Goal: Task Accomplishment & Management: Manage account settings

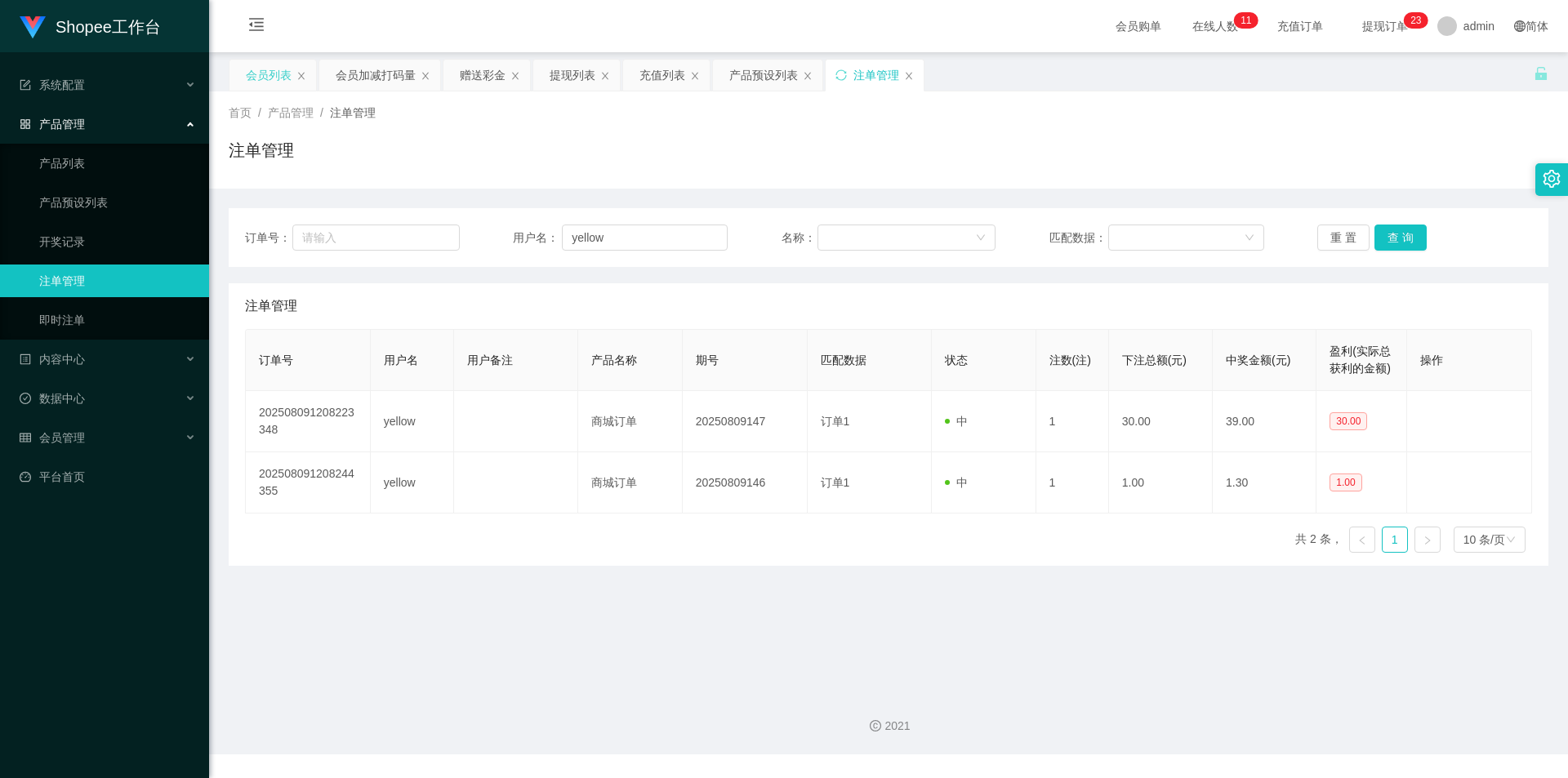
click at [254, 62] on div "会员列表" at bounding box center [268, 75] width 46 height 31
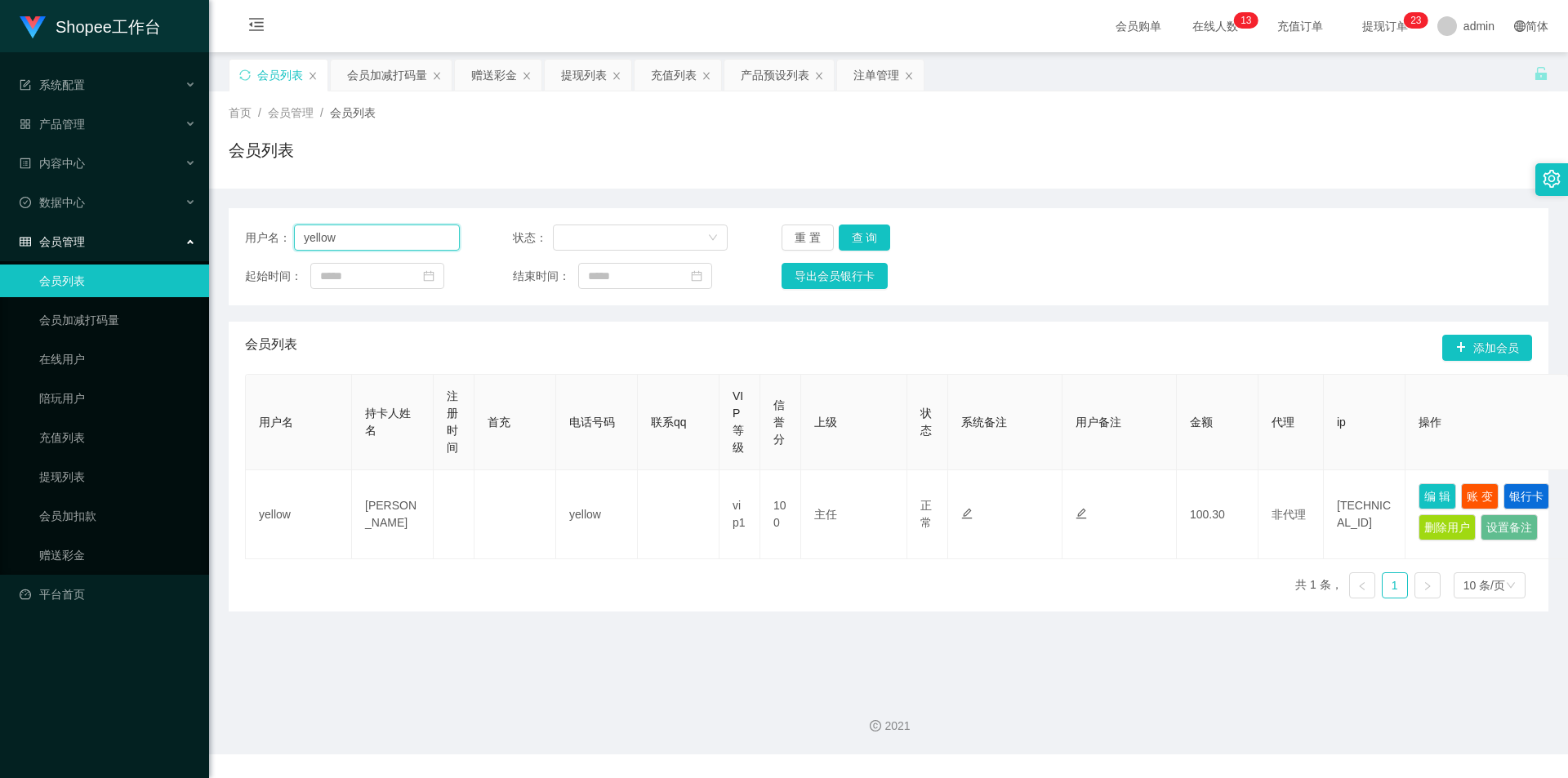
click at [386, 241] on input "yellow" at bounding box center [376, 237] width 165 height 26
paste input "Mochi9191"
type input "Mochi9191"
click at [863, 230] on button "查 询" at bounding box center [865, 237] width 52 height 26
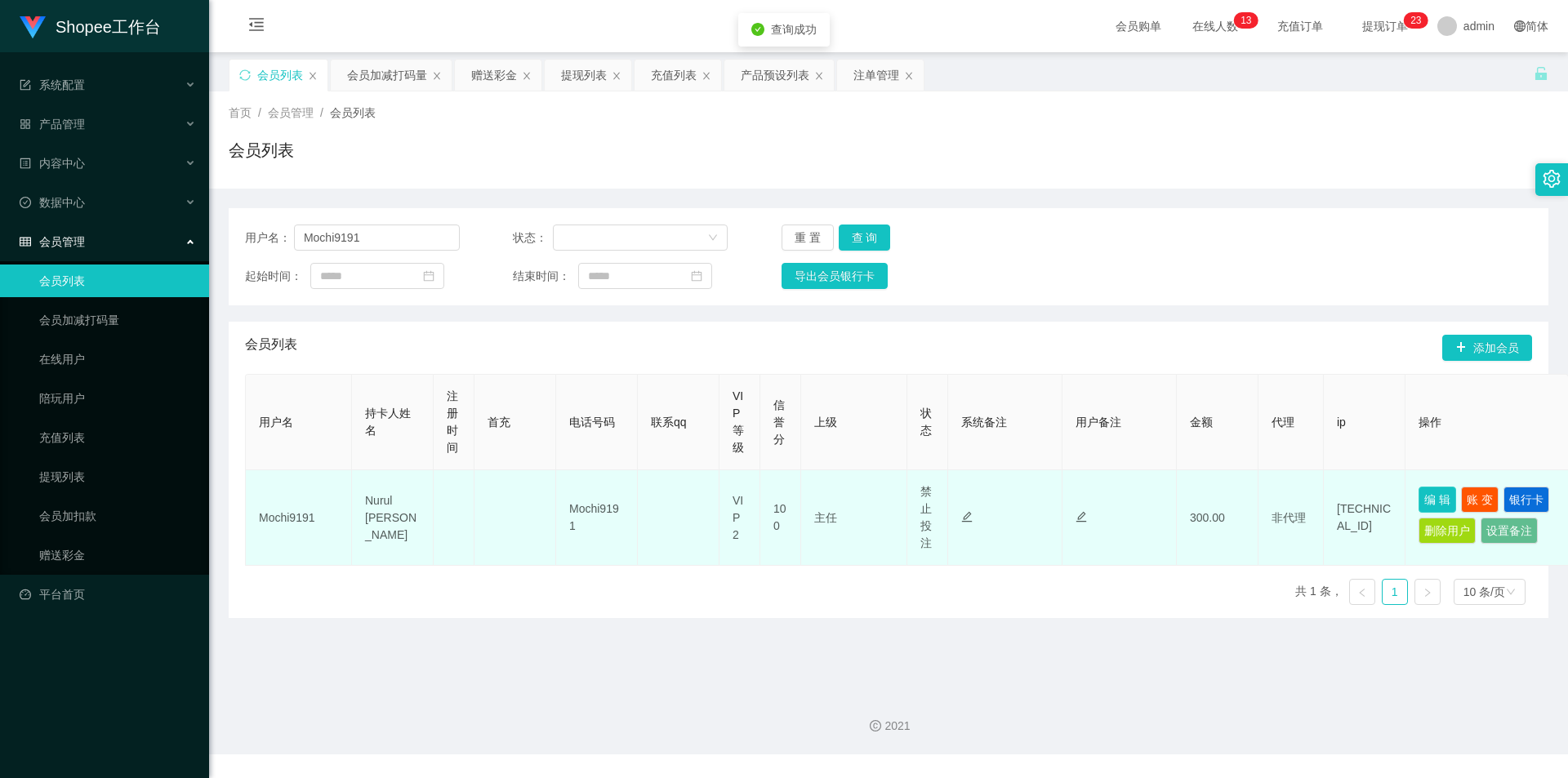
click at [1432, 493] on button "编 辑" at bounding box center [1437, 500] width 38 height 26
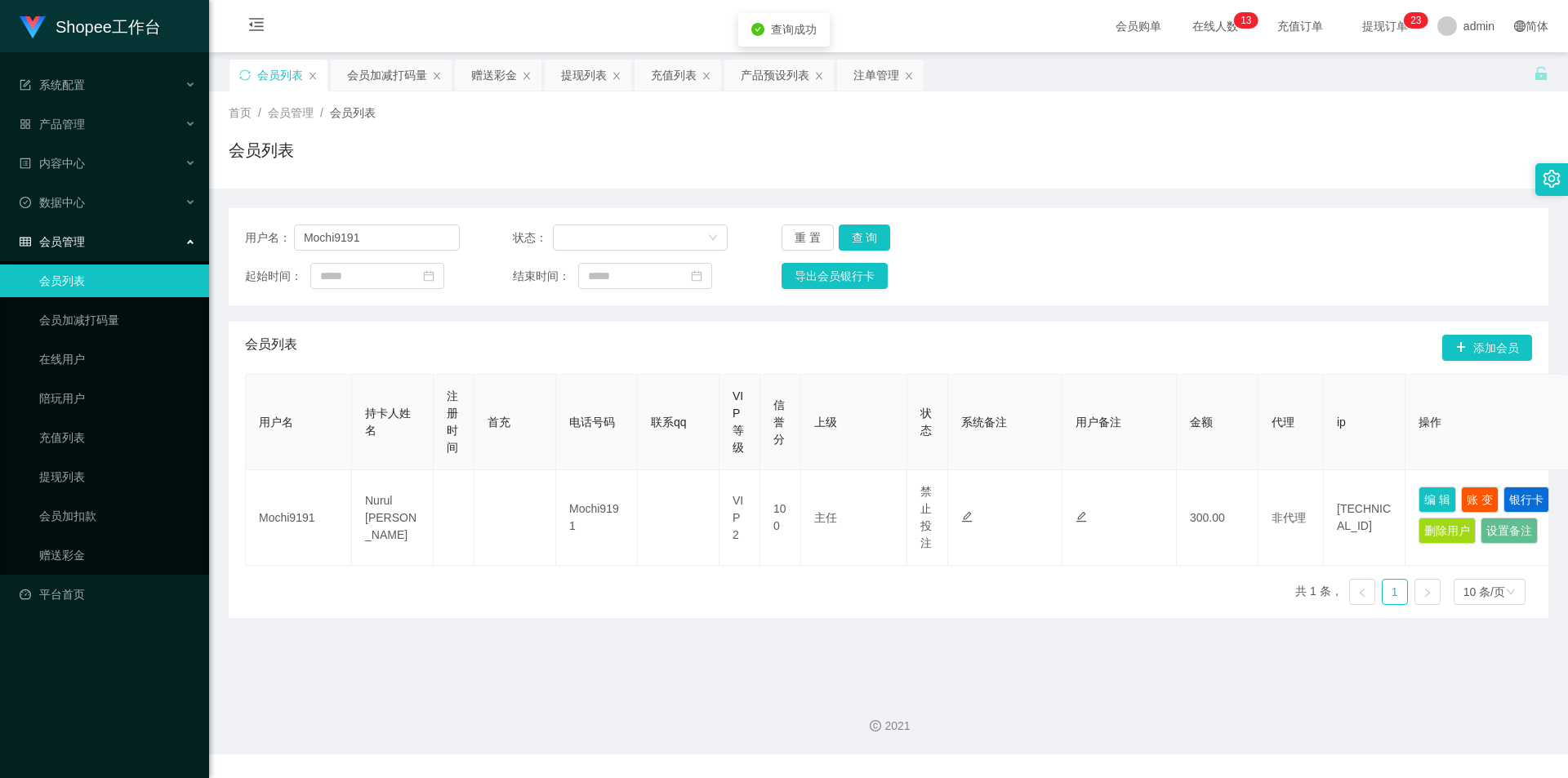
type input "Mochi9191"
type input "Nurul [PERSON_NAME]"
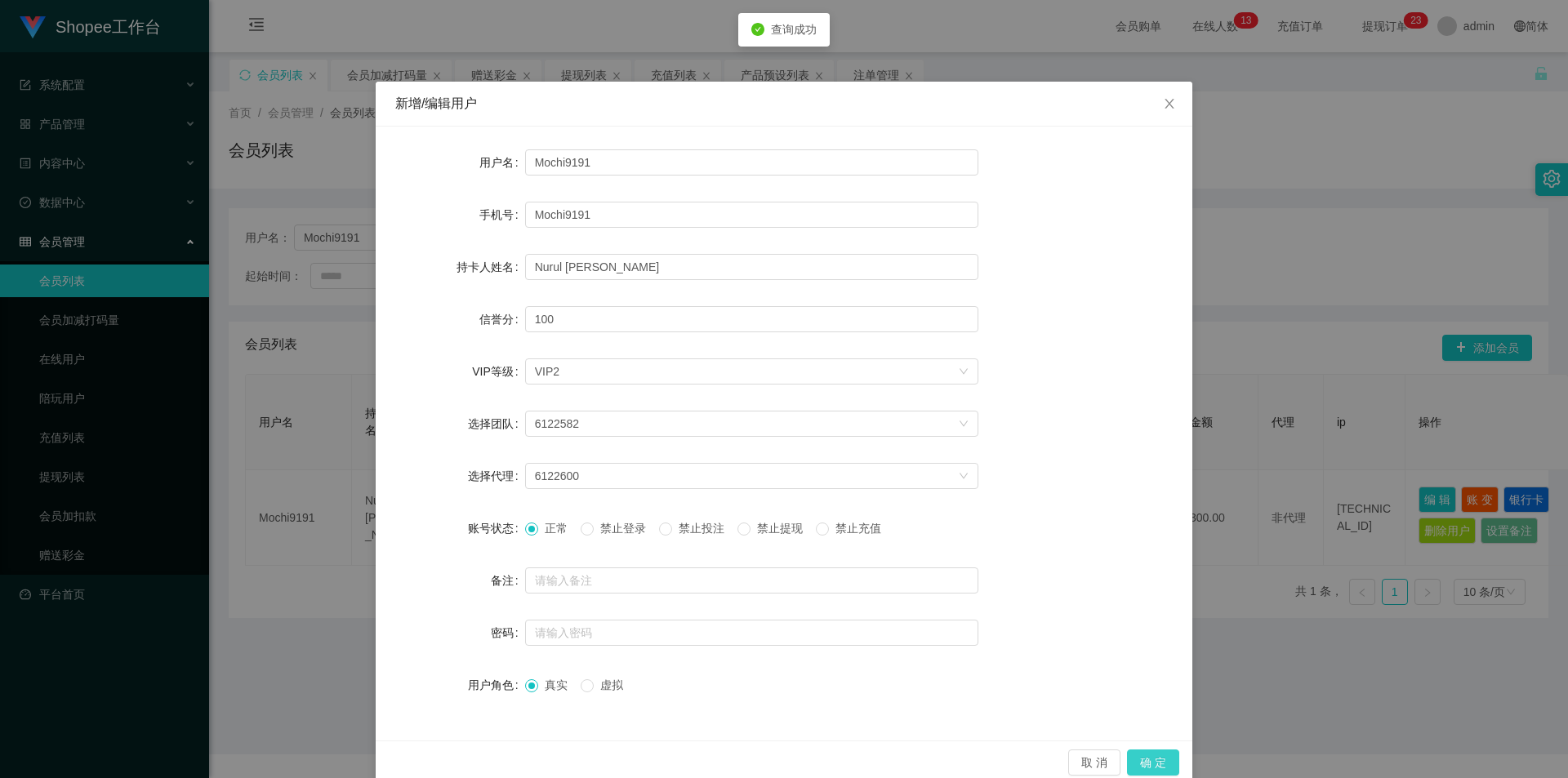
click at [1165, 752] on button "确 定" at bounding box center [1153, 762] width 52 height 26
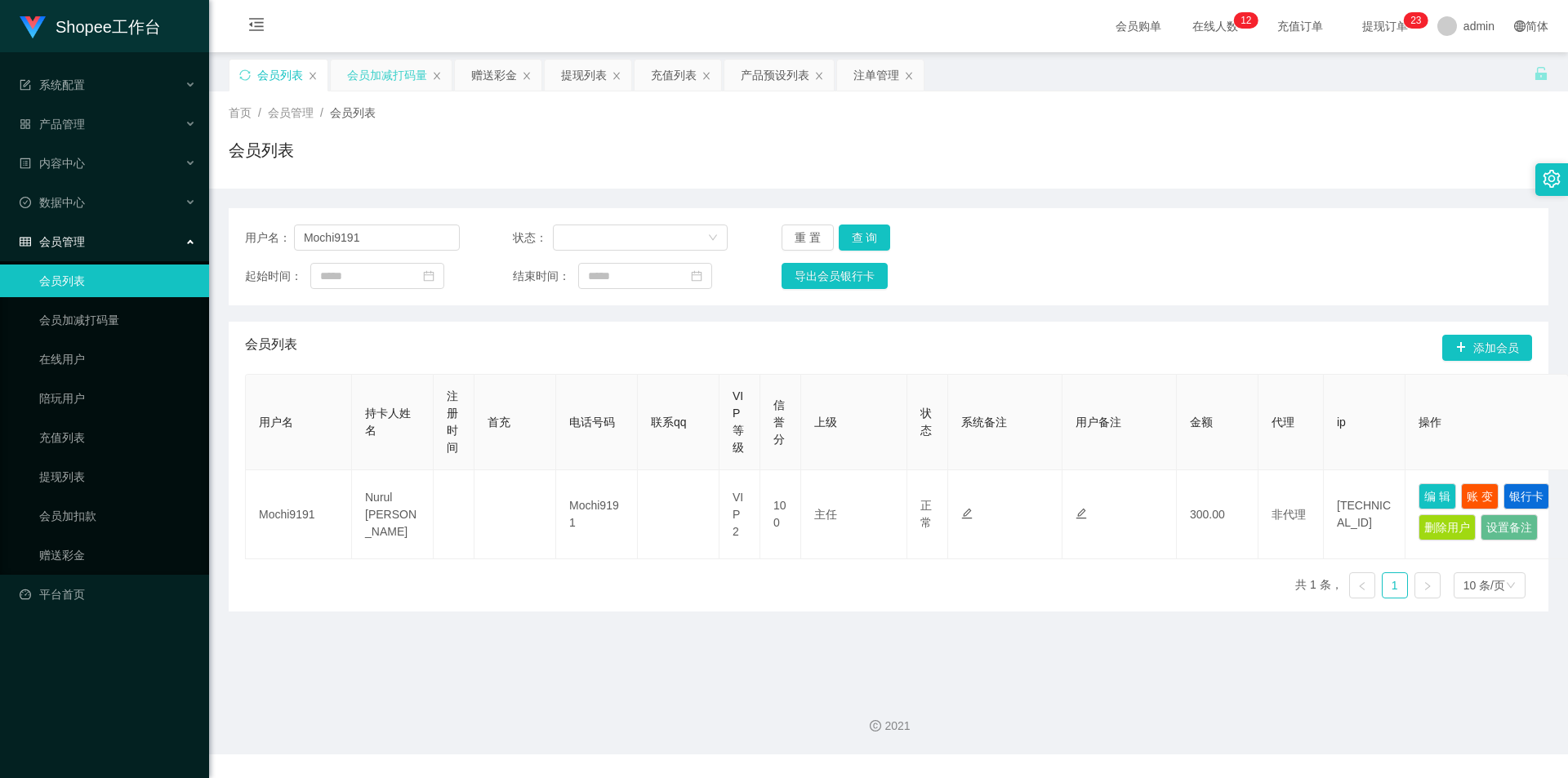
click at [380, 68] on div "会员加减打码量" at bounding box center [387, 75] width 80 height 31
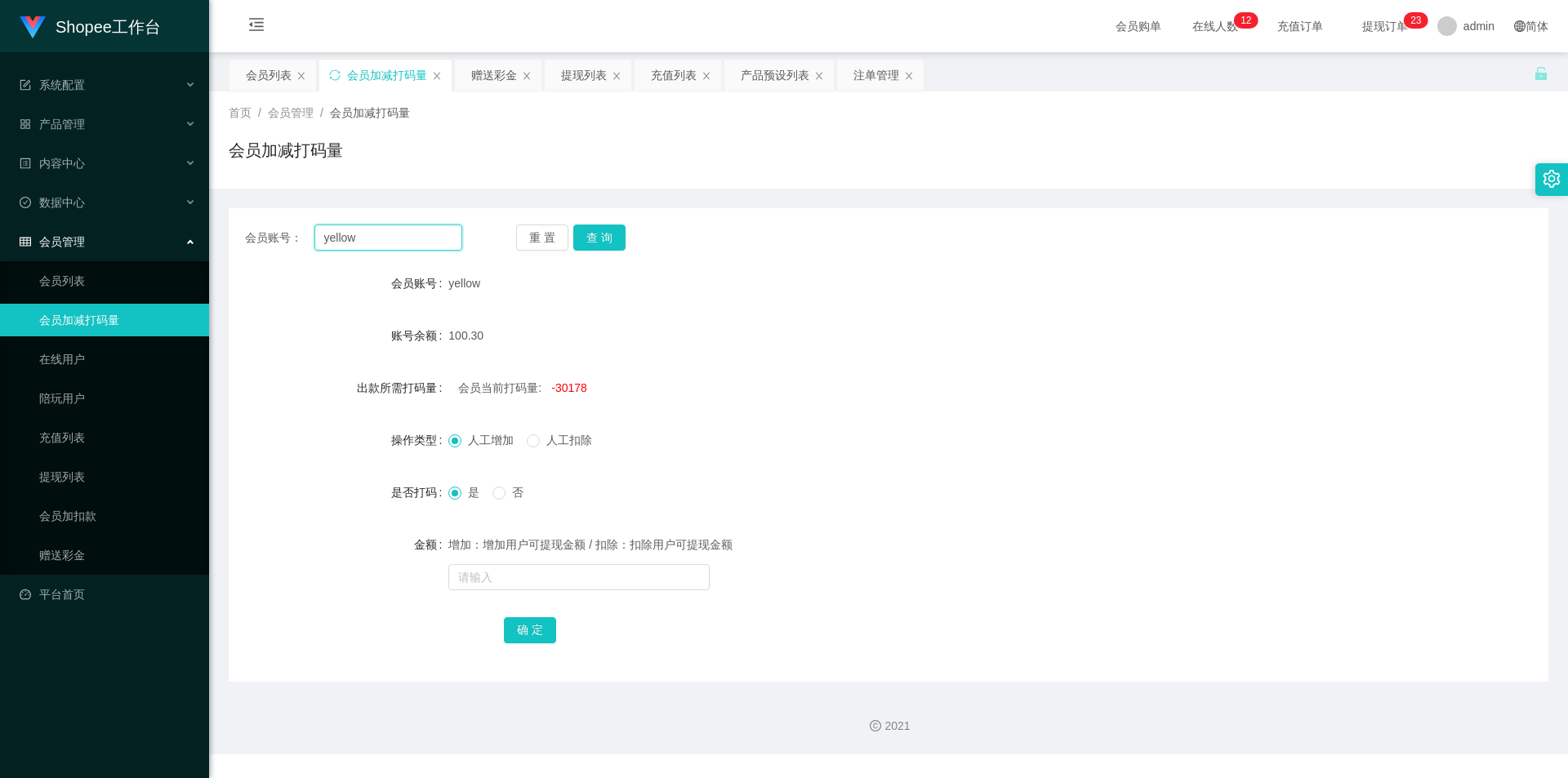
click at [406, 229] on input "yellow" at bounding box center [388, 237] width 148 height 26
paste input "Mochi9191"
type input "Mochi9191"
drag, startPoint x: 607, startPoint y: 241, endPoint x: 592, endPoint y: 284, distance: 45.5
click at [606, 241] on button "查 询" at bounding box center [599, 237] width 52 height 26
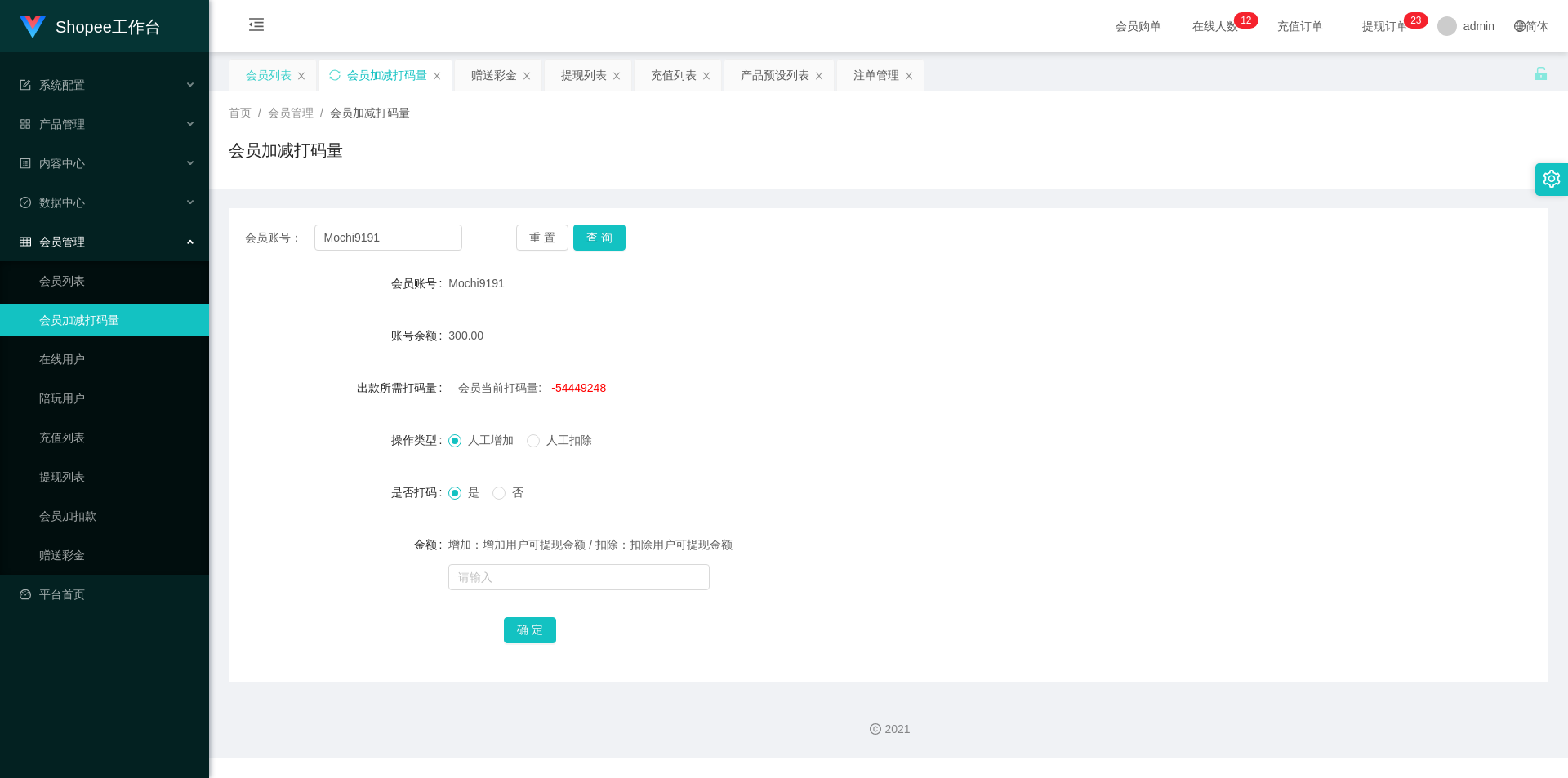
click at [272, 74] on div "会员列表" at bounding box center [268, 75] width 46 height 31
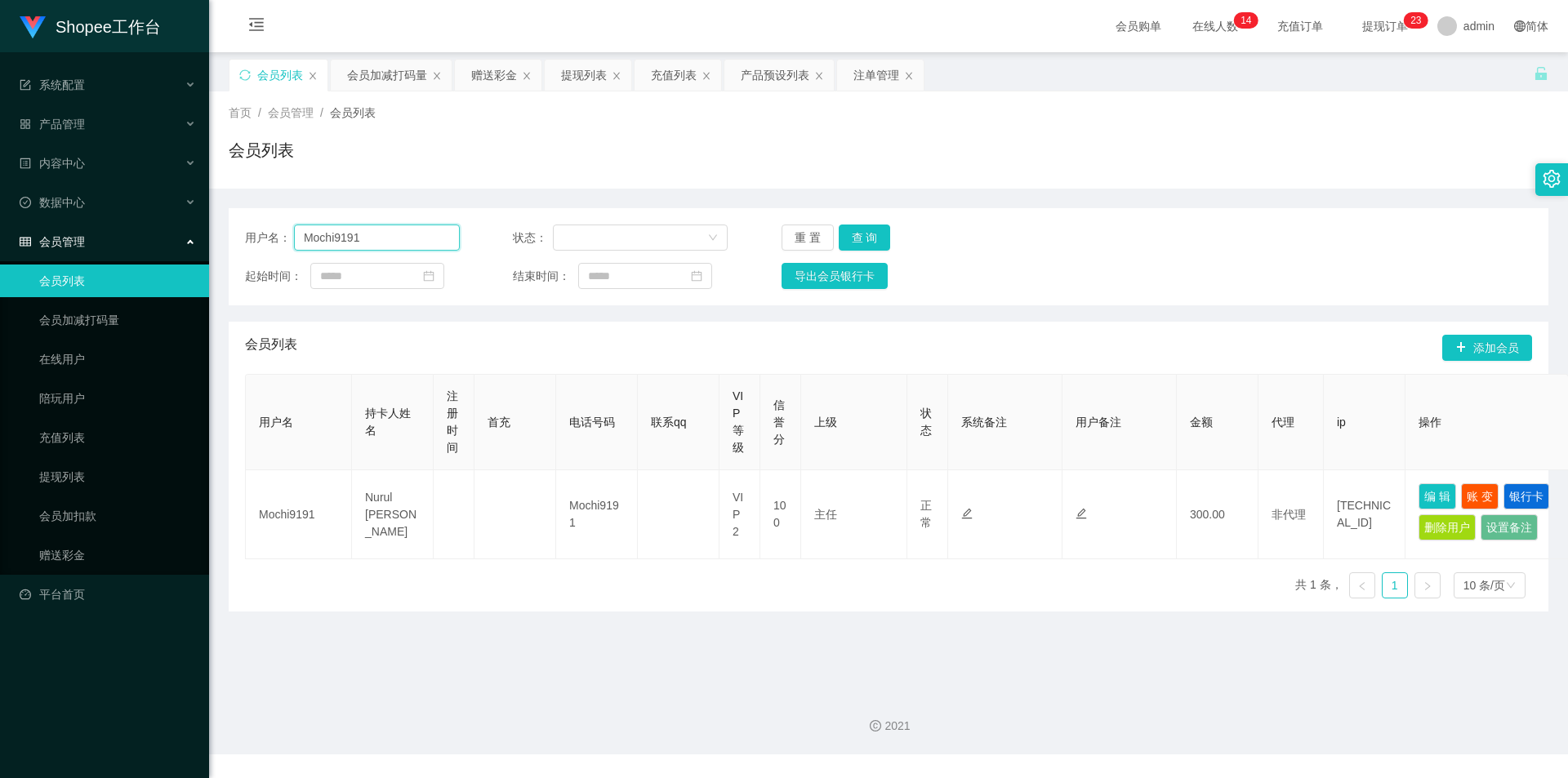
drag, startPoint x: 404, startPoint y: 246, endPoint x: 451, endPoint y: 252, distance: 47.4
click at [404, 246] on input "Mochi9191" at bounding box center [376, 237] width 165 height 26
paste input "ds1888"
type input "ds1888"
click at [862, 235] on button "查 询" at bounding box center [865, 237] width 52 height 26
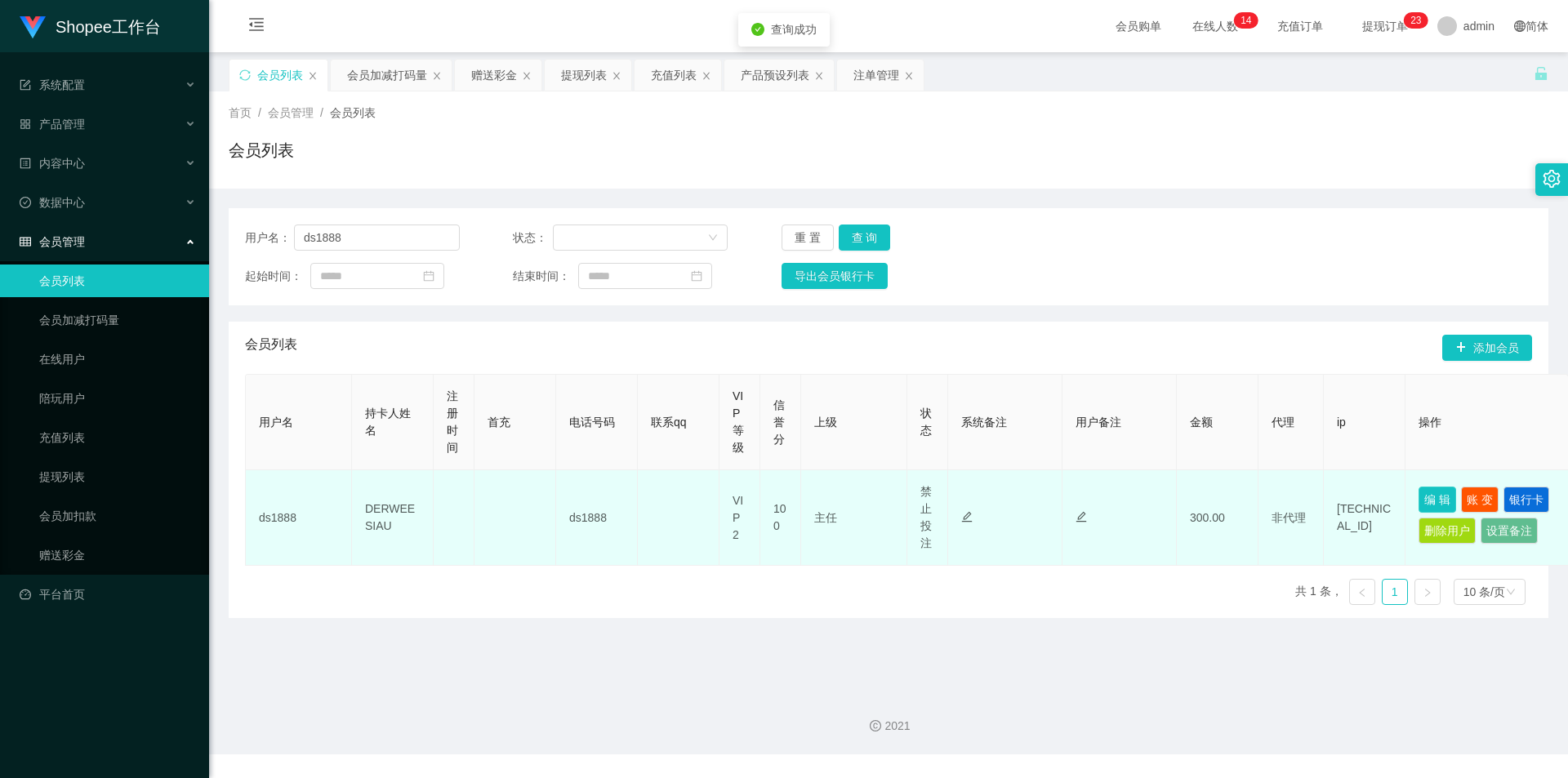
click at [1431, 494] on button "编 辑" at bounding box center [1437, 500] width 38 height 26
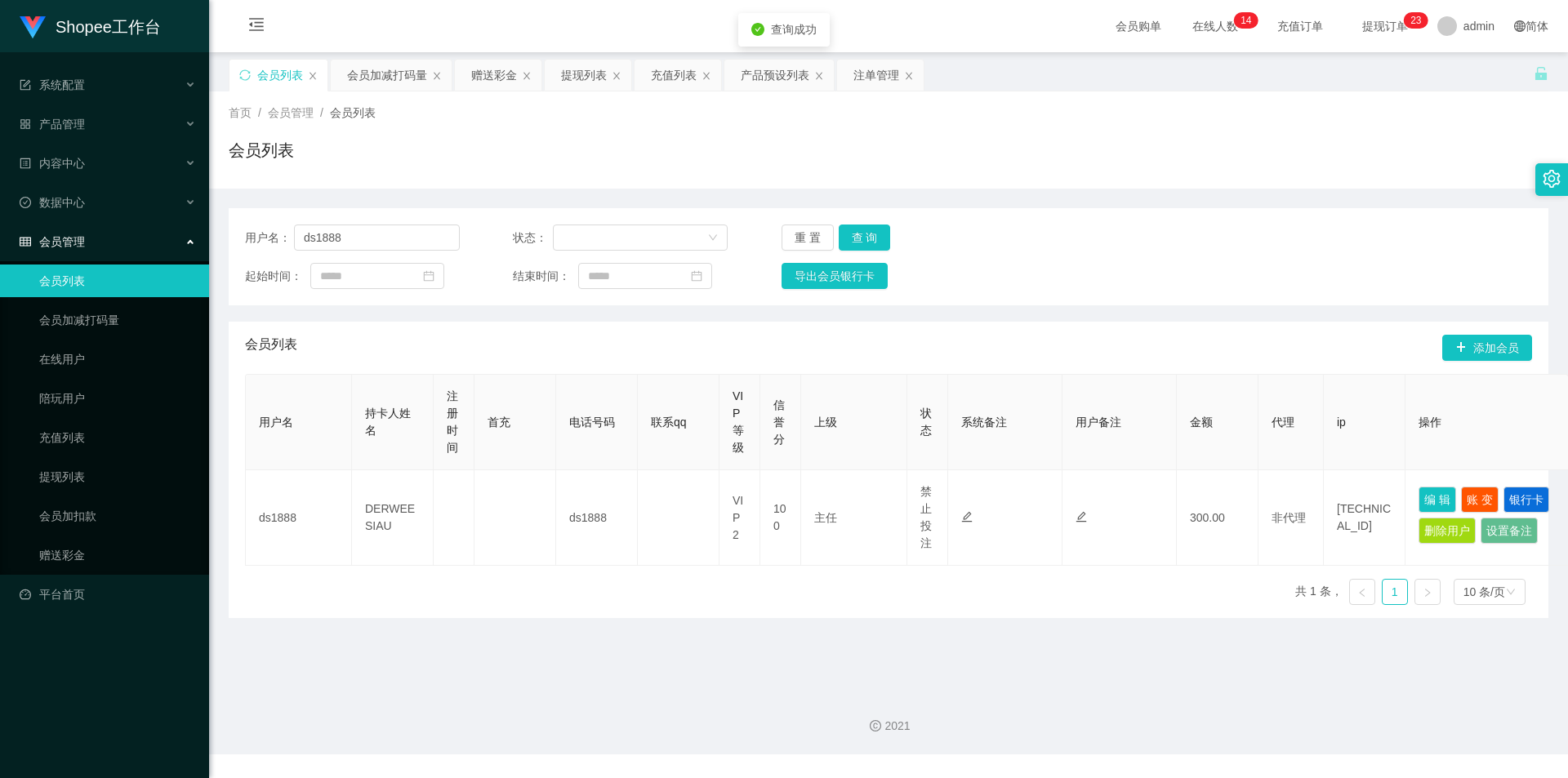
type input "ds1888"
type input "DERWEE SIAU"
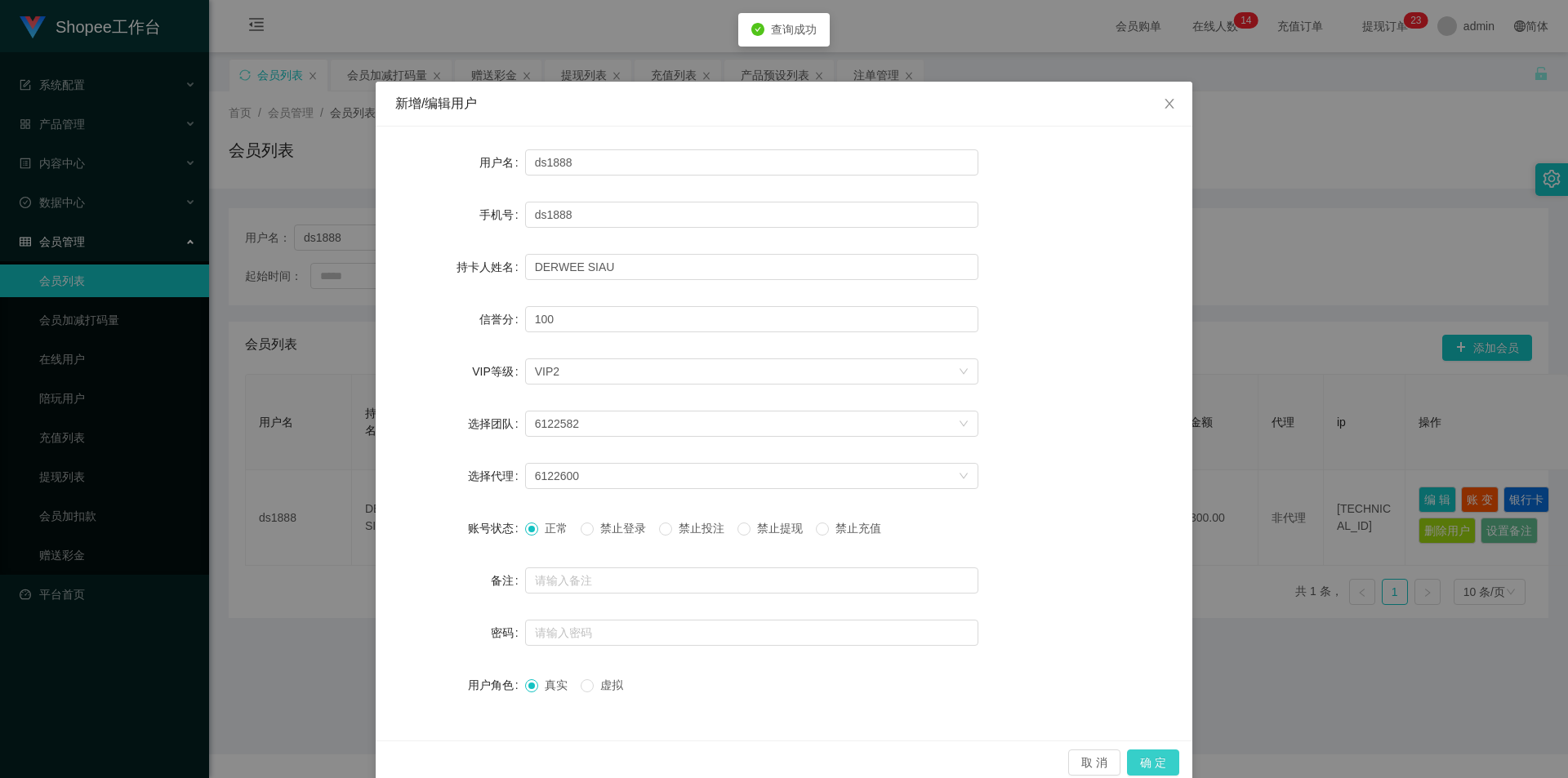
click at [1149, 756] on button "确 定" at bounding box center [1153, 762] width 52 height 26
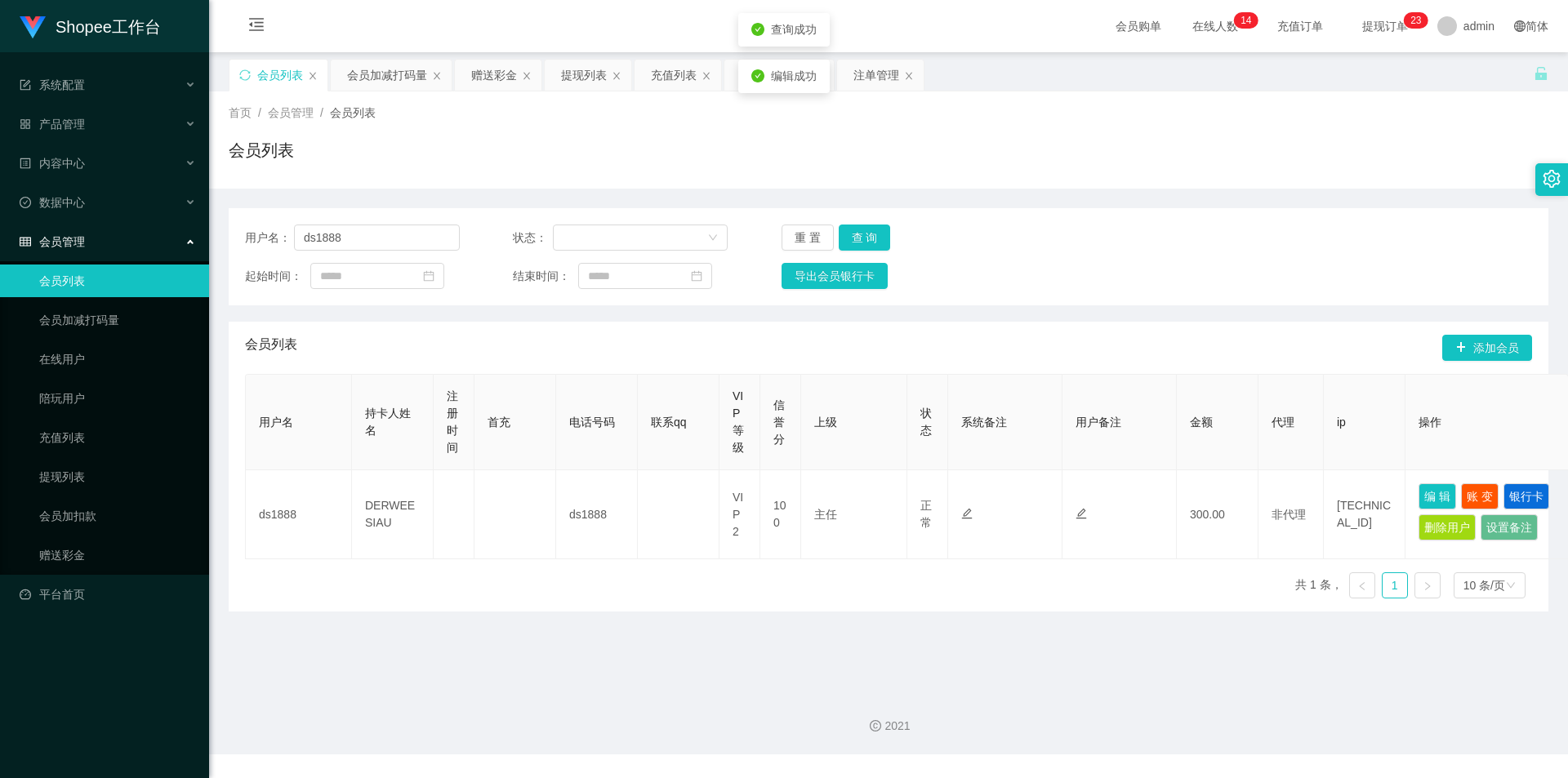
click at [1078, 703] on div "2021" at bounding box center [889, 716] width 1359 height 76
click at [859, 237] on button "查 询" at bounding box center [865, 237] width 52 height 26
click at [1430, 496] on button "编 辑" at bounding box center [1437, 496] width 38 height 26
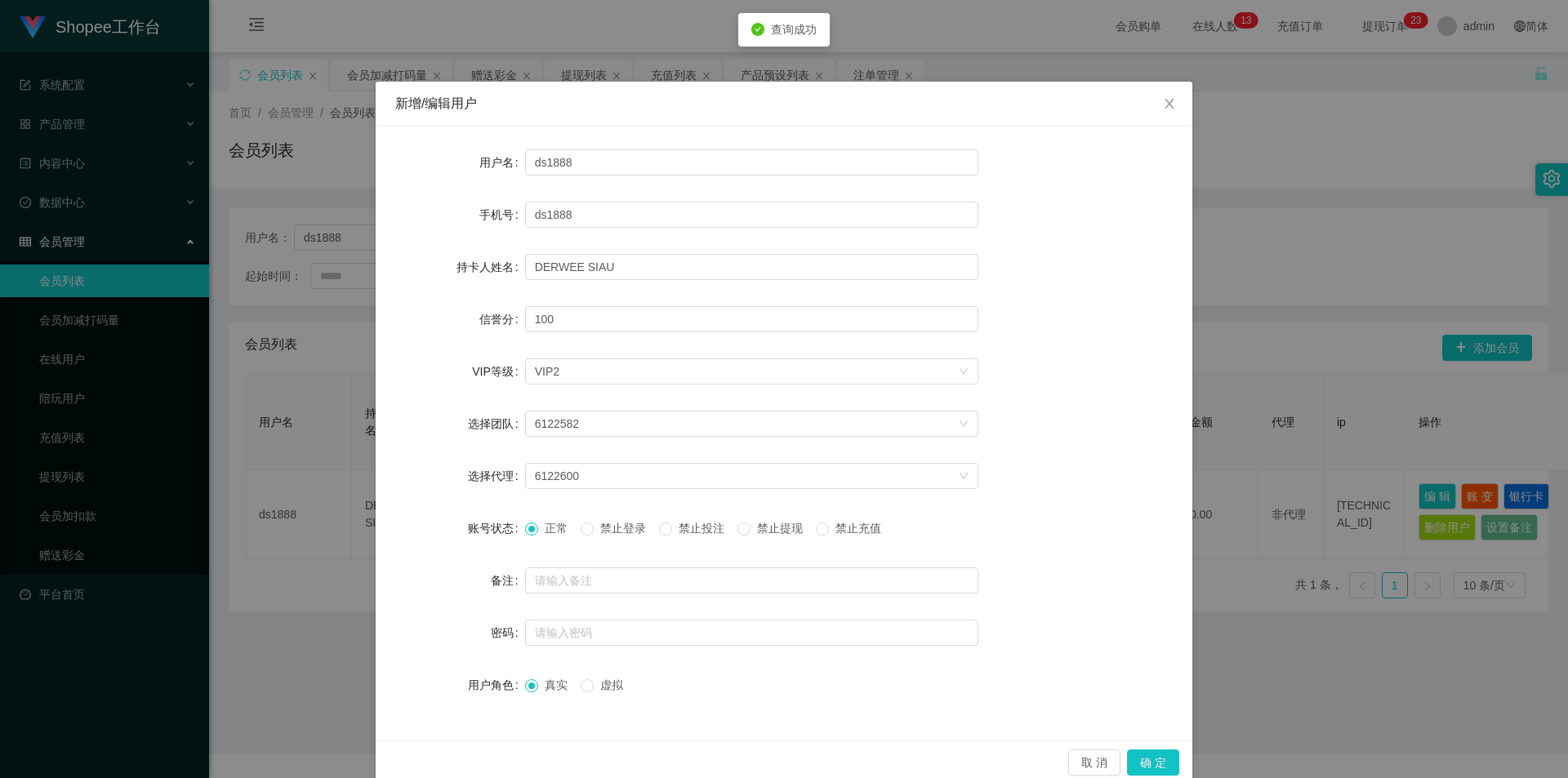
click at [700, 532] on span "禁止投注" at bounding box center [701, 527] width 59 height 13
click at [1165, 770] on button "确 定" at bounding box center [1153, 762] width 52 height 26
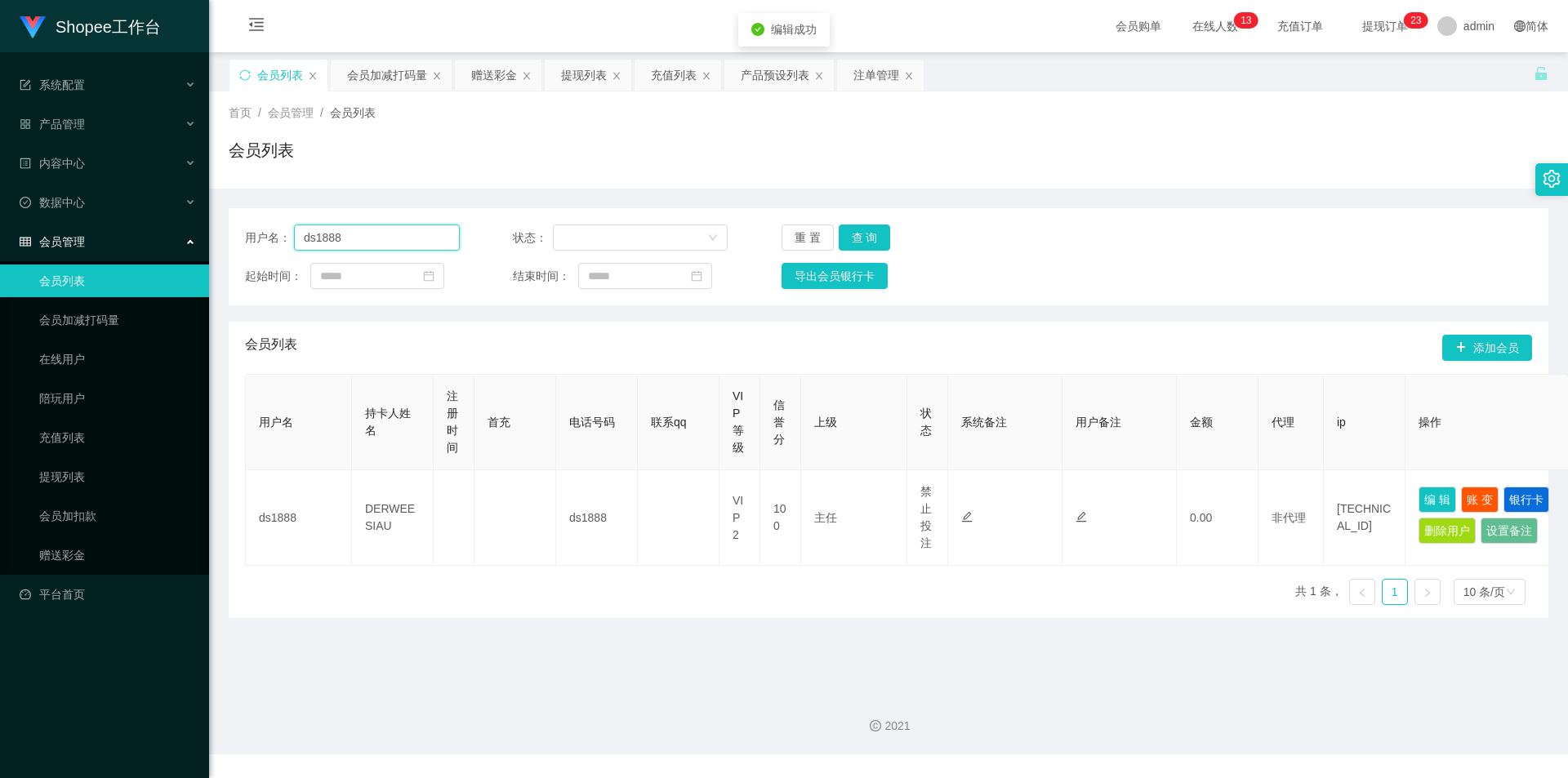
click at [427, 243] on input "ds1888" at bounding box center [376, 237] width 165 height 26
type input "Mochi9191"
click at [849, 236] on button "查 询" at bounding box center [865, 237] width 52 height 26
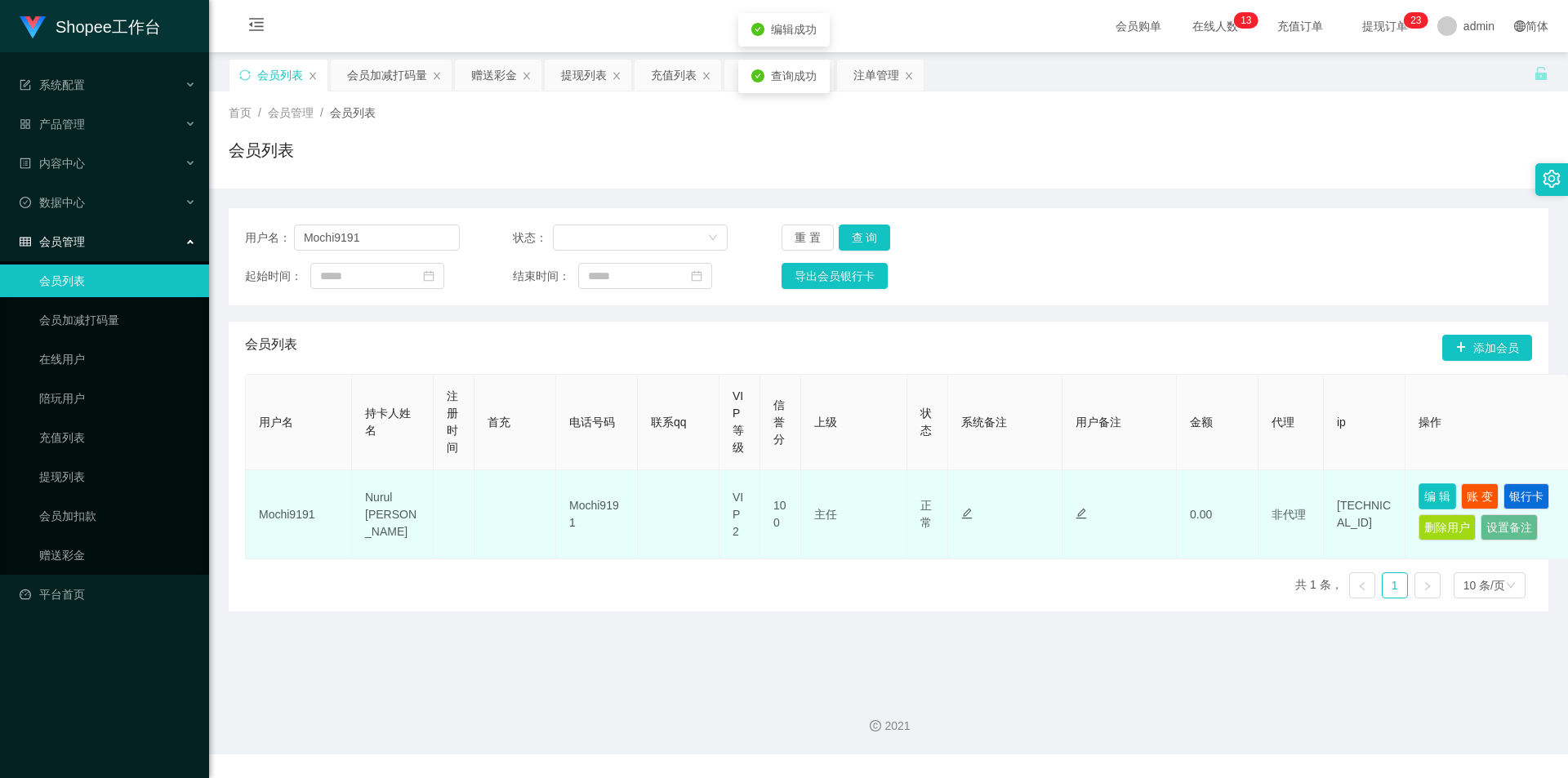
click at [1436, 500] on button "编 辑" at bounding box center [1437, 496] width 38 height 26
type input "Mochi9191"
type input "Nurul [PERSON_NAME]"
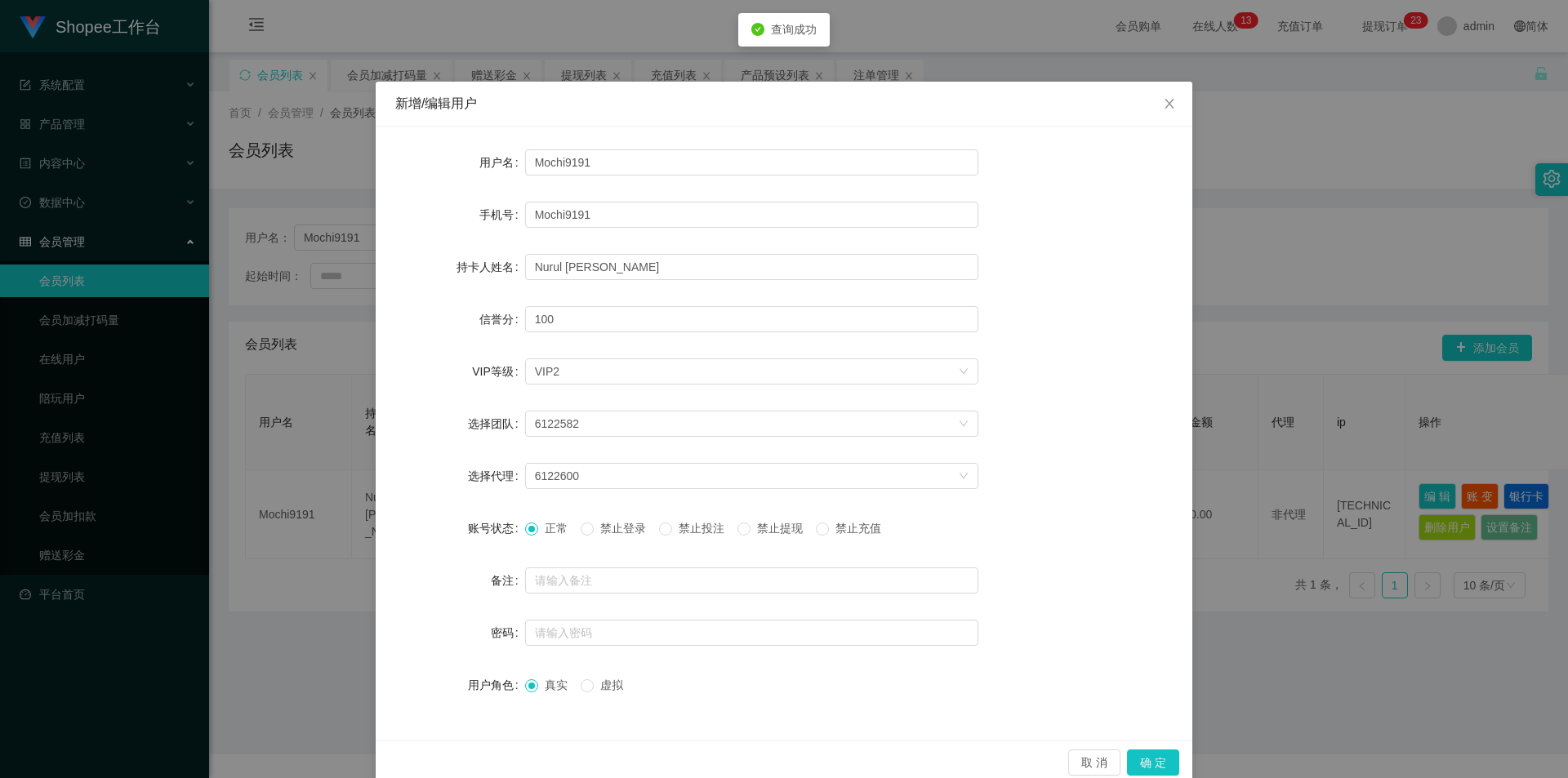
click at [691, 522] on span "禁止投注" at bounding box center [701, 527] width 59 height 13
click at [1154, 758] on button "确 定" at bounding box center [1153, 762] width 52 height 26
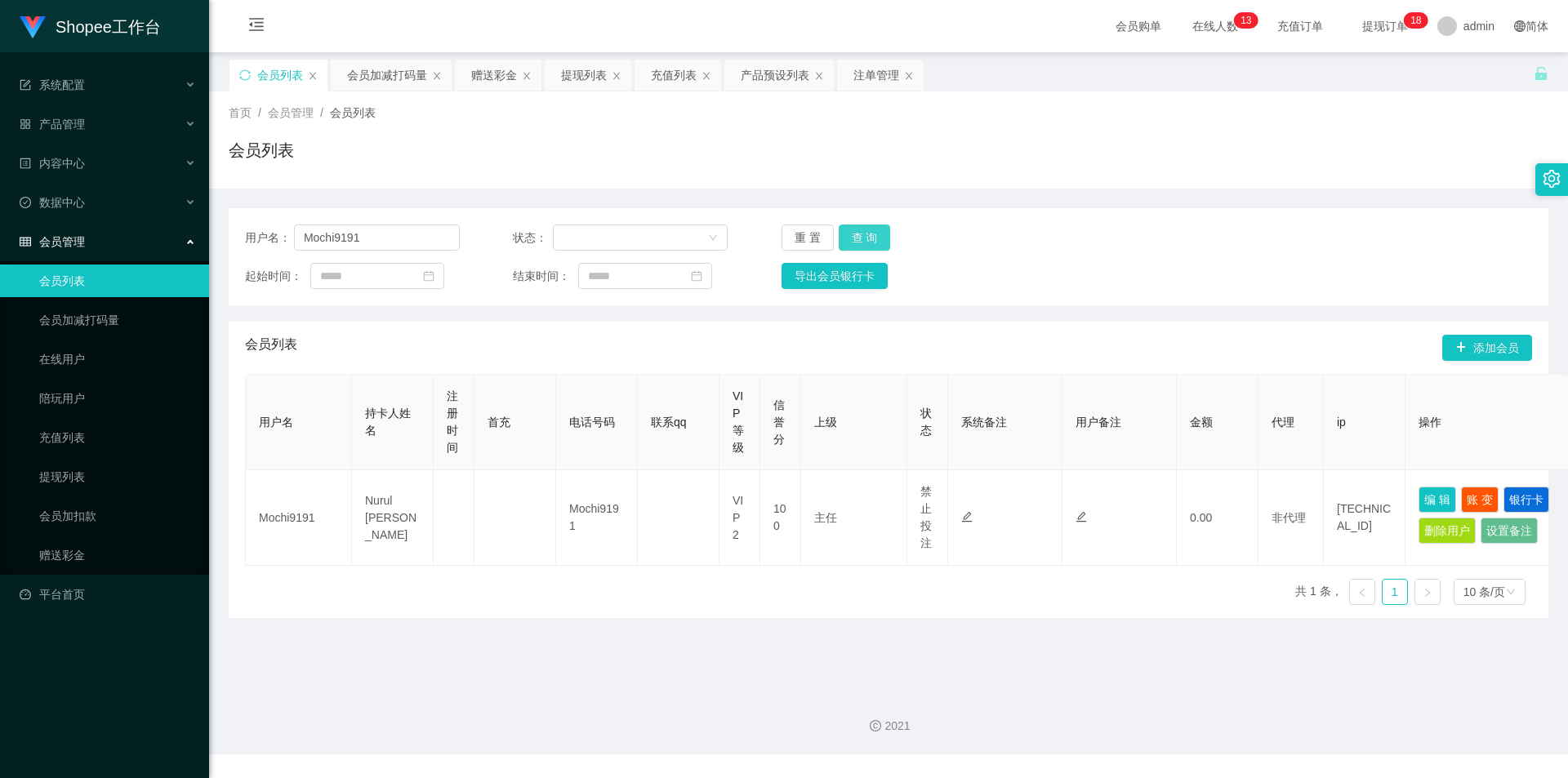
click at [854, 230] on button "查 询" at bounding box center [865, 237] width 52 height 26
click at [383, 235] on input "Mochi9191" at bounding box center [376, 237] width 165 height 26
paste input "ds1888"
type input "ds1888"
click at [862, 239] on button "查 询" at bounding box center [865, 237] width 52 height 26
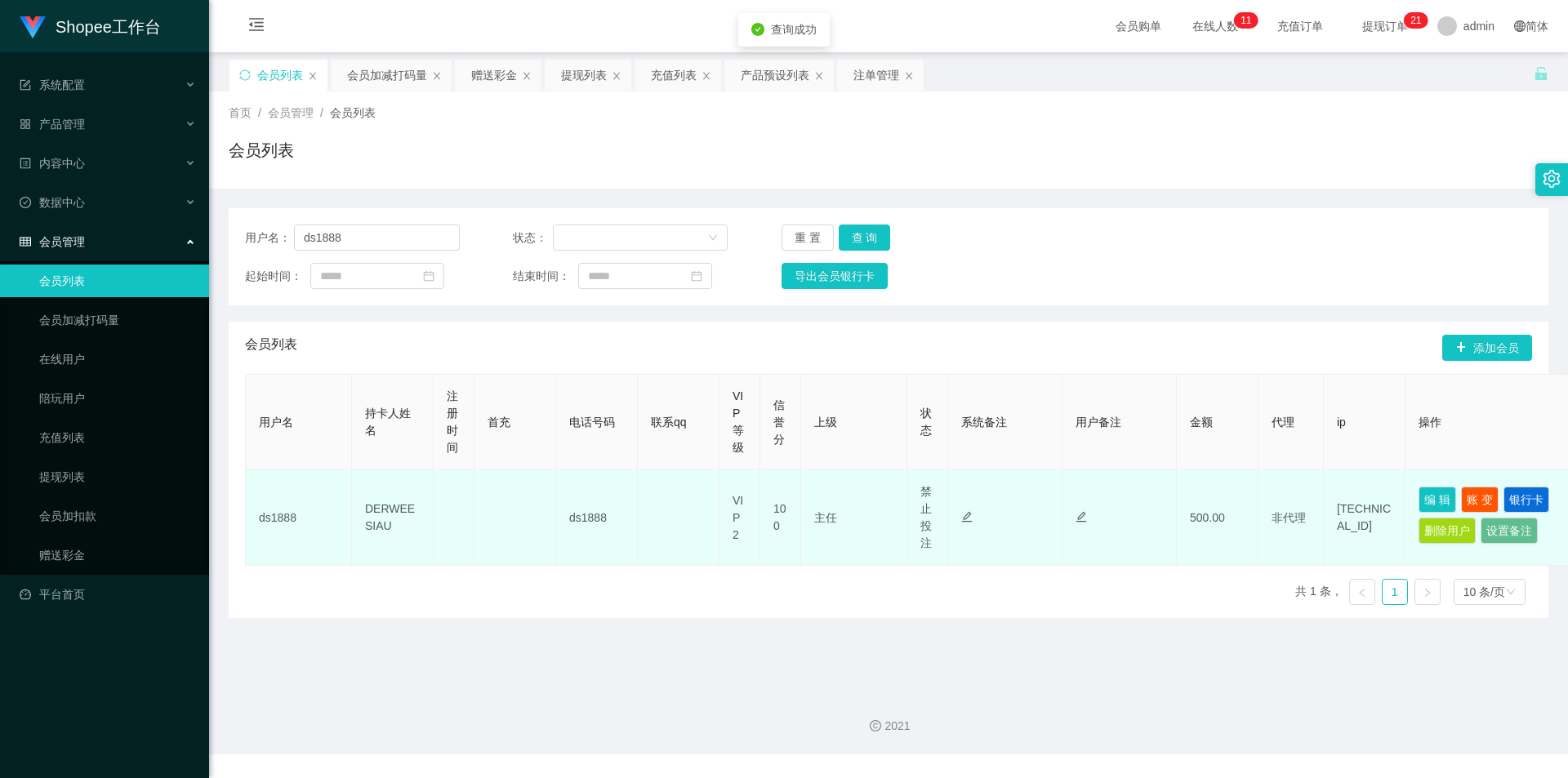
click at [1434, 484] on td "编 辑 账 变 银行卡 删除用户 设置备注" at bounding box center [1487, 517] width 164 height 95
click at [1432, 496] on button "编 辑" at bounding box center [1437, 500] width 38 height 26
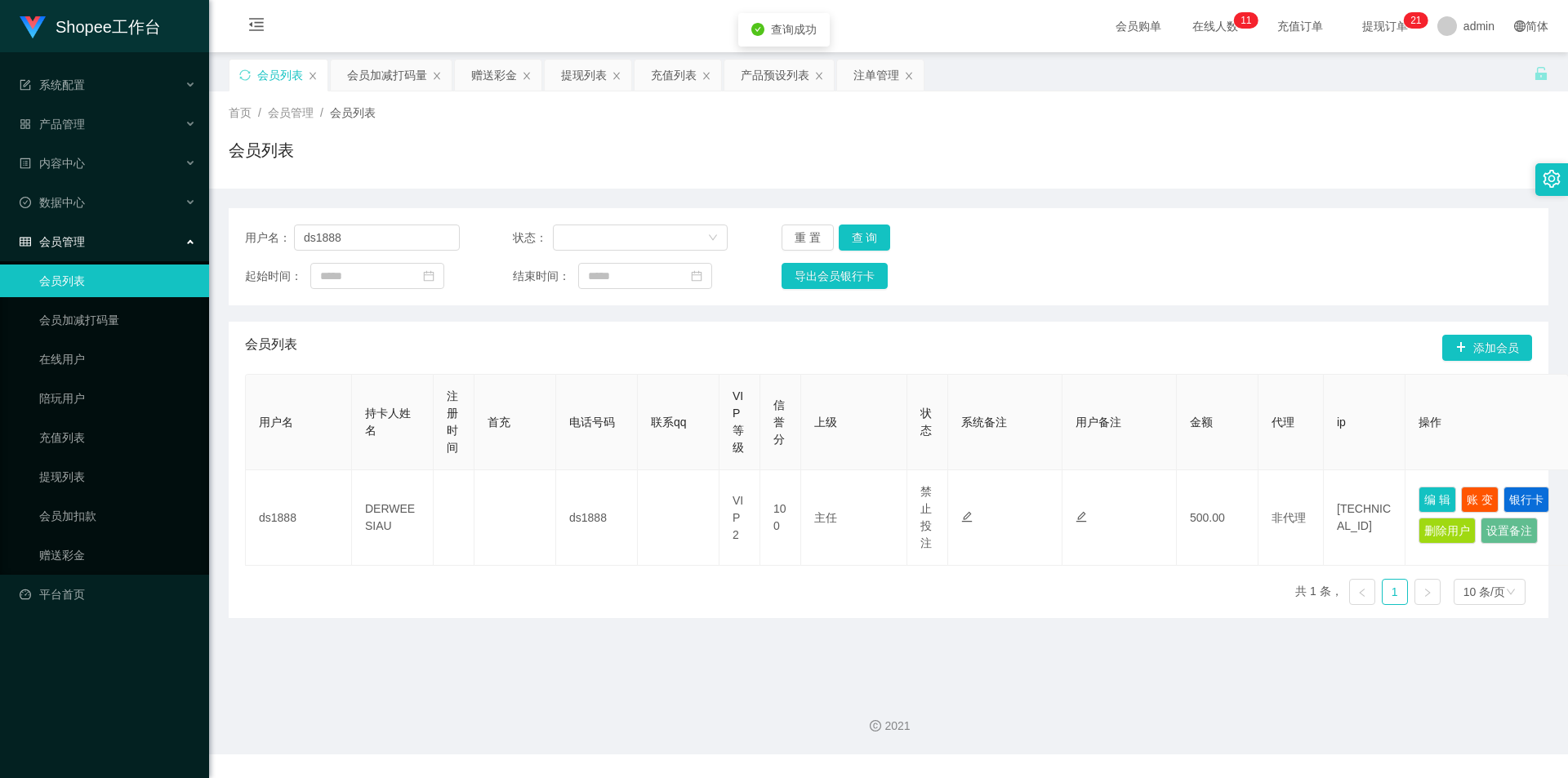
type input "ds1888"
type input "DERWEE SIAU"
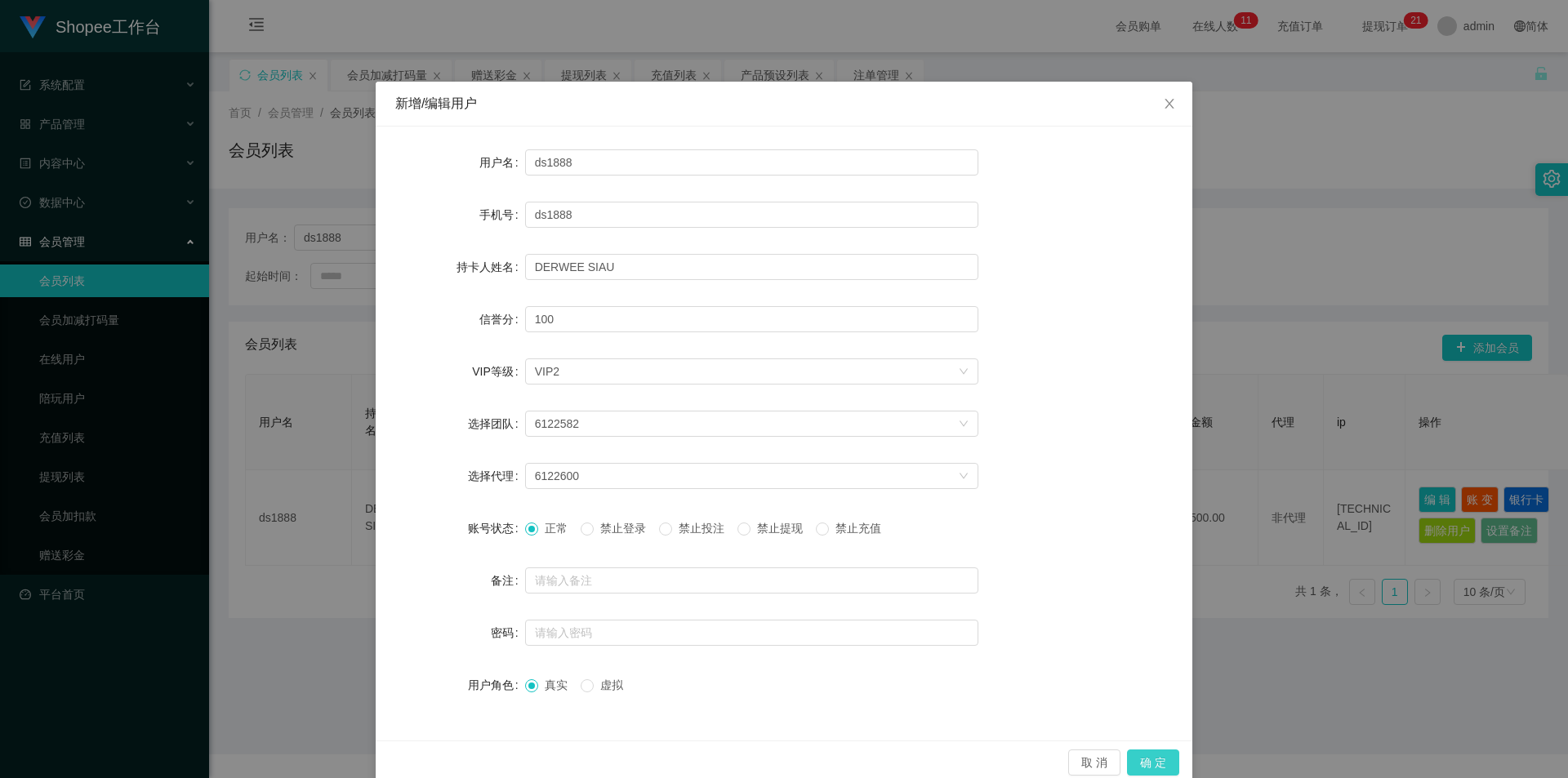
click at [1157, 754] on button "确 定" at bounding box center [1153, 762] width 52 height 26
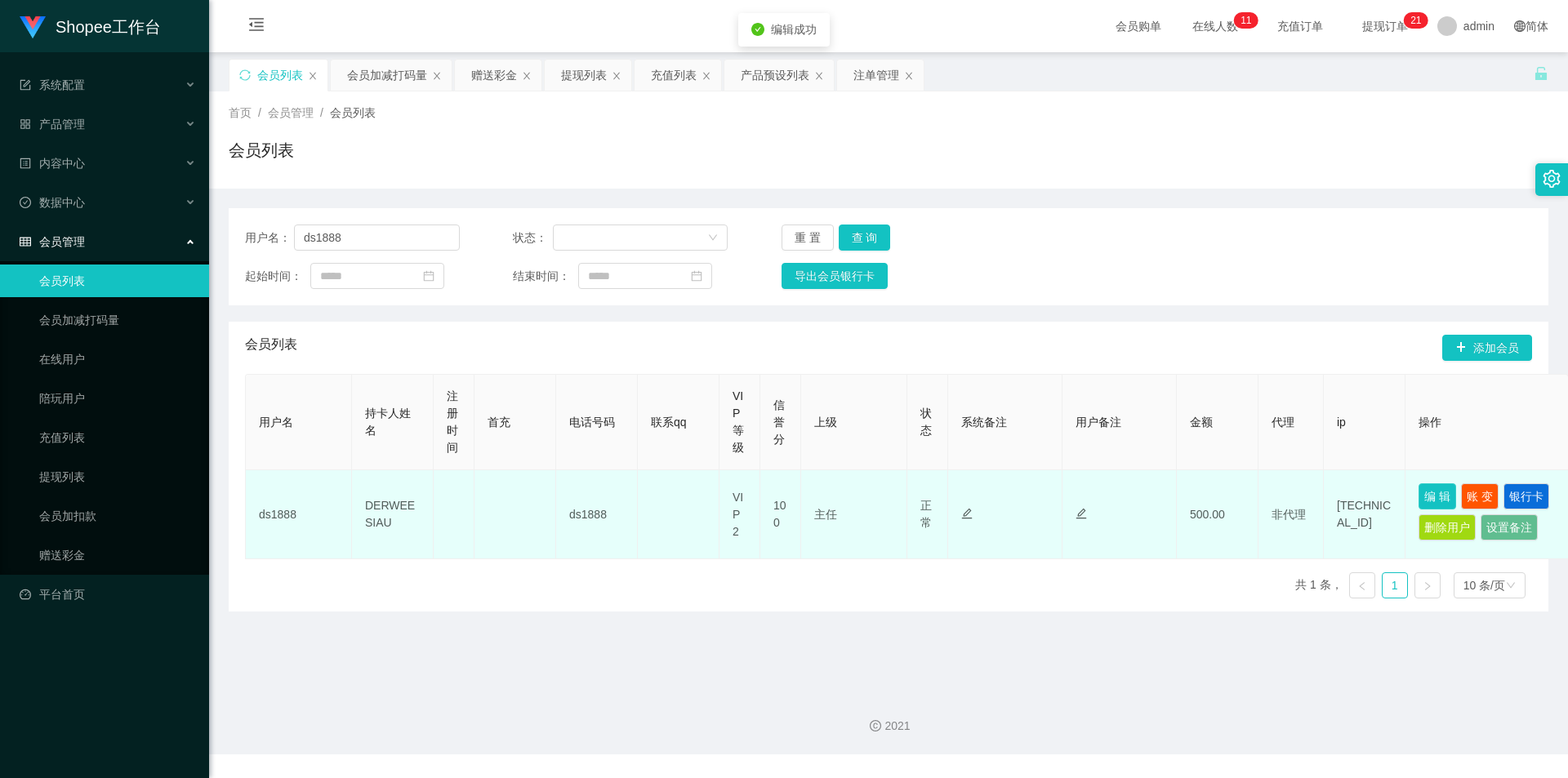
click at [1430, 503] on button "编 辑" at bounding box center [1437, 496] width 38 height 26
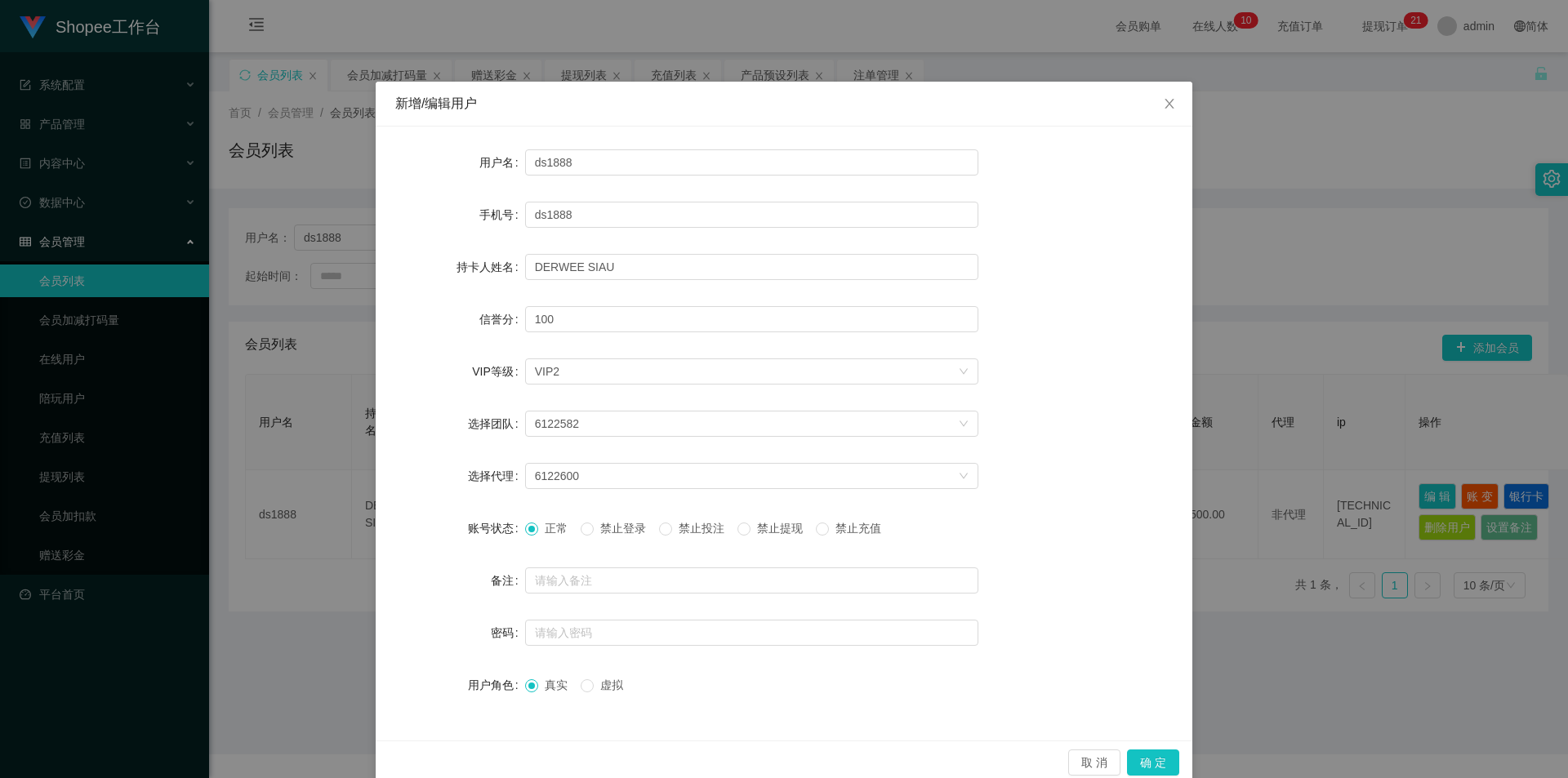
click at [713, 527] on span "禁止投注" at bounding box center [701, 527] width 59 height 13
click at [1137, 755] on button "确 定" at bounding box center [1153, 762] width 52 height 26
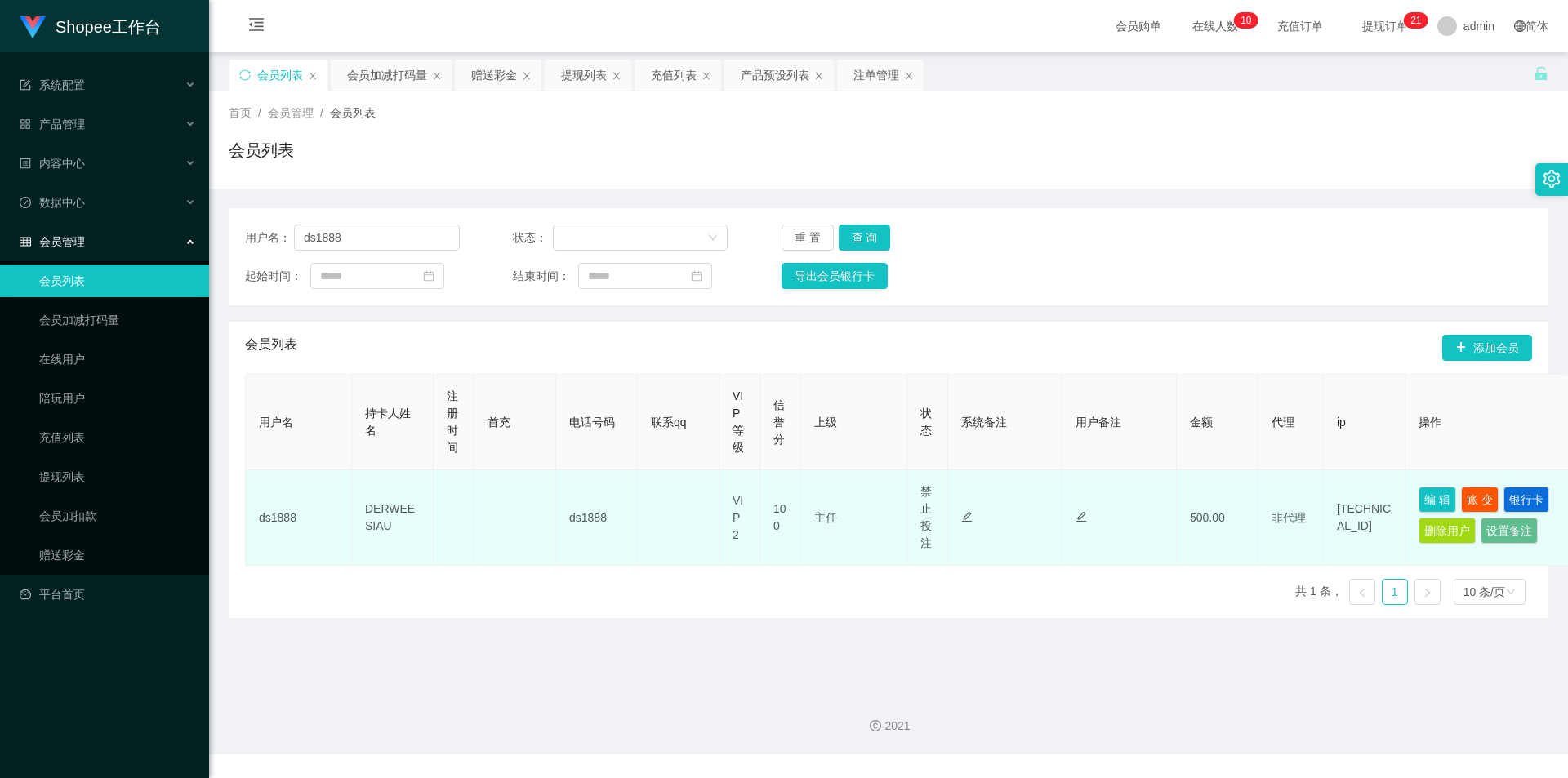
click at [1436, 484] on td "编 辑 账 变 银行卡 删除用户 设置备注" at bounding box center [1487, 517] width 164 height 95
click at [1437, 491] on button "编 辑" at bounding box center [1437, 500] width 38 height 26
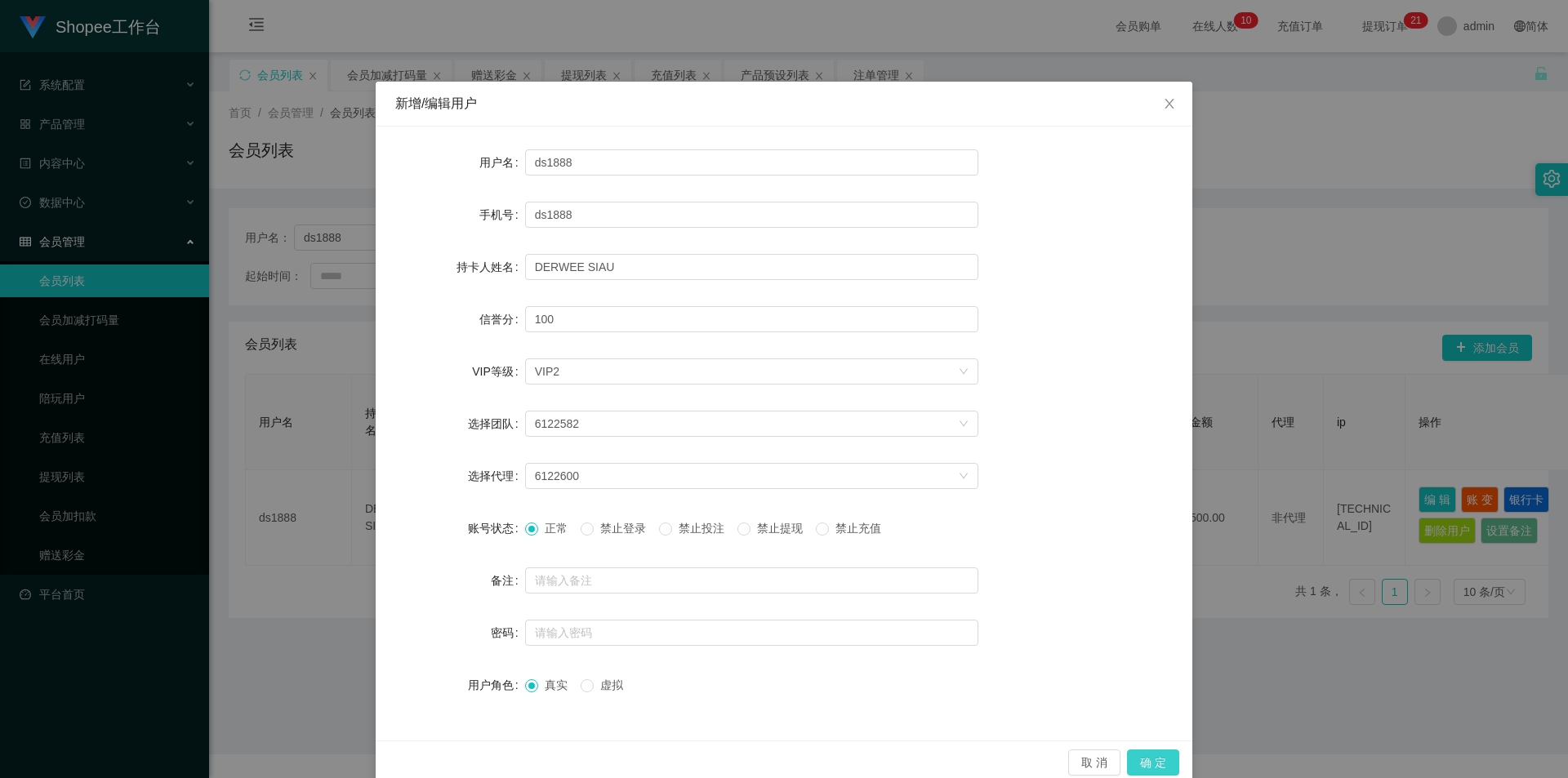
click at [1148, 756] on button "确 定" at bounding box center [1153, 762] width 52 height 26
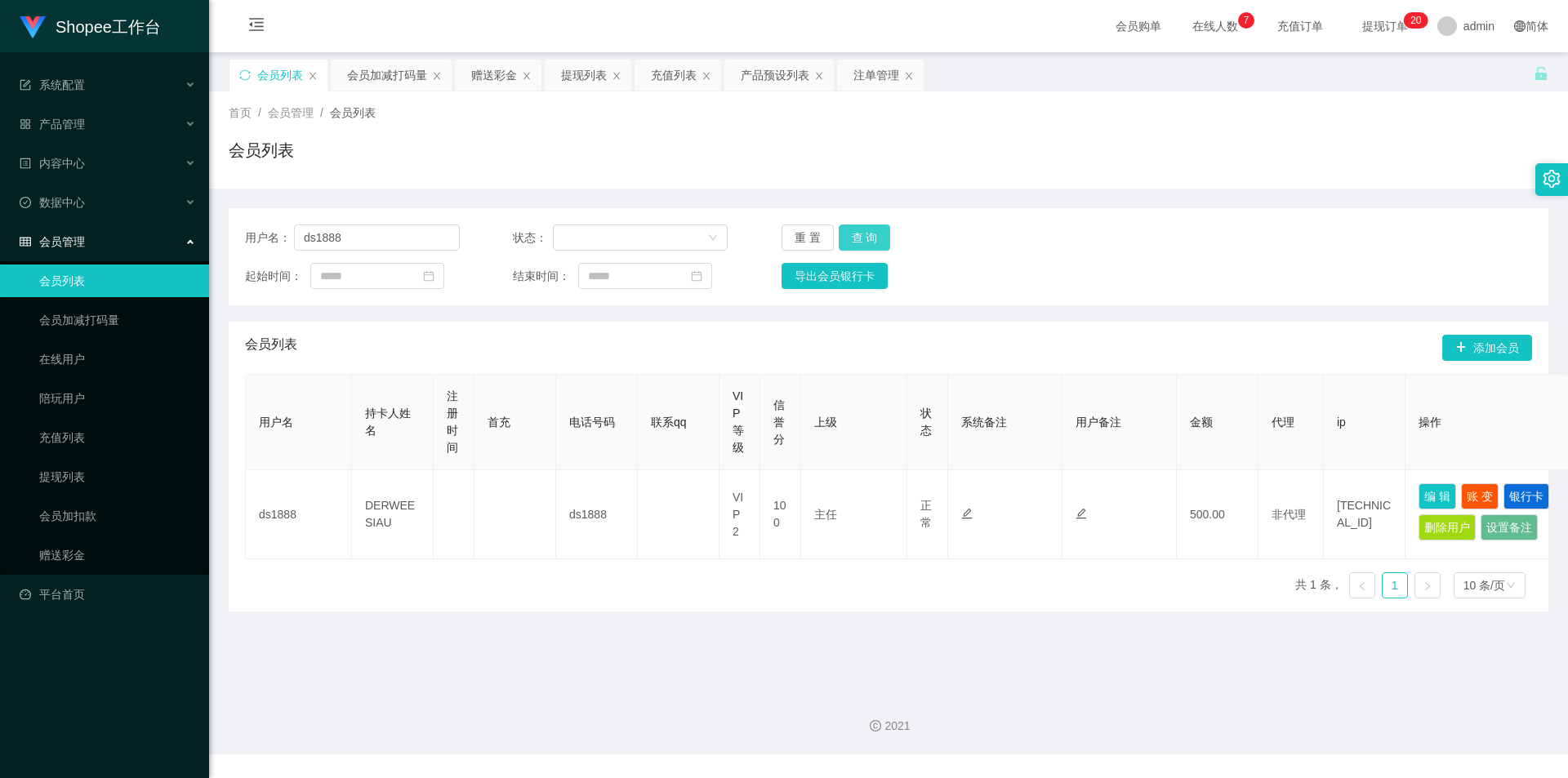
click at [857, 225] on button "查 询" at bounding box center [865, 237] width 52 height 26
drag, startPoint x: 1450, startPoint y: 486, endPoint x: 812, endPoint y: 469, distance: 638.2
click at [1448, 486] on button "编 辑" at bounding box center [1437, 496] width 38 height 26
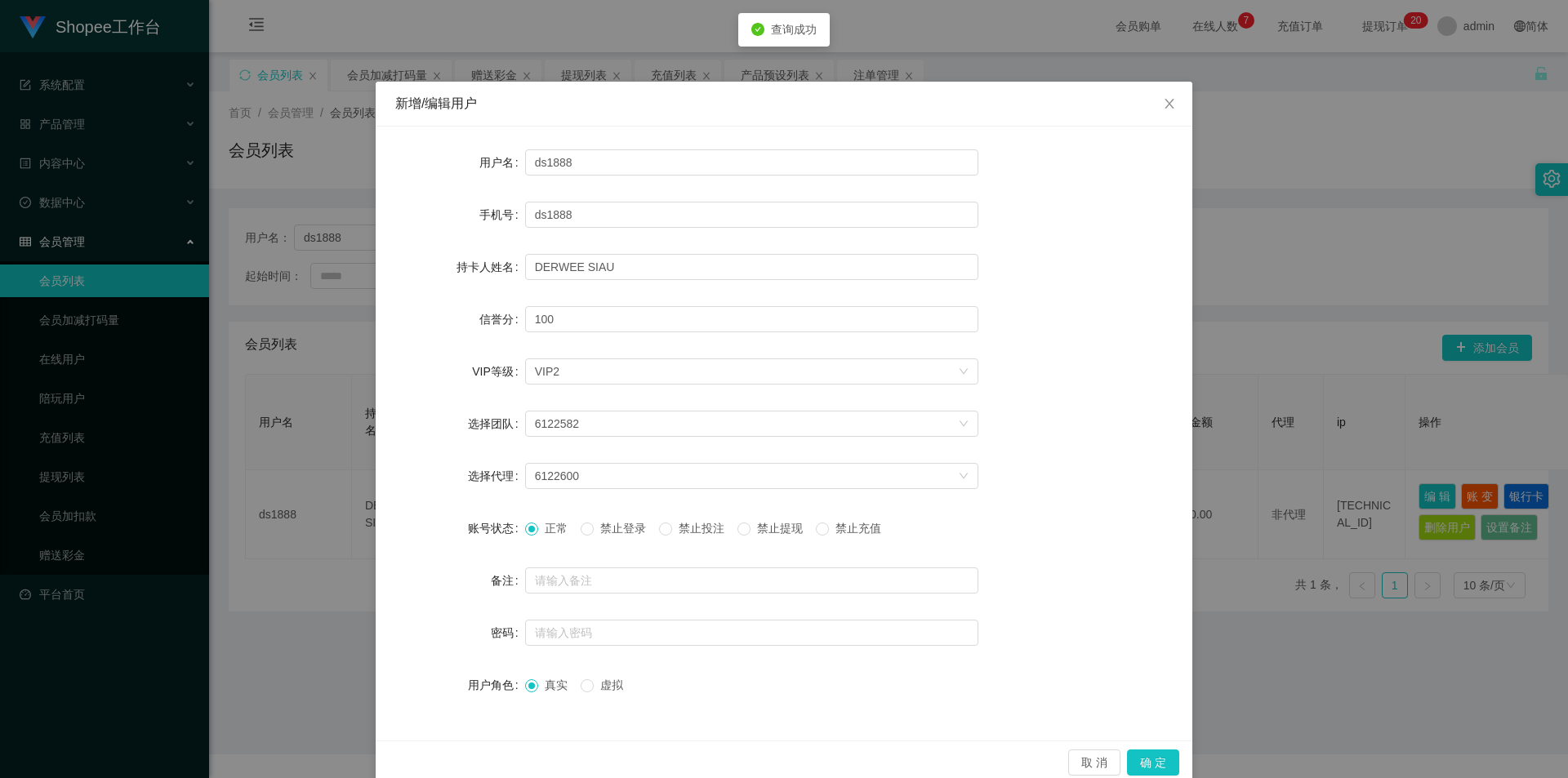
click at [706, 527] on span "禁止投注" at bounding box center [701, 527] width 59 height 13
click at [1141, 754] on button "确 定" at bounding box center [1153, 762] width 52 height 26
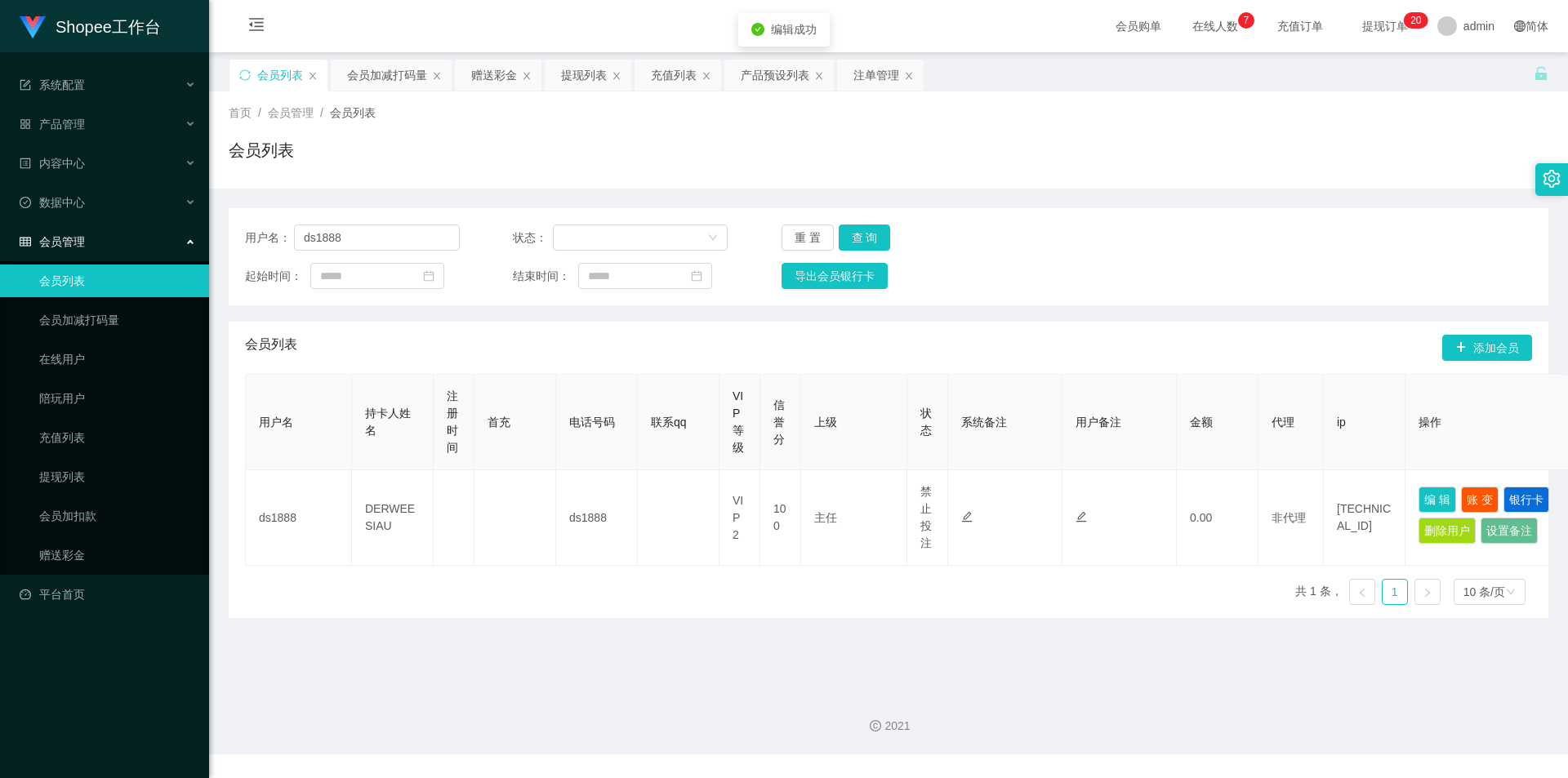
click at [874, 644] on main "关闭左侧 关闭右侧 关闭其它 刷新页面 会员列表 会员加减打码量 赠送彩金 提现列表 充值列表 产品预设列表 注单管理 首页 / 会员管理 / 会员列表 / …" at bounding box center [889, 365] width 1359 height 626
click at [382, 246] on input "ds1888" at bounding box center [376, 237] width 165 height 26
click at [388, 77] on div "会员加减打码量" at bounding box center [387, 75] width 80 height 31
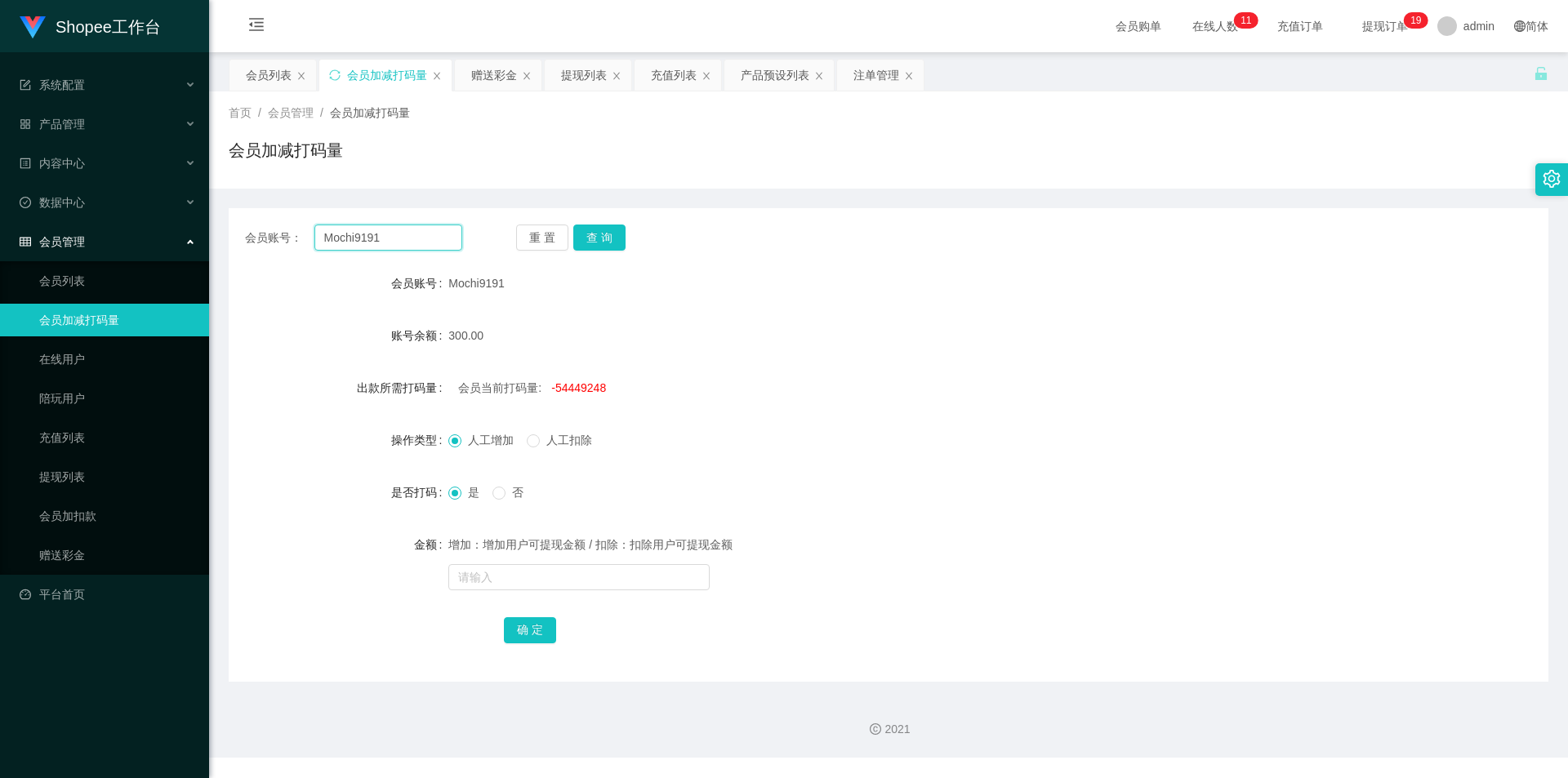
drag, startPoint x: 398, startPoint y: 238, endPoint x: 467, endPoint y: 249, distance: 69.9
click at [401, 238] on input "Mochi9191" at bounding box center [388, 237] width 148 height 26
paste input "ds1888"
type input "ds1888"
click at [603, 240] on button "查 询" at bounding box center [599, 237] width 52 height 26
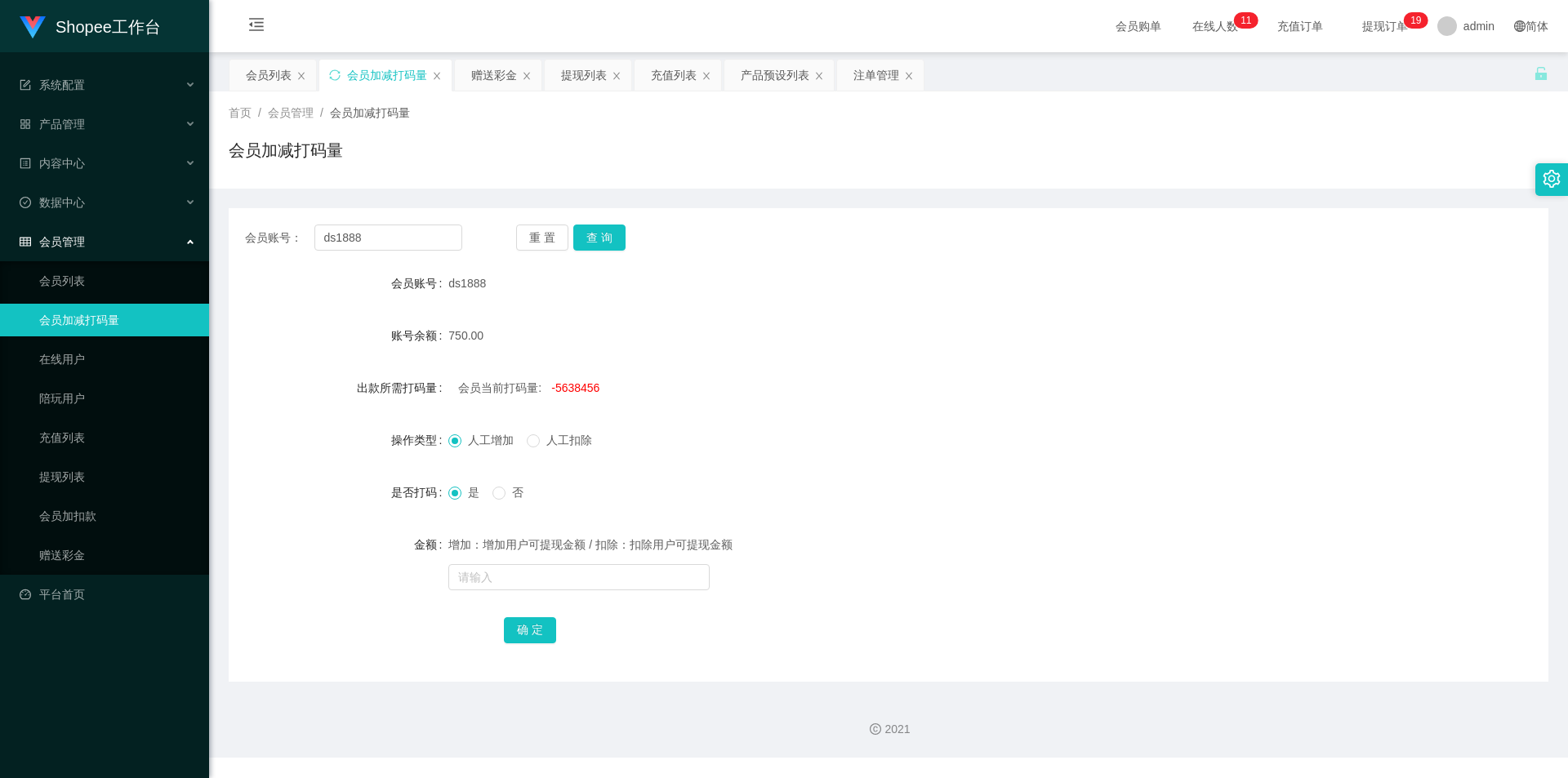
click at [561, 372] on div "会员当前打码量: -5638456" at bounding box center [833, 387] width 770 height 33
click at [576, 392] on span "-5638456" at bounding box center [575, 387] width 48 height 13
copy span "5638456"
click at [541, 578] on input "text" at bounding box center [579, 577] width 262 height 26
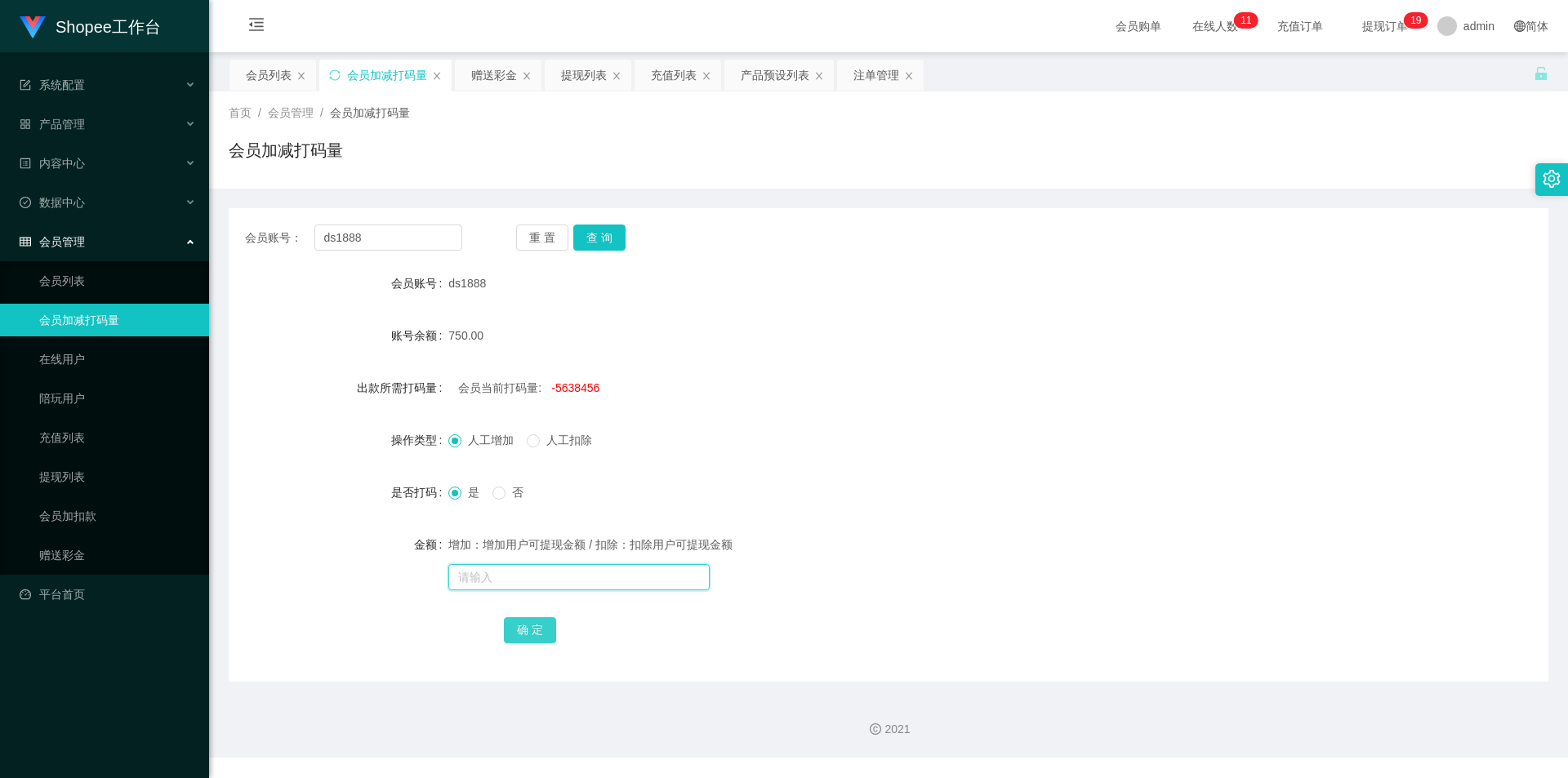
paste input "5638456"
type input "5638456"
click at [528, 627] on button "确 定" at bounding box center [530, 630] width 52 height 26
click at [518, 569] on input "text" at bounding box center [579, 577] width 262 height 26
type input "9000"
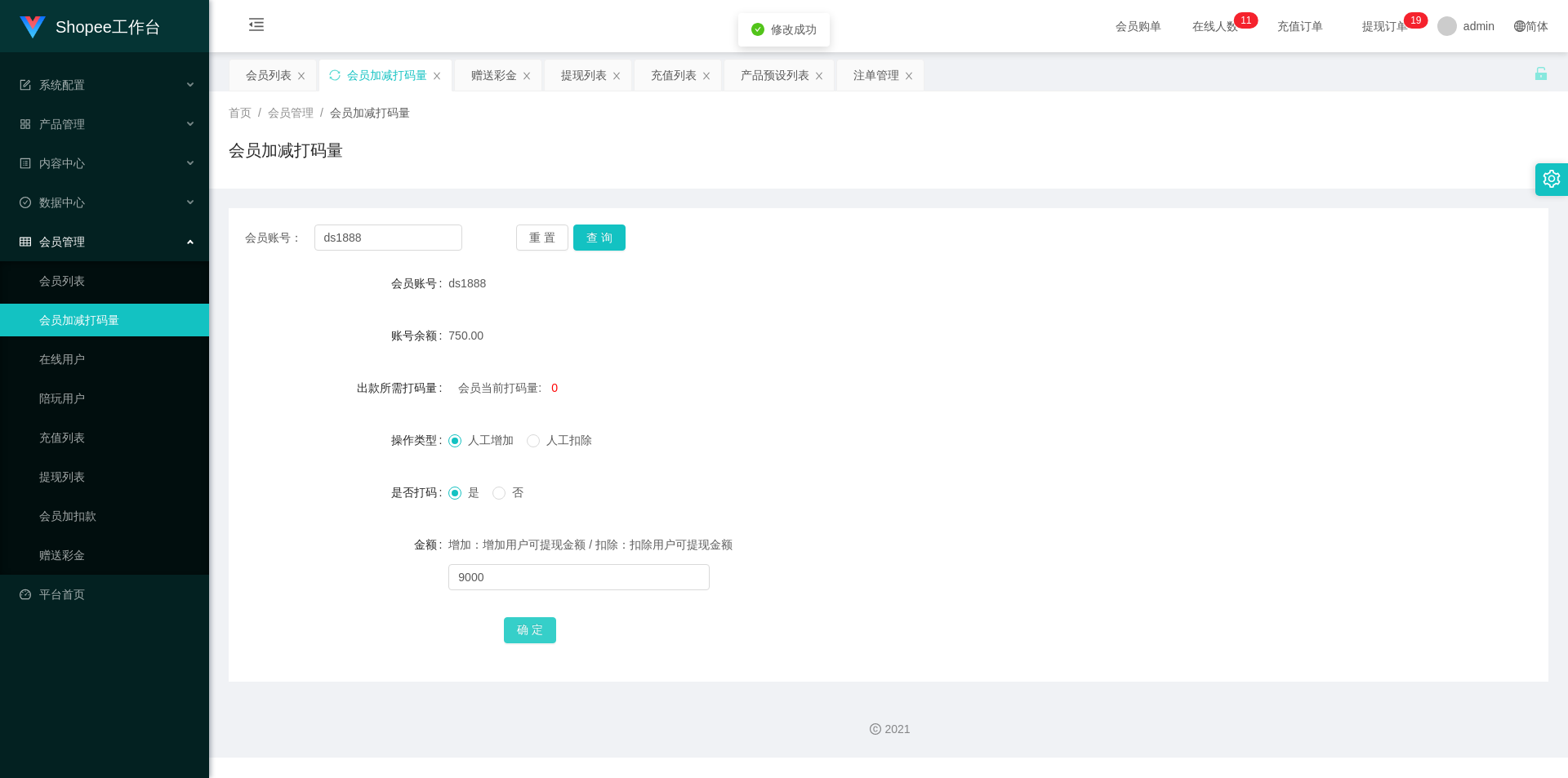
drag, startPoint x: 543, startPoint y: 636, endPoint x: 533, endPoint y: 639, distance: 10.4
click at [543, 636] on button "确 定" at bounding box center [530, 630] width 52 height 26
click at [266, 89] on div "会员列表" at bounding box center [268, 75] width 46 height 31
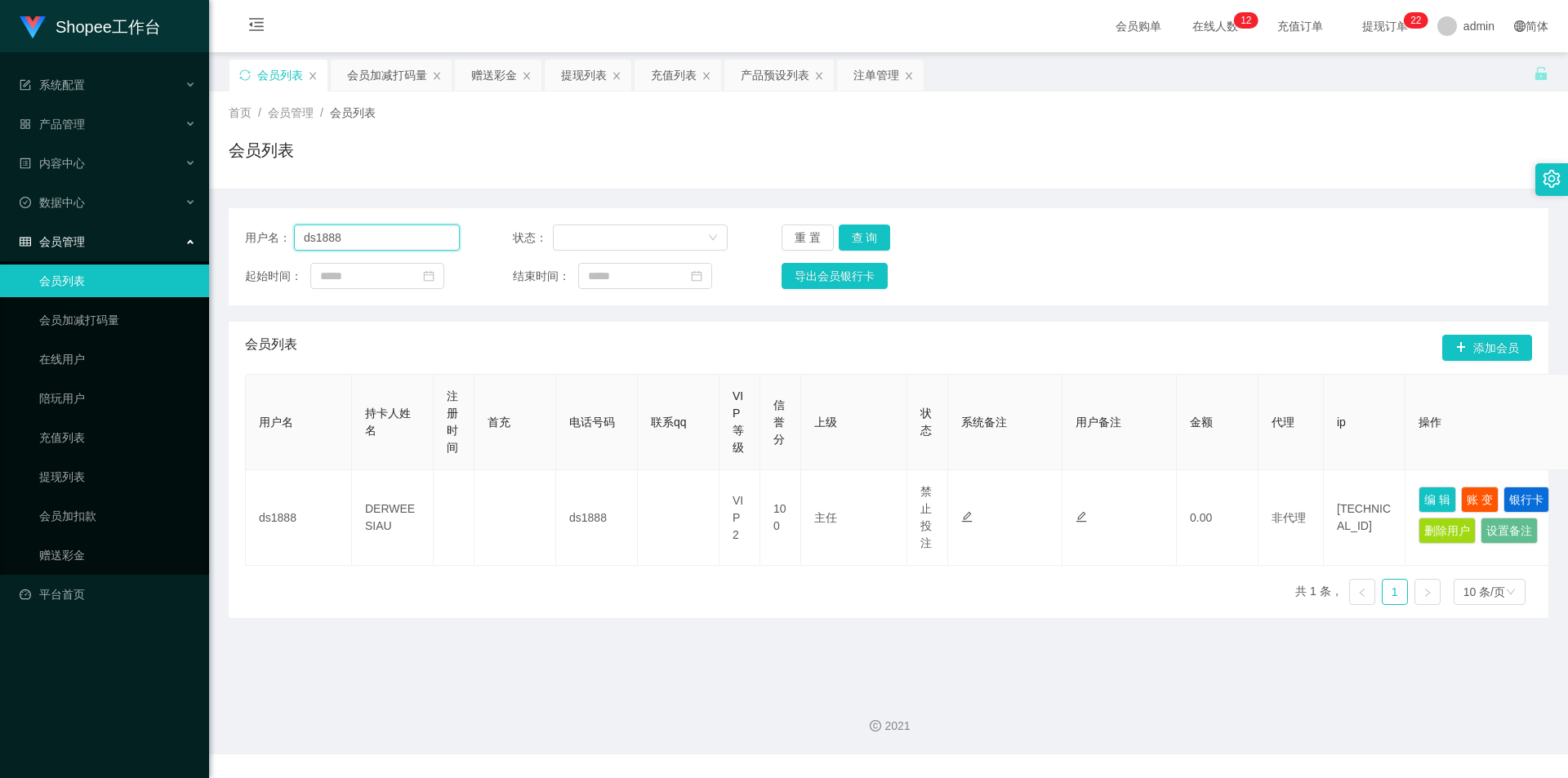
click at [406, 244] on input "ds1888" at bounding box center [376, 237] width 165 height 26
paste input "leehui_"
type input "leehui_"
click at [867, 233] on button "查 询" at bounding box center [865, 237] width 52 height 26
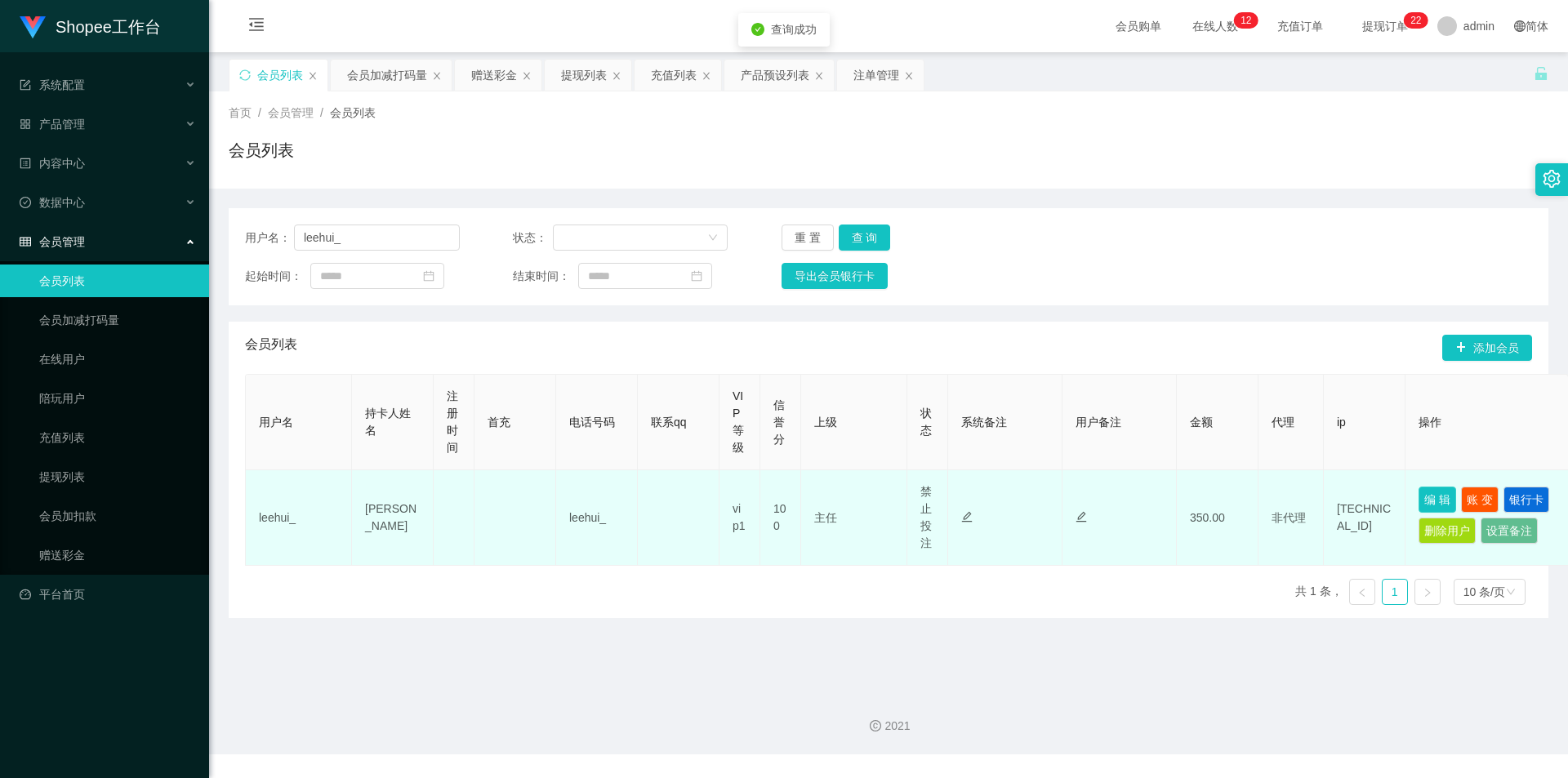
click at [1439, 492] on button "编 辑" at bounding box center [1437, 500] width 38 height 26
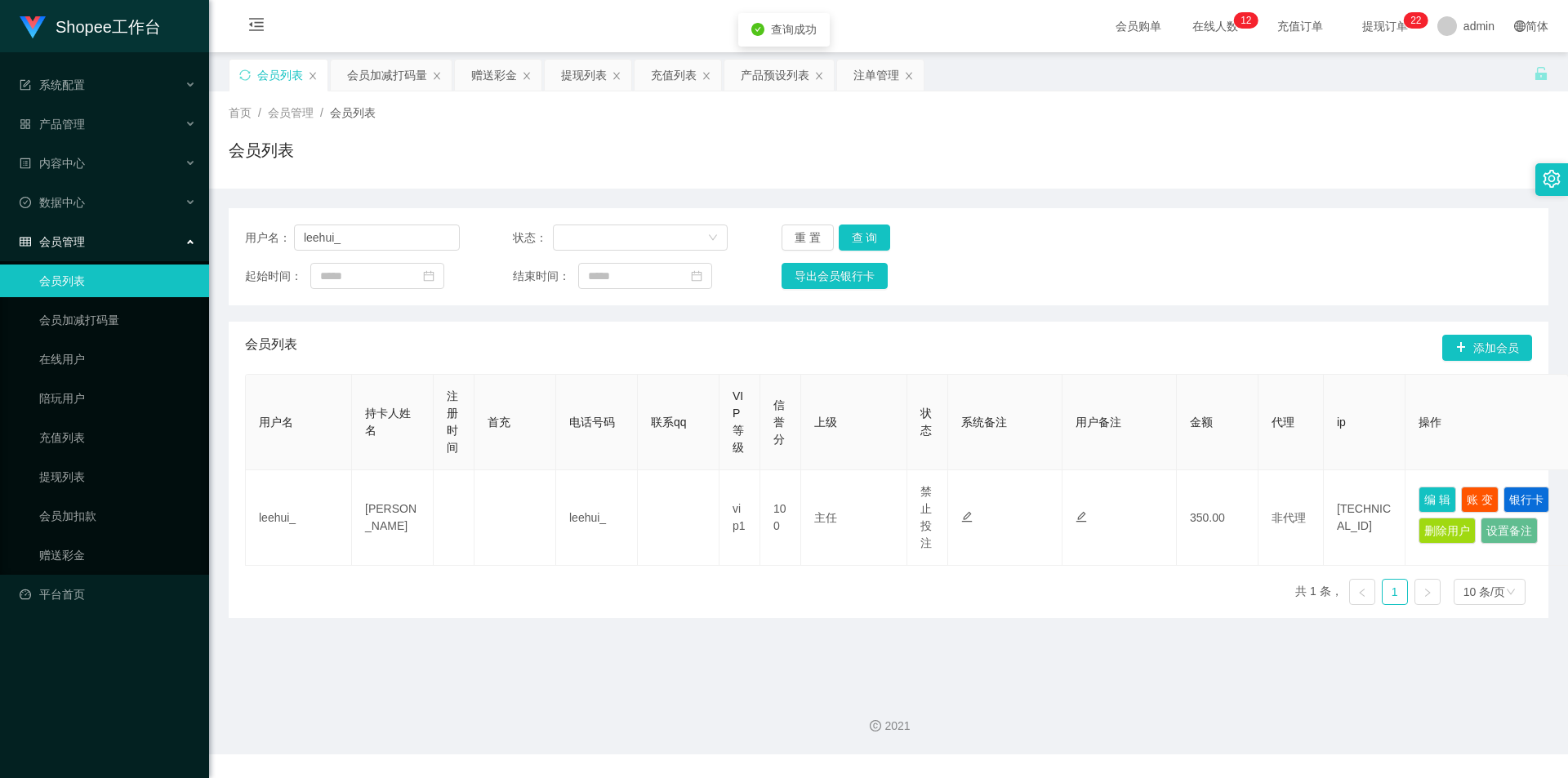
type input "leehui_"
type input "[PERSON_NAME]"
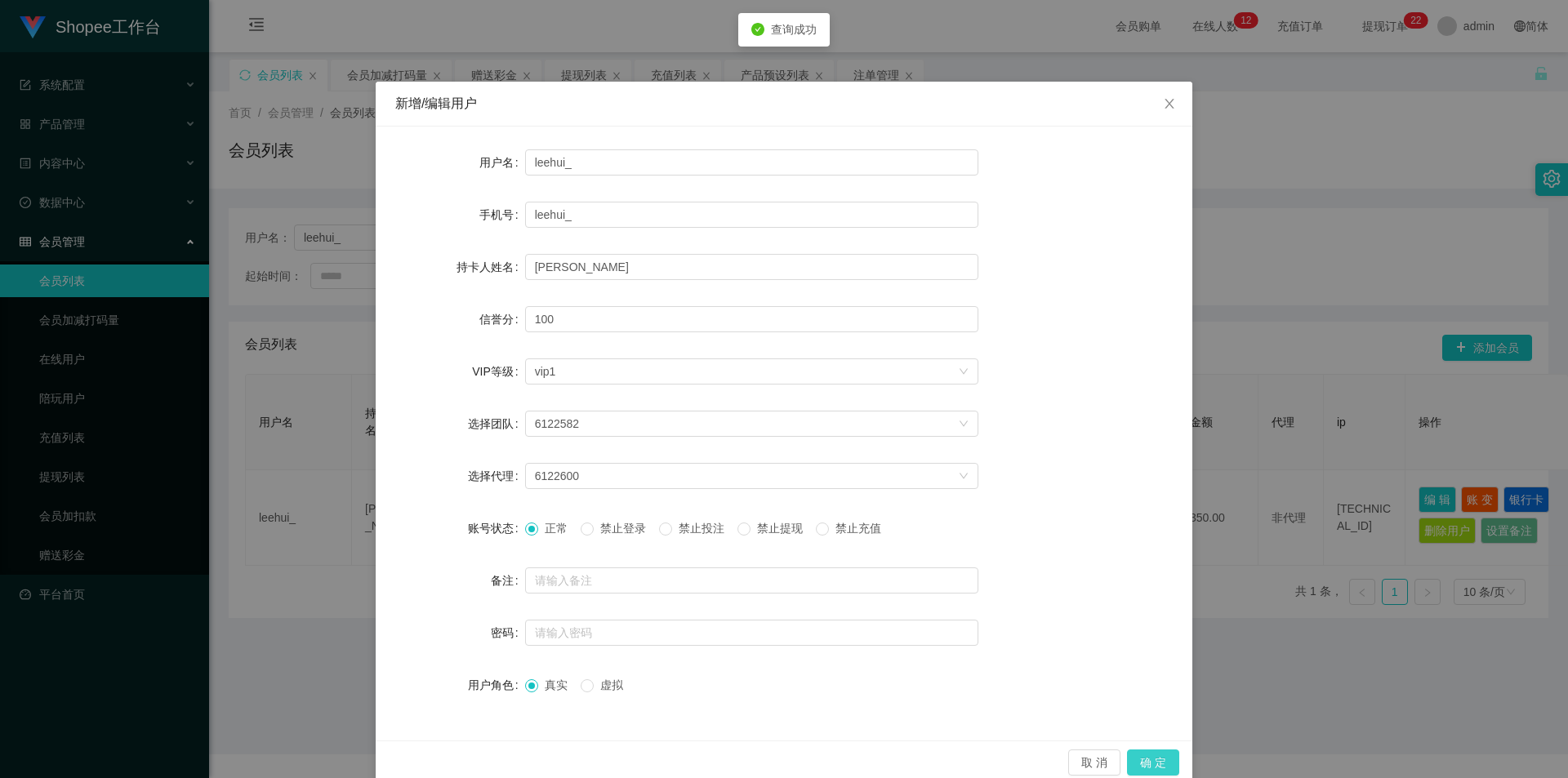
click at [1148, 754] on button "确 定" at bounding box center [1153, 762] width 52 height 26
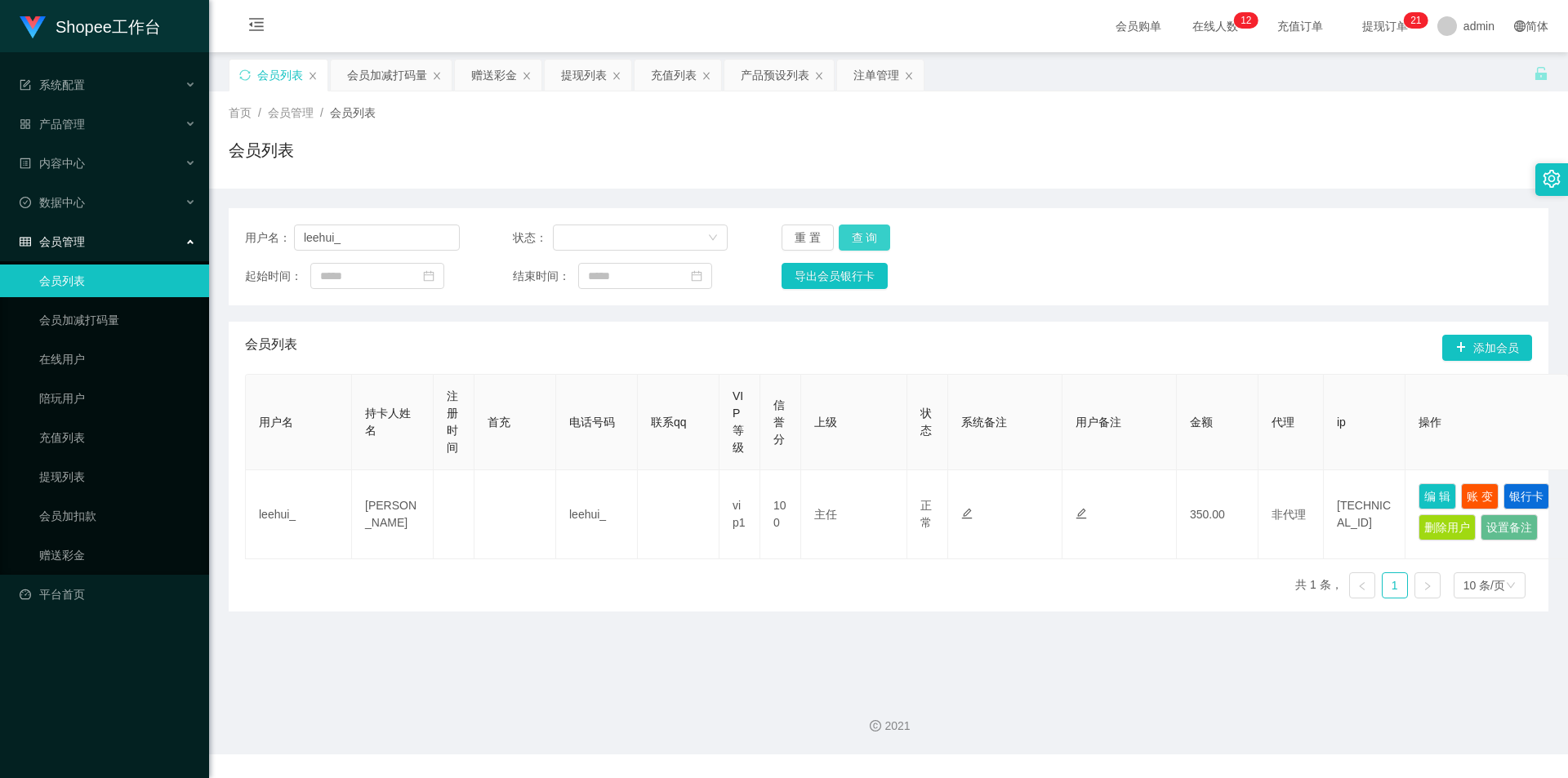
click at [859, 236] on button "查 询" at bounding box center [865, 237] width 52 height 26
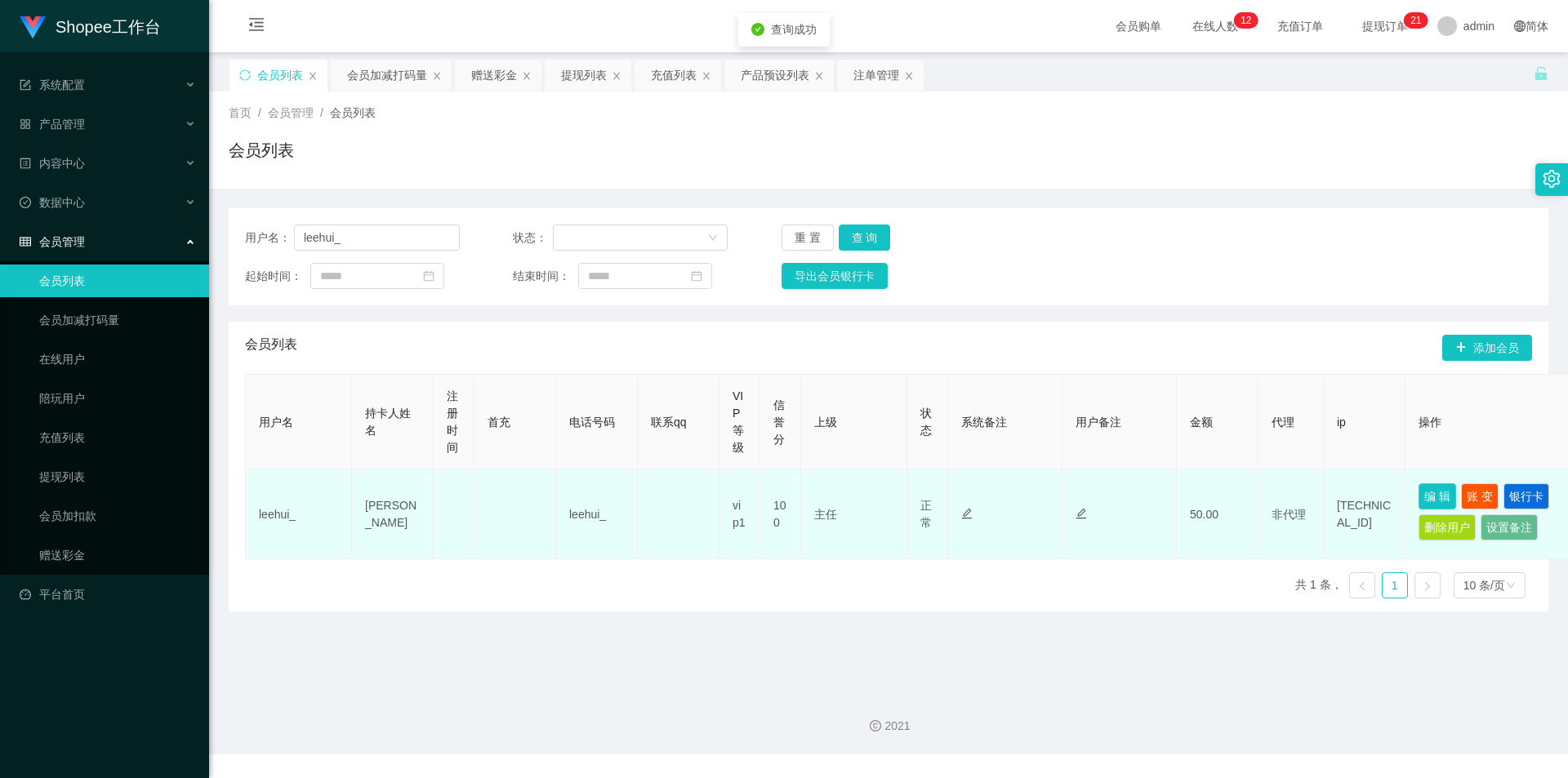
click at [1453, 499] on button "编 辑" at bounding box center [1437, 496] width 38 height 26
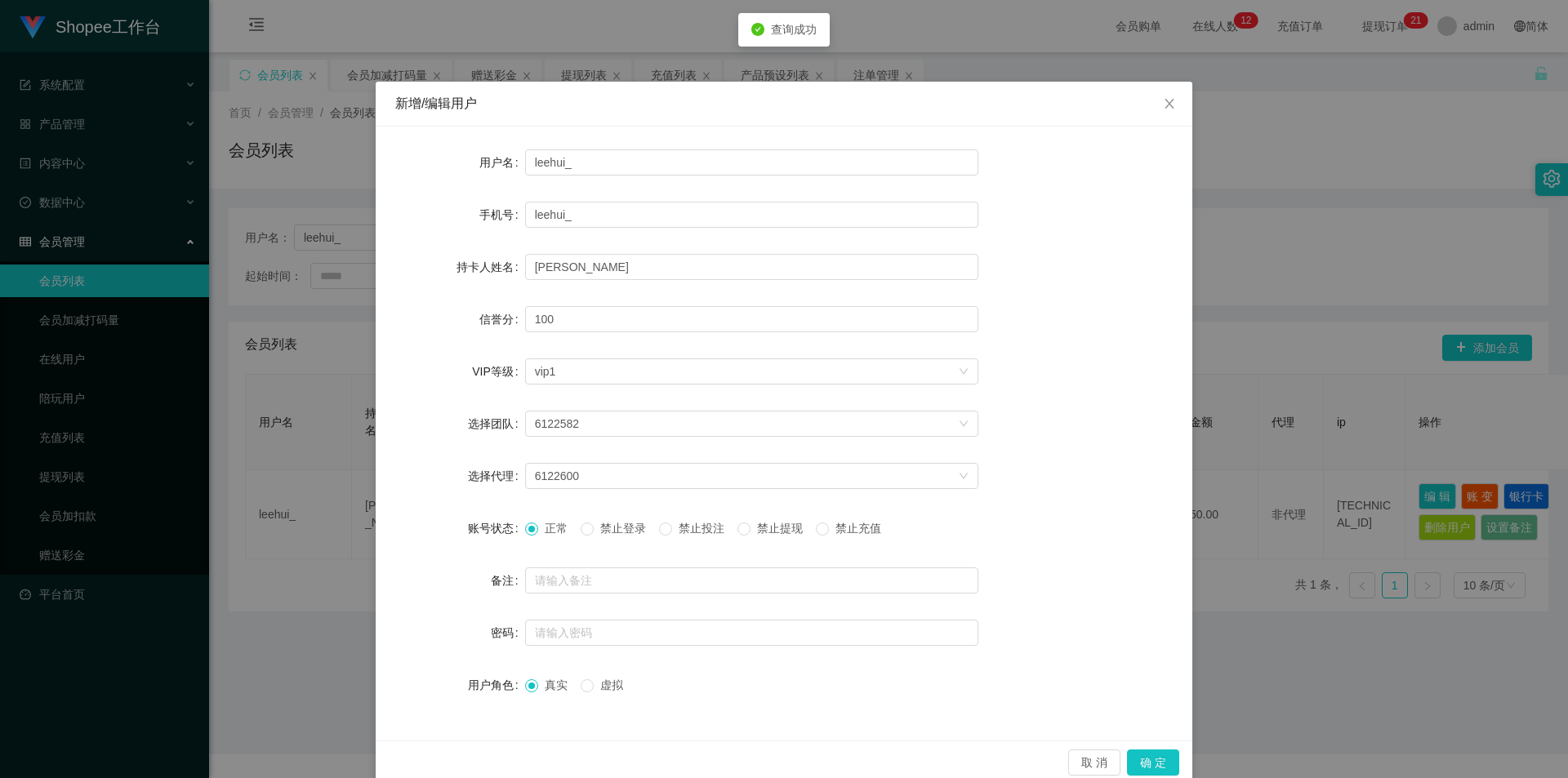
click at [689, 533] on span "禁止投注" at bounding box center [701, 527] width 59 height 13
click at [1133, 755] on button "确 定" at bounding box center [1153, 762] width 52 height 26
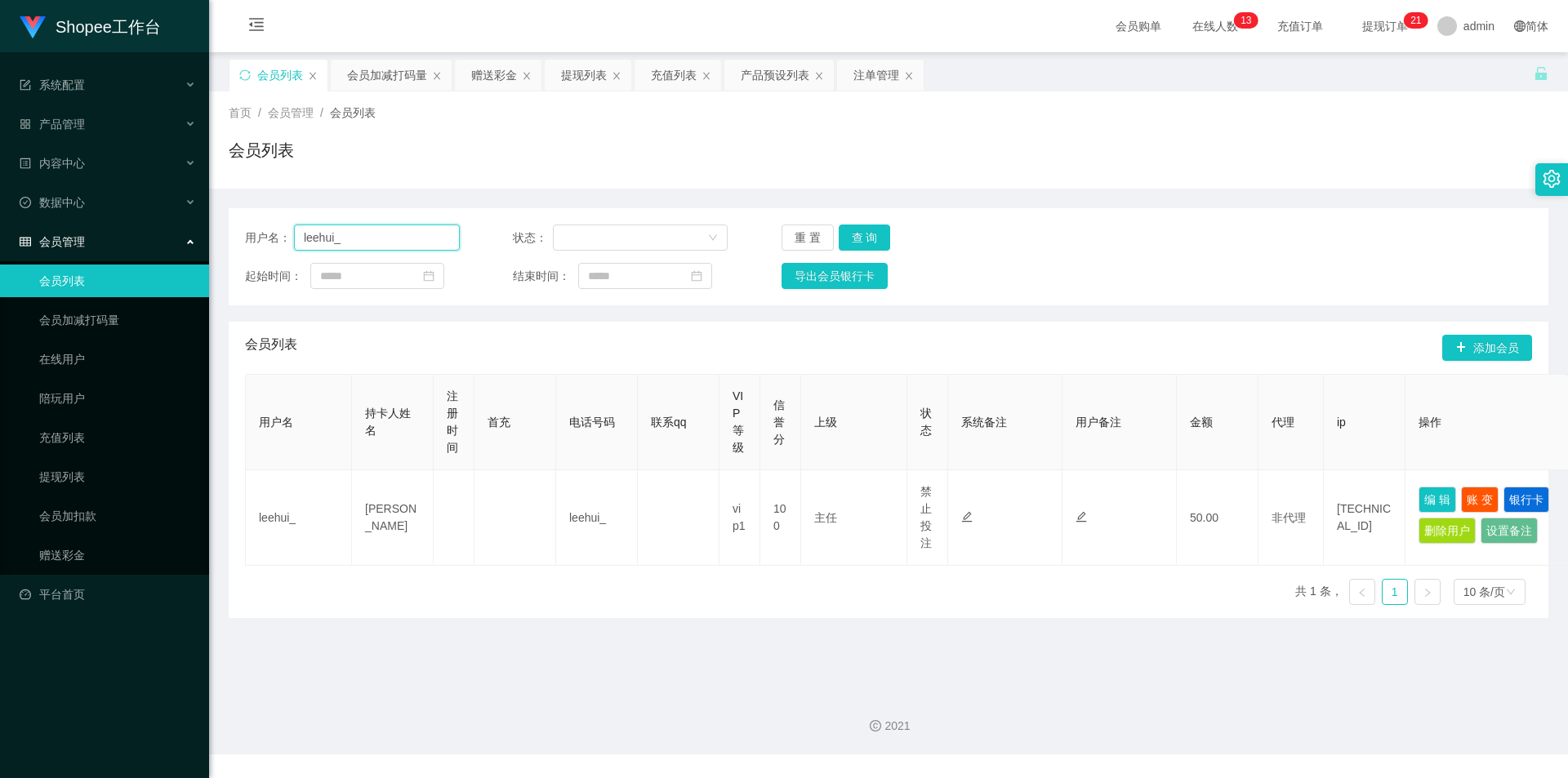
drag, startPoint x: 353, startPoint y: 240, endPoint x: 663, endPoint y: 303, distance: 316.3
click at [353, 240] on input "leehui_" at bounding box center [376, 237] width 165 height 26
paste input "jennyhoo16"
type input "jennyhoo16"
click at [875, 230] on button "查 询" at bounding box center [865, 237] width 52 height 26
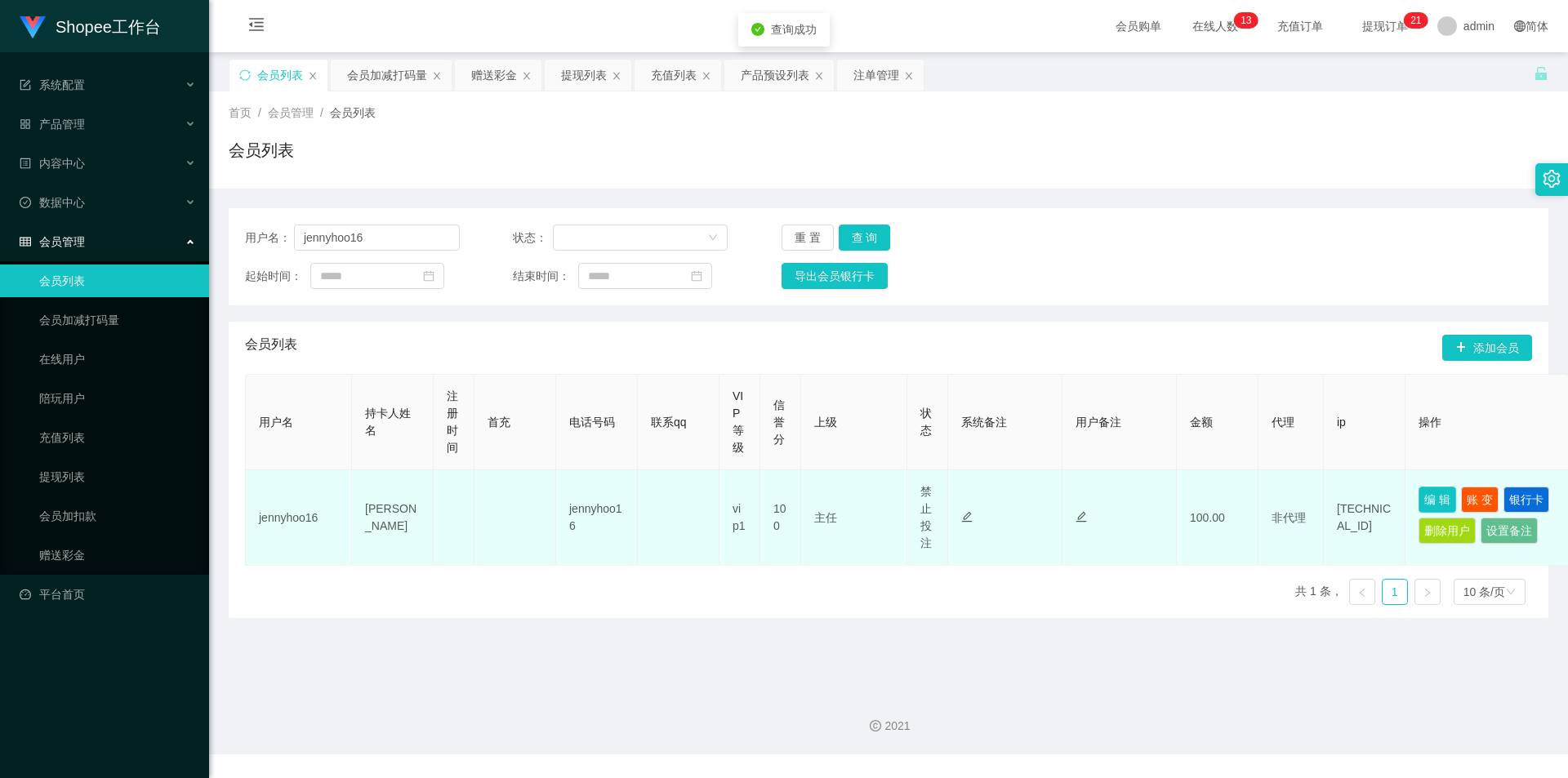
click at [1425, 490] on button "编 辑" at bounding box center [1437, 500] width 38 height 26
type input "jennyhoo16"
type input "[PERSON_NAME]"
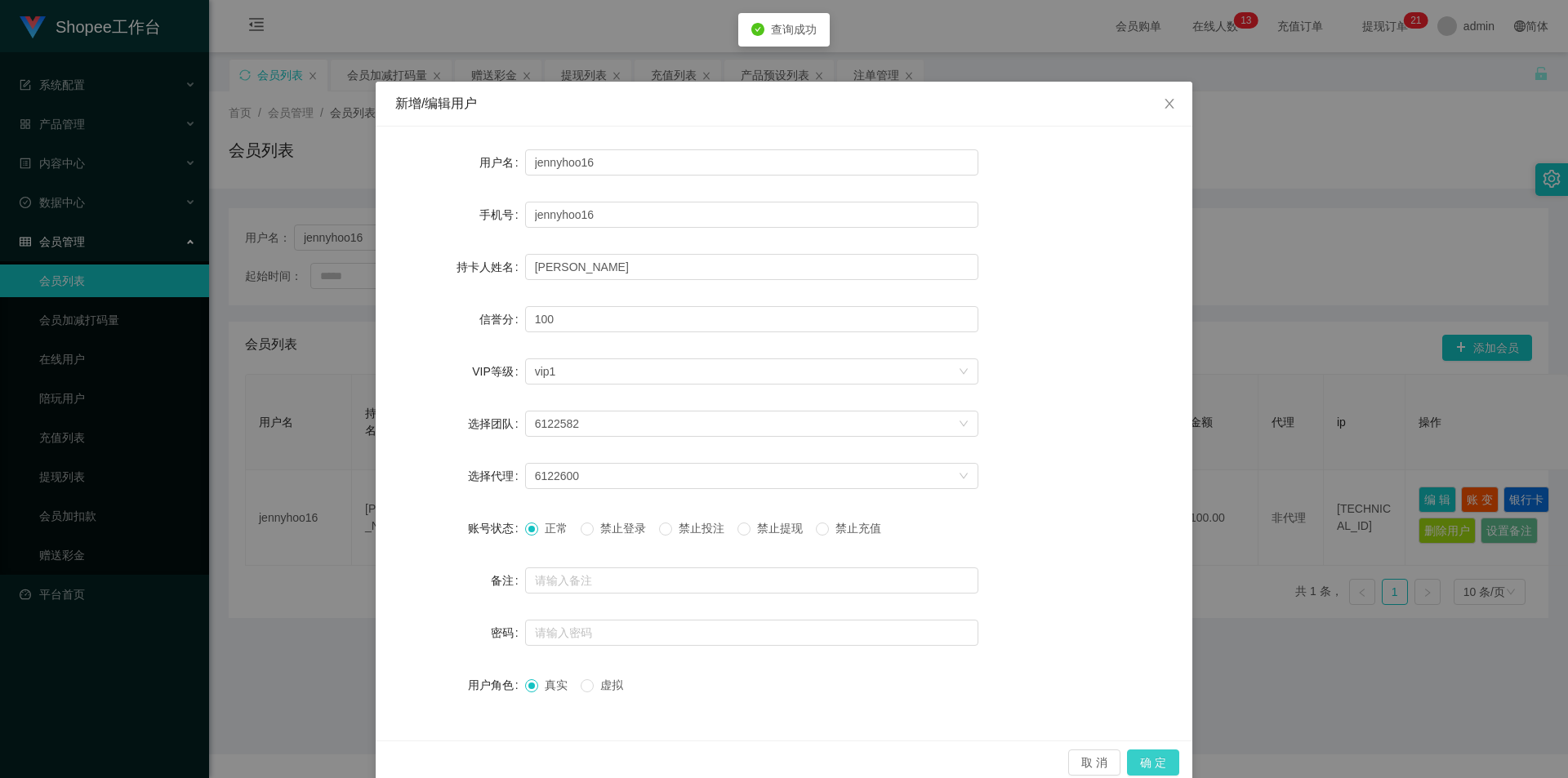
drag, startPoint x: 1138, startPoint y: 754, endPoint x: 771, endPoint y: 769, distance: 367.3
click at [1139, 752] on button "确 定" at bounding box center [1153, 762] width 52 height 26
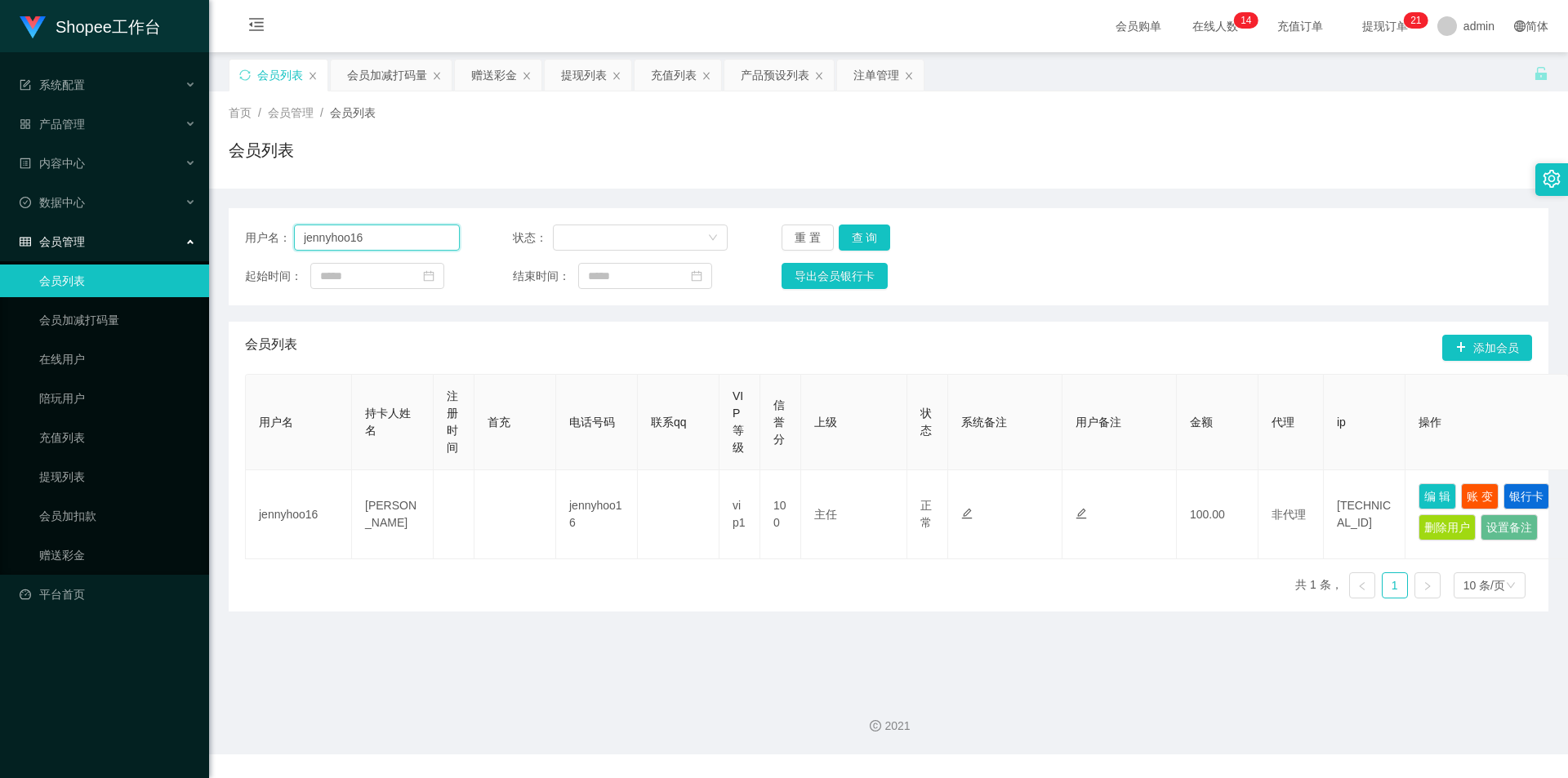
drag, startPoint x: 376, startPoint y: 230, endPoint x: 757, endPoint y: 299, distance: 387.2
click at [376, 230] on input "jennyhoo16" at bounding box center [376, 237] width 165 height 26
paste input "Klchung1970"
type input "Klchung1970"
click at [862, 224] on div "用户名： Klchung1970 状态： 重 置 查 询 起始时间： 结束时间： 导出会员银行卡" at bounding box center [889, 257] width 1320 height 97
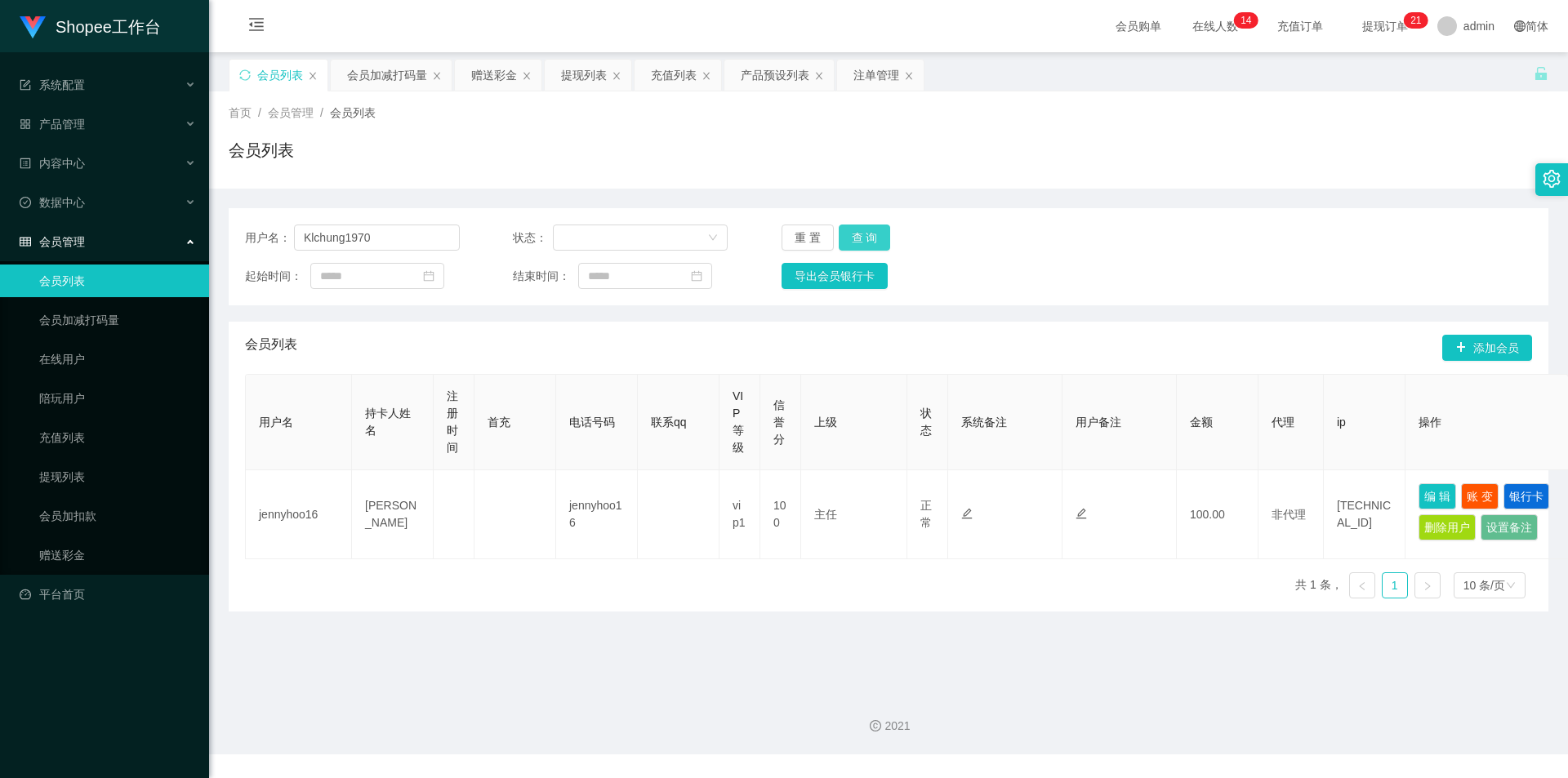
click at [880, 240] on button "查 询" at bounding box center [865, 237] width 52 height 26
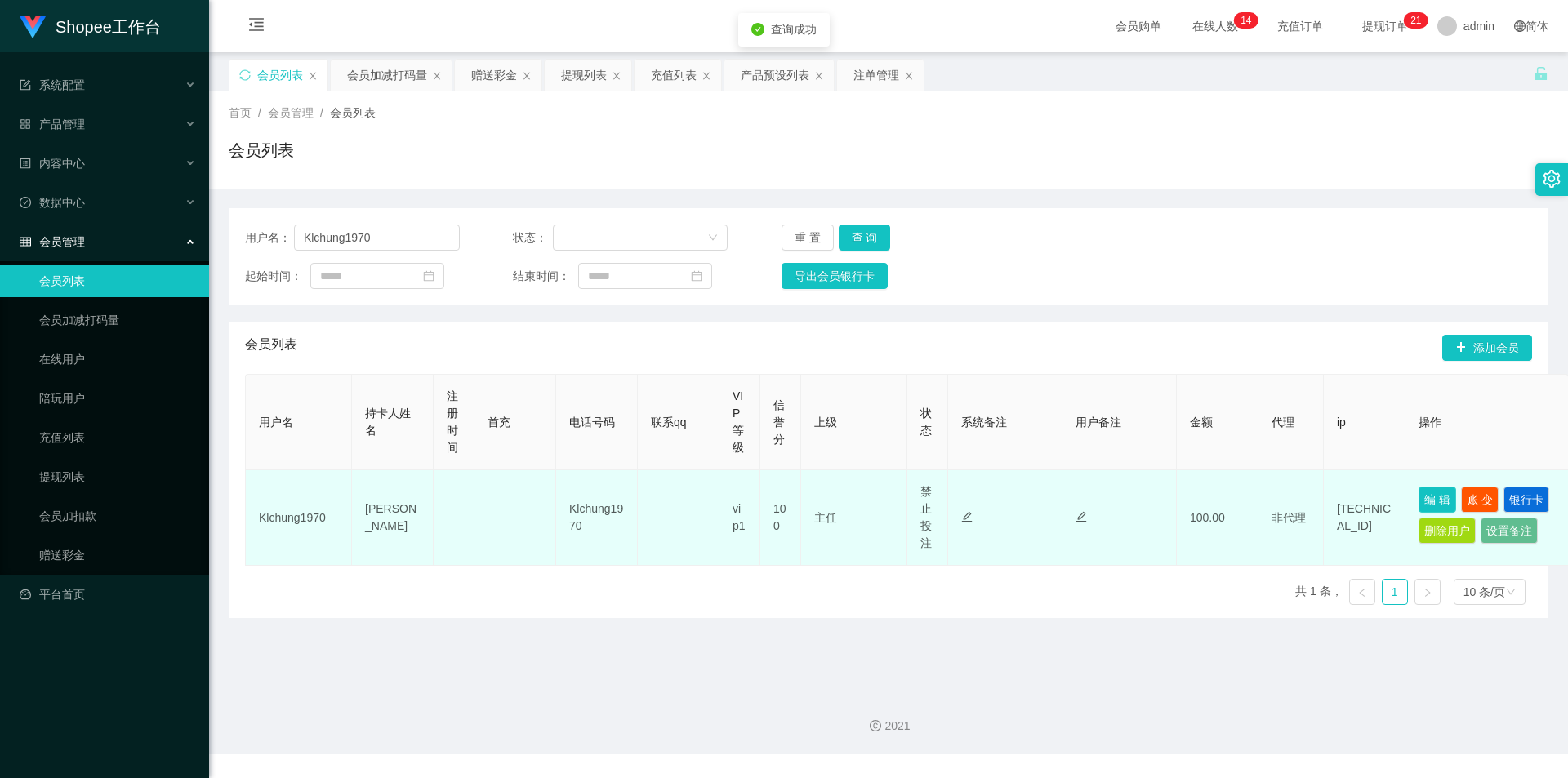
click at [1443, 497] on button "编 辑" at bounding box center [1437, 500] width 38 height 26
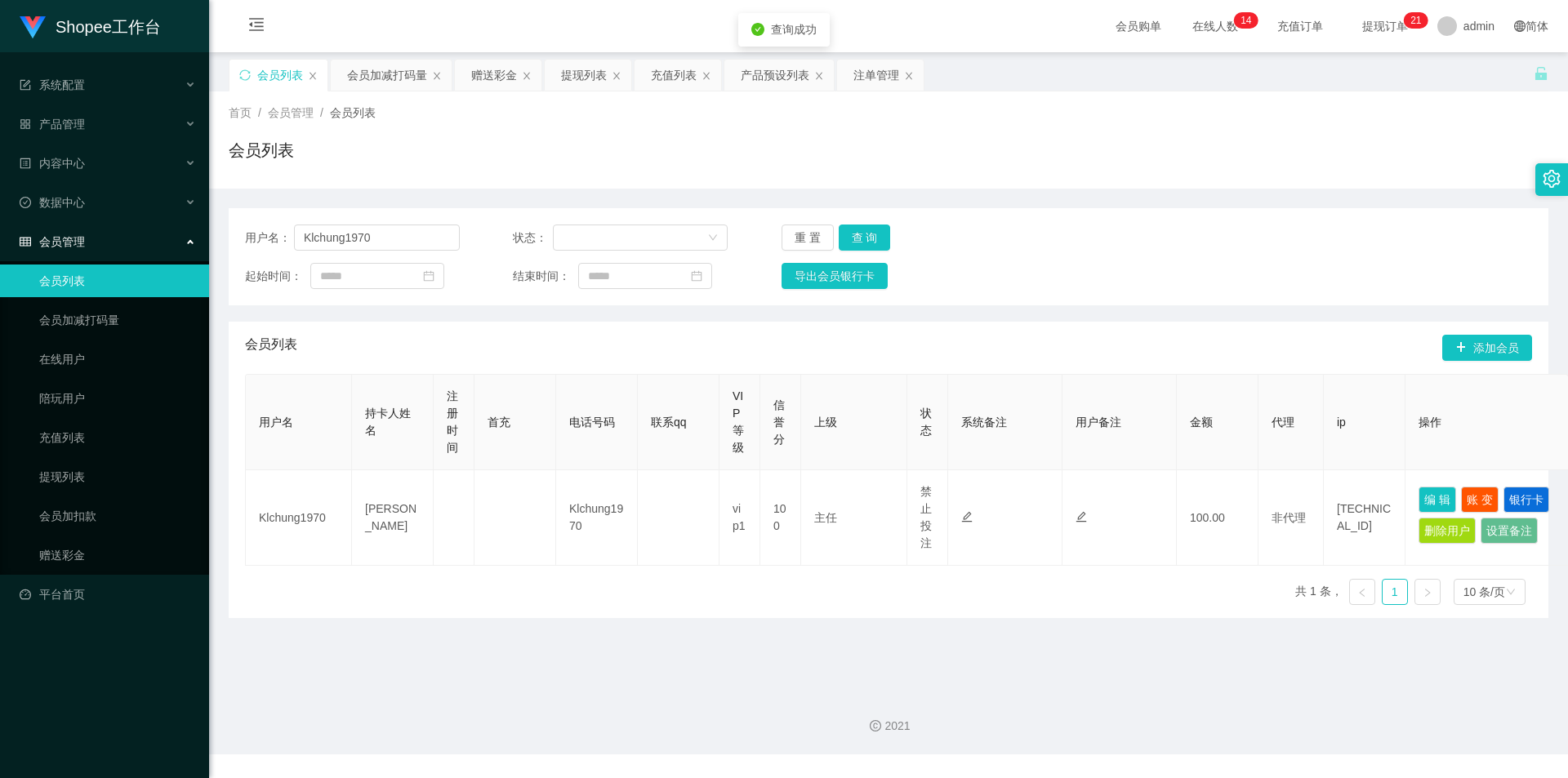
type input "Klchung1970"
type input "[PERSON_NAME]"
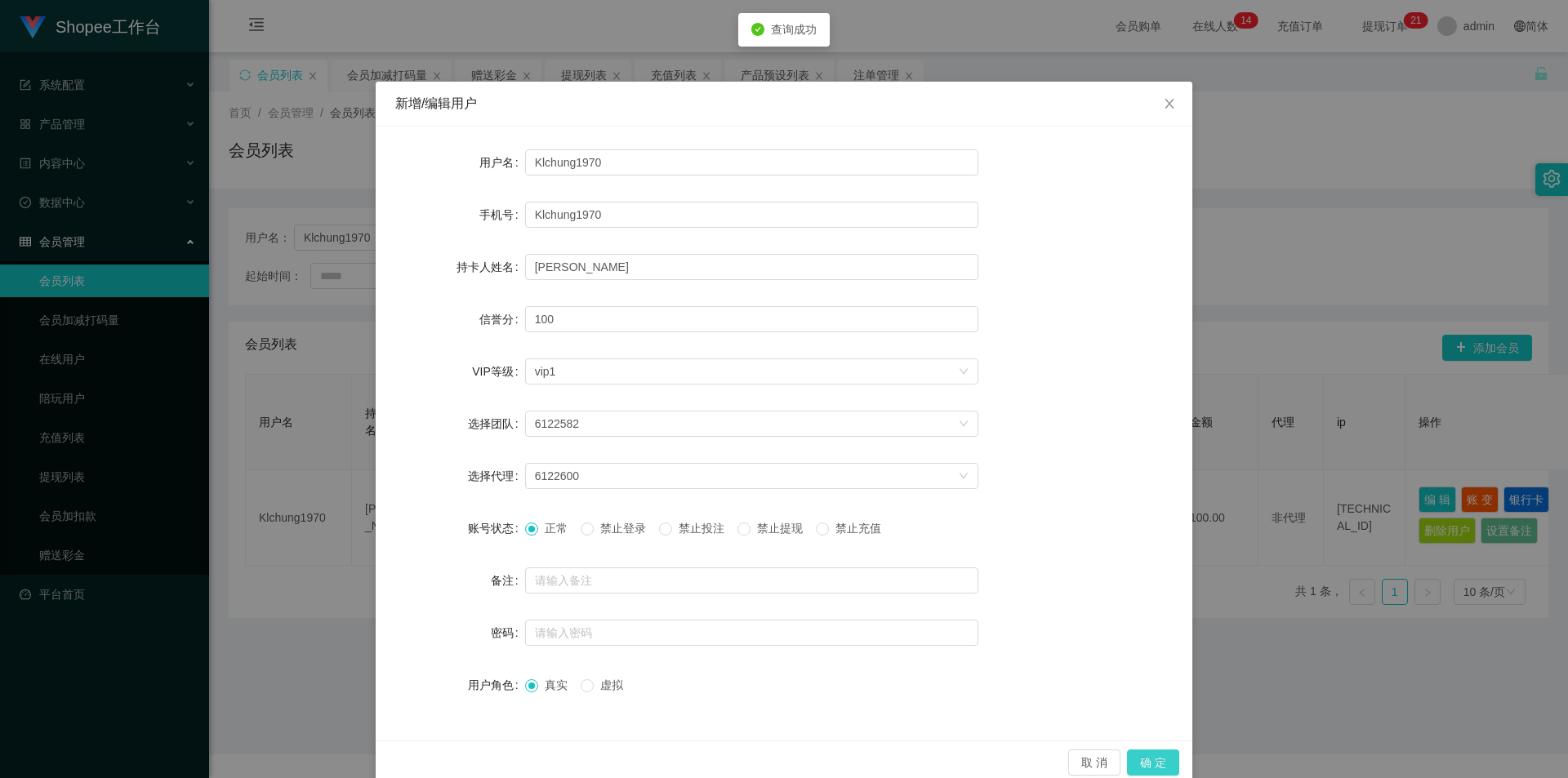
click at [1160, 758] on button "确 定" at bounding box center [1153, 762] width 52 height 26
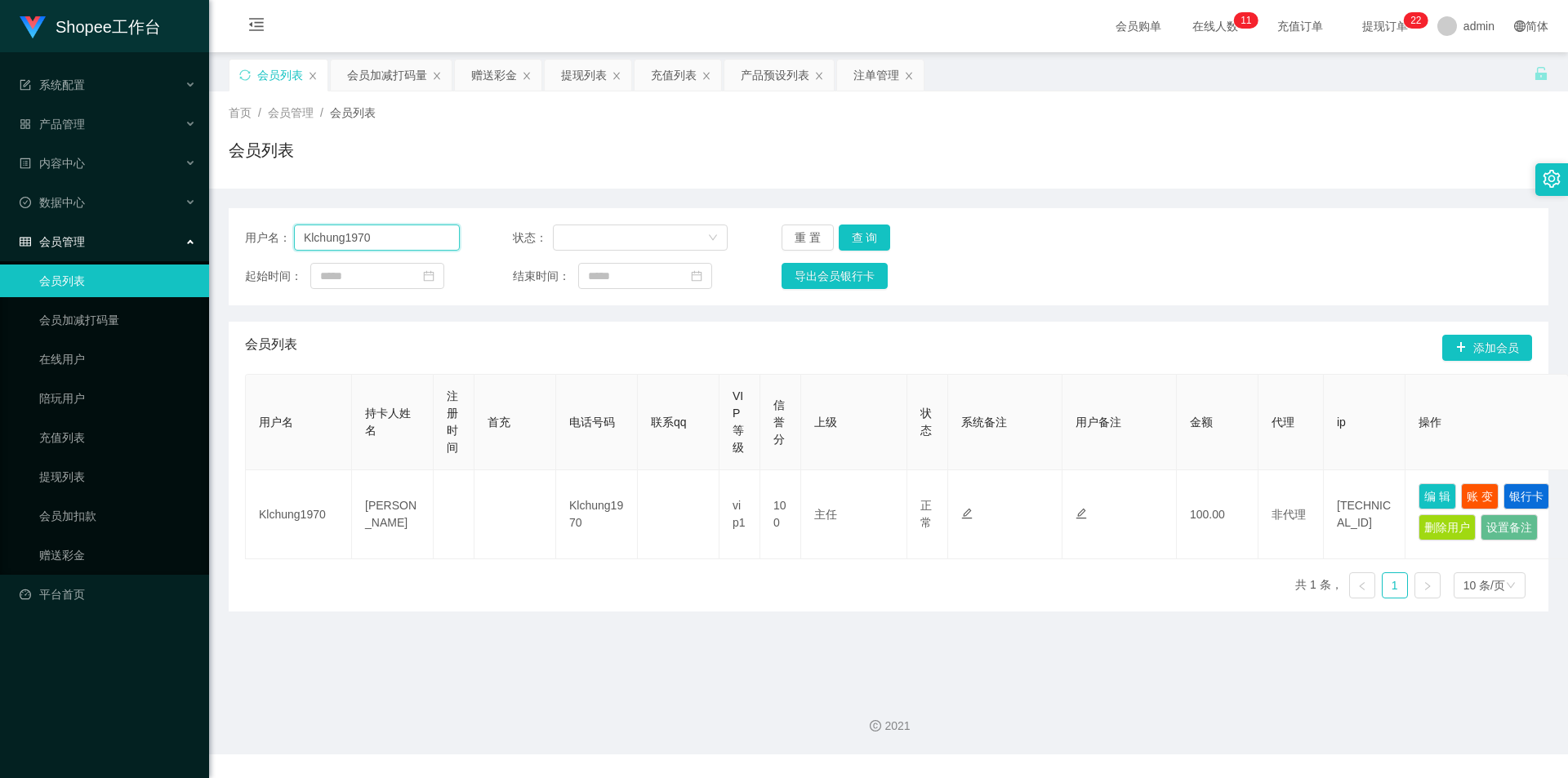
drag, startPoint x: 401, startPoint y: 241, endPoint x: 423, endPoint y: 244, distance: 22.2
click at [401, 241] on input "Klchung1970" at bounding box center [376, 237] width 165 height 26
type input "jennyhoo16"
click at [870, 230] on button "查 询" at bounding box center [865, 237] width 52 height 26
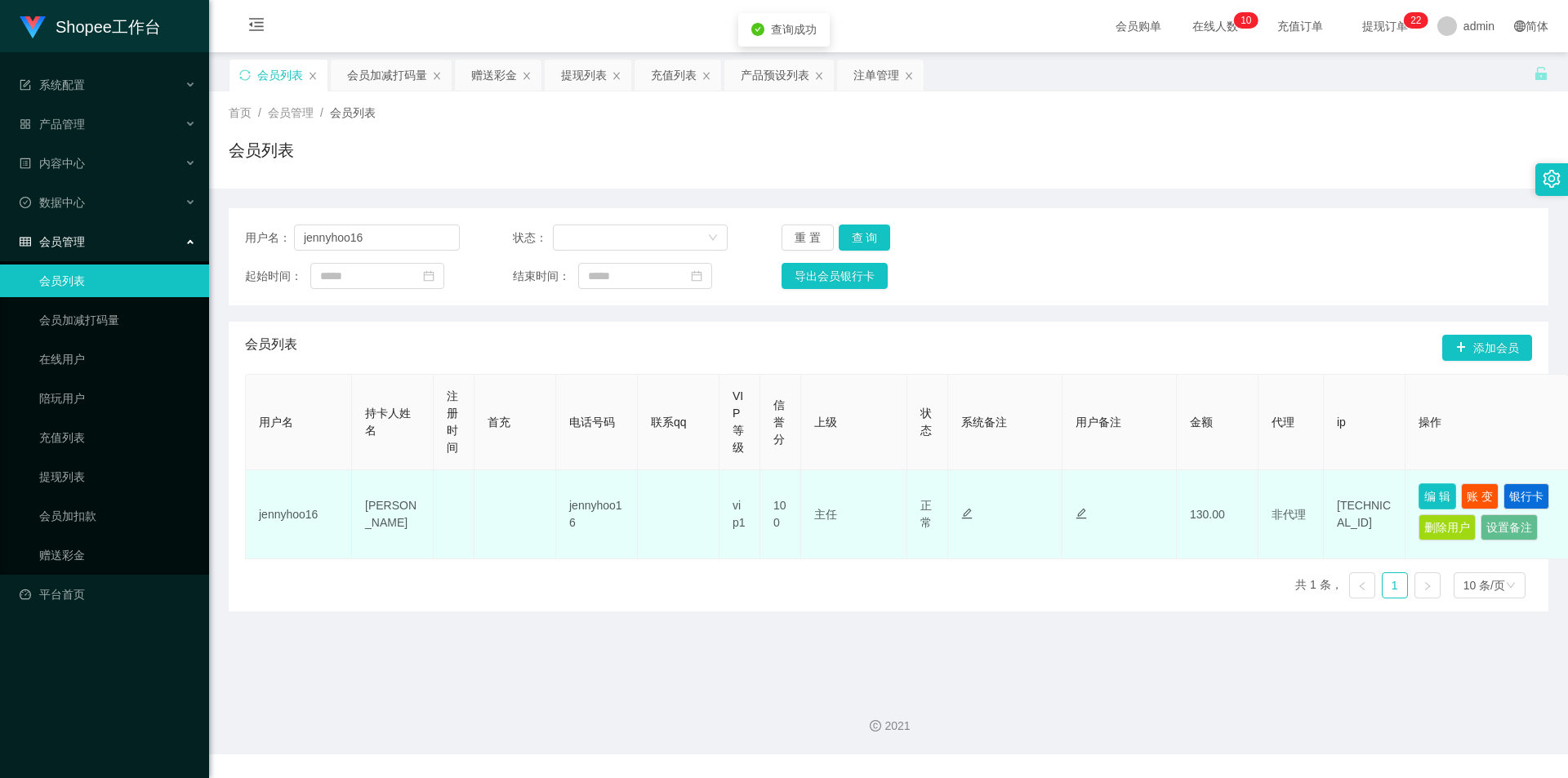
click at [1432, 494] on button "编 辑" at bounding box center [1437, 496] width 38 height 26
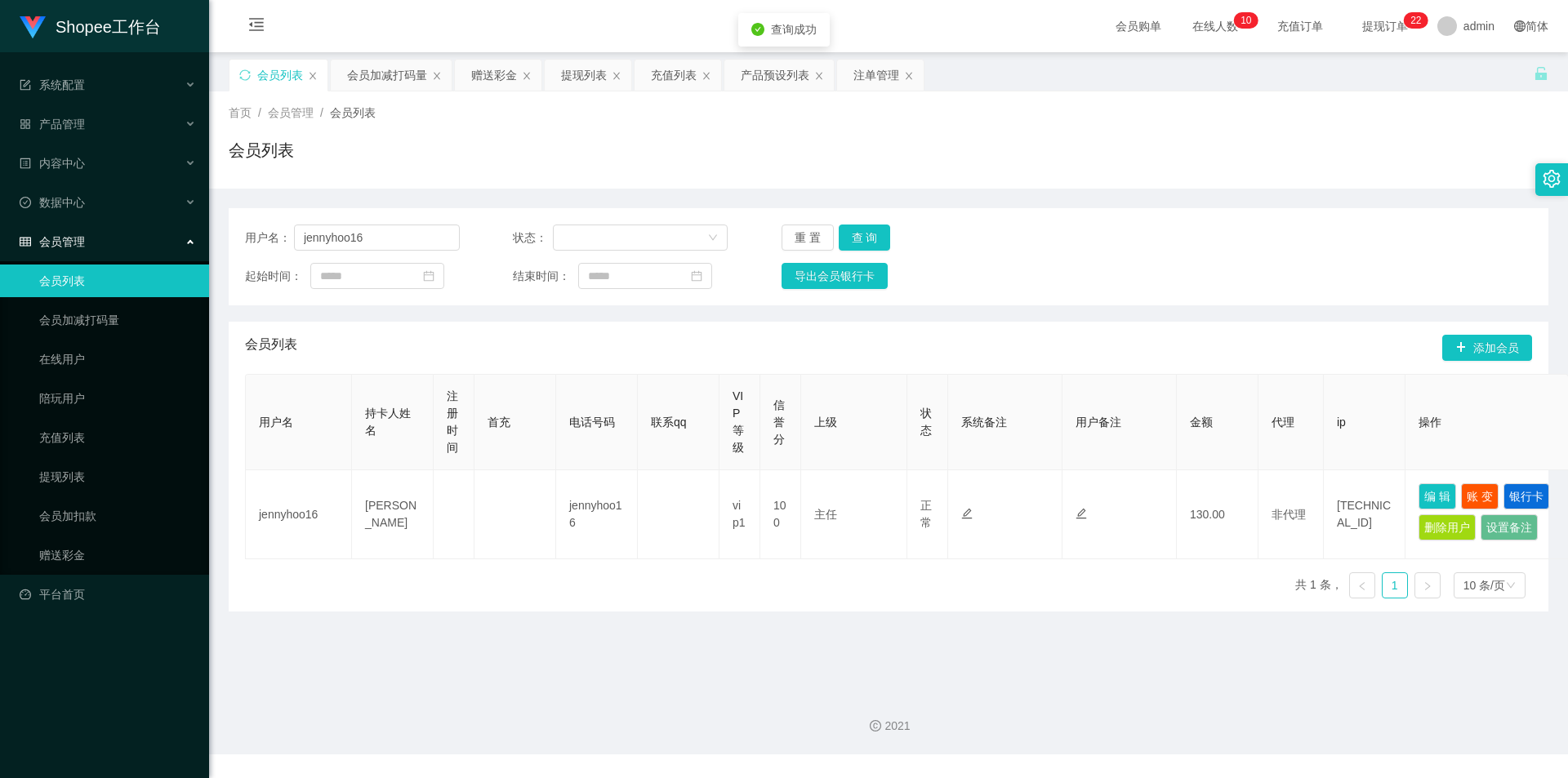
type input "jennyhoo16"
type input "[PERSON_NAME]"
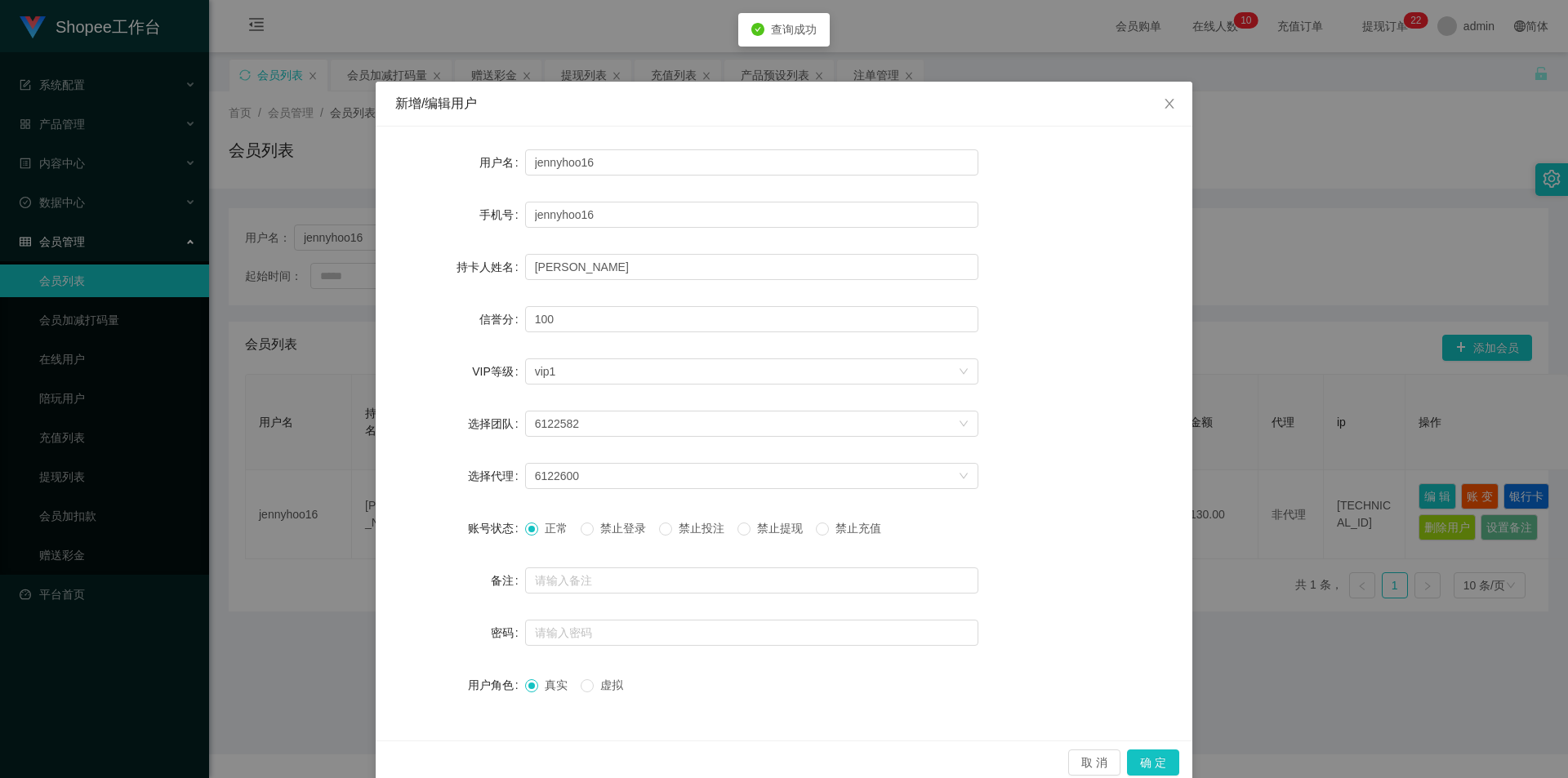
click at [700, 531] on span "禁止投注" at bounding box center [701, 527] width 59 height 13
click at [1151, 756] on button "确 定" at bounding box center [1153, 762] width 52 height 26
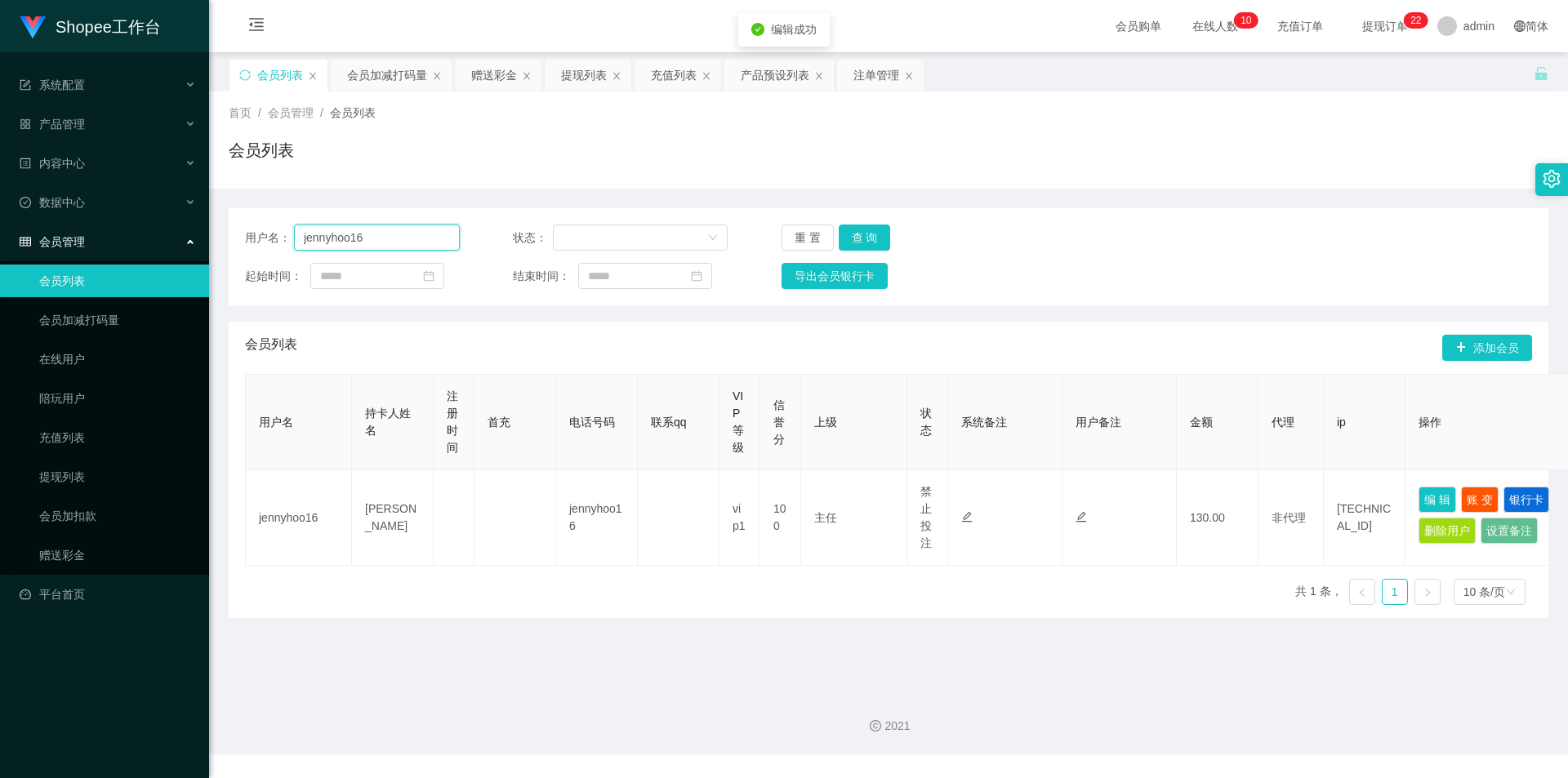
click at [386, 225] on input "jennyhoo16" at bounding box center [376, 237] width 165 height 26
drag, startPoint x: 368, startPoint y: 76, endPoint x: 370, endPoint y: 85, distance: 9.2
click at [368, 76] on div "会员加减打码量" at bounding box center [387, 75] width 80 height 31
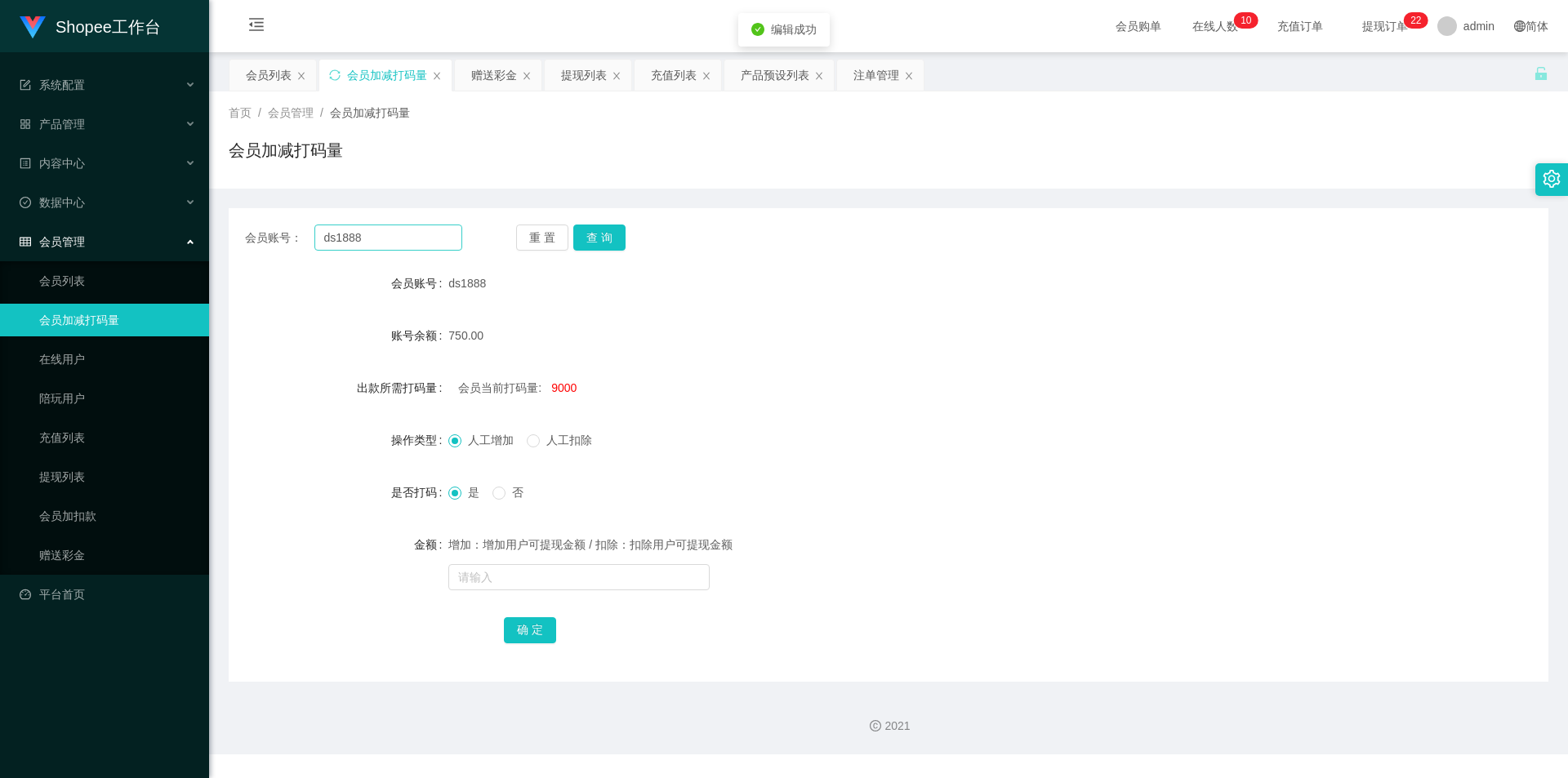
click at [427, 250] on div "会员账号： ds1888 重 置 查 询 会员账号 ds1888 账号余额 750.00 出款所需打码量 会员当前打码量: 9000 操作类型 人工增加 人工…" at bounding box center [889, 445] width 1320 height 473
click at [433, 245] on input "ds1888" at bounding box center [388, 237] width 148 height 26
paste input "jennyhoo16"
type input "jennyhoo16"
click at [591, 237] on button "查 询" at bounding box center [599, 237] width 52 height 26
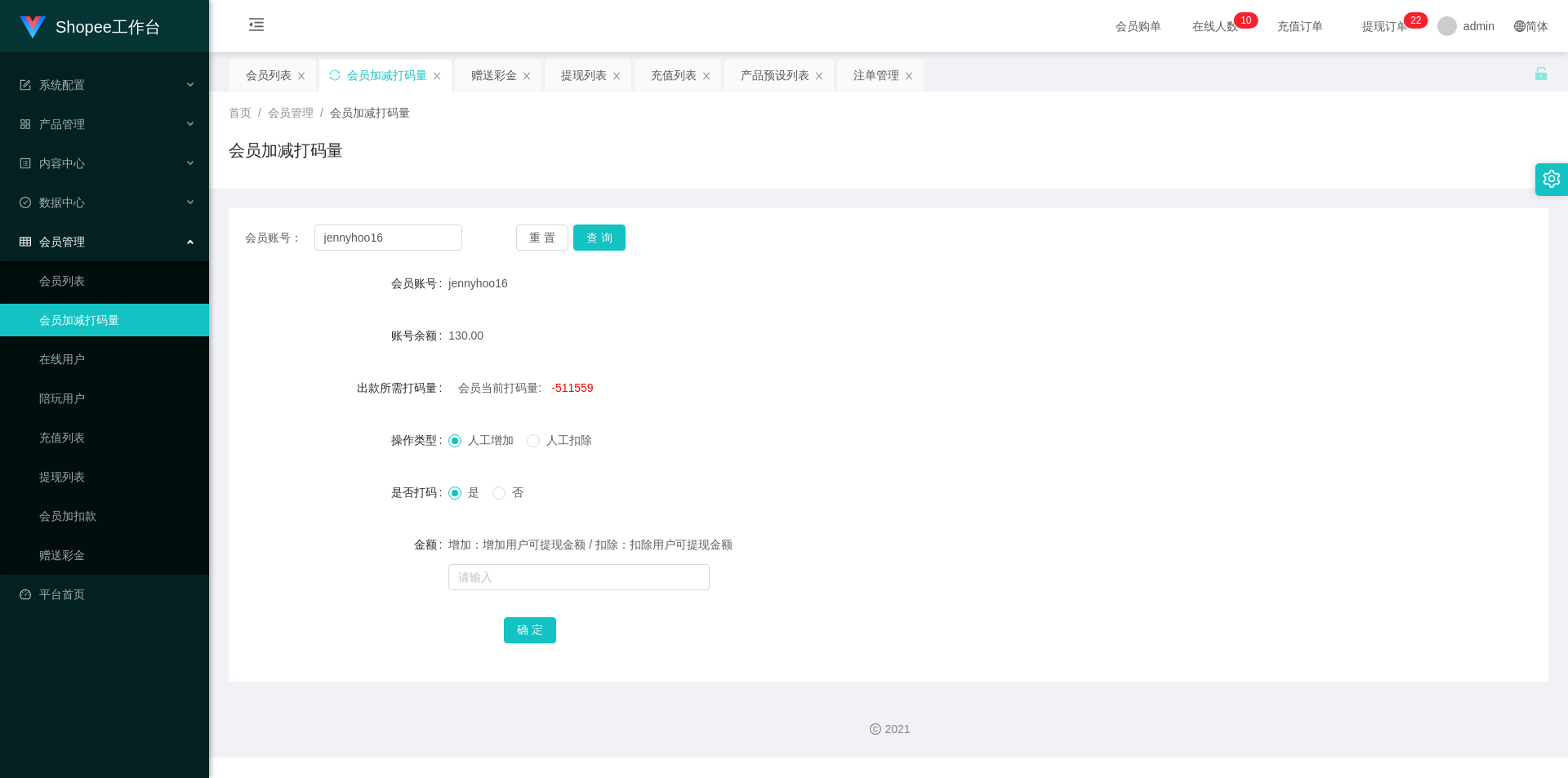
click at [570, 390] on span "-511559" at bounding box center [571, 387] width 41 height 13
copy span "511559"
drag, startPoint x: 542, startPoint y: 576, endPoint x: 540, endPoint y: 592, distance: 16.1
click at [542, 576] on input "text" at bounding box center [579, 577] width 262 height 26
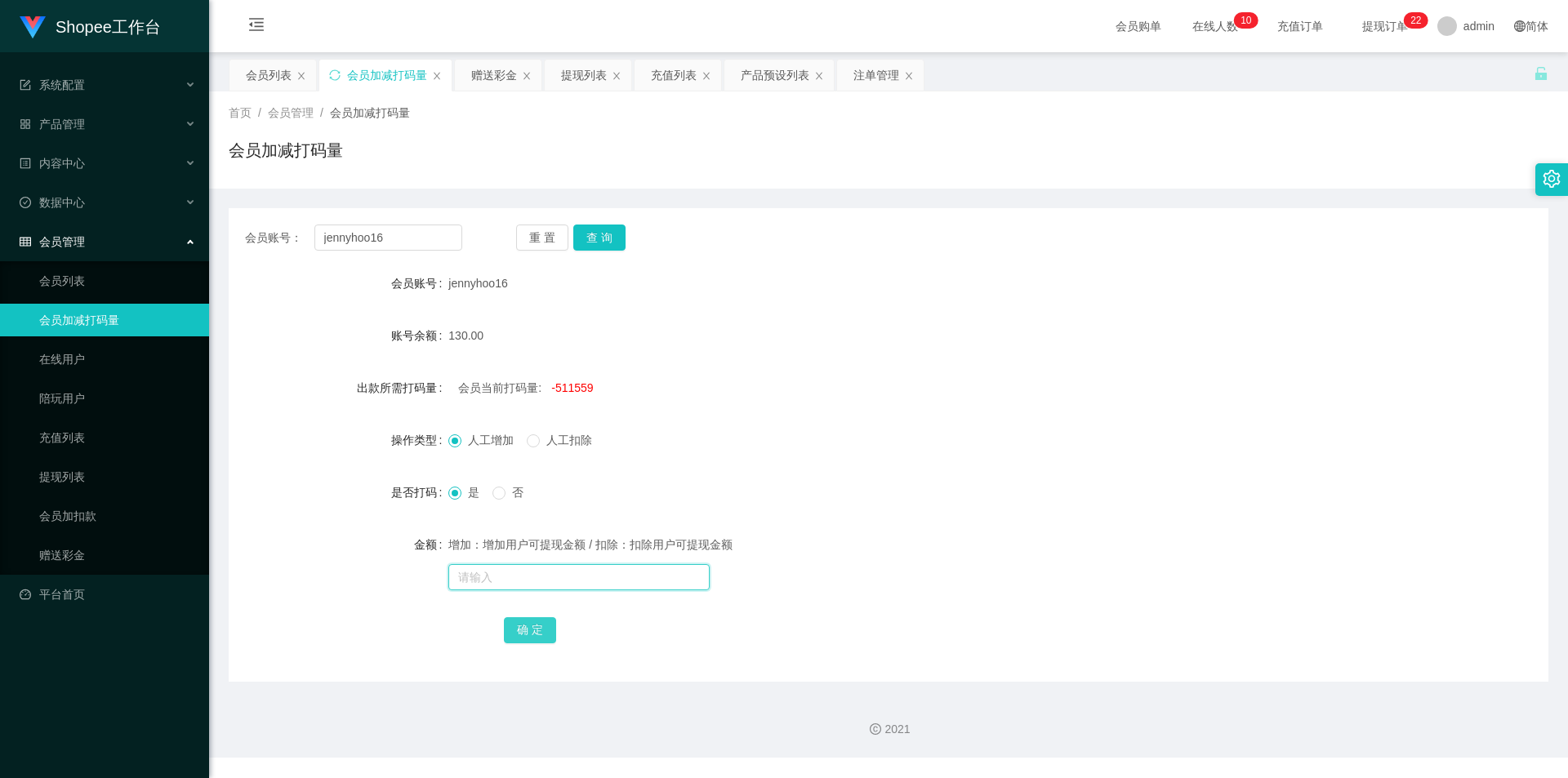
paste input "511559"
type input "511559"
click at [532, 625] on button "确 定" at bounding box center [530, 630] width 52 height 26
click at [543, 578] on input "text" at bounding box center [579, 577] width 262 height 26
type input "5000"
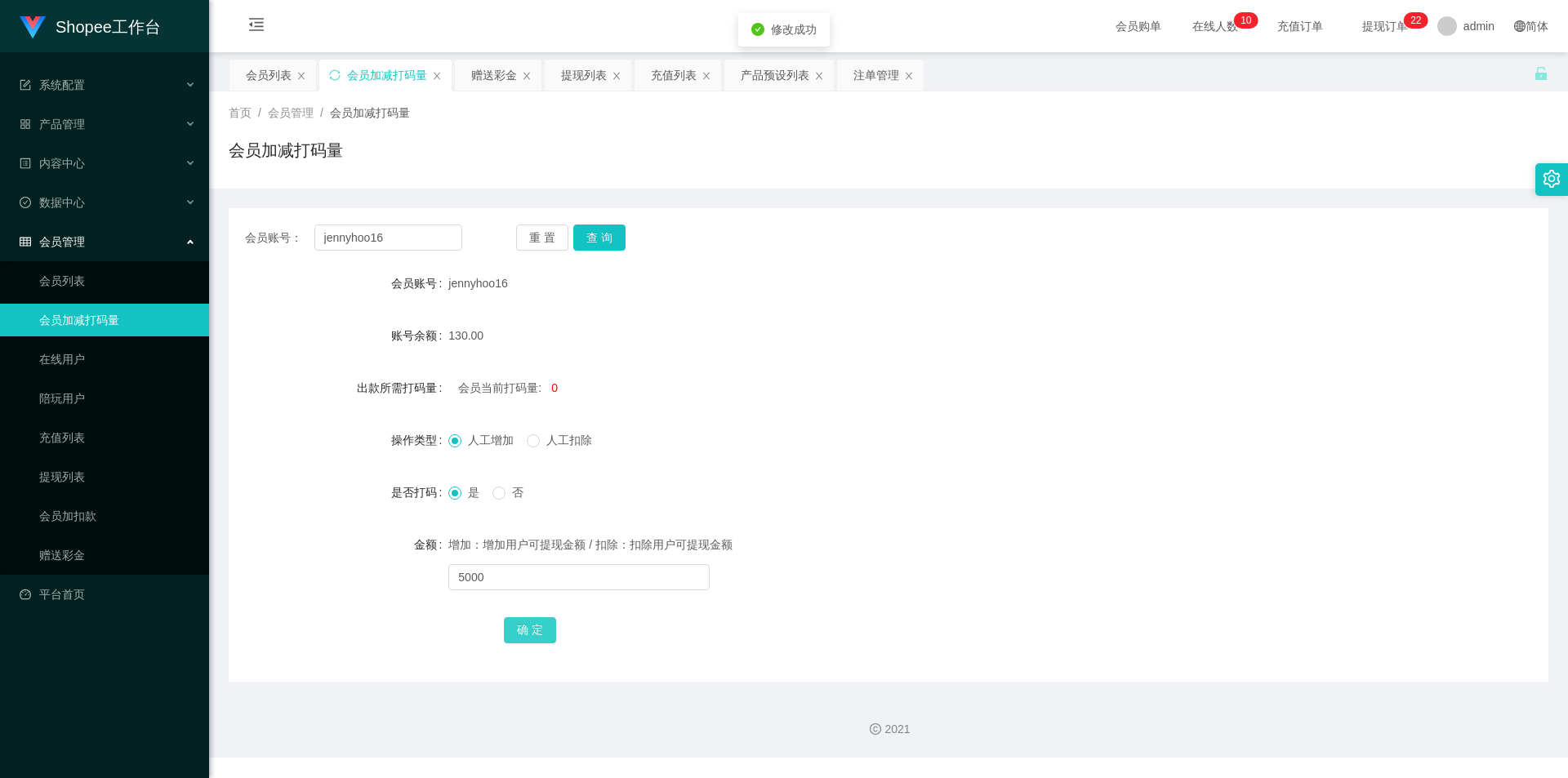
click at [538, 630] on button "确 定" at bounding box center [530, 630] width 52 height 26
click at [393, 240] on input "jennyhoo16" at bounding box center [388, 237] width 148 height 26
paste input "Klchung1970"
type input "Klchung1970"
click at [579, 235] on button "查 询" at bounding box center [599, 237] width 52 height 26
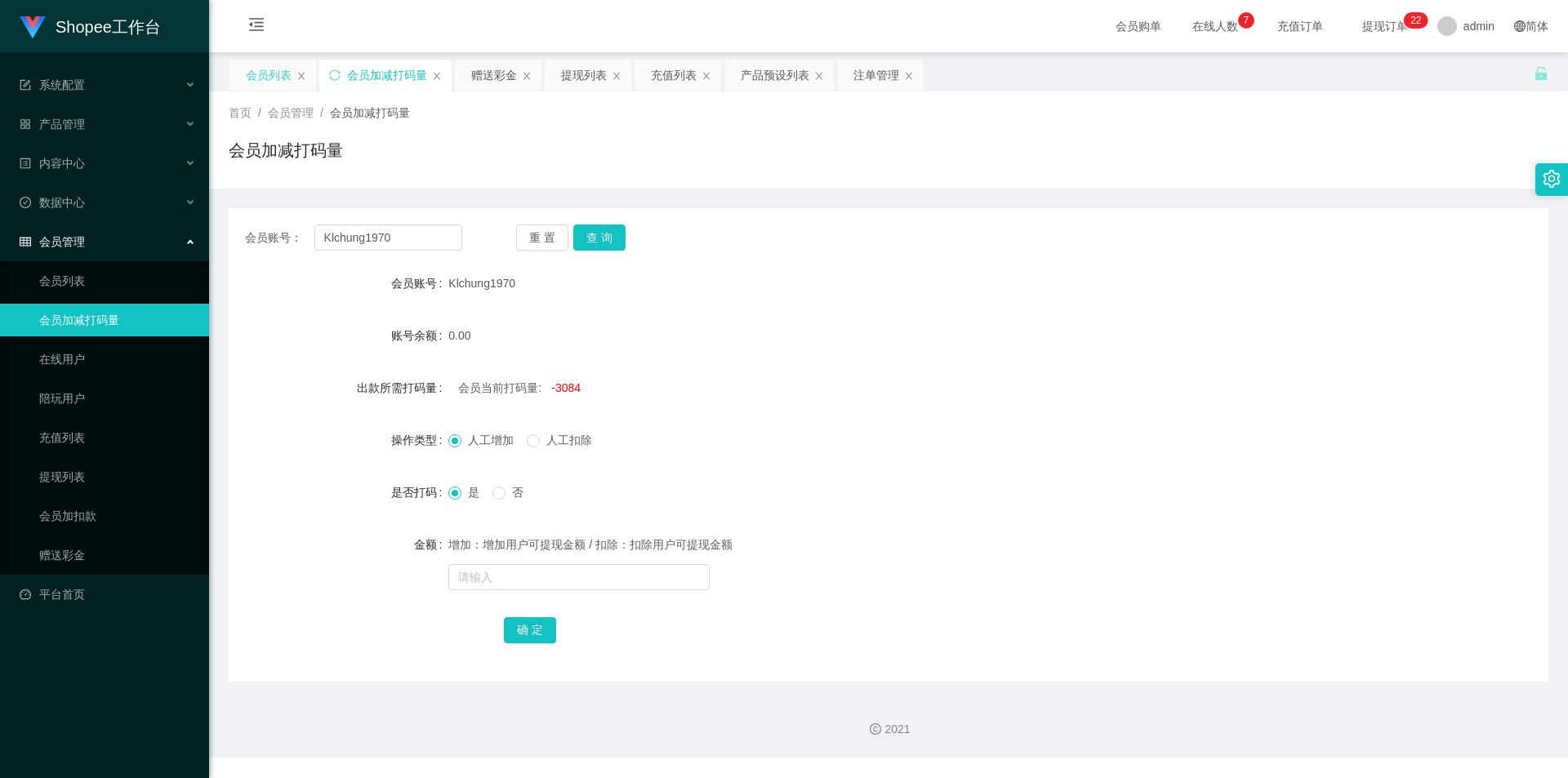
click at [243, 70] on div "会员列表" at bounding box center [273, 75] width 87 height 31
click at [283, 79] on div "会员列表" at bounding box center [268, 75] width 46 height 31
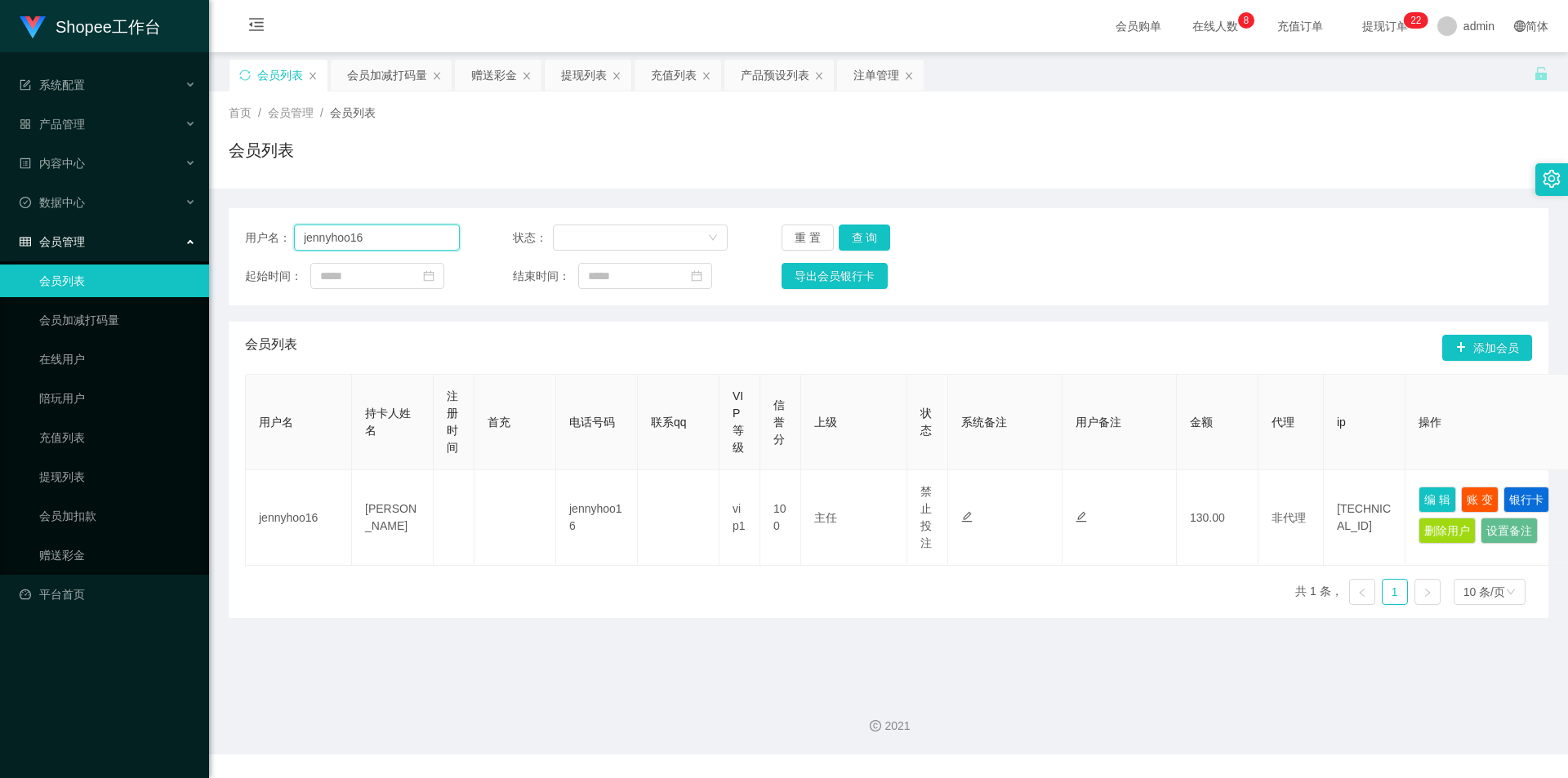
click at [410, 240] on input "jennyhoo16" at bounding box center [376, 237] width 165 height 26
paste input "Klchung1970"
type input "Klchung1970"
drag, startPoint x: 870, startPoint y: 232, endPoint x: 901, endPoint y: 315, distance: 88.6
click at [870, 232] on button "查 询" at bounding box center [865, 237] width 52 height 26
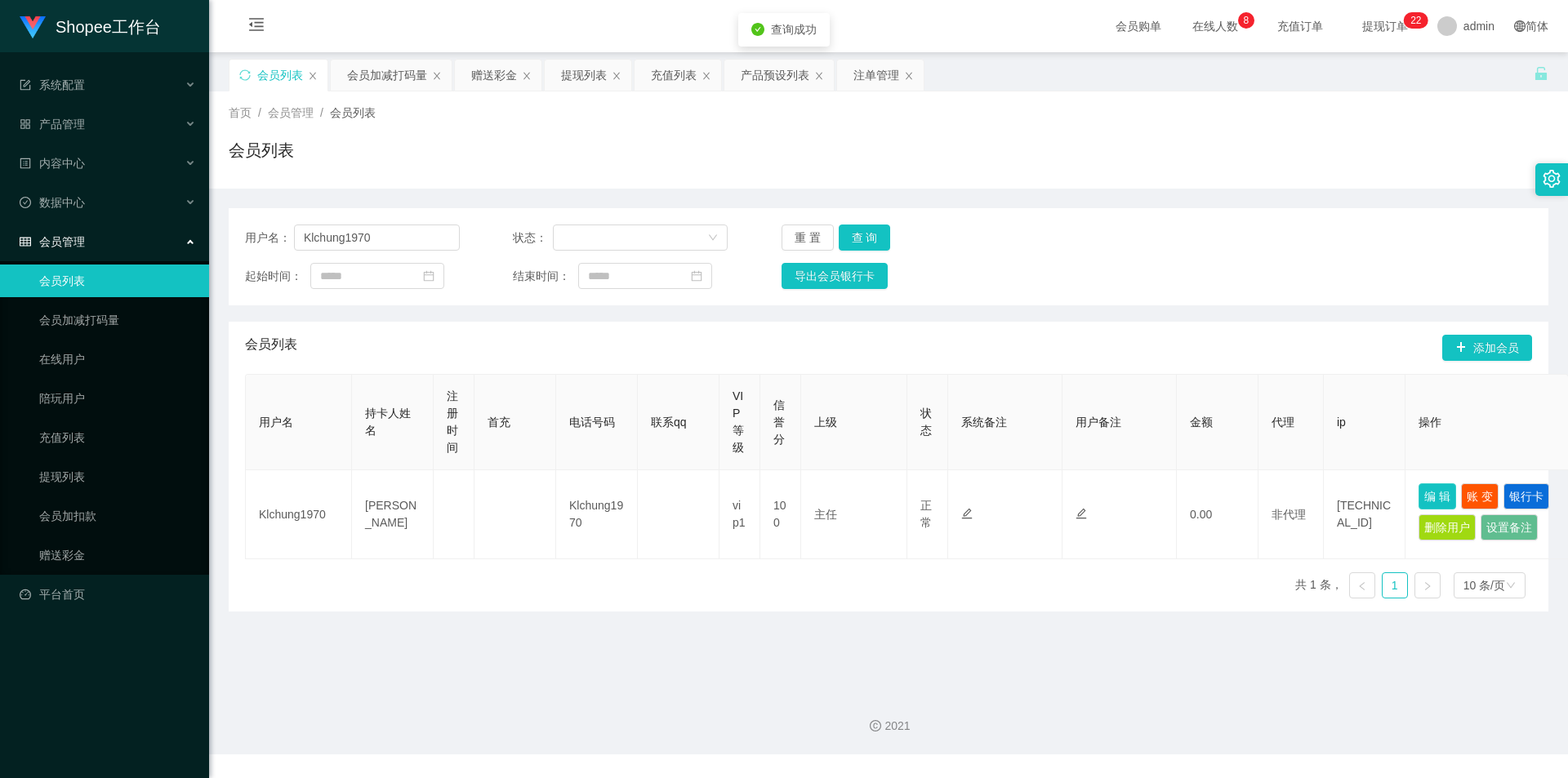
click at [1435, 497] on button "编 辑" at bounding box center [1437, 496] width 38 height 26
type input "Klchung1970"
type input "[PERSON_NAME]"
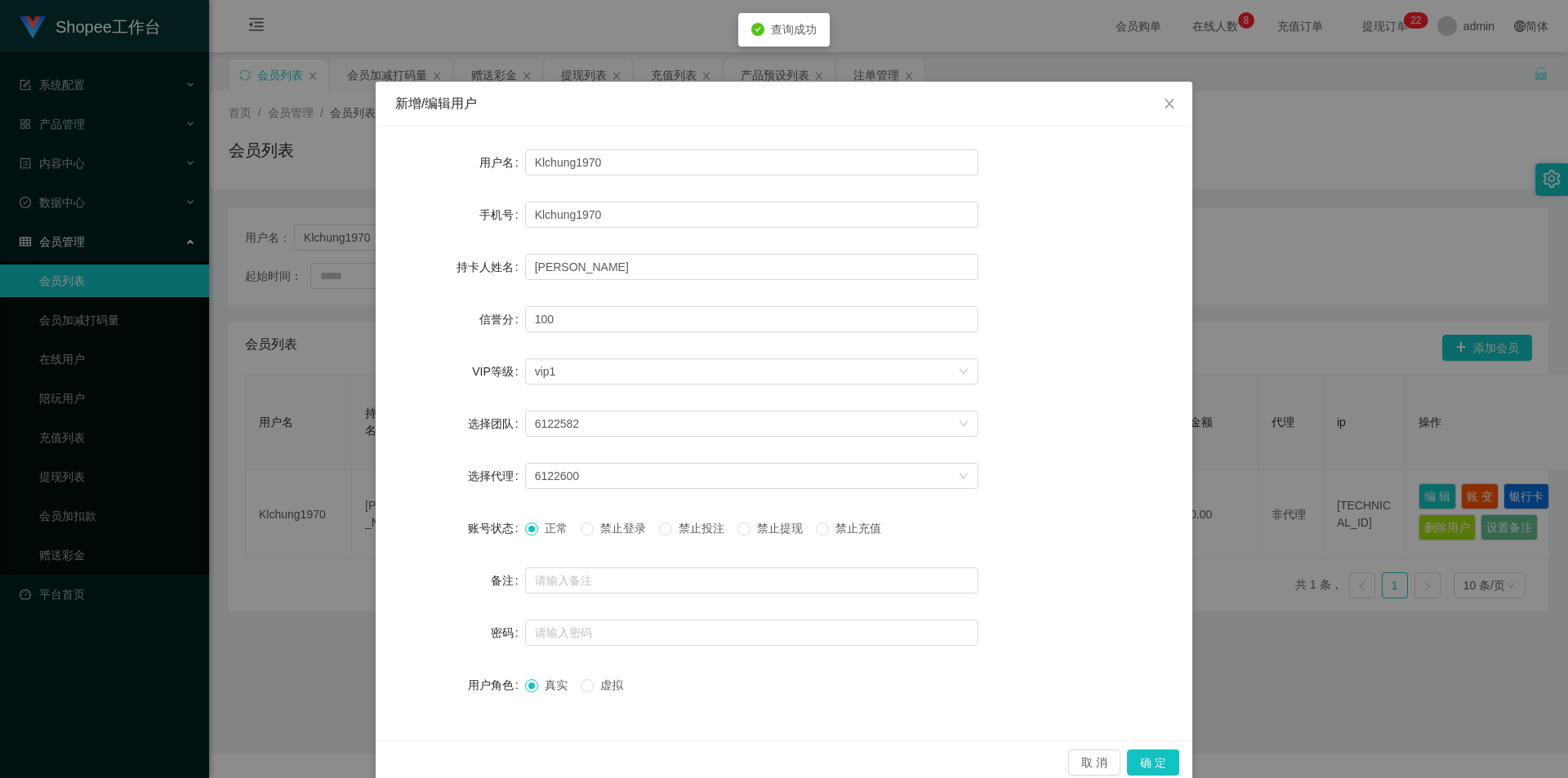
click at [687, 521] on span "禁止投注" at bounding box center [701, 527] width 59 height 13
click at [1162, 751] on button "确 定" at bounding box center [1153, 762] width 52 height 26
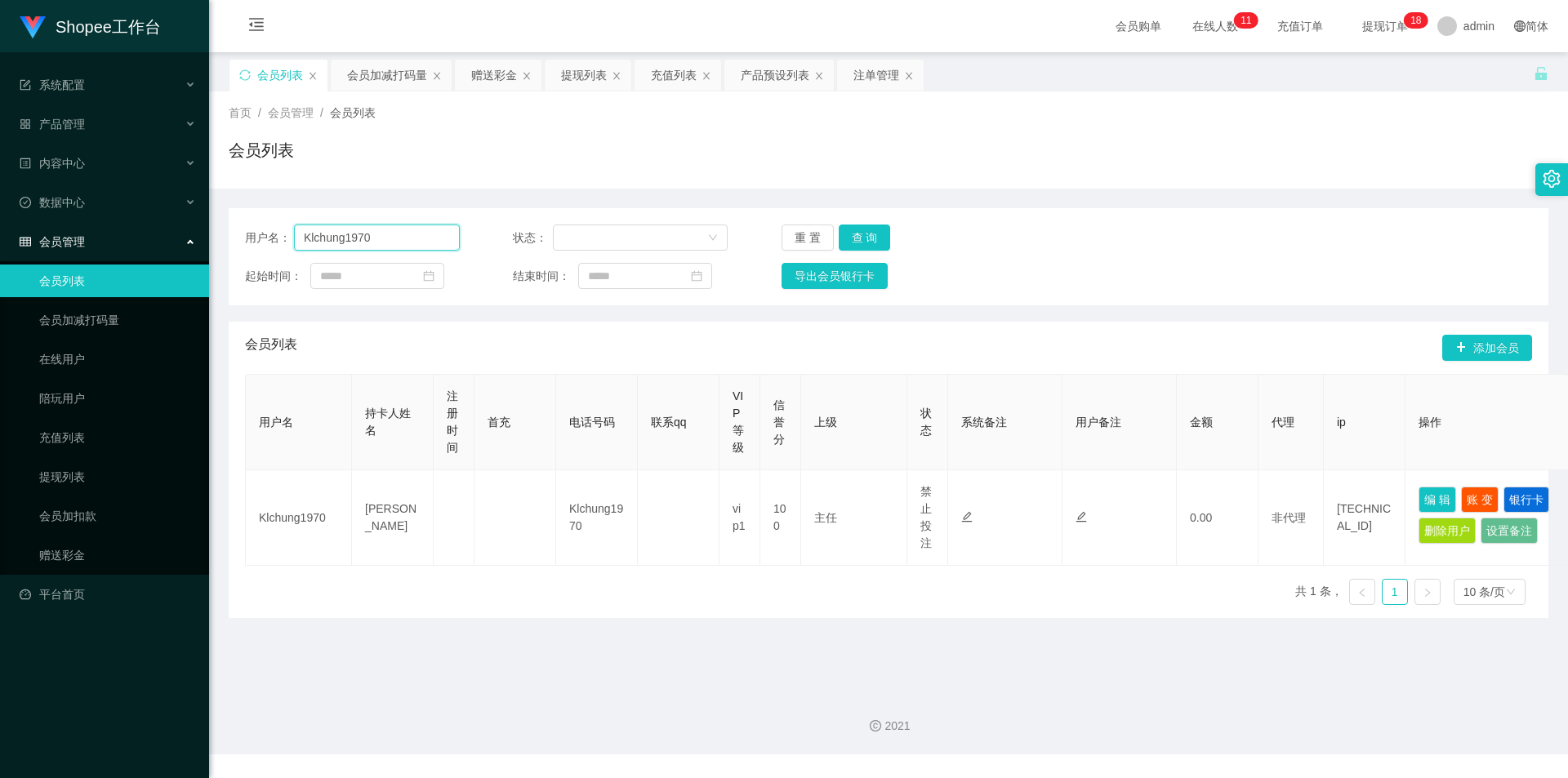
click at [413, 243] on input "Klchung1970" at bounding box center [376, 237] width 165 height 26
drag, startPoint x: 854, startPoint y: 240, endPoint x: 860, endPoint y: 258, distance: 19.0
click at [854, 240] on button "查 询" at bounding box center [865, 237] width 52 height 26
click at [360, 68] on div "会员加减打码量" at bounding box center [387, 75] width 80 height 31
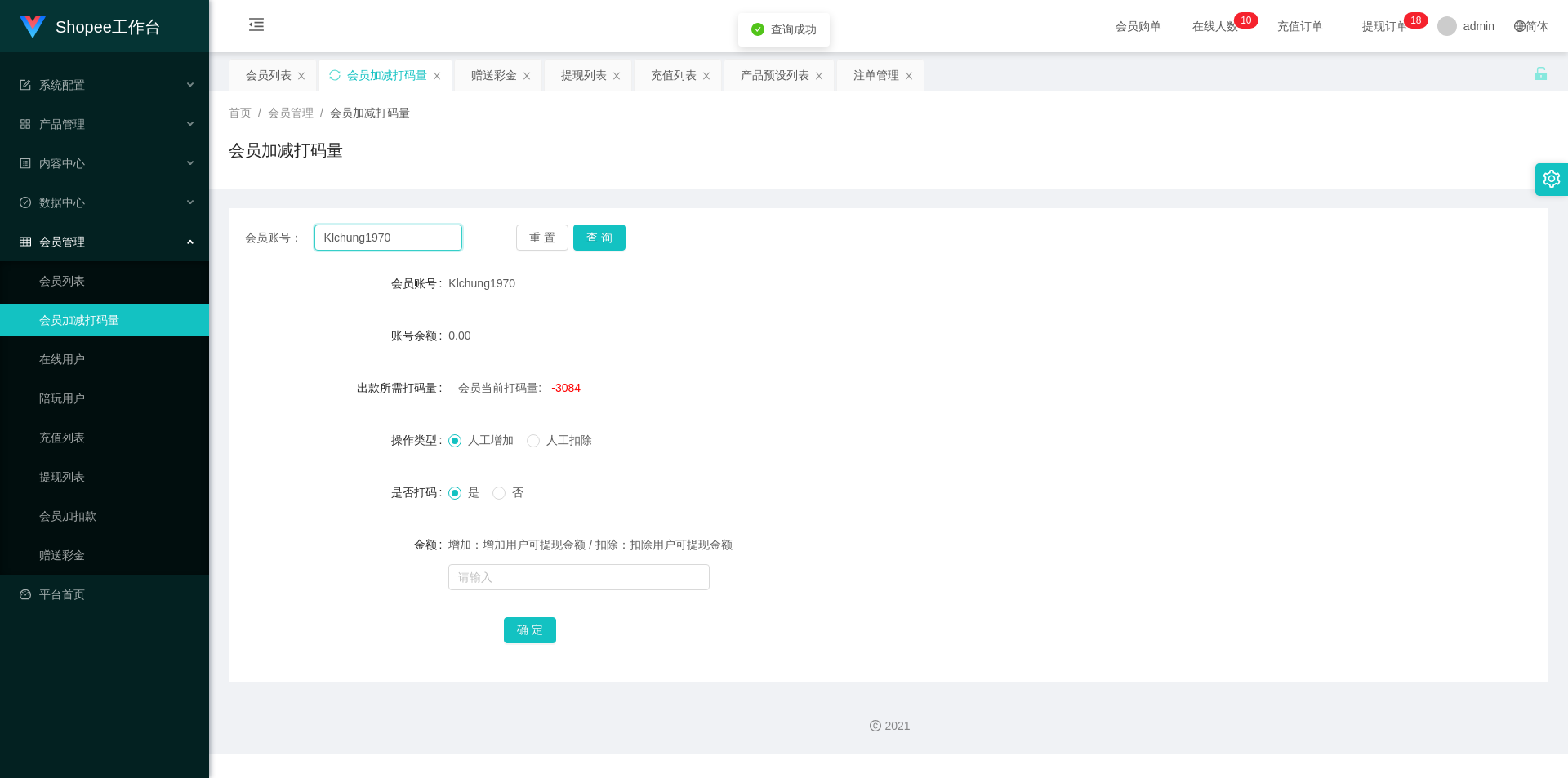
drag, startPoint x: 391, startPoint y: 243, endPoint x: 418, endPoint y: 251, distance: 28.2
click at [391, 243] on input "Klchung1970" at bounding box center [388, 237] width 148 height 26
click at [614, 240] on button "查 询" at bounding box center [599, 237] width 52 height 26
click at [572, 565] on input "text" at bounding box center [579, 577] width 262 height 26
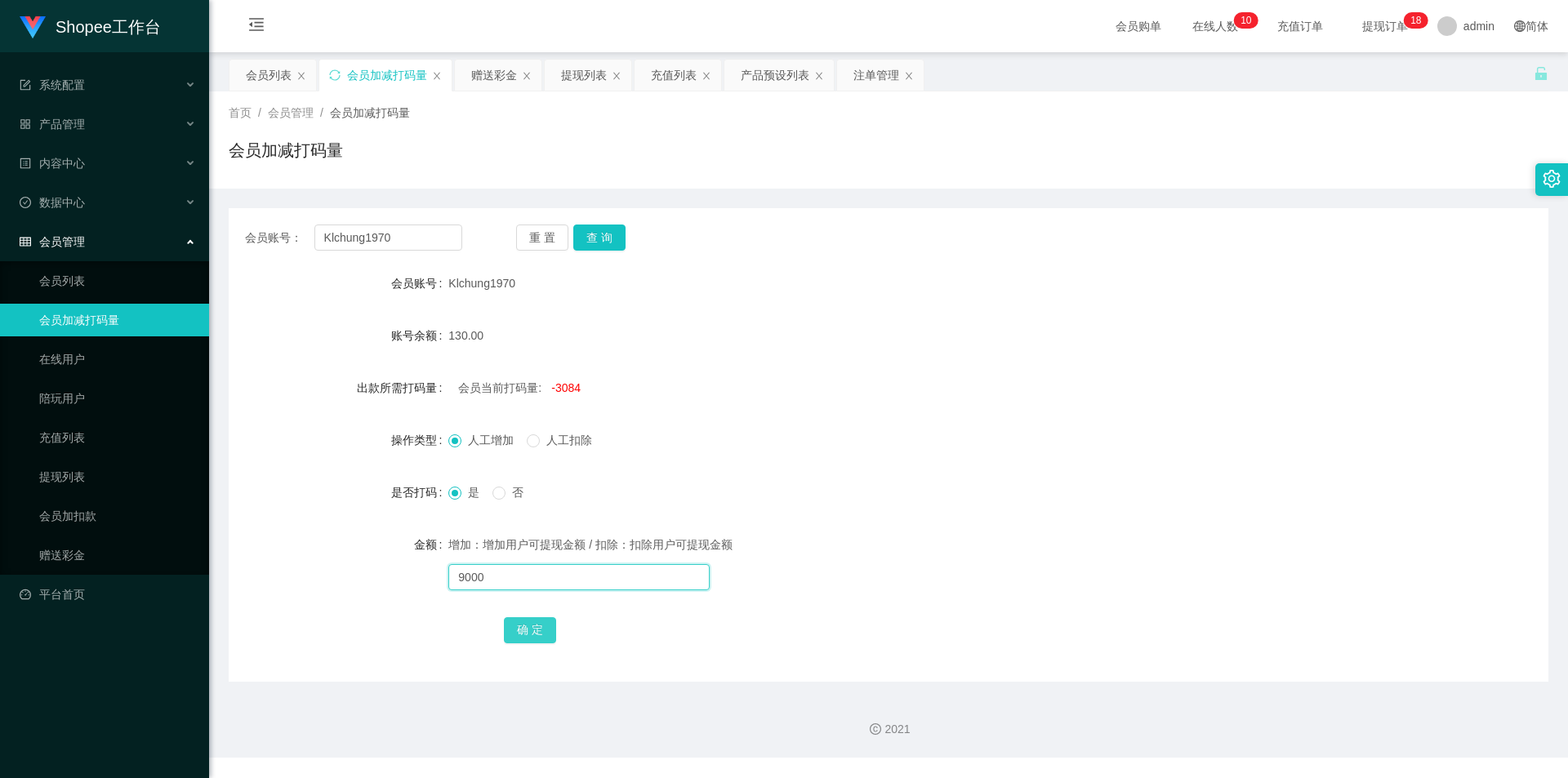
type input "9000"
click at [517, 635] on button "确 定" at bounding box center [530, 630] width 52 height 26
click at [246, 78] on div "会员列表" at bounding box center [268, 75] width 46 height 31
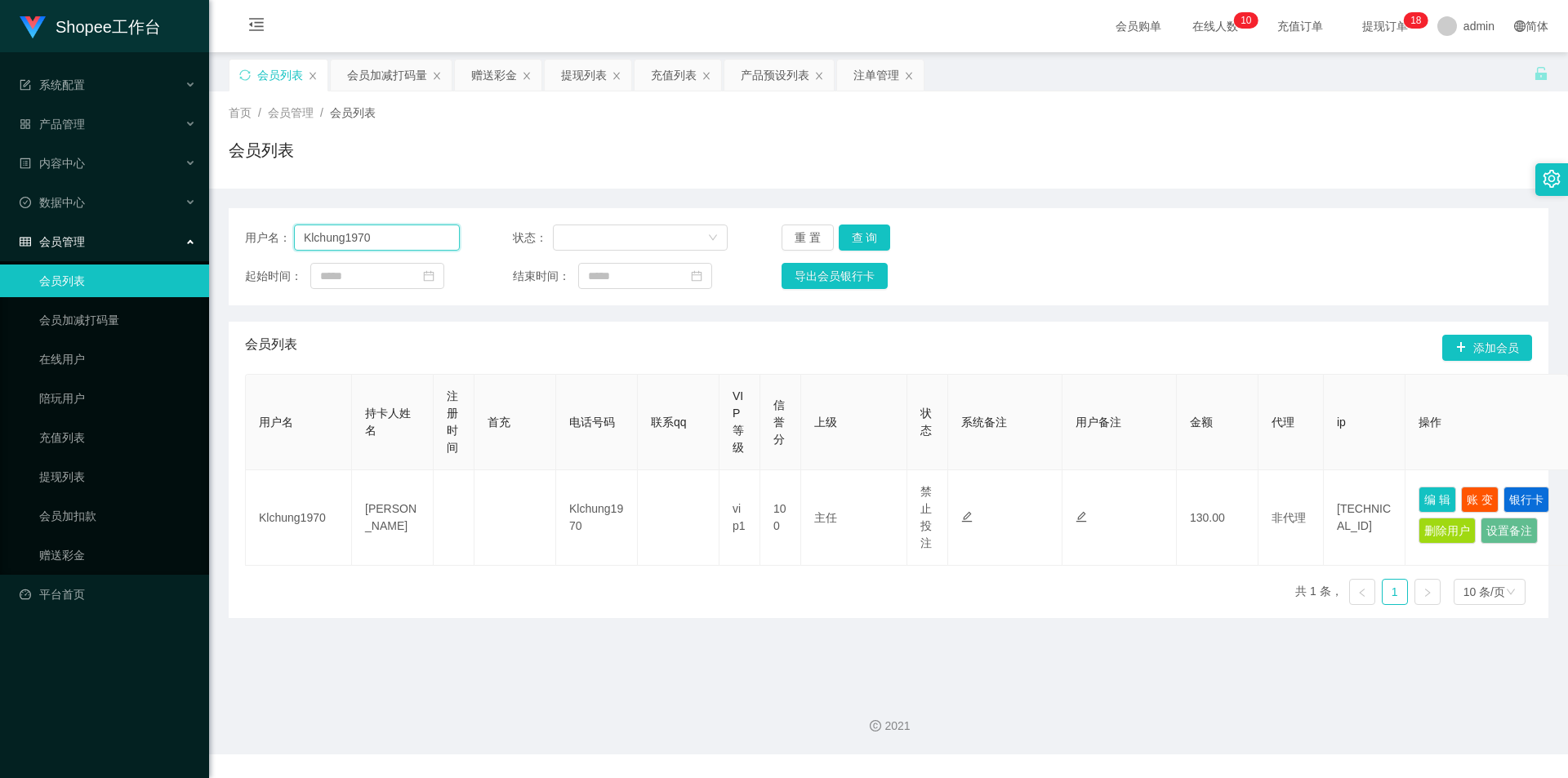
click at [338, 243] on input "Klchung1970" at bounding box center [376, 237] width 165 height 26
paste input "smallfish1991"
type input "smallfish1991"
drag, startPoint x: 872, startPoint y: 237, endPoint x: 835, endPoint y: 271, distance: 50.2
click at [872, 237] on button "查 询" at bounding box center [865, 237] width 52 height 26
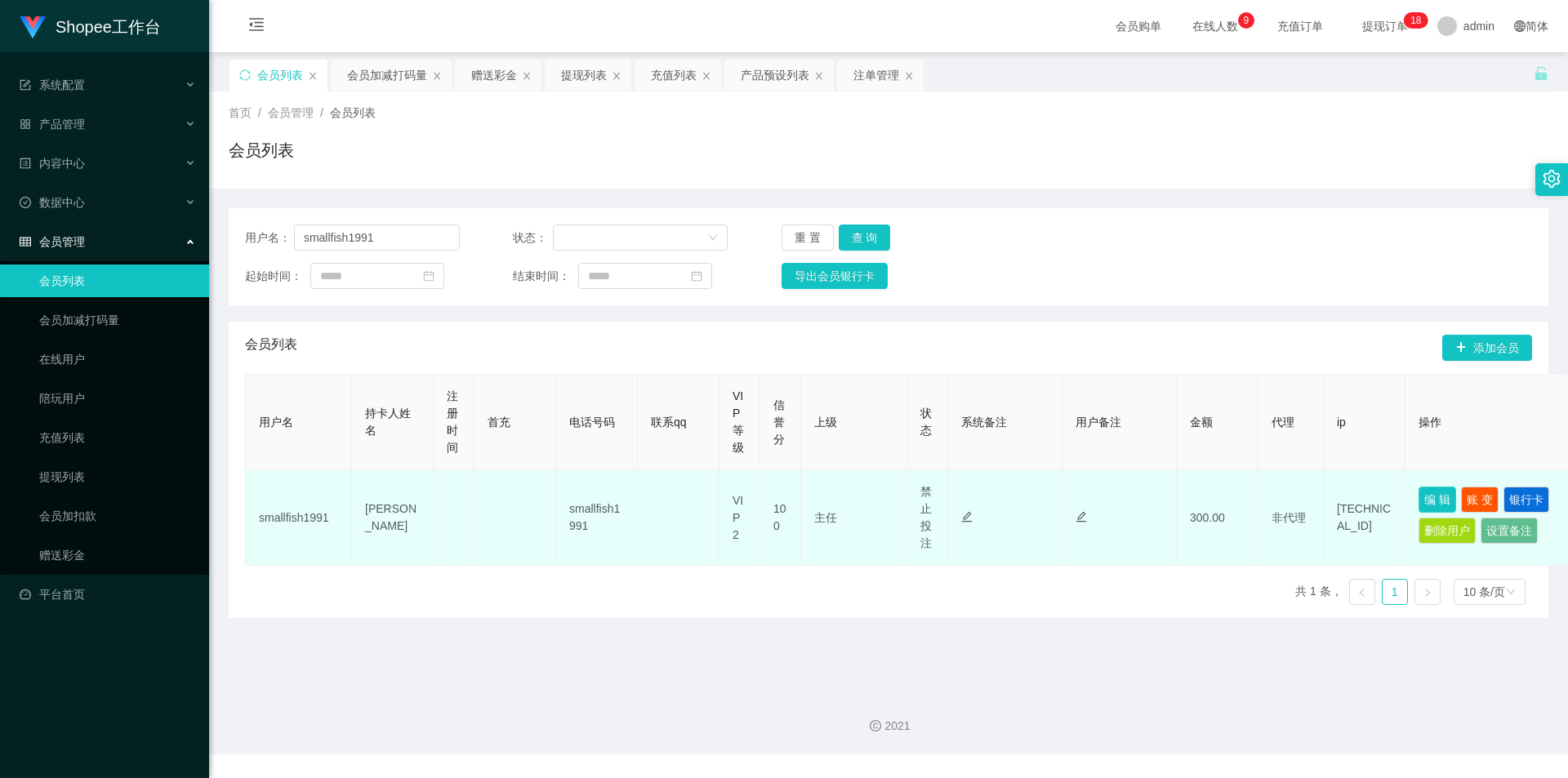
click at [1433, 498] on button "编 辑" at bounding box center [1437, 500] width 38 height 26
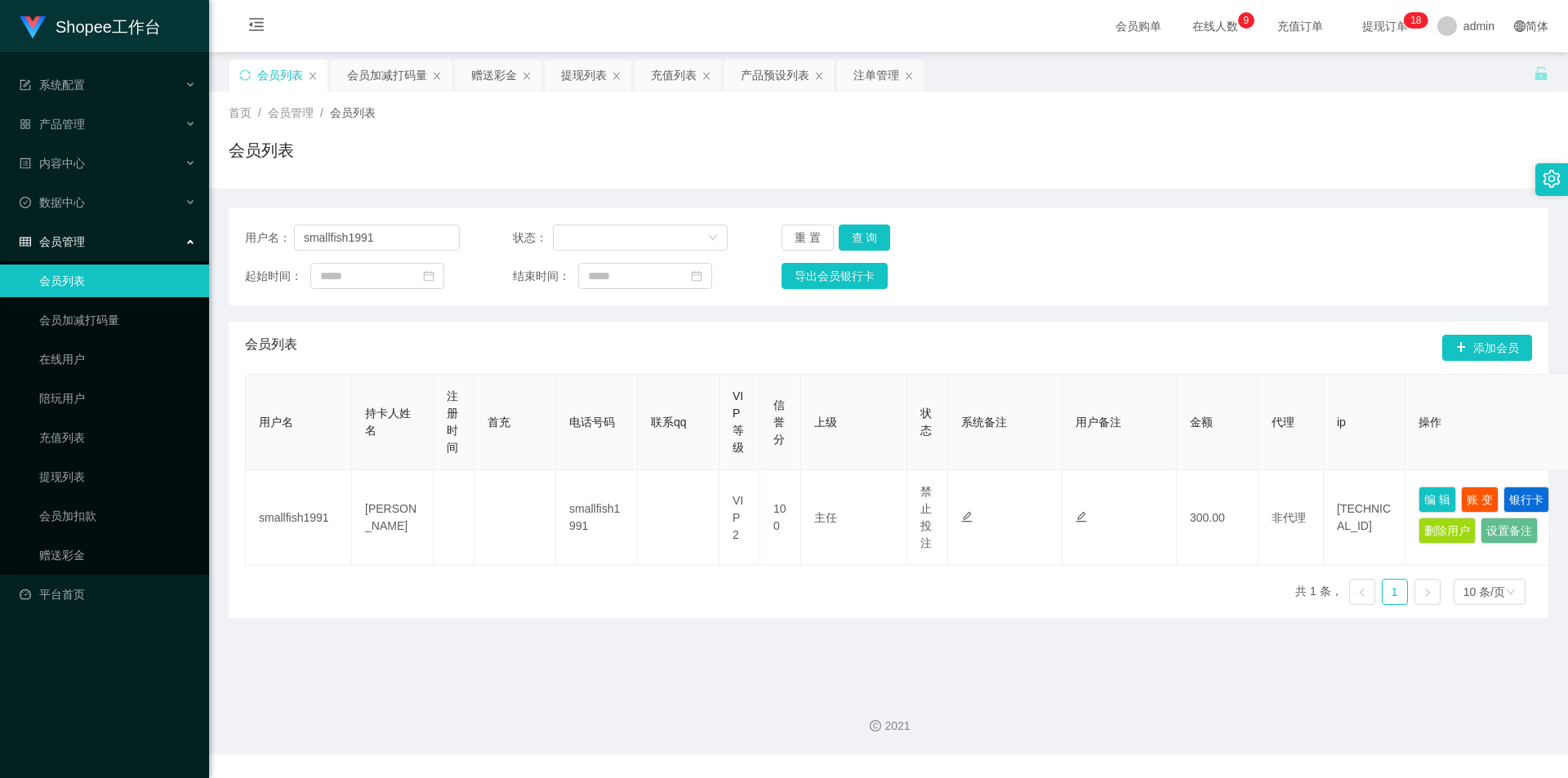
type input "smallfish1991"
type input "[PERSON_NAME]"
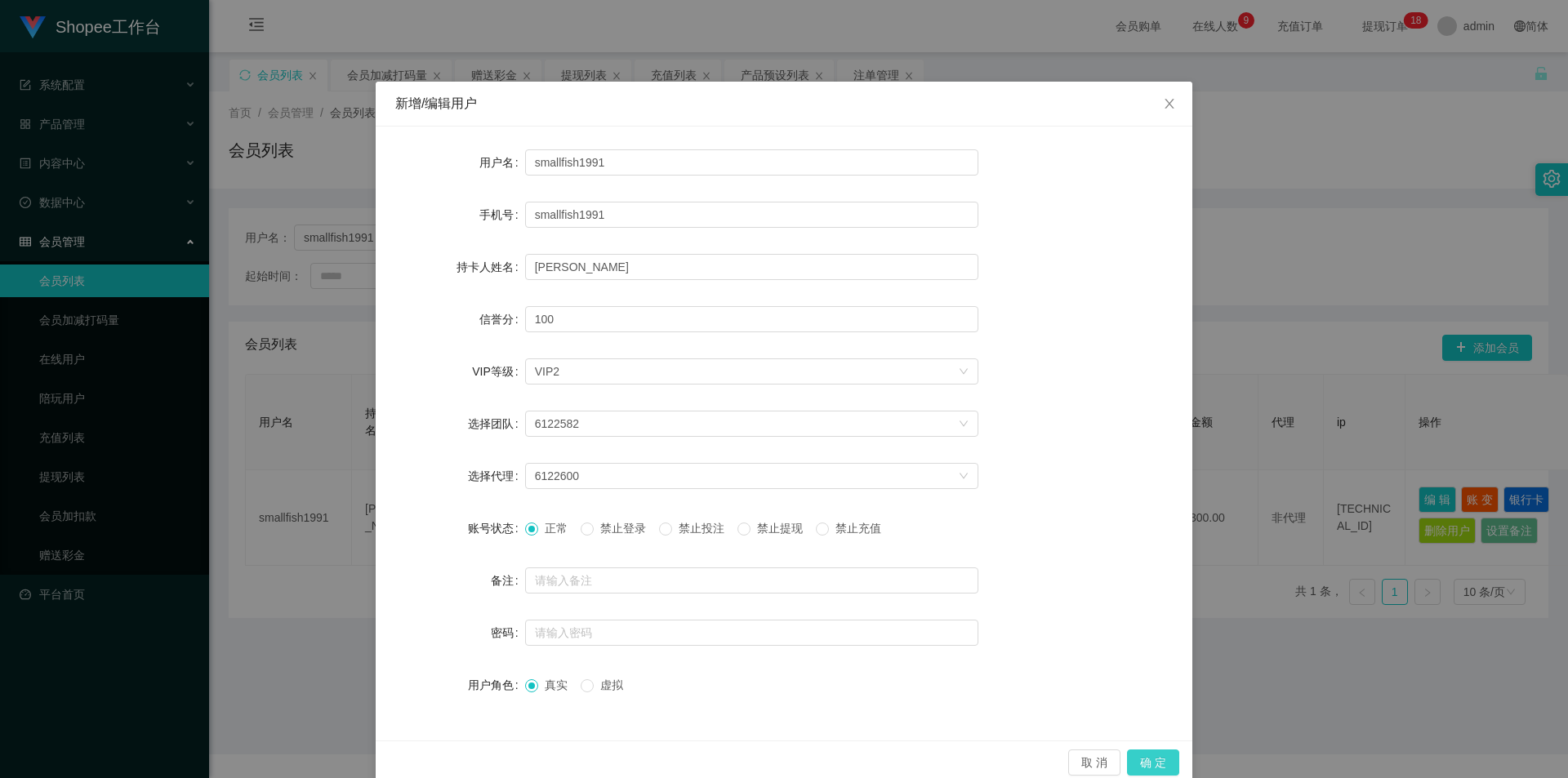
click at [1137, 757] on button "确 定" at bounding box center [1153, 762] width 52 height 26
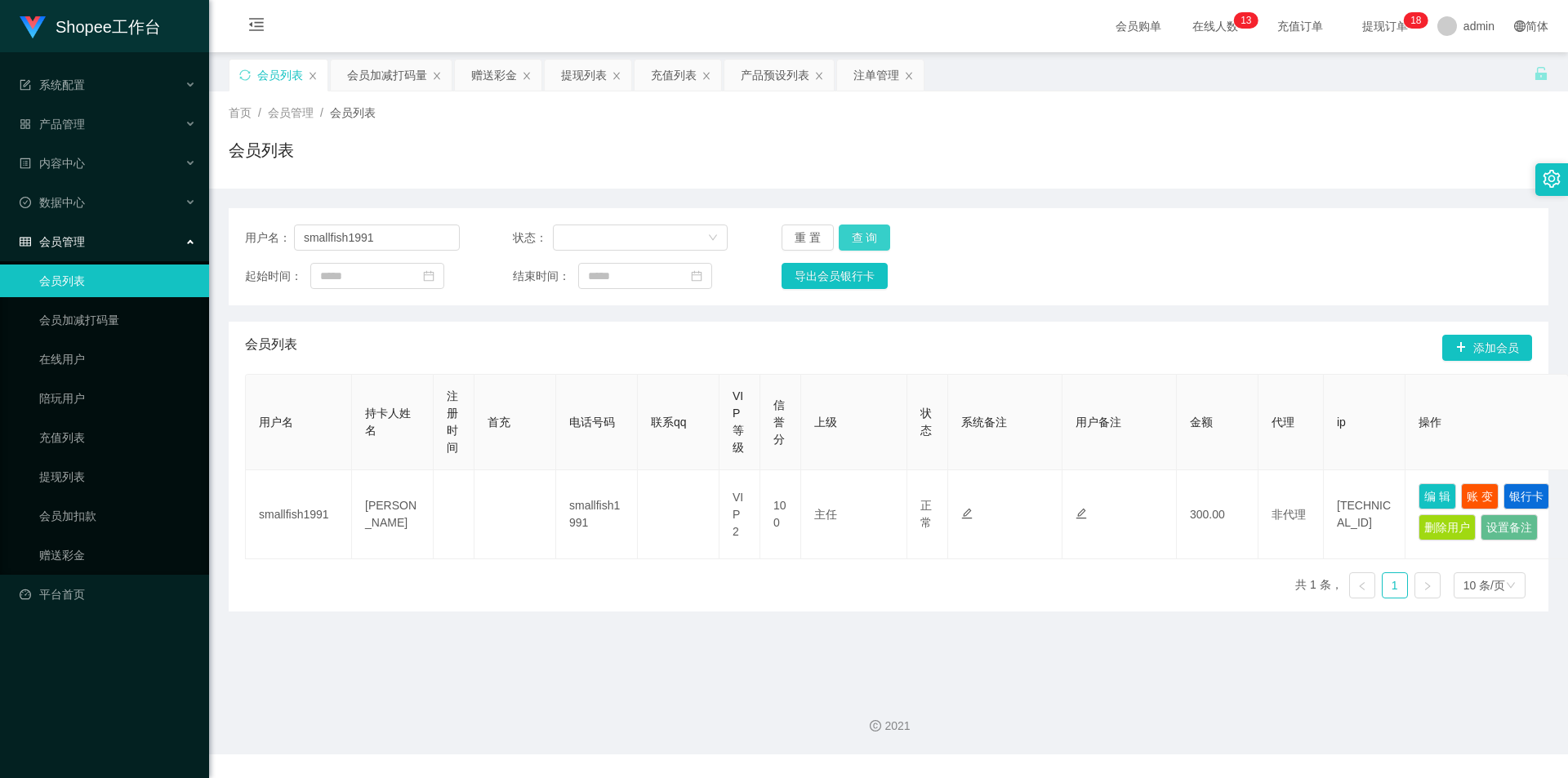
click at [852, 236] on button "查 询" at bounding box center [865, 237] width 52 height 26
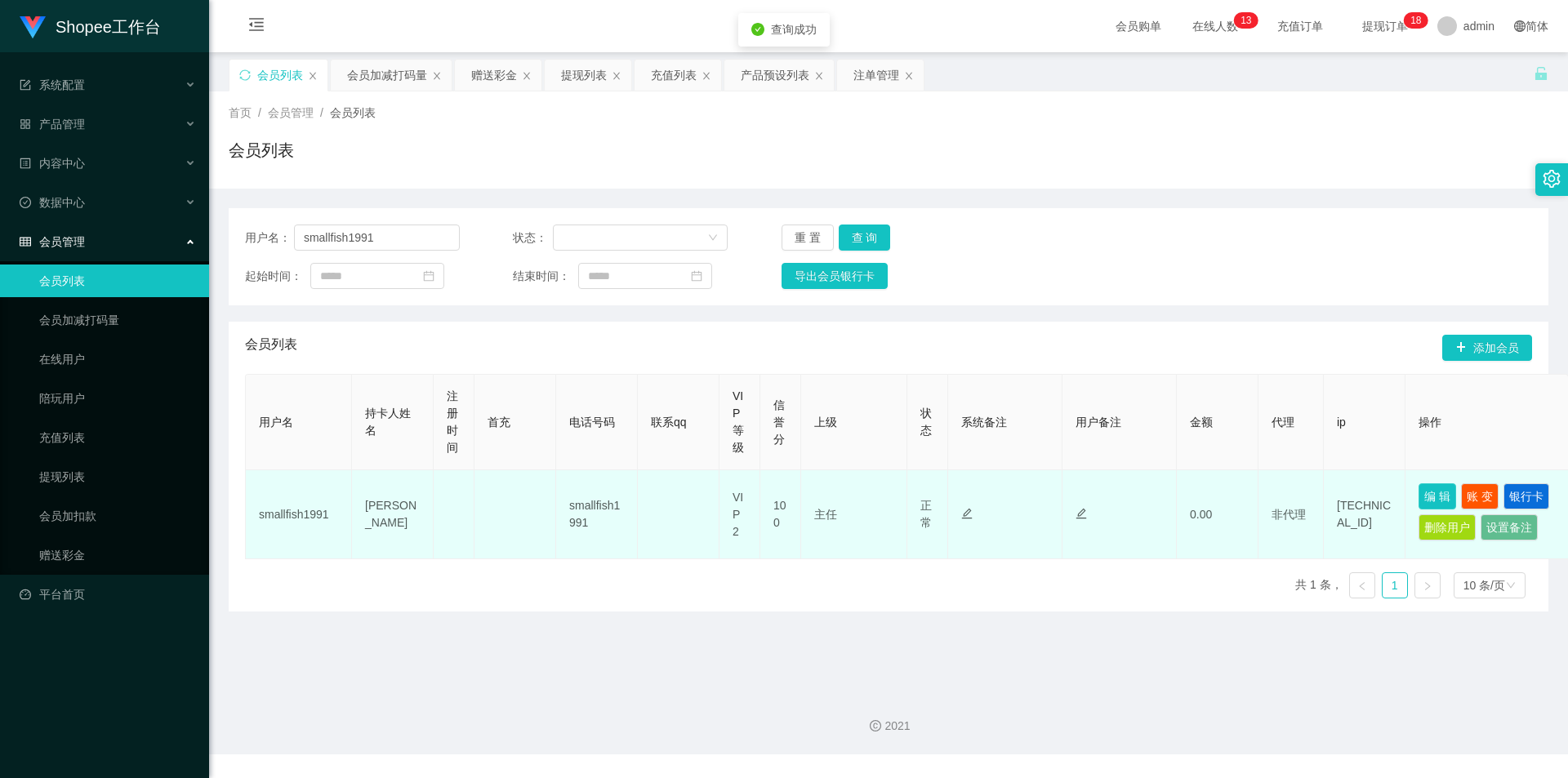
click at [1447, 486] on button "编 辑" at bounding box center [1437, 496] width 38 height 26
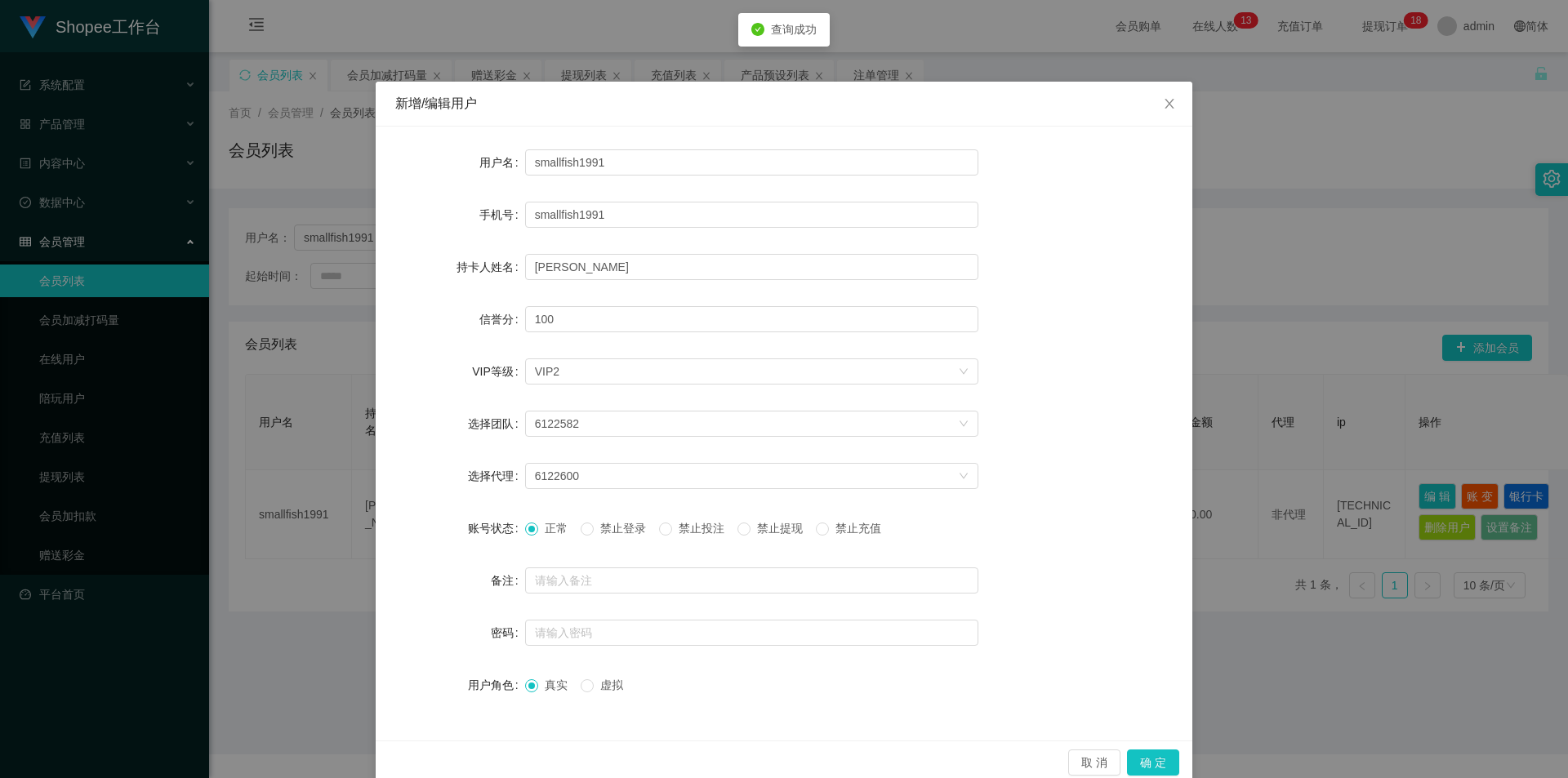
click at [682, 527] on span "禁止投注" at bounding box center [701, 527] width 59 height 13
click at [1164, 761] on button "确 定" at bounding box center [1153, 762] width 52 height 26
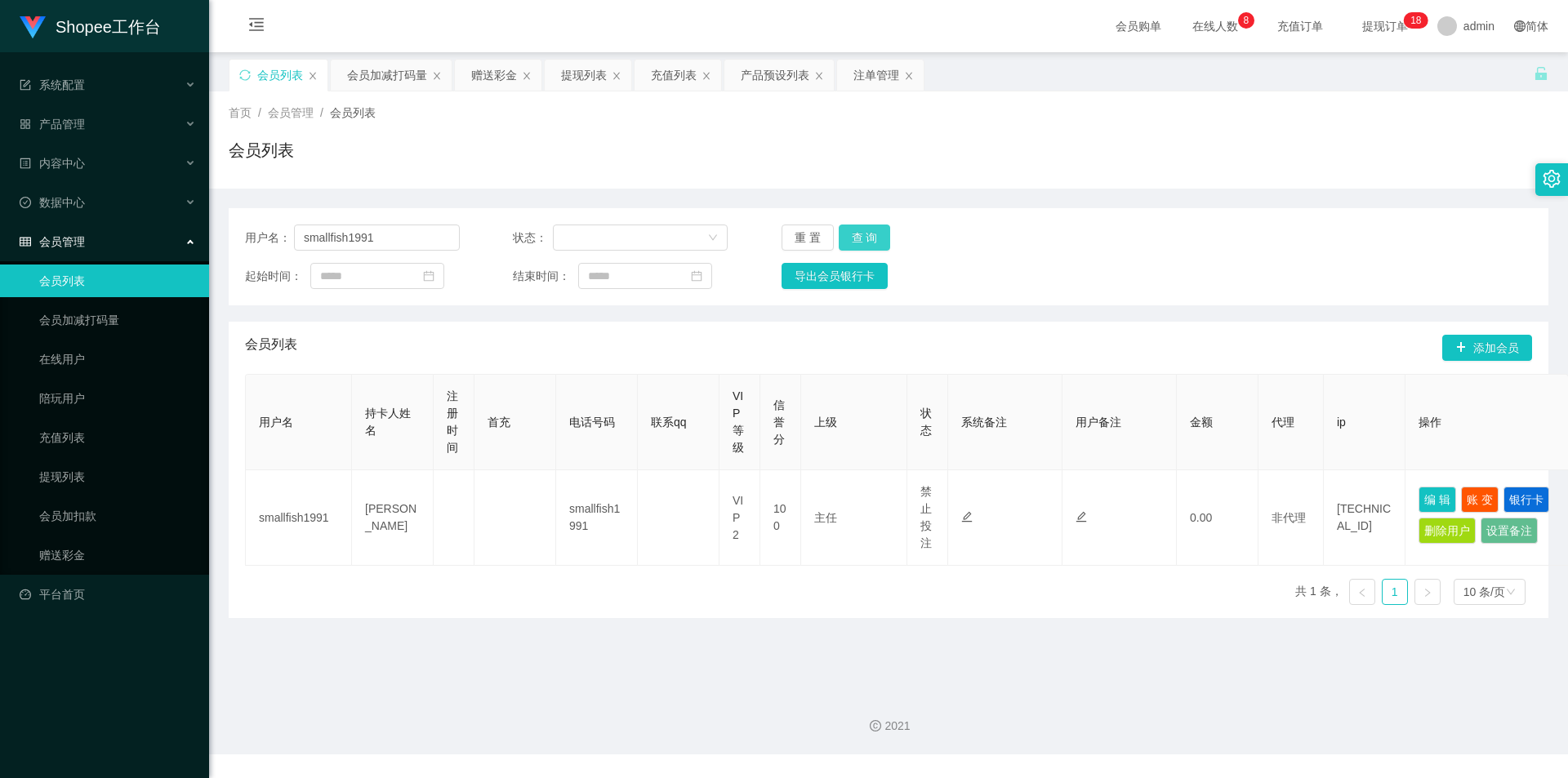
click at [875, 235] on button "查 询" at bounding box center [865, 237] width 52 height 26
click at [865, 239] on button "查 询" at bounding box center [865, 237] width 52 height 26
click at [369, 69] on div "会员加减打码量" at bounding box center [387, 75] width 80 height 31
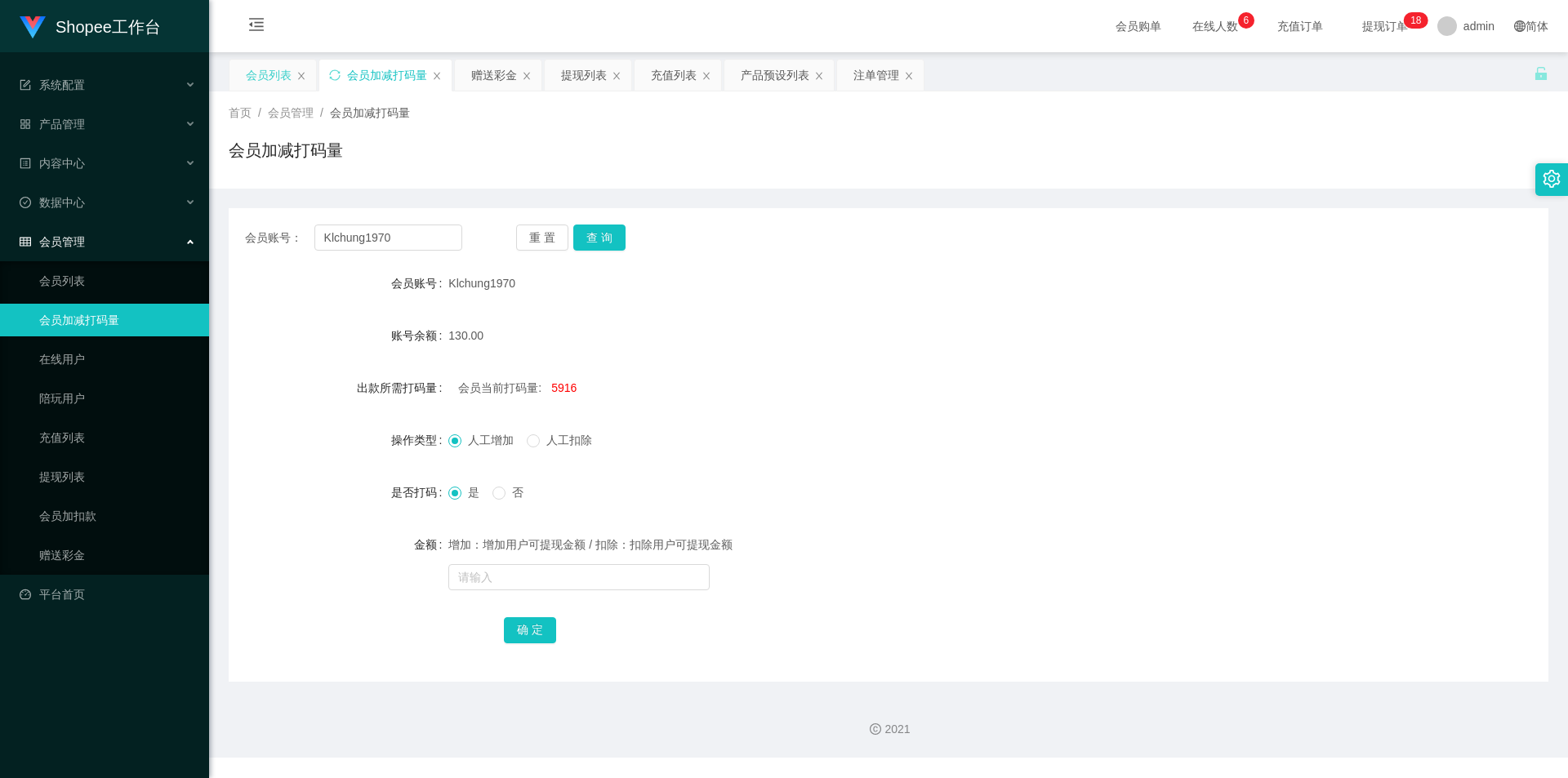
click at [265, 78] on div "会员列表" at bounding box center [268, 75] width 46 height 31
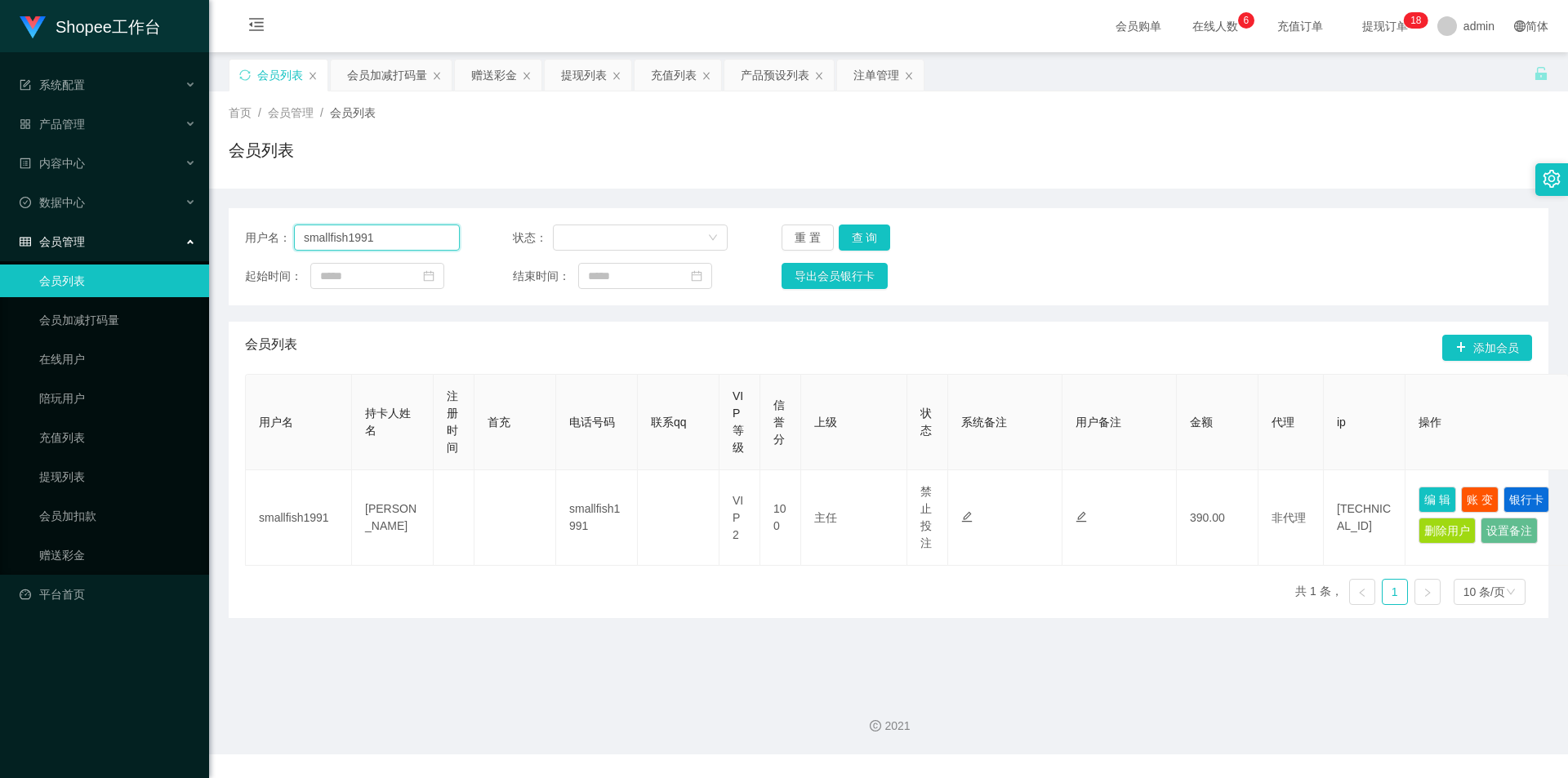
click at [391, 229] on input "smallfish1991" at bounding box center [376, 237] width 165 height 26
drag, startPoint x: 383, startPoint y: 72, endPoint x: 377, endPoint y: 91, distance: 19.9
click at [383, 72] on div "会员加减打码量" at bounding box center [387, 75] width 80 height 31
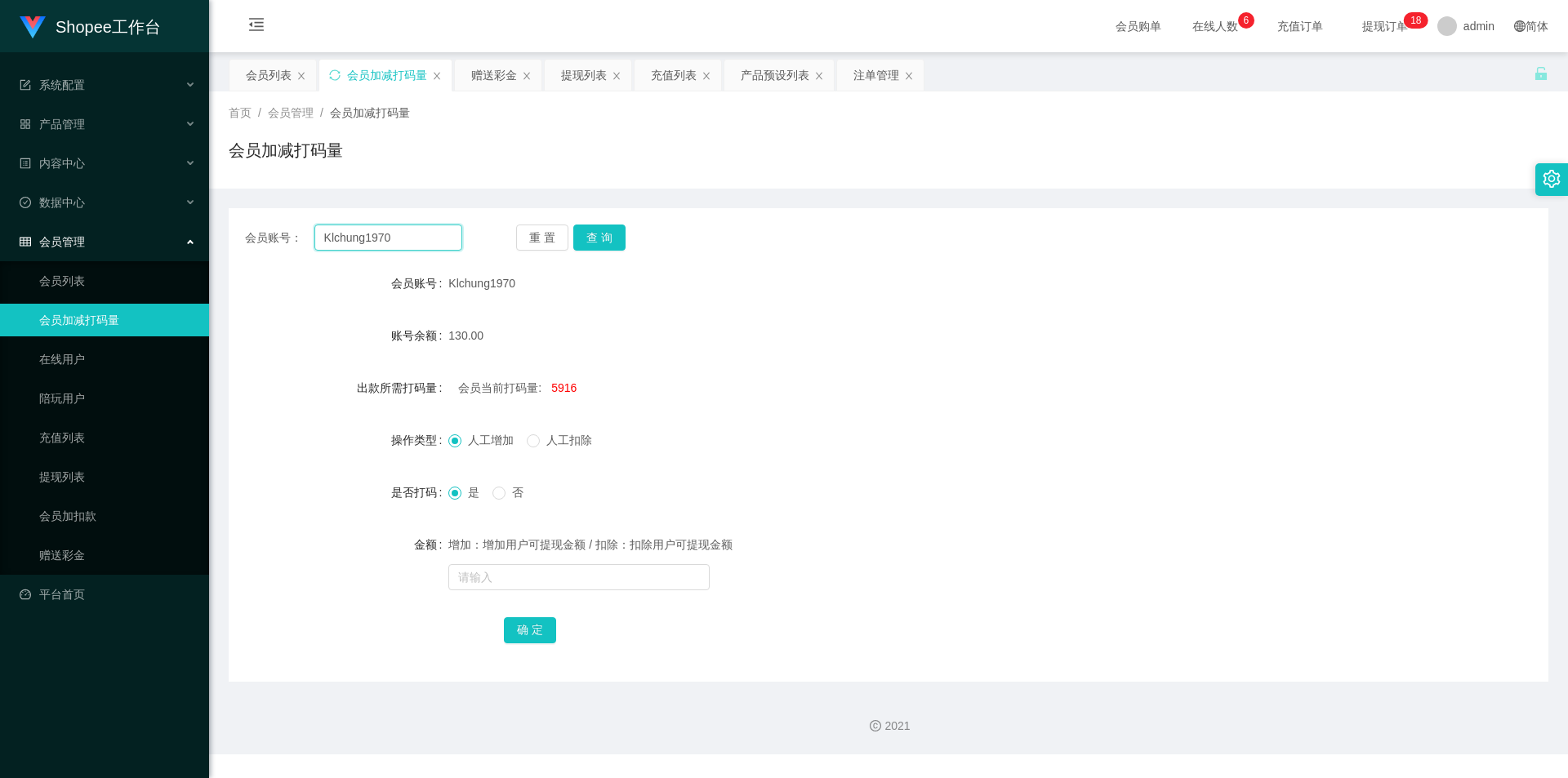
drag, startPoint x: 408, startPoint y: 242, endPoint x: 420, endPoint y: 235, distance: 13.9
click at [408, 242] on input "Klchung1970" at bounding box center [388, 237] width 148 height 26
paste input "smallfish1991"
type input "smallfish1991"
drag, startPoint x: 591, startPoint y: 240, endPoint x: 582, endPoint y: 298, distance: 58.7
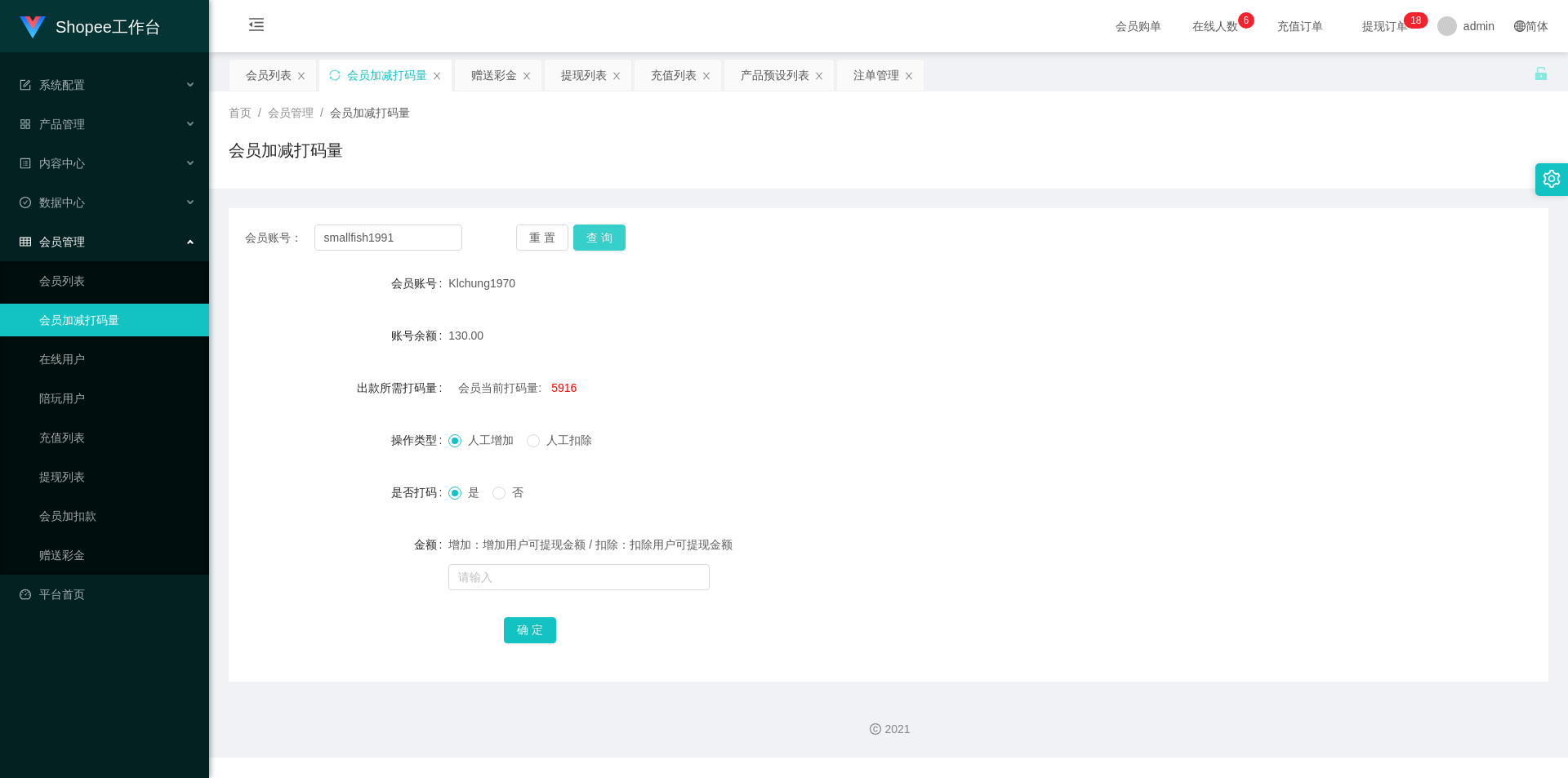
click at [591, 240] on button "查 询" at bounding box center [599, 237] width 52 height 26
click at [397, 234] on input "smallfish1991" at bounding box center [388, 237] width 148 height 26
drag, startPoint x: 251, startPoint y: 68, endPoint x: 257, endPoint y: 87, distance: 19.9
click at [251, 68] on div "会员列表" at bounding box center [268, 75] width 46 height 31
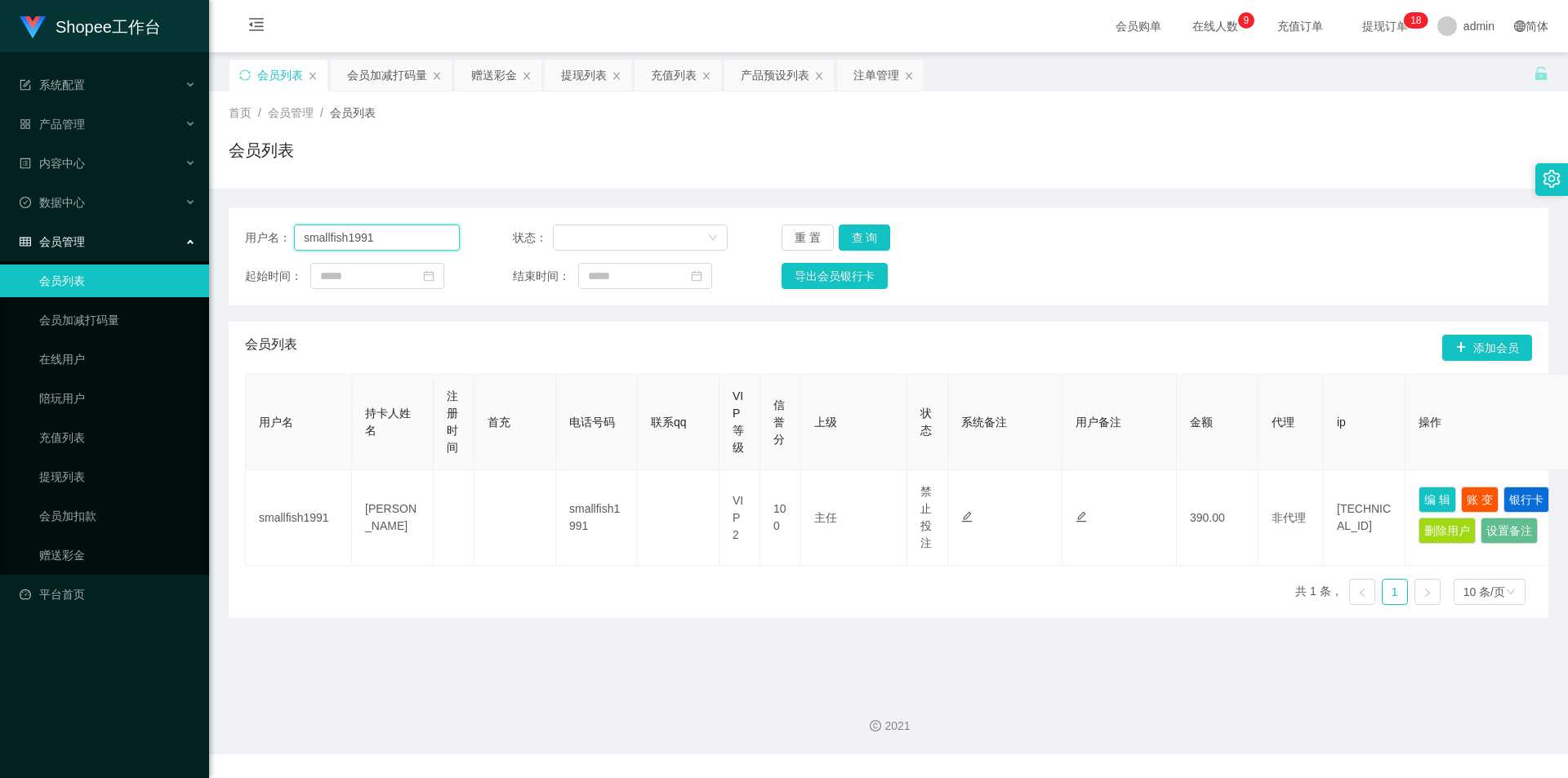
click at [346, 241] on input "smallfish1991" at bounding box center [376, 237] width 165 height 26
type input "v"
paste input "leehui_"
type input "leehui_"
click at [864, 228] on button "查 询" at bounding box center [865, 237] width 52 height 26
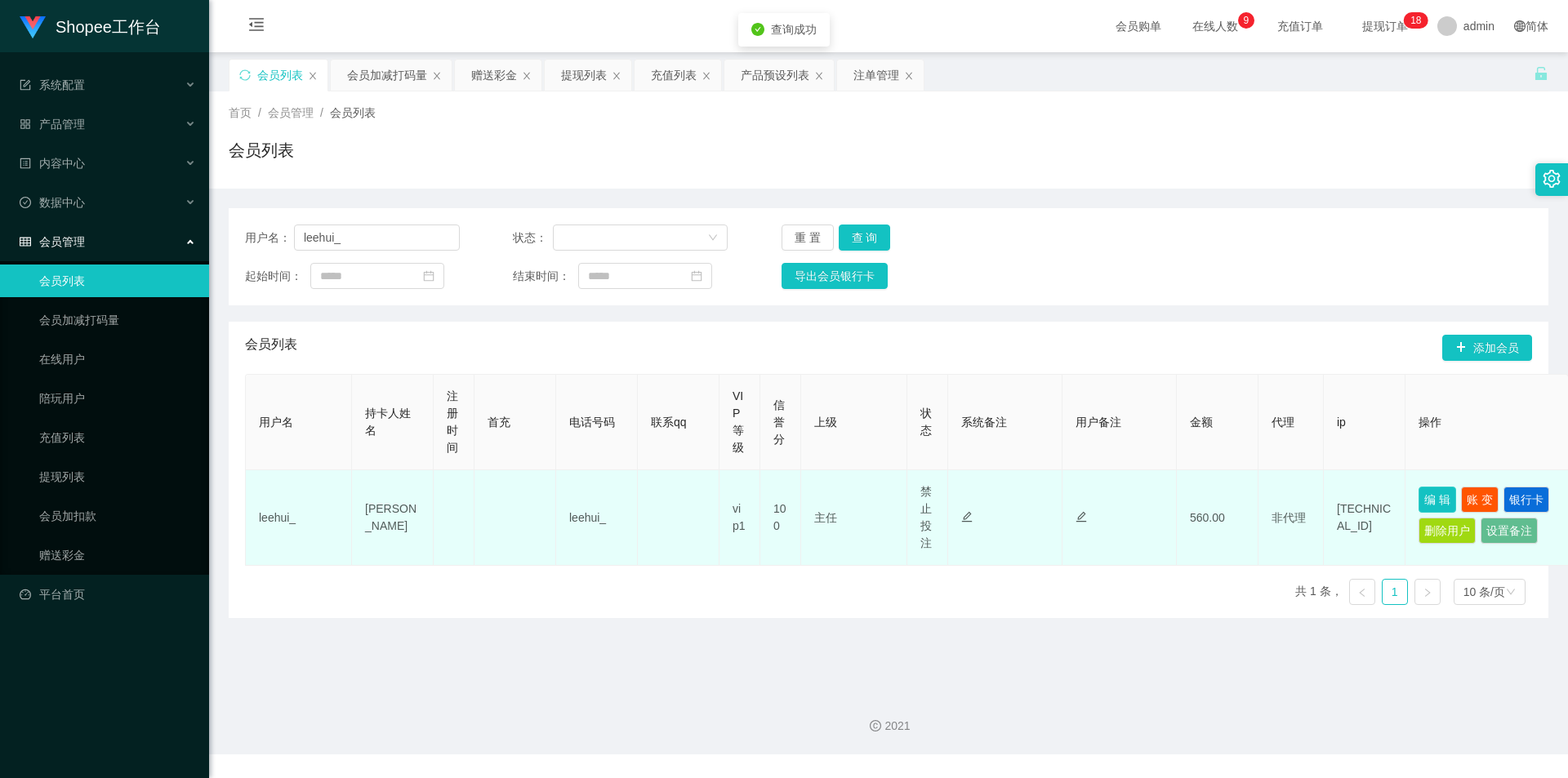
click at [1437, 499] on button "编 辑" at bounding box center [1437, 500] width 38 height 26
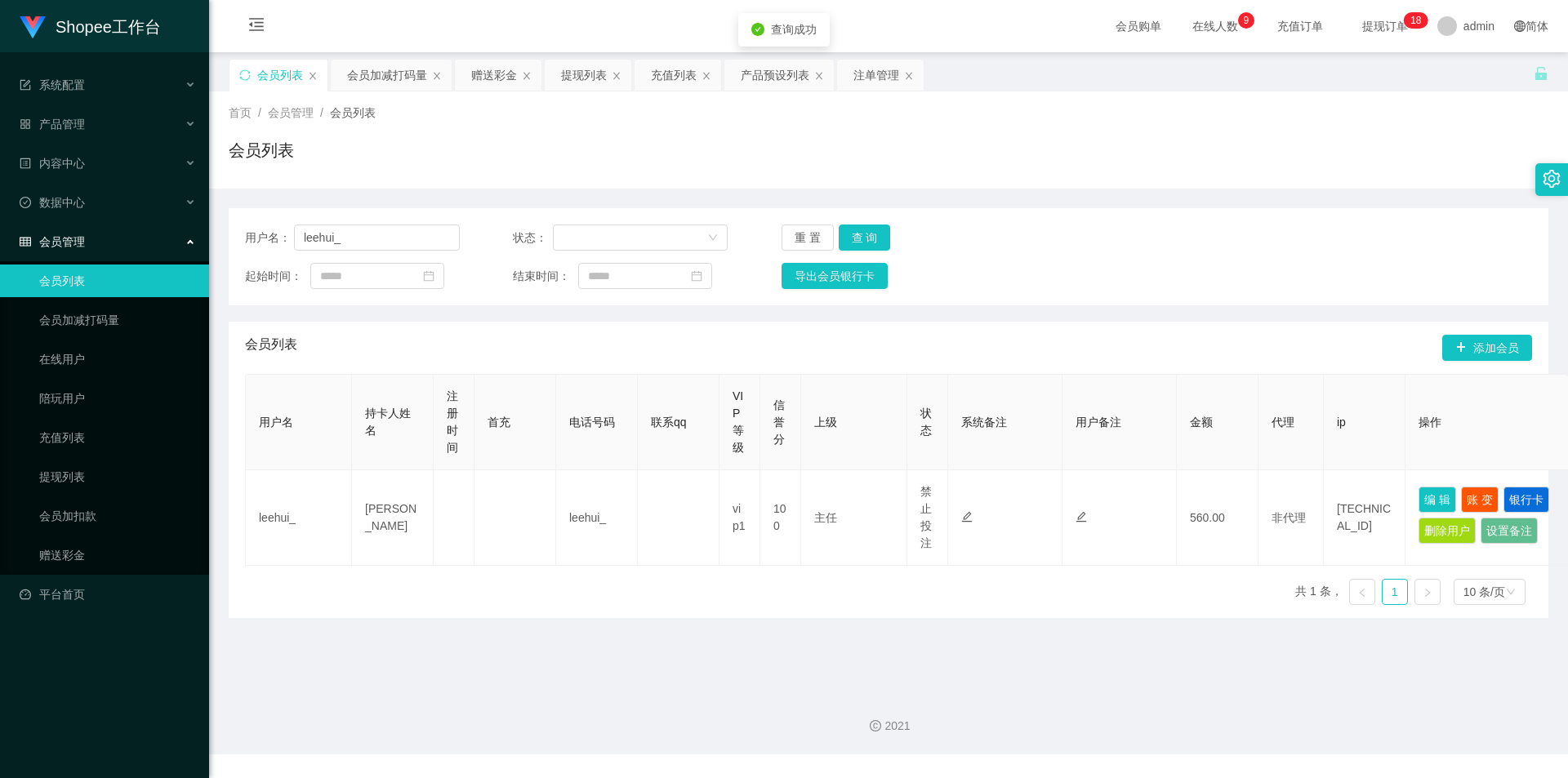
type input "leehui_"
type input "[PERSON_NAME]"
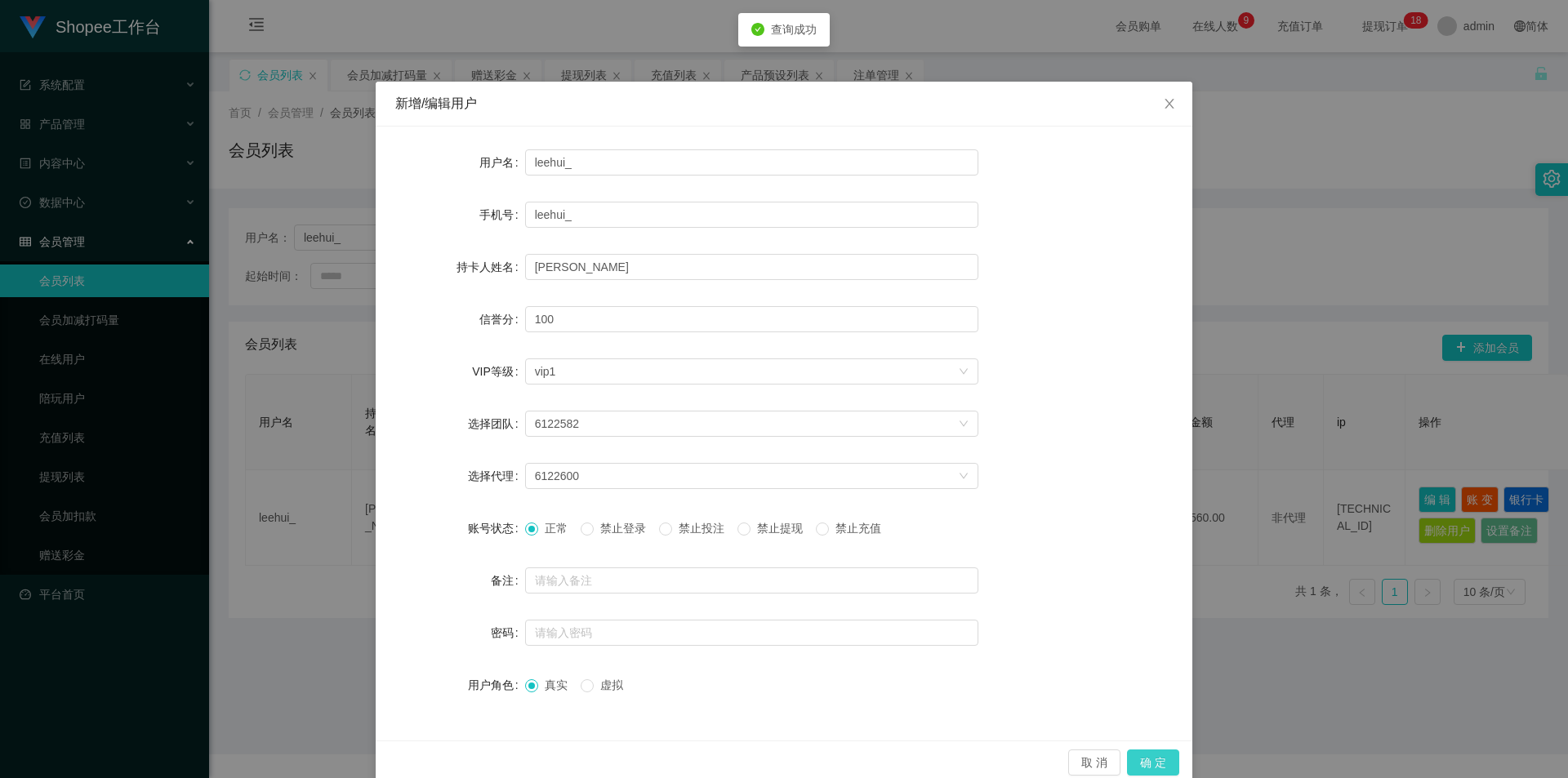
click at [1138, 757] on button "确 定" at bounding box center [1153, 762] width 52 height 26
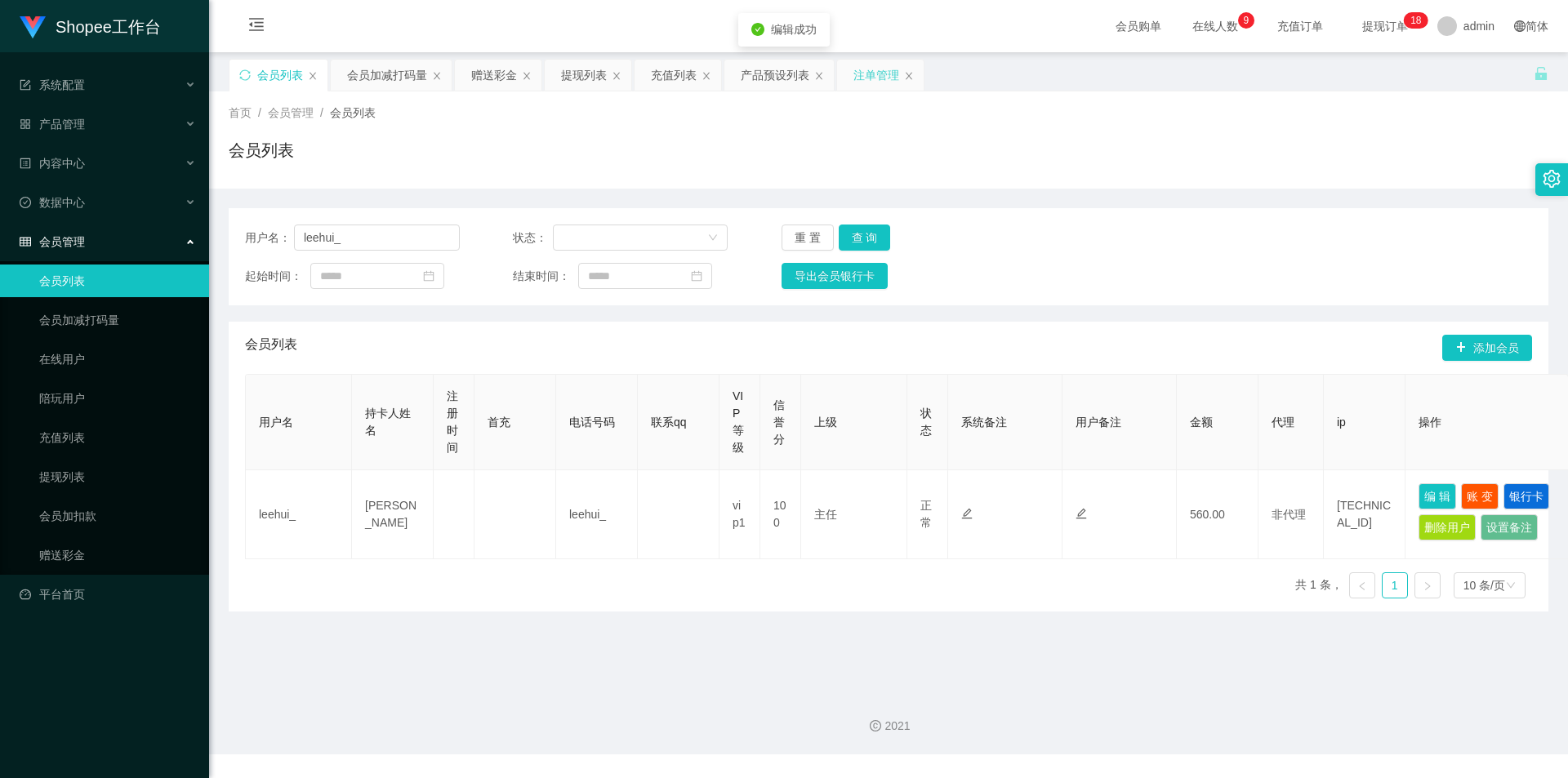
click at [869, 69] on div "注单管理" at bounding box center [876, 75] width 46 height 31
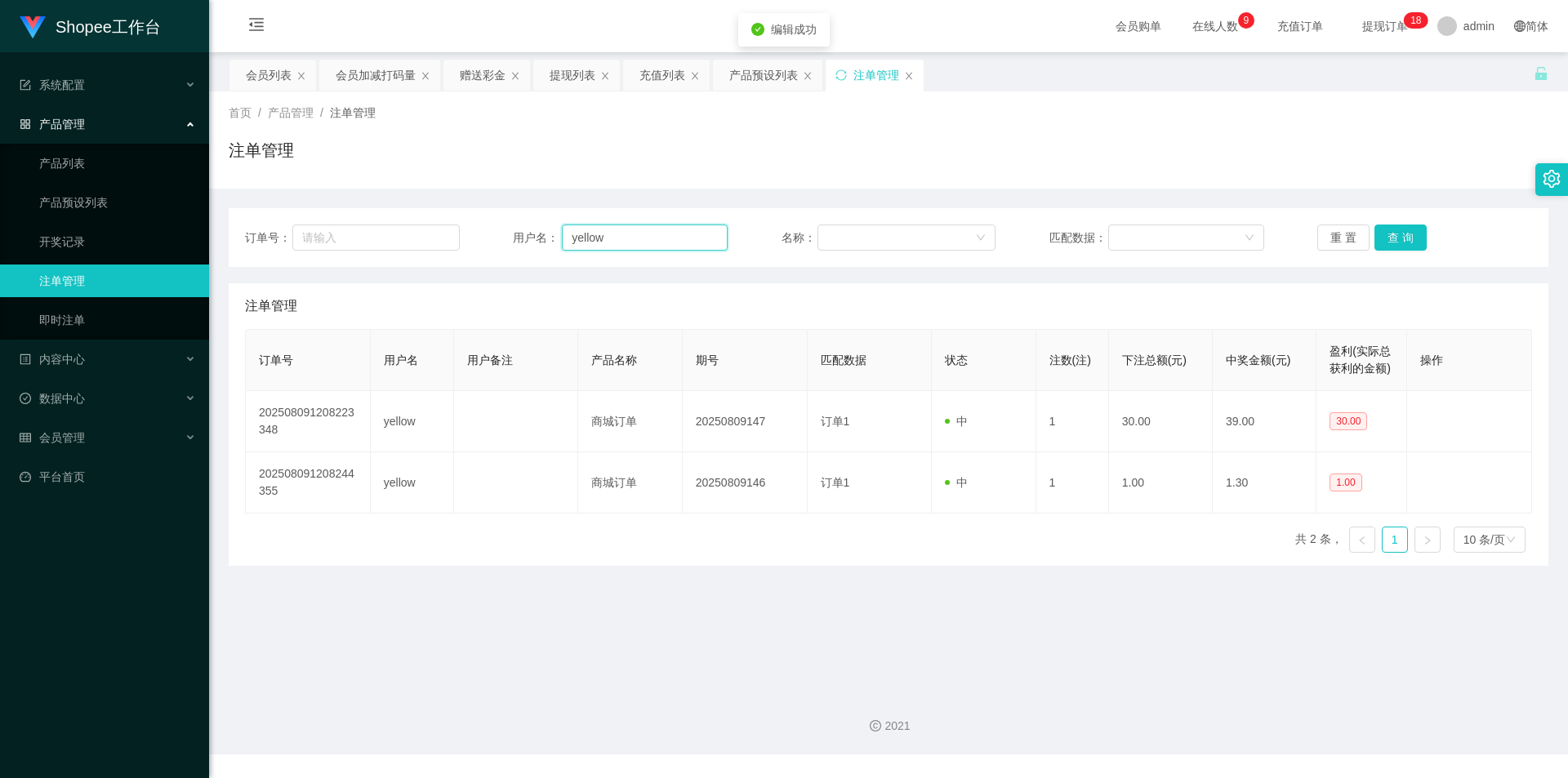
click at [589, 246] on input "yellow" at bounding box center [645, 237] width 165 height 26
paste input "leehui_"
type input "leehui_"
click at [1401, 236] on button "查 询" at bounding box center [1401, 237] width 52 height 26
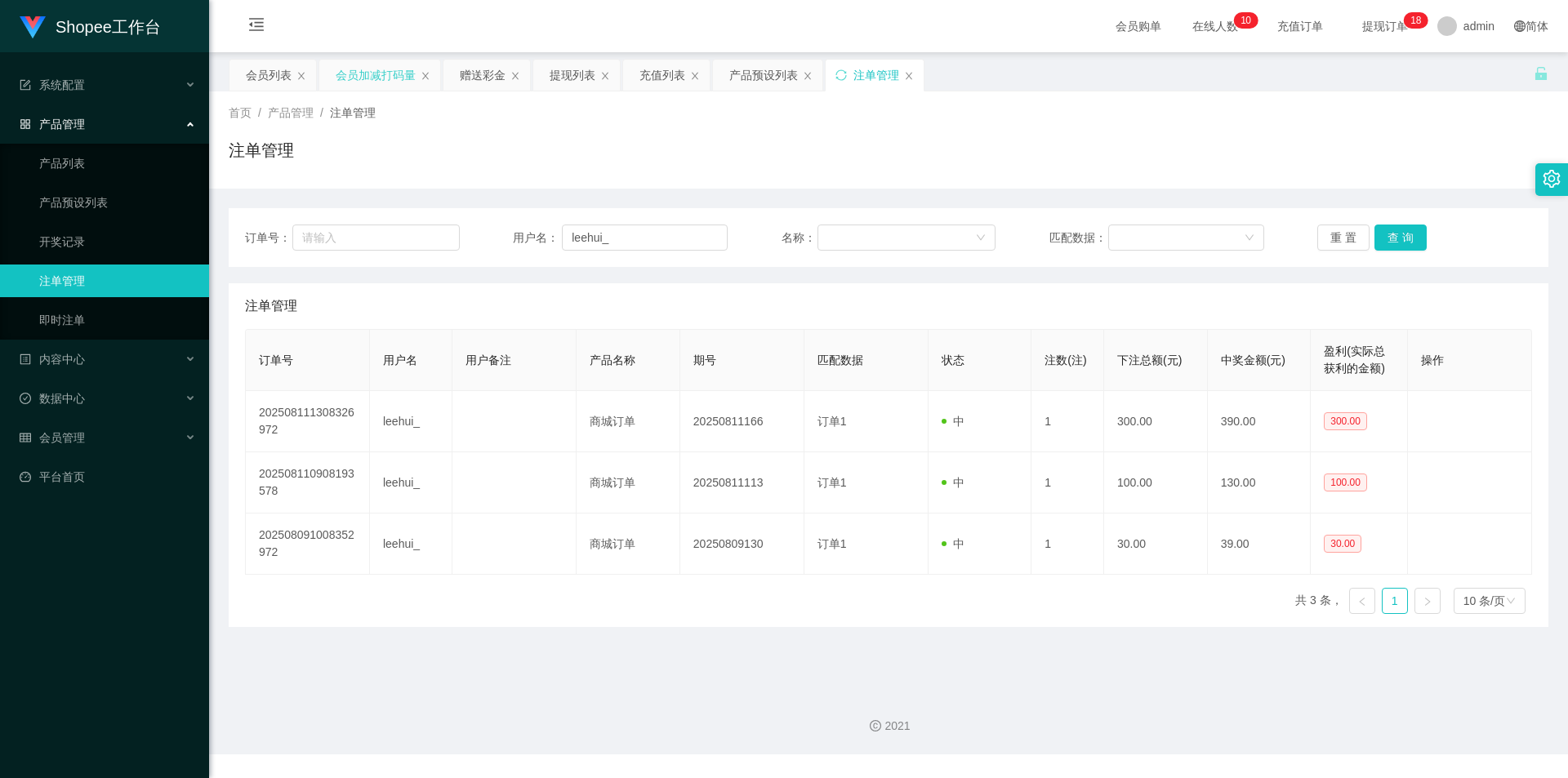
click at [354, 63] on div "会员加减打码量" at bounding box center [376, 75] width 80 height 31
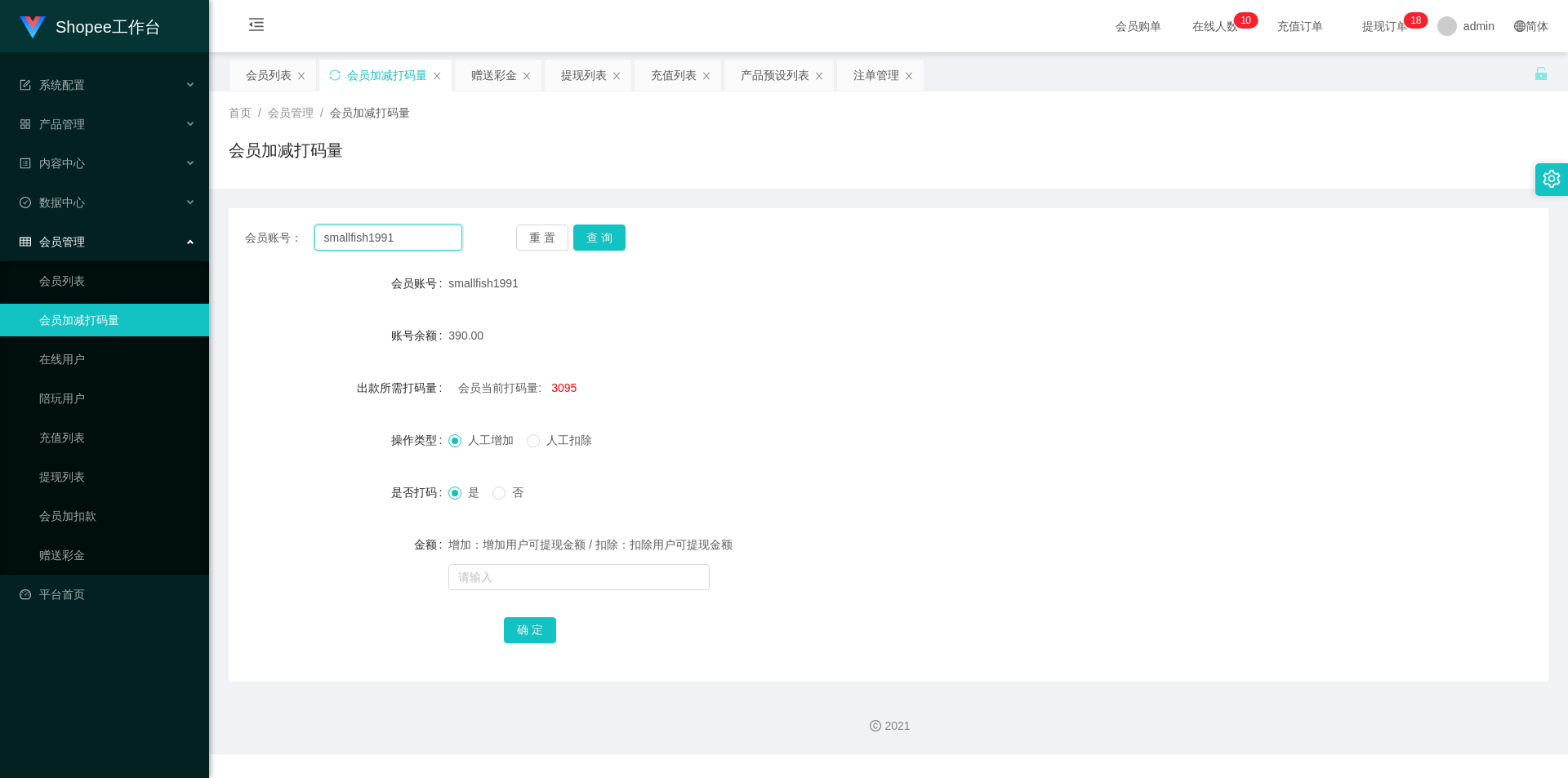
click at [402, 238] on input "smallfish1991" at bounding box center [388, 237] width 148 height 26
paste input "leehui_"
type input "leehui_"
drag, startPoint x: 597, startPoint y: 235, endPoint x: 606, endPoint y: 741, distance: 506.1
click at [597, 235] on button "查 询" at bounding box center [599, 237] width 52 height 26
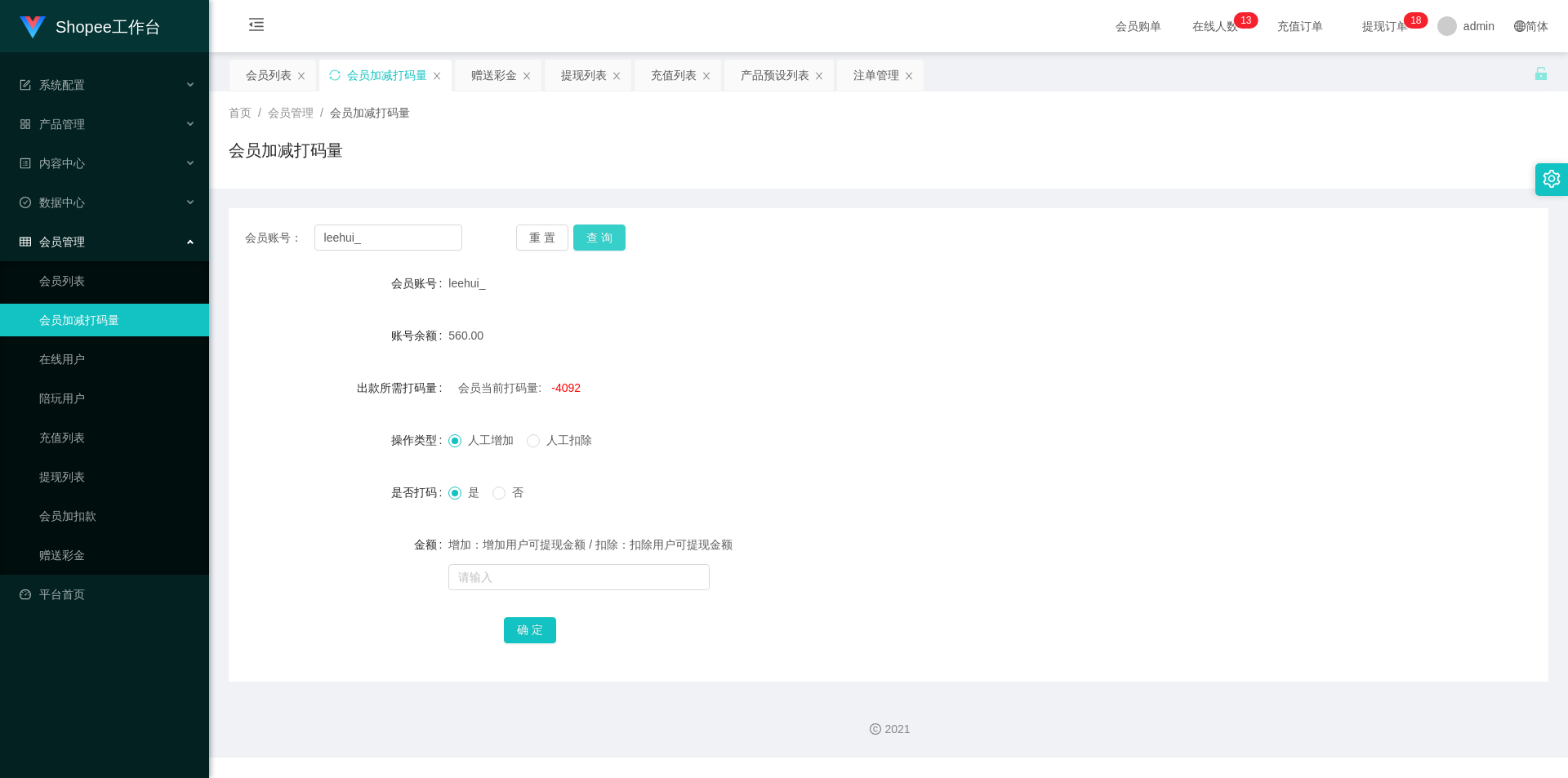
click at [615, 247] on button "查 询" at bounding box center [599, 237] width 52 height 26
click at [868, 70] on div "注单管理" at bounding box center [876, 75] width 46 height 31
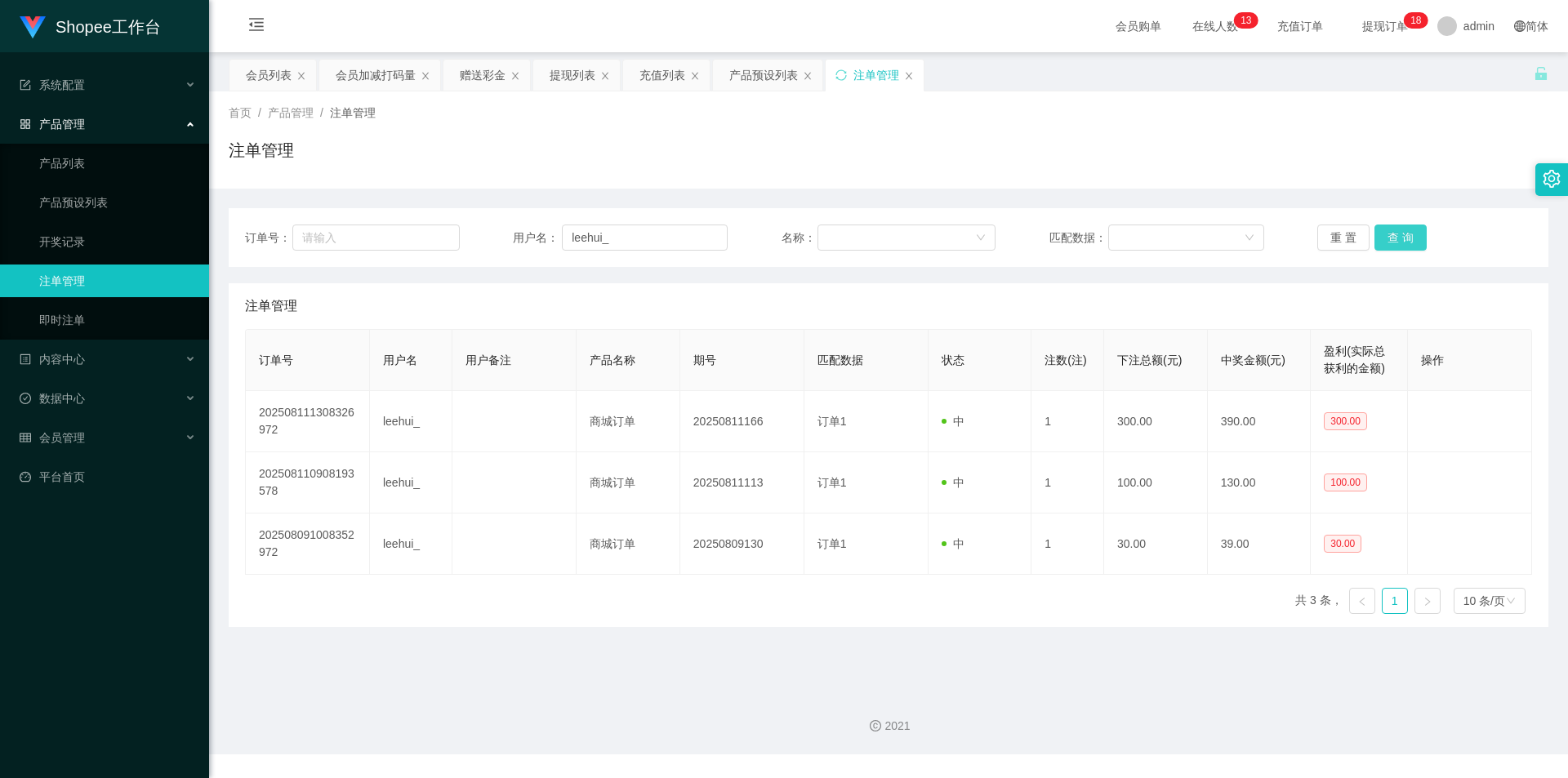
click at [1396, 233] on button "查 询" at bounding box center [1401, 237] width 52 height 26
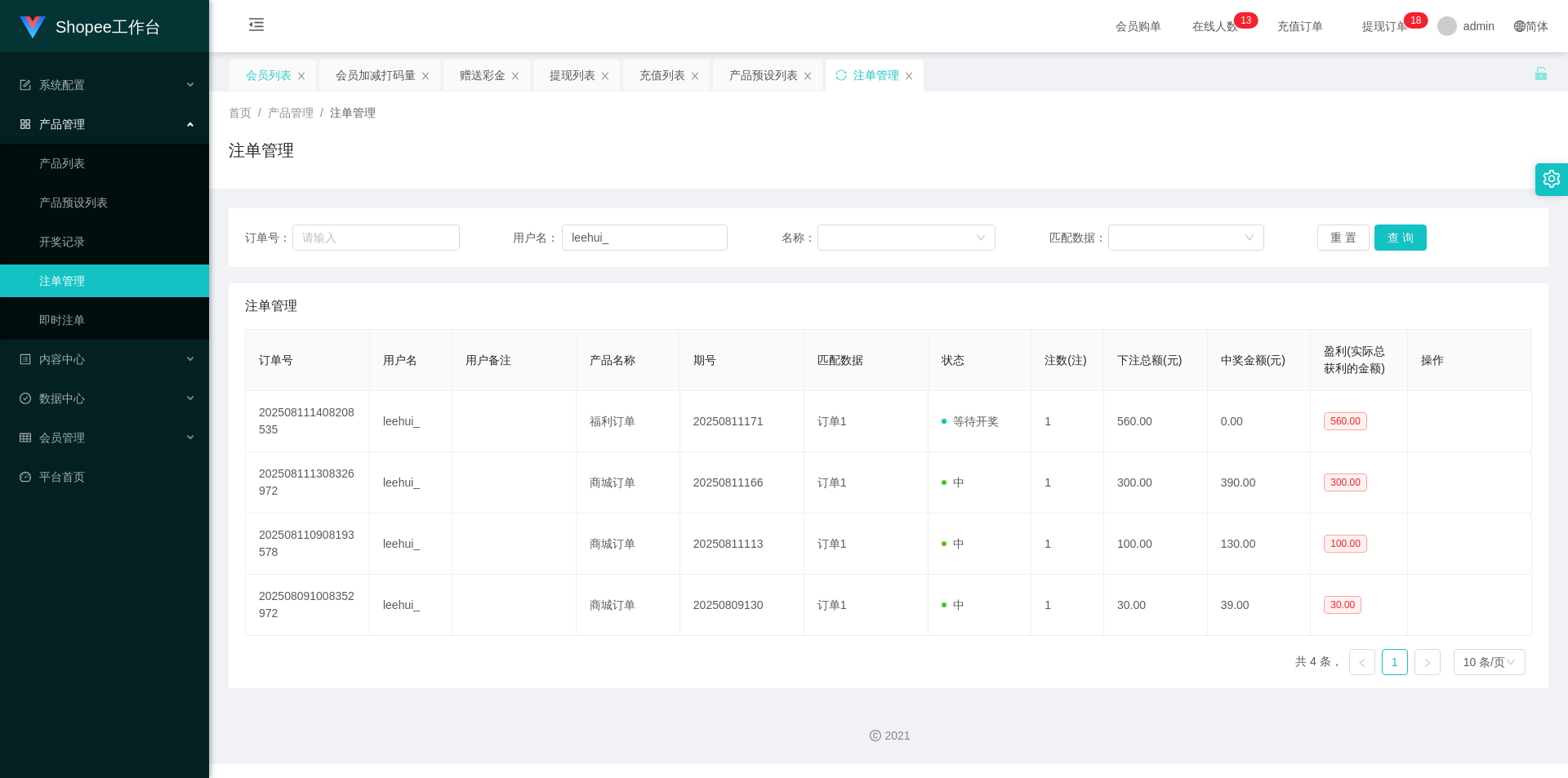
click at [268, 73] on div "会员列表" at bounding box center [268, 75] width 46 height 31
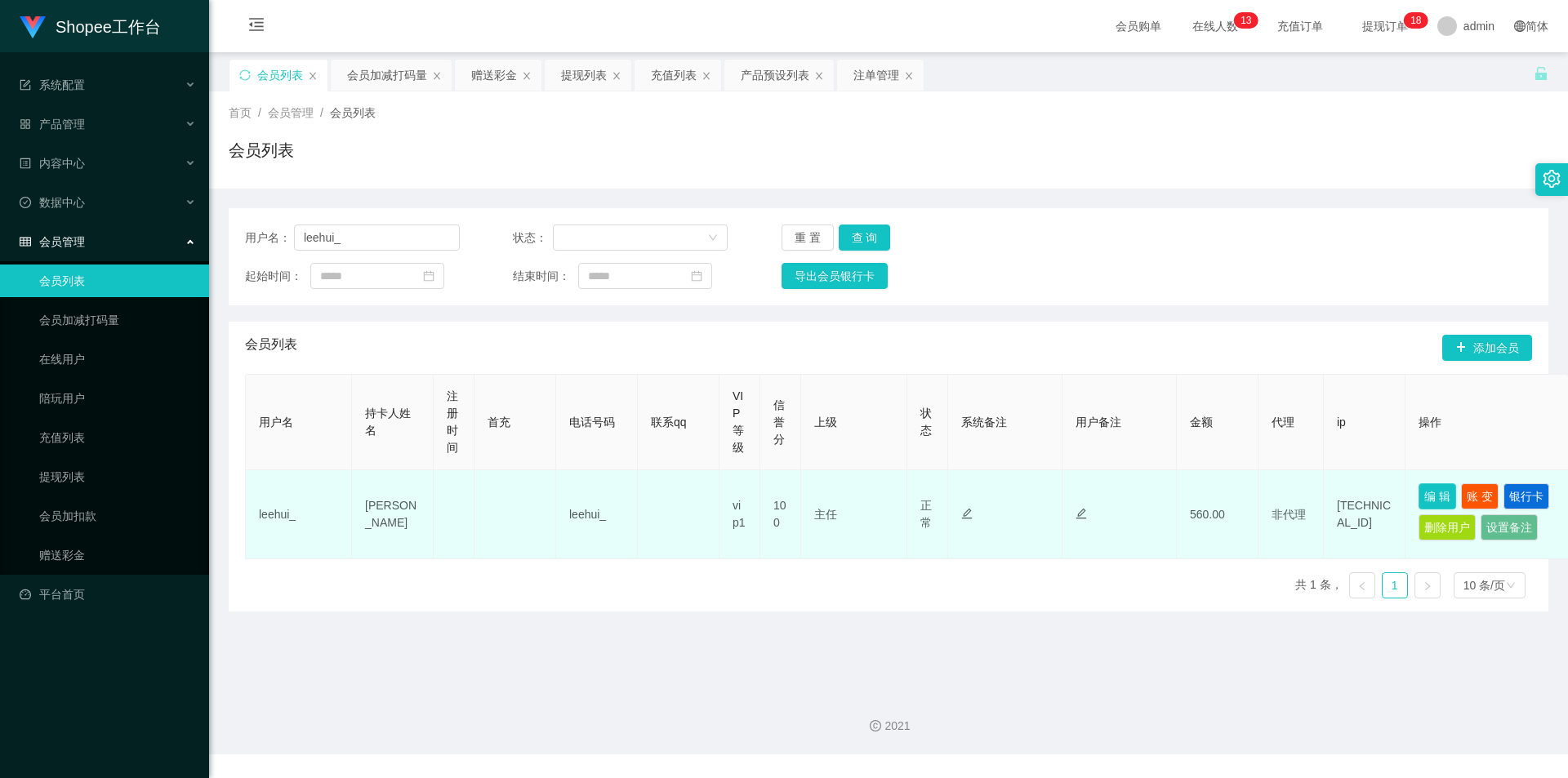
click at [1436, 493] on button "编 辑" at bounding box center [1437, 496] width 38 height 26
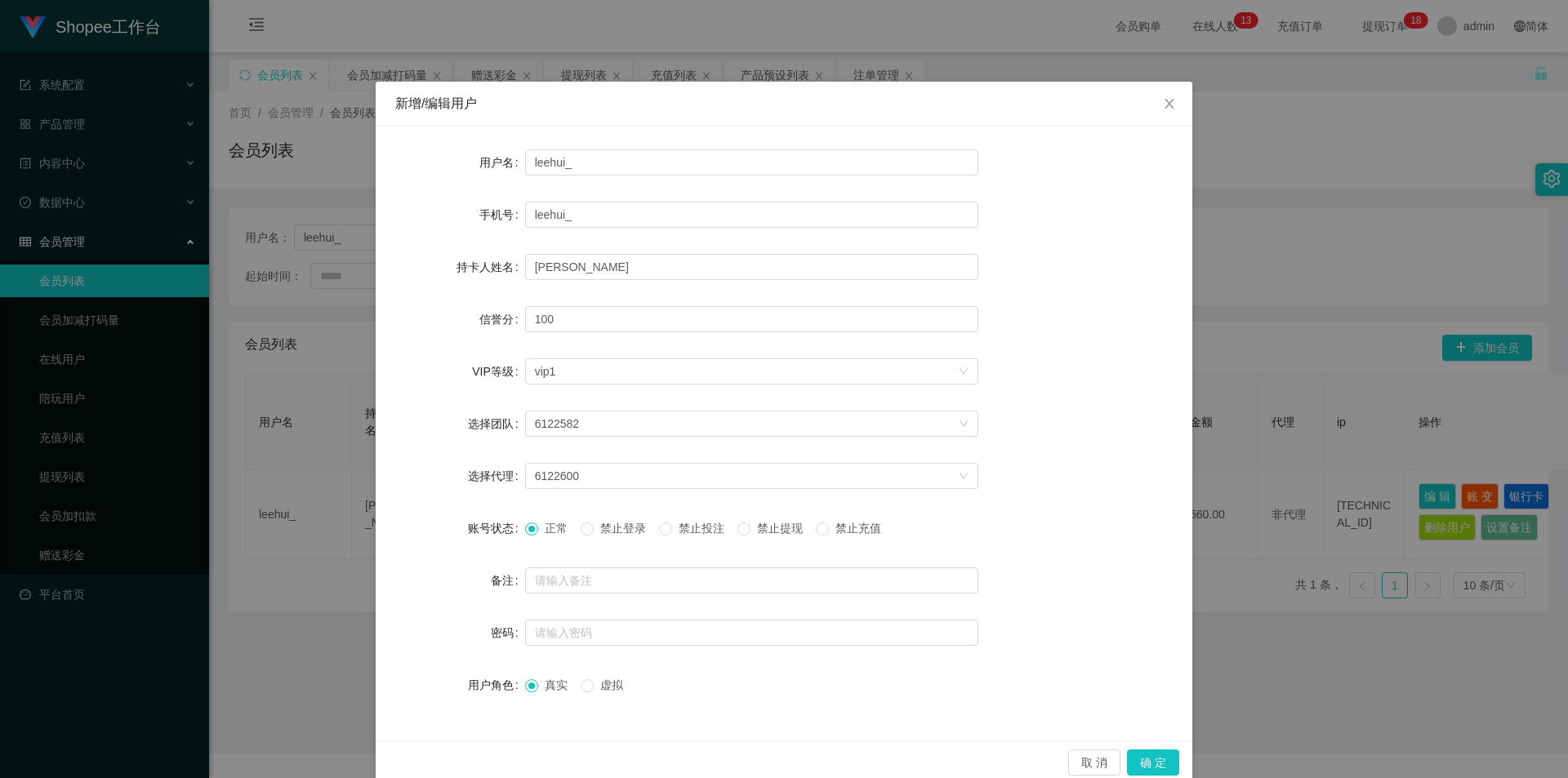
click at [713, 529] on span "禁止投注" at bounding box center [701, 527] width 59 height 13
click at [1148, 754] on button "确 定" at bounding box center [1153, 762] width 52 height 26
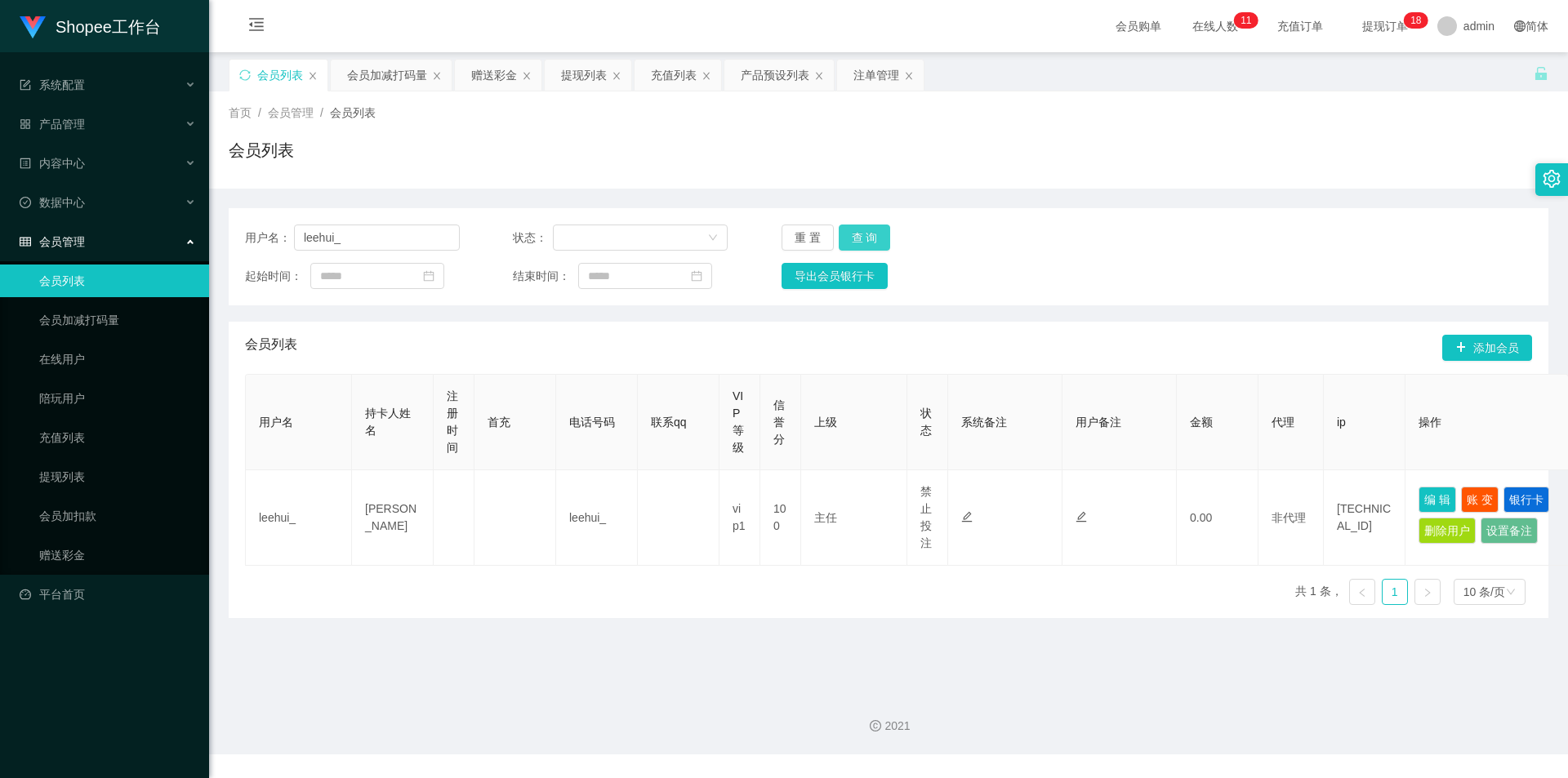
click at [860, 228] on button "查 询" at bounding box center [865, 237] width 52 height 26
click at [345, 233] on input "leehui_" at bounding box center [376, 237] width 165 height 26
click at [392, 78] on div "会员加减打码量" at bounding box center [387, 75] width 80 height 31
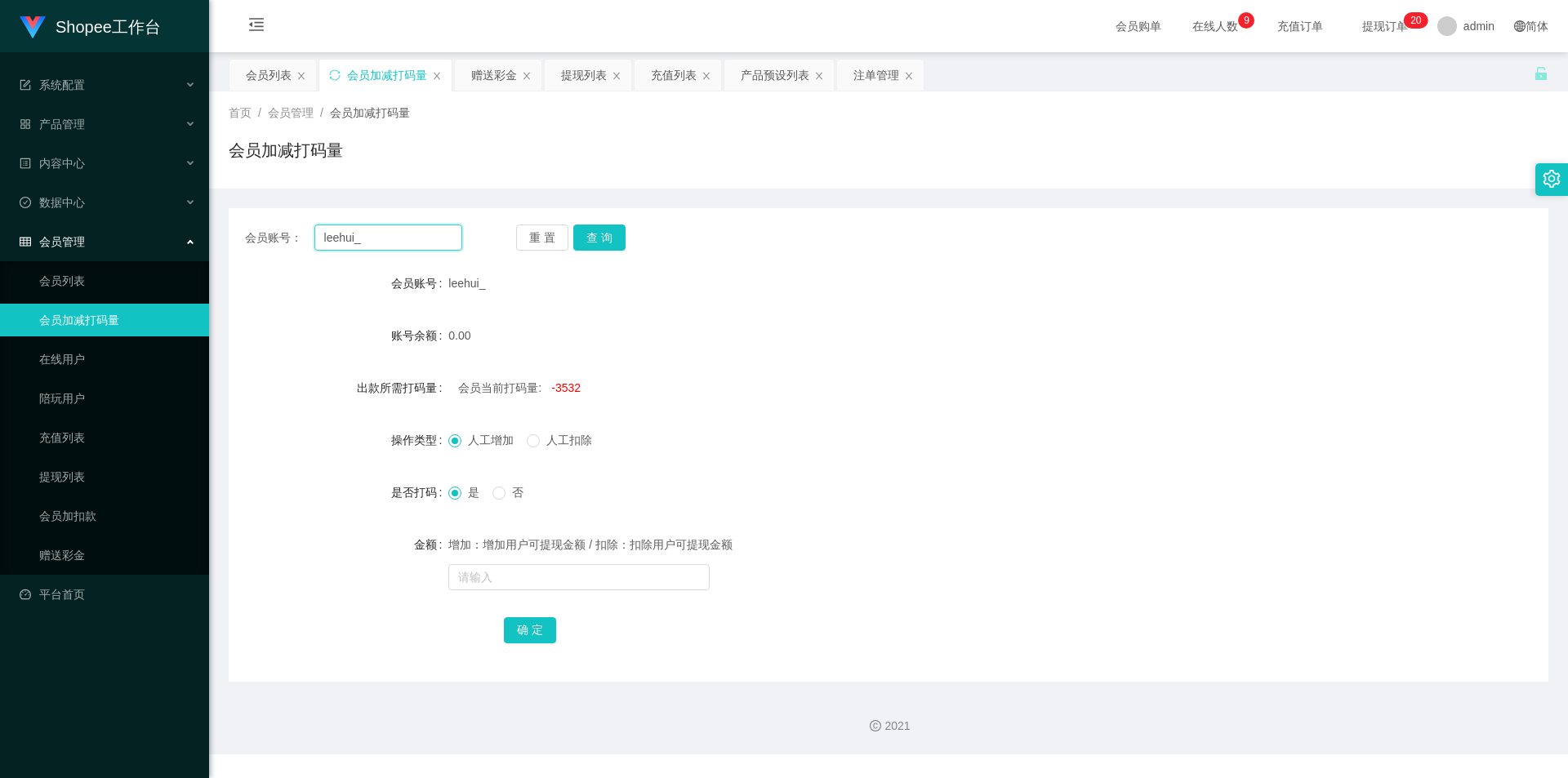
click at [448, 249] on input "leehui_" at bounding box center [388, 237] width 148 height 26
click at [592, 251] on div "会员账号： leehui_ 重 置 查 询 会员账号 leehui_ 账号余额 0.00 出款所需打码量 会员当前打码量: -3532 操作类型 人工增加 人…" at bounding box center [889, 445] width 1320 height 473
drag, startPoint x: 610, startPoint y: 235, endPoint x: 602, endPoint y: 267, distance: 33.0
click at [610, 235] on button "查 询" at bounding box center [599, 237] width 52 height 26
click at [596, 585] on input "text" at bounding box center [579, 577] width 262 height 26
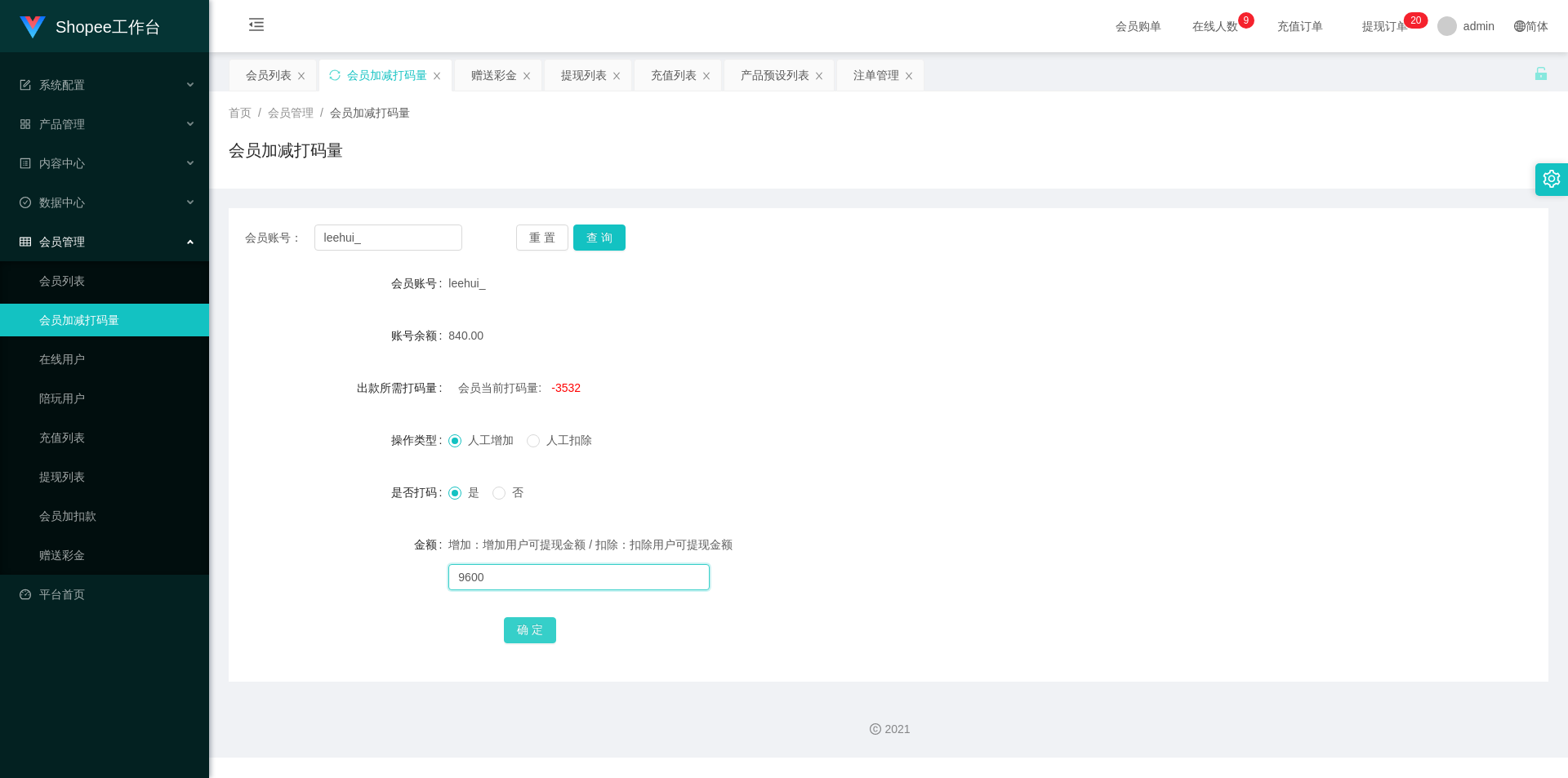
type input "9600"
click at [533, 641] on button "确 定" at bounding box center [530, 630] width 52 height 26
click at [258, 73] on div "会员列表" at bounding box center [268, 75] width 46 height 31
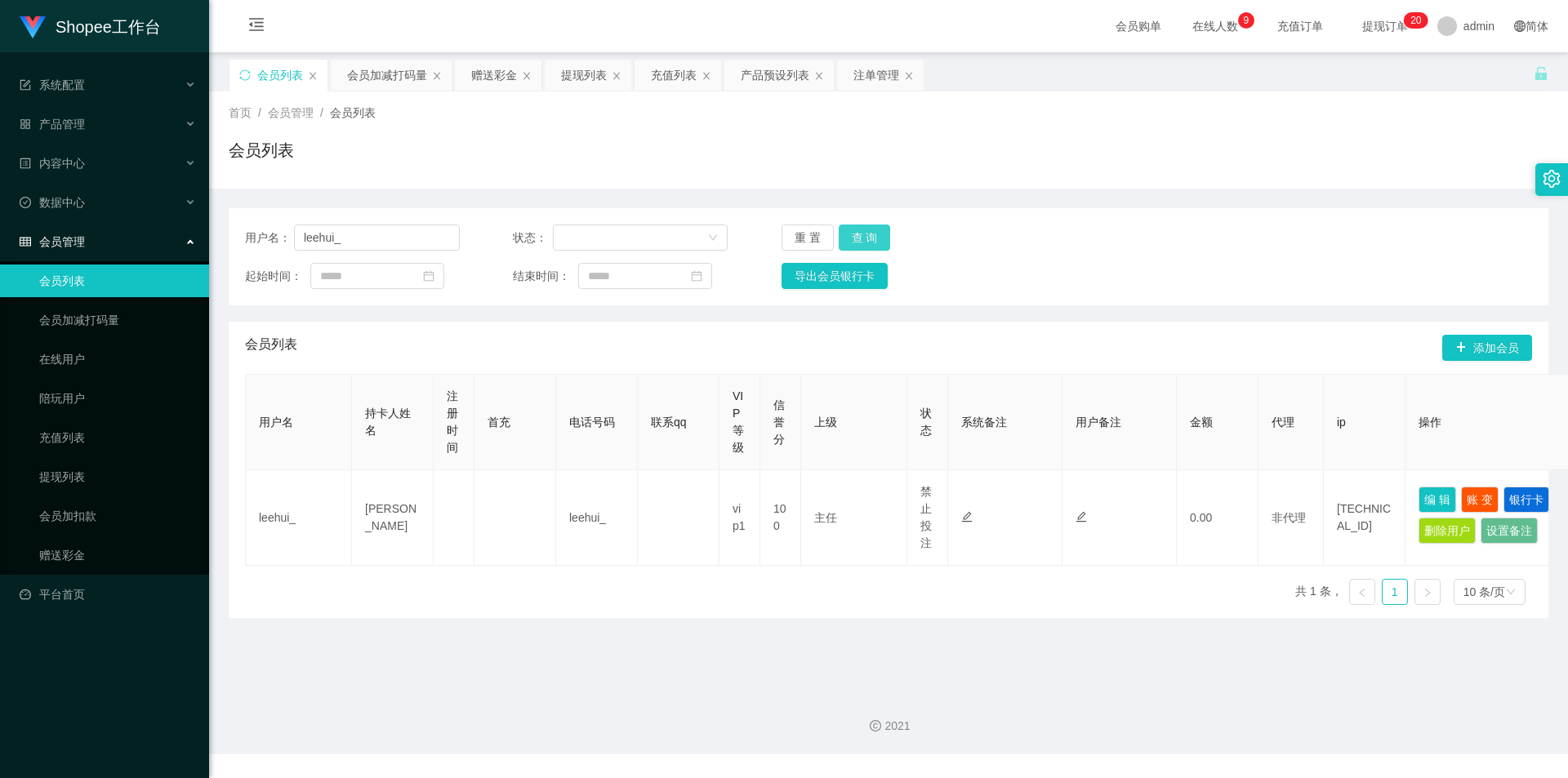
click at [870, 243] on button "查 询" at bounding box center [865, 237] width 52 height 26
click at [411, 231] on input "leehui_" at bounding box center [376, 237] width 165 height 26
paste input "ds1888"
type input "ds1888"
click at [857, 244] on button "查 询" at bounding box center [865, 237] width 52 height 26
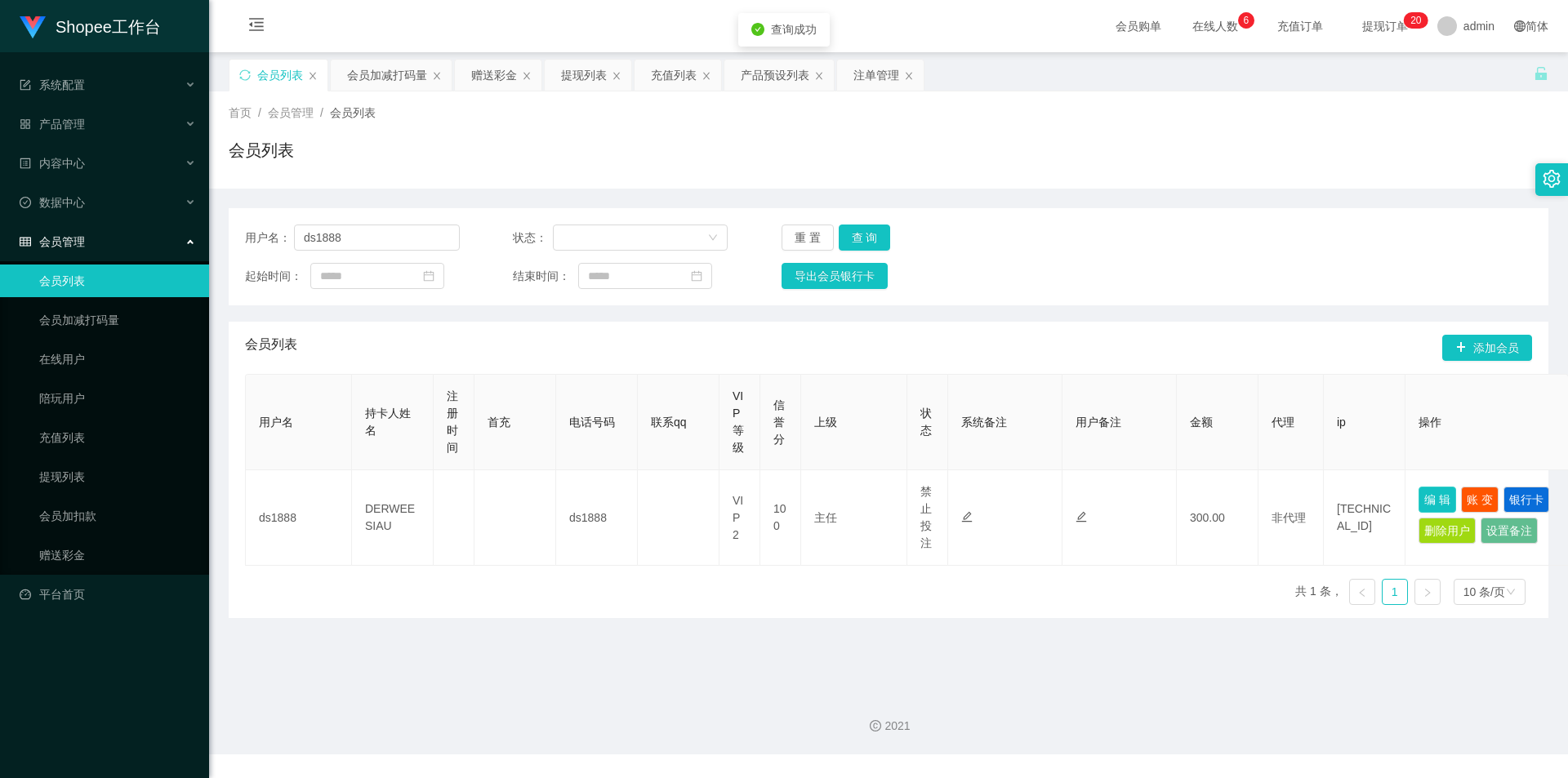
drag, startPoint x: 1437, startPoint y: 500, endPoint x: 1375, endPoint y: 511, distance: 63.0
click at [1436, 502] on button "编 辑" at bounding box center [1437, 500] width 38 height 26
type input "ds1888"
type input "DERWEE SIAU"
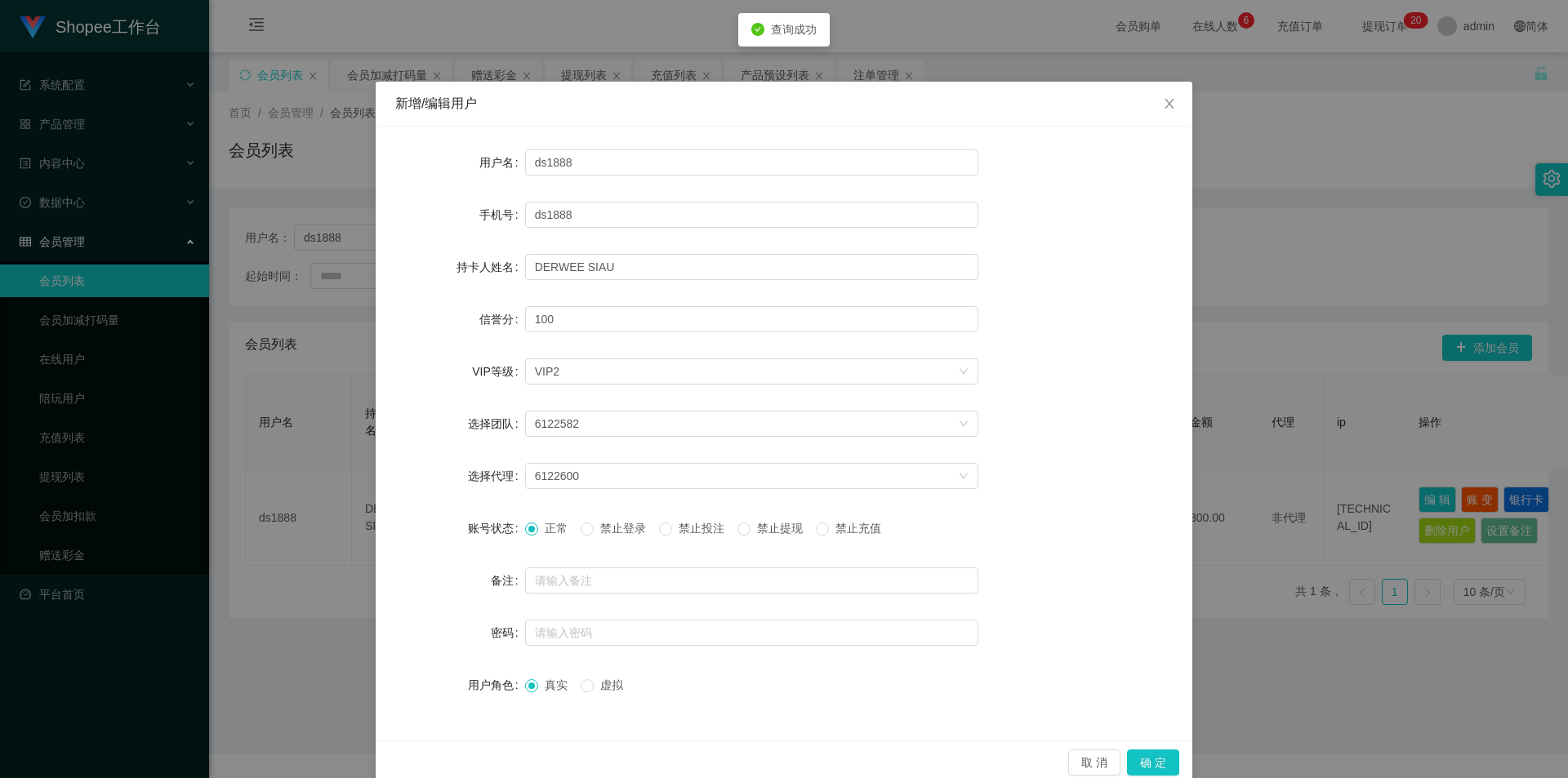
click at [270, 539] on div "新增/编辑用户 用户名 ds1888 手机号 ds1888 持卡人姓名 DERWEE SIAU 信誉分 100 VIP等级 选择VIP等级 VIP2 选择团队…" at bounding box center [784, 389] width 1568 height 778
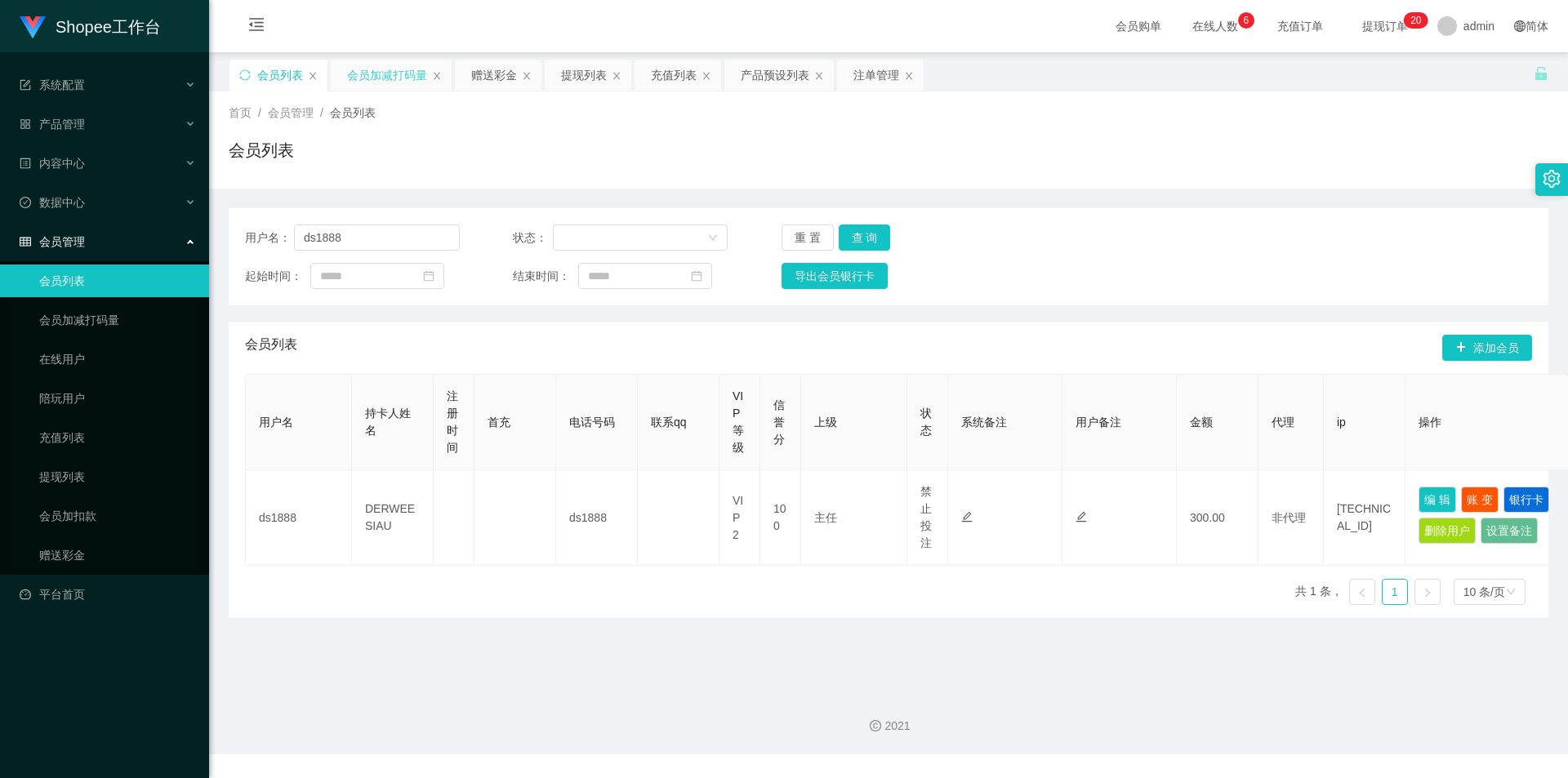
click at [383, 65] on div "会员加减打码量" at bounding box center [387, 75] width 80 height 31
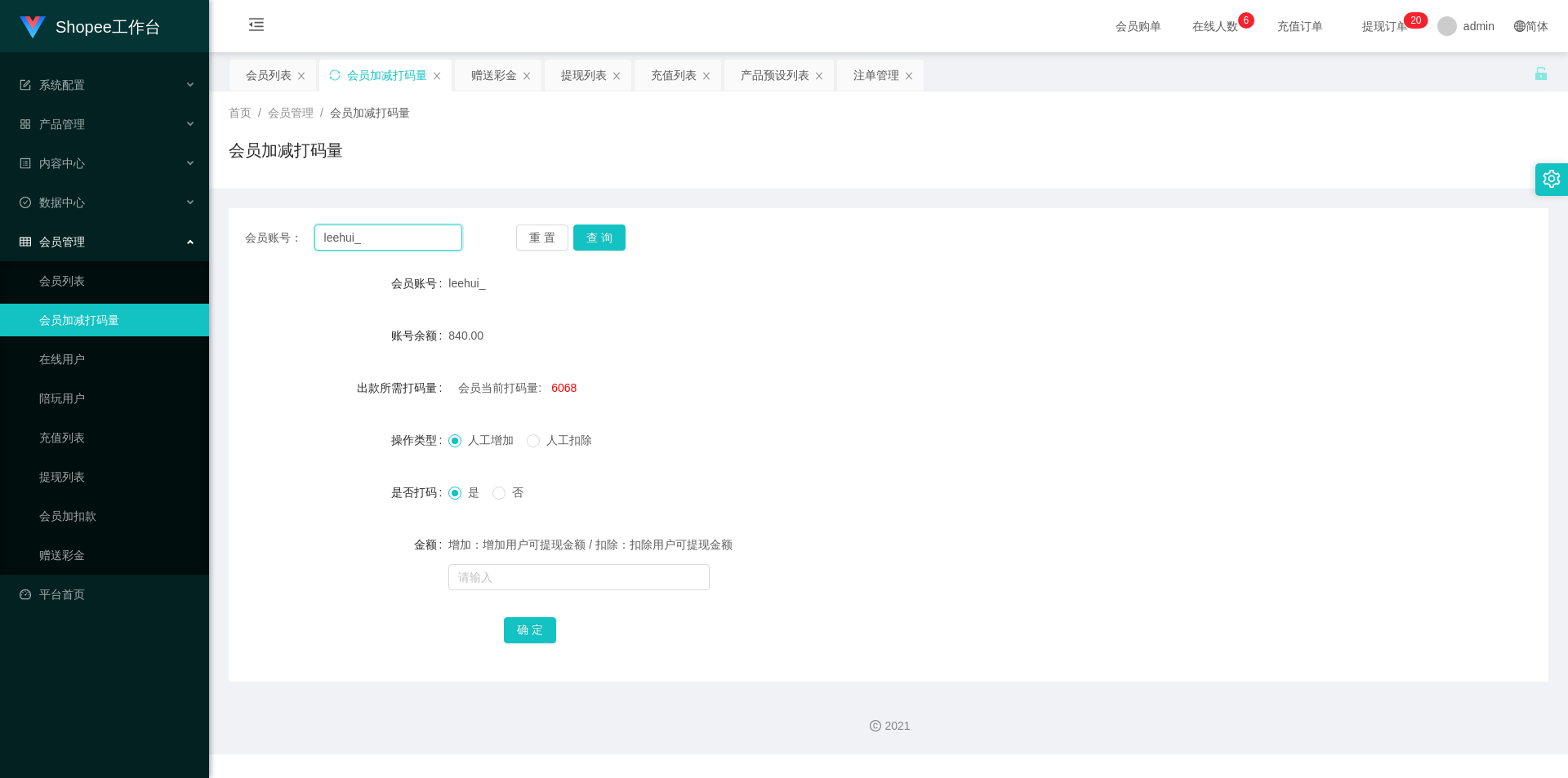
click at [426, 242] on input "leehui_" at bounding box center [388, 237] width 148 height 26
paste input "ds1888"
type input "ds1888"
click at [608, 245] on button "查 询" at bounding box center [599, 237] width 52 height 26
click at [238, 71] on div "会员列表" at bounding box center [273, 75] width 87 height 31
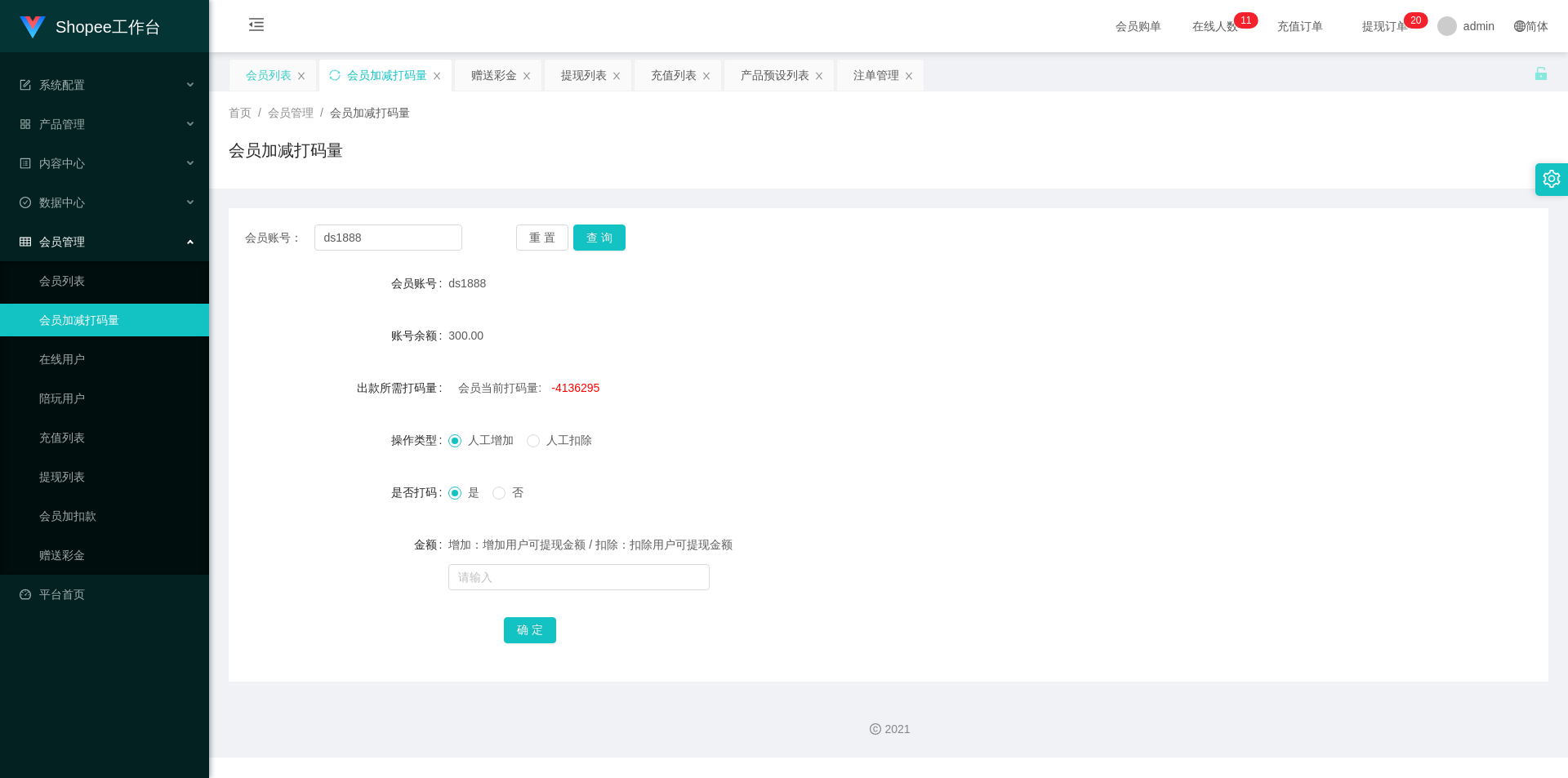
click at [249, 73] on div "会员列表" at bounding box center [268, 75] width 46 height 31
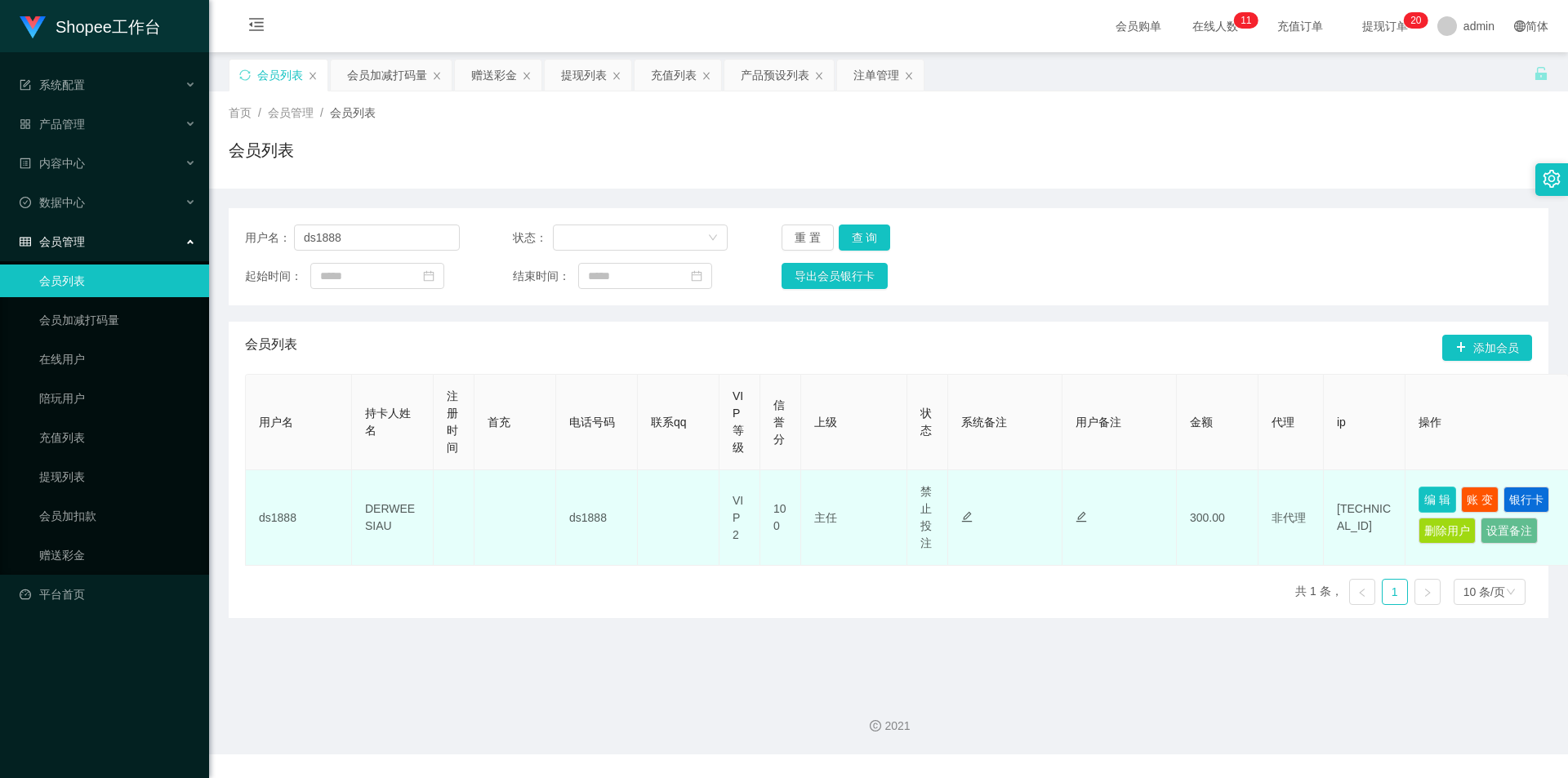
click at [1433, 506] on button "编 辑" at bounding box center [1437, 500] width 38 height 26
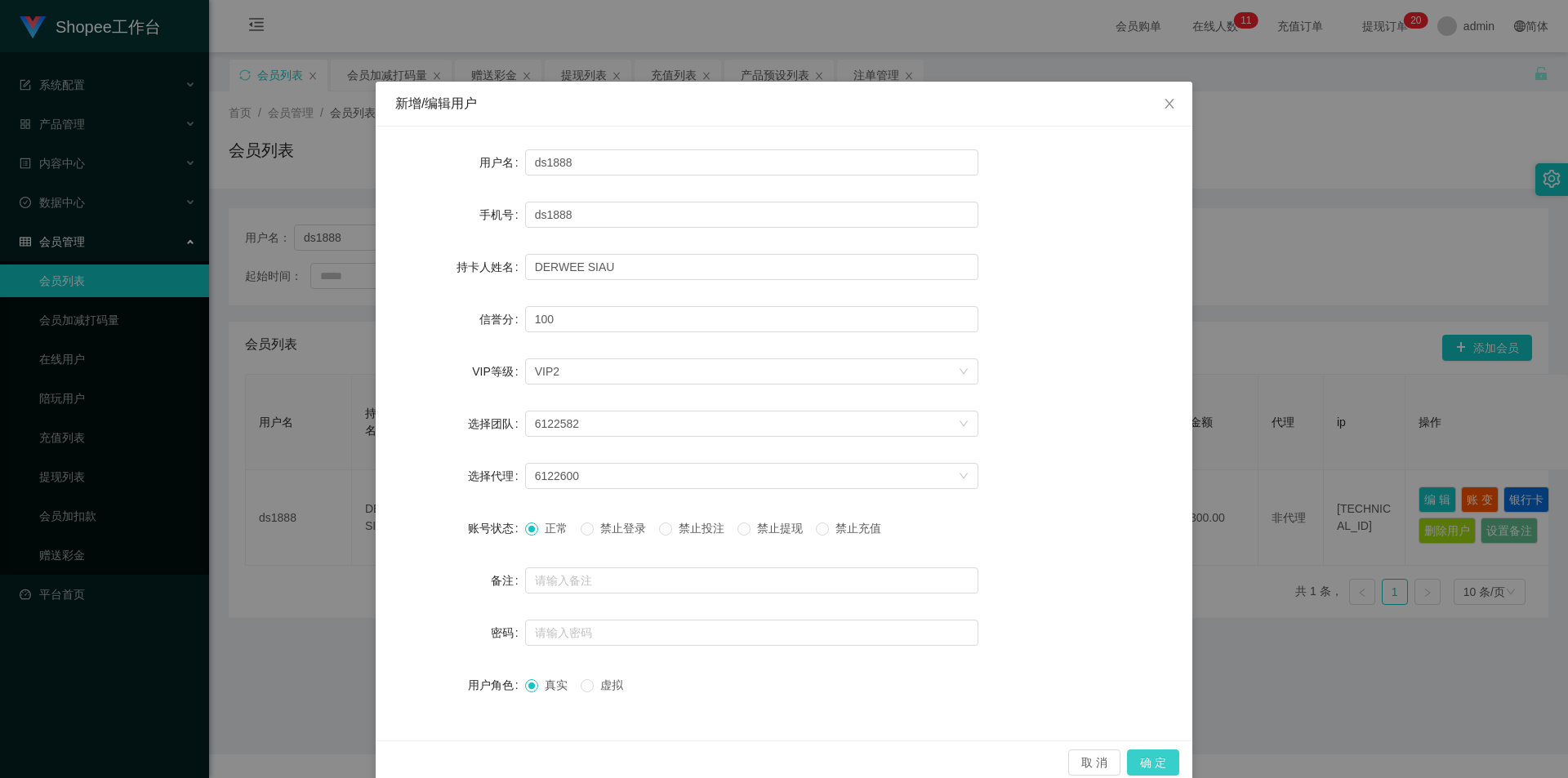
click at [1158, 767] on button "确 定" at bounding box center [1153, 762] width 52 height 26
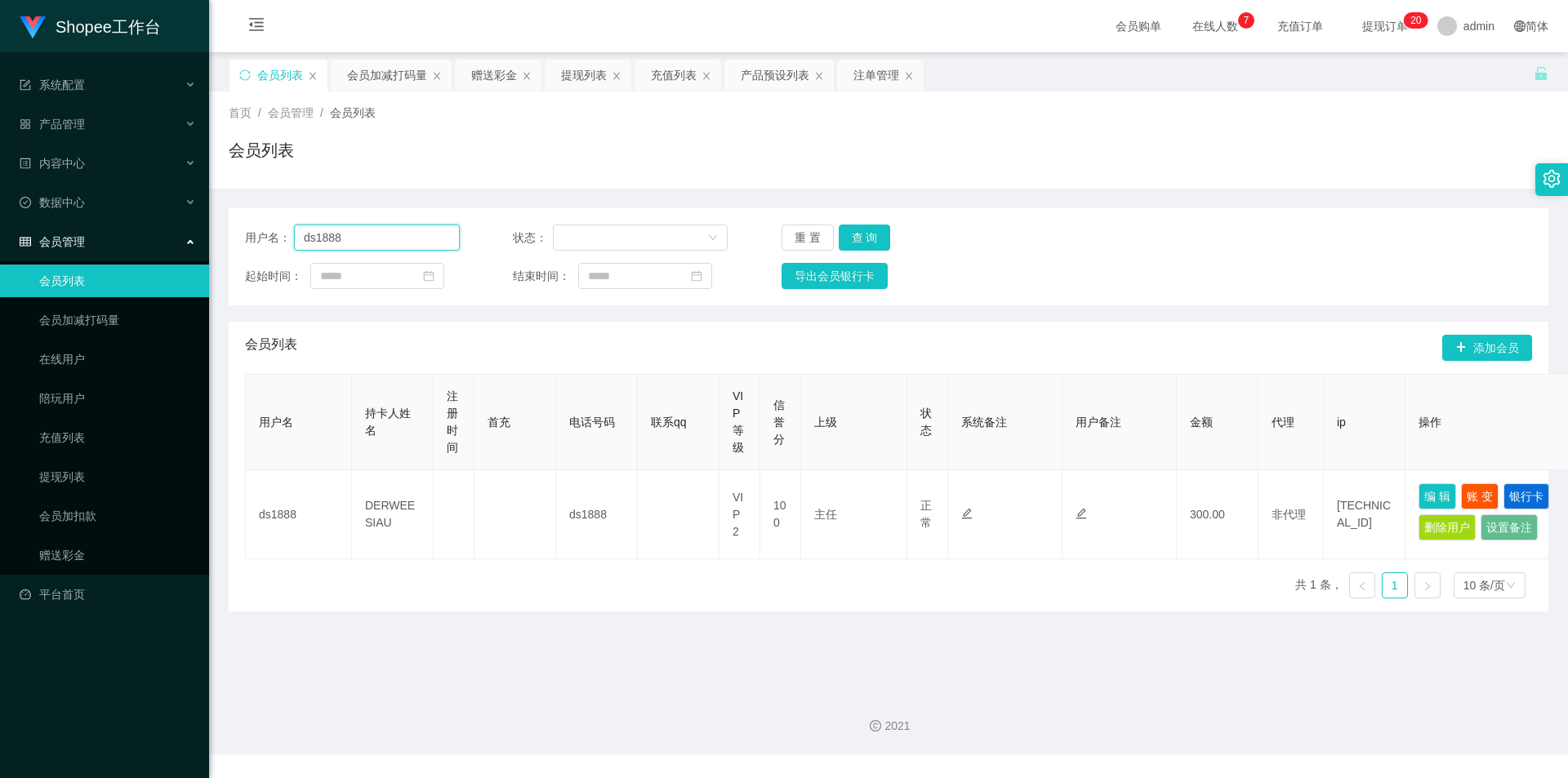
click at [410, 233] on input "ds1888" at bounding box center [376, 237] width 165 height 26
click at [859, 235] on button "查 询" at bounding box center [865, 237] width 52 height 26
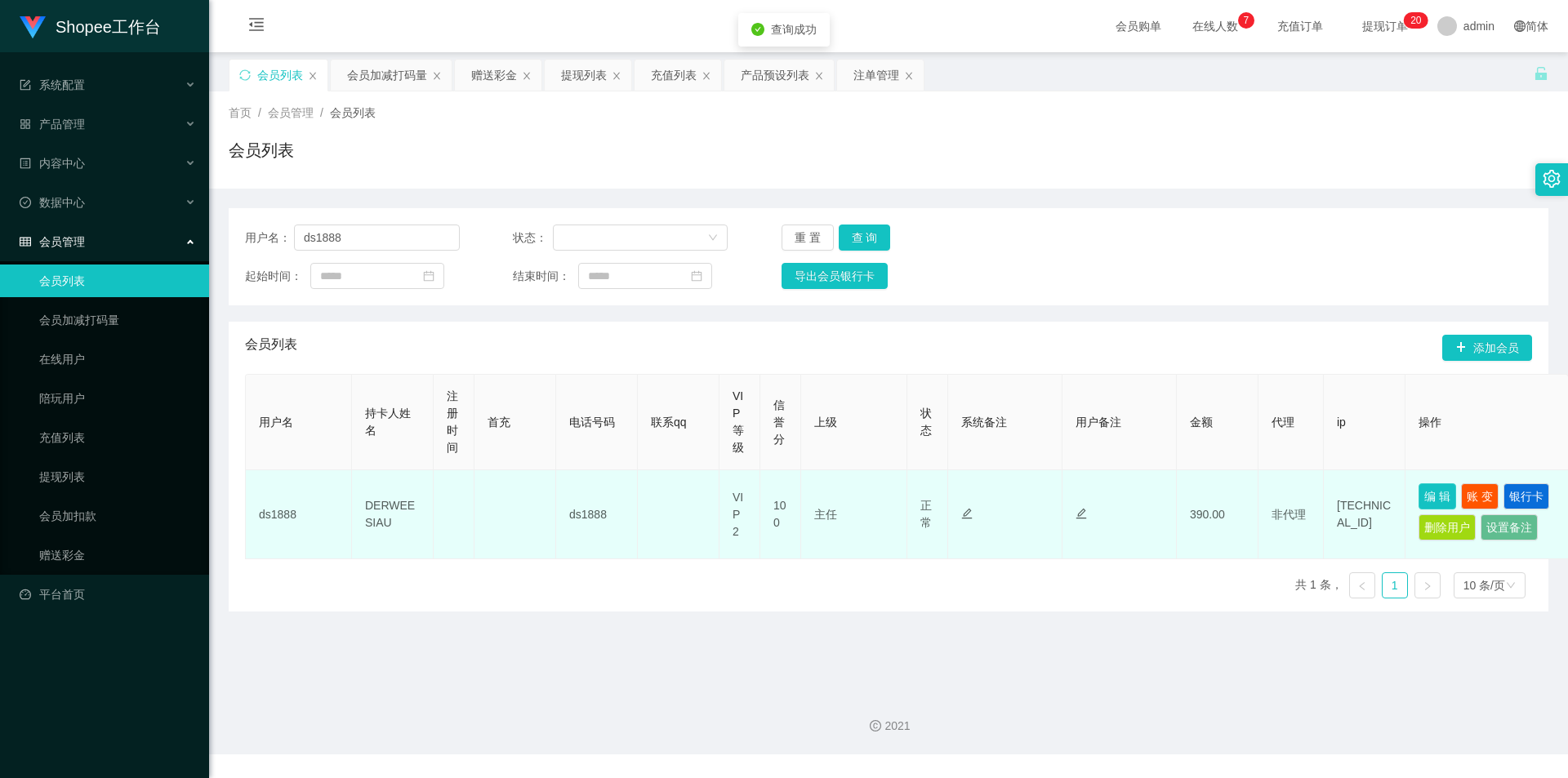
click at [1451, 498] on button "编 辑" at bounding box center [1437, 496] width 38 height 26
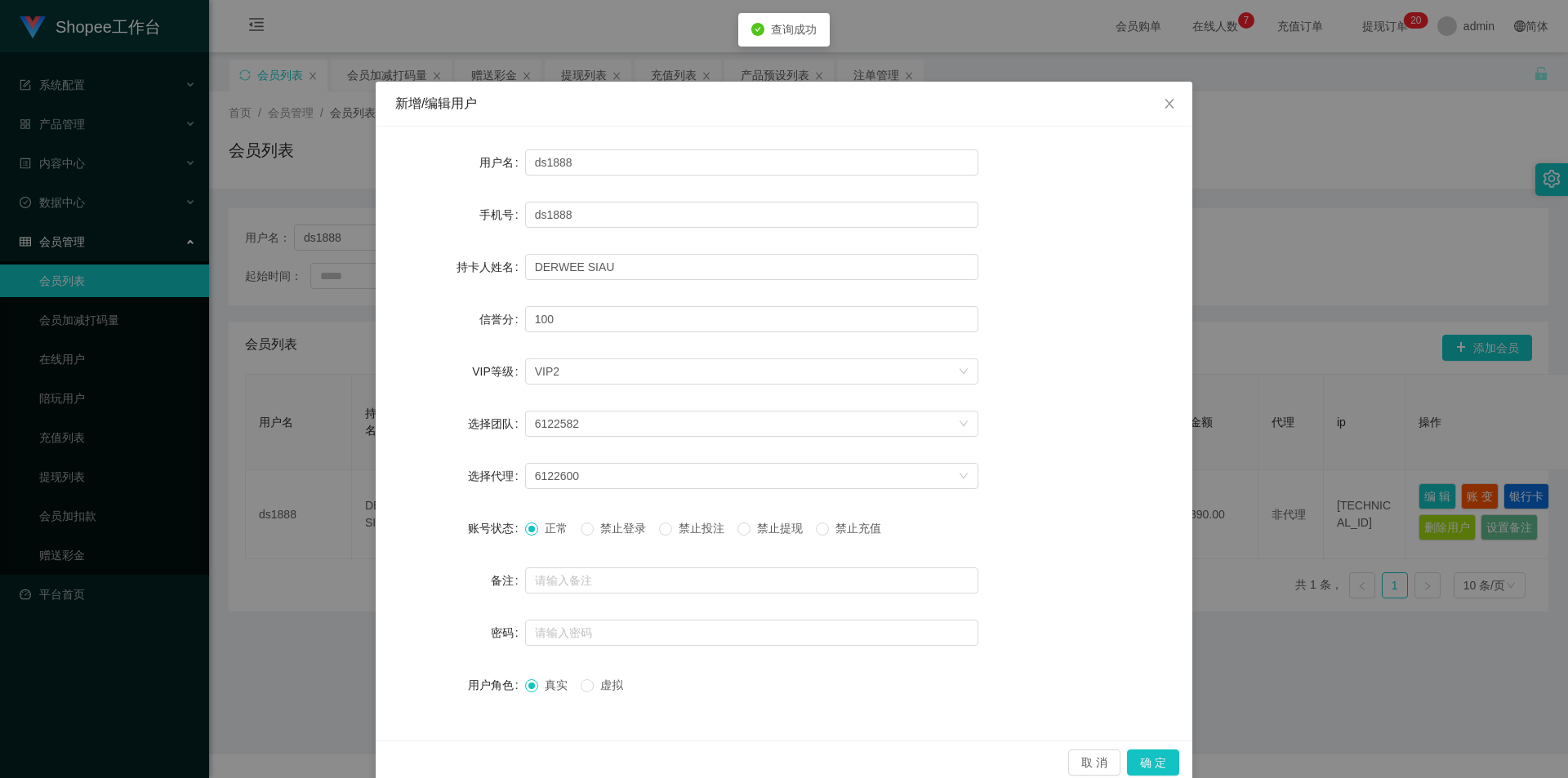
click at [694, 531] on span "禁止投注" at bounding box center [701, 527] width 59 height 13
click at [1152, 766] on button "确 定" at bounding box center [1153, 762] width 52 height 26
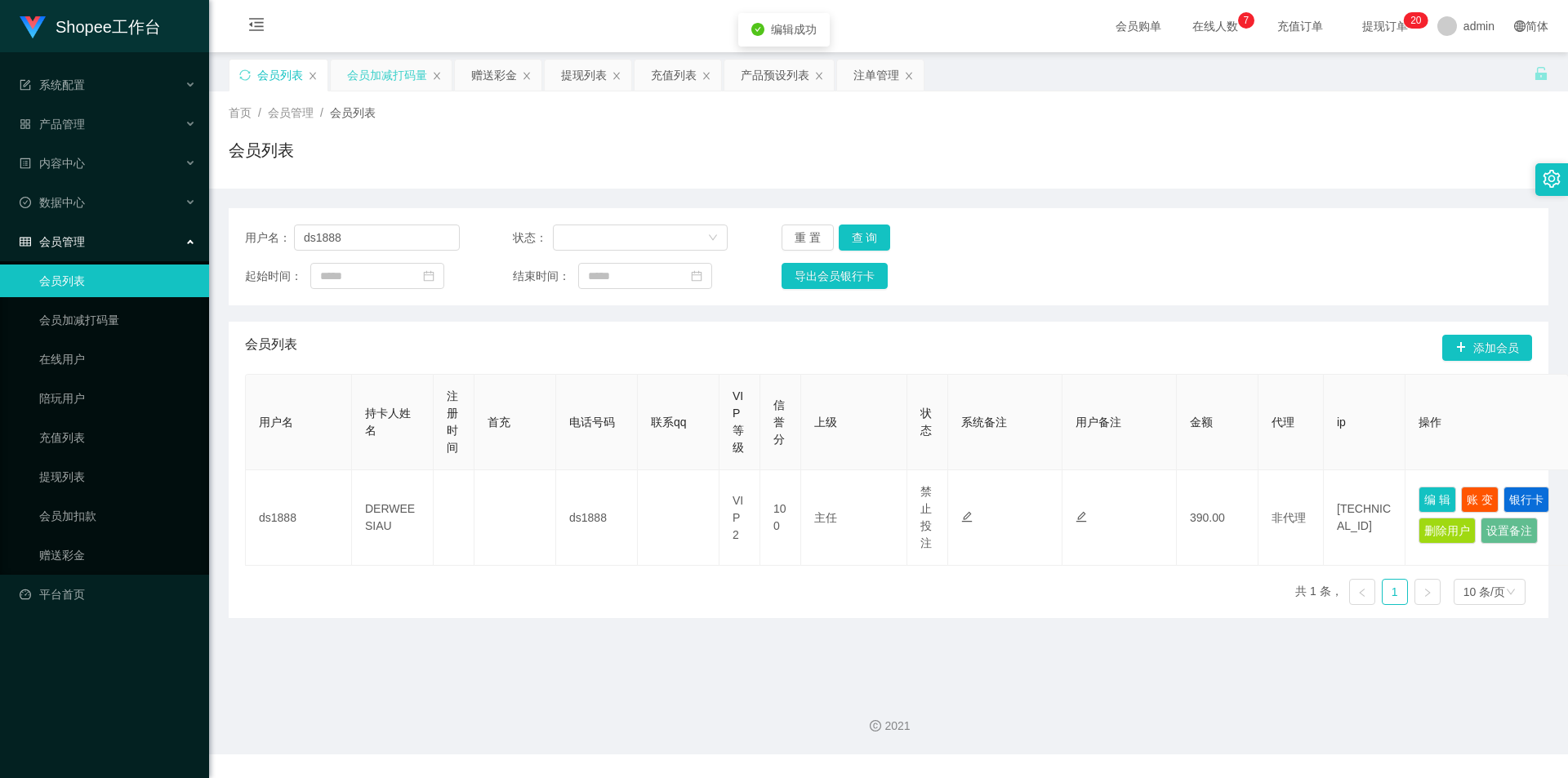
click at [366, 87] on div "会员加减打码量" at bounding box center [387, 75] width 80 height 31
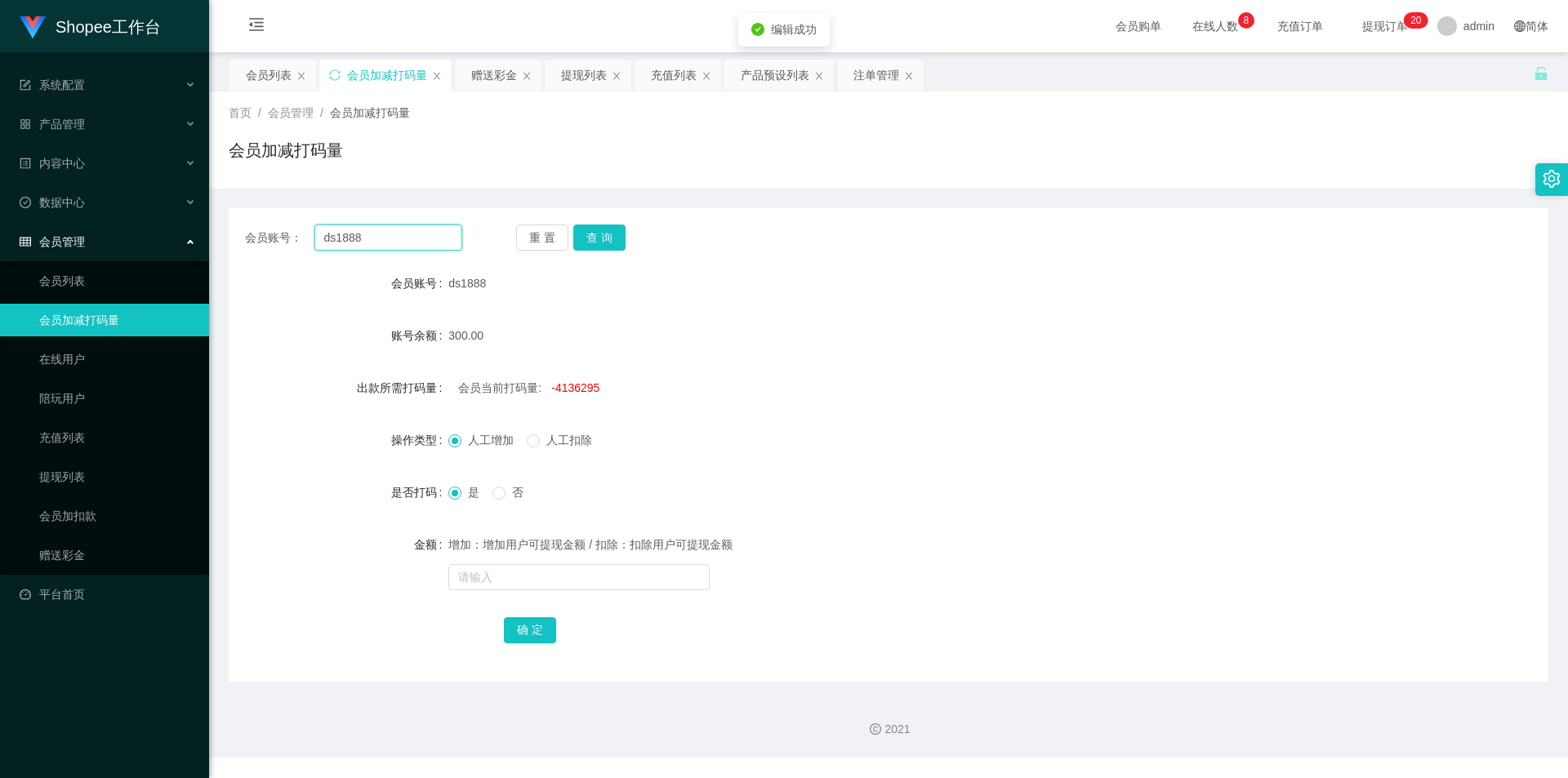
click at [382, 239] on input "ds1888" at bounding box center [388, 237] width 148 height 26
drag, startPoint x: 587, startPoint y: 238, endPoint x: 598, endPoint y: 300, distance: 63.0
click at [587, 238] on button "查 询" at bounding box center [599, 237] width 52 height 26
click at [585, 391] on span "-4135995" at bounding box center [575, 387] width 48 height 13
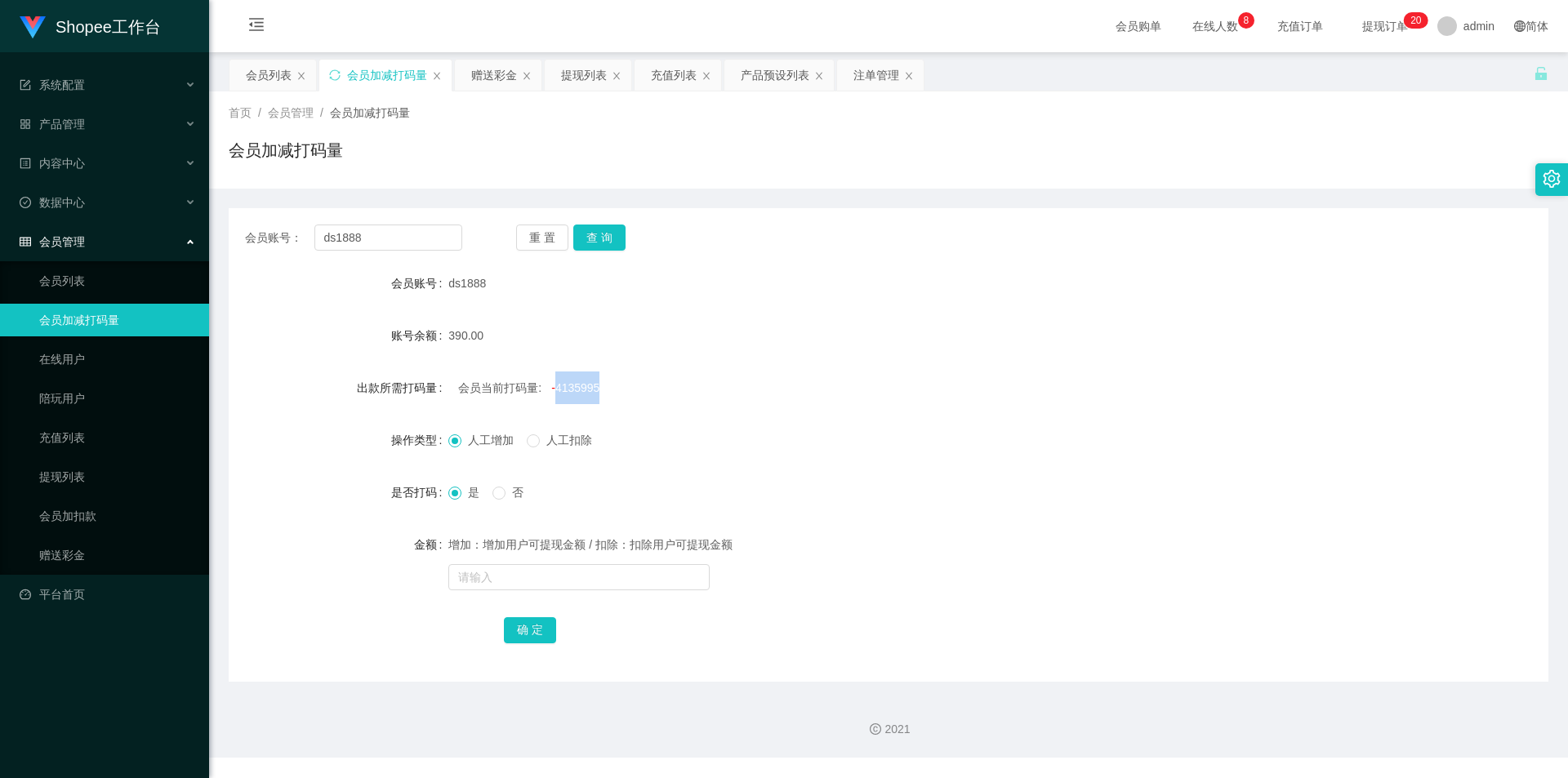
copy span "4135995"
click at [502, 573] on input "text" at bounding box center [579, 577] width 262 height 26
paste input "4135995"
type input "4135995"
click at [514, 633] on button "确 定" at bounding box center [530, 630] width 52 height 26
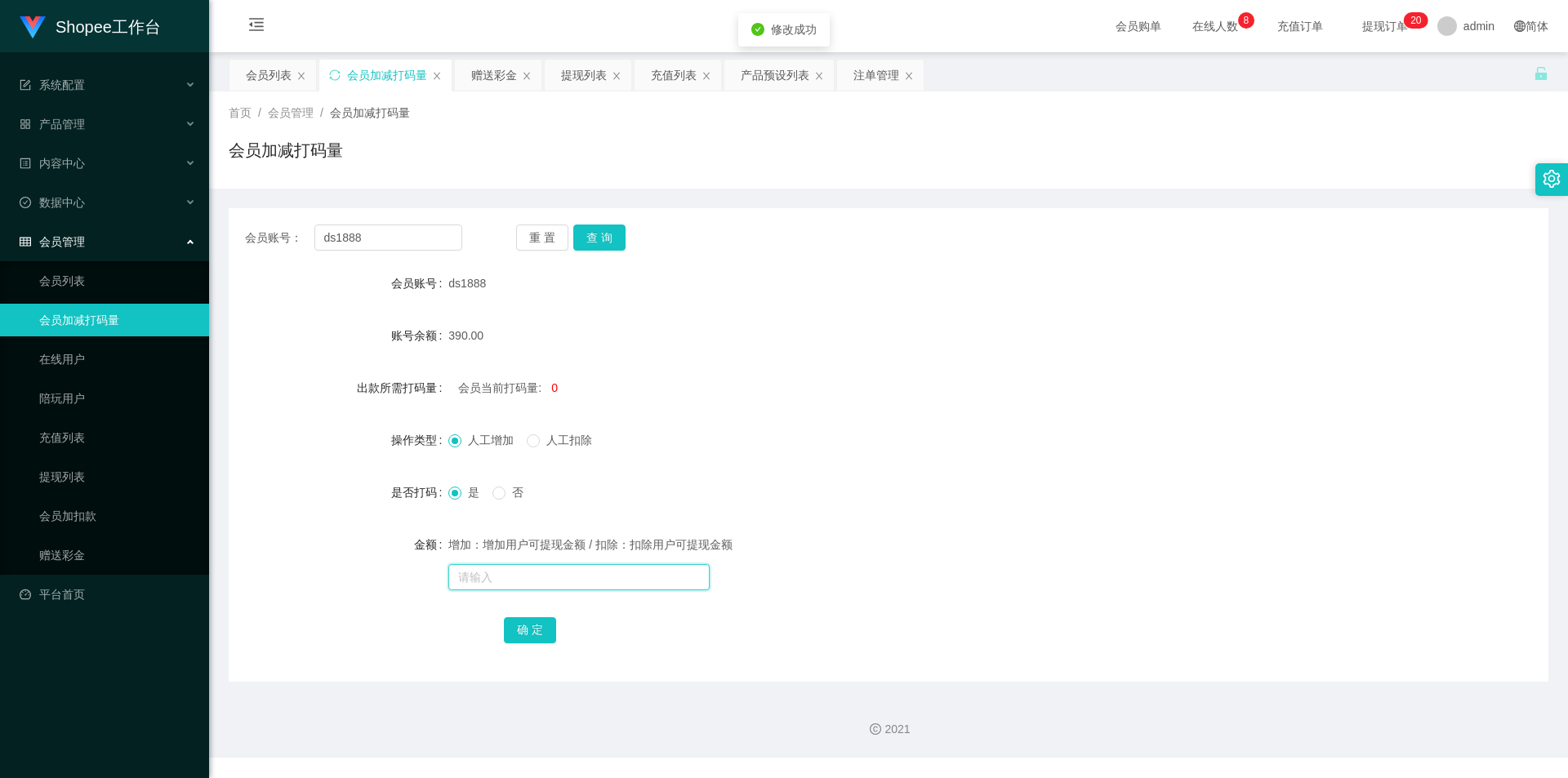
click at [528, 579] on input "text" at bounding box center [579, 577] width 262 height 26
type input "5963"
click at [526, 636] on button "确 定" at bounding box center [530, 630] width 52 height 26
click at [384, 248] on input "ds1888" at bounding box center [388, 237] width 148 height 26
paste input "01110933351"
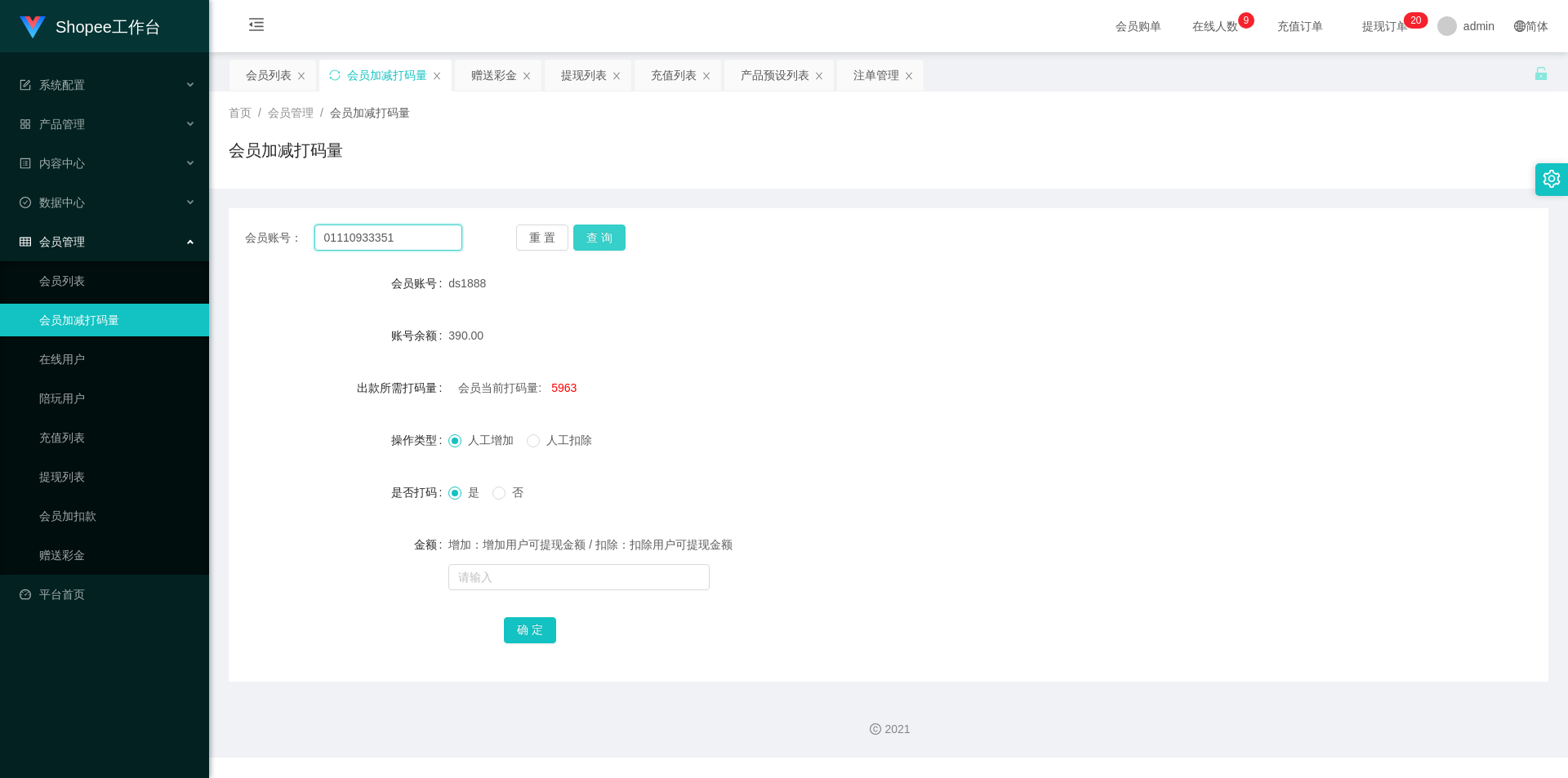
type input "01110933351"
drag, startPoint x: 619, startPoint y: 245, endPoint x: 609, endPoint y: 251, distance: 11.7
click at [619, 245] on button "查 询" at bounding box center [599, 237] width 52 height 26
click at [235, 74] on div "会员列表" at bounding box center [273, 75] width 87 height 31
click at [259, 89] on div "会员列表" at bounding box center [268, 75] width 46 height 31
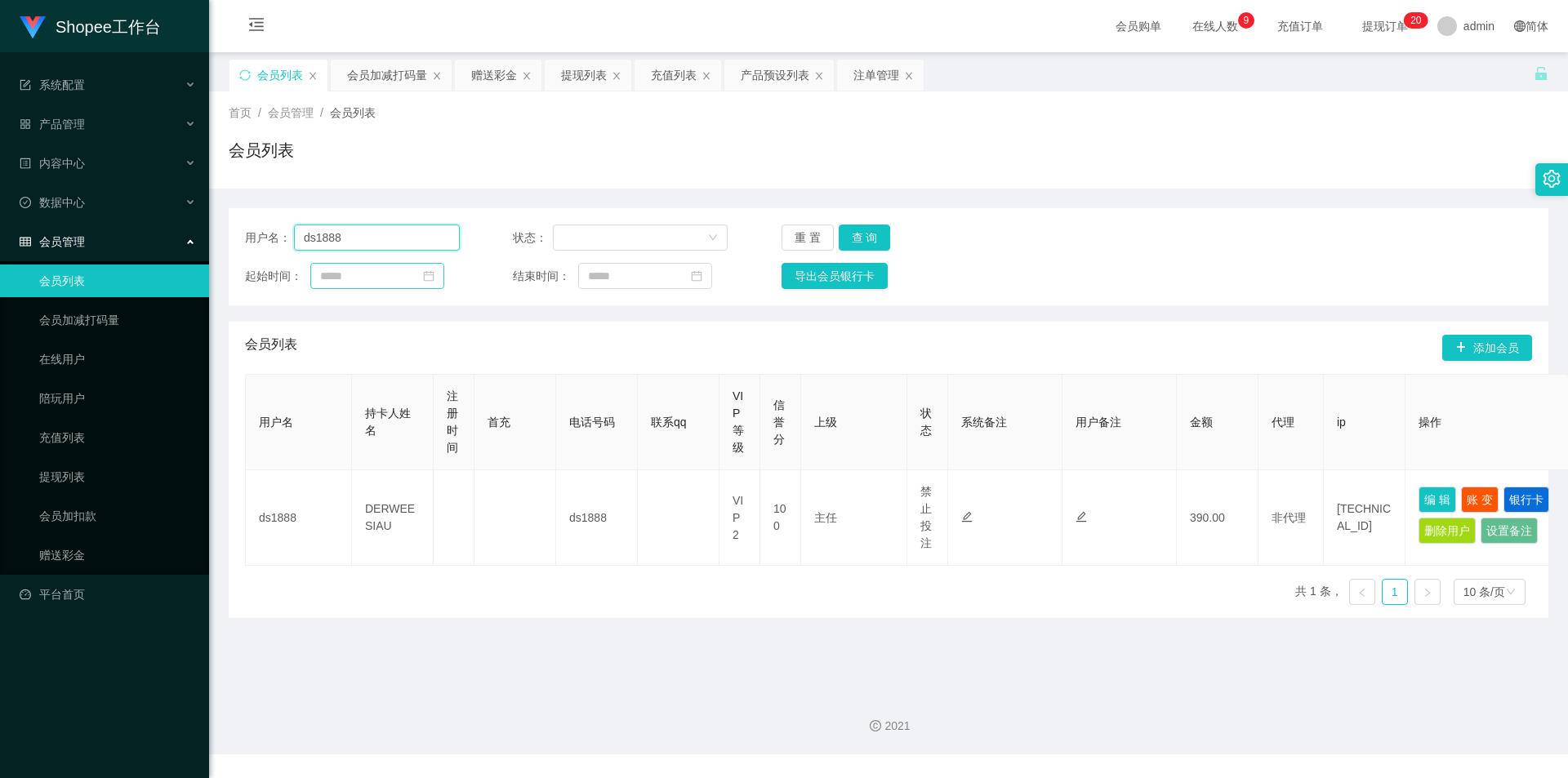
drag, startPoint x: 352, startPoint y: 238, endPoint x: 438, endPoint y: 287, distance: 99.0
click at [352, 238] on input "ds1888" at bounding box center [376, 237] width 165 height 26
paste input "01110933351"
type input "01110933351"
click at [859, 240] on button "查 询" at bounding box center [865, 237] width 52 height 26
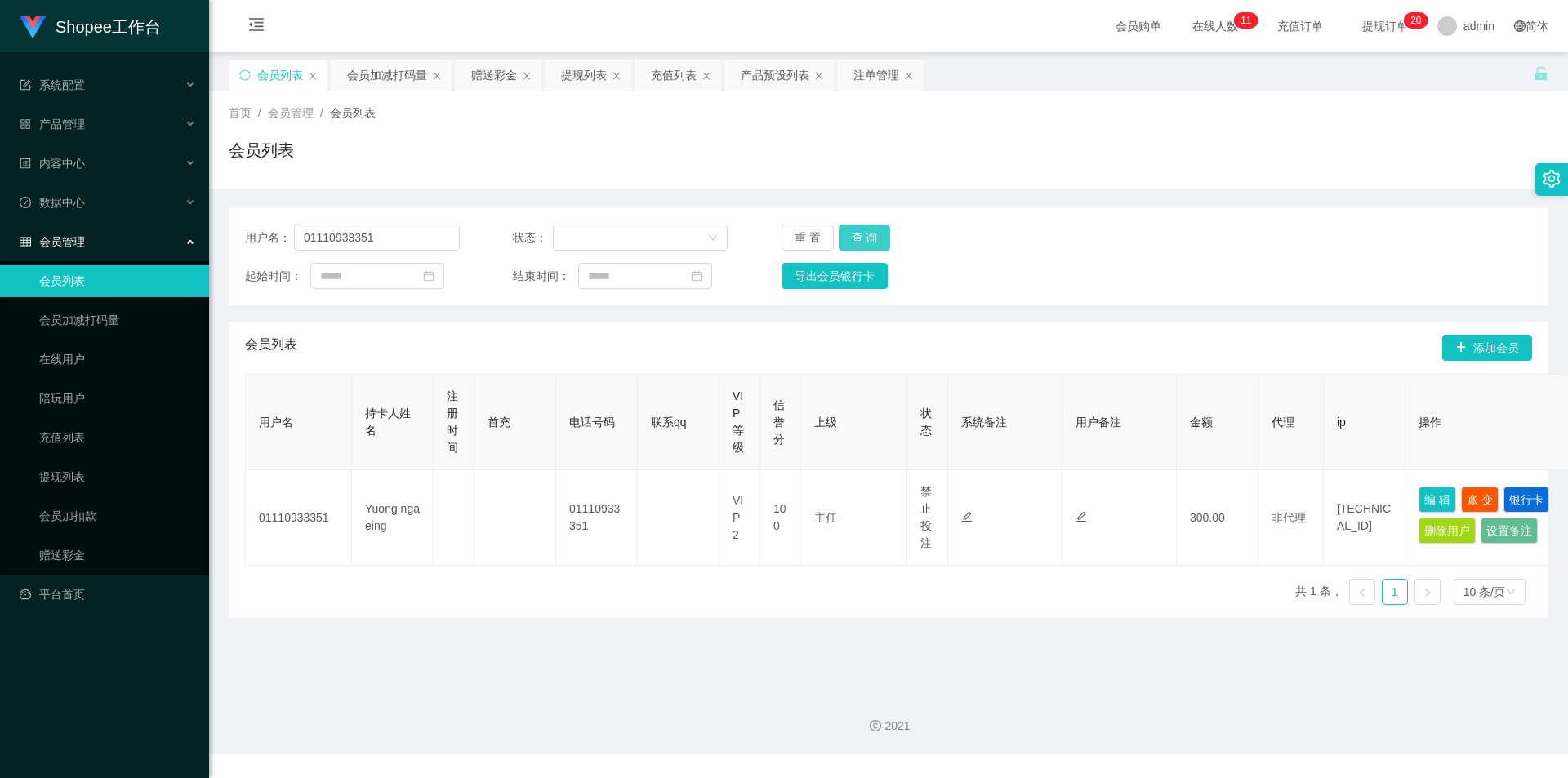
click at [851, 231] on button "查 询" at bounding box center [865, 237] width 52 height 26
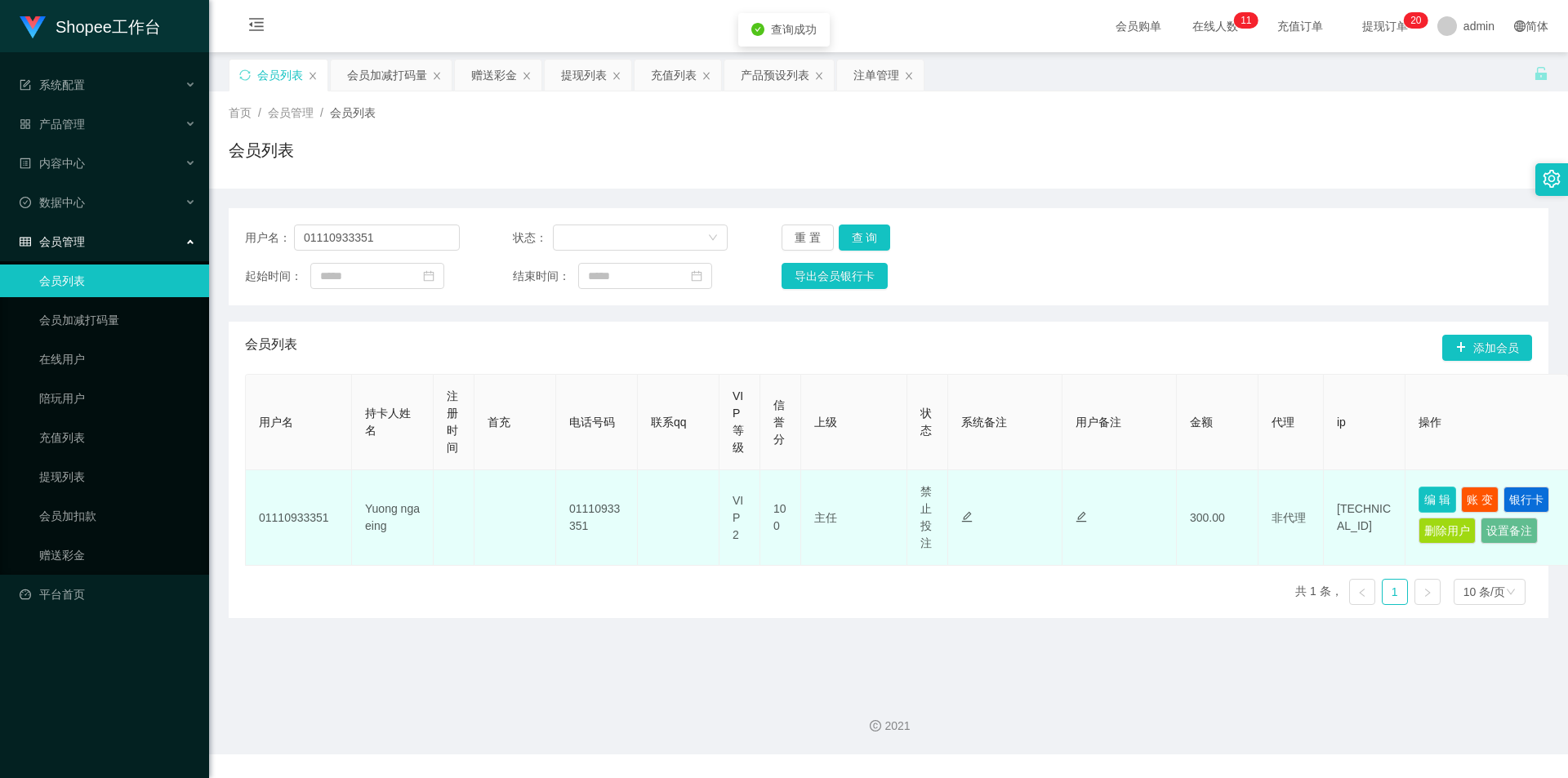
click at [1424, 499] on button "编 辑" at bounding box center [1437, 500] width 38 height 26
type input "01110933351"
type input "Yuong nga eing"
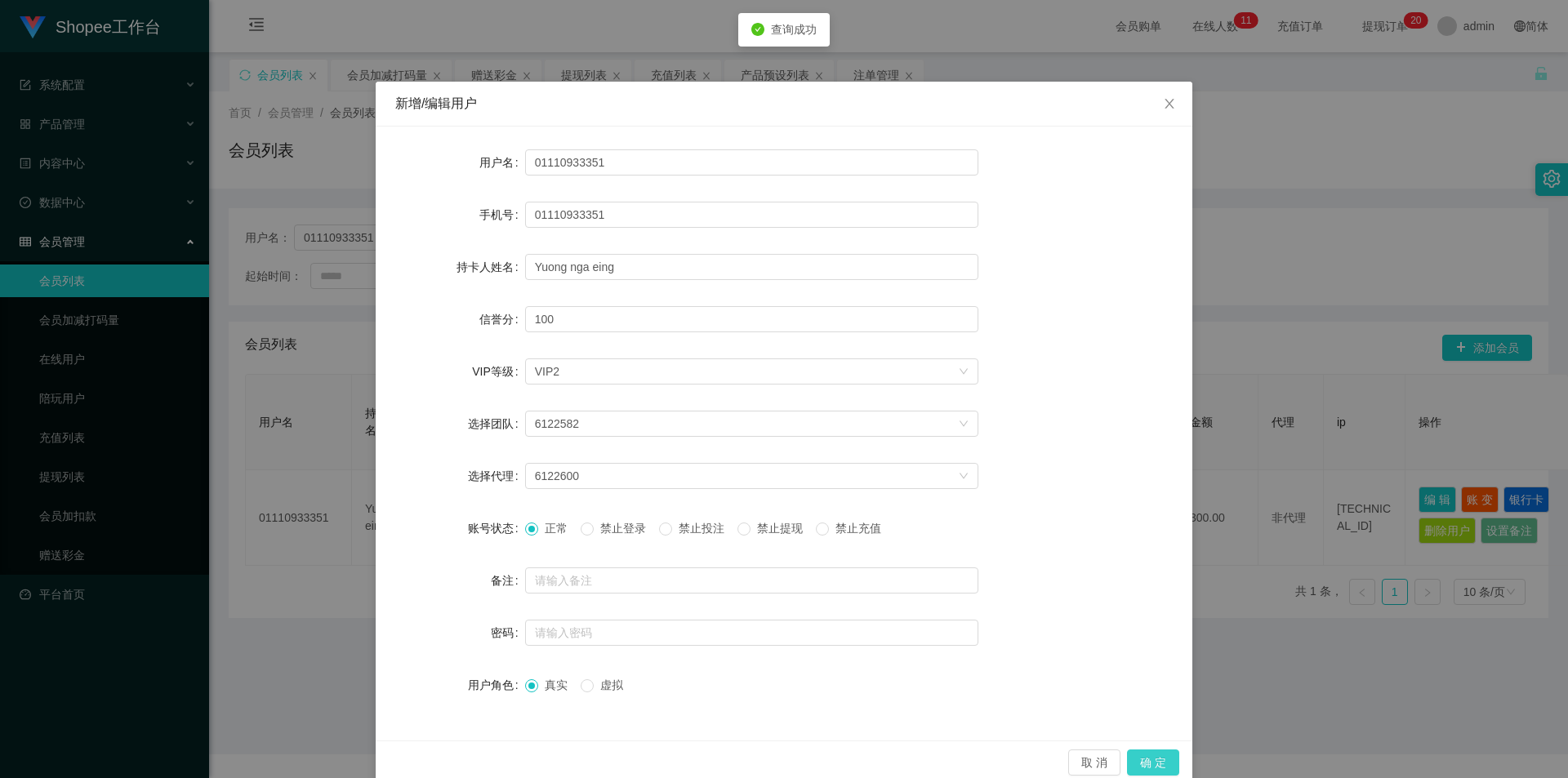
click at [1161, 756] on button "确 定" at bounding box center [1153, 762] width 52 height 26
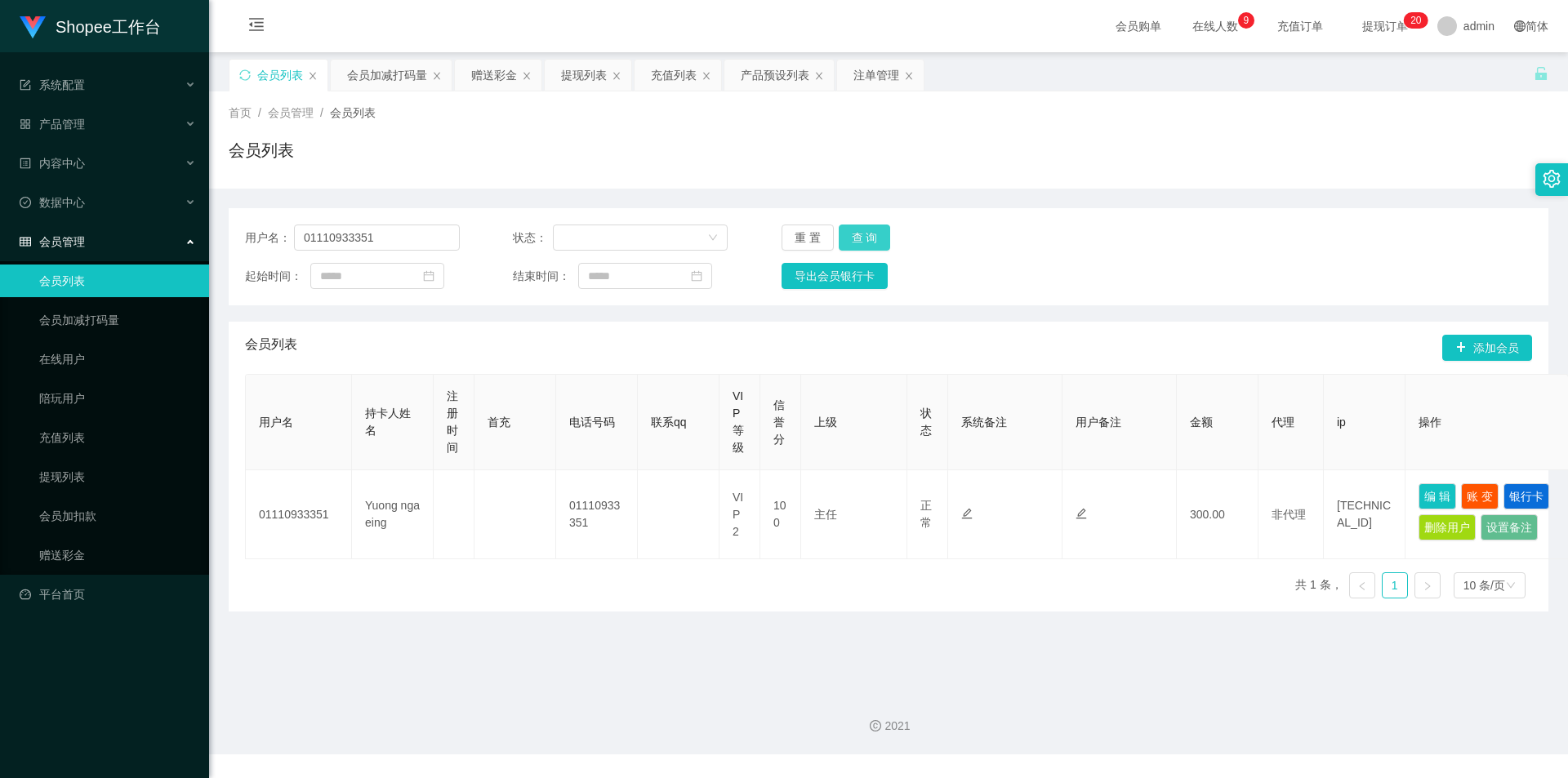
click at [846, 240] on button "查 询" at bounding box center [865, 237] width 52 height 26
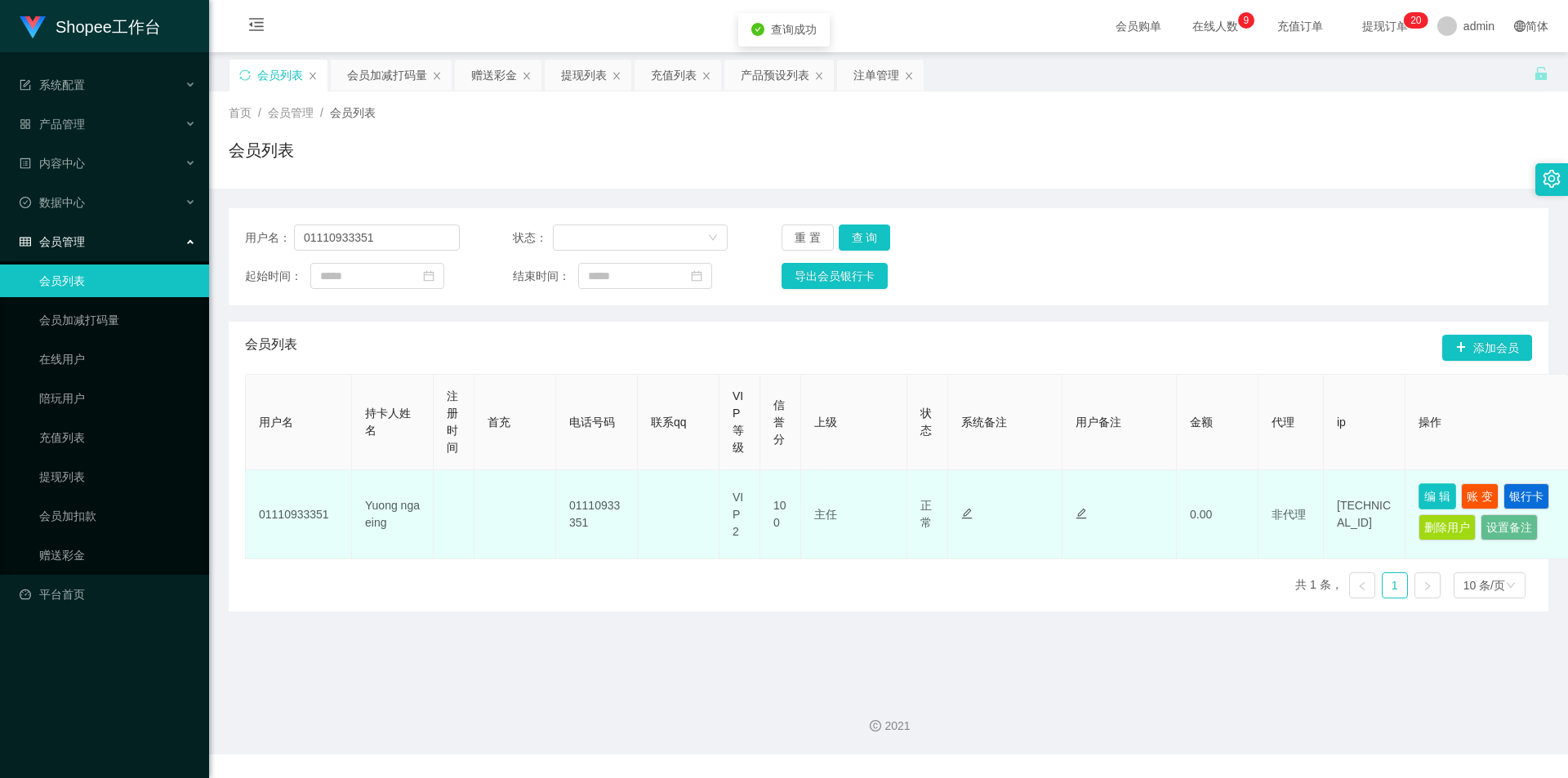
click at [1425, 500] on button "编 辑" at bounding box center [1437, 496] width 38 height 26
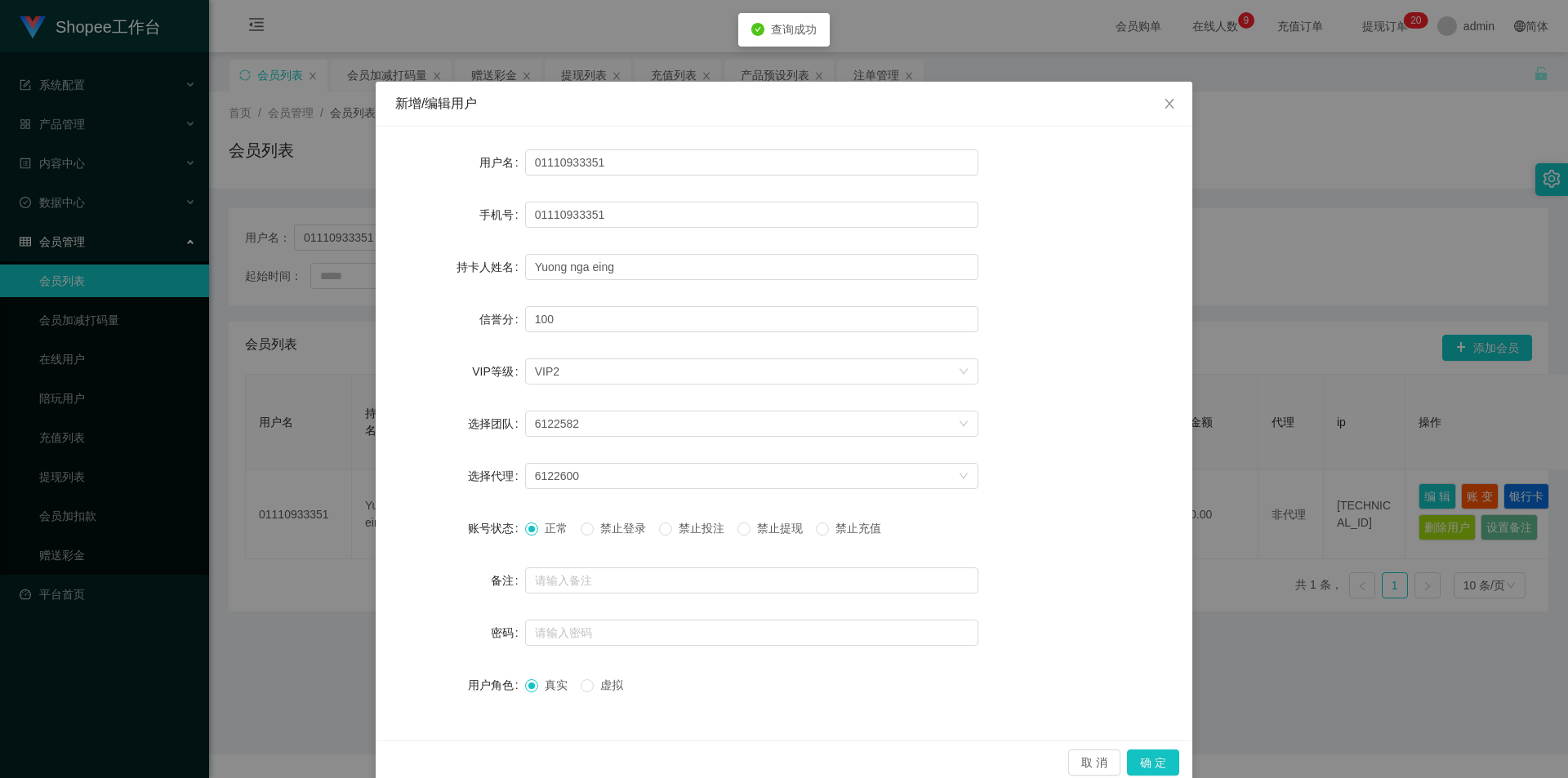
click at [693, 527] on span "禁止投注" at bounding box center [701, 527] width 59 height 13
click at [1158, 759] on button "确 定" at bounding box center [1153, 762] width 52 height 26
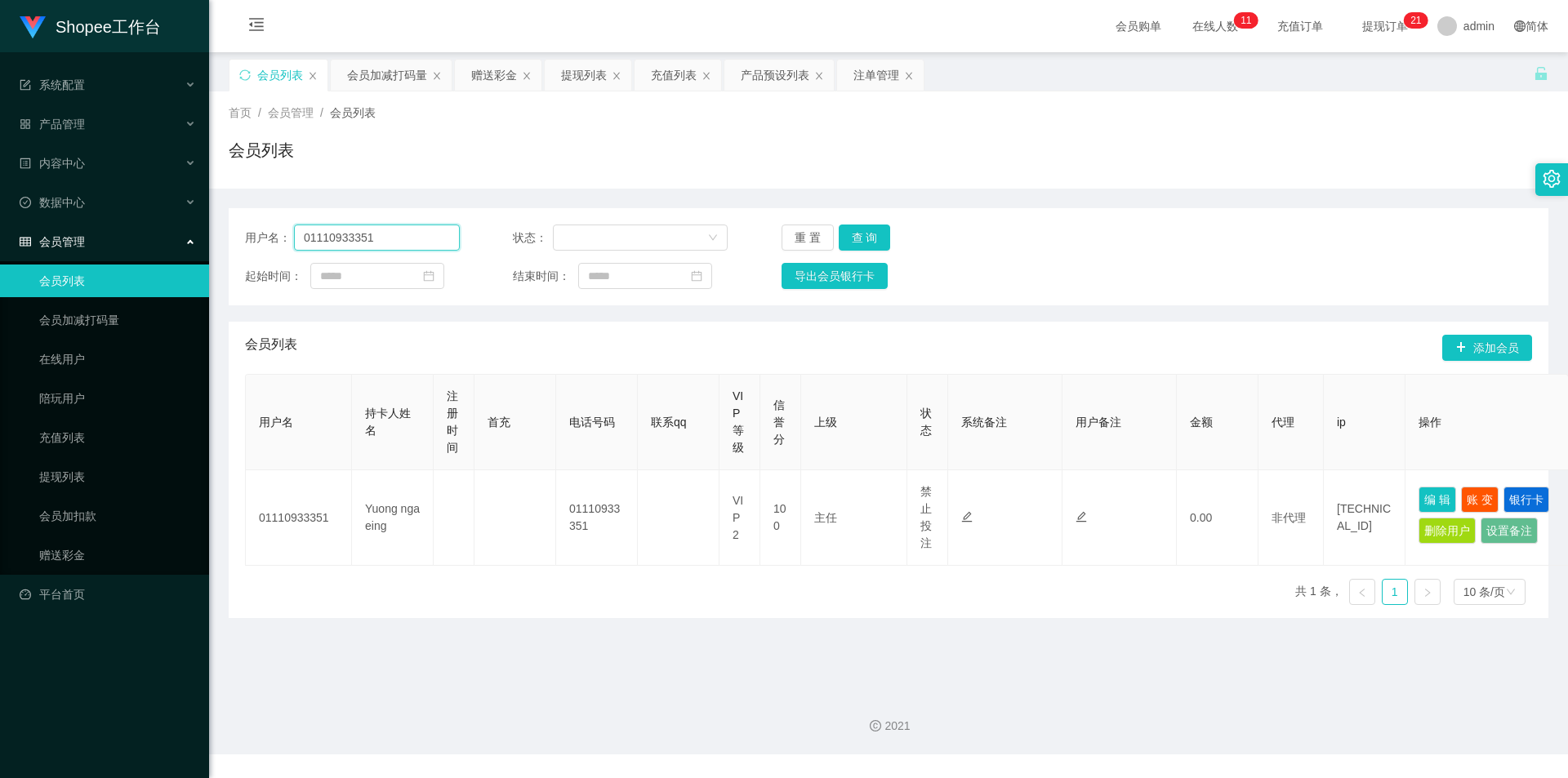
click at [383, 228] on input "01110933351" at bounding box center [376, 237] width 165 height 26
paste input "money come"
type input "money come"
click at [852, 244] on button "查 询" at bounding box center [865, 237] width 52 height 26
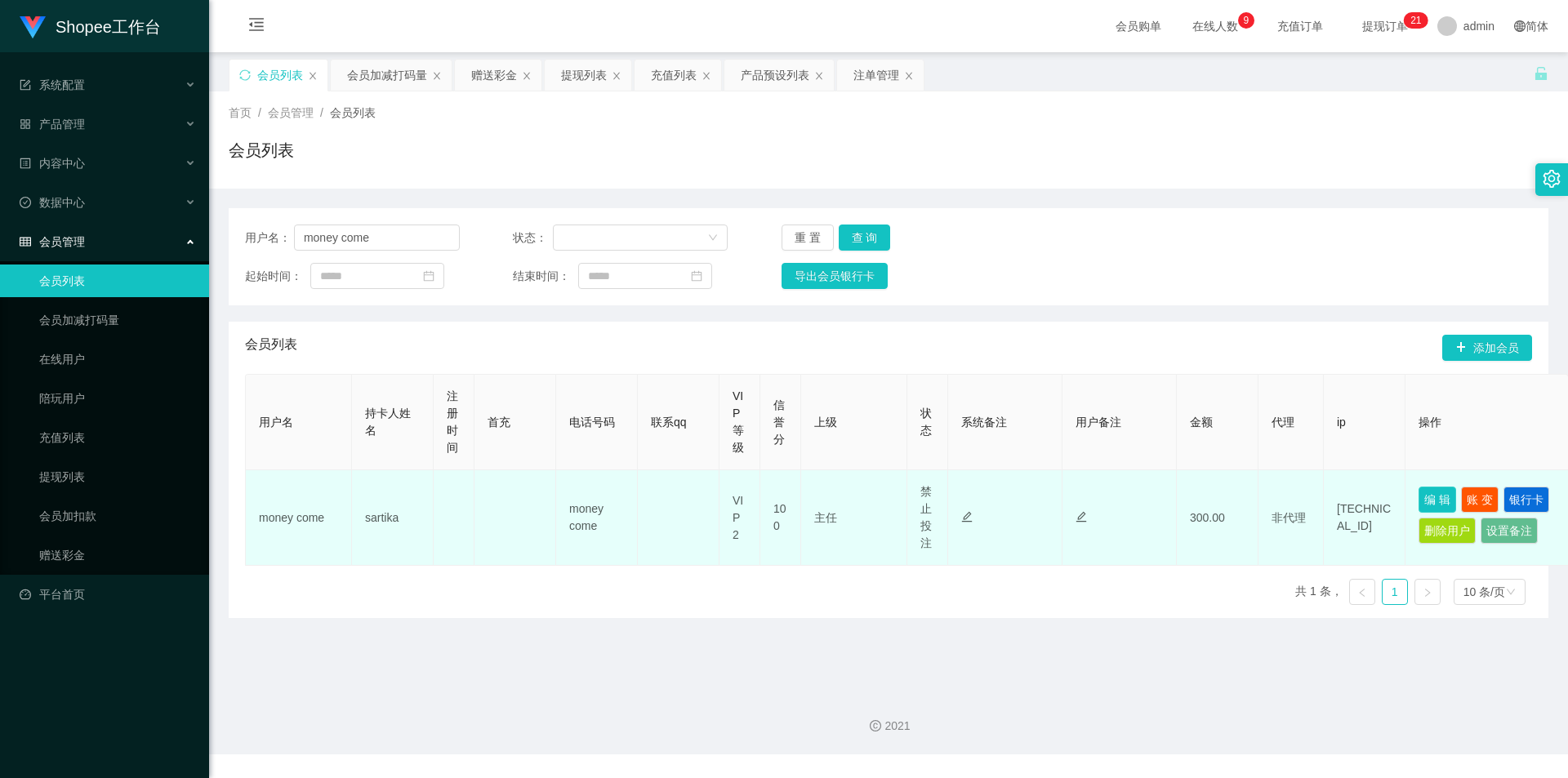
click at [1427, 496] on button "编 辑" at bounding box center [1437, 500] width 38 height 26
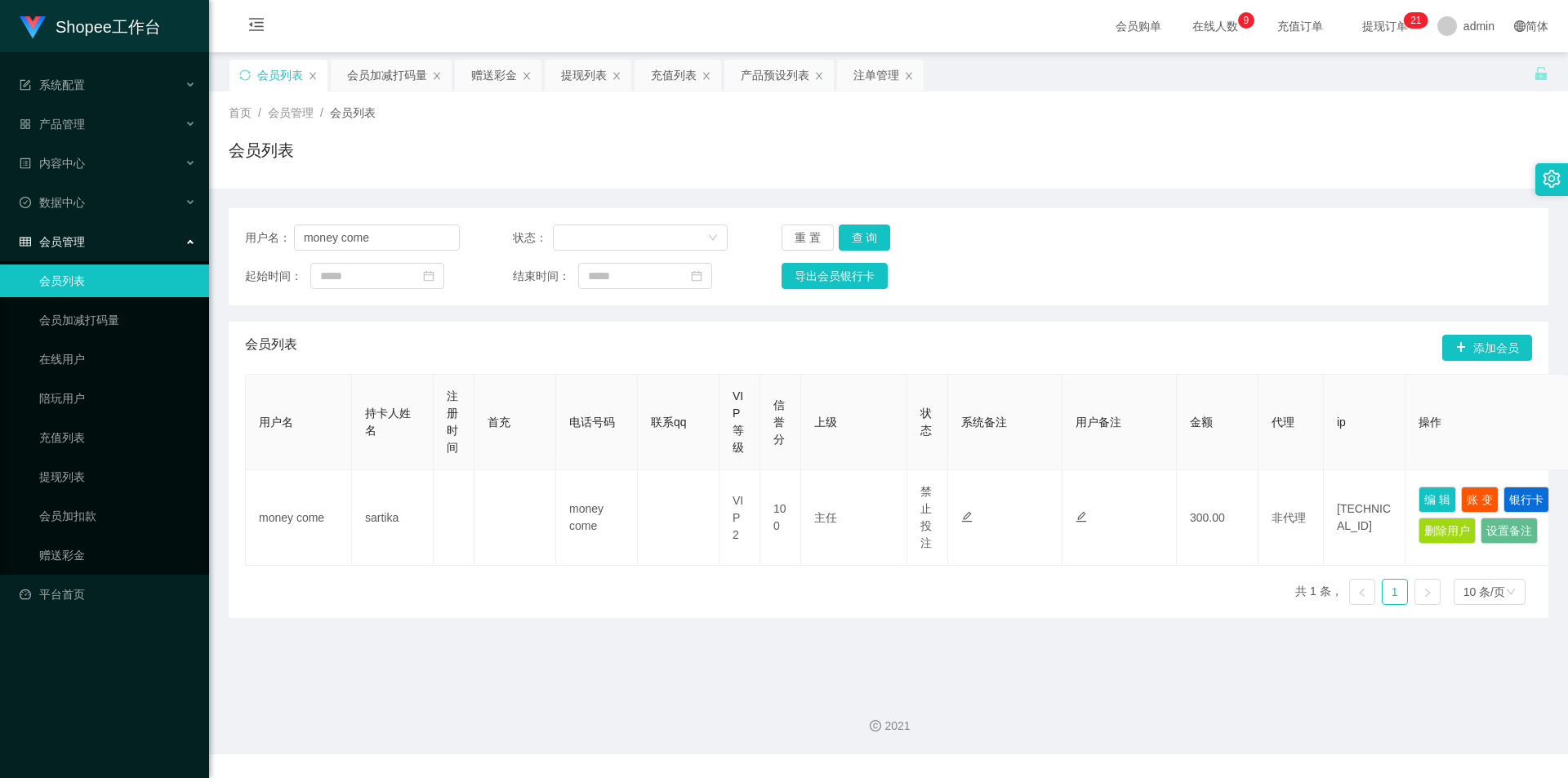
type input "money come"
type input "sartika"
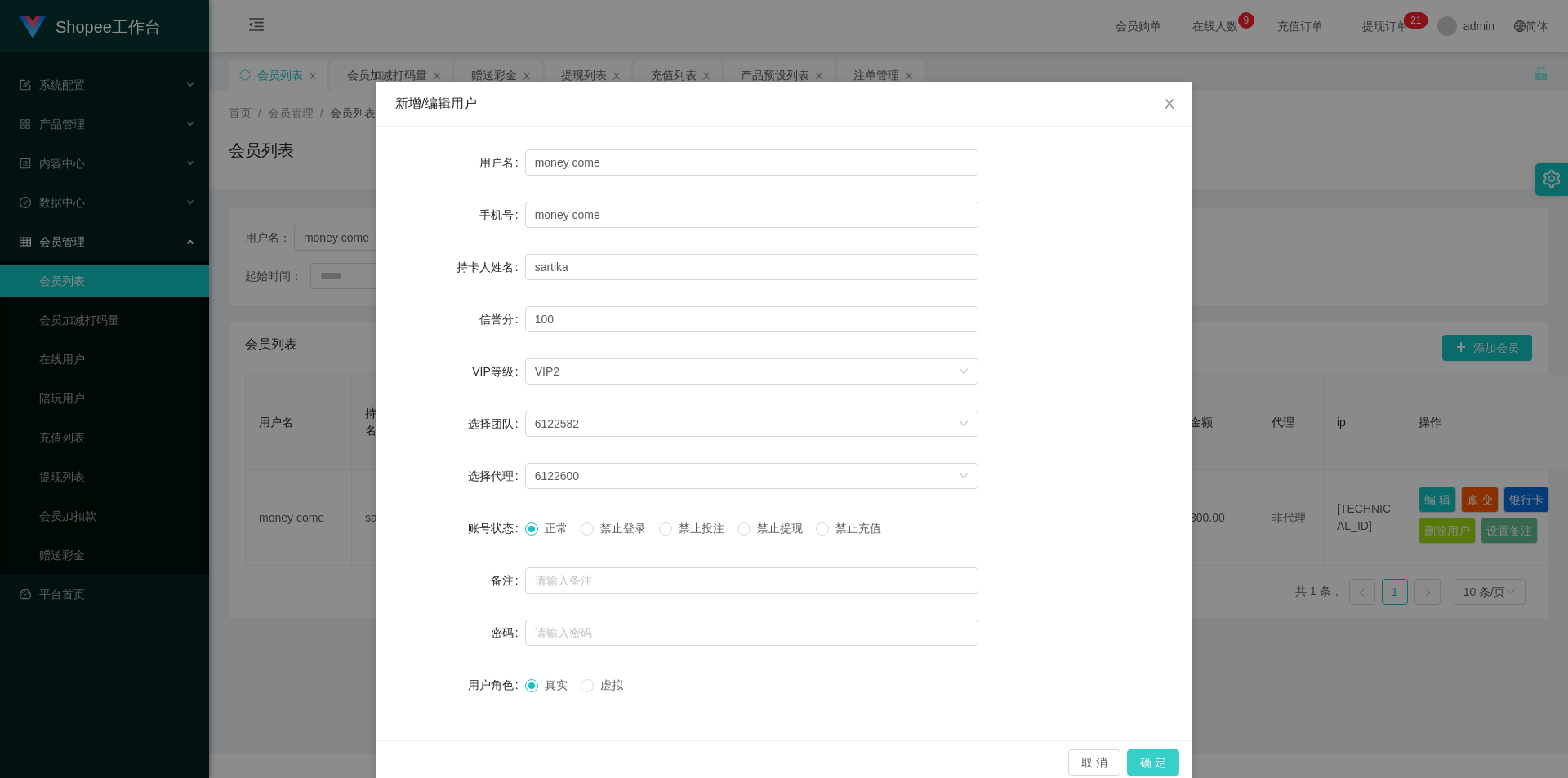
click at [1135, 764] on button "确 定" at bounding box center [1153, 762] width 52 height 26
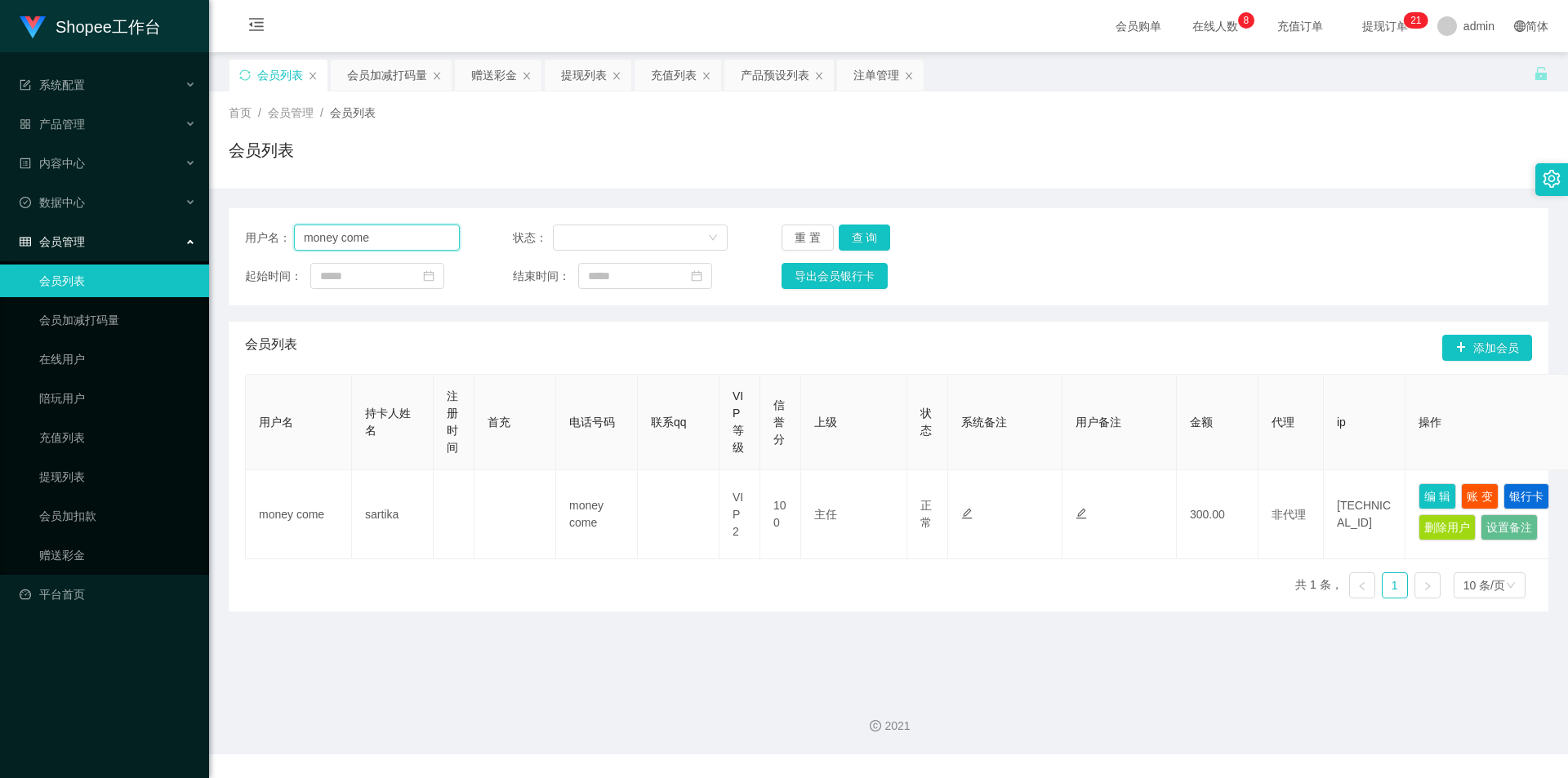
click at [428, 240] on input "money come" at bounding box center [376, 237] width 165 height 26
paste input "Mochi9191"
click at [877, 242] on button "查 询" at bounding box center [865, 237] width 52 height 26
click at [344, 246] on input "Mochi9191" at bounding box center [376, 237] width 165 height 26
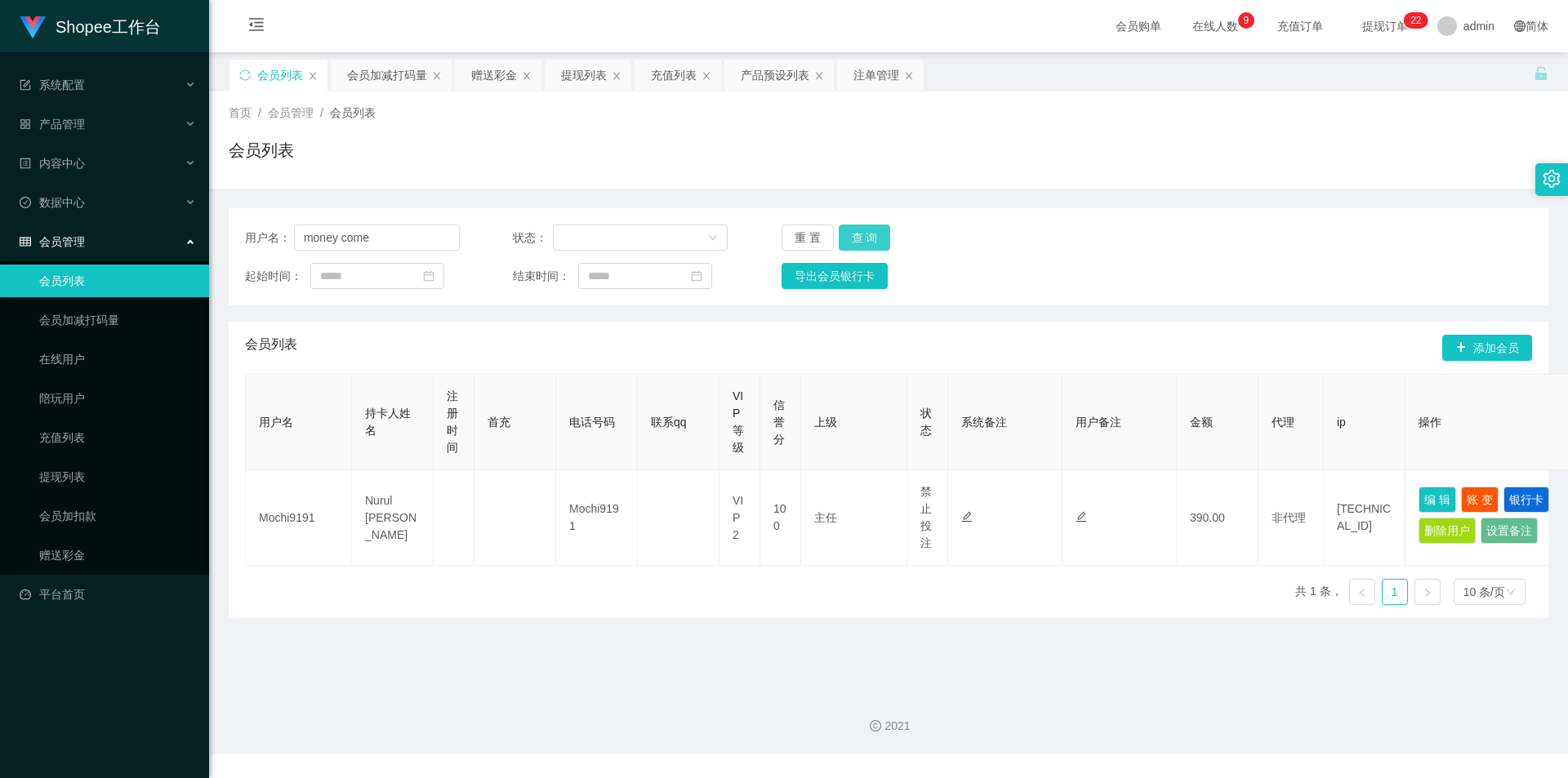
drag, startPoint x: 854, startPoint y: 227, endPoint x: 852, endPoint y: 237, distance: 10.2
click at [859, 225] on button "查 询" at bounding box center [865, 237] width 52 height 26
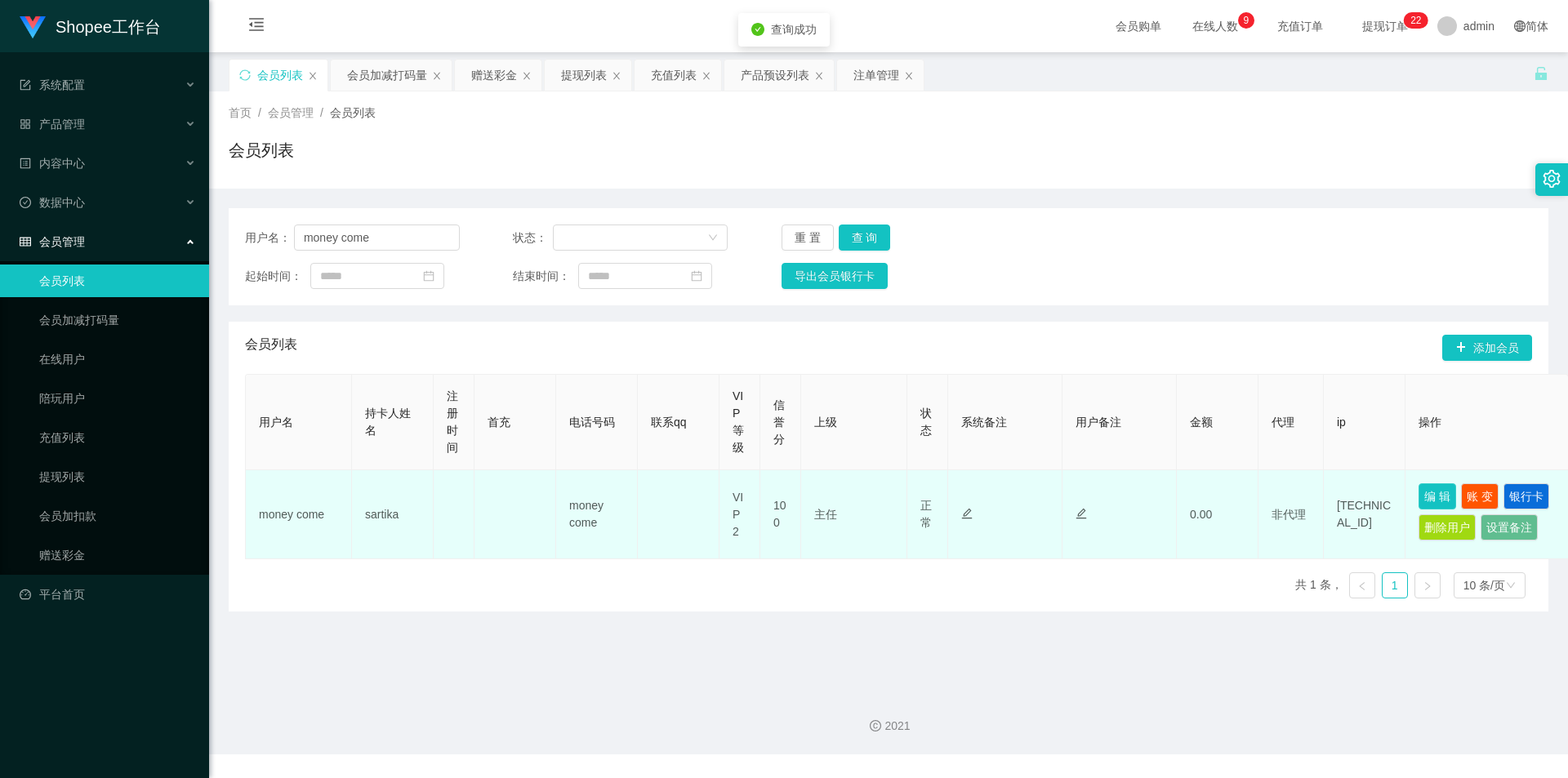
click at [1438, 488] on button "编 辑" at bounding box center [1437, 496] width 38 height 26
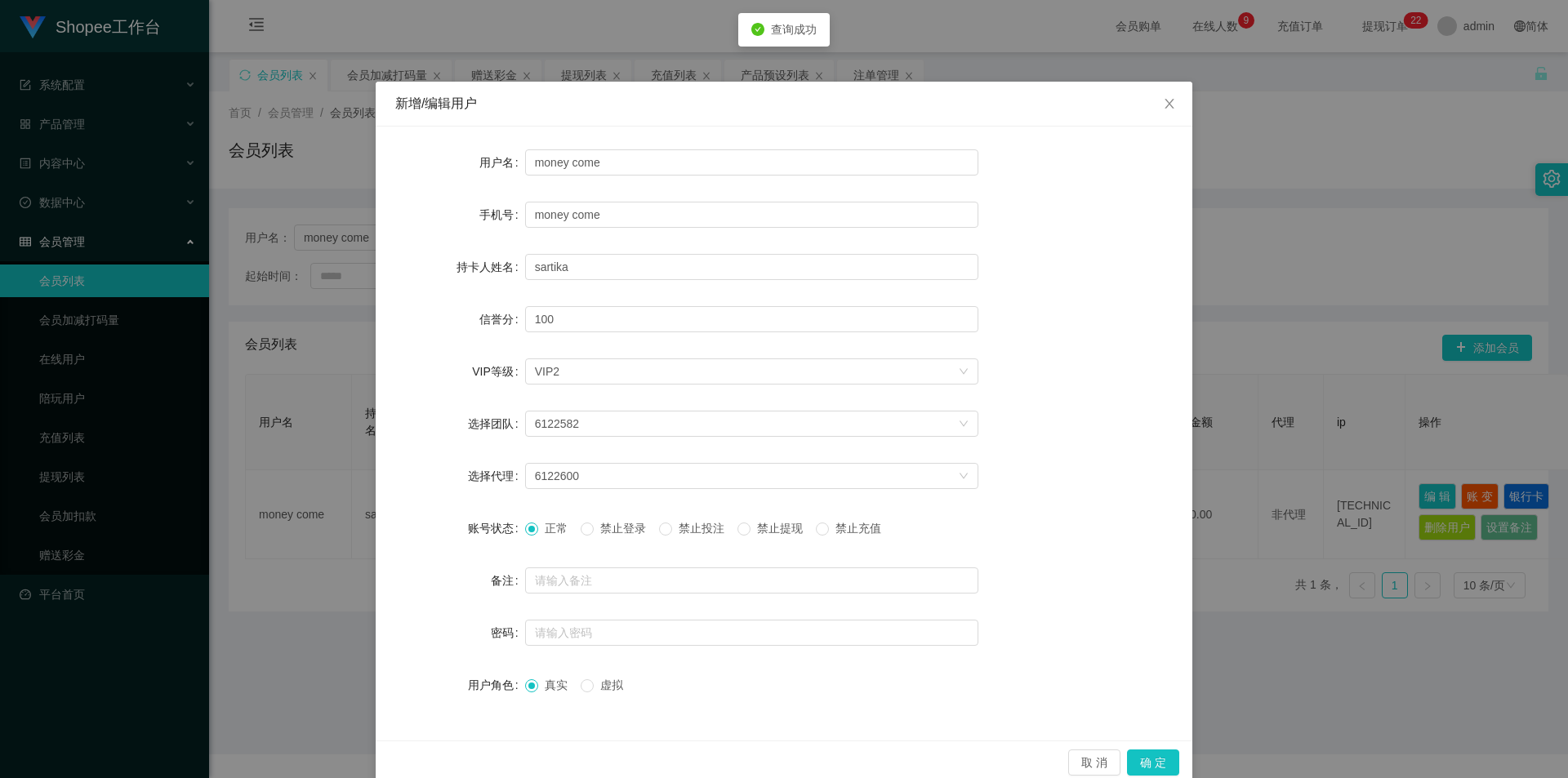
click at [682, 536] on label "禁止投注" at bounding box center [695, 528] width 72 height 17
click at [1148, 761] on button "确 定" at bounding box center [1153, 762] width 52 height 26
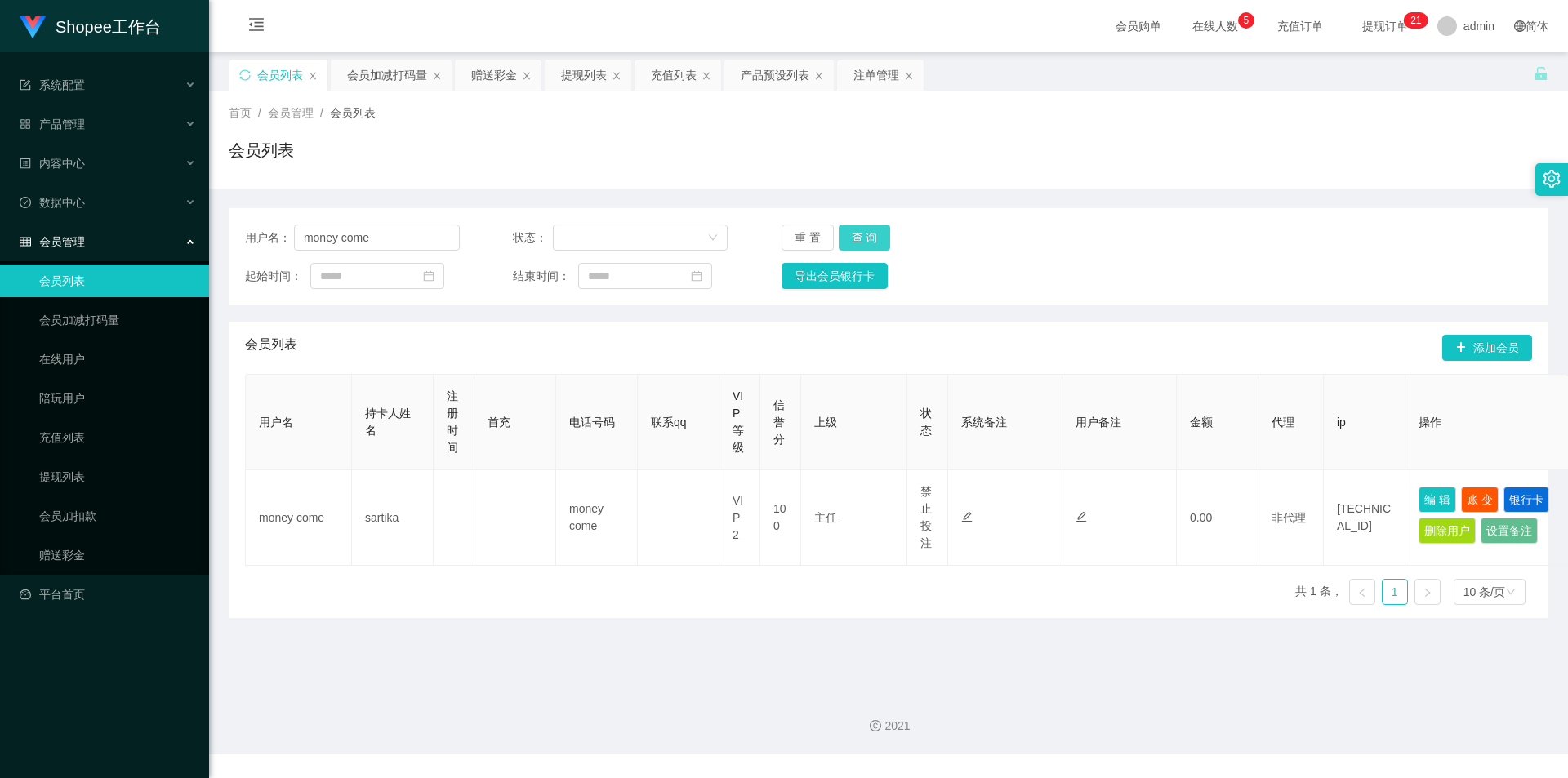
click at [853, 239] on button "查 询" at bounding box center [865, 237] width 52 height 26
drag, startPoint x: 401, startPoint y: 246, endPoint x: 529, endPoint y: 256, distance: 128.4
click at [403, 246] on input "money come" at bounding box center [376, 237] width 165 height 26
paste input "JoeyT"
type input "JoeyT"
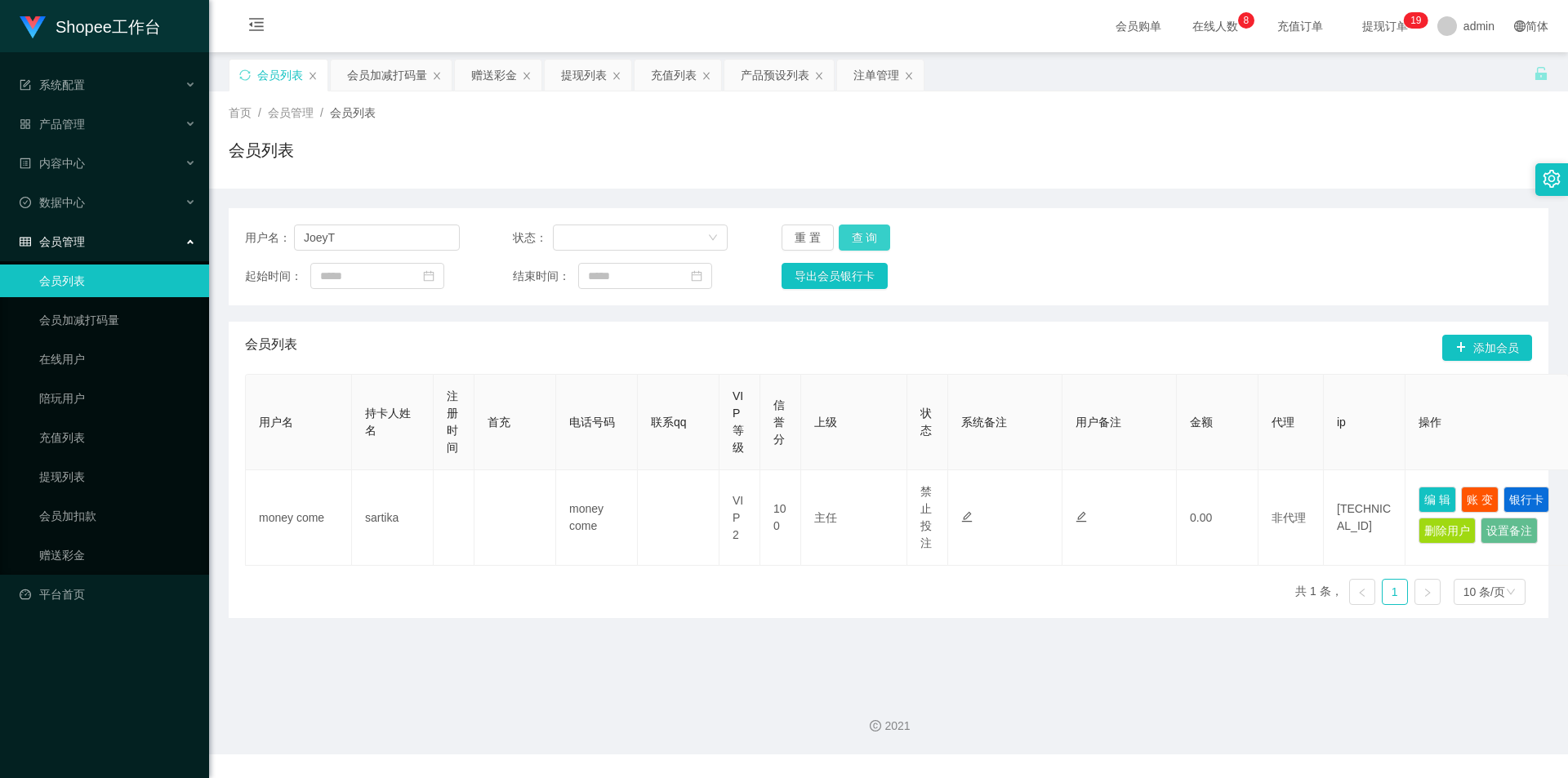
drag, startPoint x: 868, startPoint y: 230, endPoint x: 914, endPoint y: 315, distance: 96.6
click at [868, 230] on button "查 询" at bounding box center [865, 237] width 52 height 26
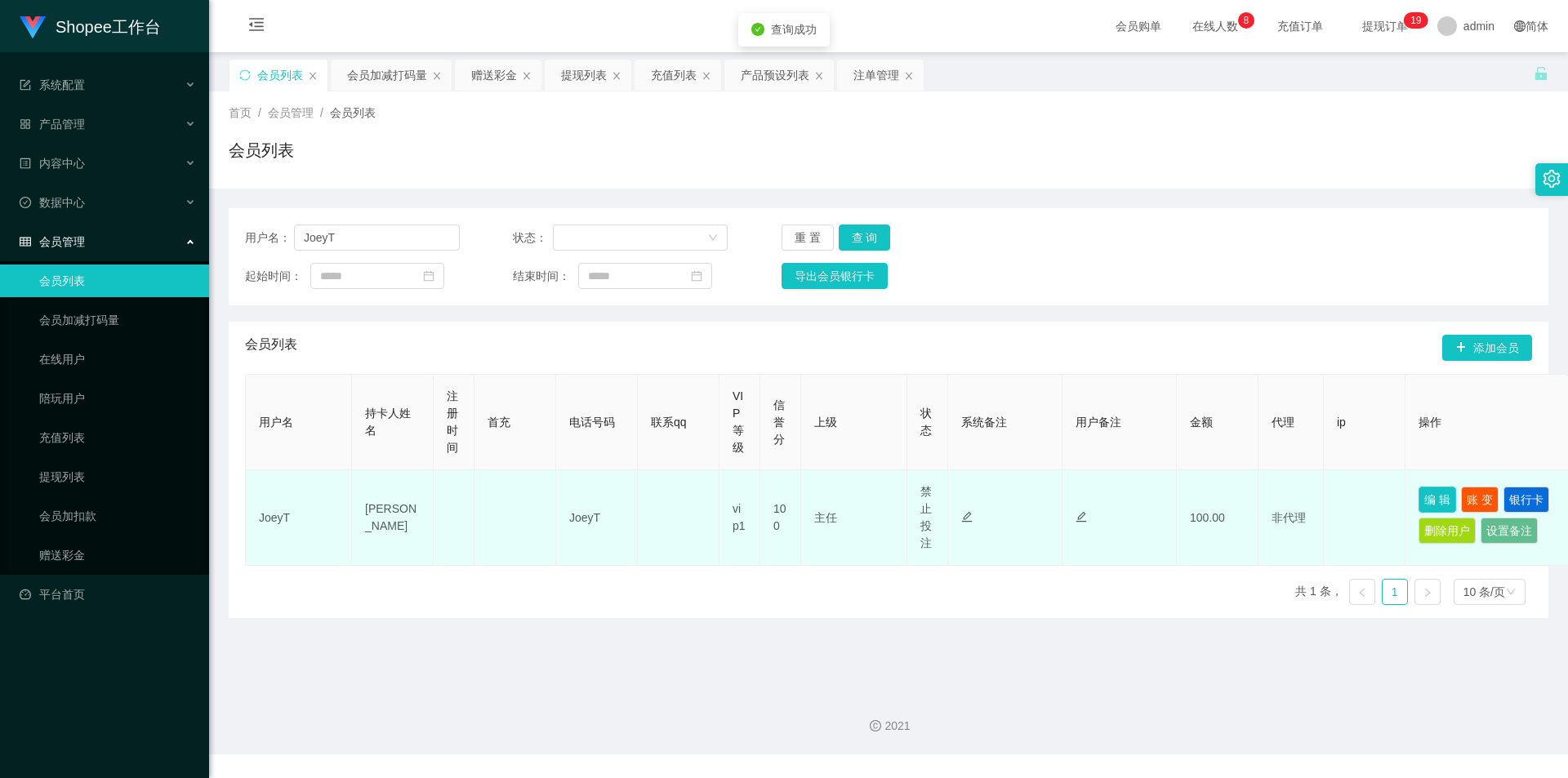
click at [1441, 496] on button "编 辑" at bounding box center [1437, 500] width 38 height 26
type input "JoeyT"
type input "[PERSON_NAME]"
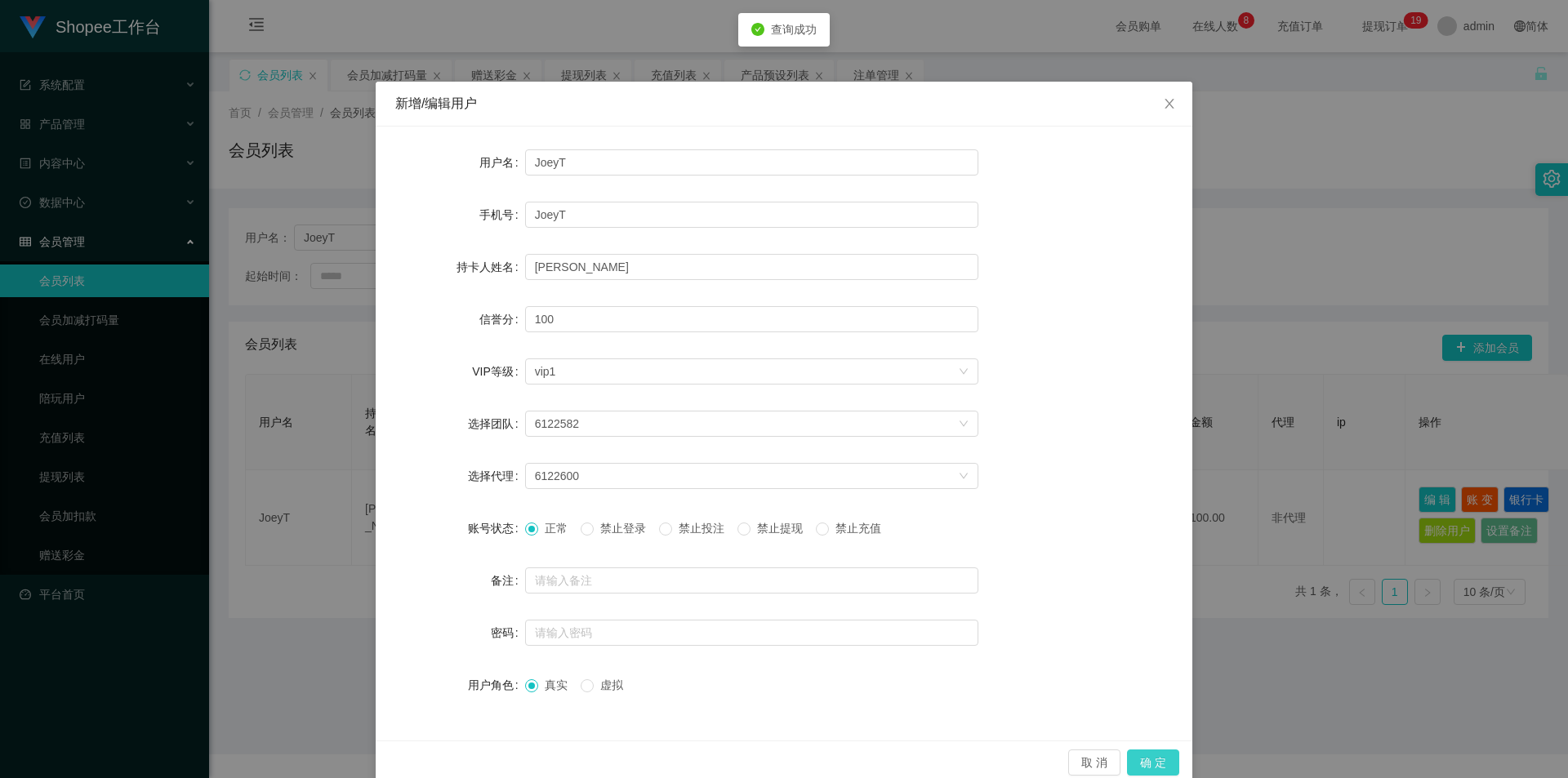
click at [1149, 754] on button "确 定" at bounding box center [1153, 762] width 52 height 26
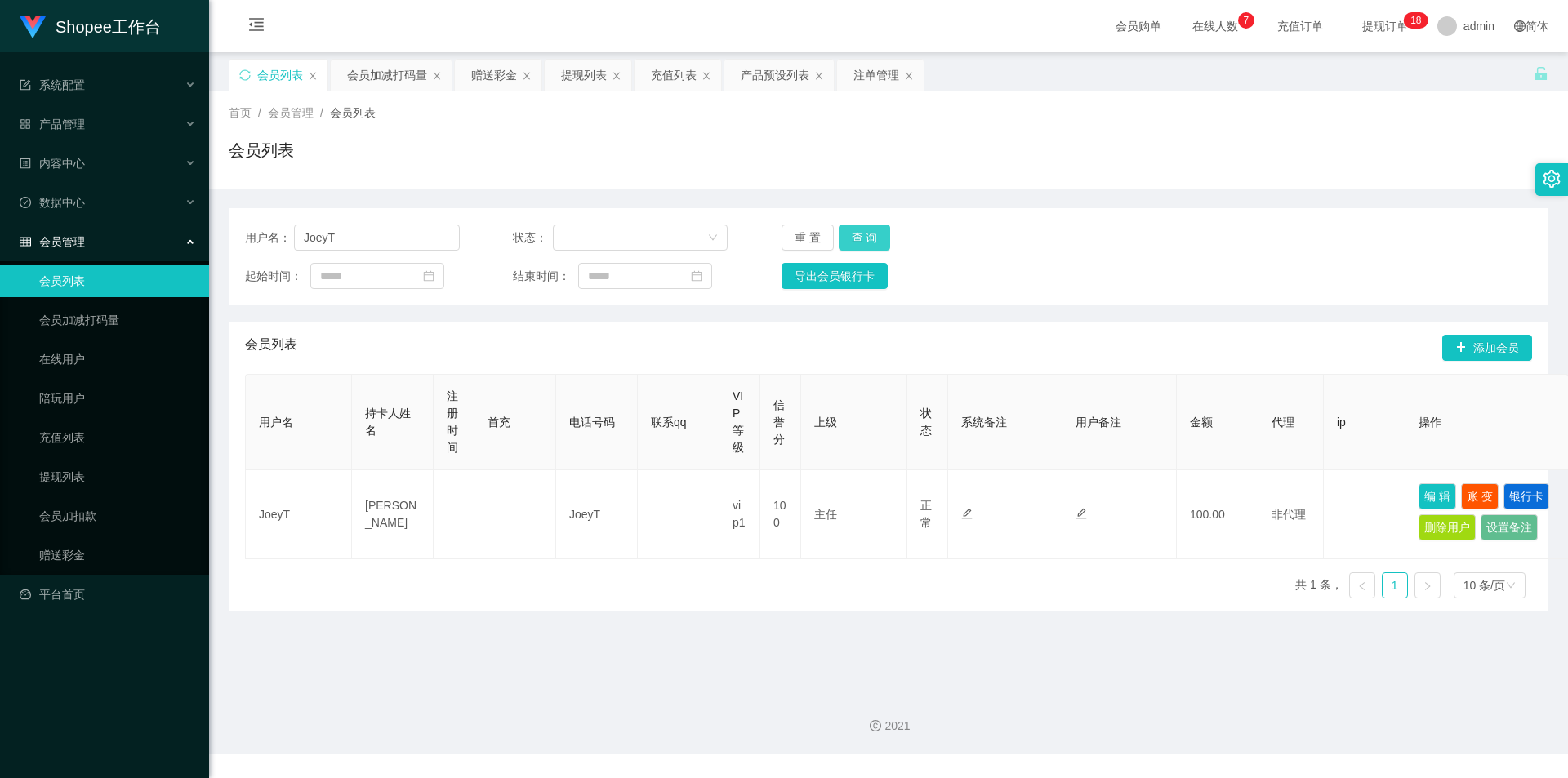
click at [863, 228] on button "查 询" at bounding box center [865, 237] width 52 height 26
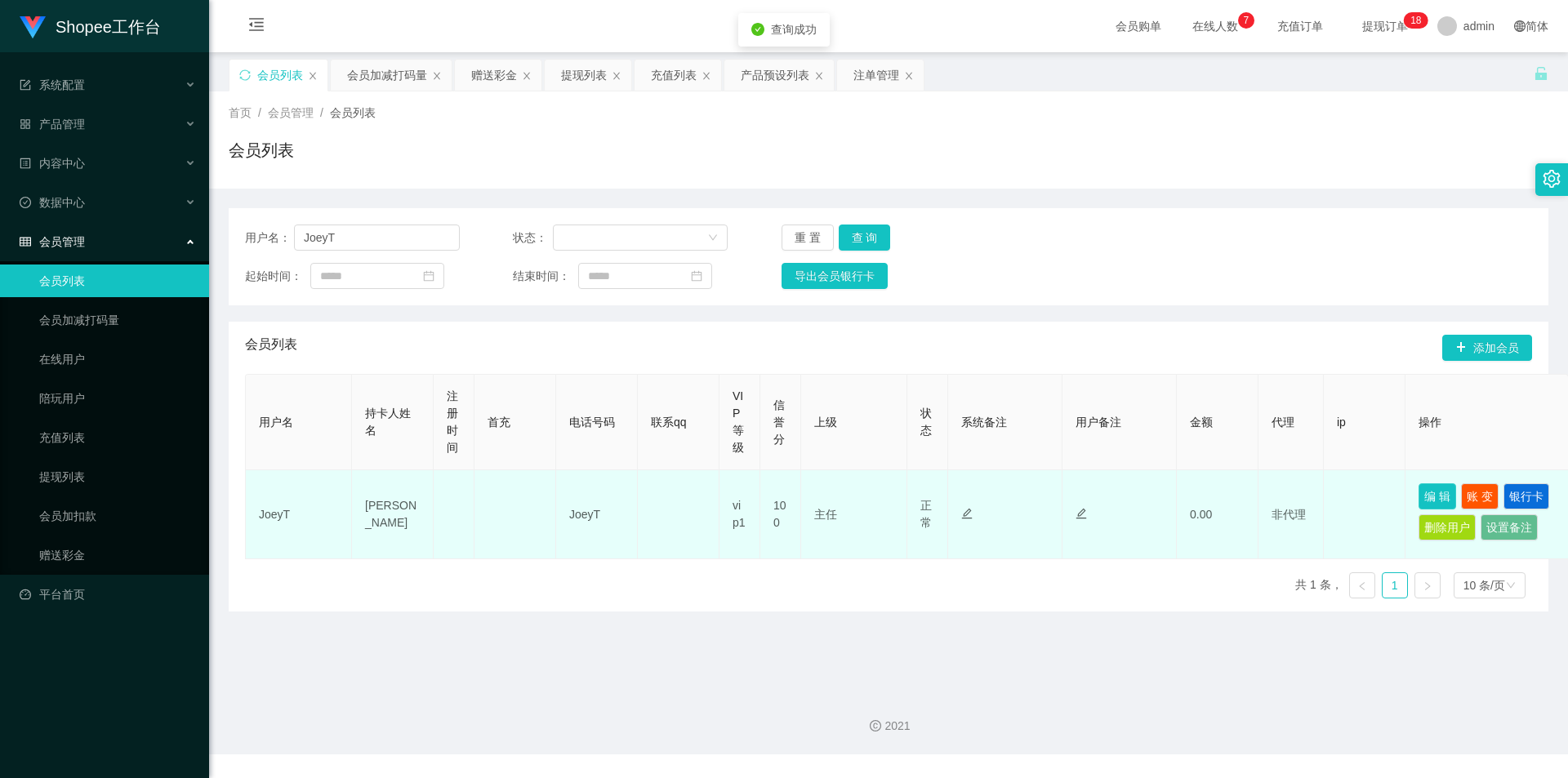
click at [1451, 490] on button "编 辑" at bounding box center [1437, 496] width 38 height 26
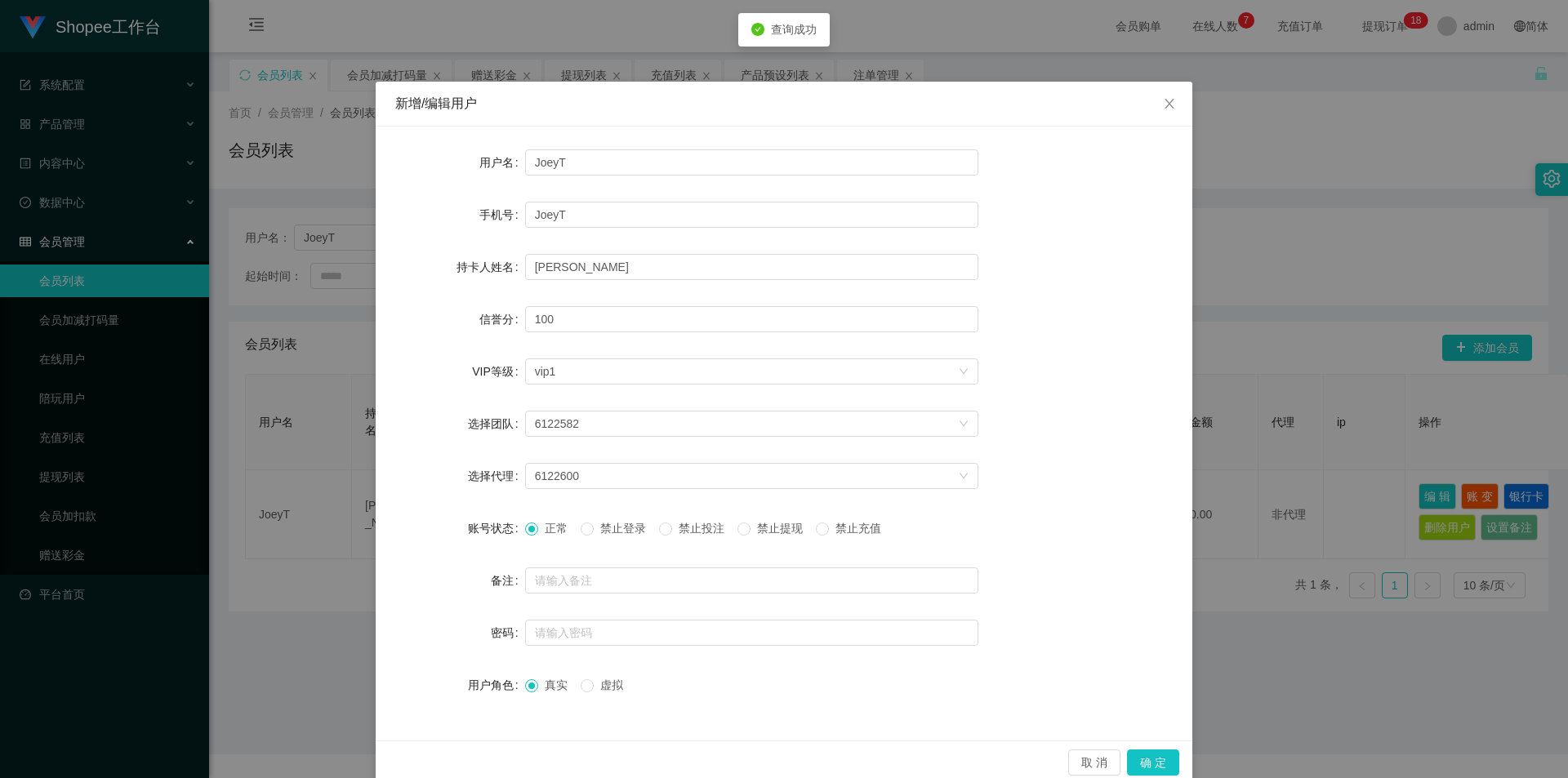
click at [712, 527] on span "禁止投注" at bounding box center [701, 527] width 59 height 13
click at [1140, 758] on button "确 定" at bounding box center [1153, 762] width 52 height 26
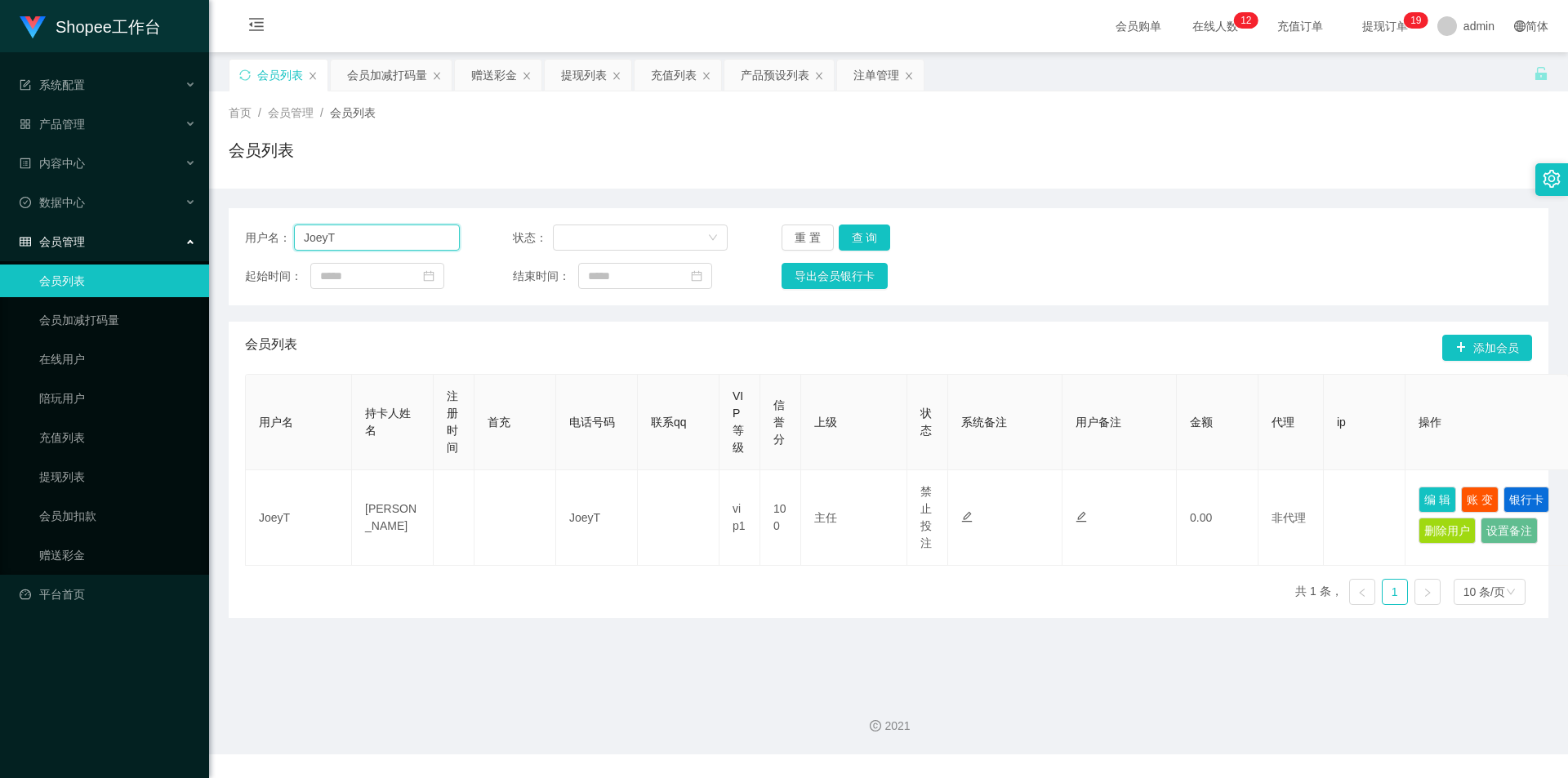
drag, startPoint x: 369, startPoint y: 237, endPoint x: 395, endPoint y: 238, distance: 26.0
click at [369, 237] on input "JoeyT" at bounding box center [376, 237] width 165 height 26
click at [878, 231] on button "查 询" at bounding box center [865, 237] width 52 height 26
click at [365, 84] on div "会员加减打码量" at bounding box center [387, 75] width 80 height 31
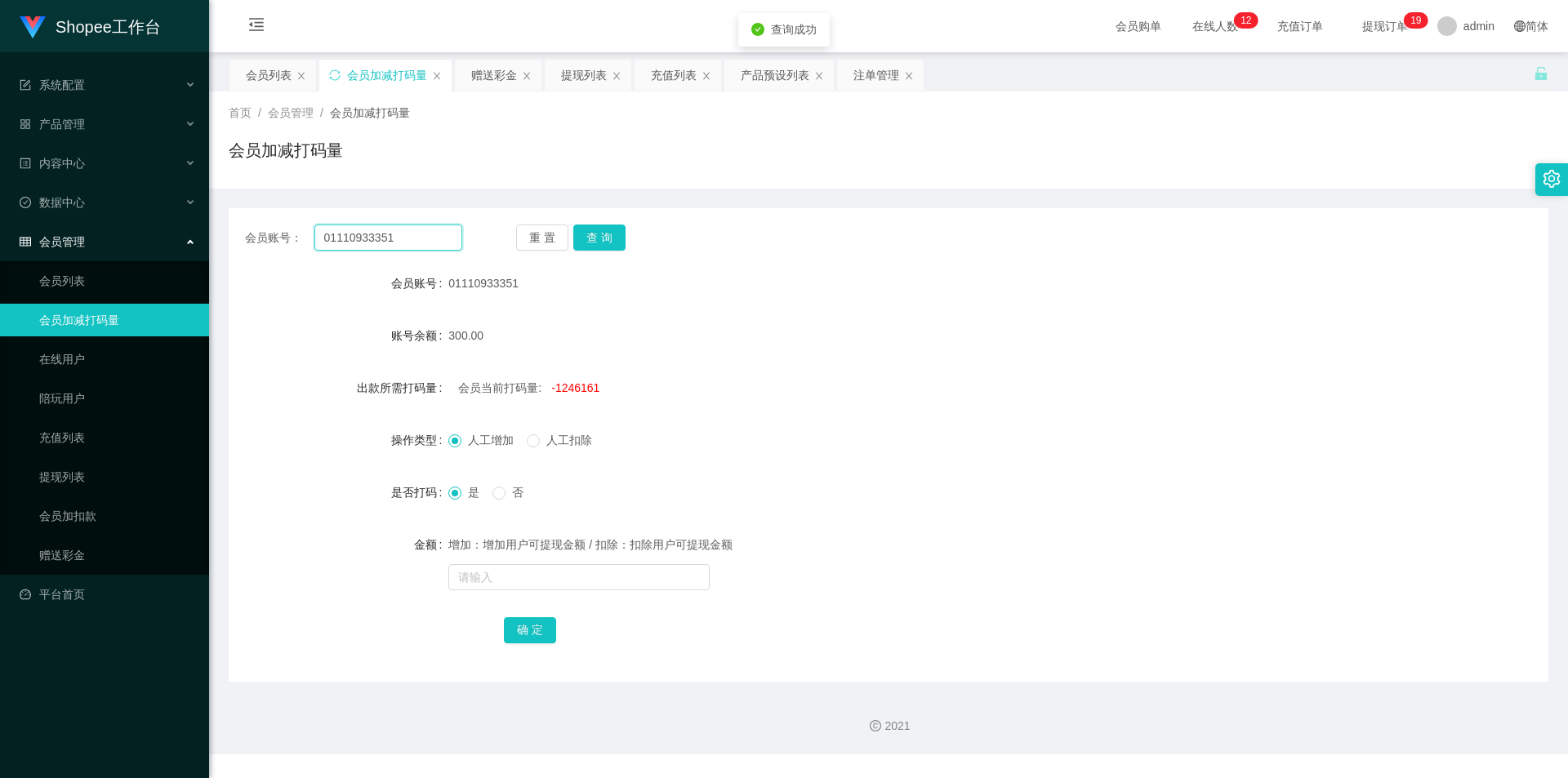
drag, startPoint x: 408, startPoint y: 239, endPoint x: 416, endPoint y: 241, distance: 8.2
click at [408, 239] on input "01110933351" at bounding box center [388, 237] width 148 height 26
paste input "JoeyT"
type input "JoeyT"
click at [596, 229] on button "查 询" at bounding box center [599, 237] width 52 height 26
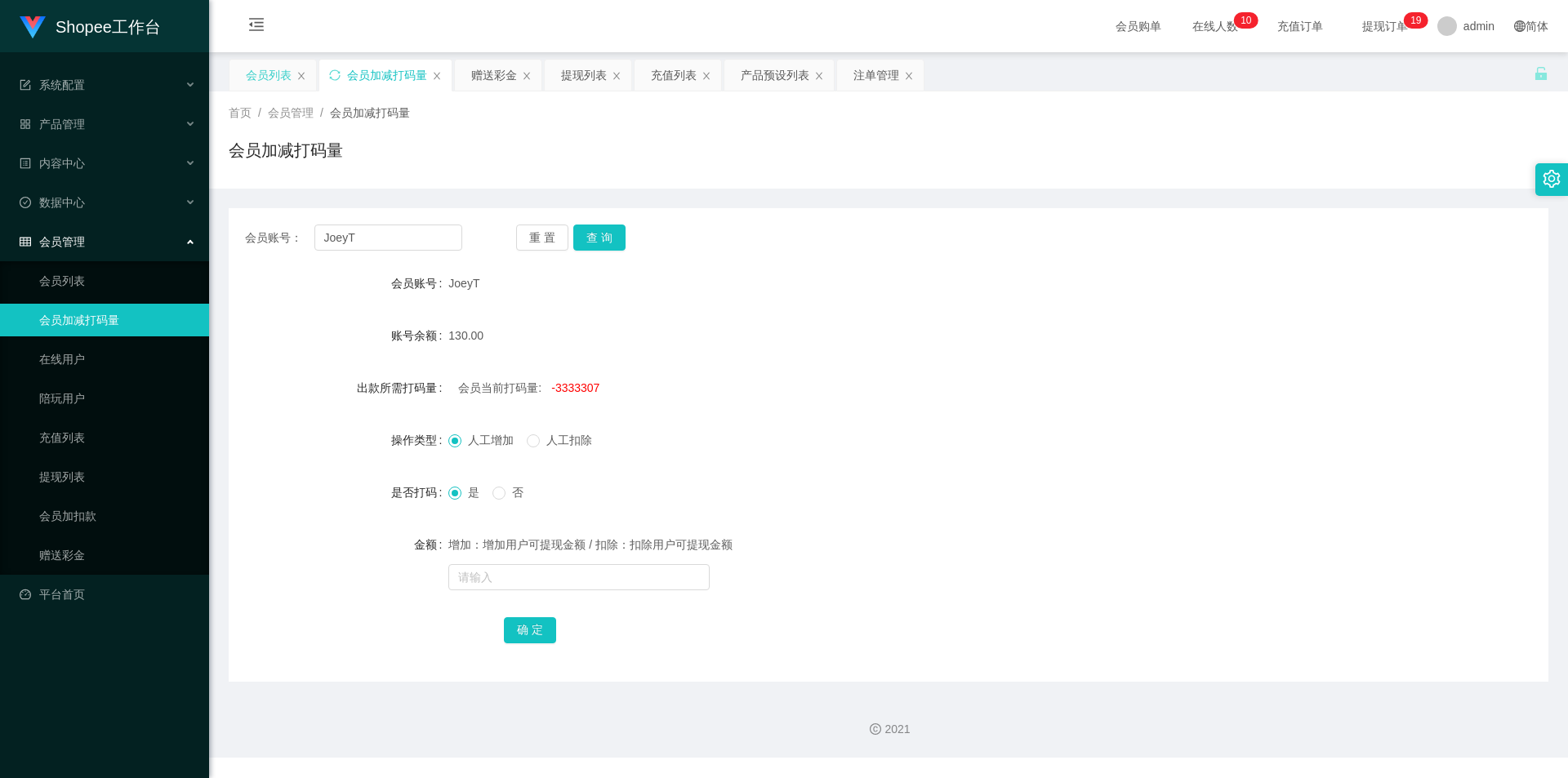
click at [272, 89] on div "会员列表" at bounding box center [268, 75] width 46 height 31
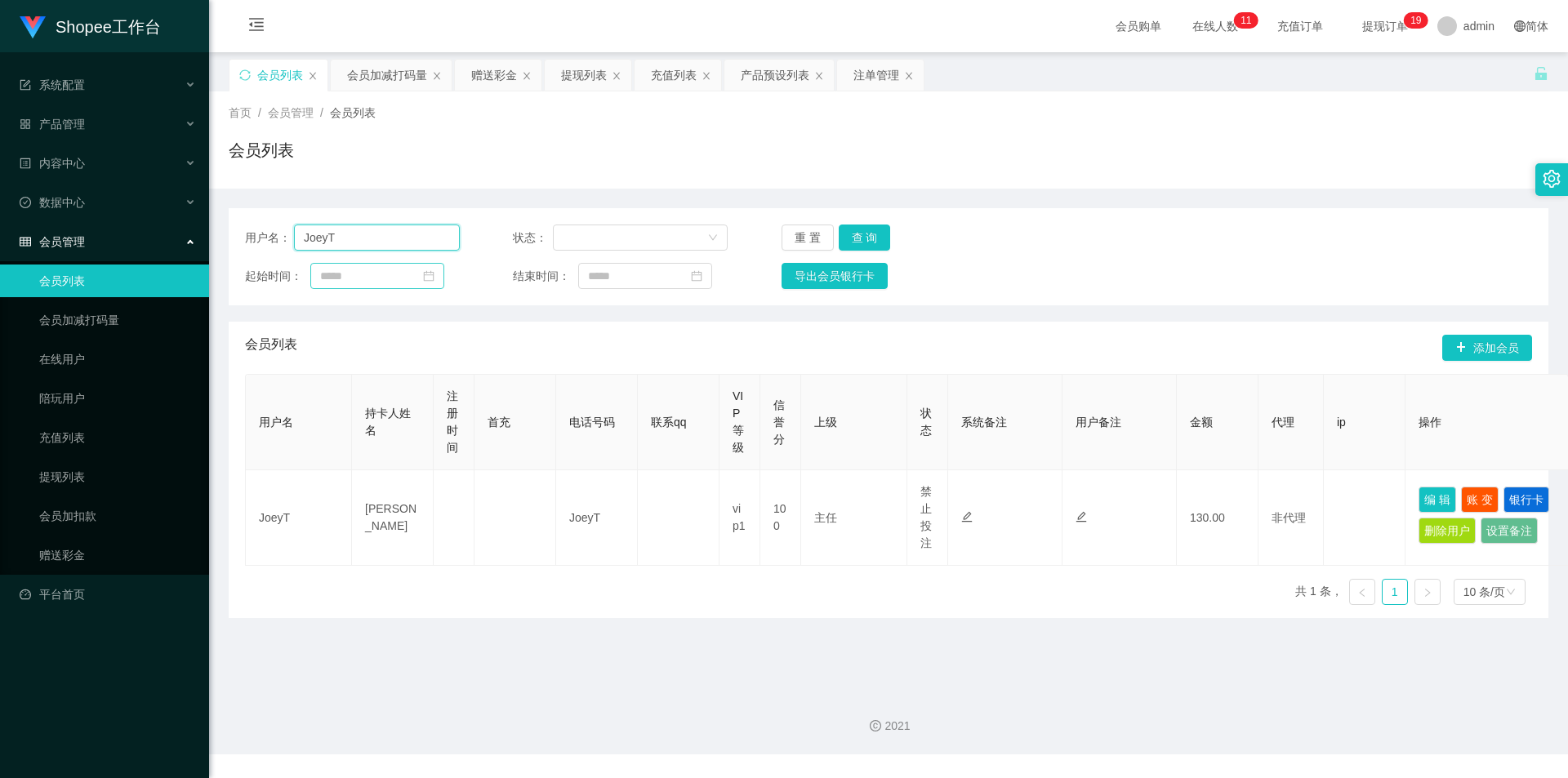
drag, startPoint x: 378, startPoint y: 240, endPoint x: 441, endPoint y: 264, distance: 67.4
click at [378, 240] on input "JoeyT" at bounding box center [376, 237] width 165 height 26
paste input "Annie84ooi"
type input "Annie84ooi"
click at [846, 233] on button "查 询" at bounding box center [865, 237] width 52 height 26
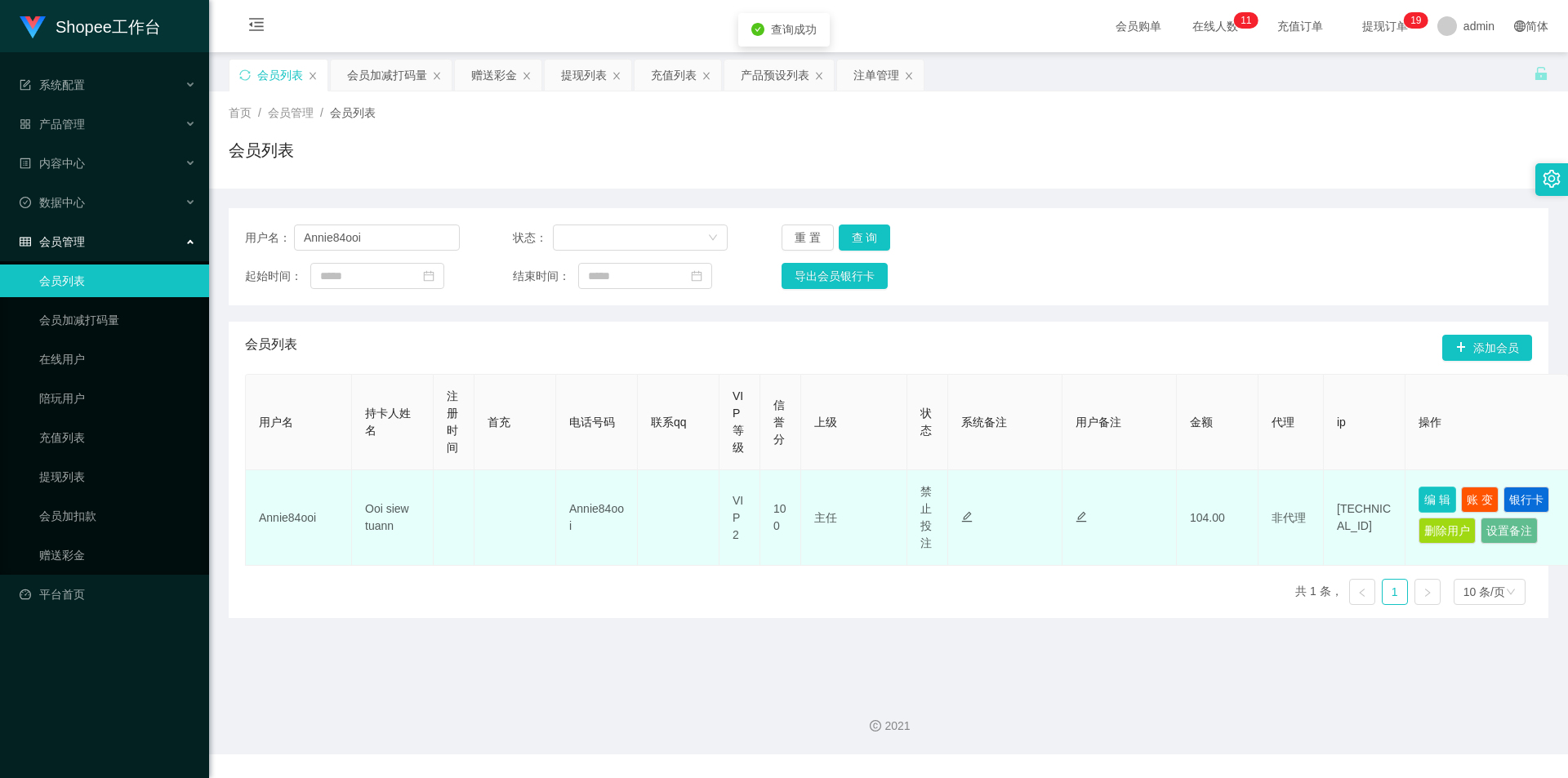
click at [1422, 490] on button "编 辑" at bounding box center [1437, 500] width 38 height 26
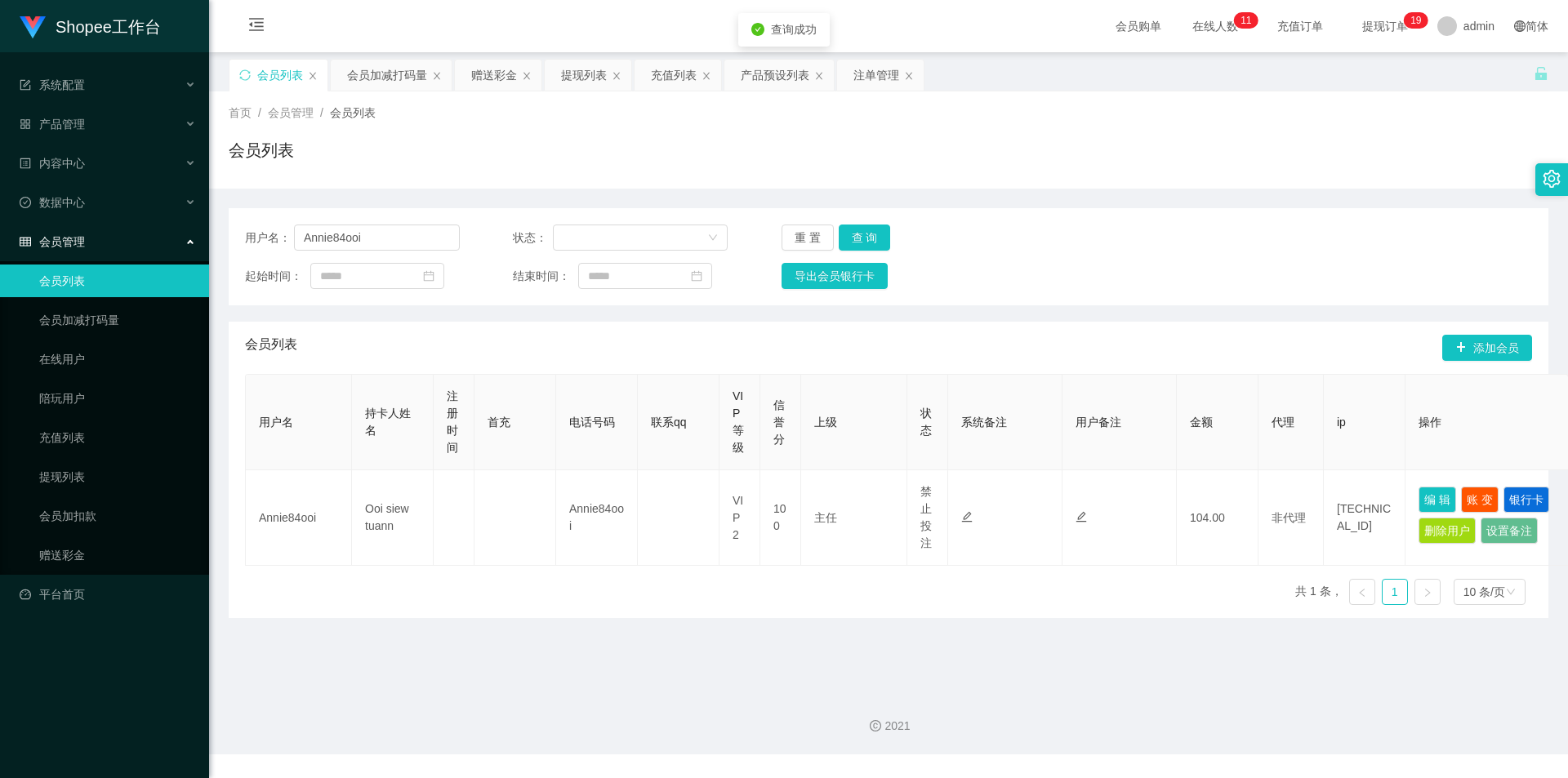
type input "Annie84ooi"
type input "Ooi siew tuann"
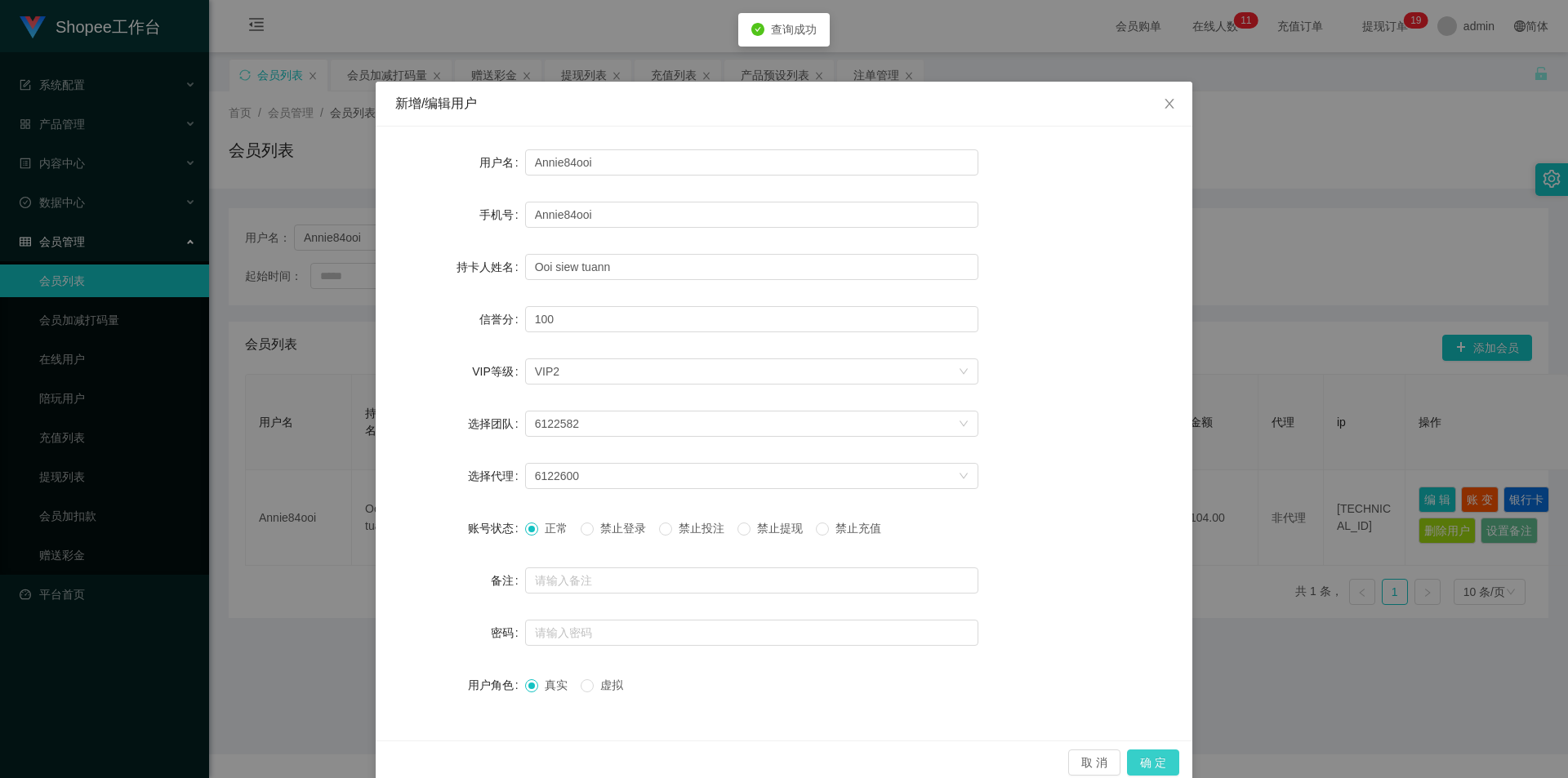
click at [1148, 754] on button "确 定" at bounding box center [1153, 762] width 52 height 26
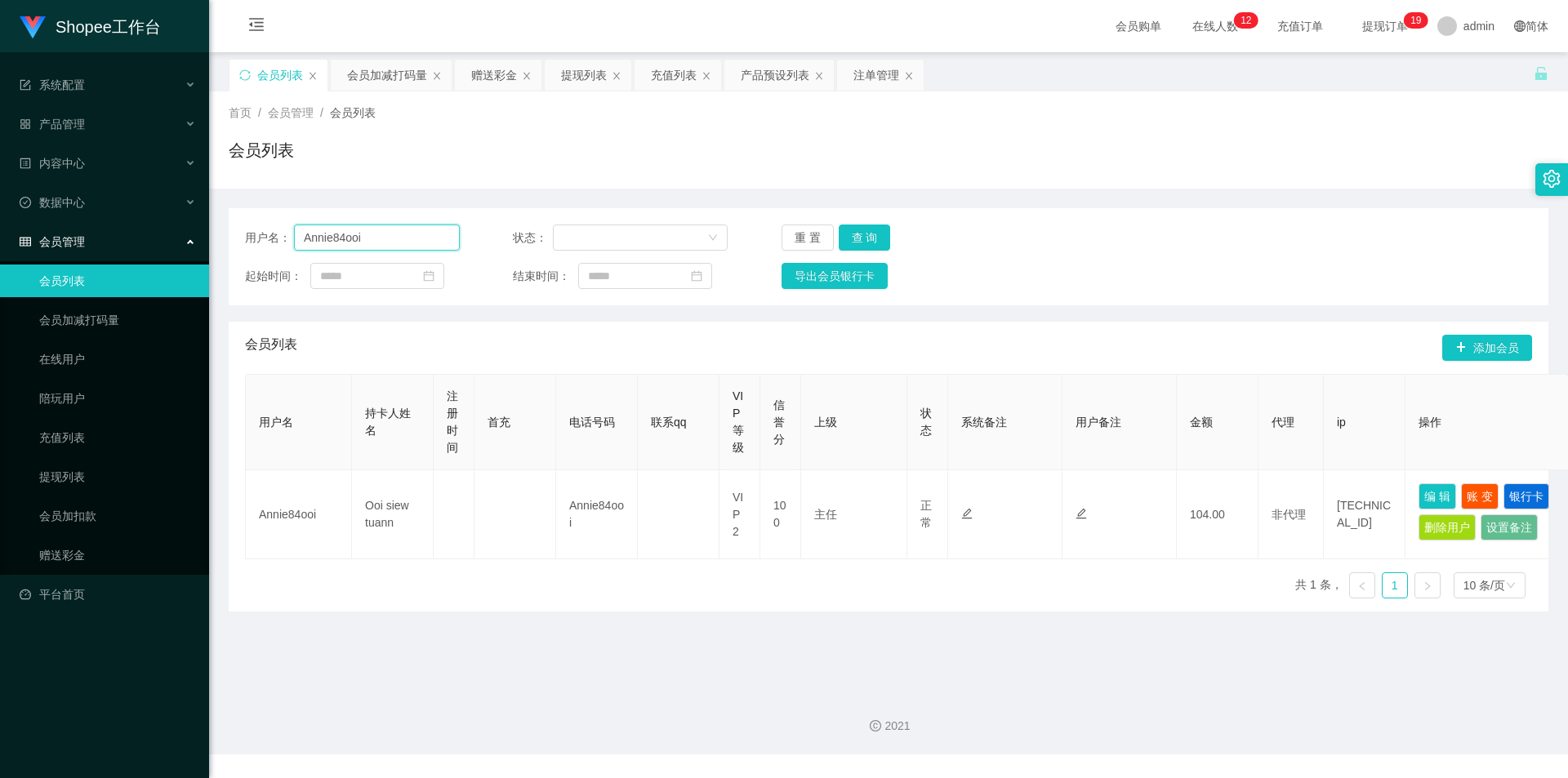
drag, startPoint x: 377, startPoint y: 239, endPoint x: 392, endPoint y: 242, distance: 15.3
click at [377, 239] on input "Annie84ooi" at bounding box center [376, 237] width 165 height 26
paste input "期 ：选择 订单1 输入100积分，点击提交后确认订单， 完成请回复：1"
click at [433, 240] on input "期 ：选择 订单1 输入100积分，点击提交后确认订单， 完成请回复：1" at bounding box center [376, 237] width 165 height 26
paste input "phang"
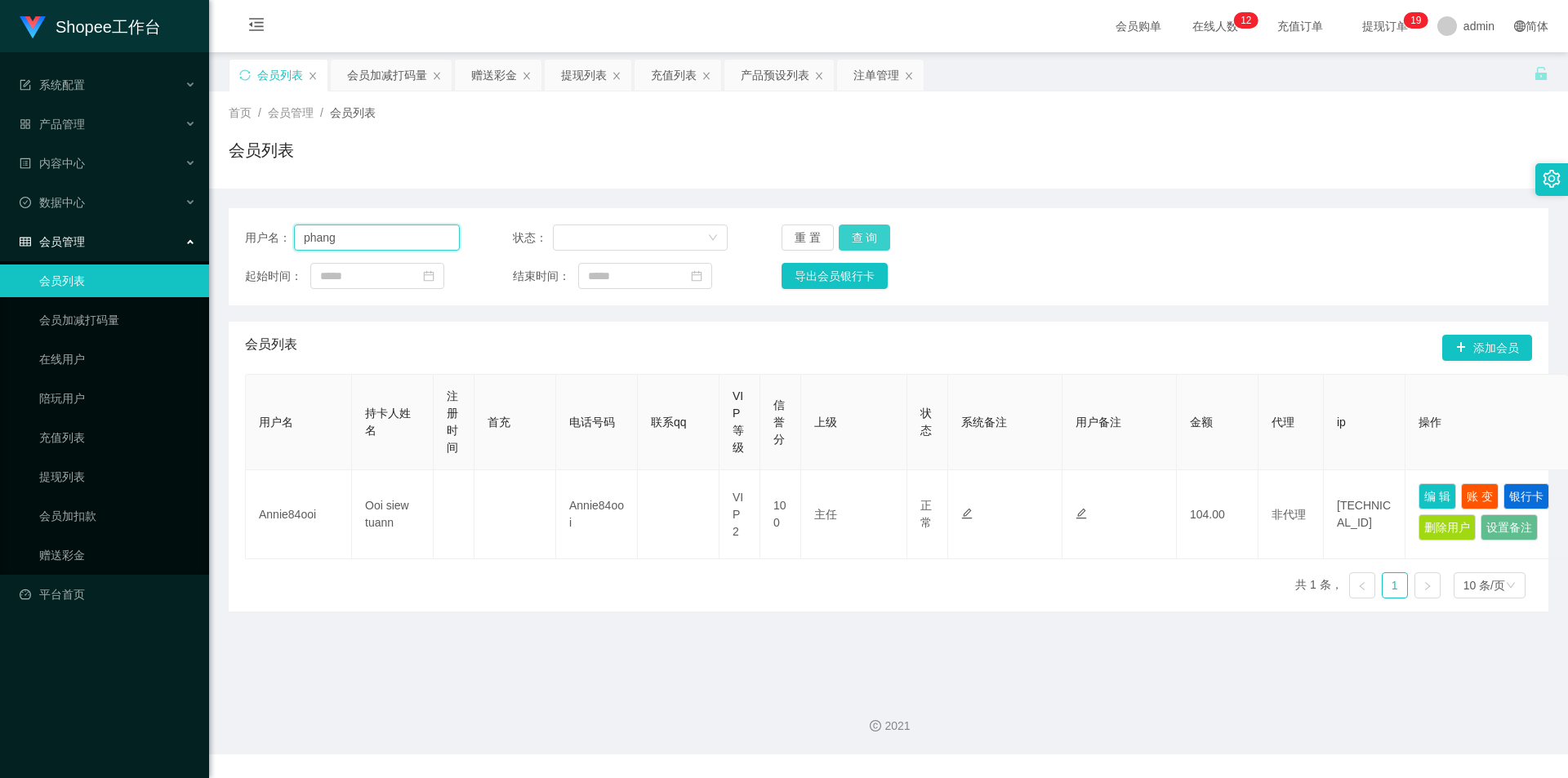
type input "phang"
click at [862, 241] on button "查 询" at bounding box center [865, 237] width 52 height 26
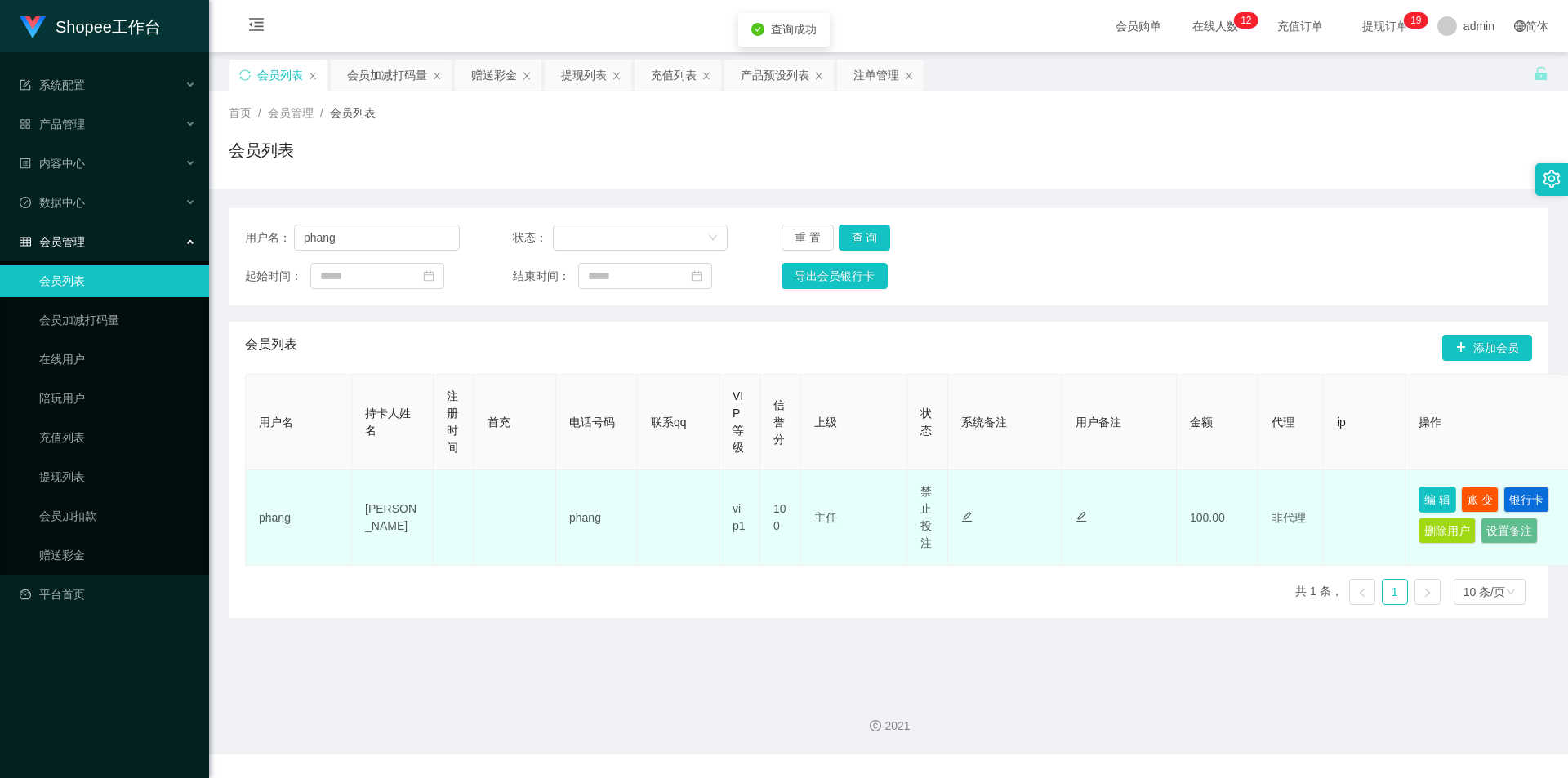
click at [1423, 496] on button "编 辑" at bounding box center [1437, 500] width 38 height 26
type input "phang"
type input "[PERSON_NAME]"
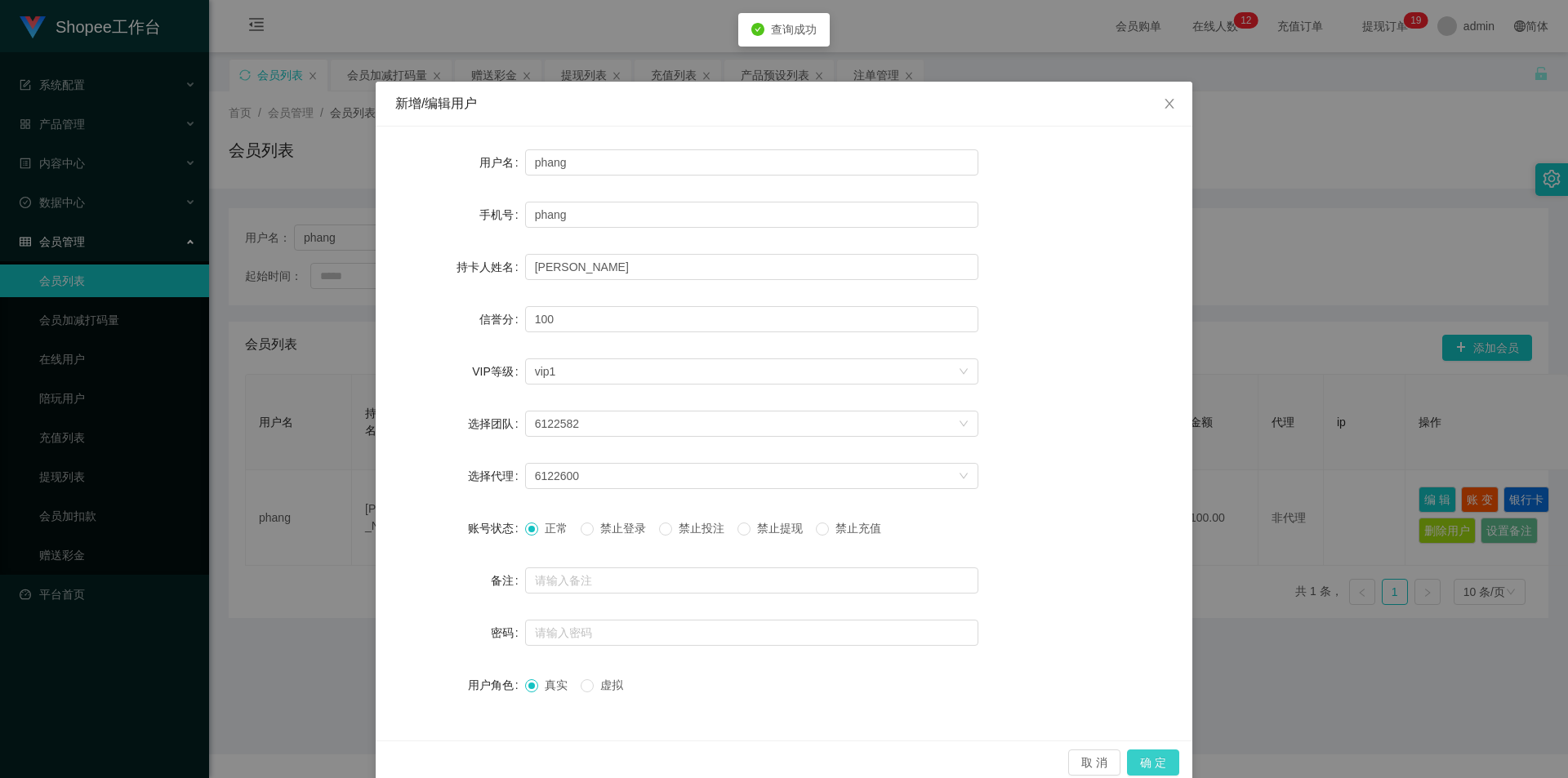
click at [1165, 760] on button "确 定" at bounding box center [1153, 762] width 52 height 26
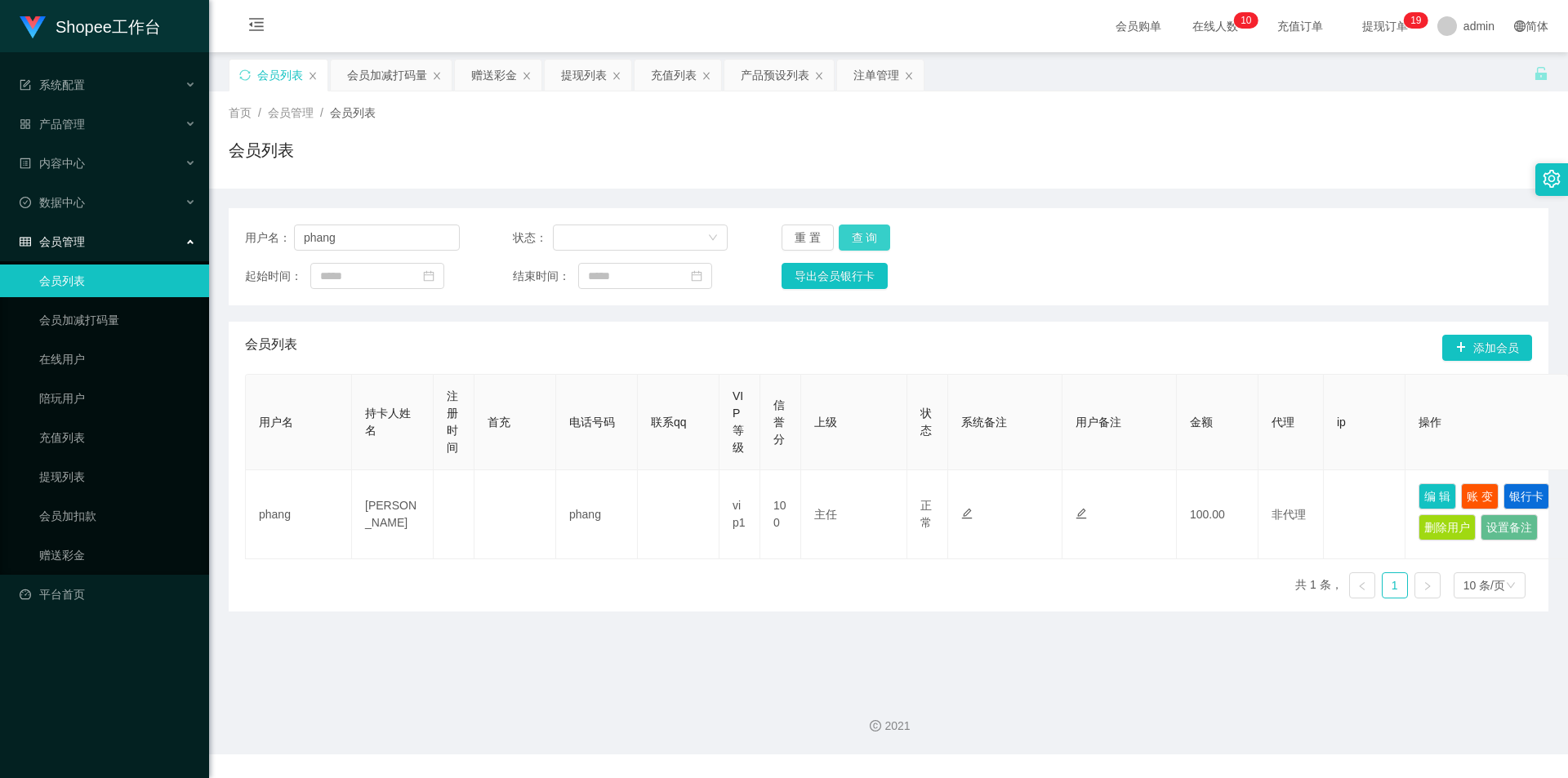
click at [856, 240] on button "查 询" at bounding box center [865, 237] width 52 height 26
click at [877, 238] on button "查 询" at bounding box center [865, 237] width 52 height 26
click at [877, 238] on div "重 置 查 询" at bounding box center [889, 237] width 214 height 26
click at [877, 238] on button "查 询" at bounding box center [865, 237] width 52 height 26
click at [877, 238] on div "重 置 查 询" at bounding box center [889, 237] width 214 height 26
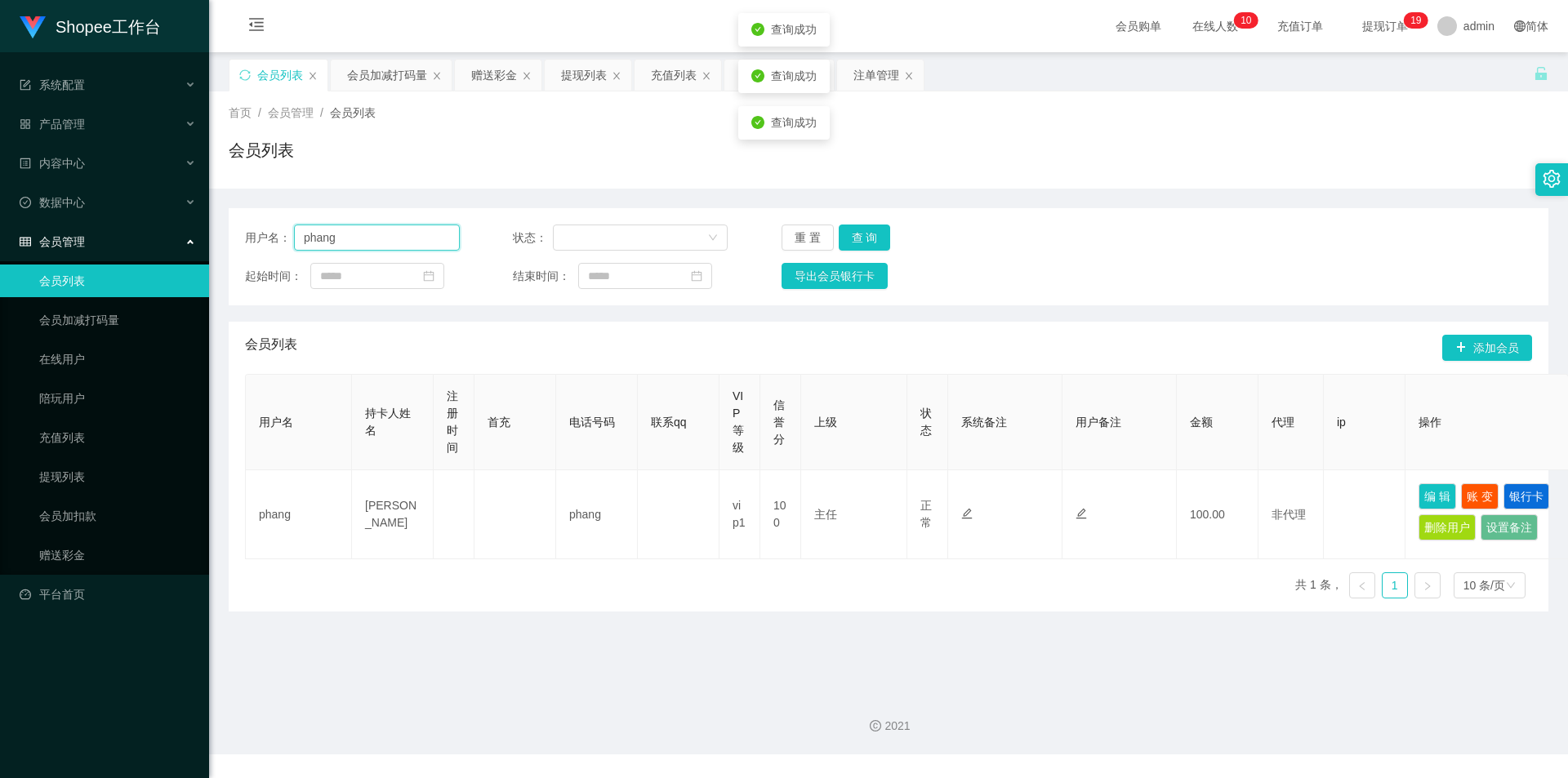
click at [362, 229] on input "phang" at bounding box center [376, 237] width 165 height 26
paste input "Annie84ooi"
type input "Annie84ooi"
drag, startPoint x: 876, startPoint y: 243, endPoint x: 920, endPoint y: 314, distance: 83.5
click at [876, 243] on button "查 询" at bounding box center [865, 237] width 52 height 26
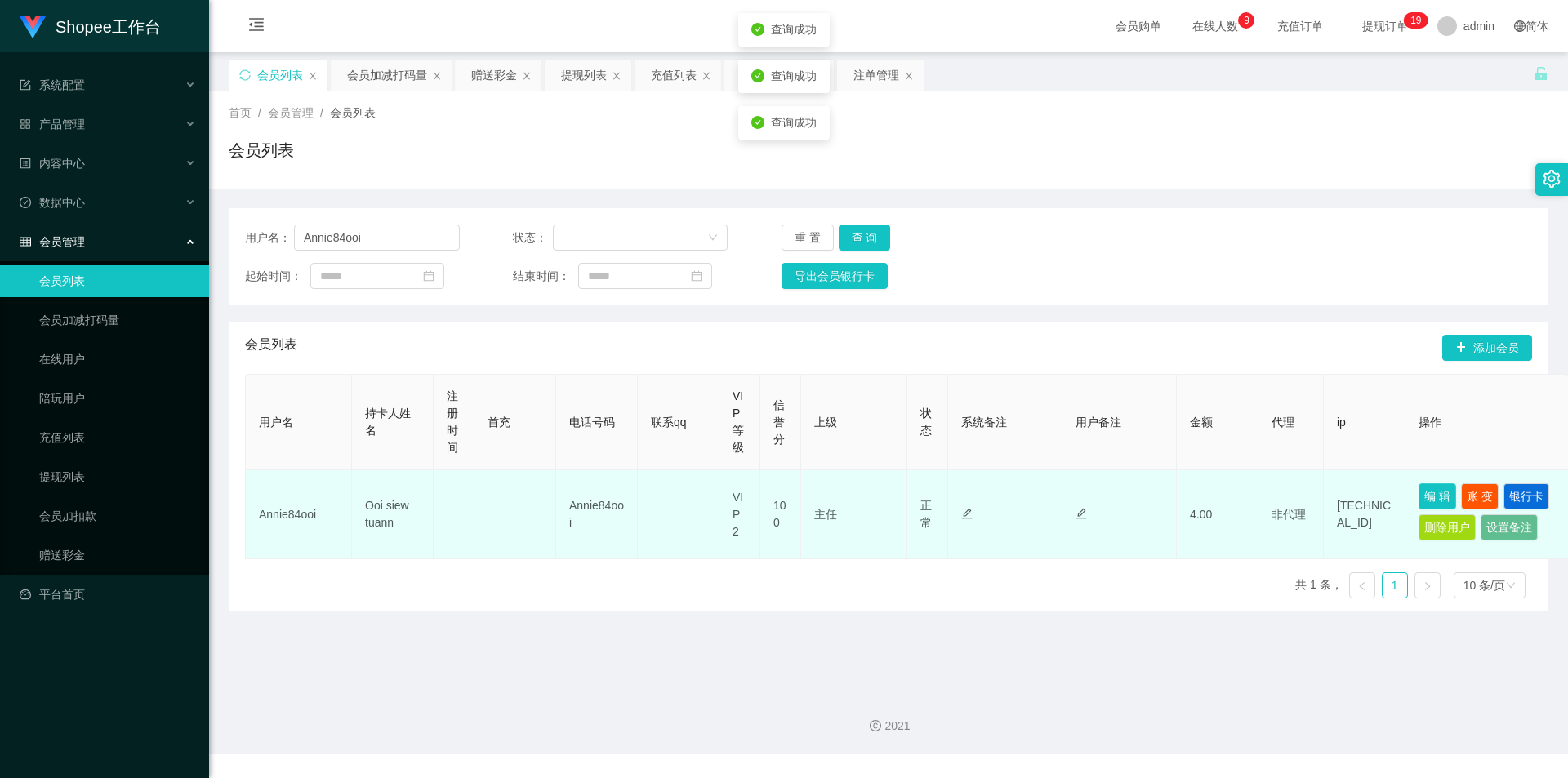
click at [1424, 500] on button "编 辑" at bounding box center [1437, 496] width 38 height 26
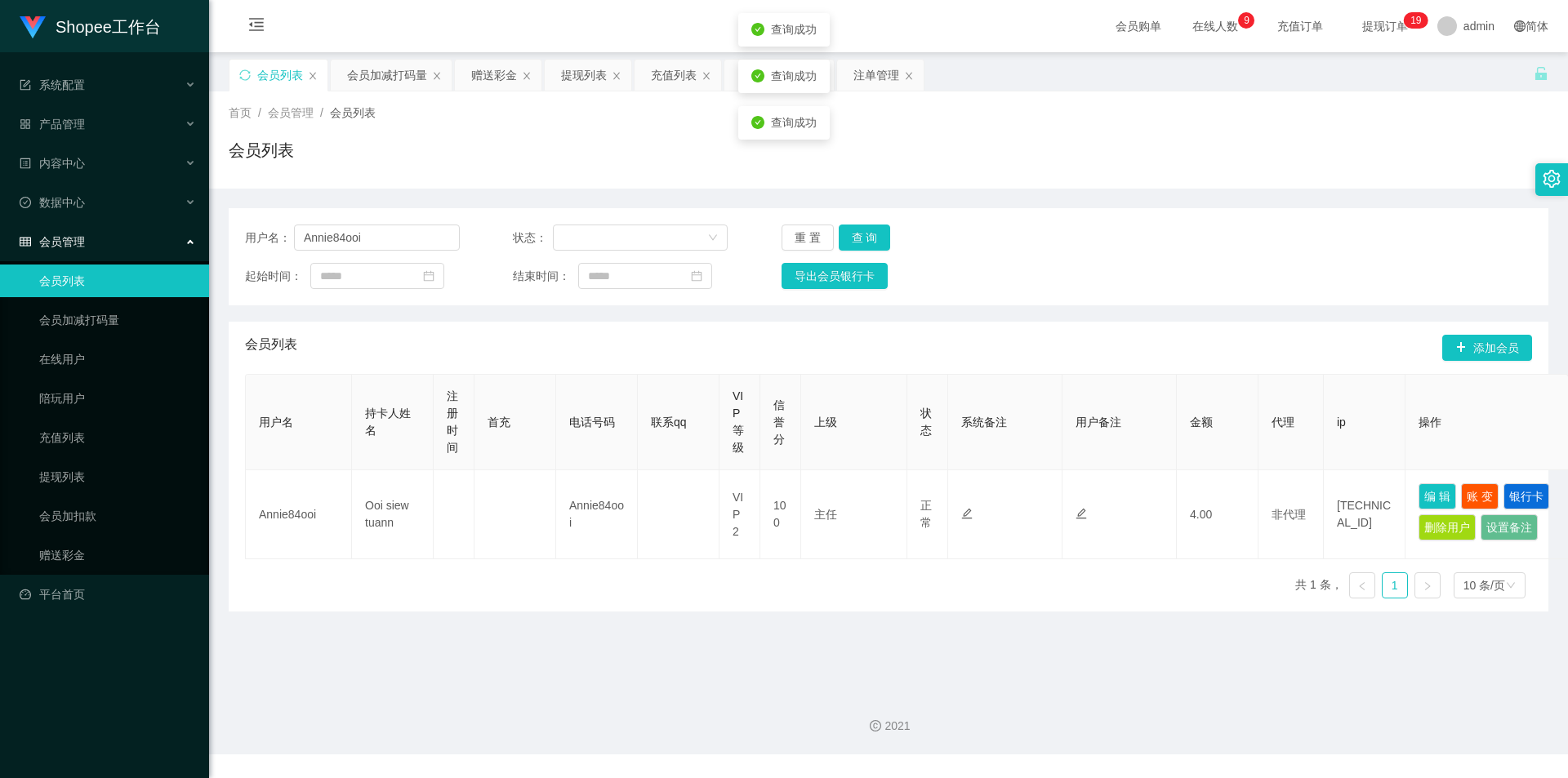
type input "Annie84ooi"
type input "Ooi siew tuann"
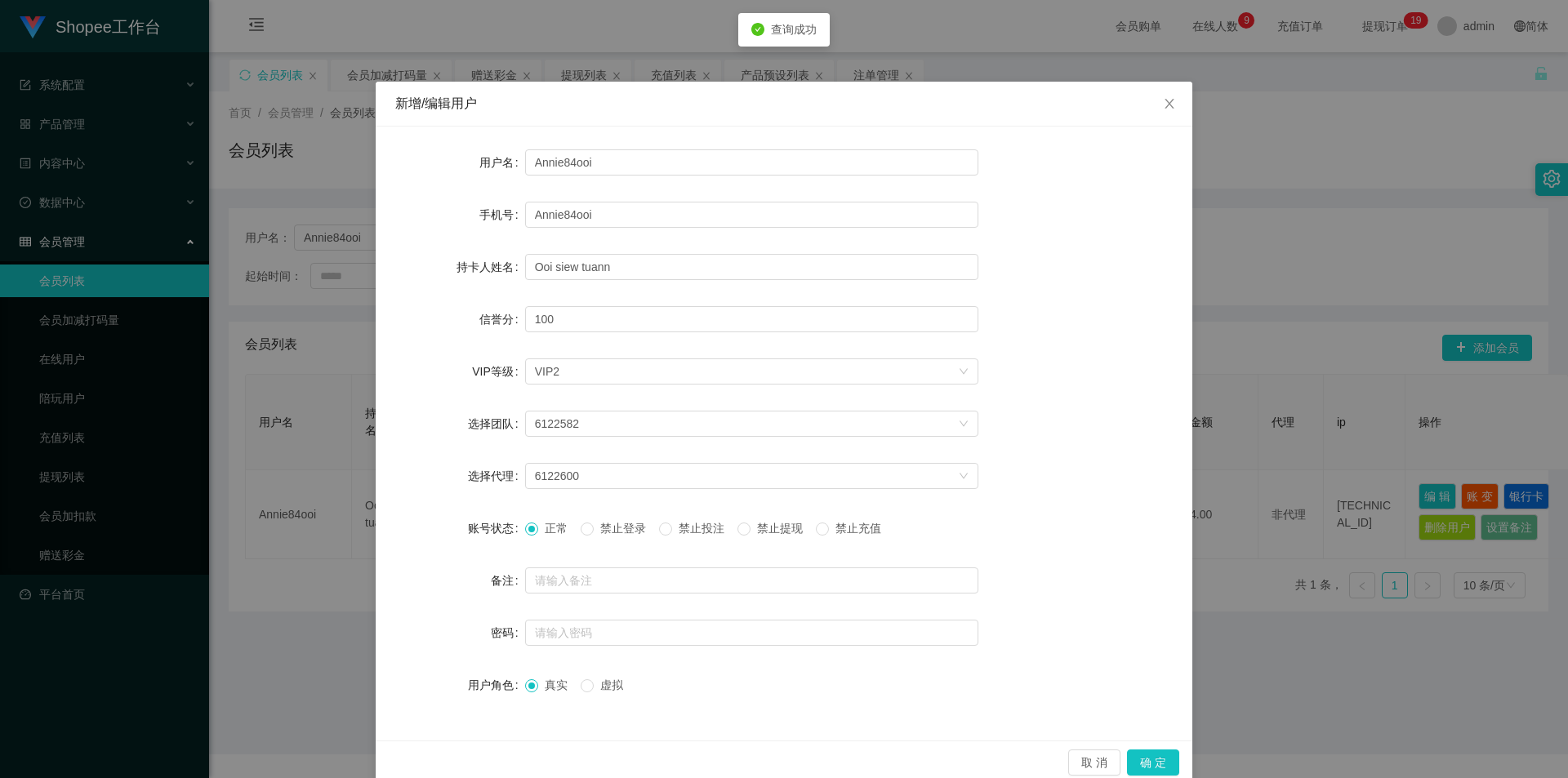
click at [702, 527] on span "禁止投注" at bounding box center [701, 527] width 59 height 13
click at [1148, 755] on button "确 定" at bounding box center [1153, 762] width 52 height 26
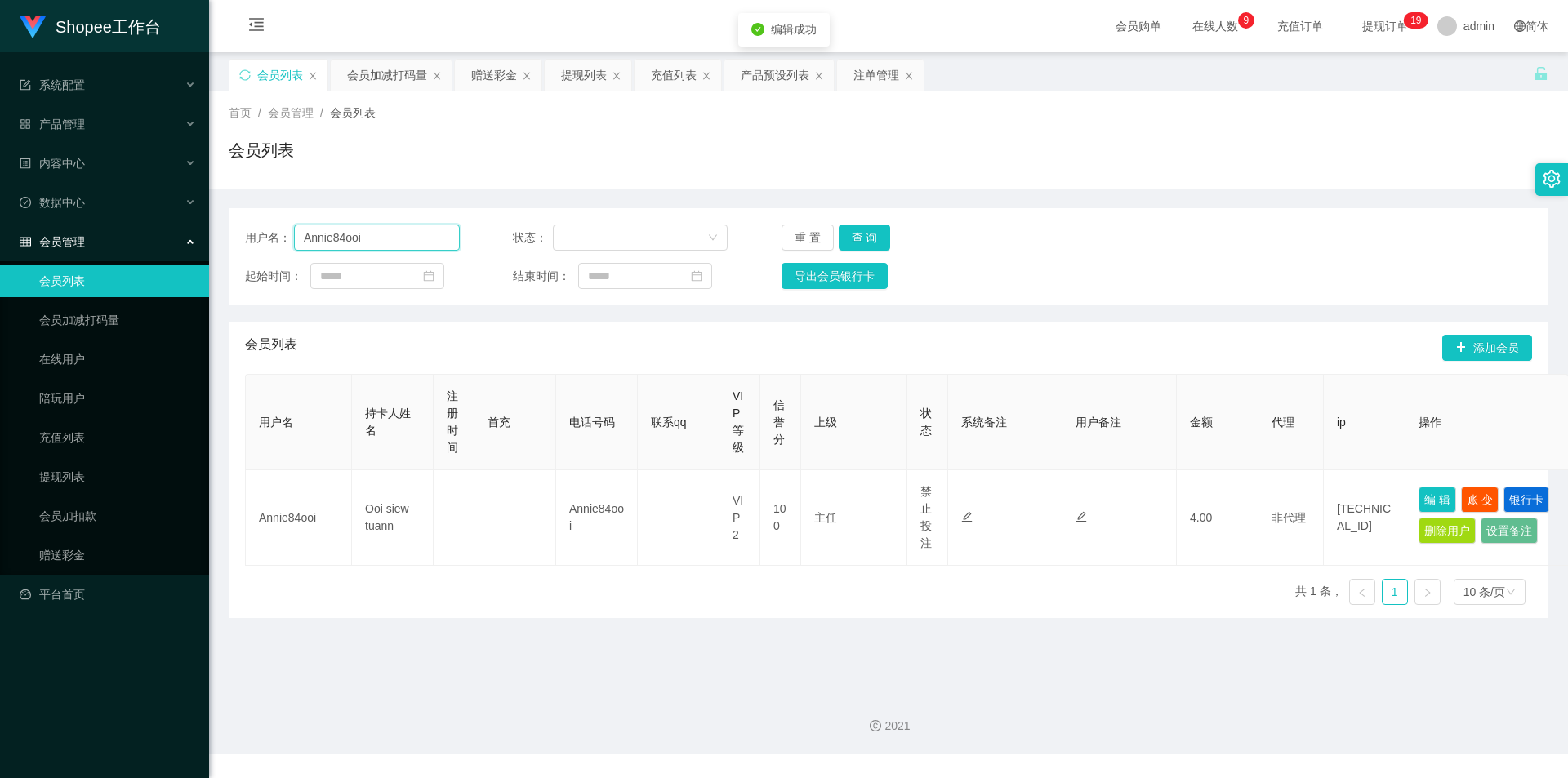
click at [418, 246] on input "Annie84ooi" at bounding box center [376, 237] width 165 height 26
type input "phang"
click at [372, 91] on div "首页 / 会员管理 / 会员列表 / 会员列表" at bounding box center [889, 139] width 1359 height 97
click at [391, 229] on input "phang" at bounding box center [376, 237] width 165 height 26
click at [834, 240] on div "重 置 查 询" at bounding box center [889, 237] width 214 height 26
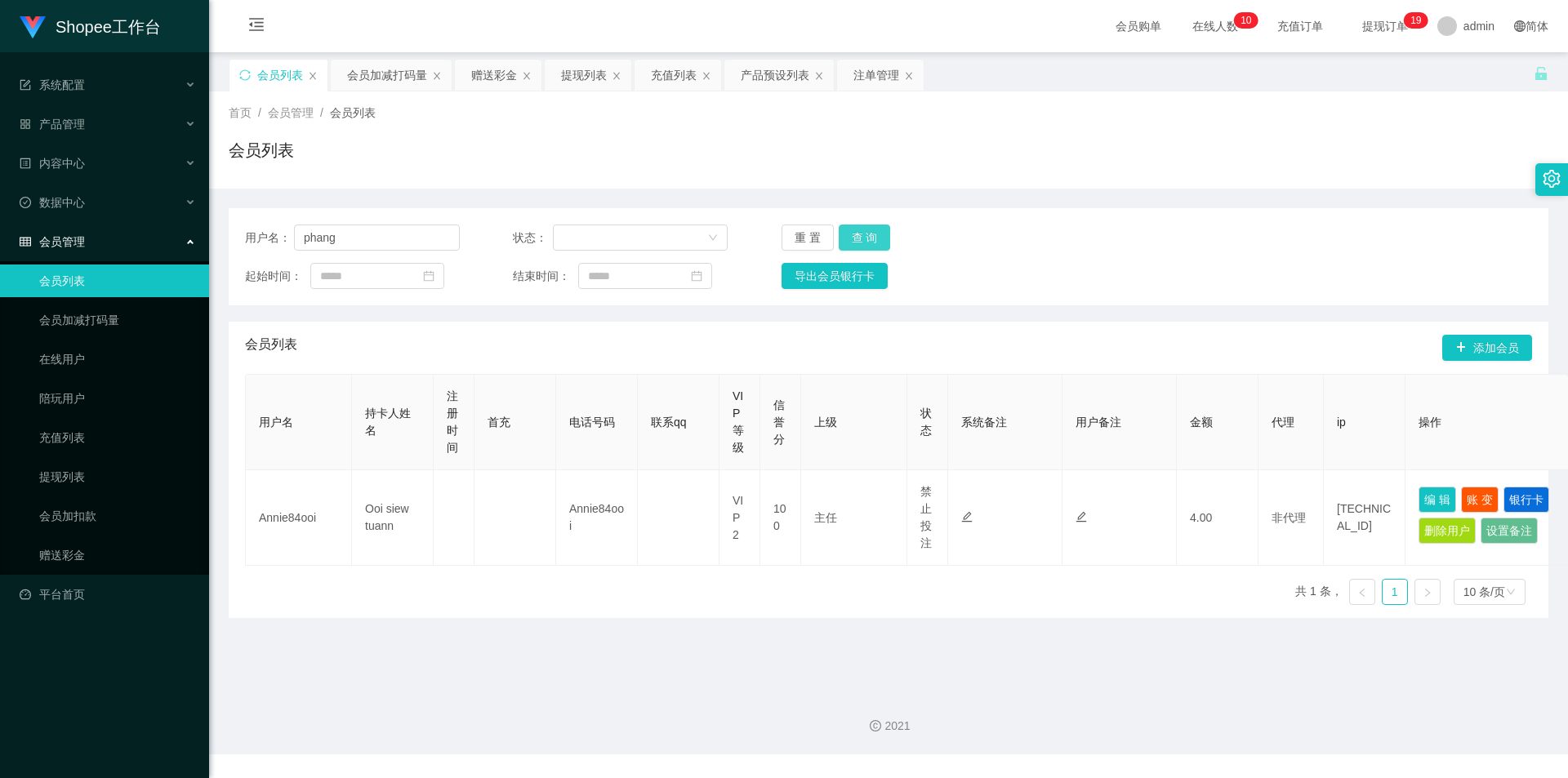
click at [873, 233] on button "查 询" at bounding box center [865, 237] width 52 height 26
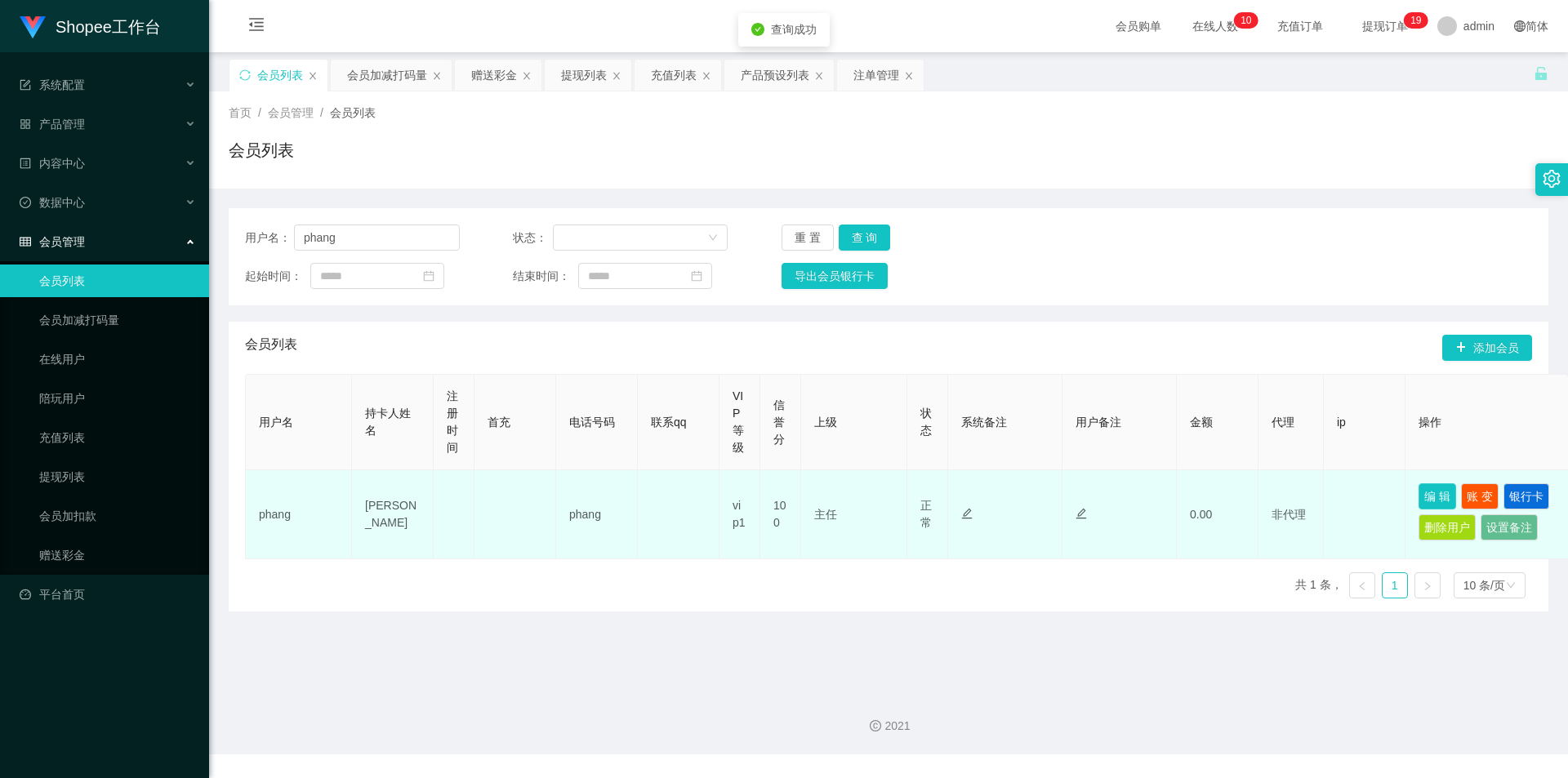
click at [1422, 491] on button "编 辑" at bounding box center [1437, 496] width 38 height 26
type input "phang"
type input "[PERSON_NAME]"
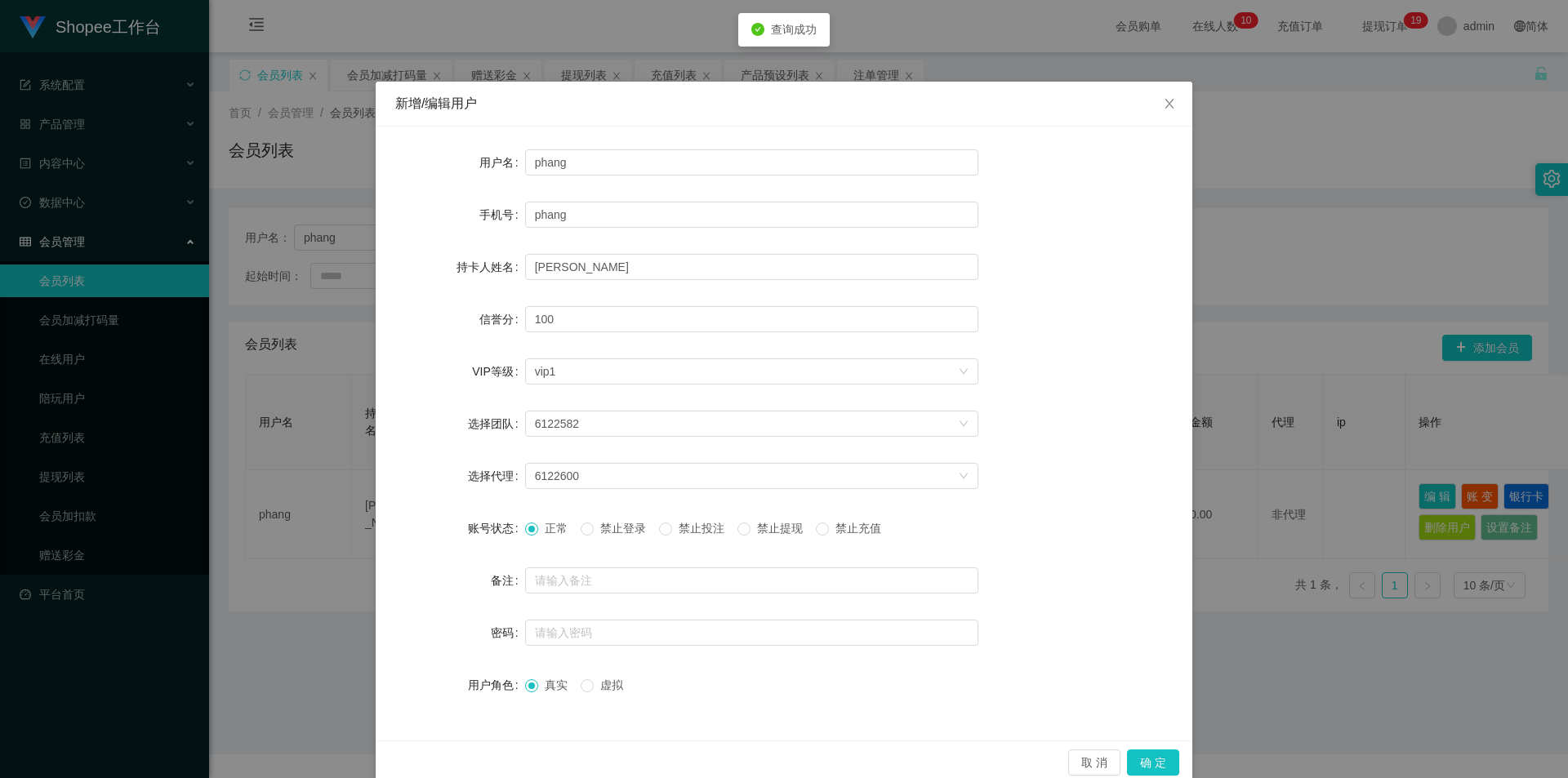
click at [707, 533] on span "禁止投注" at bounding box center [701, 527] width 59 height 13
click at [1158, 763] on button "确 定" at bounding box center [1153, 762] width 52 height 26
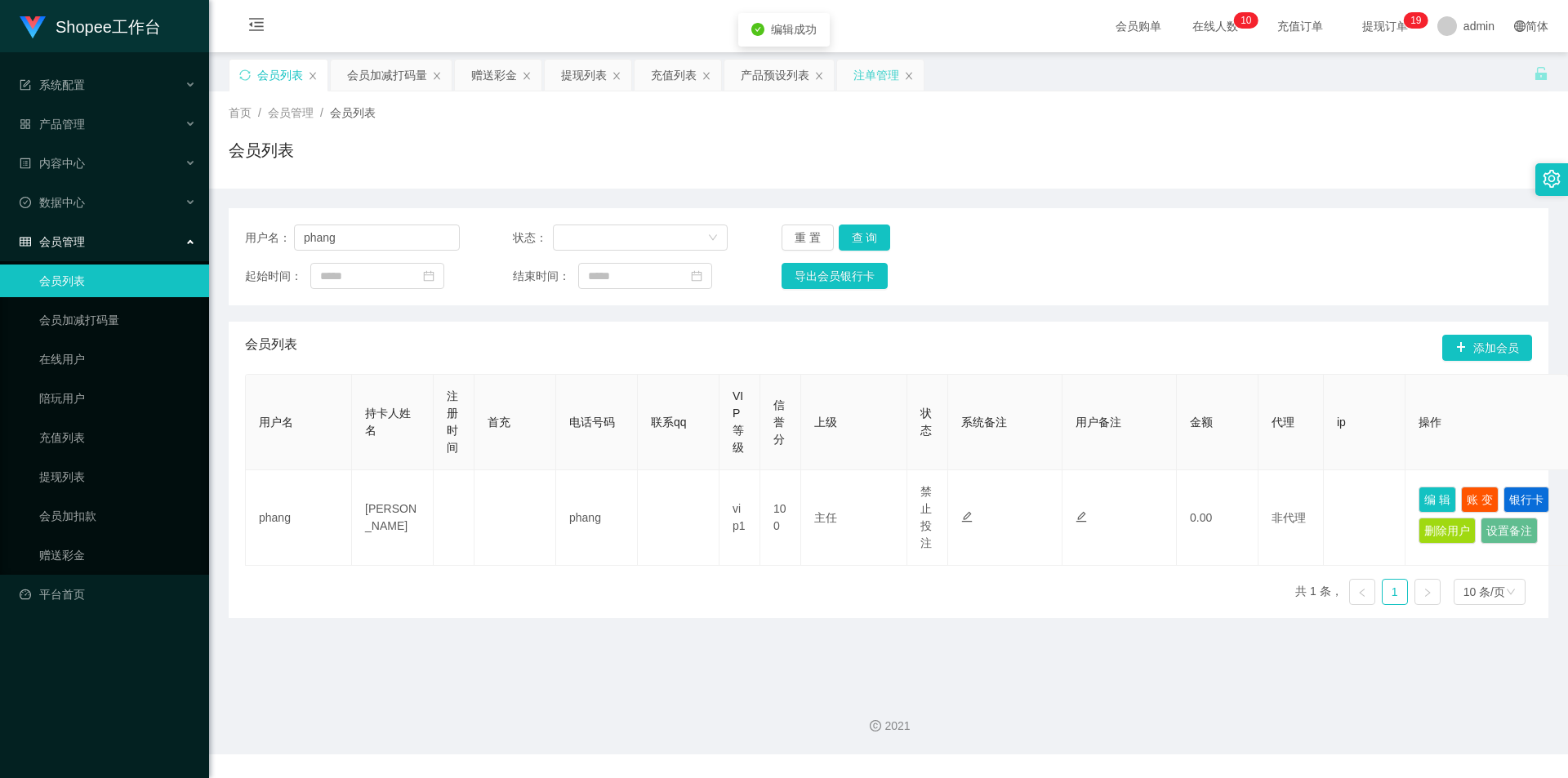
click at [879, 61] on div "注单管理" at bounding box center [876, 75] width 46 height 31
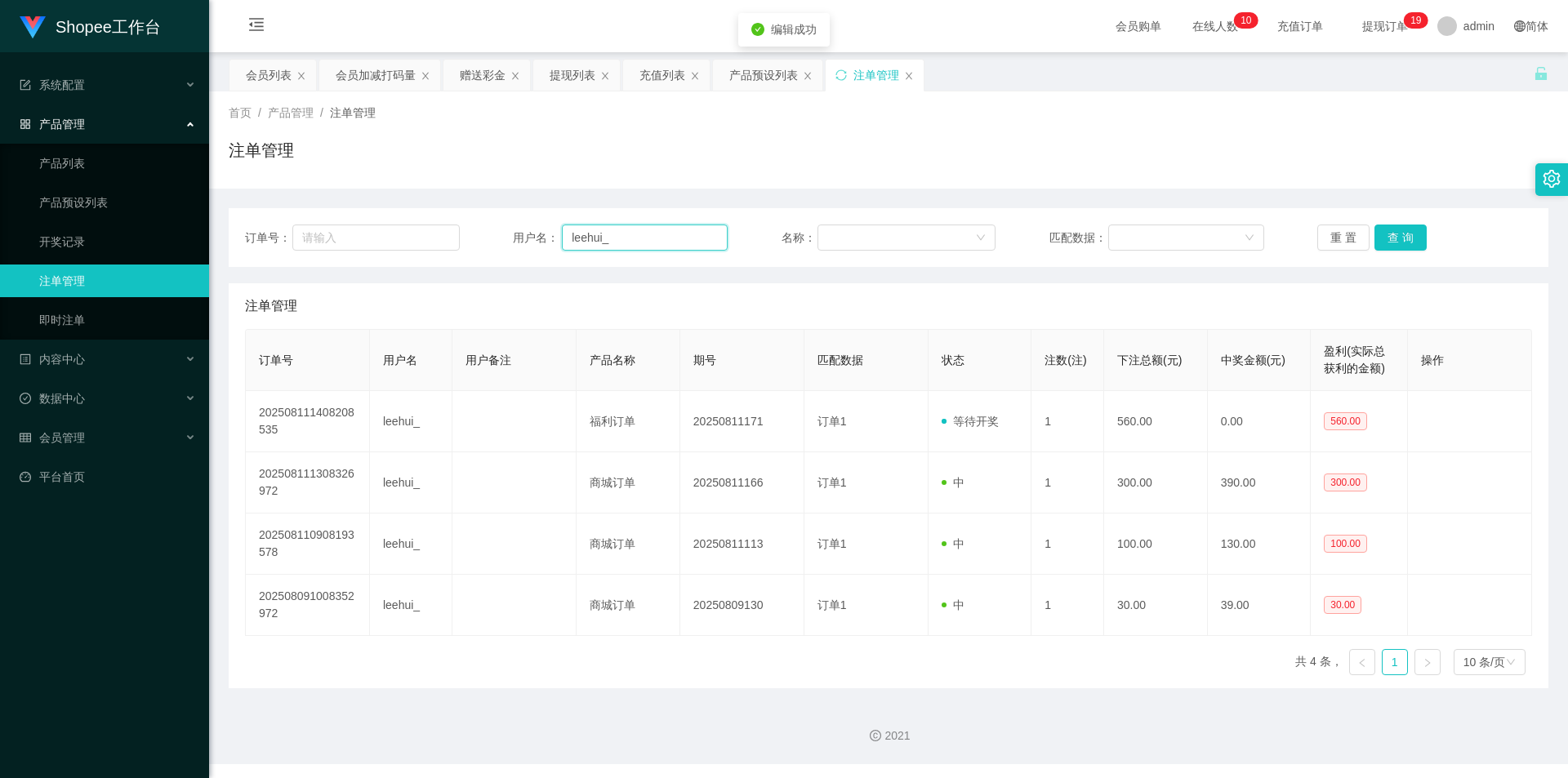
click at [647, 240] on input "leehui_" at bounding box center [645, 237] width 165 height 26
paste input "phang"
click at [1395, 225] on button "查 询" at bounding box center [1401, 237] width 52 height 26
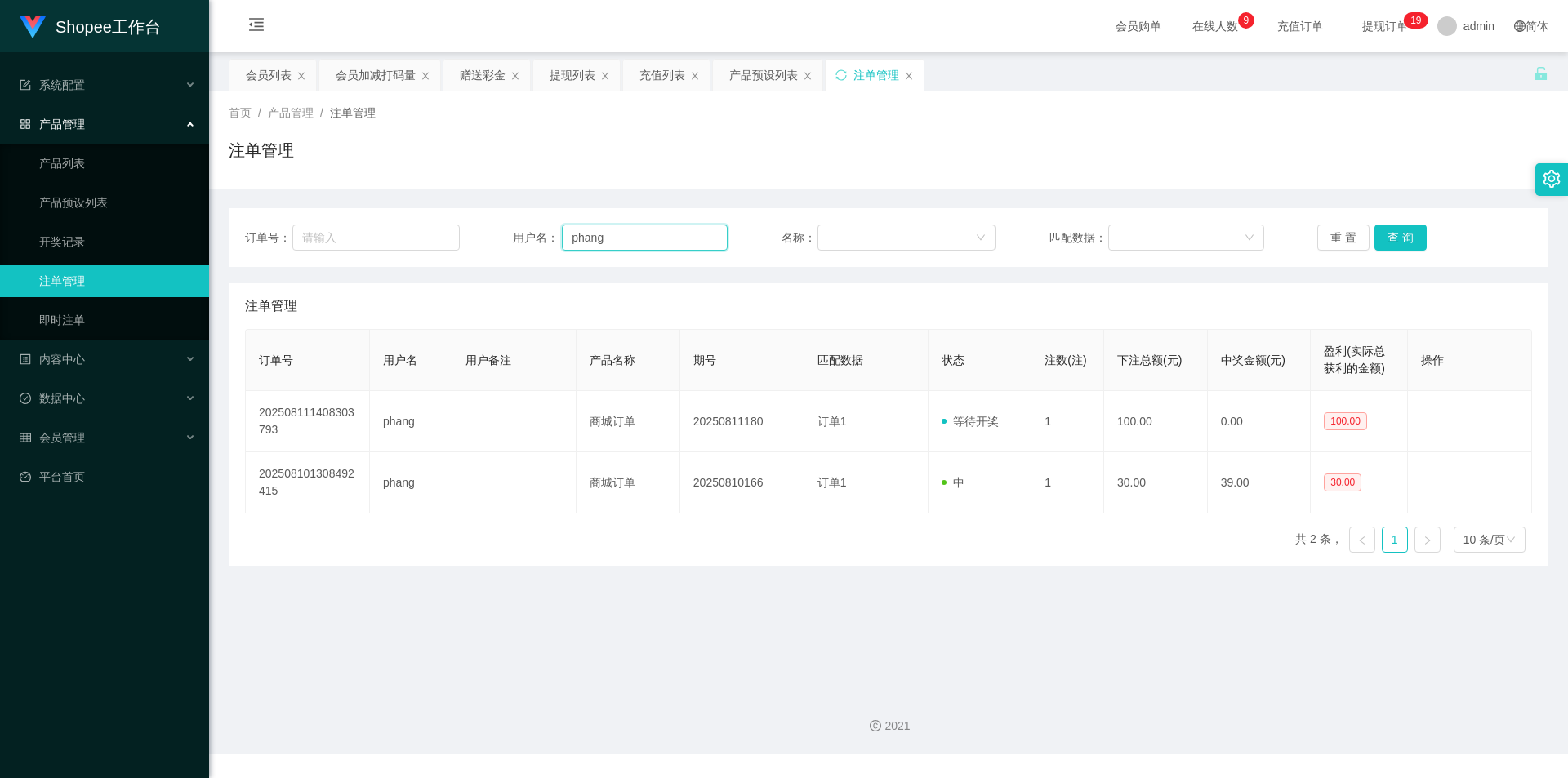
drag, startPoint x: 636, startPoint y: 231, endPoint x: 900, endPoint y: 348, distance: 288.8
click at [636, 231] on input "phang" at bounding box center [645, 237] width 165 height 26
paste input "Annie84ooi"
type input "Annie84ooi"
drag, startPoint x: 1382, startPoint y: 236, endPoint x: 1408, endPoint y: 276, distance: 47.7
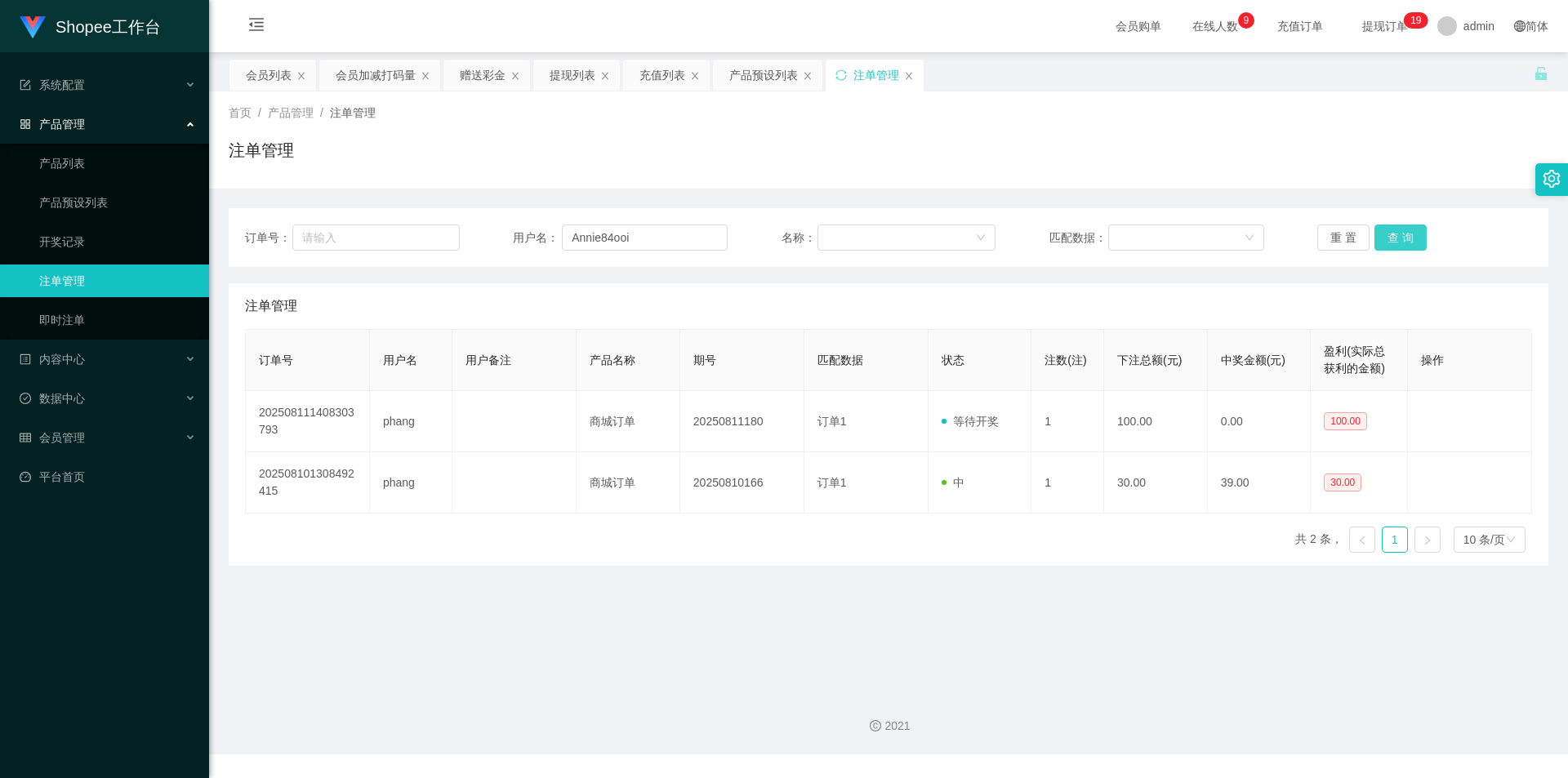
click at [1382, 236] on button "查 询" at bounding box center [1401, 237] width 52 height 26
click at [268, 83] on div "会员列表" at bounding box center [268, 75] width 46 height 31
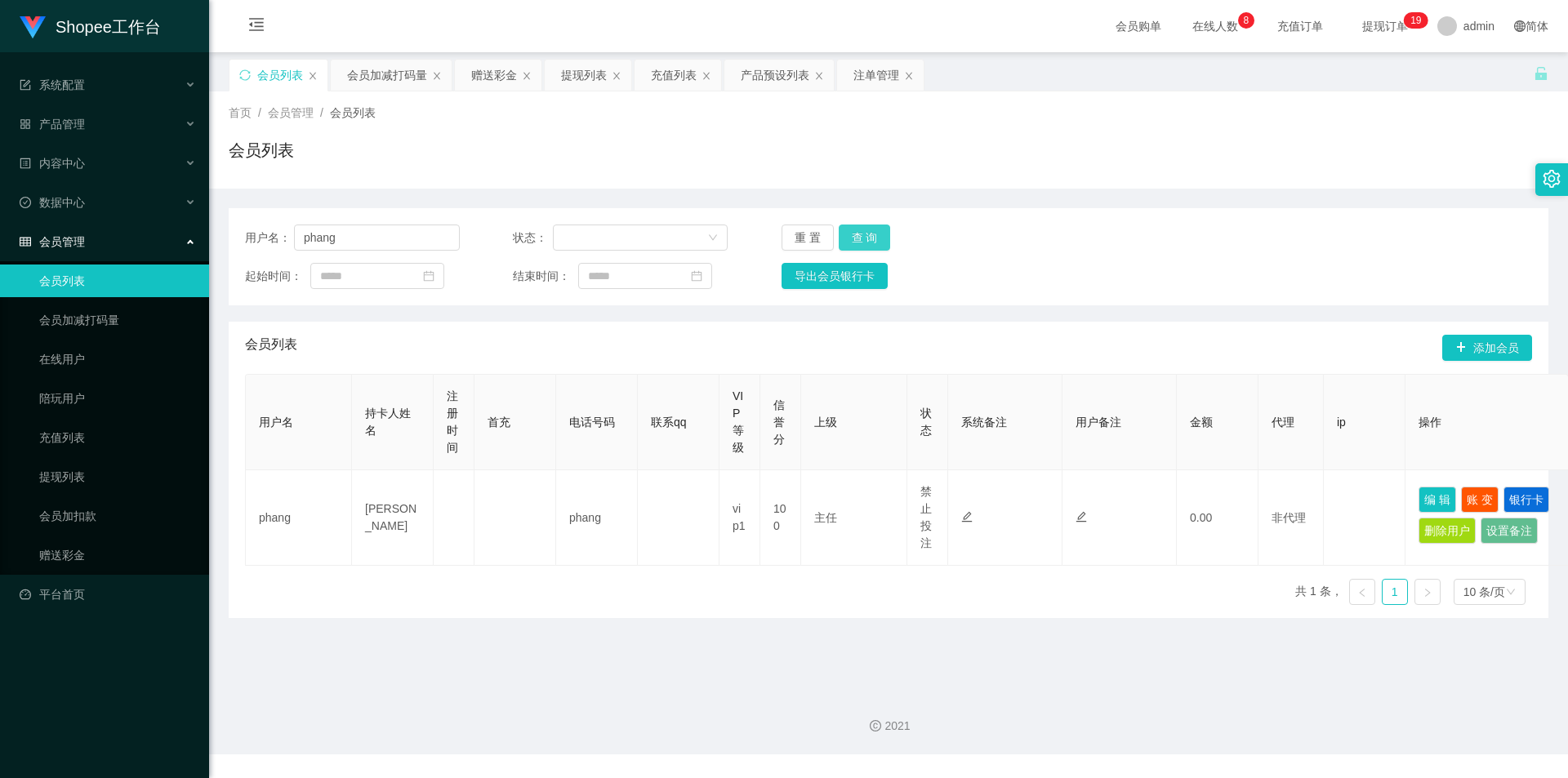
click at [870, 235] on button "查 询" at bounding box center [865, 237] width 52 height 26
click at [359, 234] on input "phang" at bounding box center [376, 237] width 165 height 26
click at [391, 77] on div "会员加减打码量" at bounding box center [387, 75] width 80 height 31
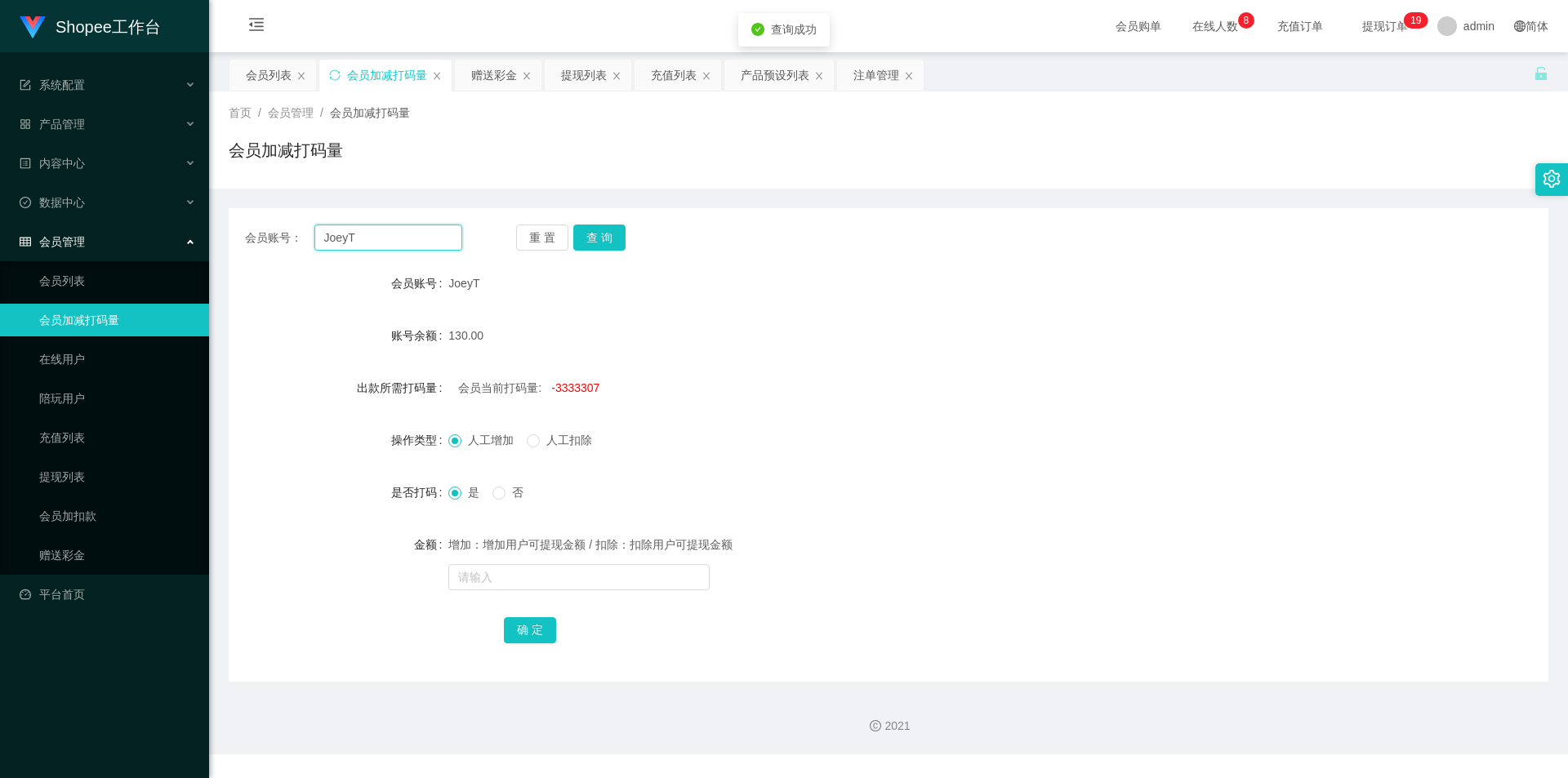
click at [403, 238] on input "JoeyT" at bounding box center [388, 237] width 148 height 26
paste input "phang"
drag, startPoint x: 597, startPoint y: 242, endPoint x: 588, endPoint y: 279, distance: 38.1
click at [597, 242] on button "查 询" at bounding box center [599, 237] width 52 height 26
drag, startPoint x: 406, startPoint y: 235, endPoint x: 420, endPoint y: 241, distance: 15.2
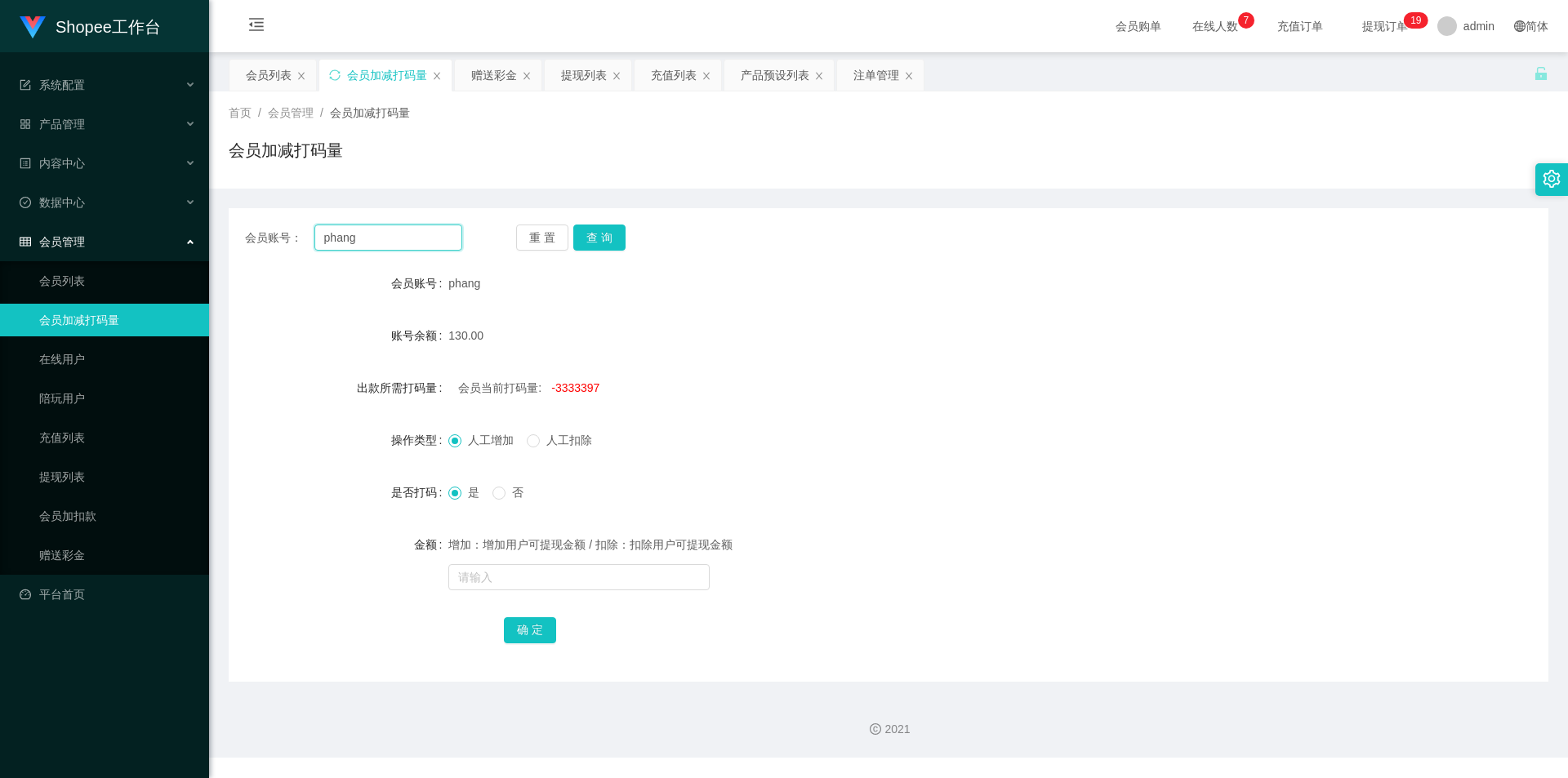
click at [405, 238] on input "phang" at bounding box center [388, 237] width 148 height 26
paste input "Annie84ooi"
type input "Annie84ooi"
click at [608, 240] on button "查 询" at bounding box center [599, 237] width 52 height 26
click at [573, 392] on span "-251614" at bounding box center [571, 387] width 41 height 13
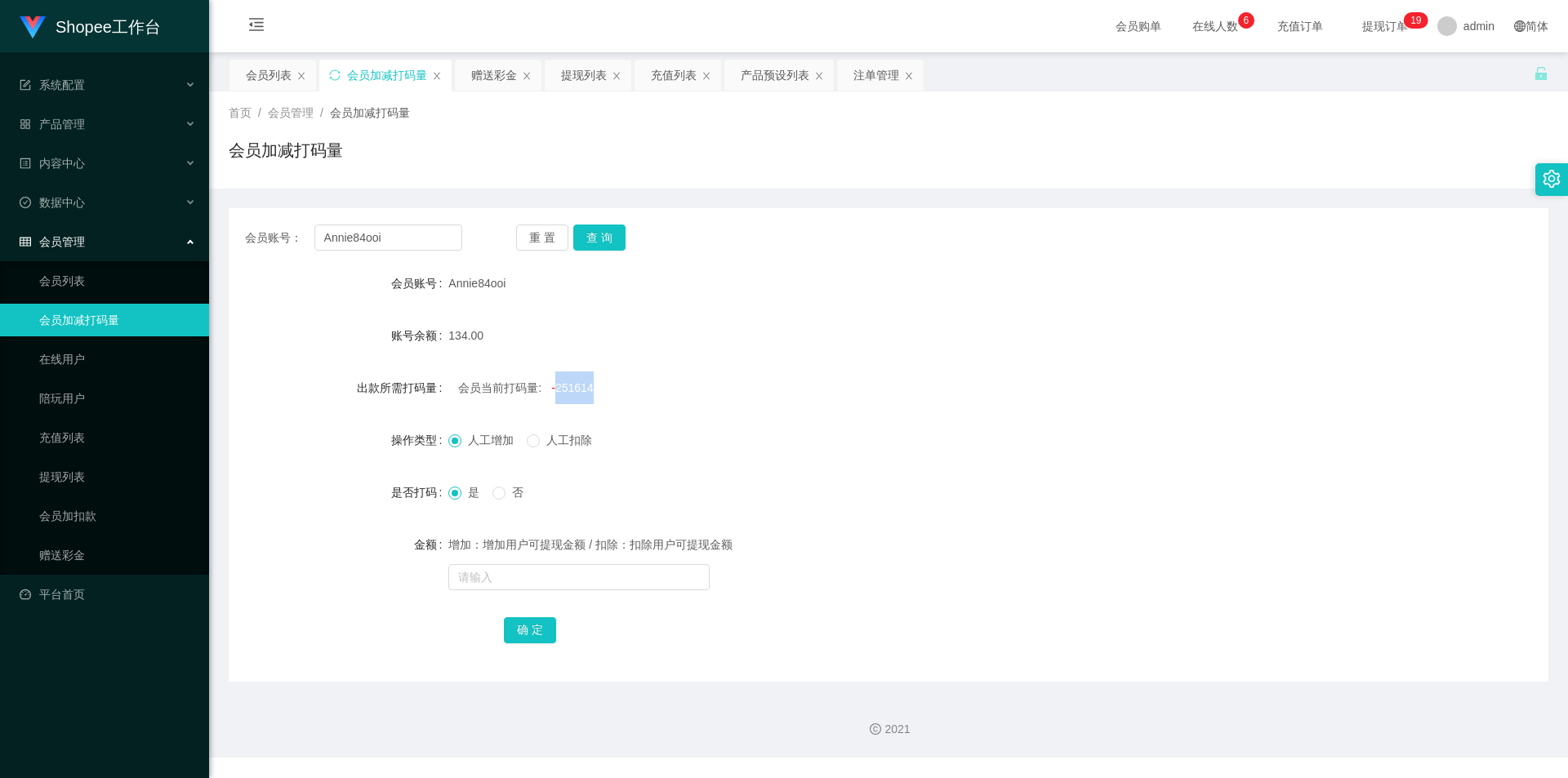
click at [570, 392] on span "-251614" at bounding box center [571, 387] width 41 height 13
copy span "251614"
click at [523, 574] on input "text" at bounding box center [579, 577] width 262 height 26
paste input "251614"
type input "251614"
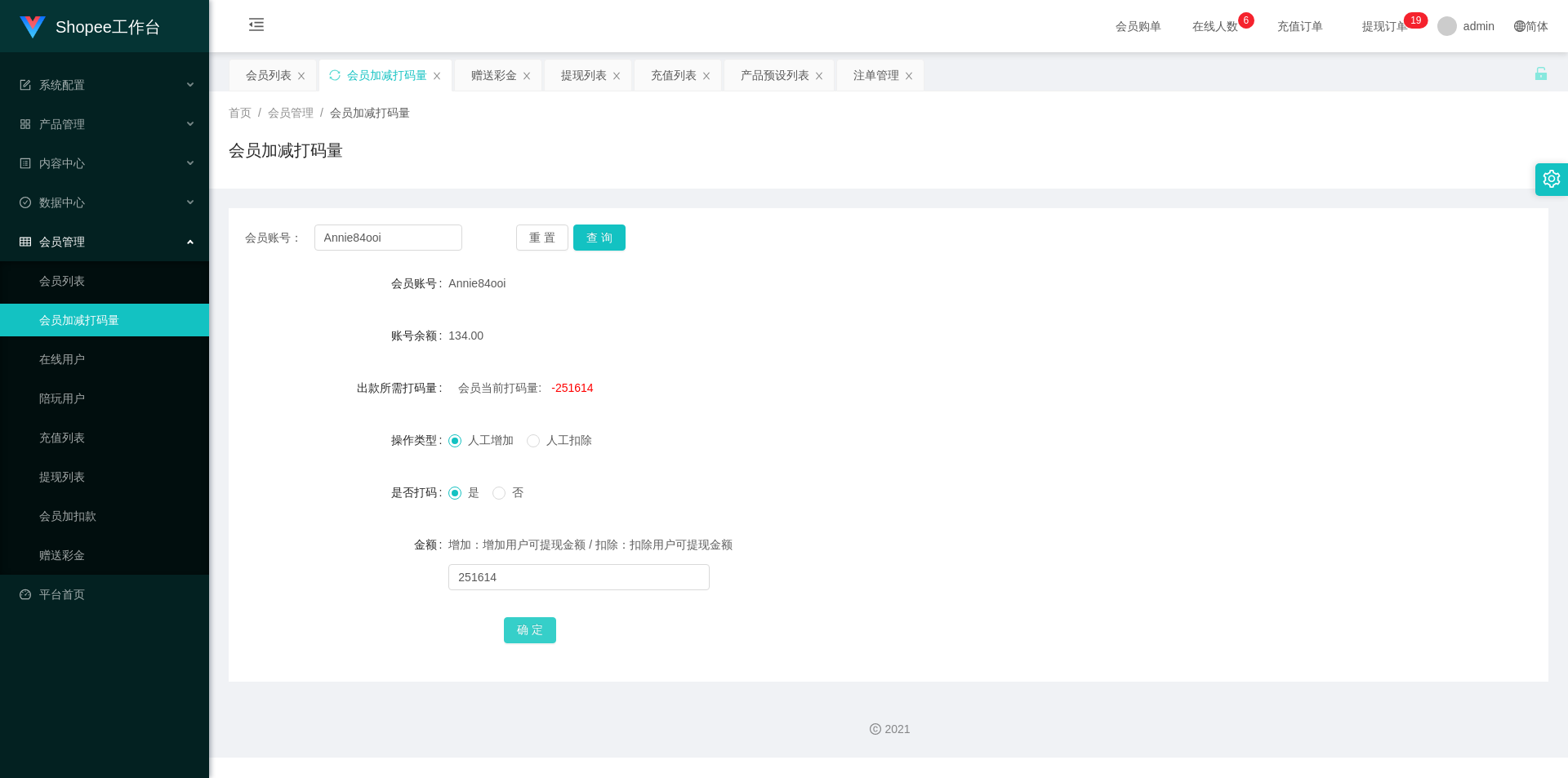
click at [527, 628] on button "确 定" at bounding box center [530, 630] width 52 height 26
click at [528, 586] on input "text" at bounding box center [579, 577] width 262 height 26
type input "5000"
click at [528, 634] on button "确 定" at bounding box center [530, 630] width 52 height 26
drag, startPoint x: 389, startPoint y: 244, endPoint x: 399, endPoint y: 251, distance: 12.2
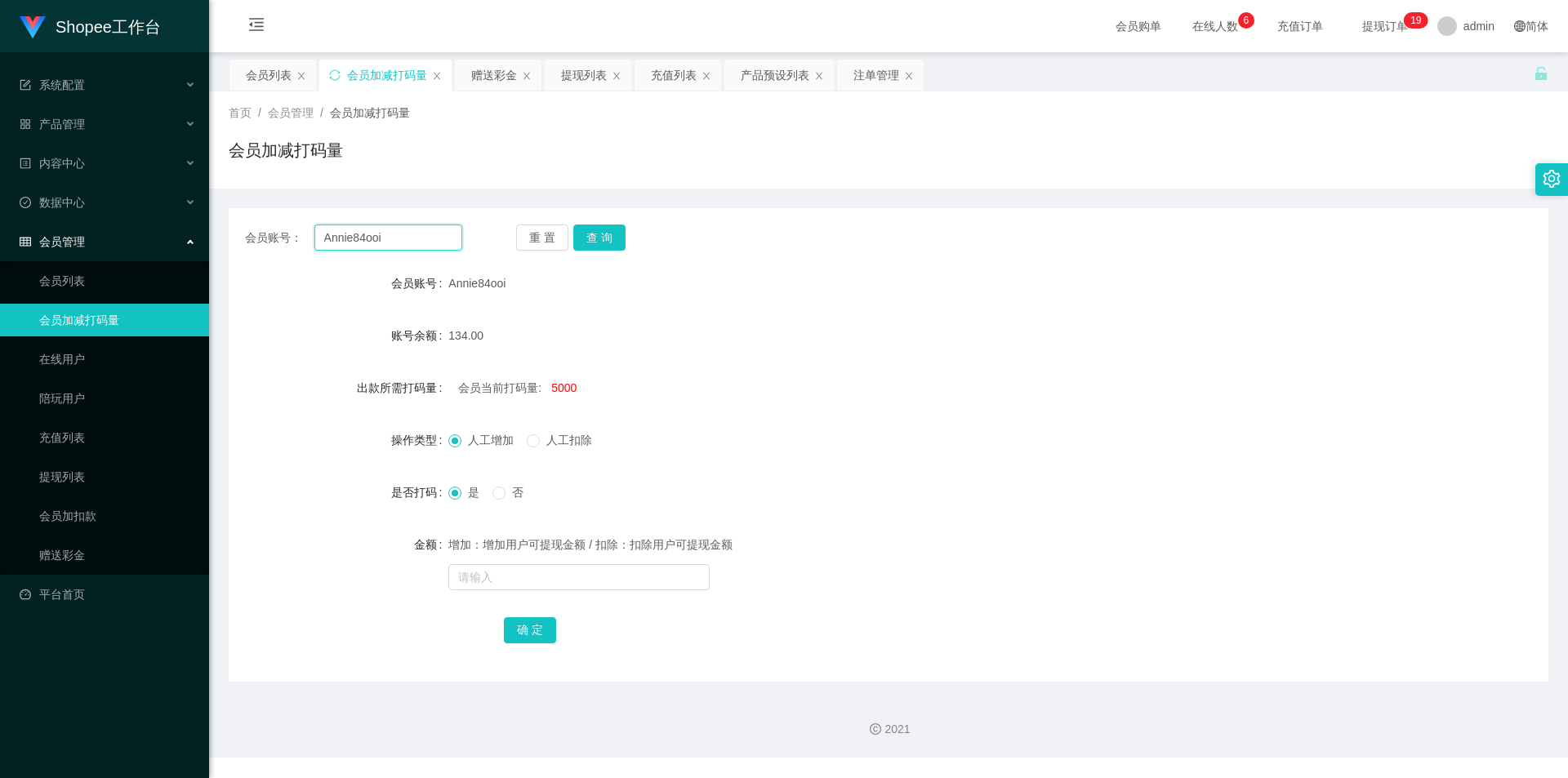
click at [389, 244] on input "Annie84ooi" at bounding box center [388, 237] width 148 height 26
paste input "phang"
type input "phang"
click at [607, 229] on button "查 询" at bounding box center [599, 237] width 52 height 26
click at [571, 391] on span "-3333397" at bounding box center [575, 387] width 48 height 13
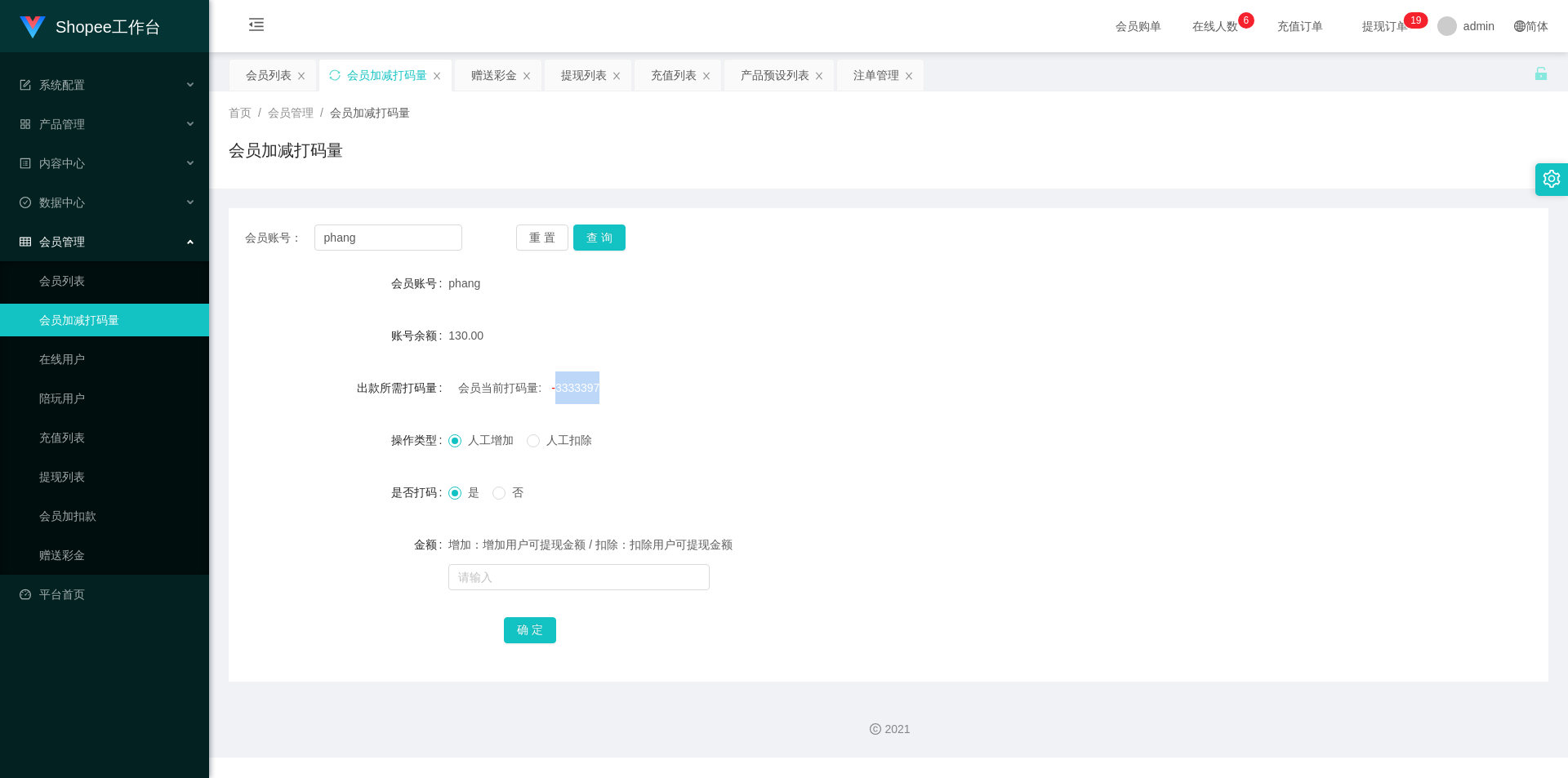
click at [571, 391] on span "-3333397" at bounding box center [575, 387] width 48 height 13
copy span "3333397"
click at [489, 585] on input "text" at bounding box center [579, 577] width 262 height 26
paste input "3333397"
type input "3333397"
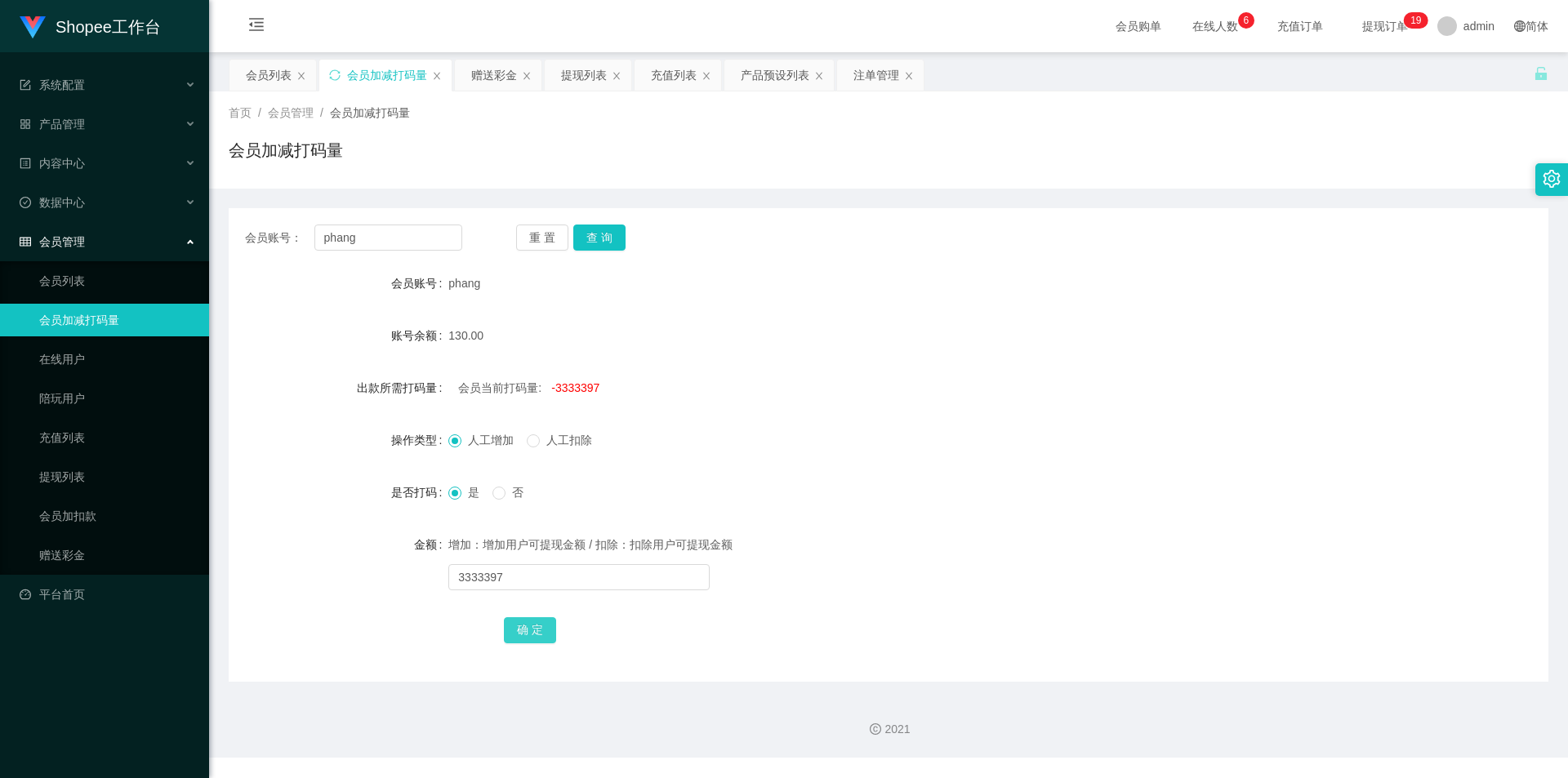
drag, startPoint x: 545, startPoint y: 635, endPoint x: 519, endPoint y: 629, distance: 26.7
click at [544, 635] on button "确 定" at bounding box center [530, 630] width 52 height 26
click at [538, 580] on input "text" at bounding box center [579, 577] width 262 height 26
type input "6000"
drag, startPoint x: 517, startPoint y: 629, endPoint x: 499, endPoint y: 649, distance: 26.9
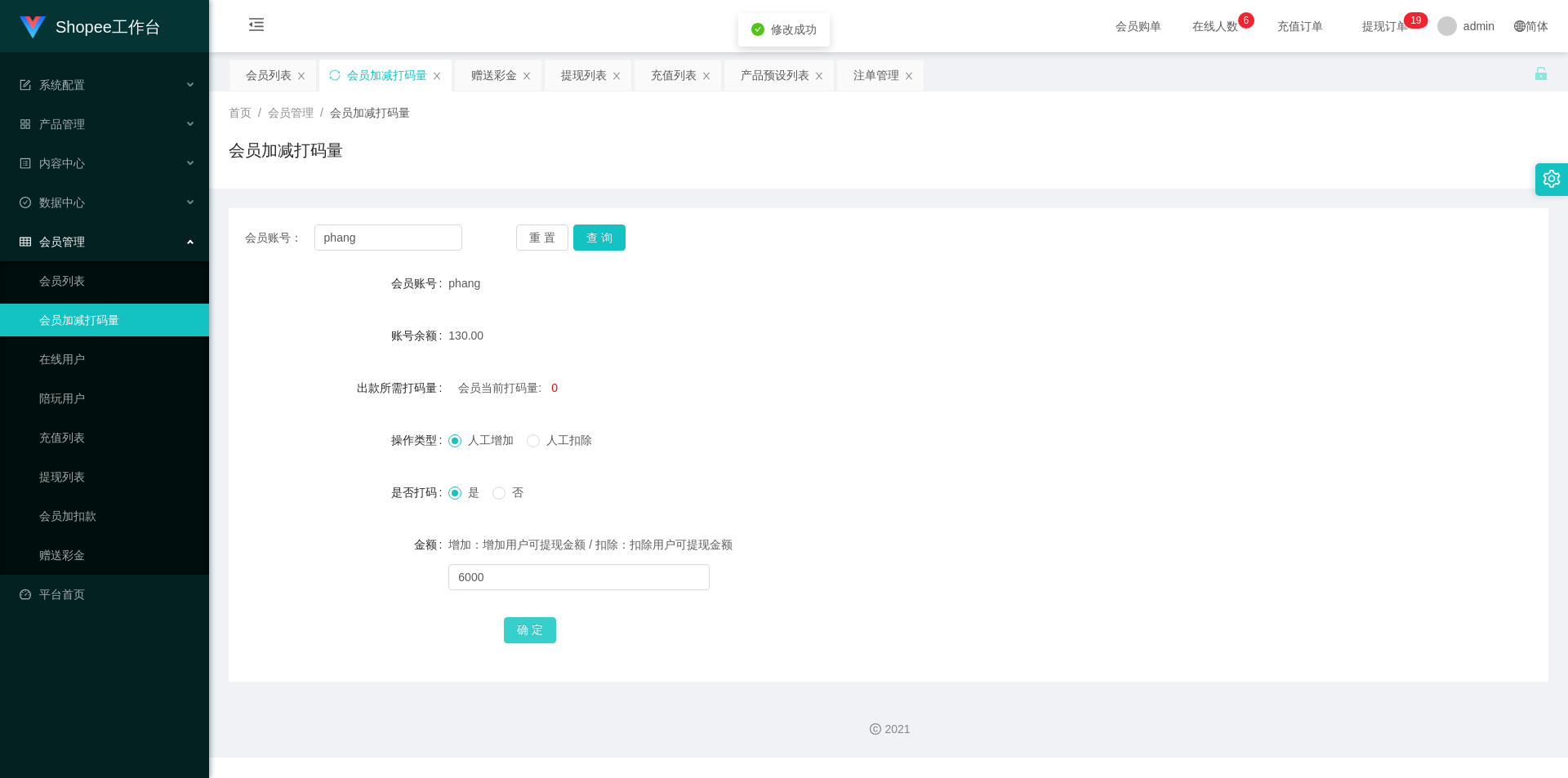
click at [517, 629] on button "确 定" at bounding box center [530, 630] width 52 height 26
click at [270, 79] on div "会员列表" at bounding box center [268, 75] width 46 height 31
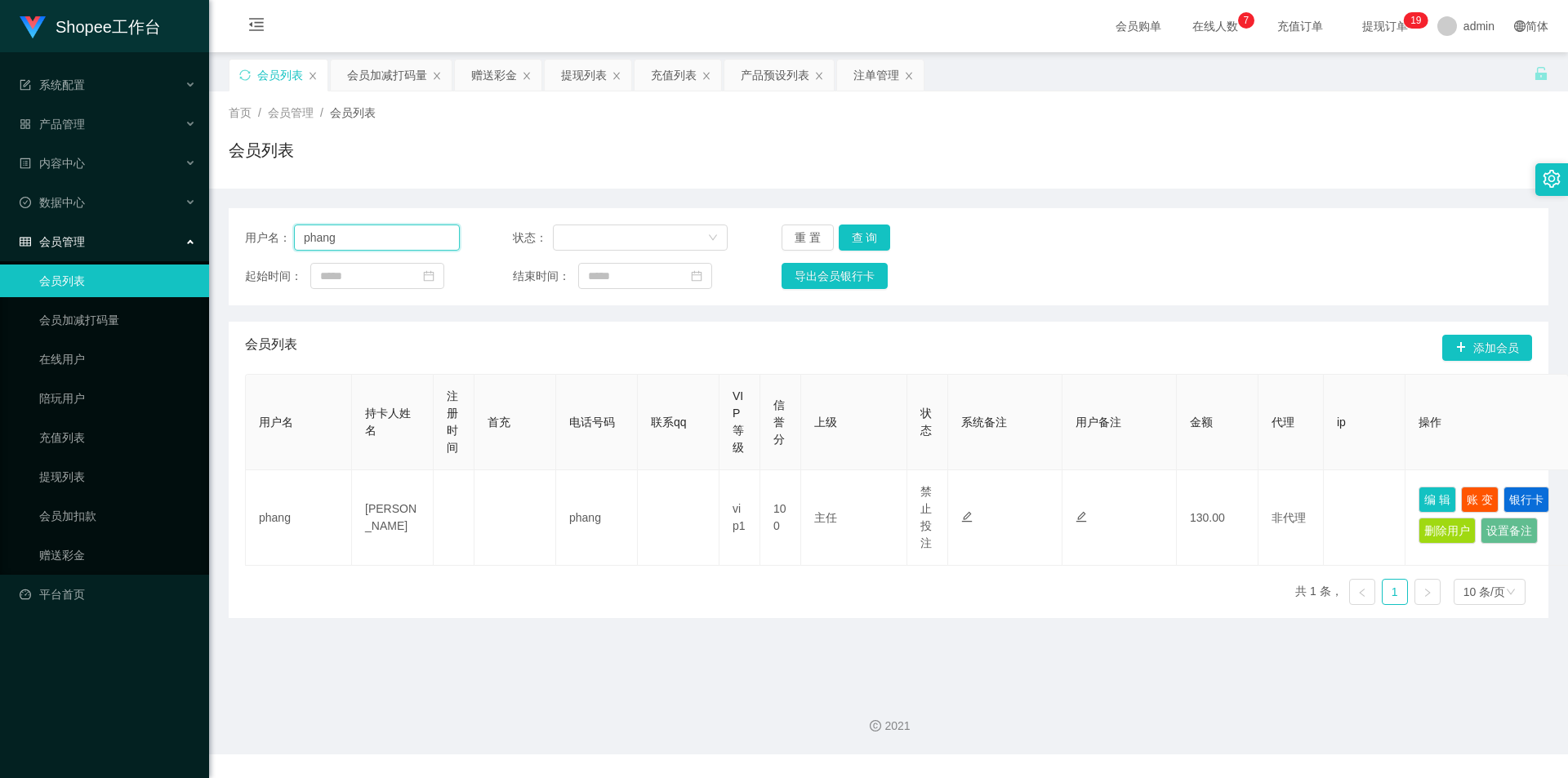
click at [347, 240] on input "phang" at bounding box center [376, 237] width 165 height 26
paste input "leehui_"
type input "leehui_"
click at [862, 236] on button "查 询" at bounding box center [865, 237] width 52 height 26
click at [400, 85] on div "会员加减打码量" at bounding box center [387, 75] width 80 height 31
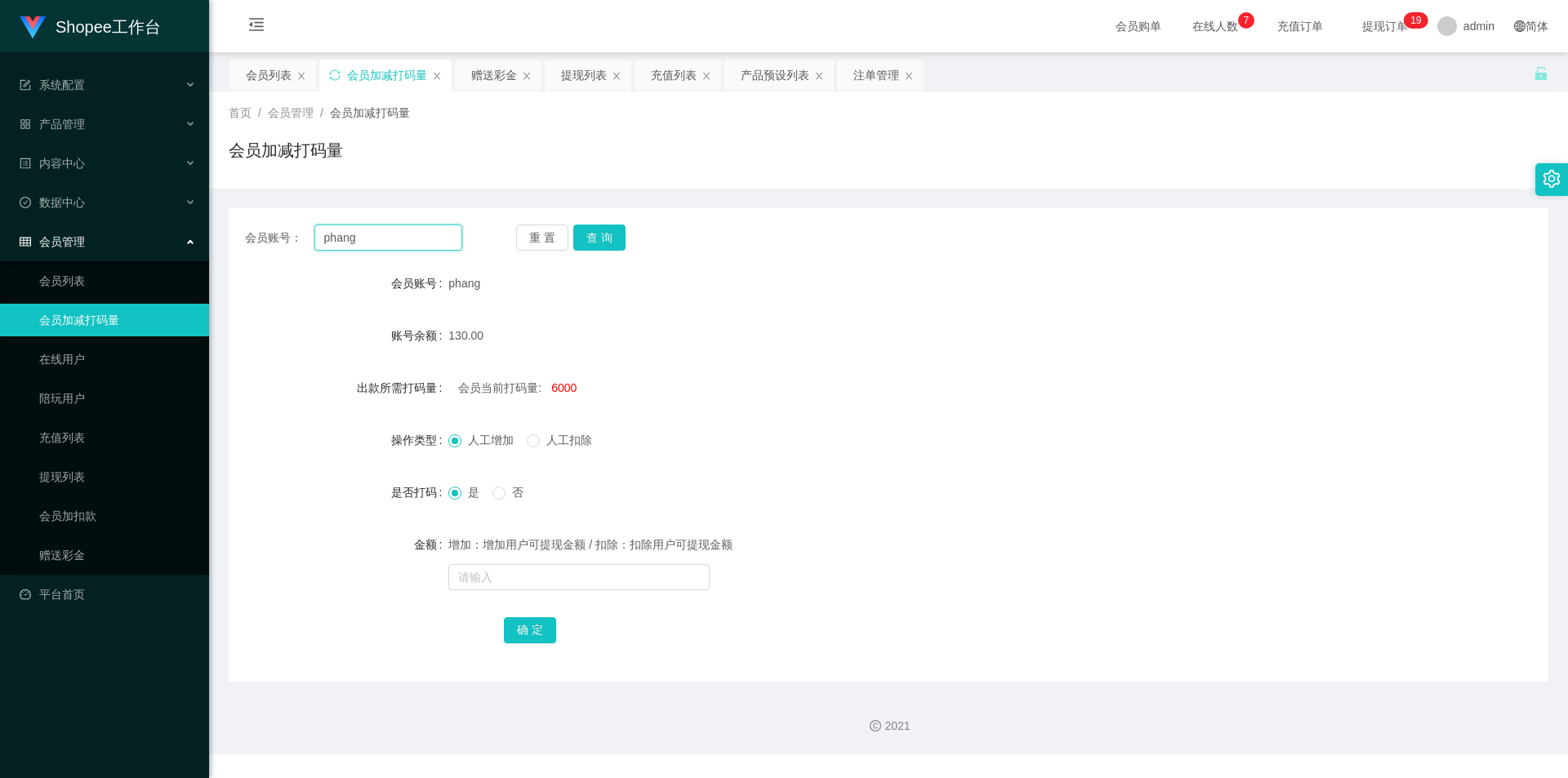
click at [401, 247] on input "phang" at bounding box center [388, 237] width 148 height 26
paste input "leehui_"
type input "leehui_"
click at [614, 228] on button "查 询" at bounding box center [599, 237] width 52 height 26
click at [855, 73] on div "注单管理" at bounding box center [876, 75] width 46 height 31
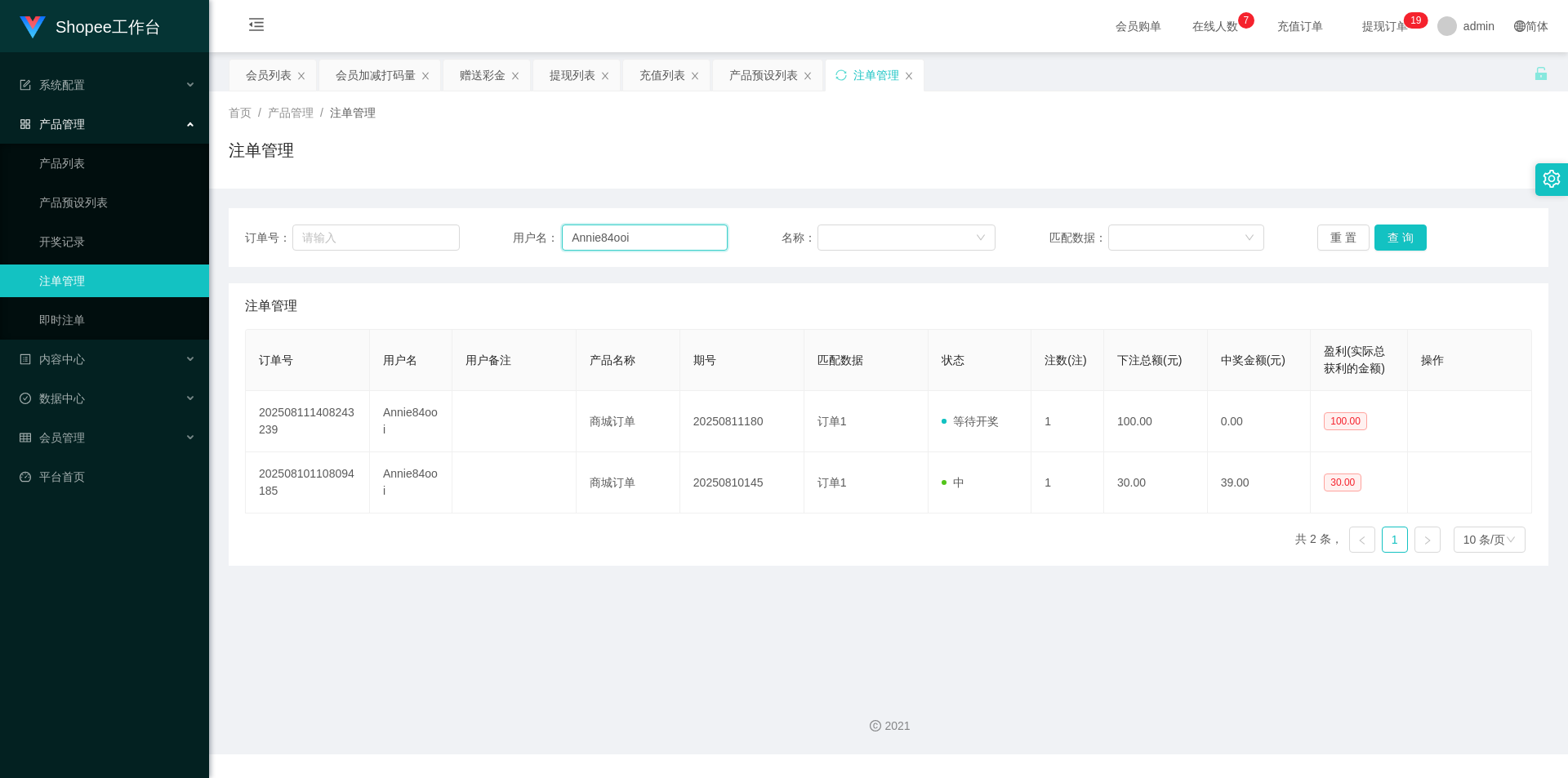
click at [621, 239] on input "Annie84ooi" at bounding box center [645, 237] width 165 height 26
paste input "leehui_"
type input "leehui_"
click at [242, 77] on div "会员列表" at bounding box center [273, 75] width 87 height 31
click at [276, 78] on div "会员列表" at bounding box center [268, 75] width 46 height 31
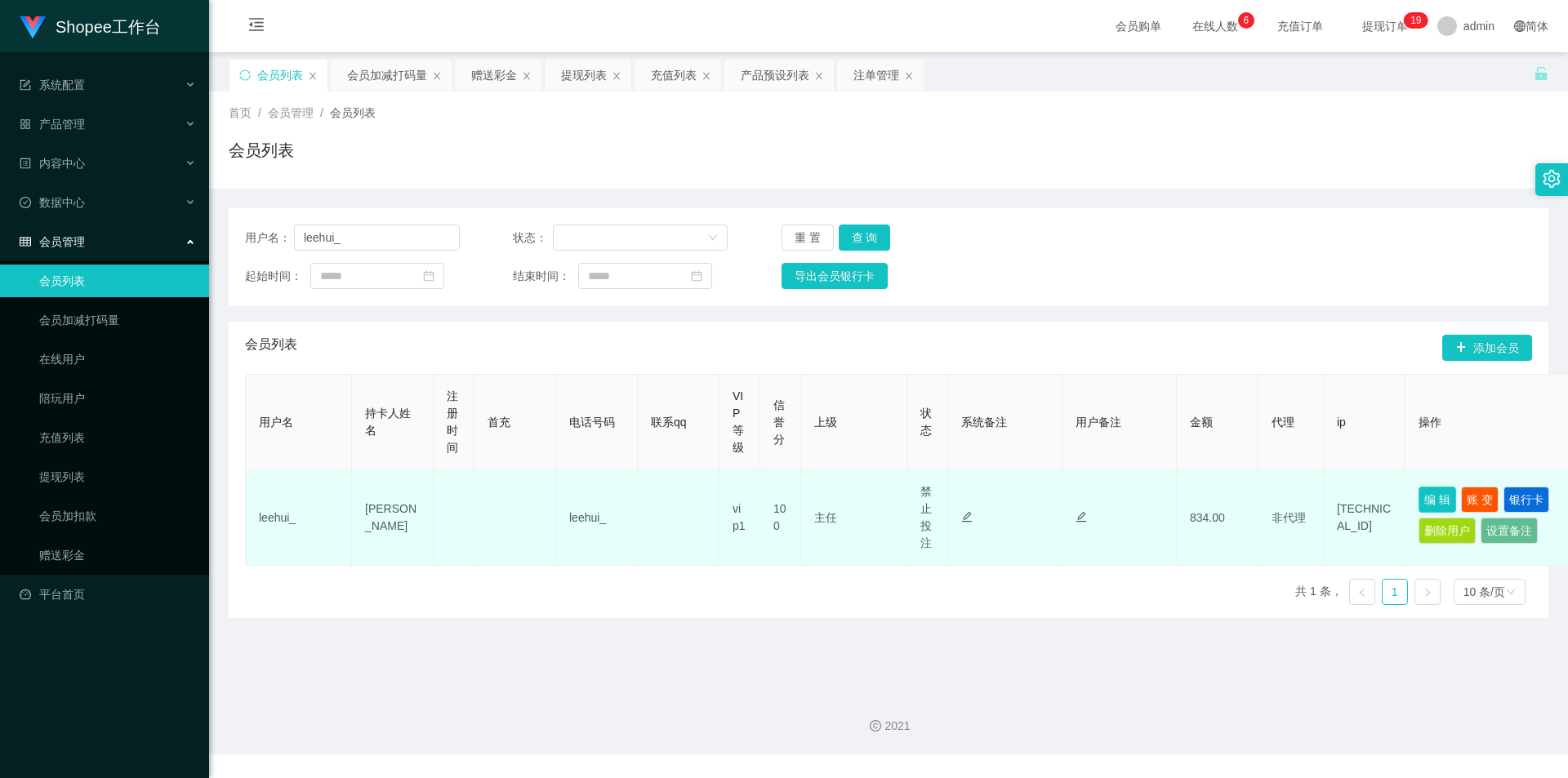
click at [1430, 489] on button "编 辑" at bounding box center [1437, 500] width 38 height 26
type input "leehui_"
type input "[PERSON_NAME]"
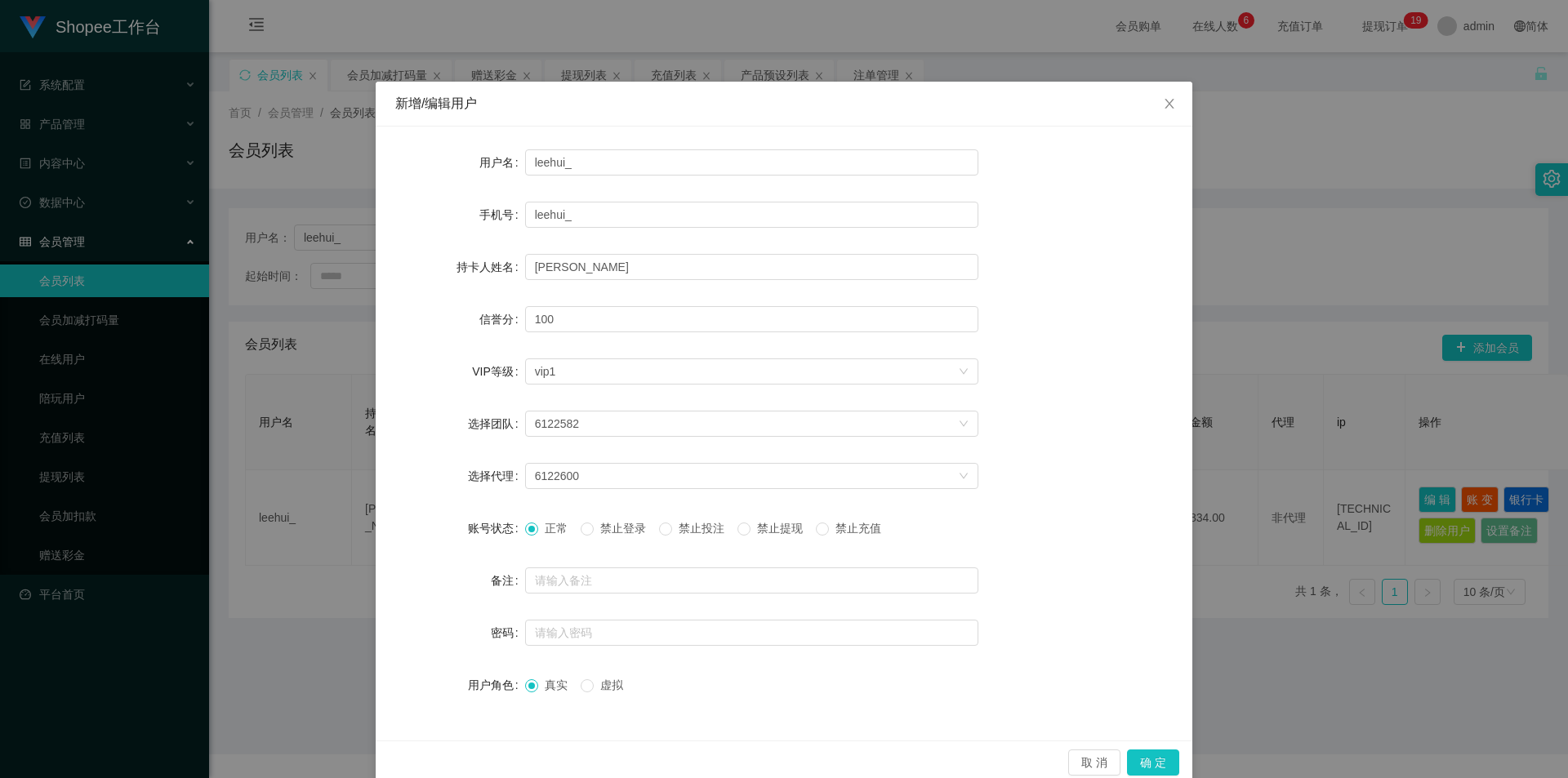
click at [1144, 748] on div "取 消 确 定" at bounding box center [784, 762] width 817 height 43
click at [1135, 751] on button "确 定" at bounding box center [1153, 762] width 52 height 26
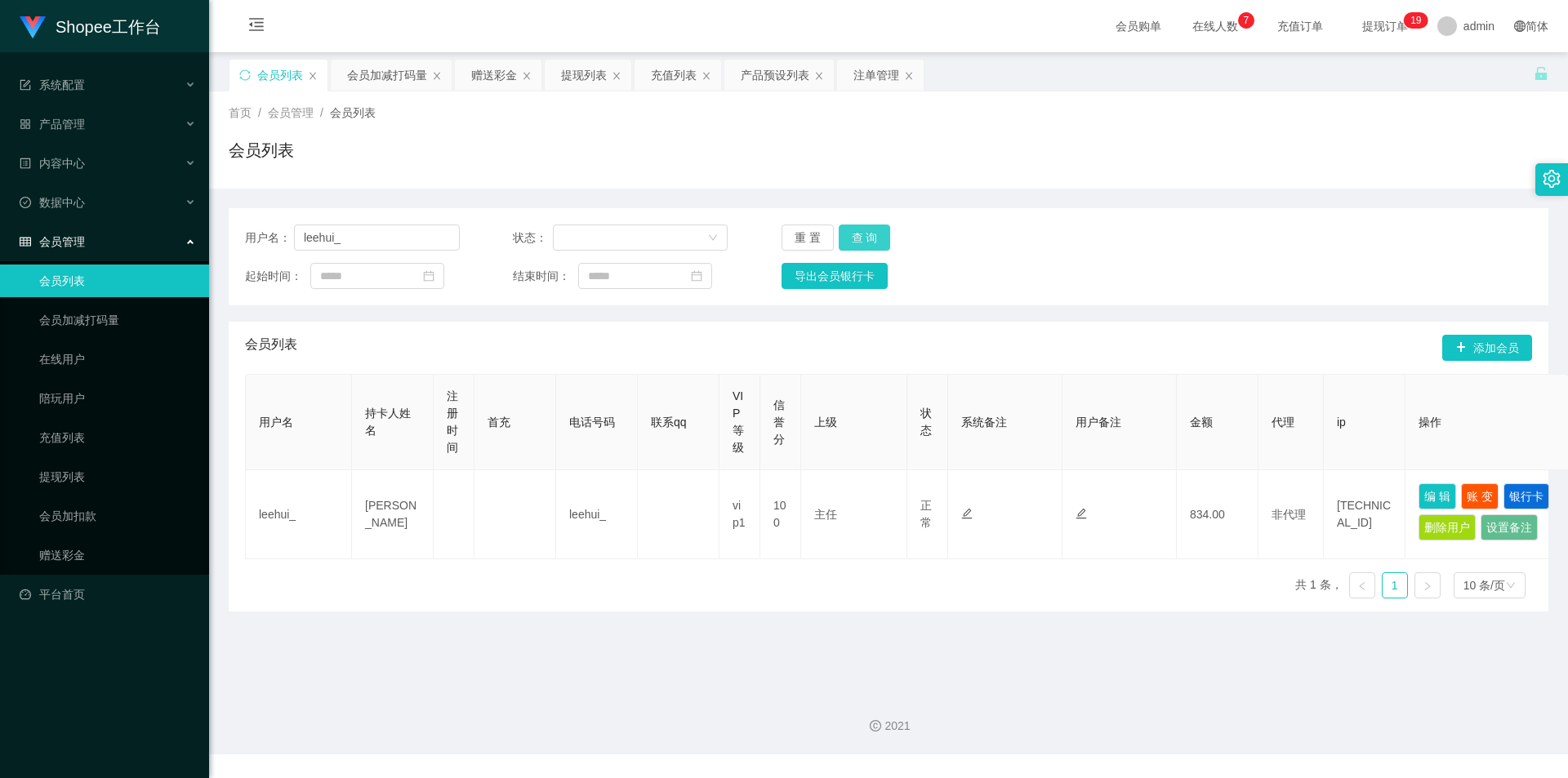
click at [861, 230] on button "查 询" at bounding box center [865, 237] width 52 height 26
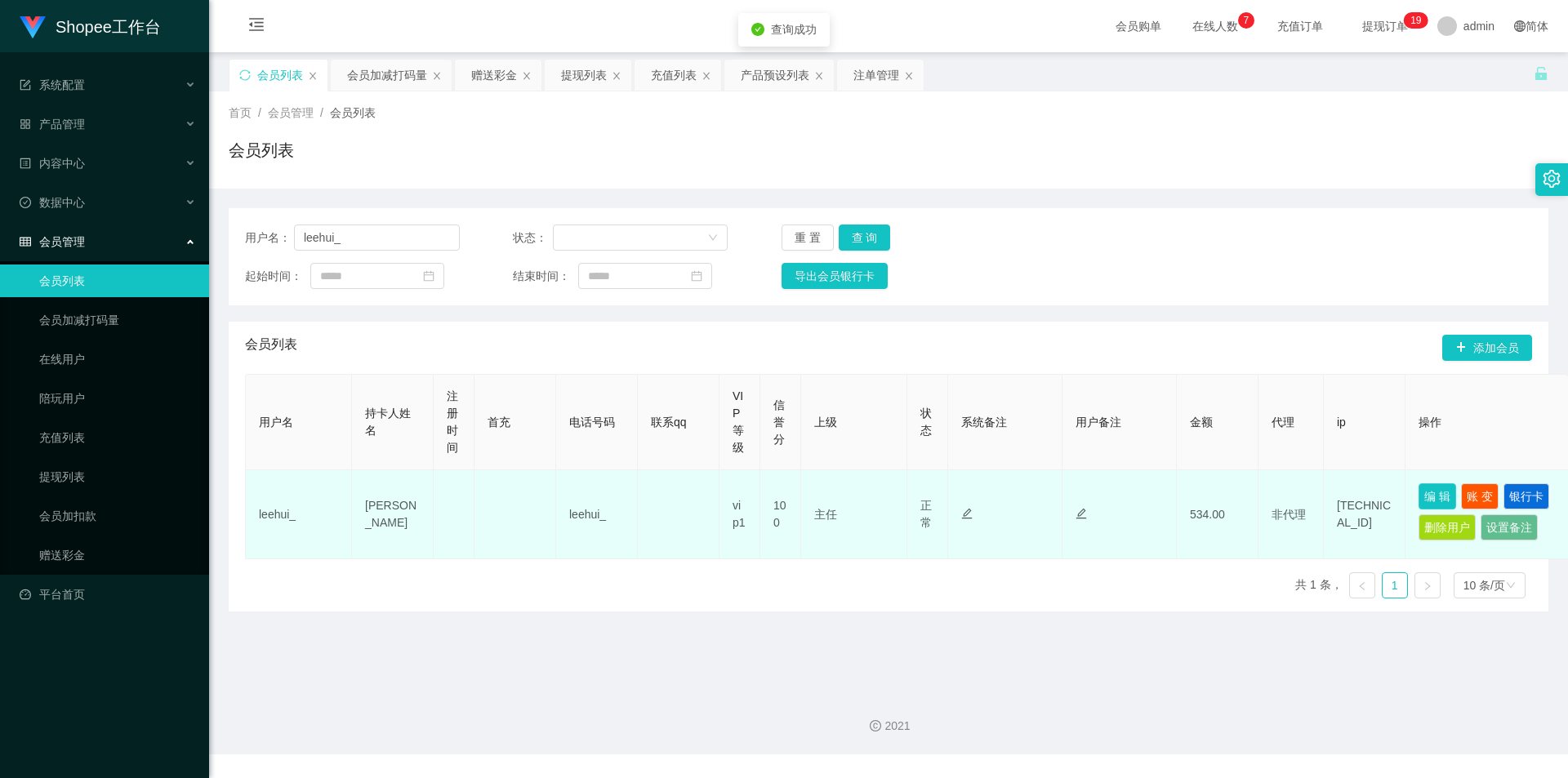
click at [1429, 494] on button "编 辑" at bounding box center [1437, 496] width 38 height 26
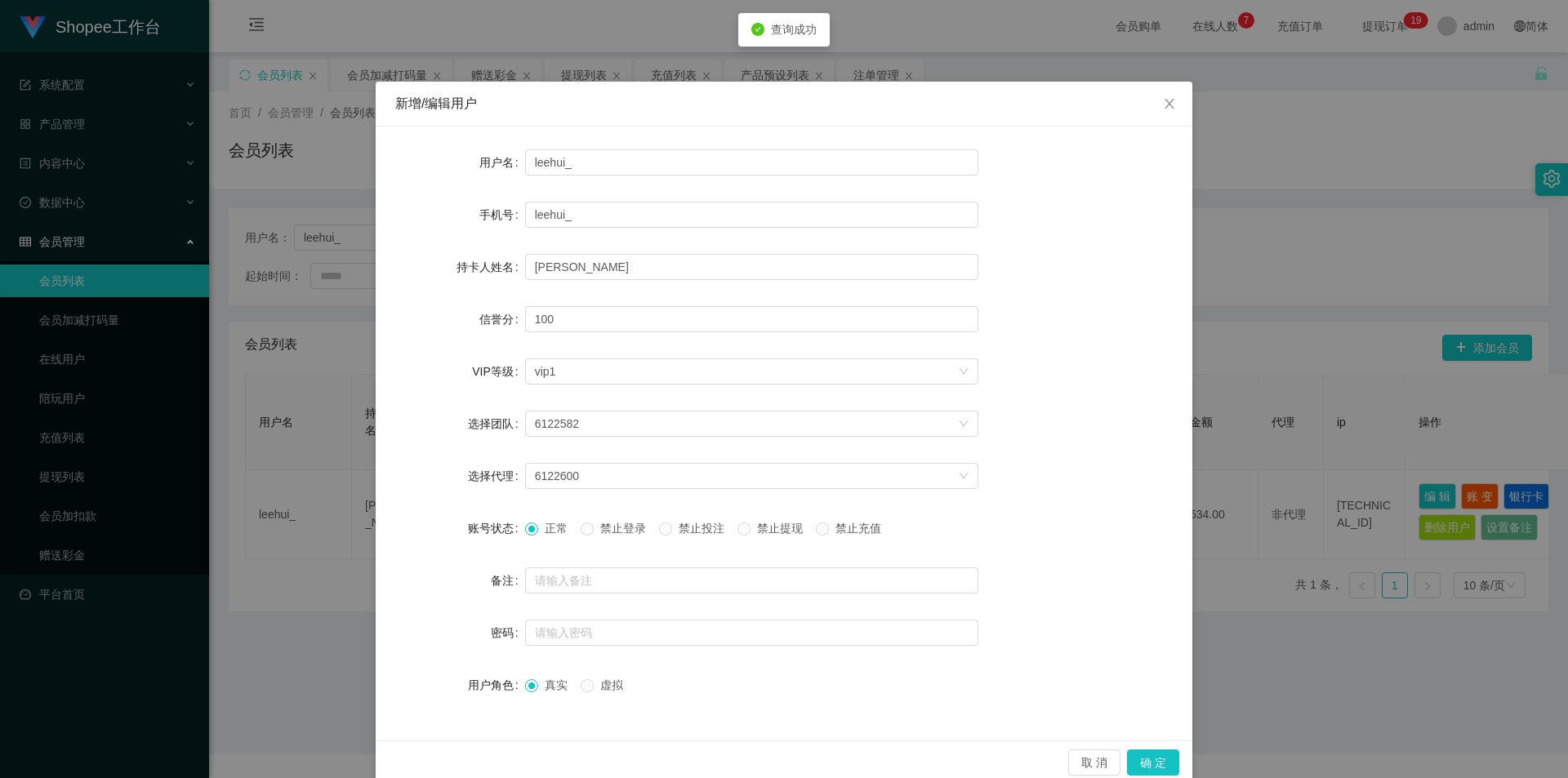
click at [699, 525] on span "禁止投注" at bounding box center [701, 527] width 59 height 13
click at [1140, 766] on button "确 定" at bounding box center [1153, 762] width 52 height 26
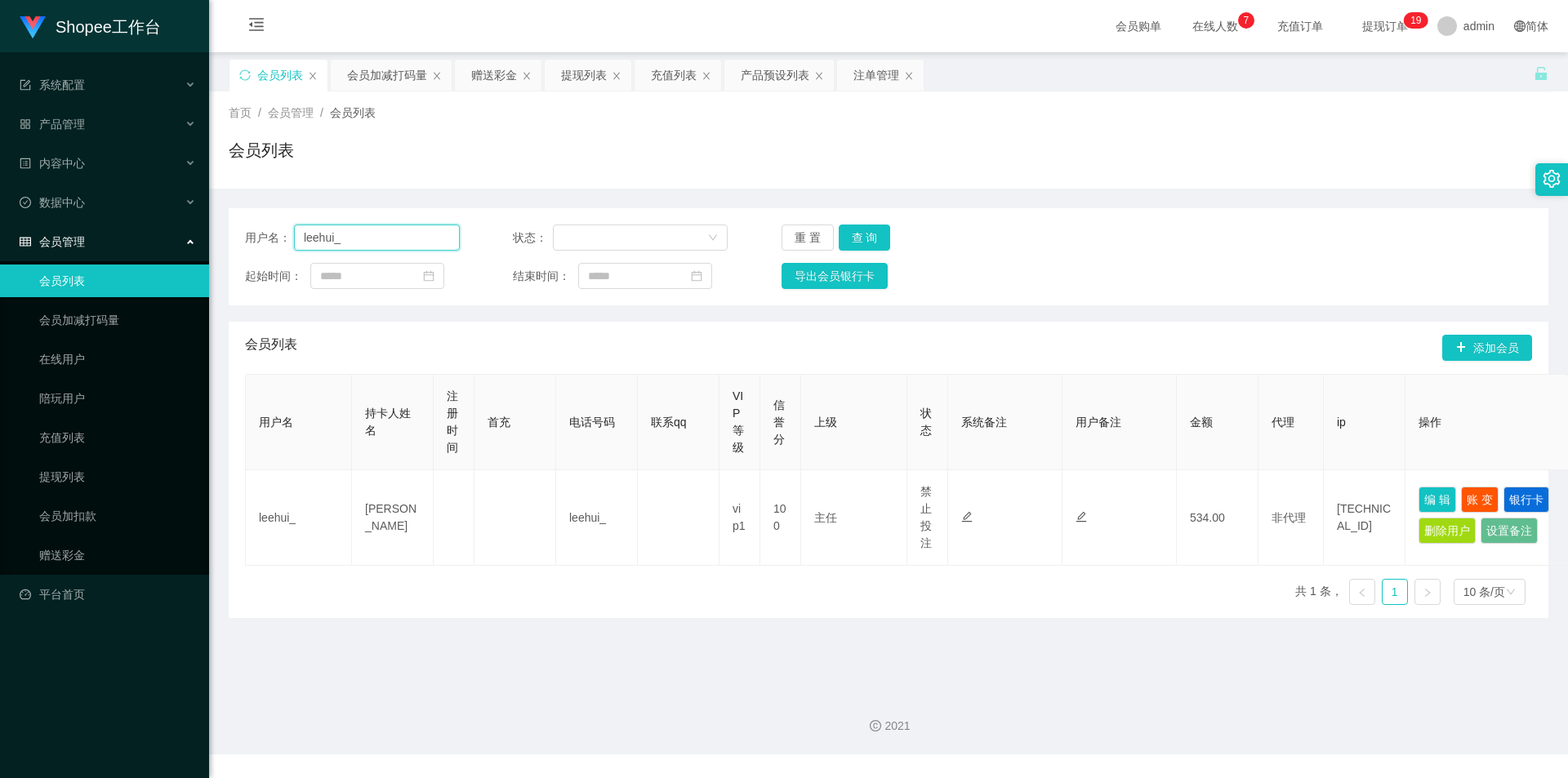
click at [408, 230] on input "leehui_" at bounding box center [376, 237] width 165 height 26
click at [855, 235] on button "查 询" at bounding box center [865, 237] width 52 height 26
click at [392, 85] on div "会员加减打码量" at bounding box center [387, 75] width 80 height 31
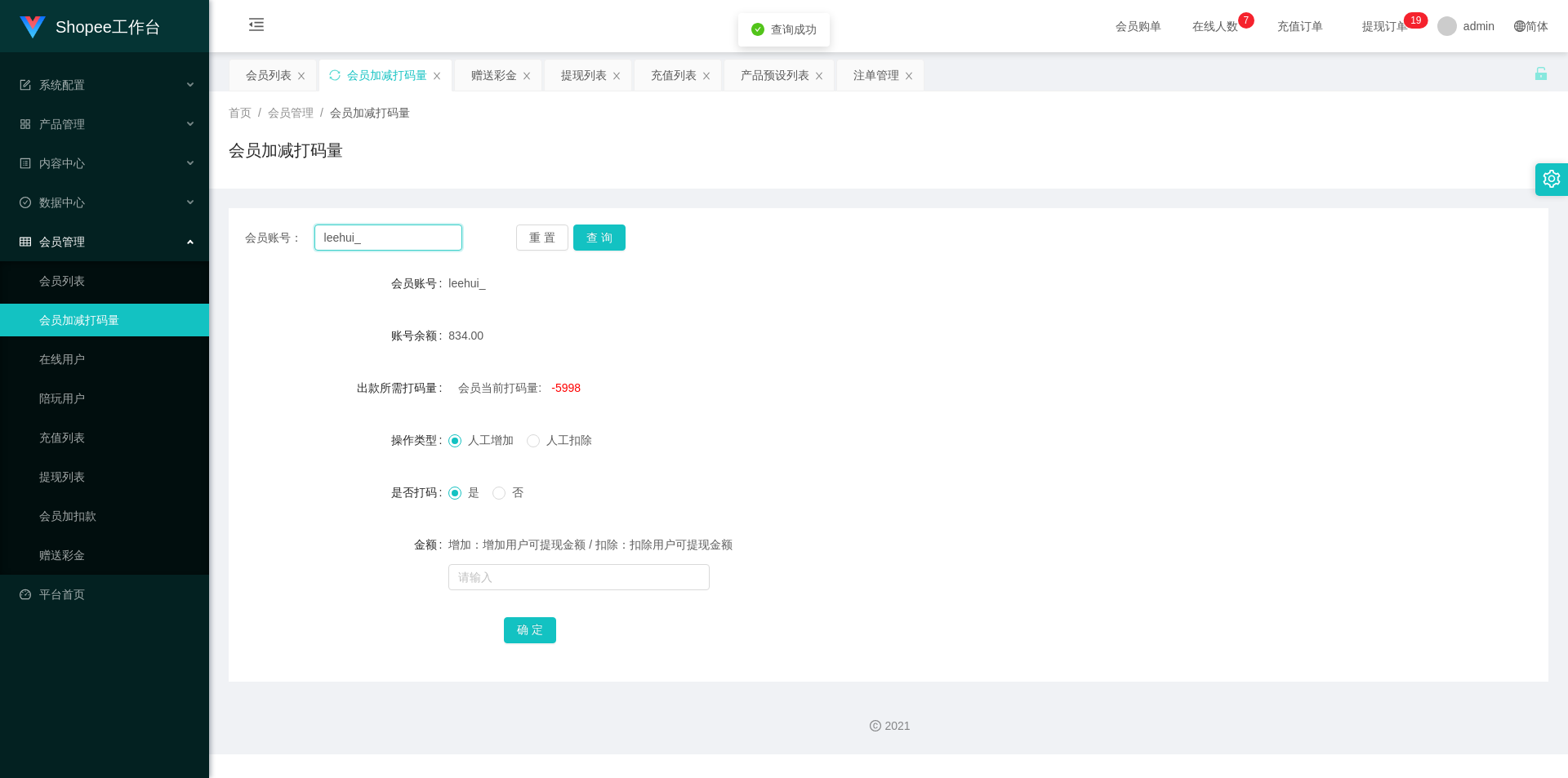
click at [424, 234] on input "leehui_" at bounding box center [388, 237] width 148 height 26
drag, startPoint x: 605, startPoint y: 237, endPoint x: 543, endPoint y: 283, distance: 77.2
click at [602, 238] on button "查 询" at bounding box center [599, 237] width 52 height 26
click at [595, 579] on input "text" at bounding box center [579, 577] width 262 height 26
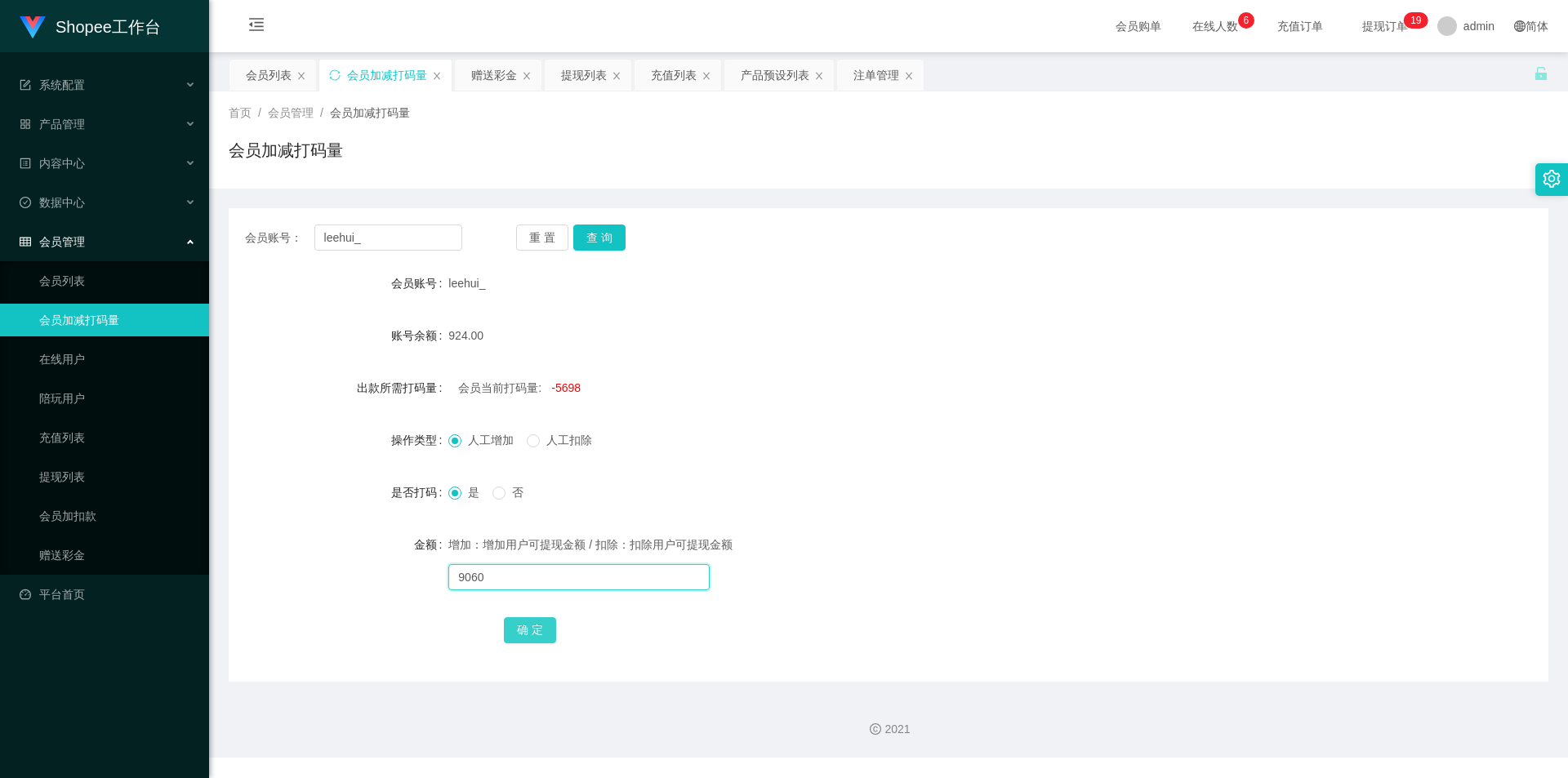
type input "9060"
drag, startPoint x: 548, startPoint y: 620, endPoint x: 538, endPoint y: 623, distance: 10.4
click at [548, 620] on button "确 定" at bounding box center [530, 630] width 52 height 26
click at [412, 235] on input "leehui_" at bounding box center [388, 237] width 148 height 26
click at [244, 62] on div "会员列表" at bounding box center [273, 75] width 87 height 31
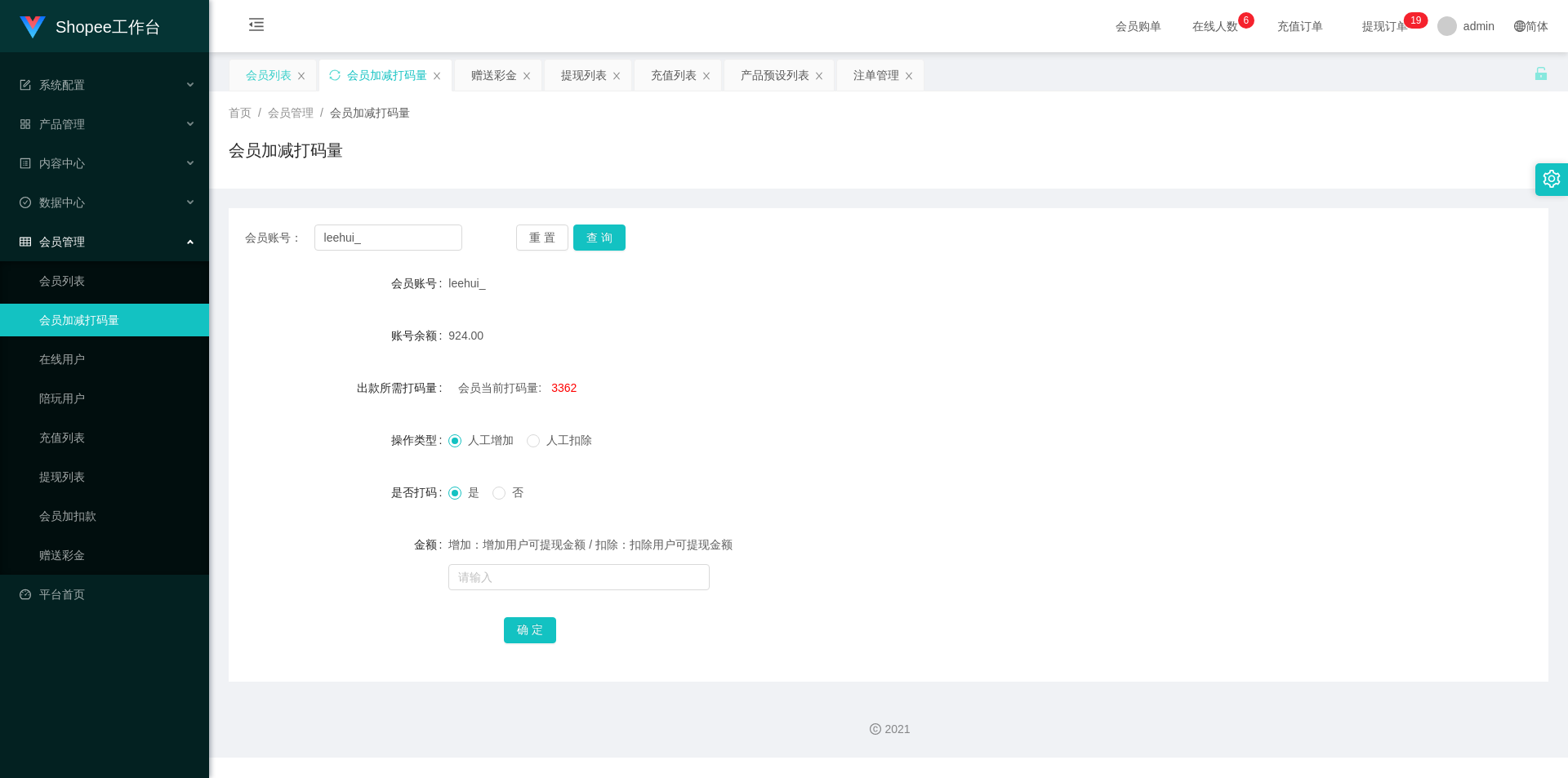
click at [262, 77] on div "会员列表" at bounding box center [268, 75] width 46 height 31
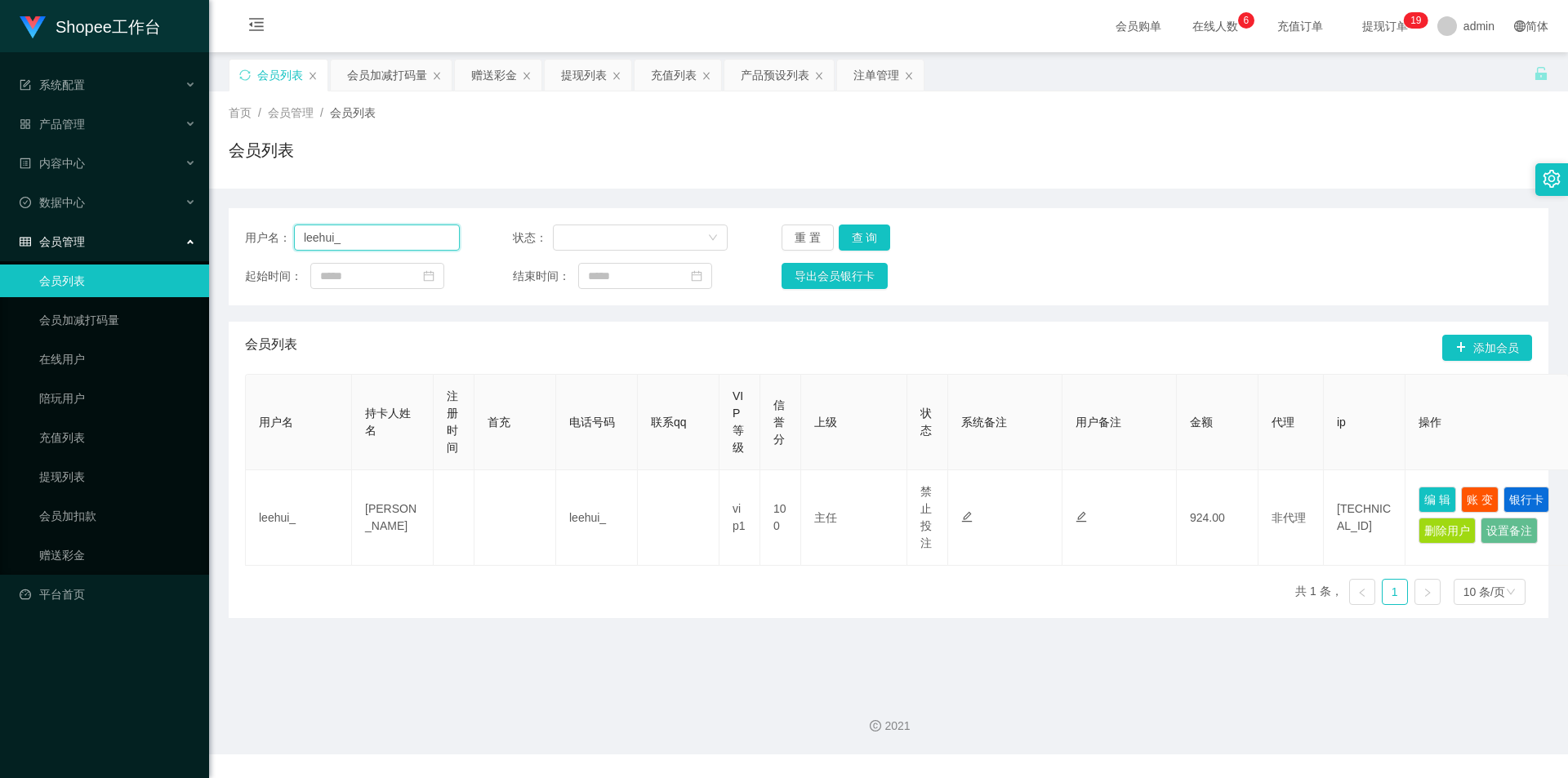
click at [397, 230] on input "leehui_" at bounding box center [376, 237] width 165 height 26
paste input "01110933351"
type input "01110933351"
drag, startPoint x: 852, startPoint y: 232, endPoint x: 857, endPoint y: 245, distance: 13.9
click at [852, 232] on button "查 询" at bounding box center [865, 237] width 52 height 26
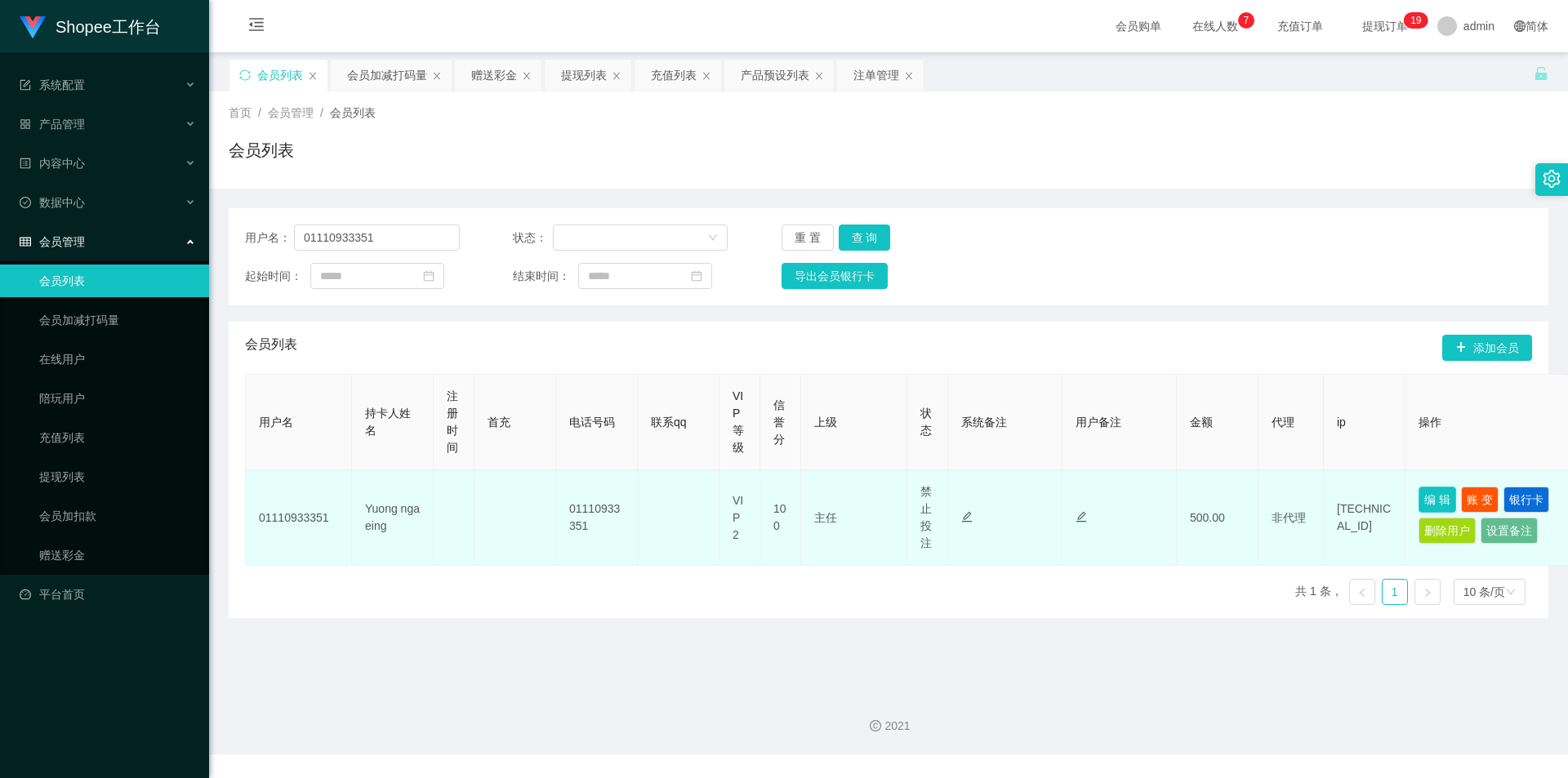
click at [1422, 500] on button "编 辑" at bounding box center [1437, 500] width 38 height 26
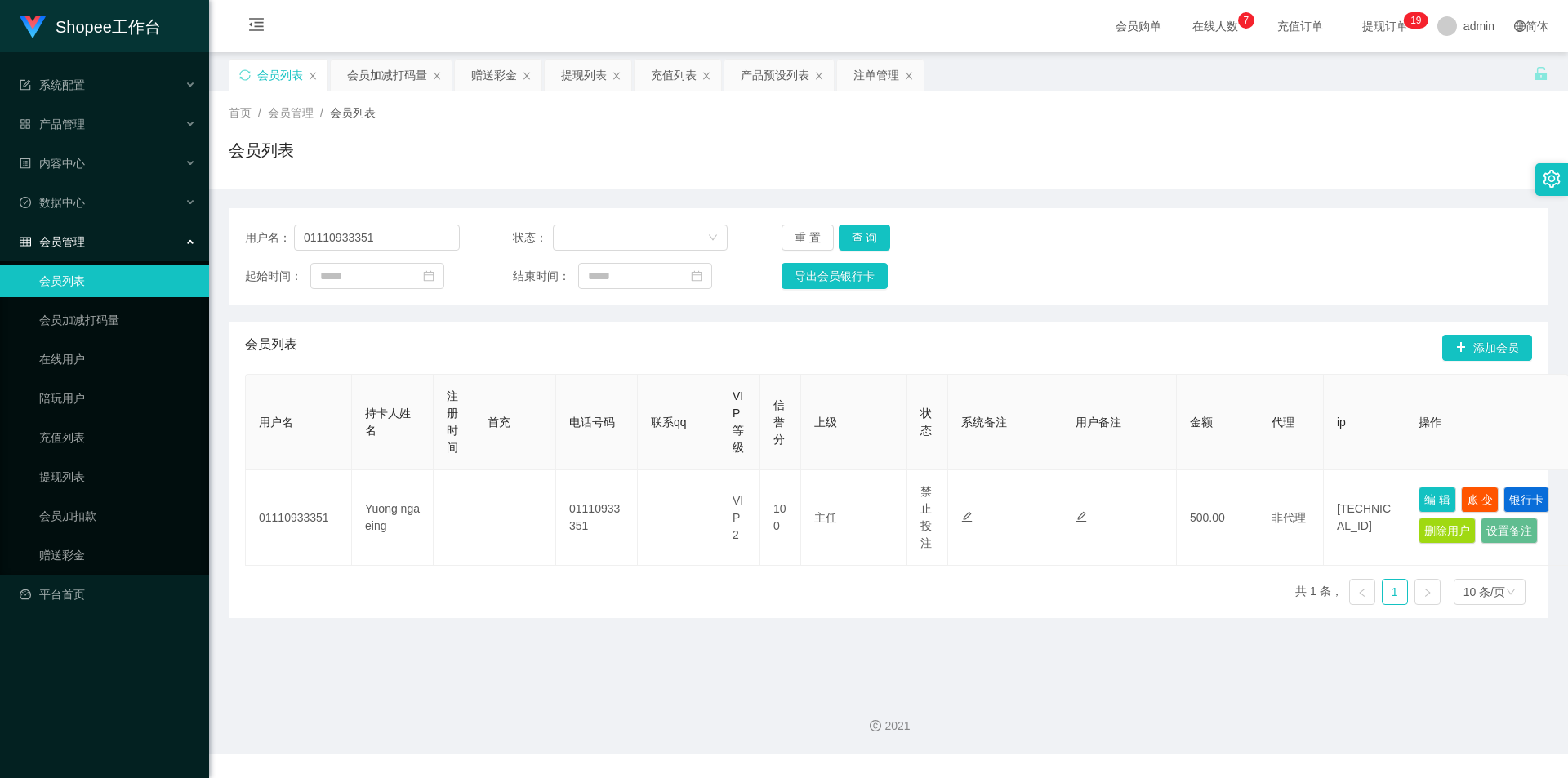
type input "01110933351"
type input "Yuong nga eing"
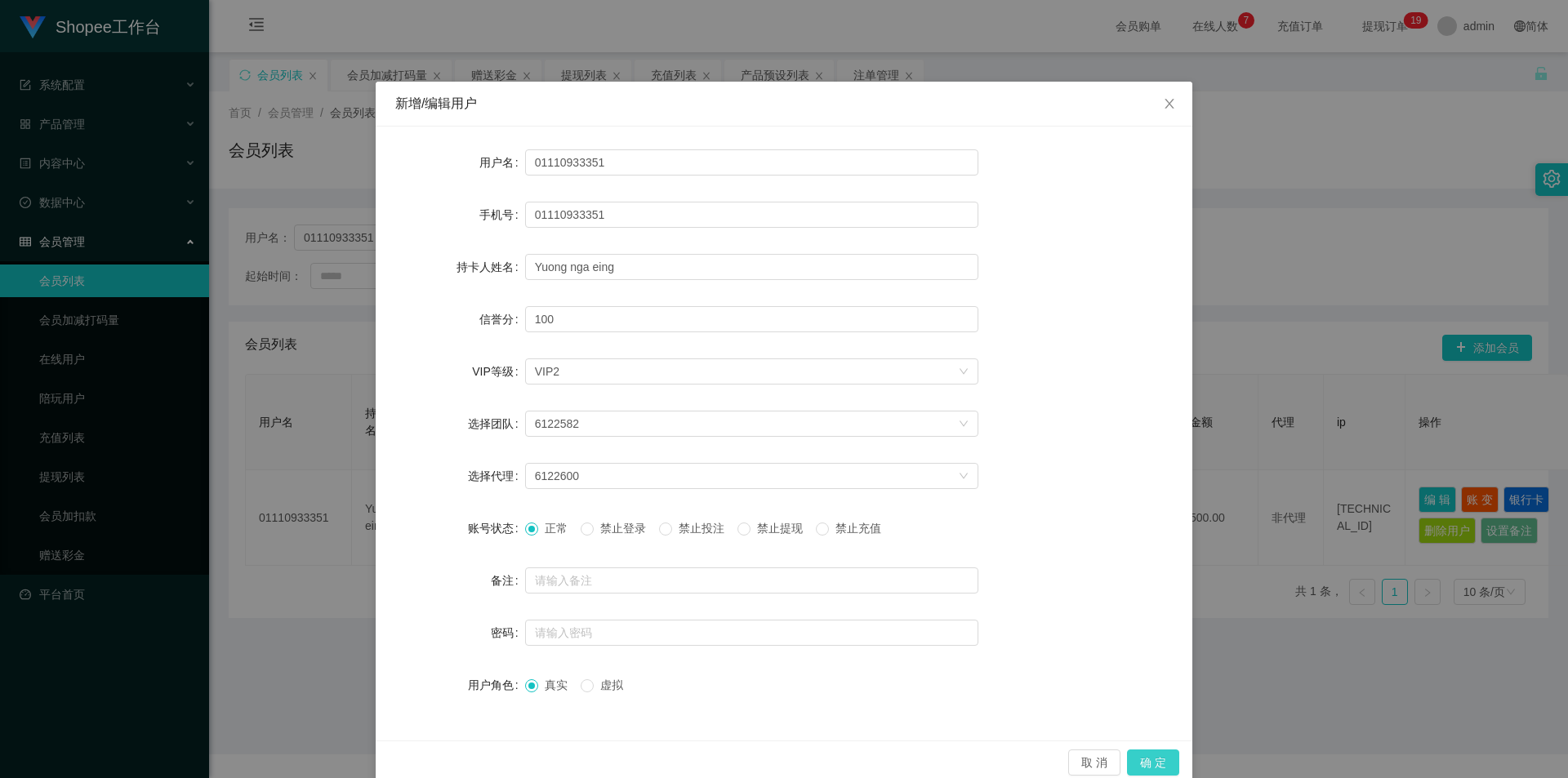
click at [1154, 765] on button "确 定" at bounding box center [1153, 762] width 52 height 26
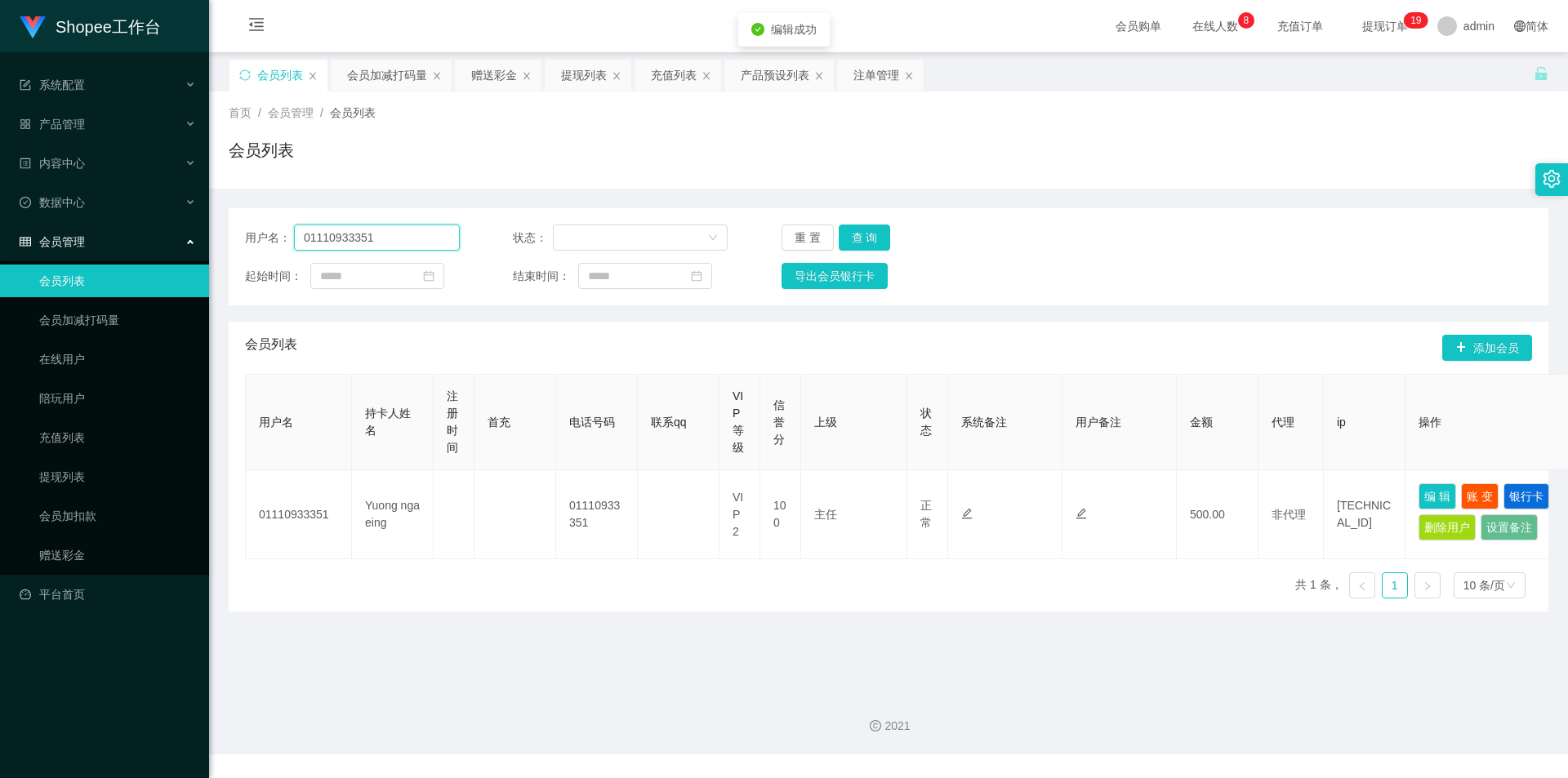
drag, startPoint x: 372, startPoint y: 239, endPoint x: 403, endPoint y: 247, distance: 32.0
click at [372, 239] on input "01110933351" at bounding box center [376, 237] width 165 height 26
drag, startPoint x: 879, startPoint y: 78, endPoint x: 871, endPoint y: 128, distance: 50.6
click at [879, 78] on div "注单管理" at bounding box center [876, 75] width 46 height 31
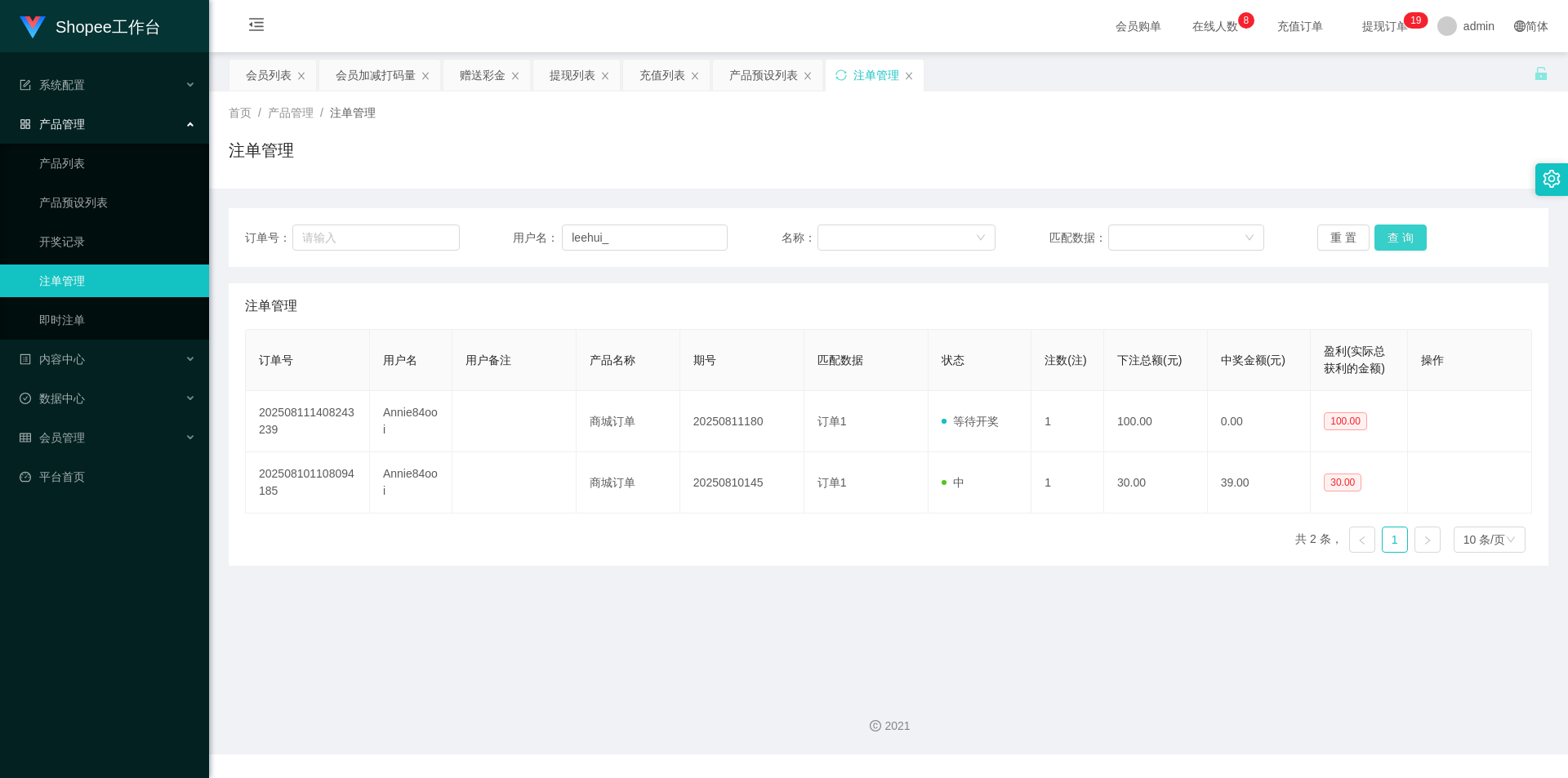
click at [1395, 235] on button "查 询" at bounding box center [1401, 237] width 52 height 26
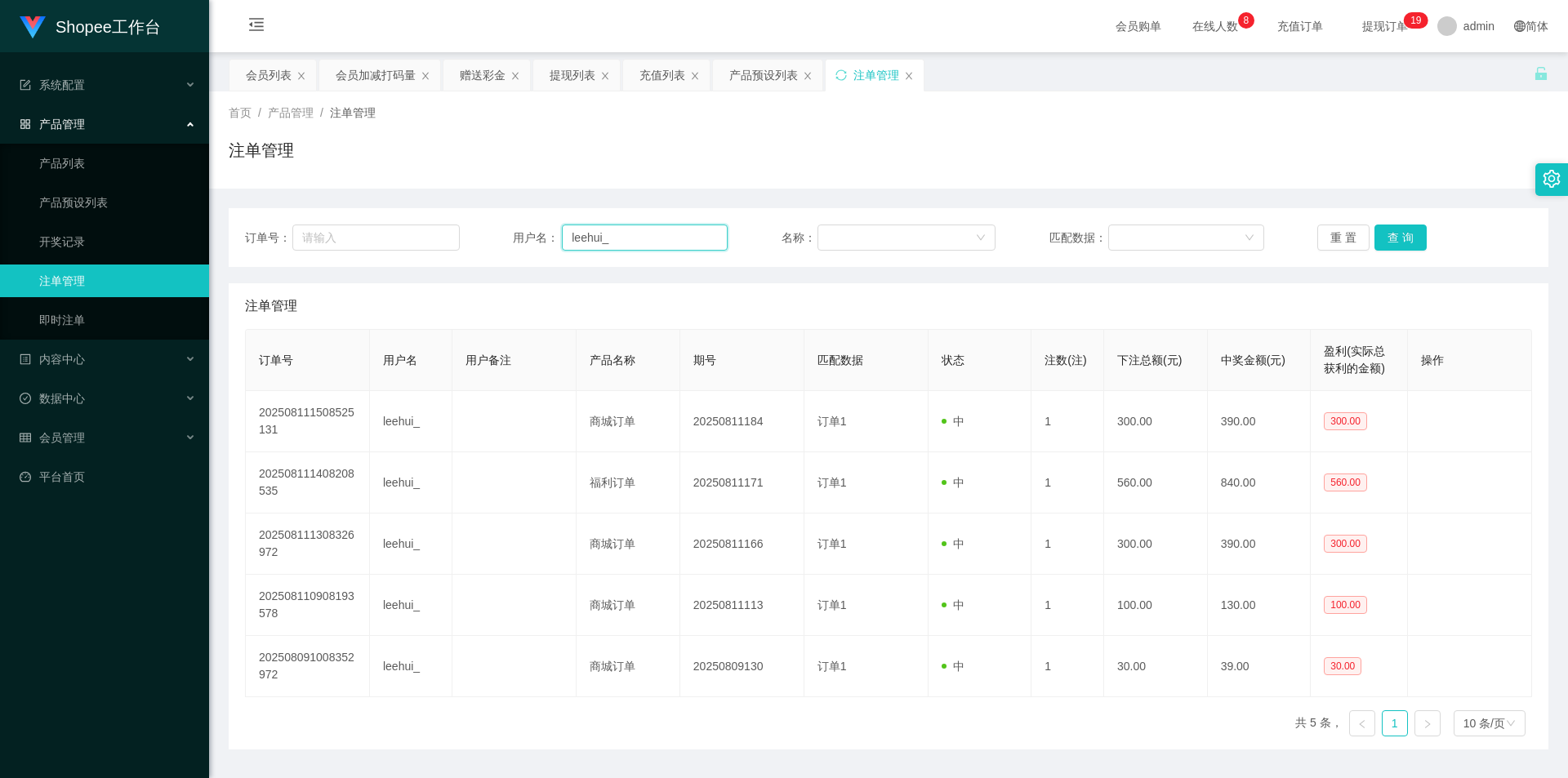
click at [592, 246] on input "leehui_" at bounding box center [645, 237] width 165 height 26
paste input "01110933351"
type input "01110933351"
drag, startPoint x: 1419, startPoint y: 237, endPoint x: 1415, endPoint y: 355, distance: 118.1
click at [1419, 237] on button "查 询" at bounding box center [1401, 237] width 52 height 26
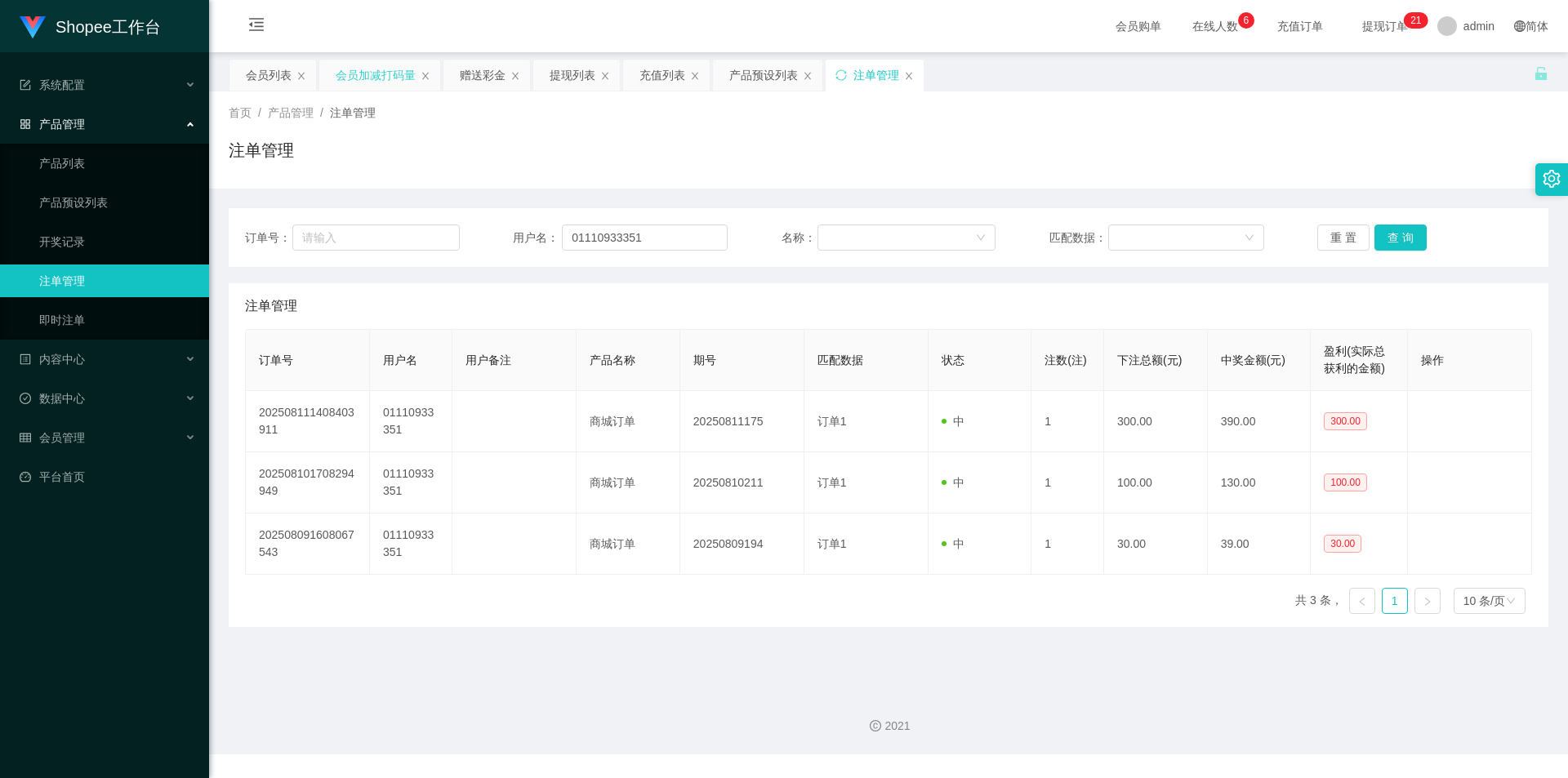
click at [348, 68] on div "会员加减打码量" at bounding box center [376, 75] width 80 height 31
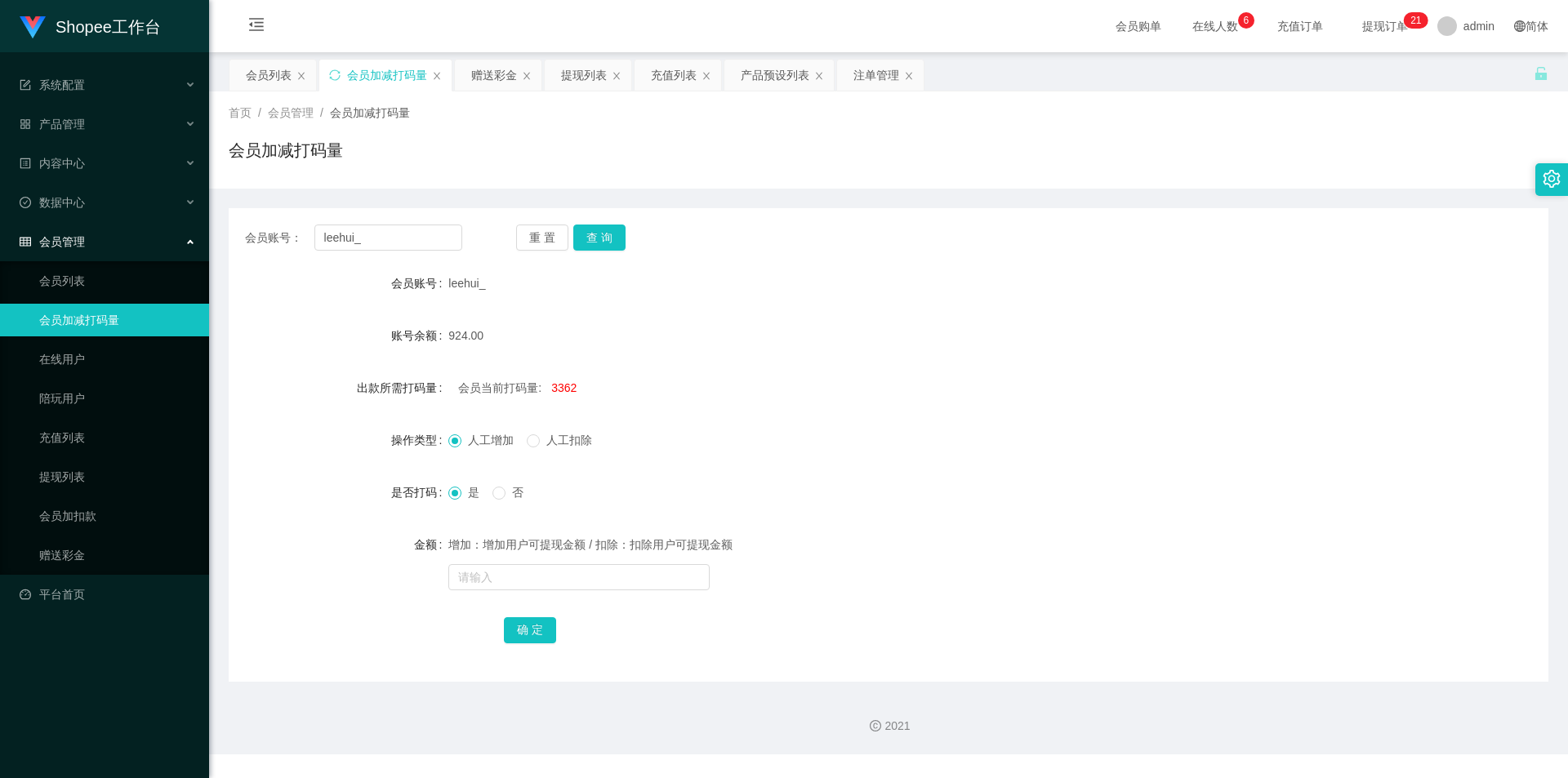
click at [405, 223] on div "会员账号： leehui_ 重 置 查 询 会员账号 leehui_ 账号余额 924.00 出款所需打码量 会员当前打码量: 3362 操作类型 人工增加 …" at bounding box center [889, 445] width 1320 height 473
click at [416, 251] on div "会员账号： leehui_ 重 置 查 询 会员账号 leehui_ 账号余额 924.00 出款所需打码量 会员当前打码量: 3362 操作类型 人工增加 …" at bounding box center [889, 445] width 1320 height 473
click at [422, 230] on input "leehui_" at bounding box center [388, 237] width 148 height 26
paste input "01110933351"
type input "01110933351"
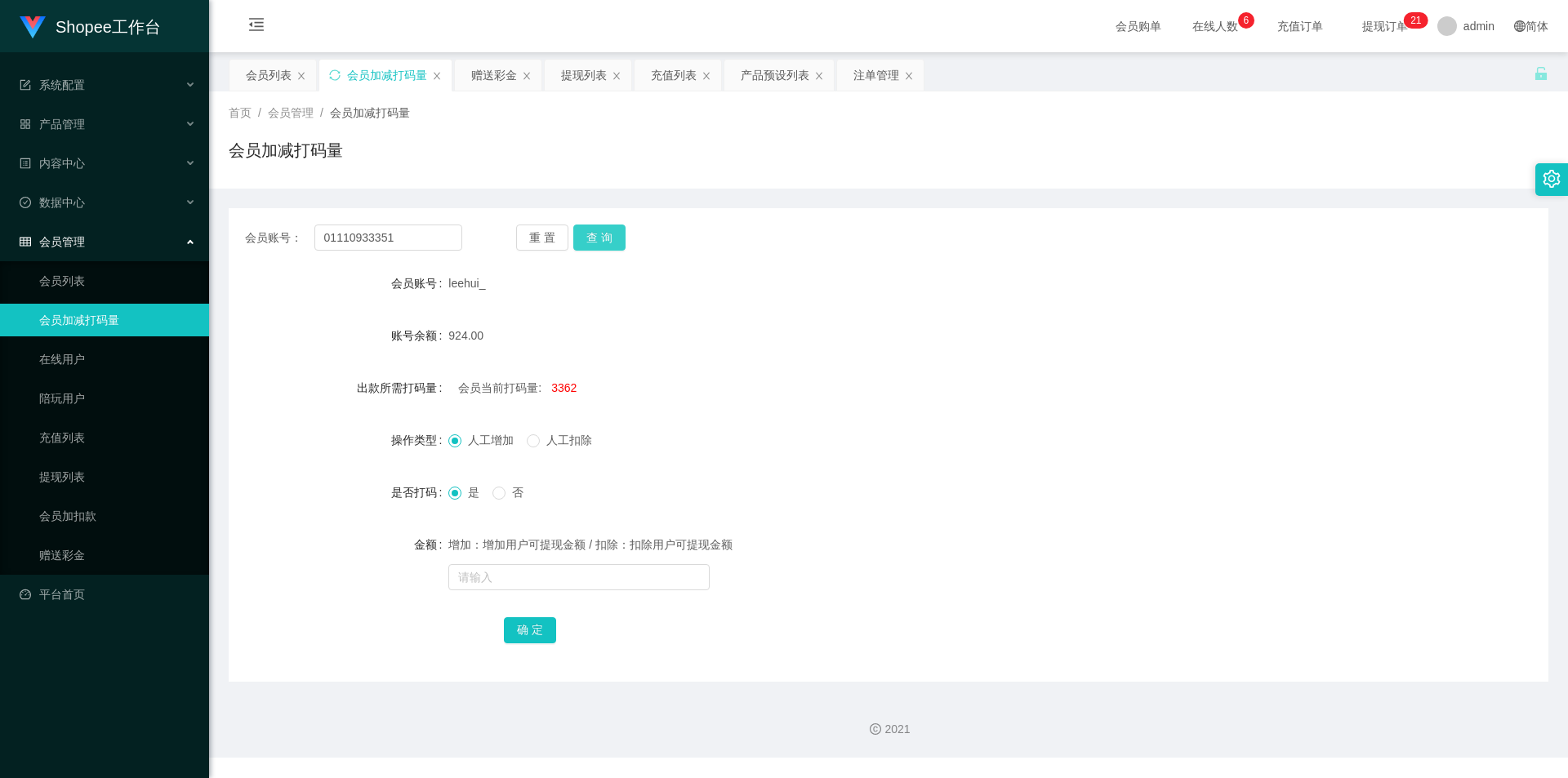
drag, startPoint x: 609, startPoint y: 243, endPoint x: 640, endPoint y: 322, distance: 84.9
click at [610, 243] on button "查 询" at bounding box center [599, 237] width 52 height 26
click at [584, 386] on span "-1245361" at bounding box center [575, 387] width 48 height 13
copy span "1245361"
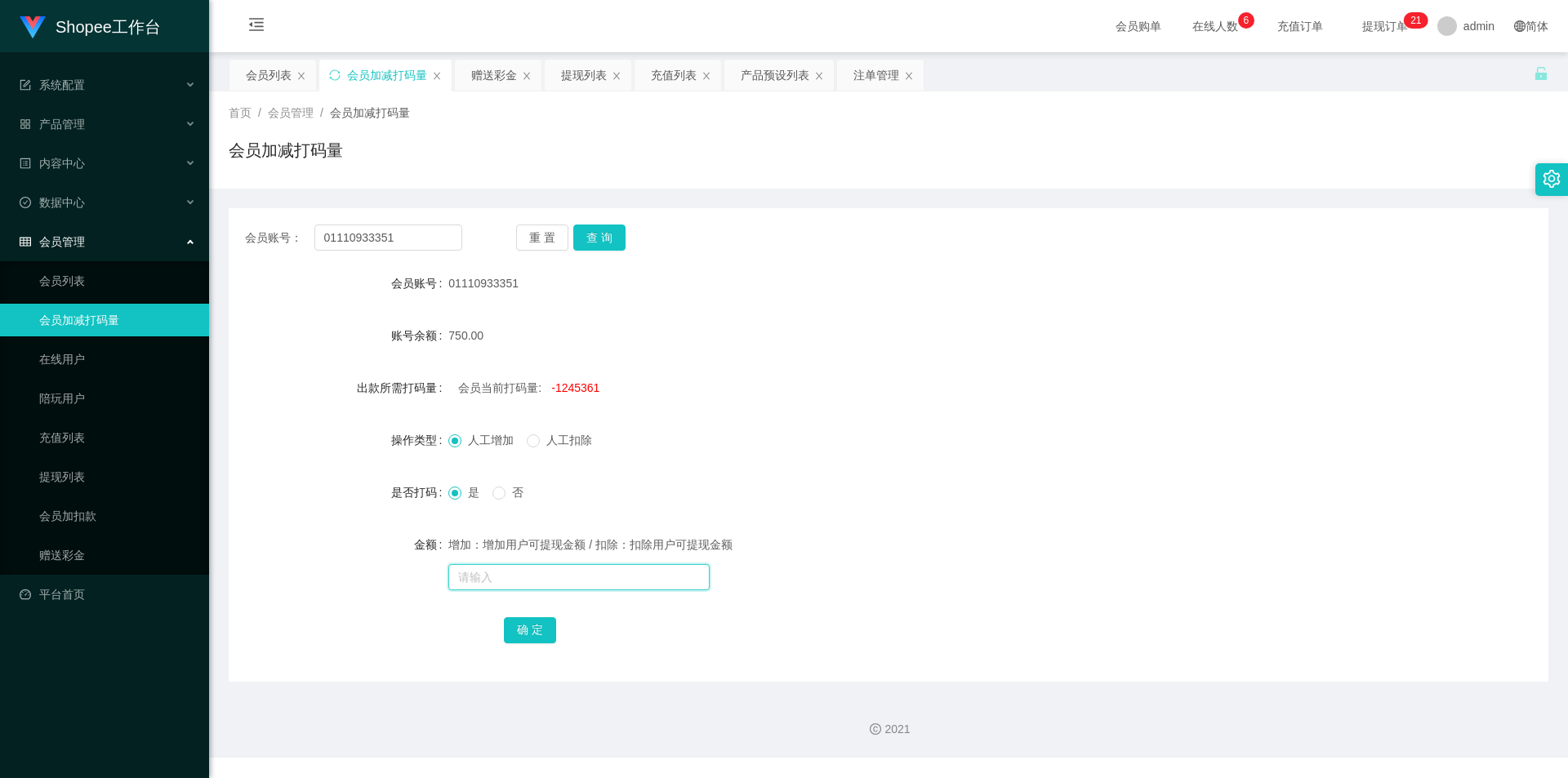
click at [559, 573] on input "text" at bounding box center [579, 577] width 262 height 26
paste input "1245361"
type input "1245361"
click at [254, 78] on div "会员列表" at bounding box center [268, 75] width 46 height 31
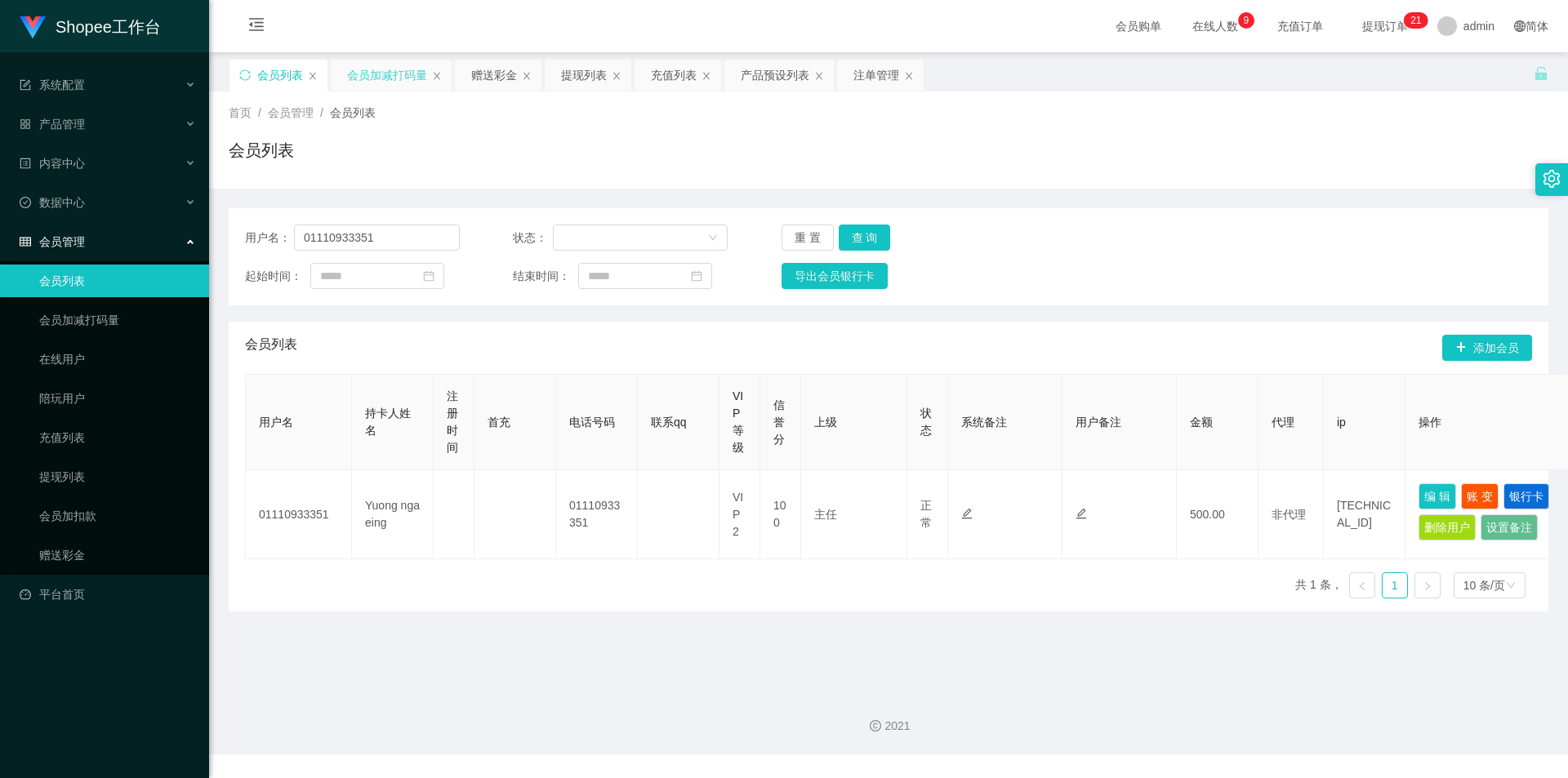
click at [354, 73] on div "会员加减打码量" at bounding box center [387, 75] width 80 height 31
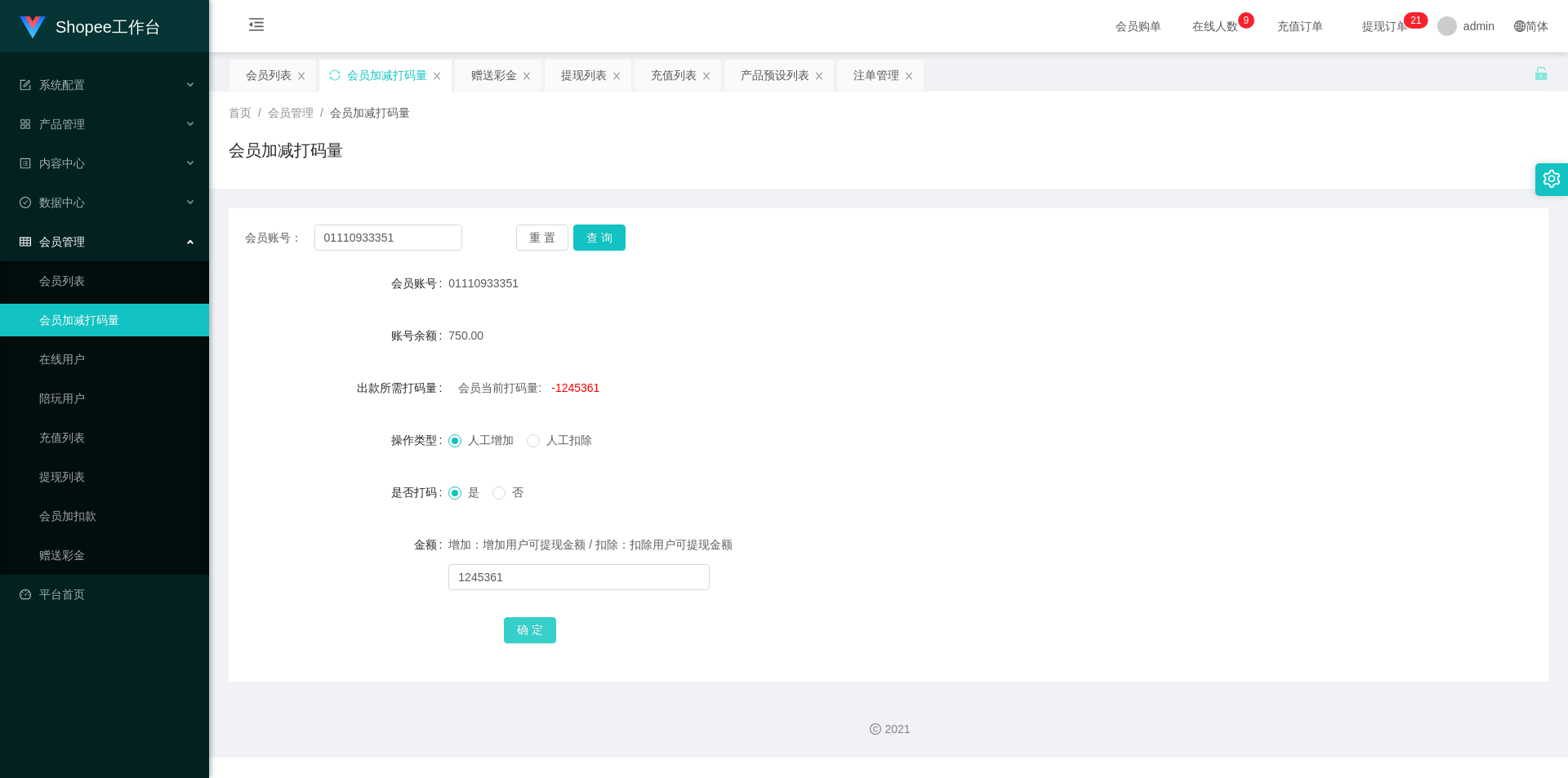
click at [518, 628] on button "确 定" at bounding box center [530, 630] width 52 height 26
click at [564, 575] on input "text" at bounding box center [579, 577] width 262 height 26
type input "9"
type input "5680"
click at [549, 619] on button "确 定" at bounding box center [530, 630] width 52 height 26
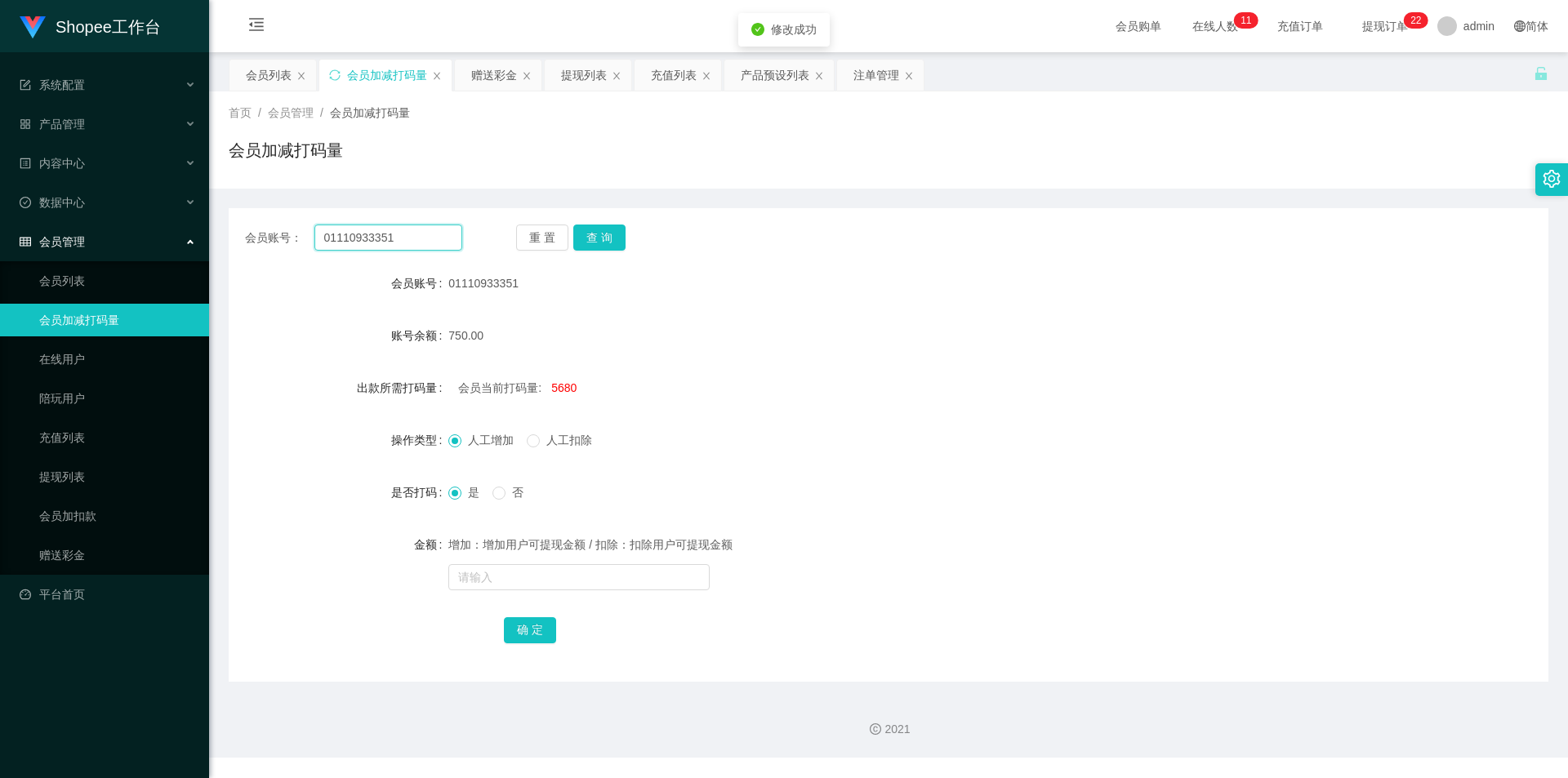
click at [414, 237] on input "01110933351" at bounding box center [388, 237] width 148 height 26
click at [243, 67] on div "会员列表" at bounding box center [273, 75] width 87 height 31
click at [252, 78] on div "会员列表" at bounding box center [268, 75] width 46 height 31
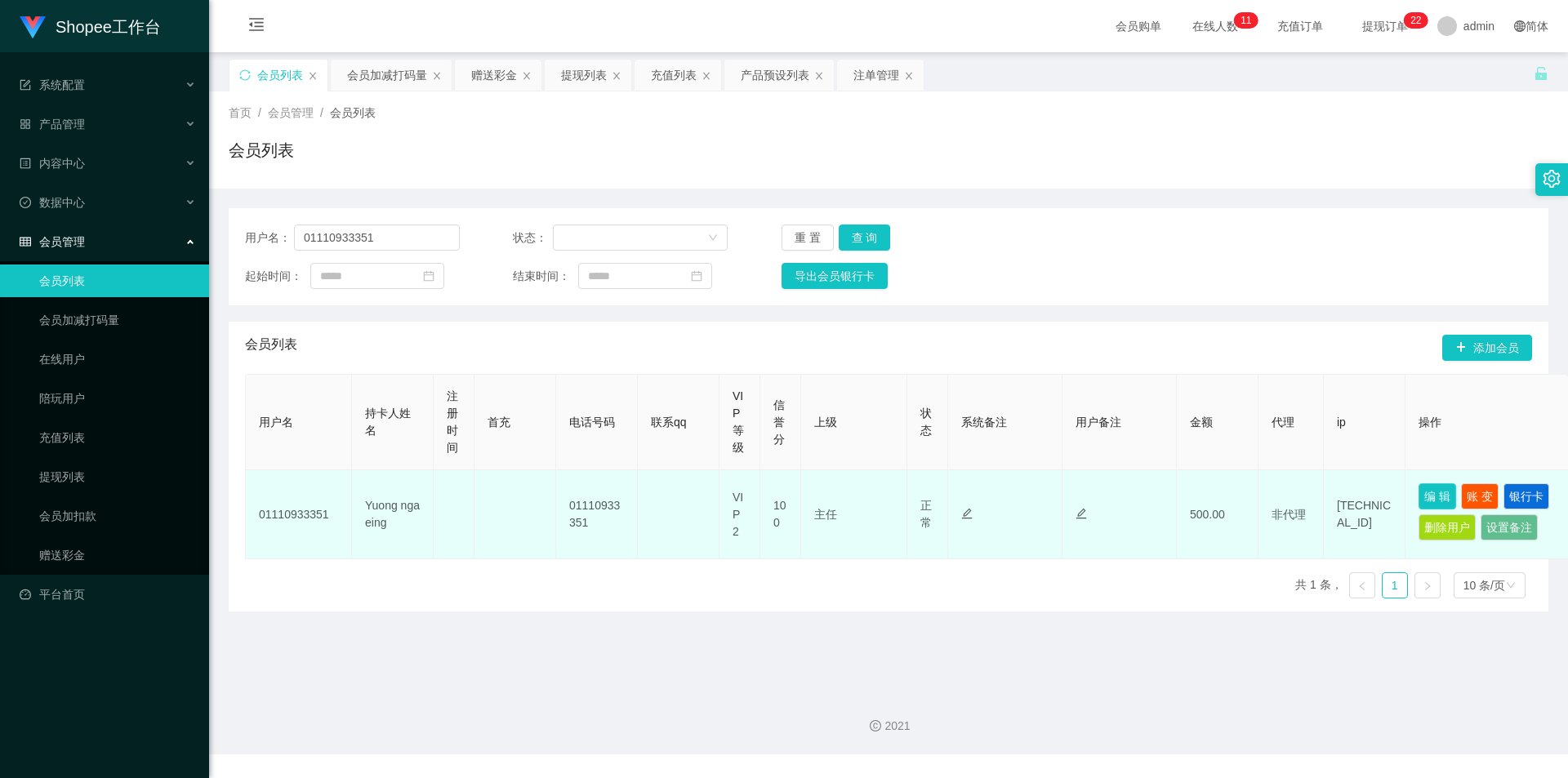
click at [1440, 498] on button "编 辑" at bounding box center [1437, 496] width 38 height 26
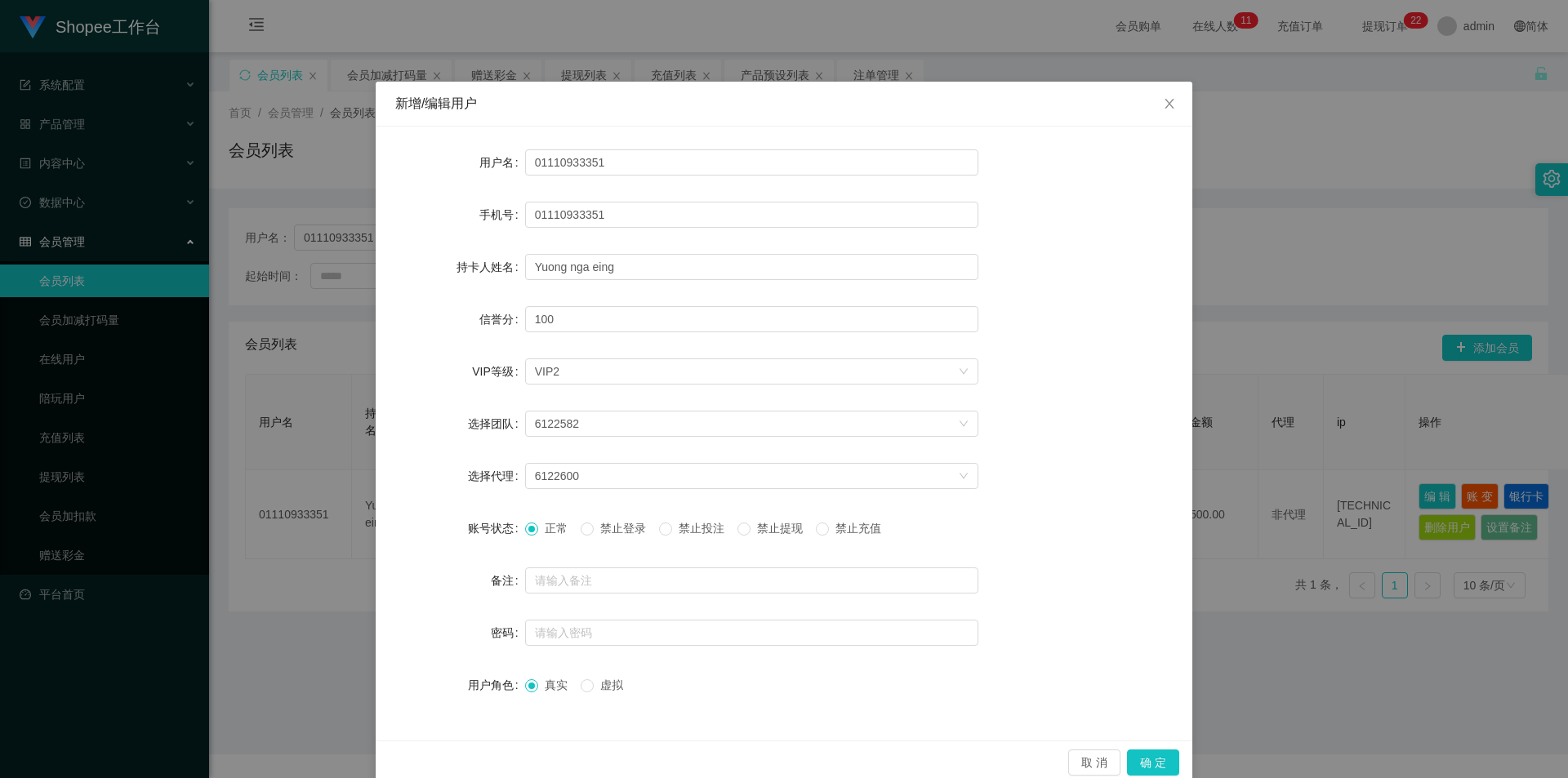
click at [706, 522] on span "禁止投注" at bounding box center [701, 527] width 59 height 13
click at [1155, 760] on button "确 定" at bounding box center [1153, 762] width 52 height 26
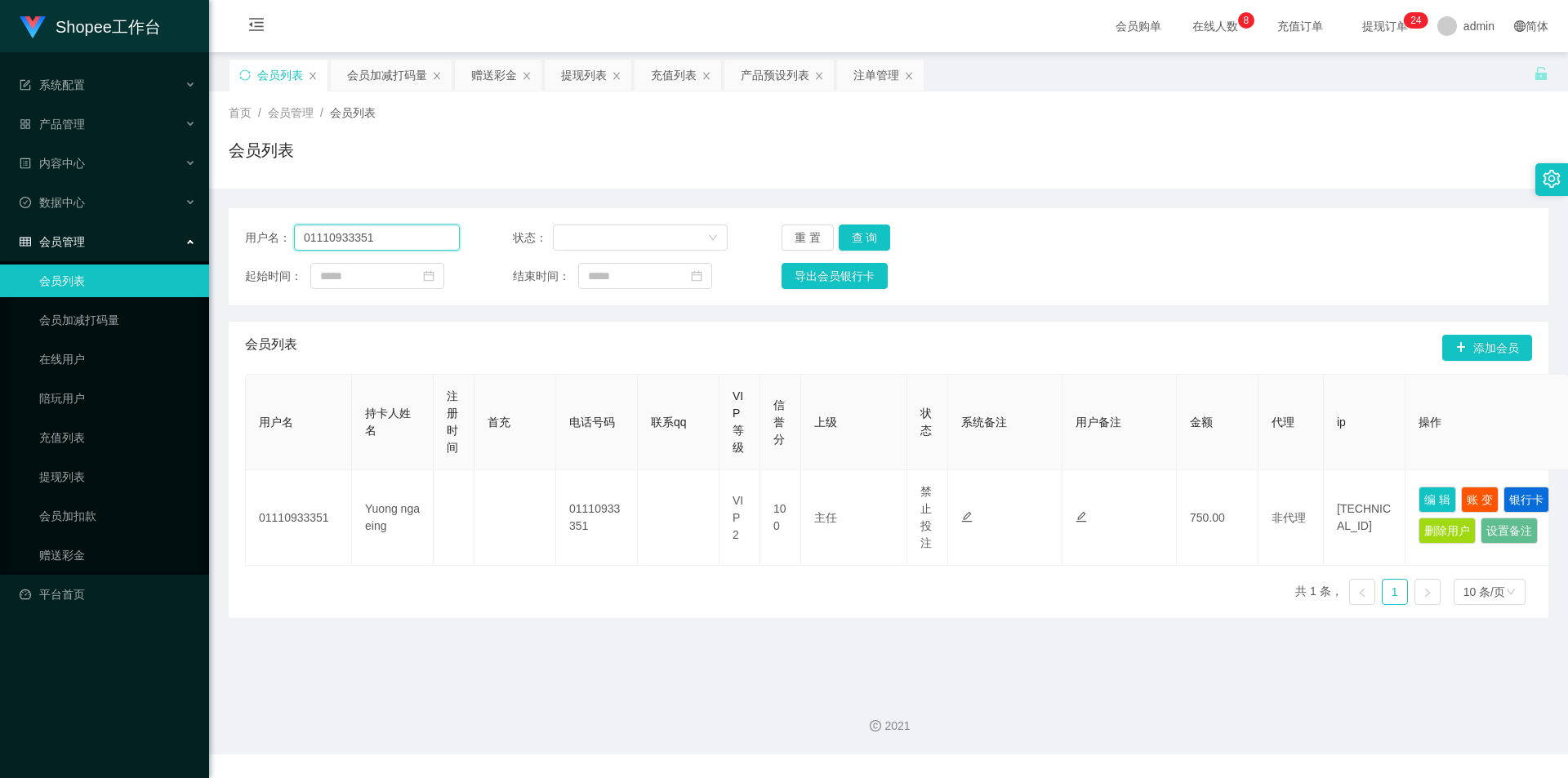
click at [416, 239] on input "01110933351" at bounding box center [376, 237] width 165 height 26
paste input "sasabel"
type input "sasabel"
click at [858, 235] on button "查 询" at bounding box center [865, 237] width 52 height 26
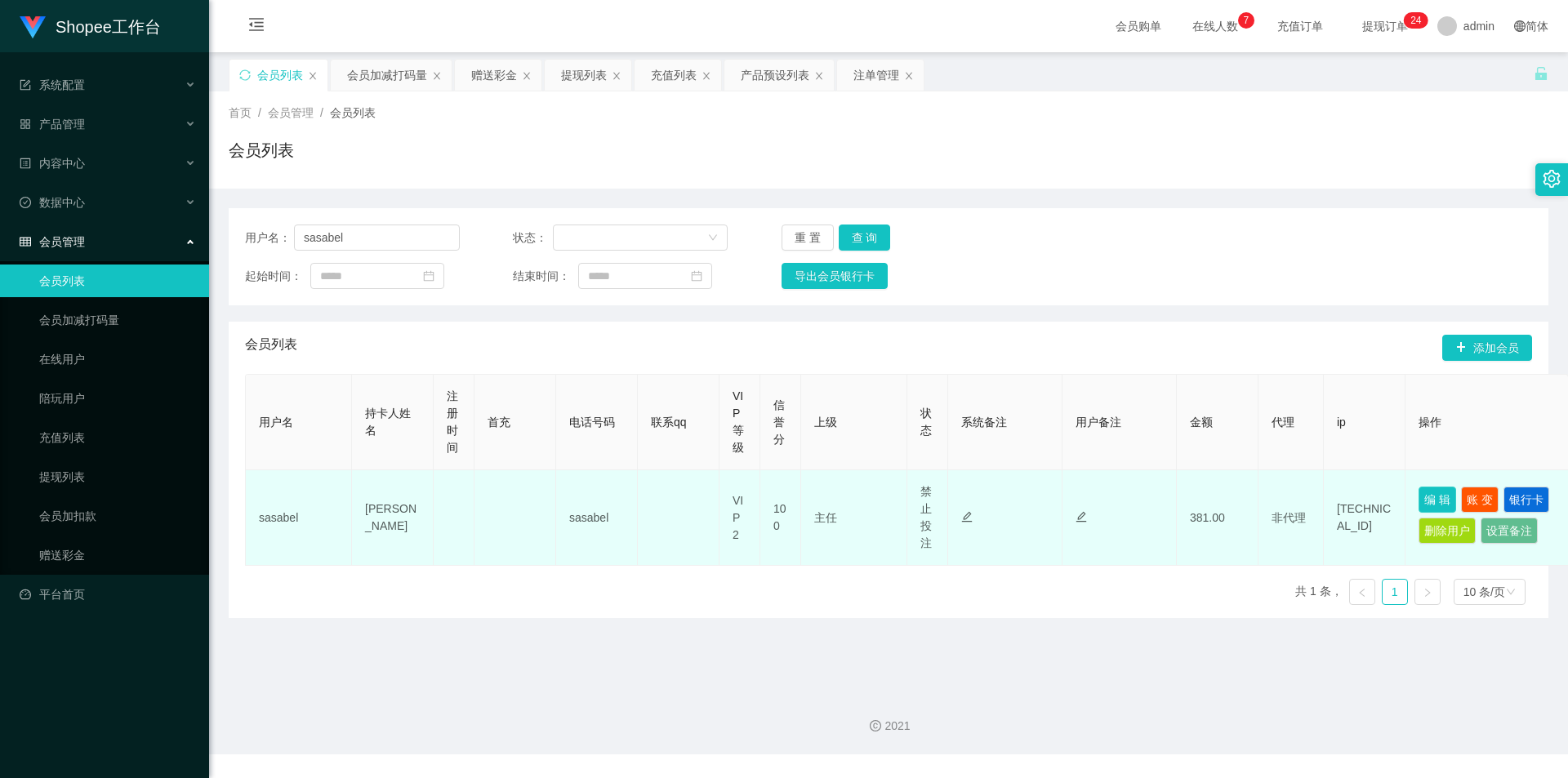
click at [1439, 498] on button "编 辑" at bounding box center [1437, 500] width 38 height 26
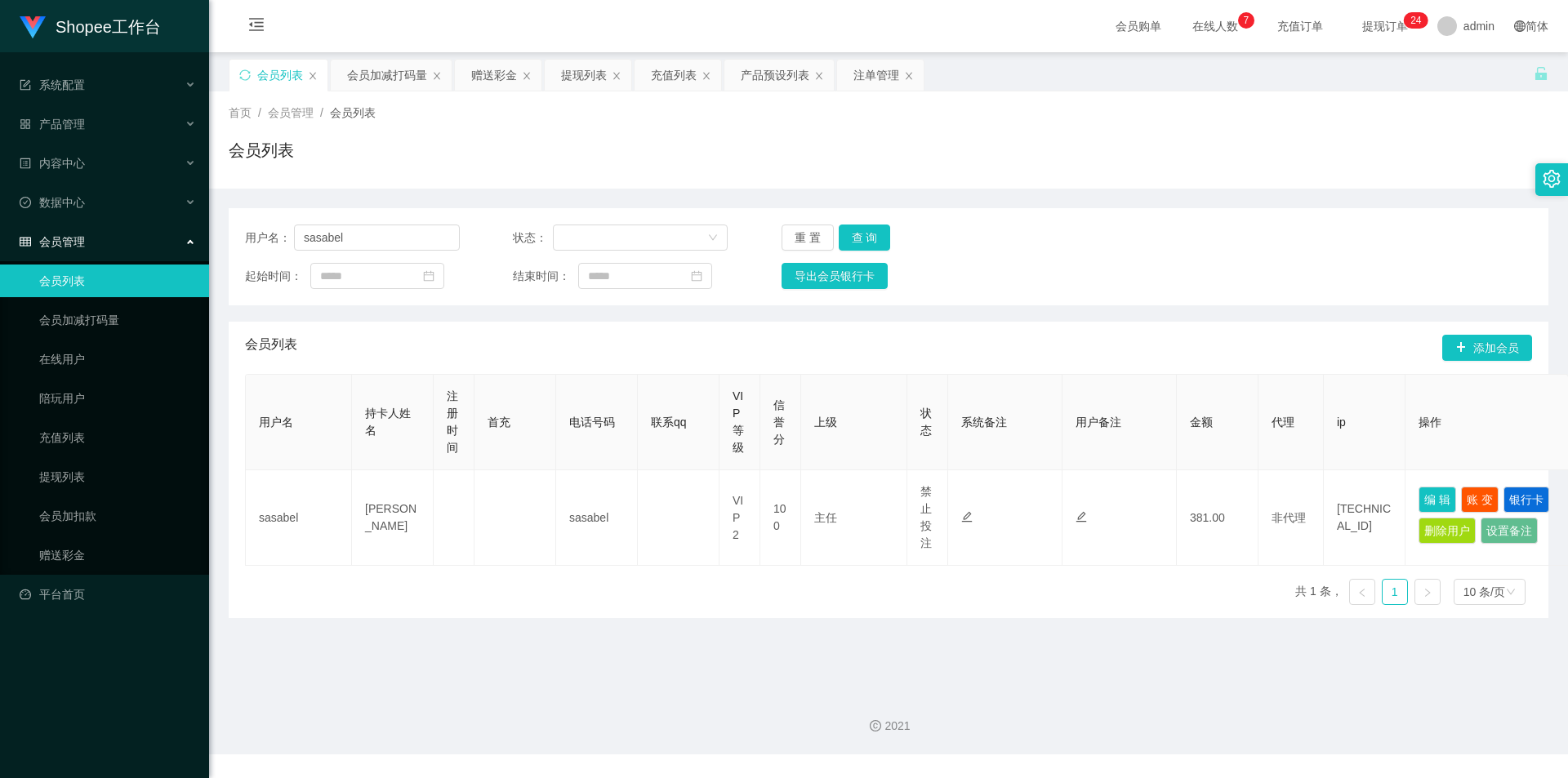
type input "sasabel"
type input "[PERSON_NAME]"
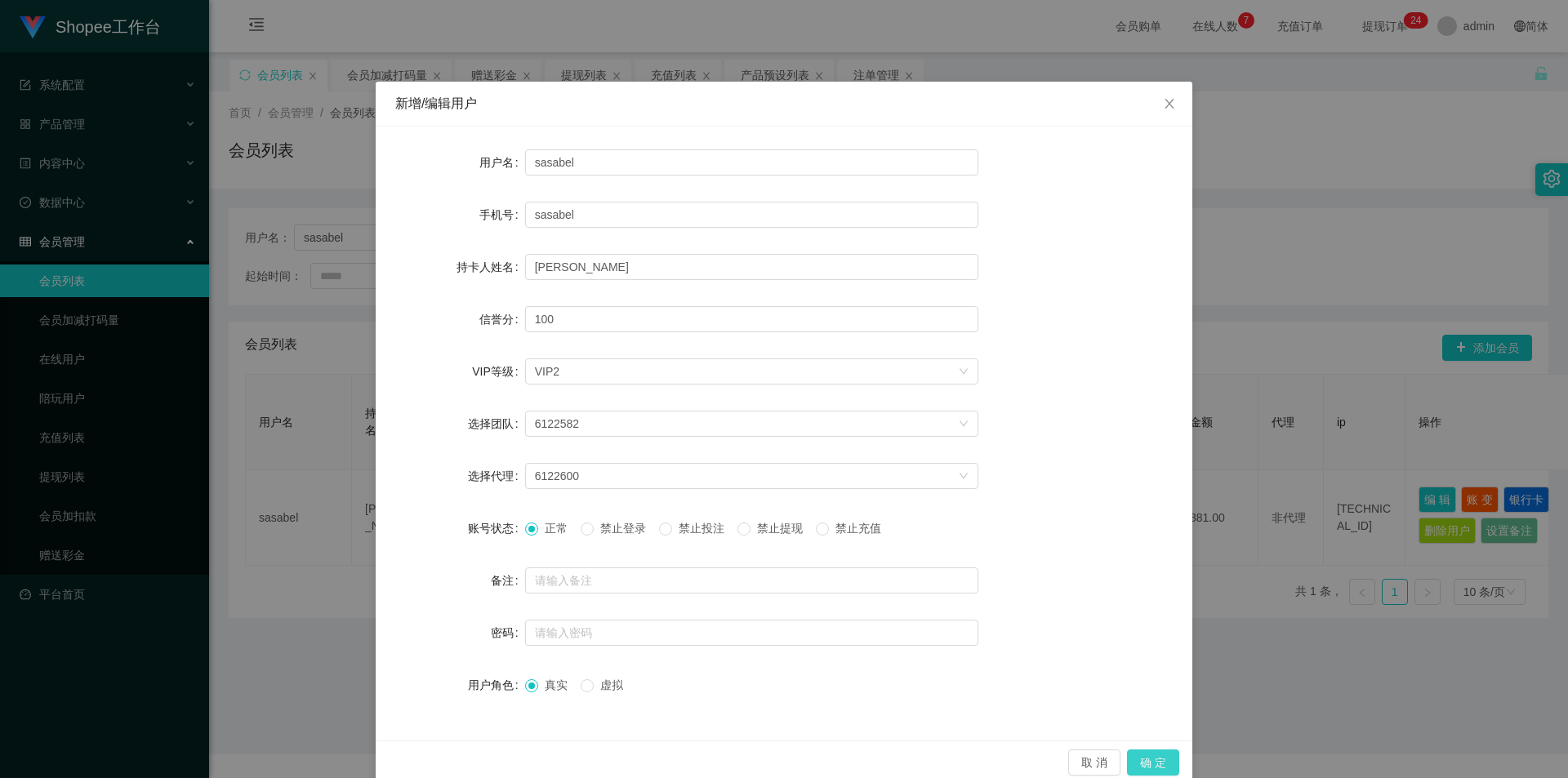
click at [1144, 757] on button "确 定" at bounding box center [1153, 762] width 52 height 26
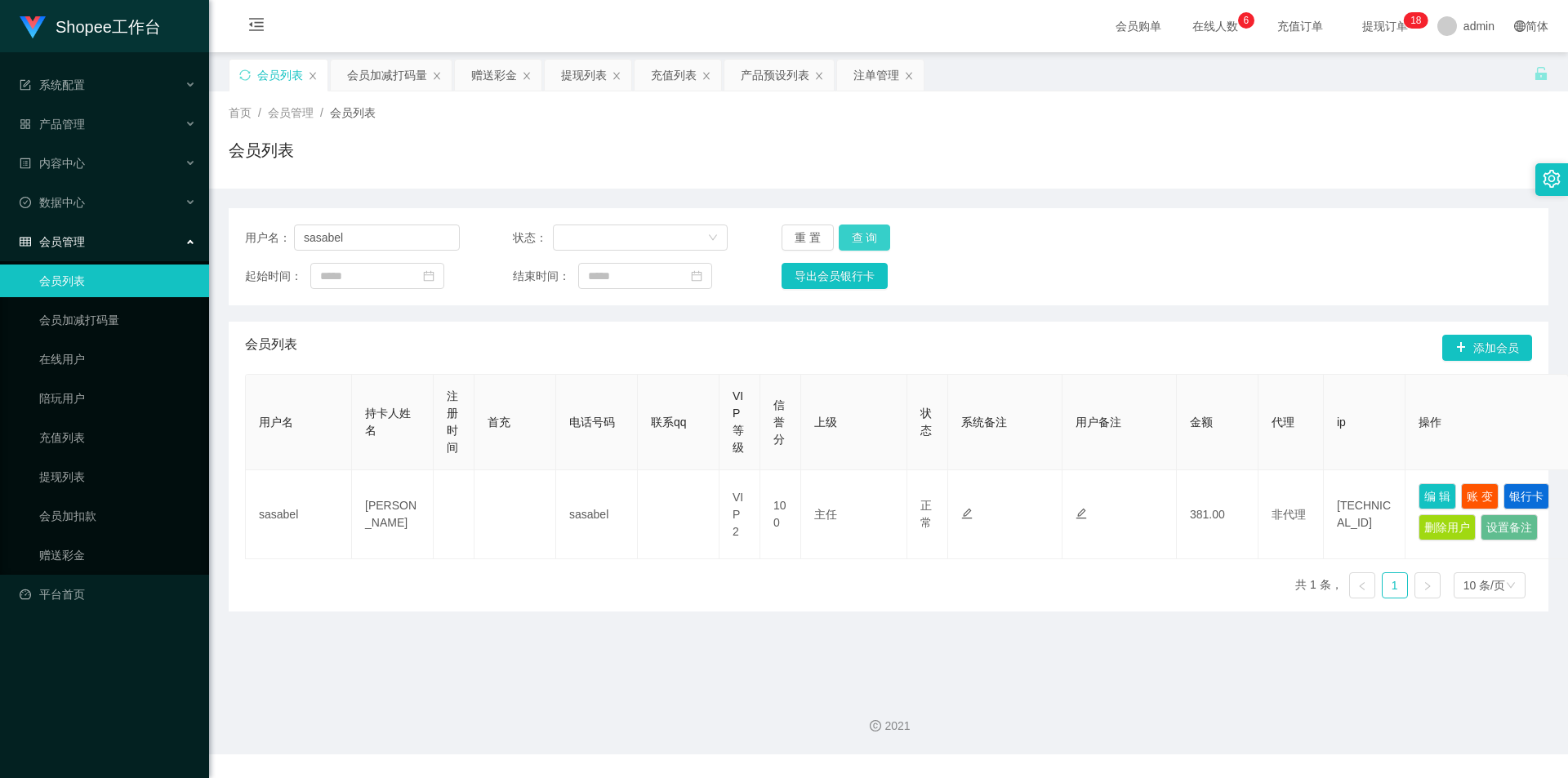
click at [876, 240] on button "查 询" at bounding box center [865, 237] width 52 height 26
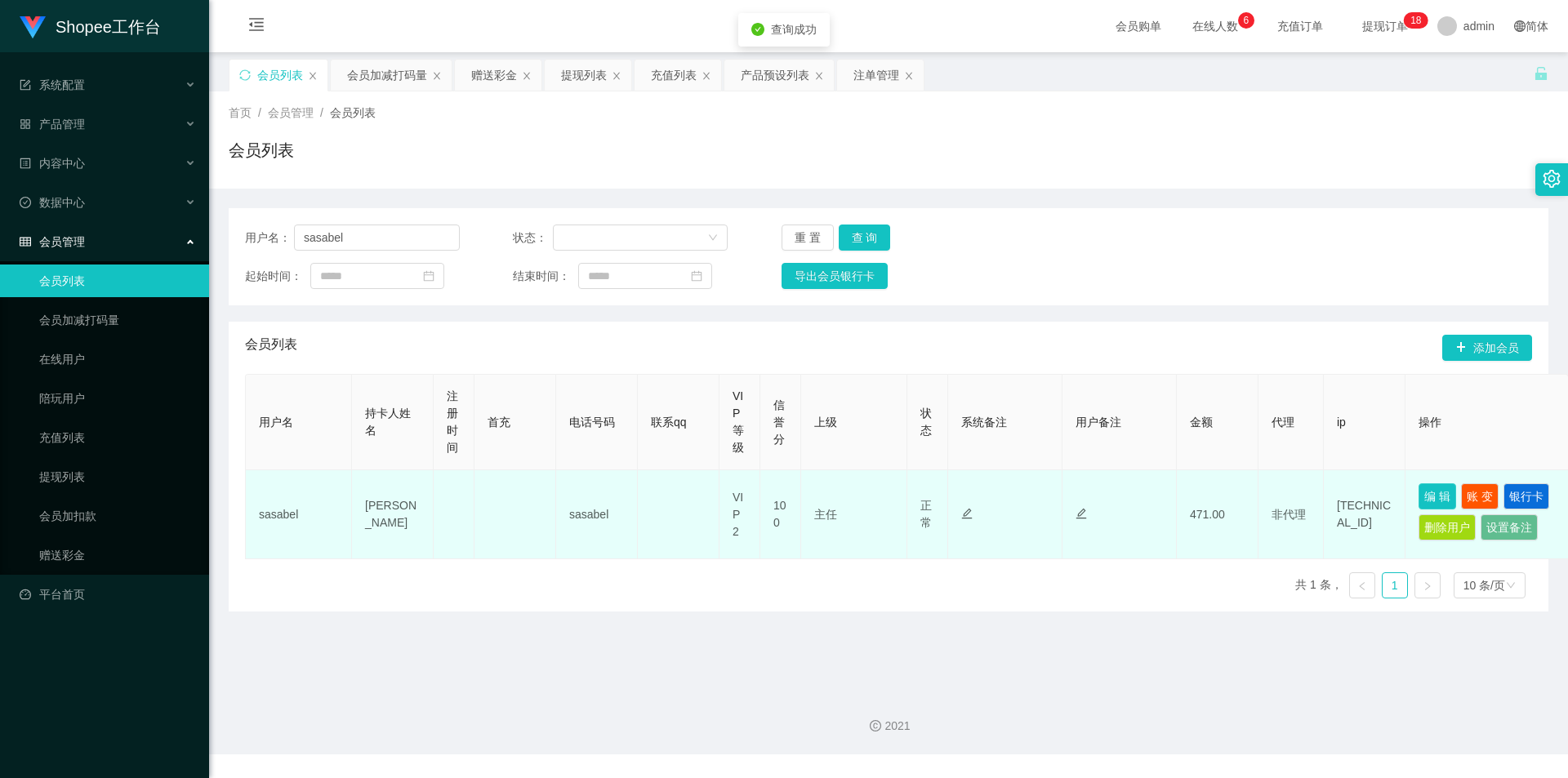
click at [1420, 485] on button "编 辑" at bounding box center [1437, 496] width 38 height 26
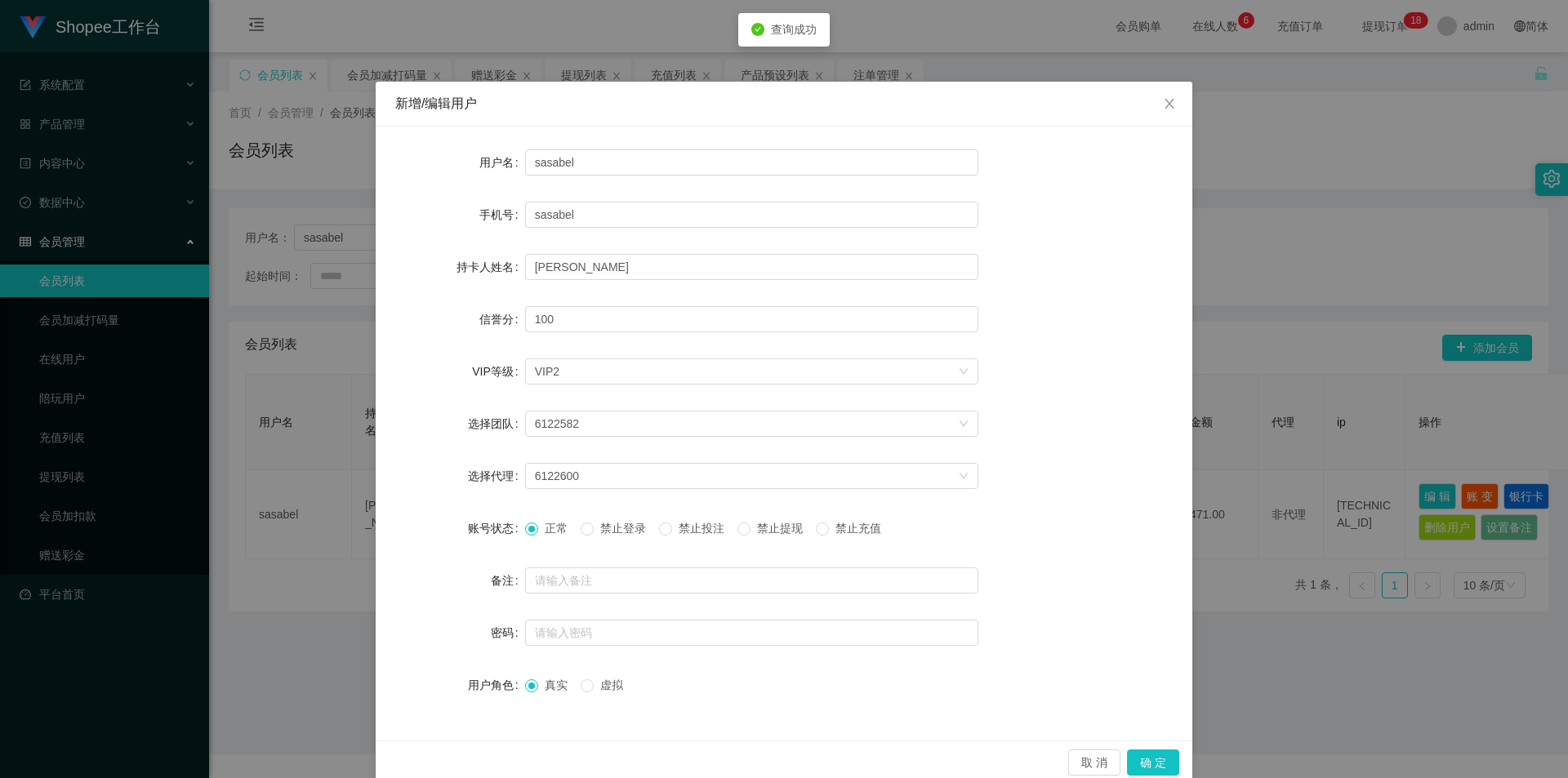
click at [673, 527] on span "禁止投注" at bounding box center [701, 527] width 59 height 13
click at [1162, 757] on button "确 定" at bounding box center [1153, 762] width 52 height 26
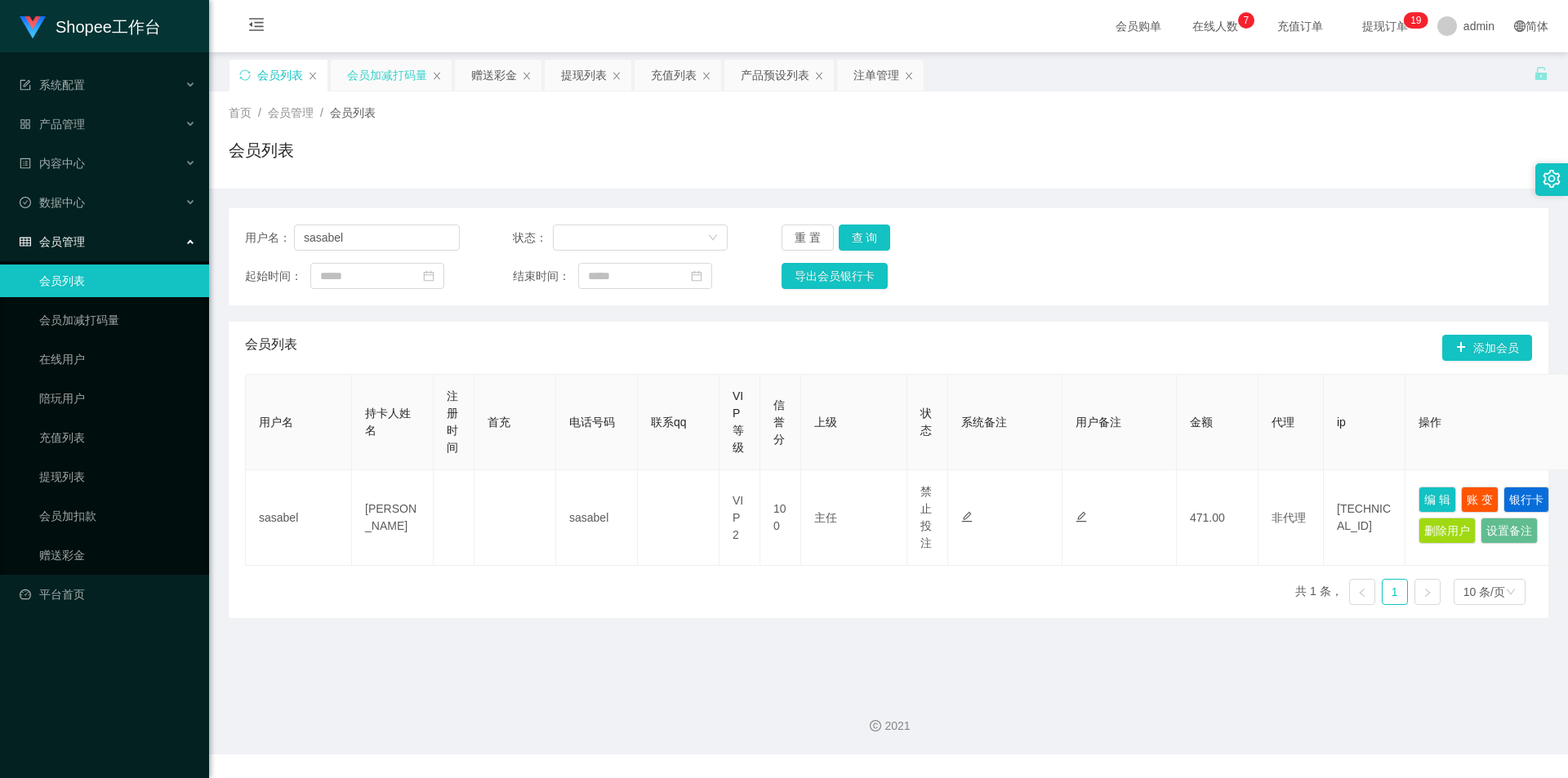
click at [381, 65] on div "会员加减打码量" at bounding box center [387, 75] width 80 height 31
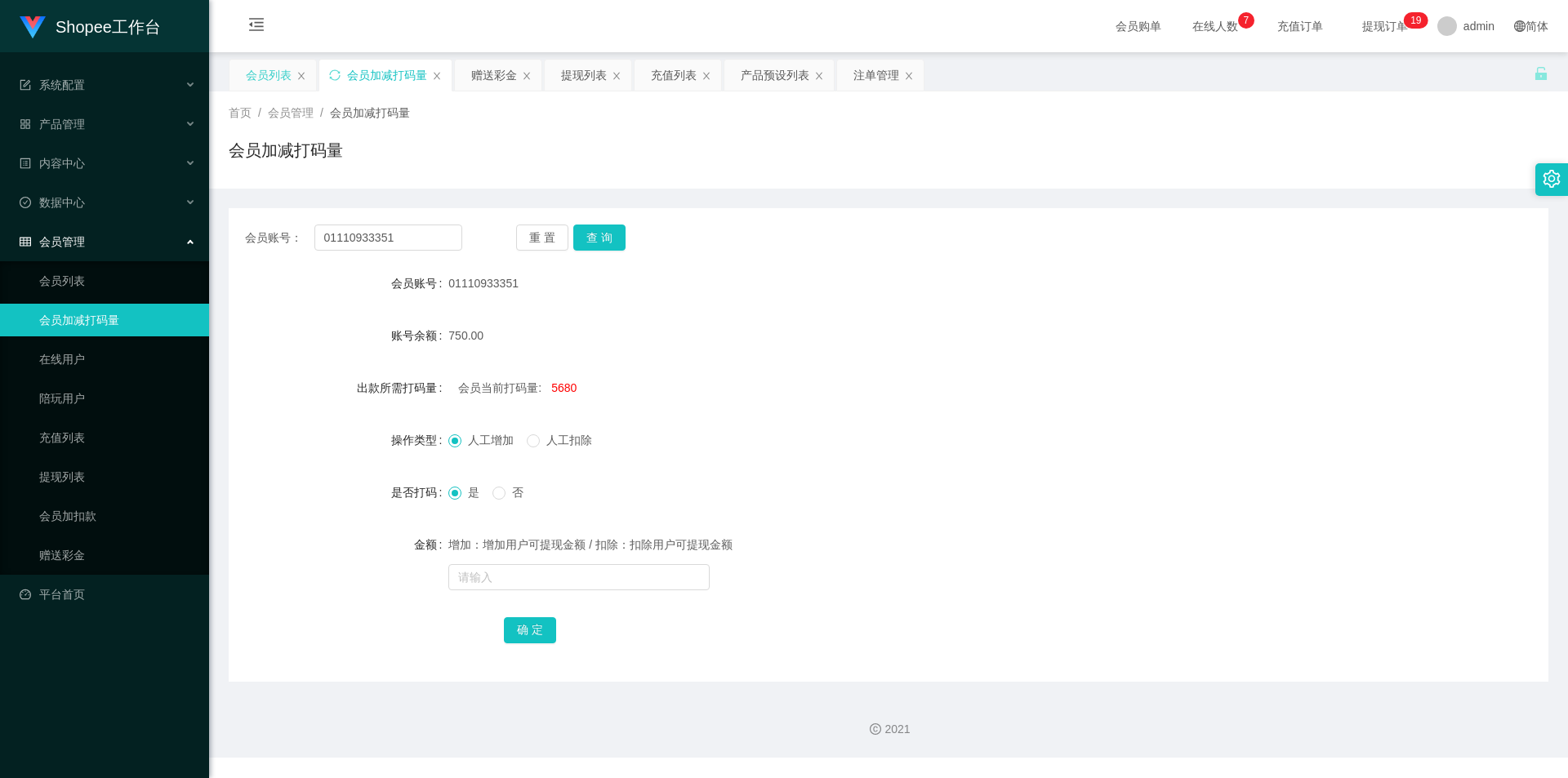
click at [260, 72] on div "会员列表" at bounding box center [268, 75] width 46 height 31
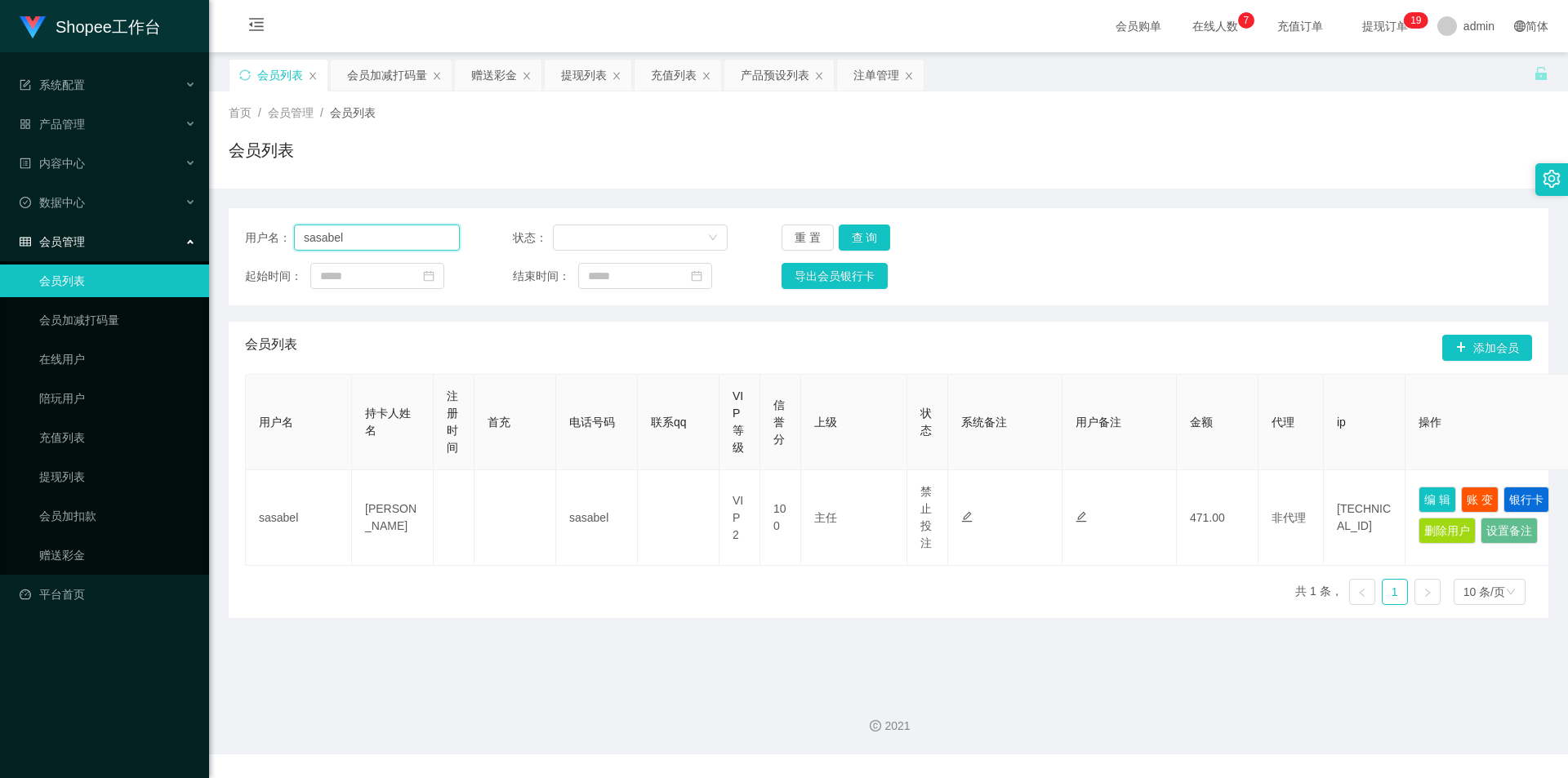
click at [363, 247] on input "sasabel" at bounding box center [376, 237] width 165 height 26
drag, startPoint x: 391, startPoint y: 85, endPoint x: 402, endPoint y: 132, distance: 48.3
click at [391, 85] on div "会员加减打码量" at bounding box center [387, 75] width 80 height 31
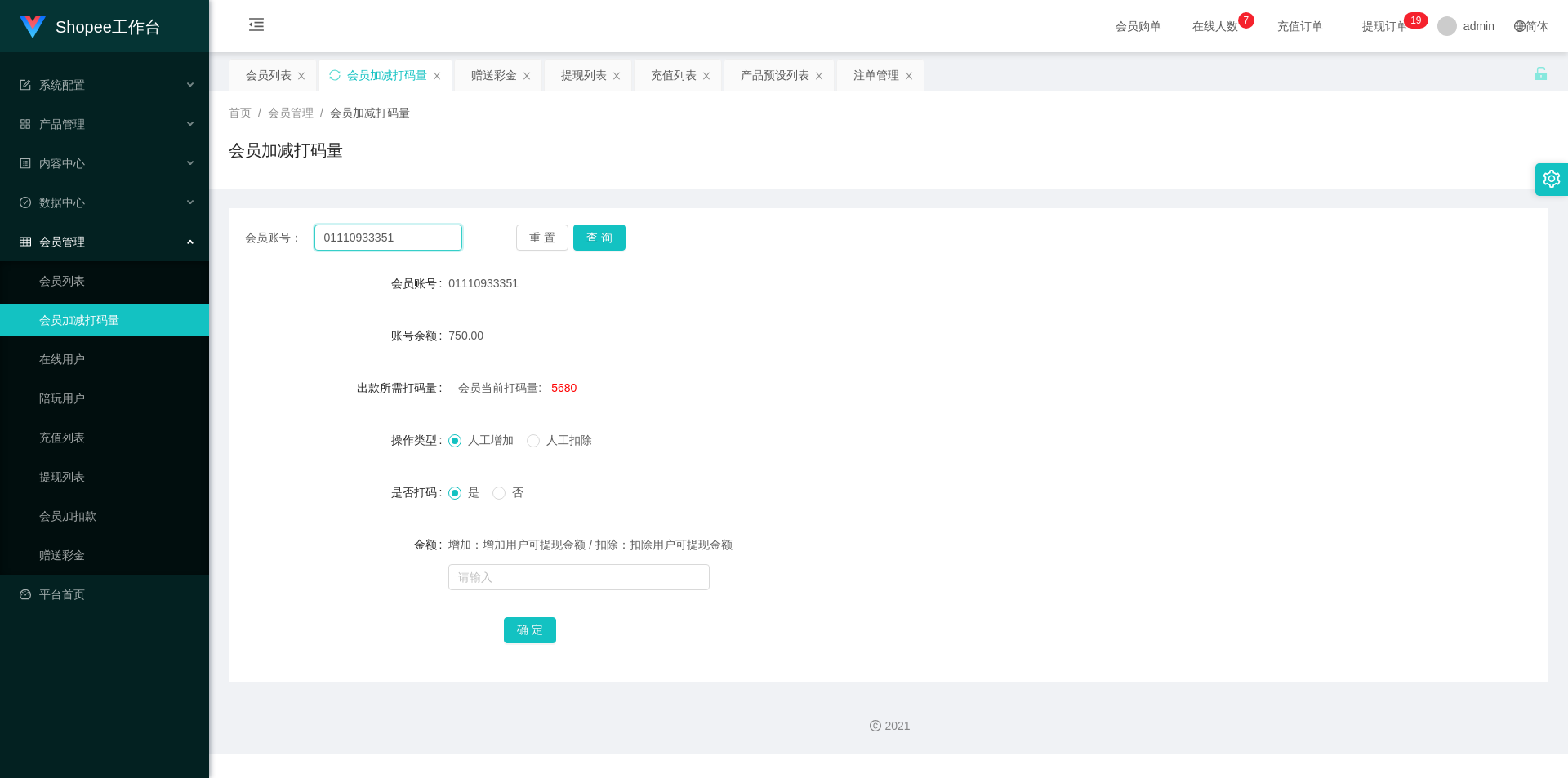
click at [412, 235] on input "01110933351" at bounding box center [388, 237] width 148 height 26
paste input "sasabel"
type input "sasabel"
drag, startPoint x: 609, startPoint y: 241, endPoint x: 590, endPoint y: 273, distance: 37.2
click at [609, 241] on button "查 询" at bounding box center [599, 237] width 52 height 26
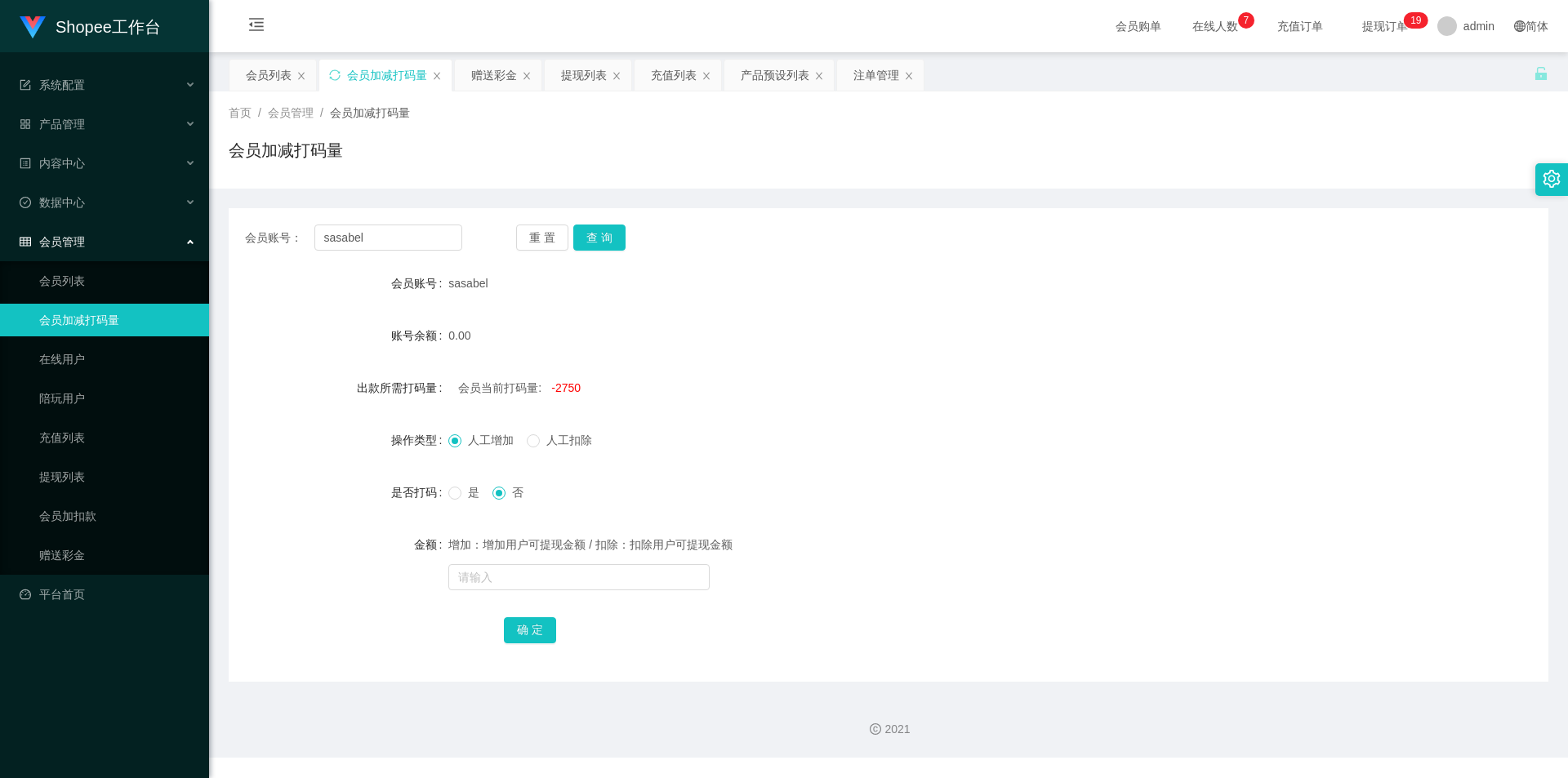
click at [474, 489] on span "是" at bounding box center [473, 492] width 24 height 13
click at [577, 83] on div "提现列表" at bounding box center [584, 75] width 46 height 31
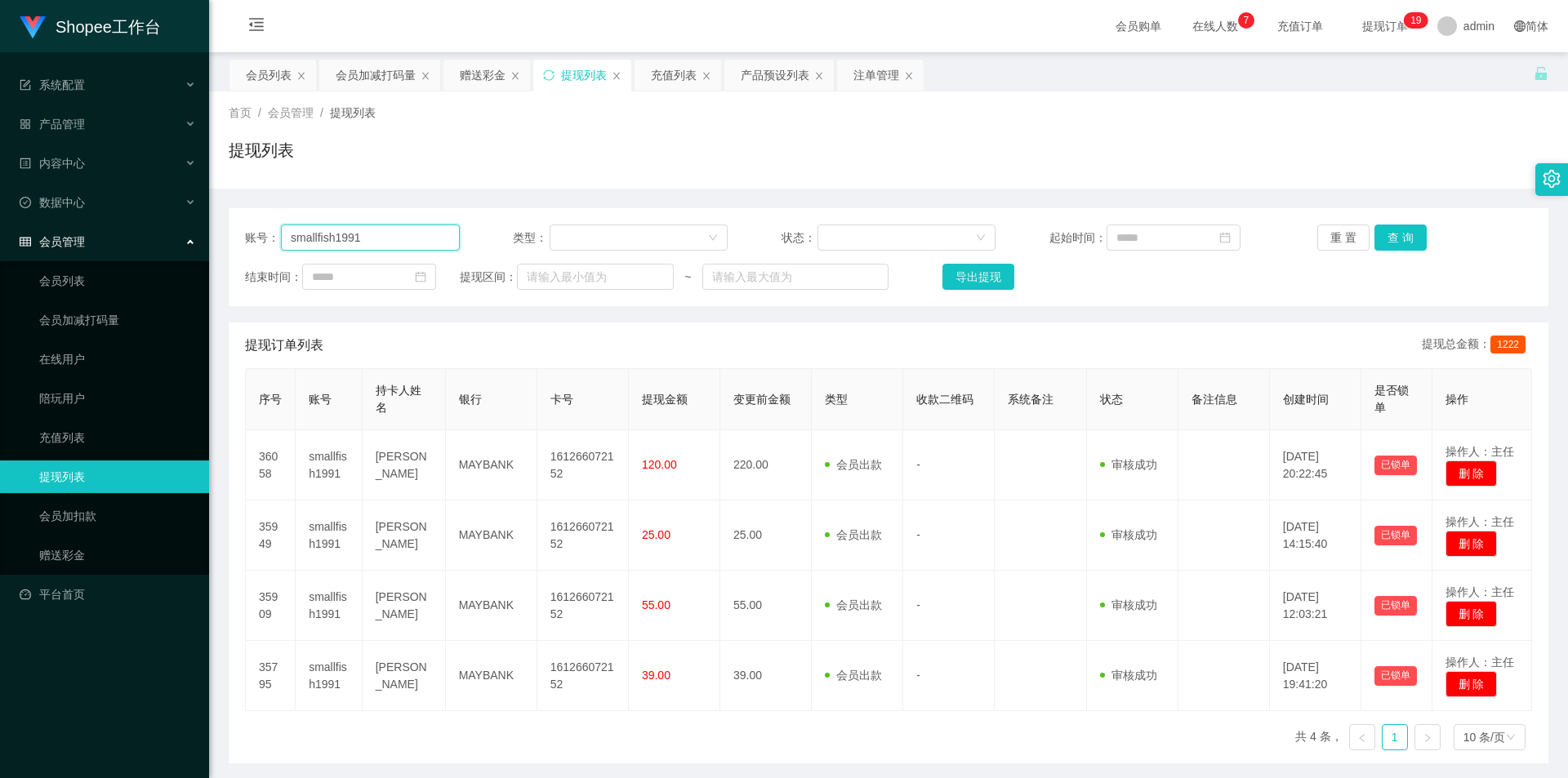
click at [398, 230] on input "smallfish1991" at bounding box center [370, 237] width 179 height 26
paste input "asabel"
type input "sasabel"
click at [1408, 240] on button "查 询" at bounding box center [1401, 237] width 52 height 26
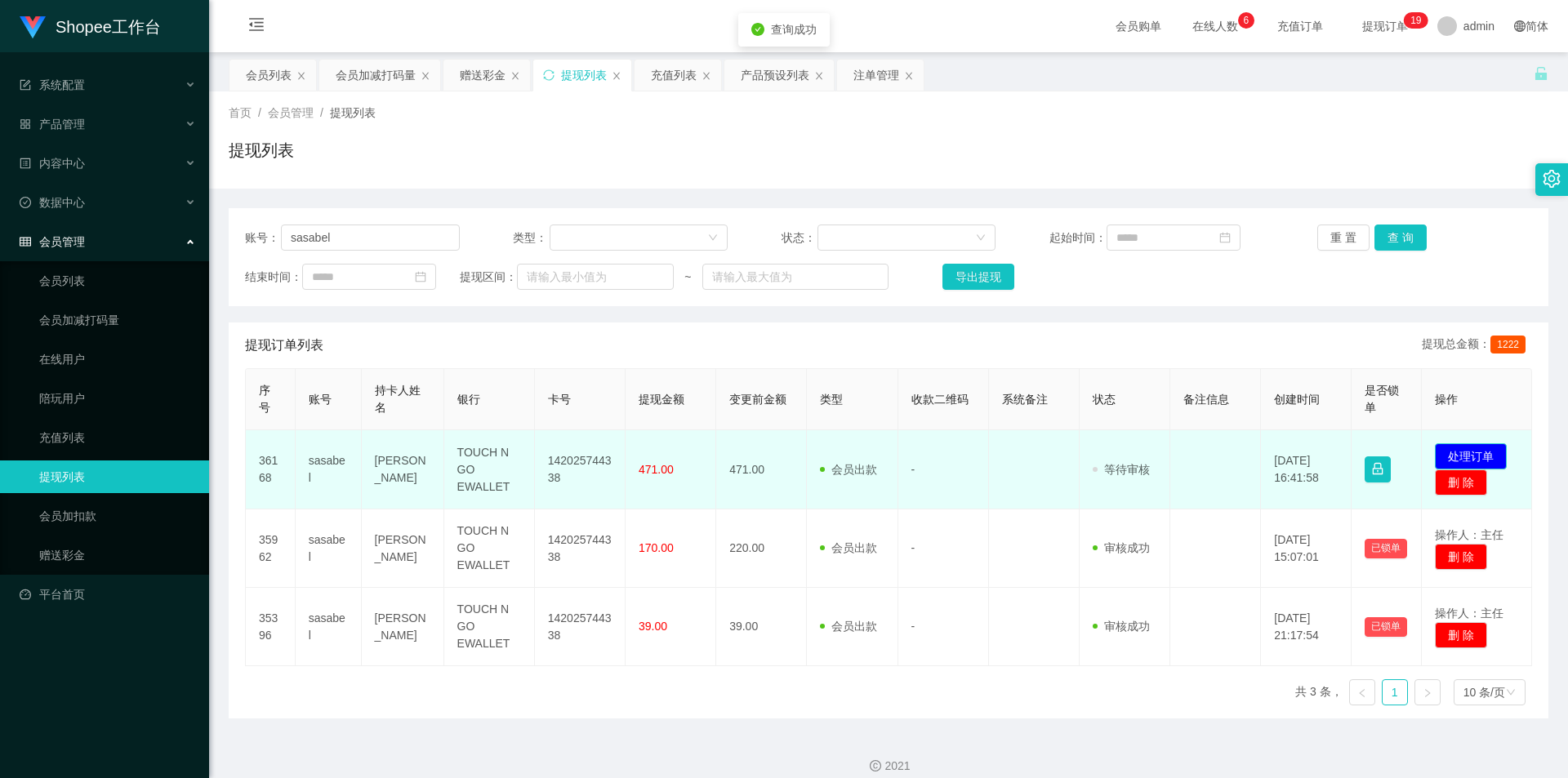
click at [1477, 443] on button "处理订单" at bounding box center [1470, 456] width 72 height 26
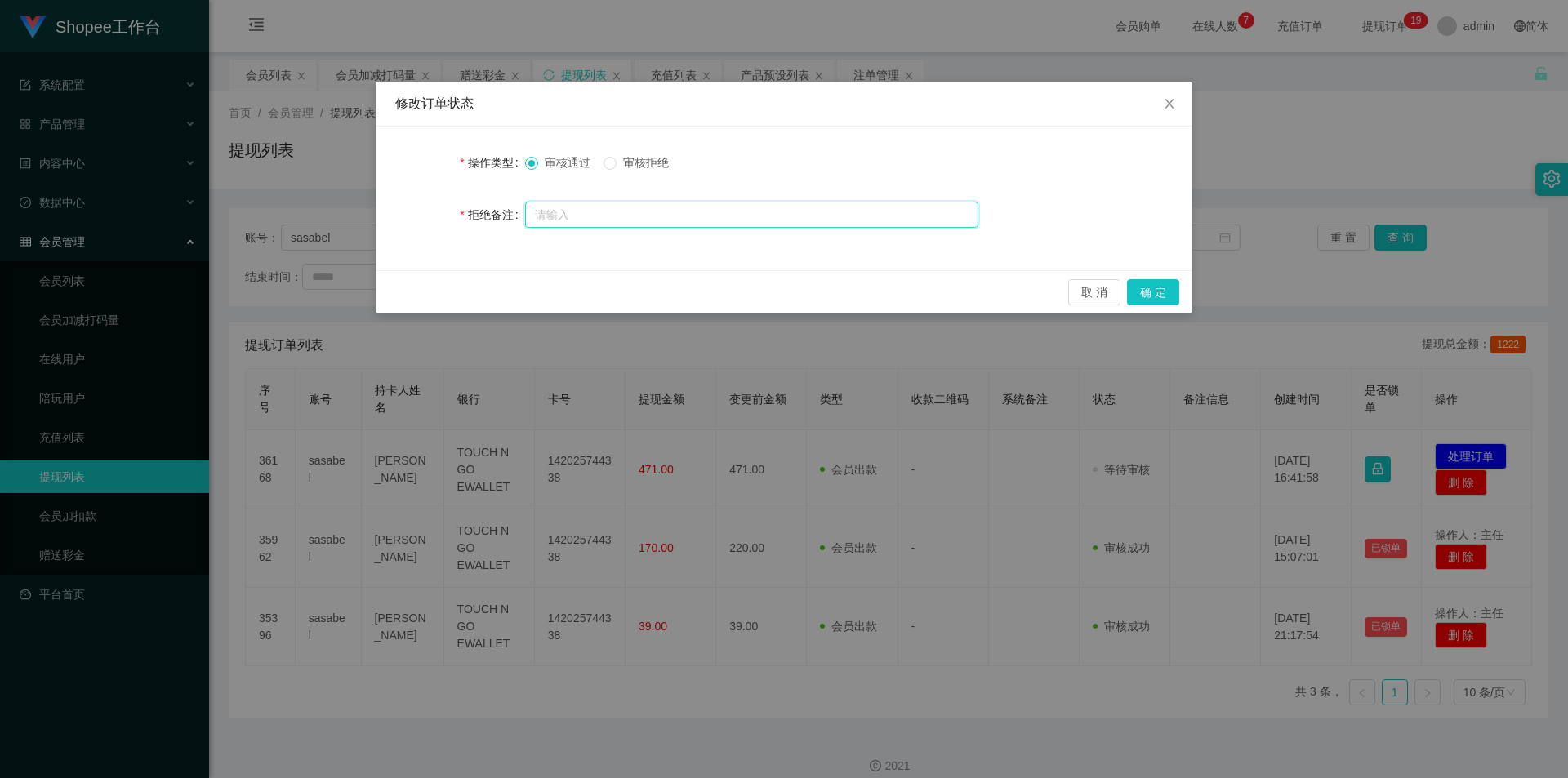
click at [656, 208] on input "text" at bounding box center [751, 214] width 453 height 26
paste input "检测到您有商城订单任务未完成，请联络活动经理完成商城订单任务后再次申请提现，谢谢您的配合！！"
type input "检测到您有福利订单任务未完成，请联络活动经理完成福利订单任务后再次申请提现，谢谢您的配合！！"
drag, startPoint x: 1157, startPoint y: 287, endPoint x: 1150, endPoint y: 293, distance: 9.2
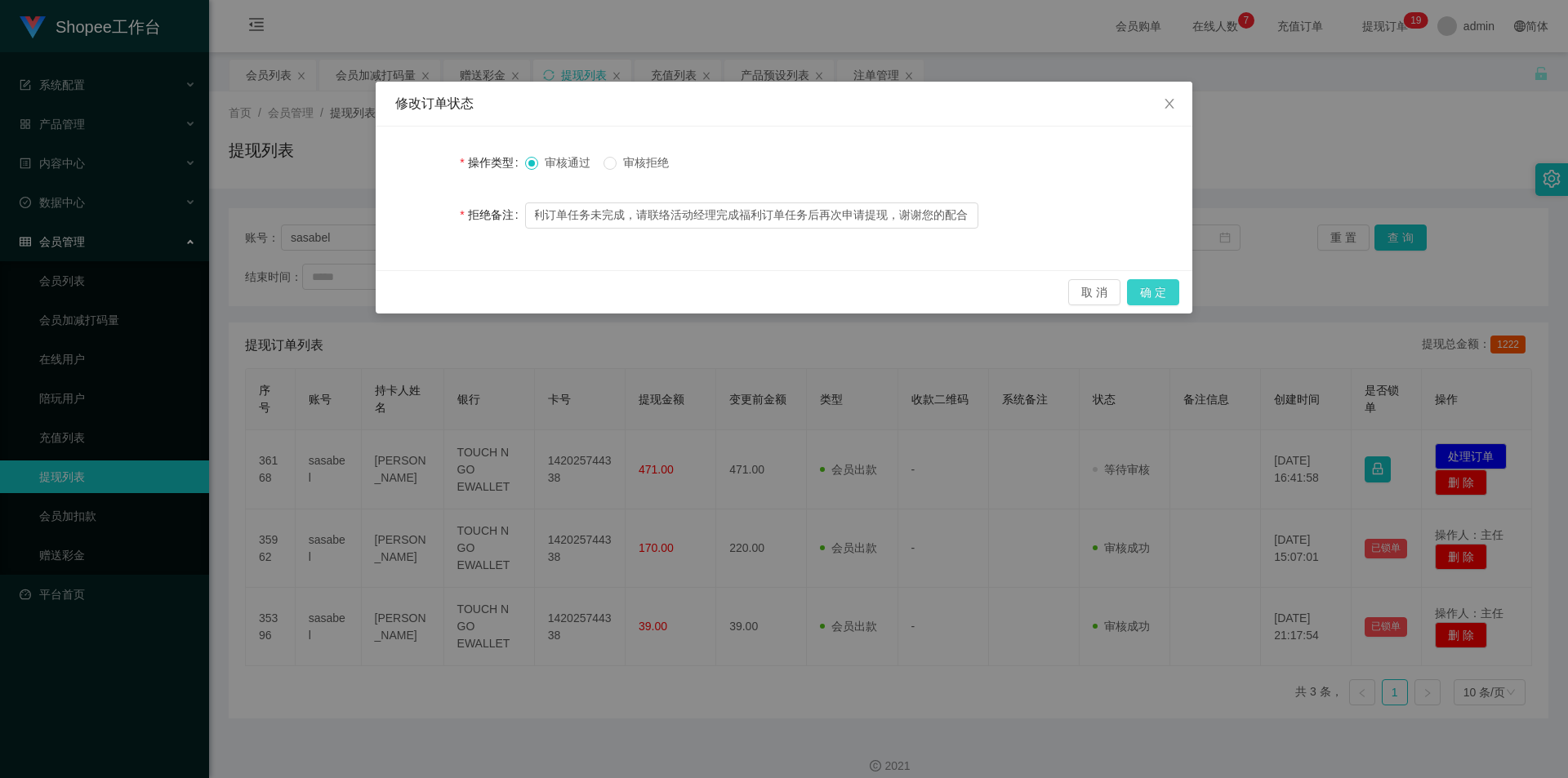
click at [1157, 287] on button "确 定" at bounding box center [1153, 292] width 52 height 26
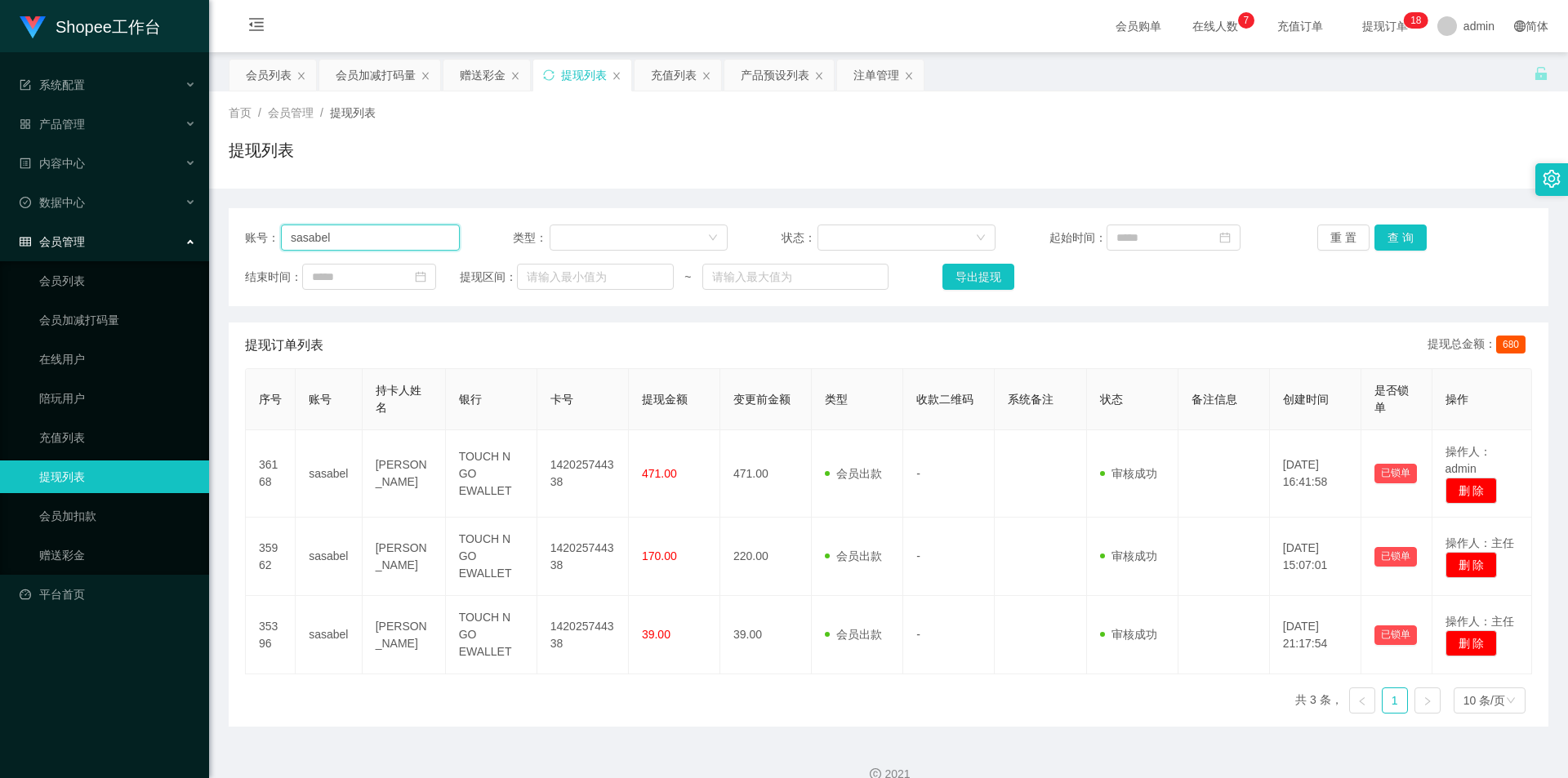
click at [343, 246] on input "sasabel" at bounding box center [370, 237] width 179 height 26
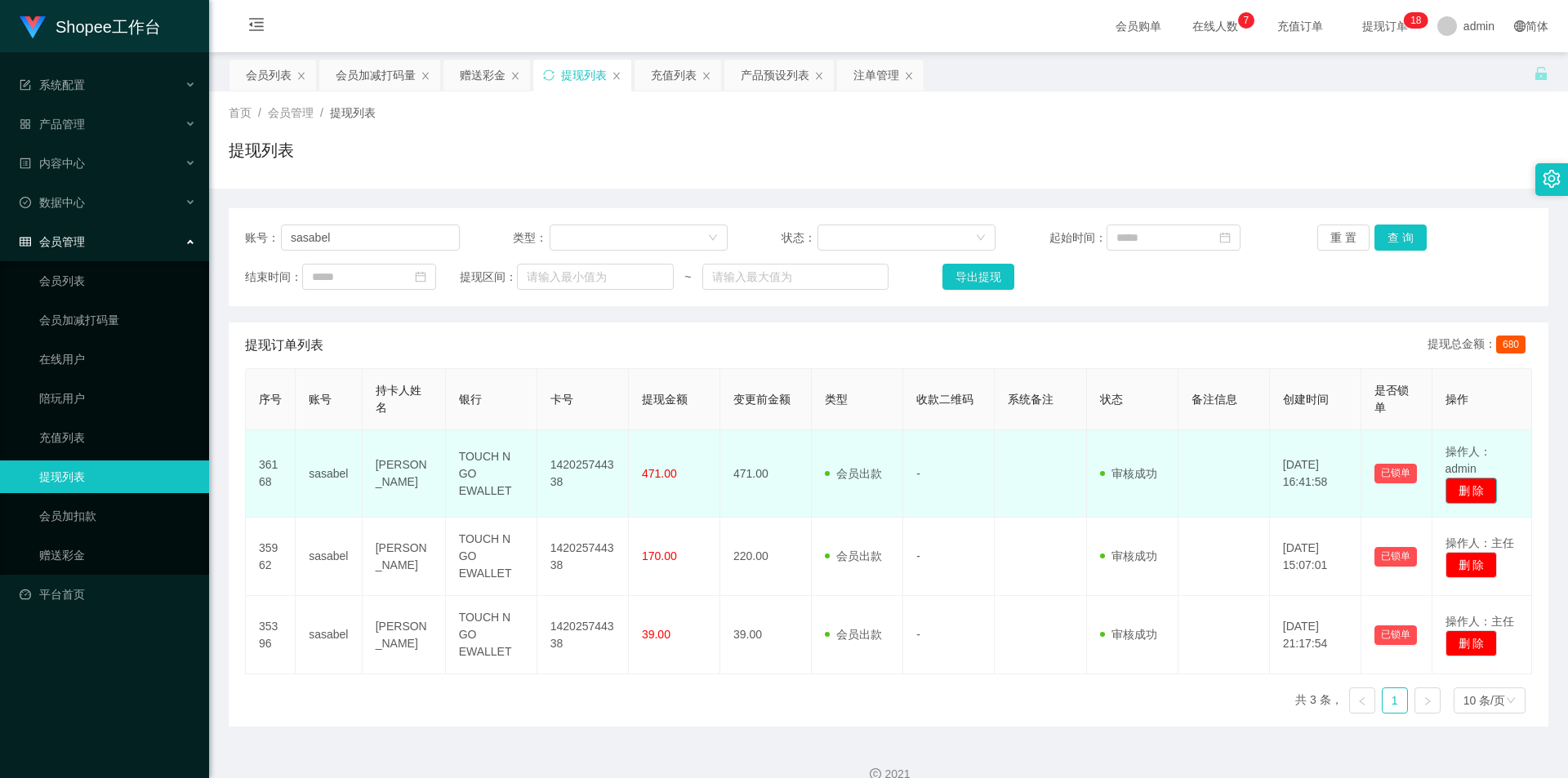
click at [1481, 492] on button "删 除" at bounding box center [1472, 490] width 52 height 26
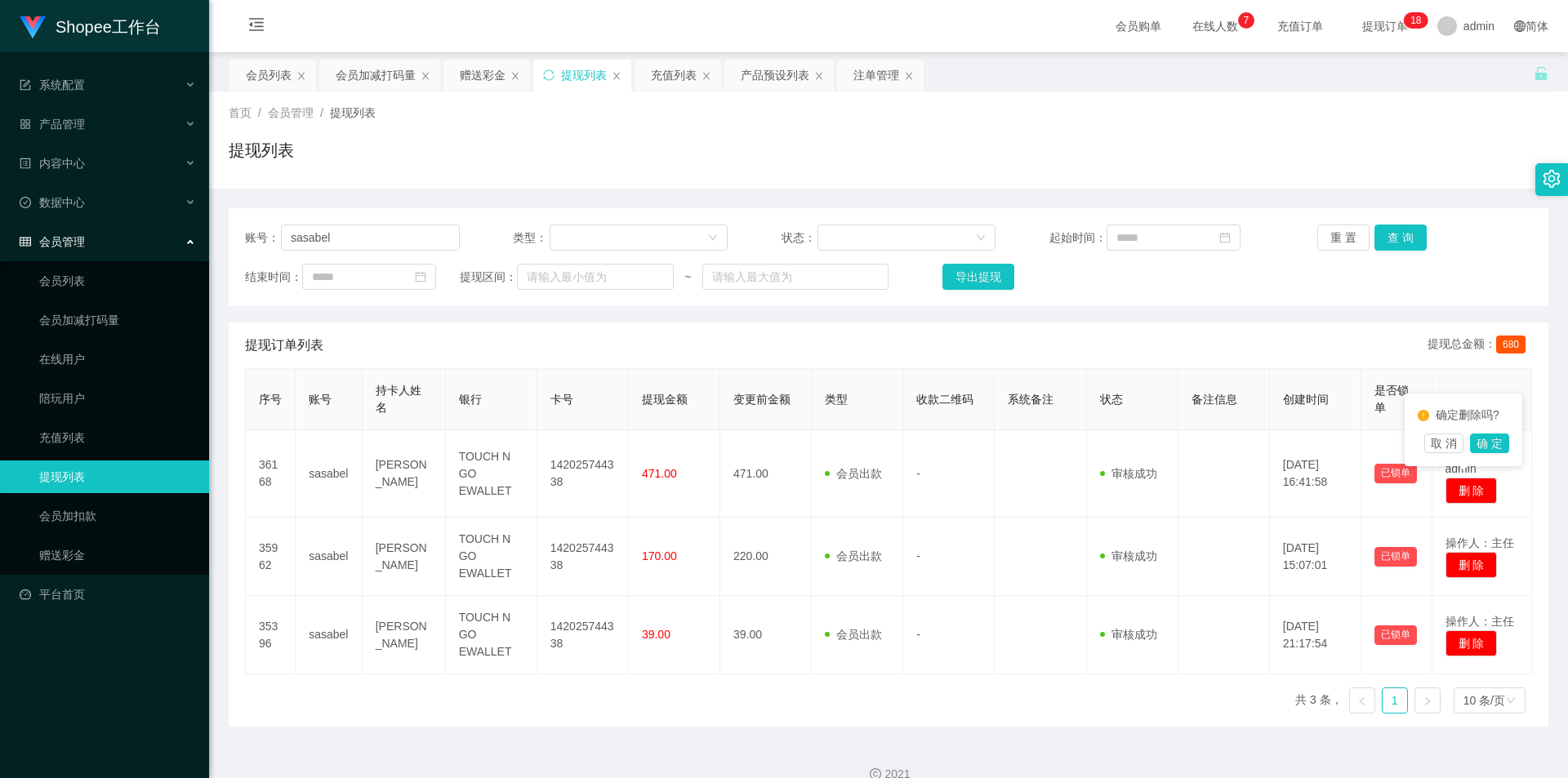
click at [674, 700] on div "序号 账号 持卡人姓名 银行 卡号 提现金额 变更前金额 类型 收款二维码 系统备注 状态 备注信息 创建时间 是否锁单 操作 36168 [PERSON_N…" at bounding box center [888, 547] width 1287 height 359
click at [343, 235] on input "sasabel" at bounding box center [370, 237] width 179 height 26
click at [392, 76] on div "会员加减打码量" at bounding box center [376, 75] width 80 height 31
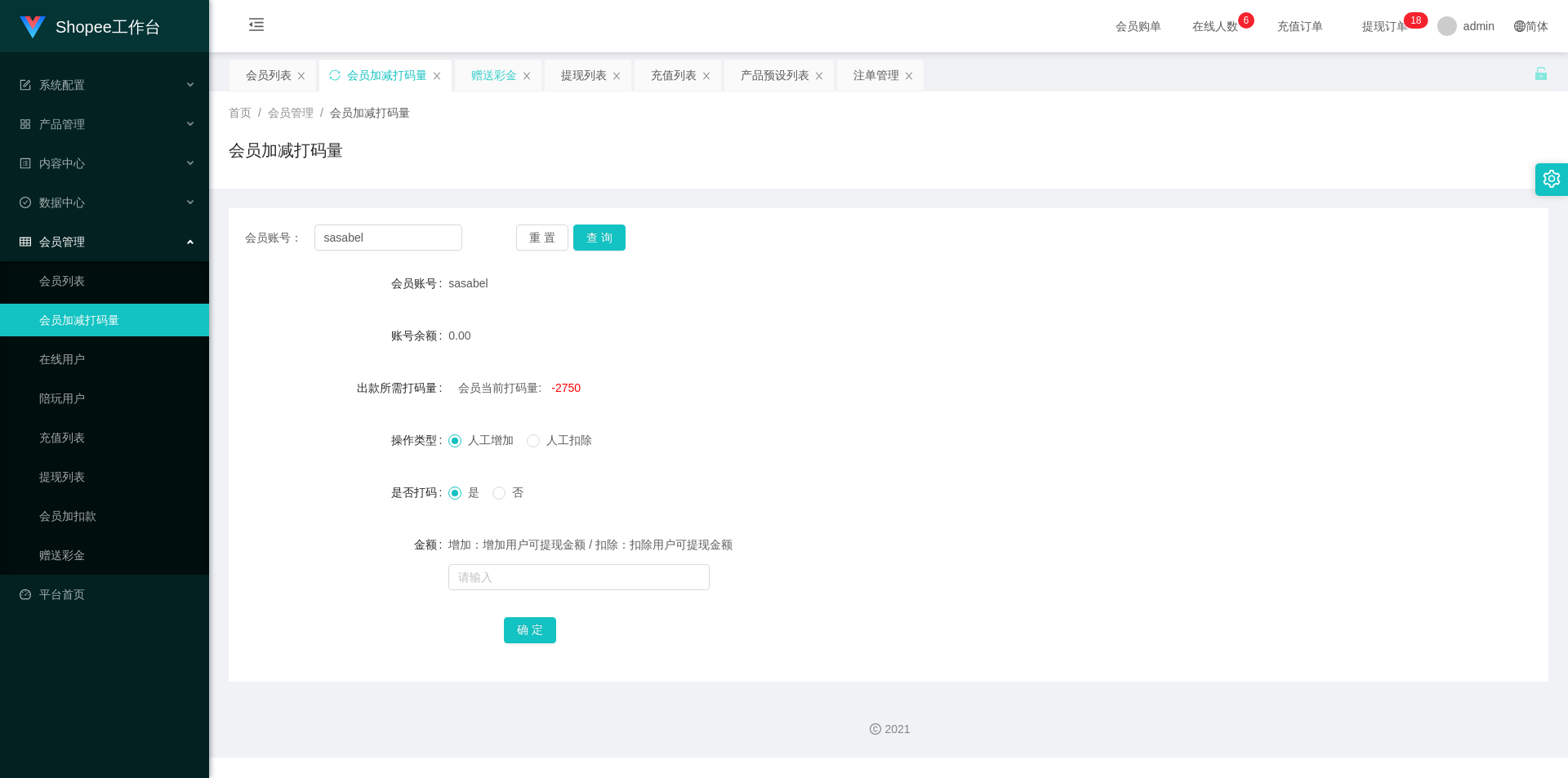
click at [499, 78] on div "赠送彩金" at bounding box center [494, 75] width 46 height 31
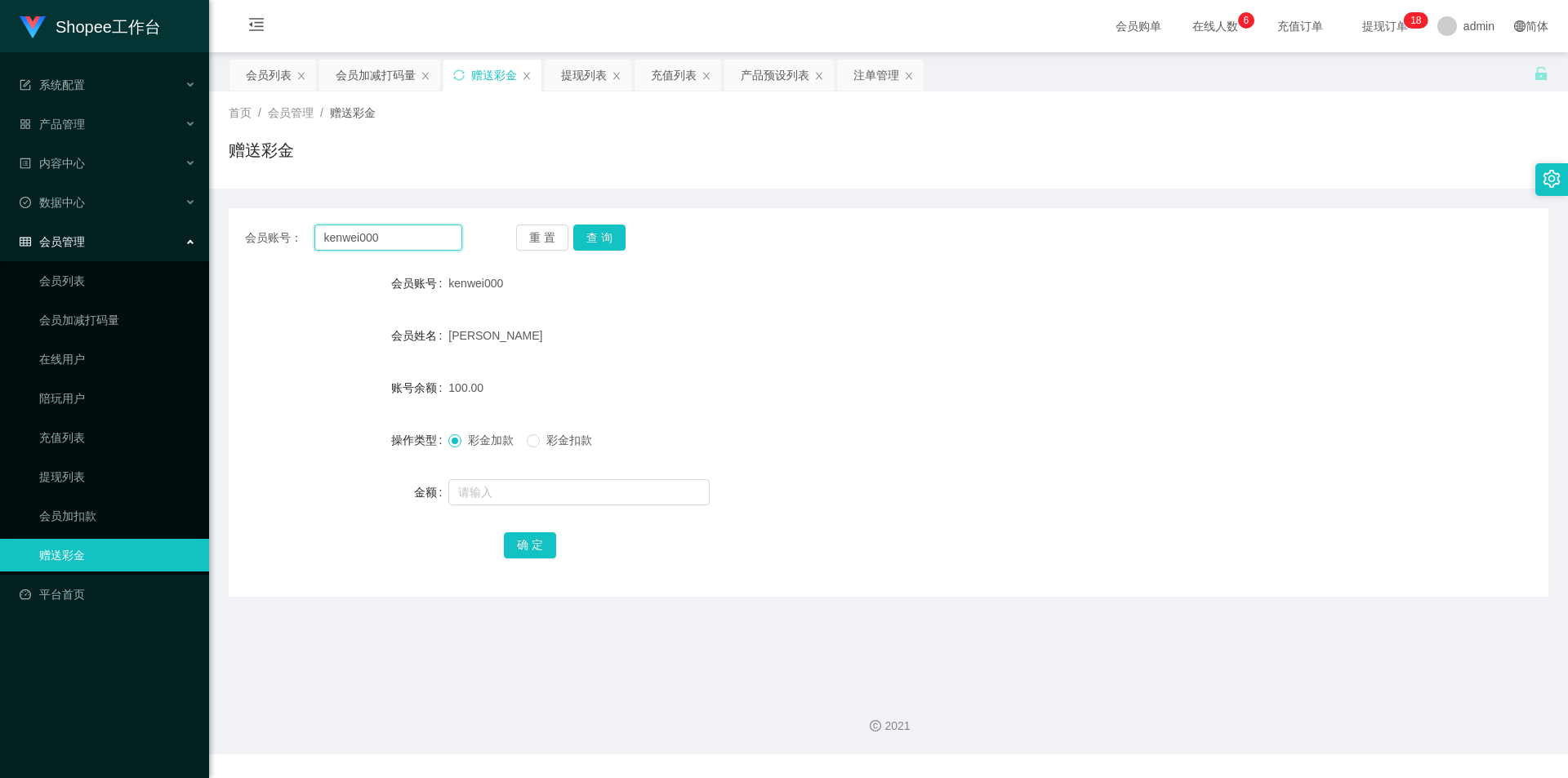
click at [400, 237] on input "kenwei000" at bounding box center [388, 237] width 148 height 26
paste input "sasabel"
type input "sasabel"
drag, startPoint x: 595, startPoint y: 230, endPoint x: 595, endPoint y: 250, distance: 20.0
click at [595, 230] on button "查 询" at bounding box center [599, 237] width 52 height 26
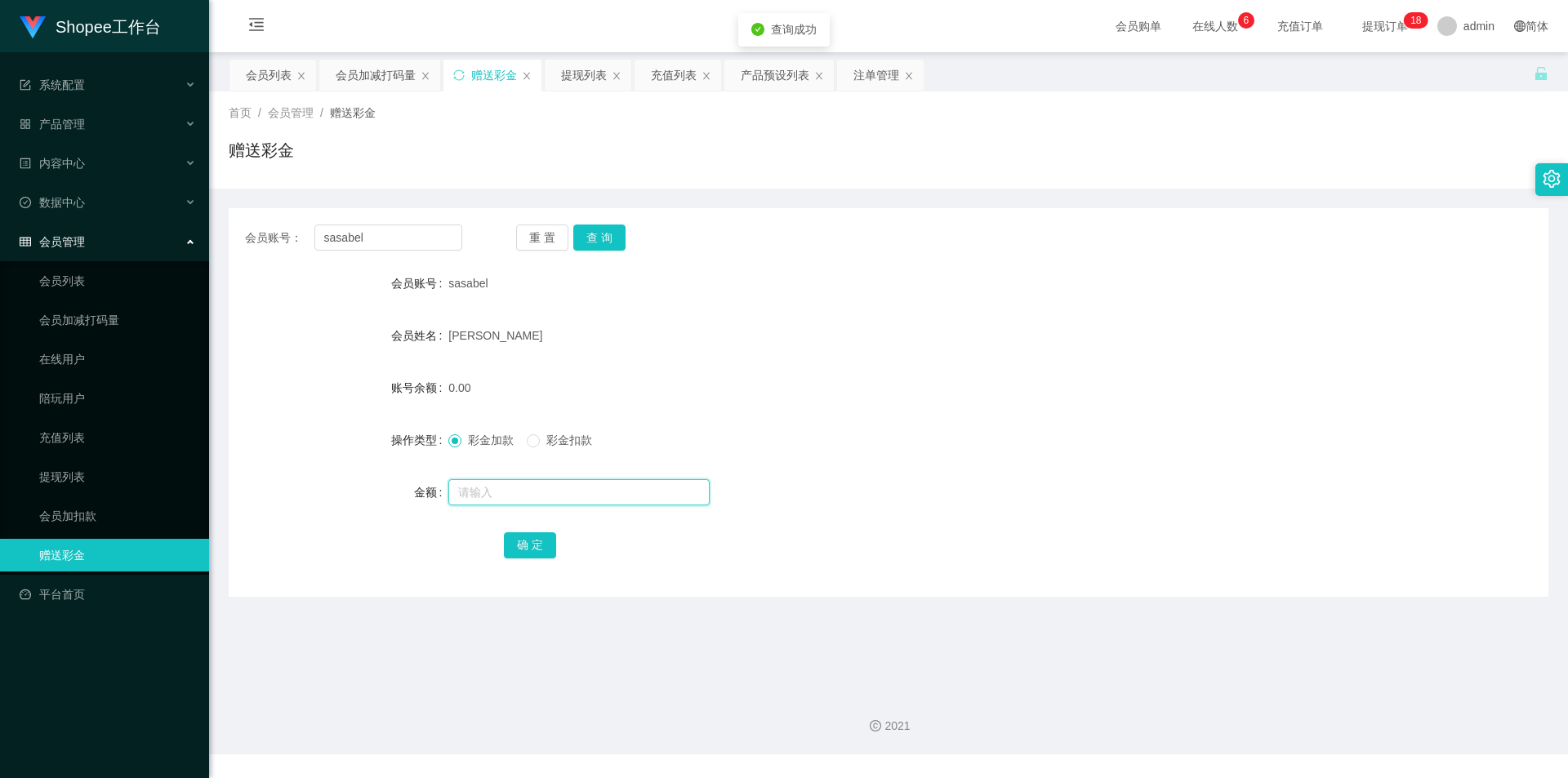
click at [538, 491] on input "text" at bounding box center [579, 492] width 262 height 26
type input "471"
click at [533, 552] on button "确 定" at bounding box center [530, 545] width 52 height 26
drag, startPoint x: 273, startPoint y: 68, endPoint x: 285, endPoint y: 89, distance: 24.2
click at [273, 68] on div "会员列表" at bounding box center [268, 75] width 46 height 31
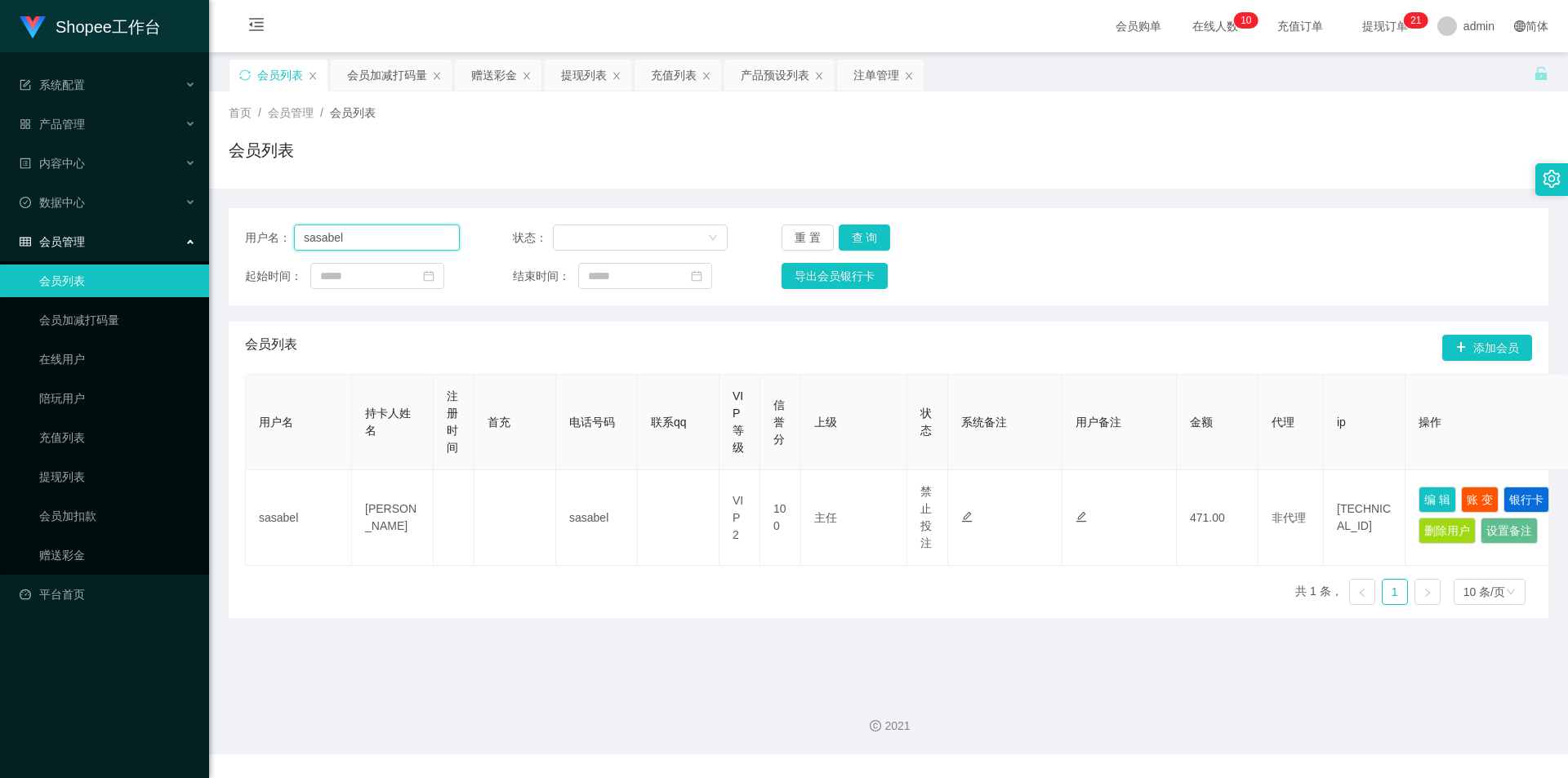
click at [419, 232] on input "sasabel" at bounding box center [376, 237] width 165 height 26
paste input "01110933351"
type input "01110933351"
click at [875, 232] on button "查 询" at bounding box center [865, 237] width 52 height 26
drag, startPoint x: 368, startPoint y: 80, endPoint x: 372, endPoint y: 95, distance: 15.5
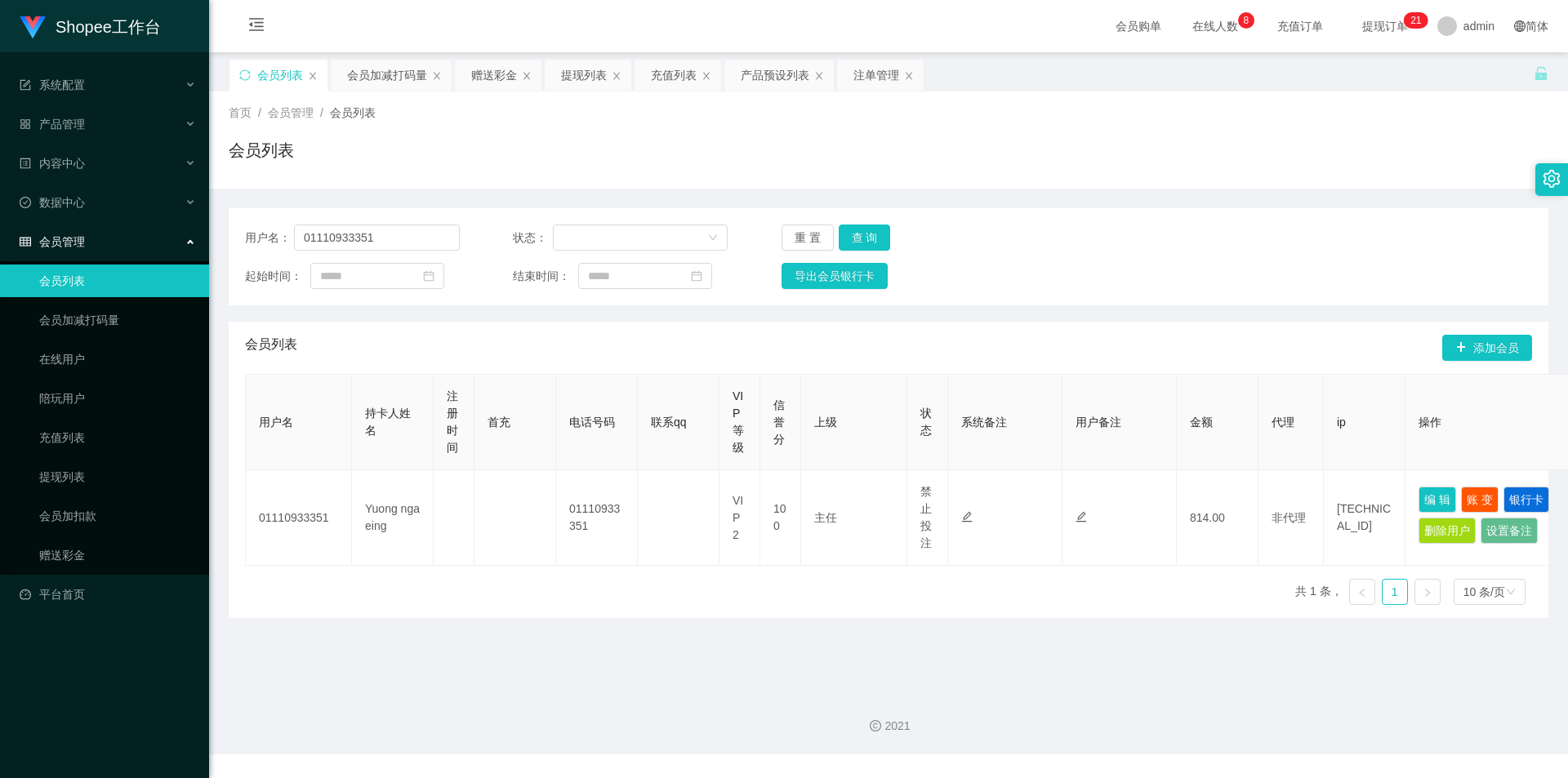
click at [370, 76] on div "会员加减打码量" at bounding box center [387, 75] width 80 height 31
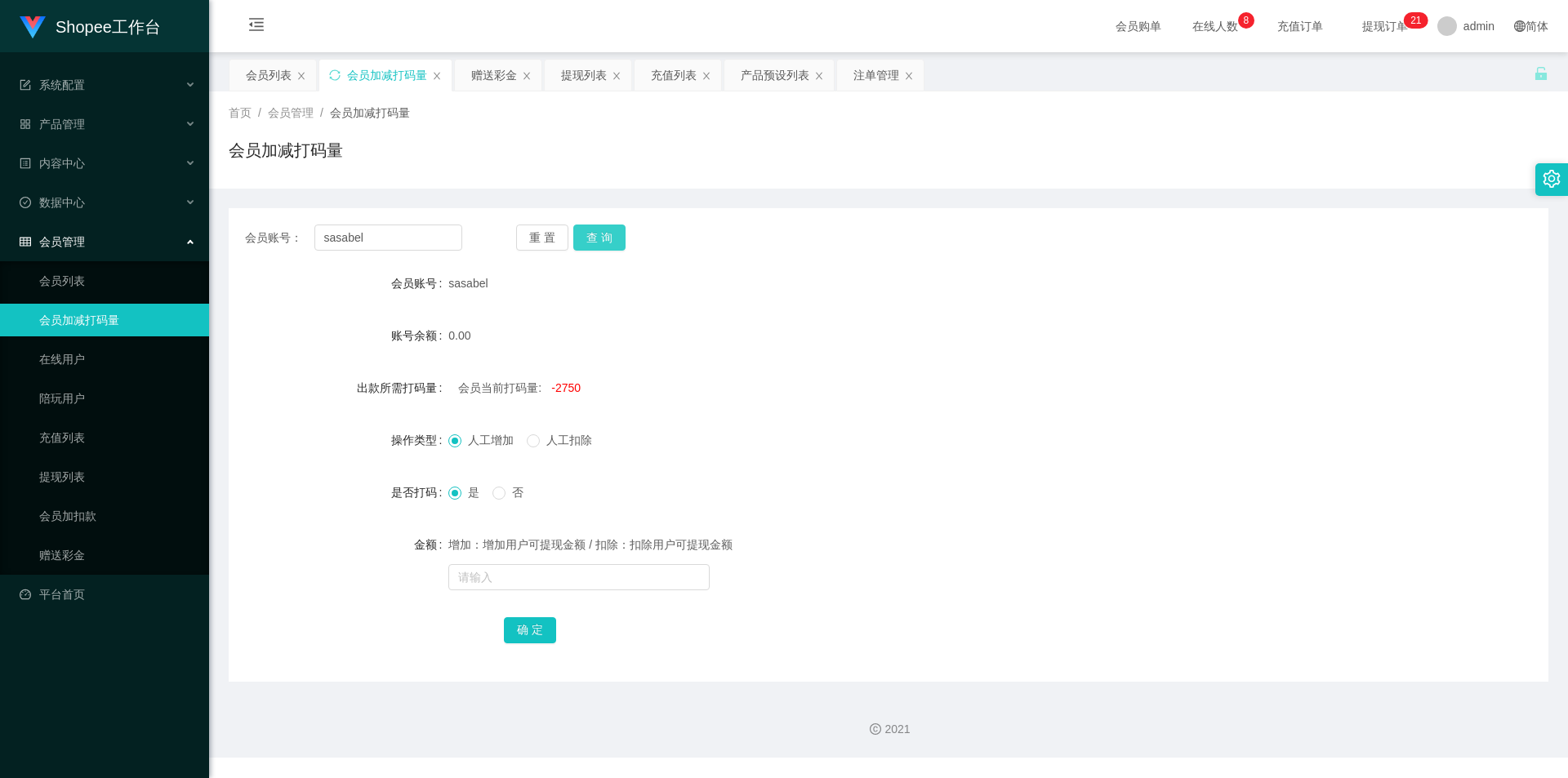
click at [610, 235] on button "查 询" at bounding box center [599, 237] width 52 height 26
drag, startPoint x: 510, startPoint y: 567, endPoint x: 501, endPoint y: 572, distance: 10.3
click at [508, 569] on input "text" at bounding box center [579, 577] width 262 height 26
type input "5689"
click at [521, 631] on button "确 定" at bounding box center [530, 630] width 52 height 26
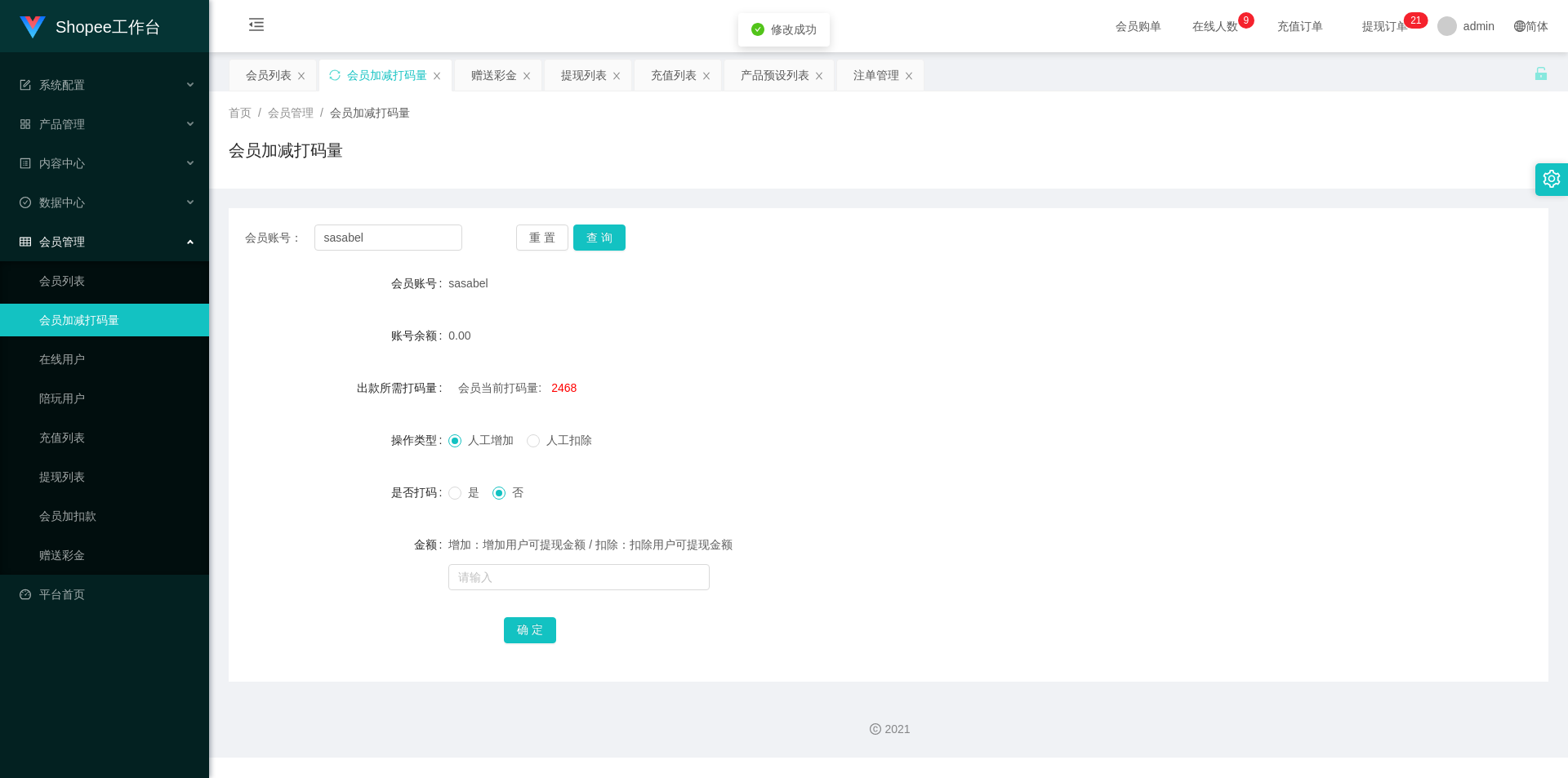
click at [486, 498] on span "是" at bounding box center [473, 492] width 24 height 13
click at [595, 241] on button "查 询" at bounding box center [599, 237] width 52 height 26
click at [575, 433] on div "人工增加 人工扣除" at bounding box center [833, 440] width 770 height 33
click at [555, 440] on span "人工扣除" at bounding box center [570, 440] width 59 height 13
click at [547, 573] on input "text" at bounding box center [579, 577] width 262 height 26
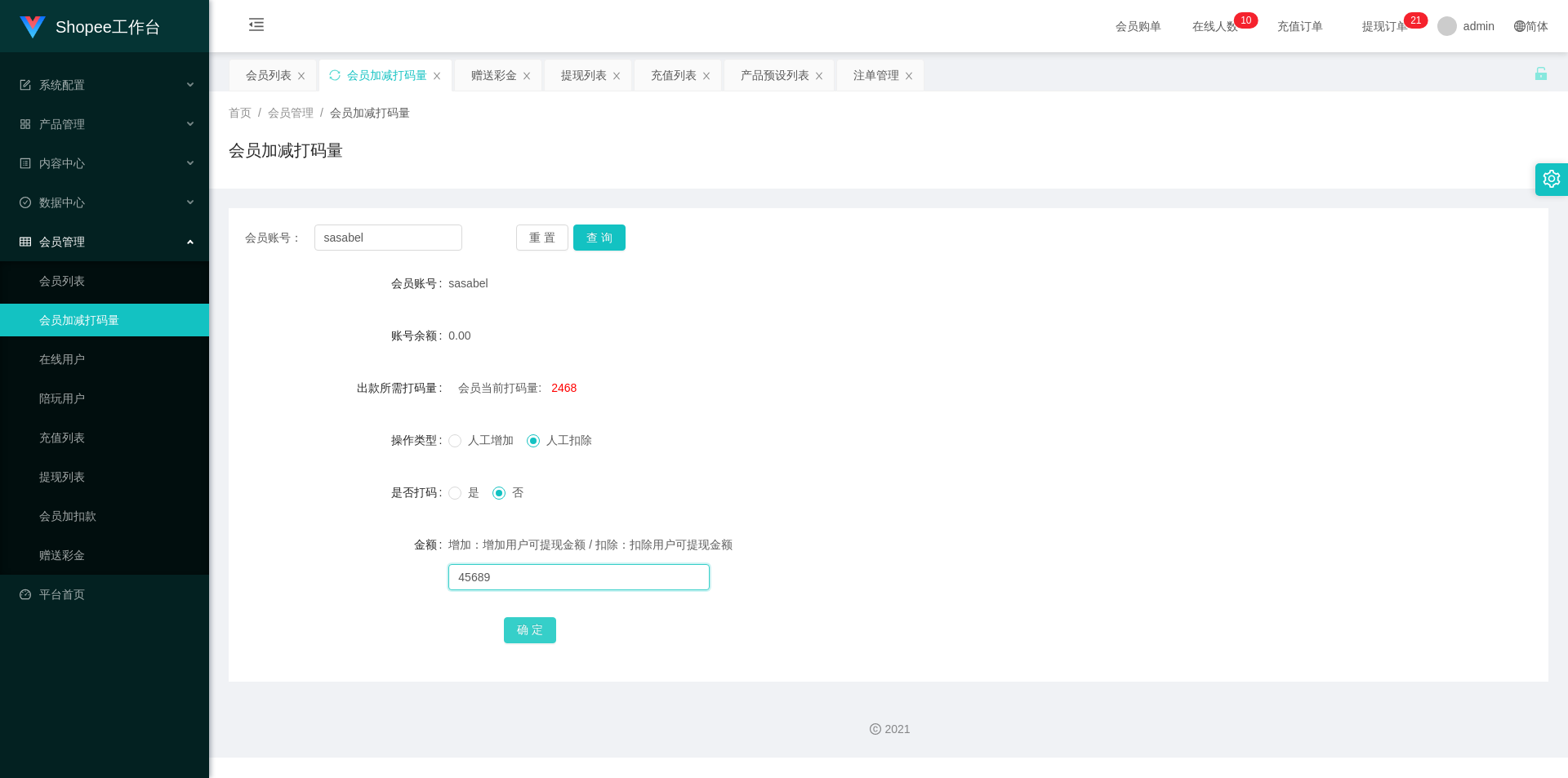
type input "45689"
click at [533, 625] on button "确 定" at bounding box center [530, 630] width 52 height 26
click at [467, 489] on span "是" at bounding box center [473, 492] width 24 height 13
click at [459, 445] on span at bounding box center [454, 440] width 13 height 13
click at [597, 224] on div "会员账号： sasabel 重 置 查 询 会员账号 sasabel 账号余额 0.00 出款所需打码量 会员当前打码量: -43221 操作类型 人工增加 …" at bounding box center [889, 445] width 1320 height 473
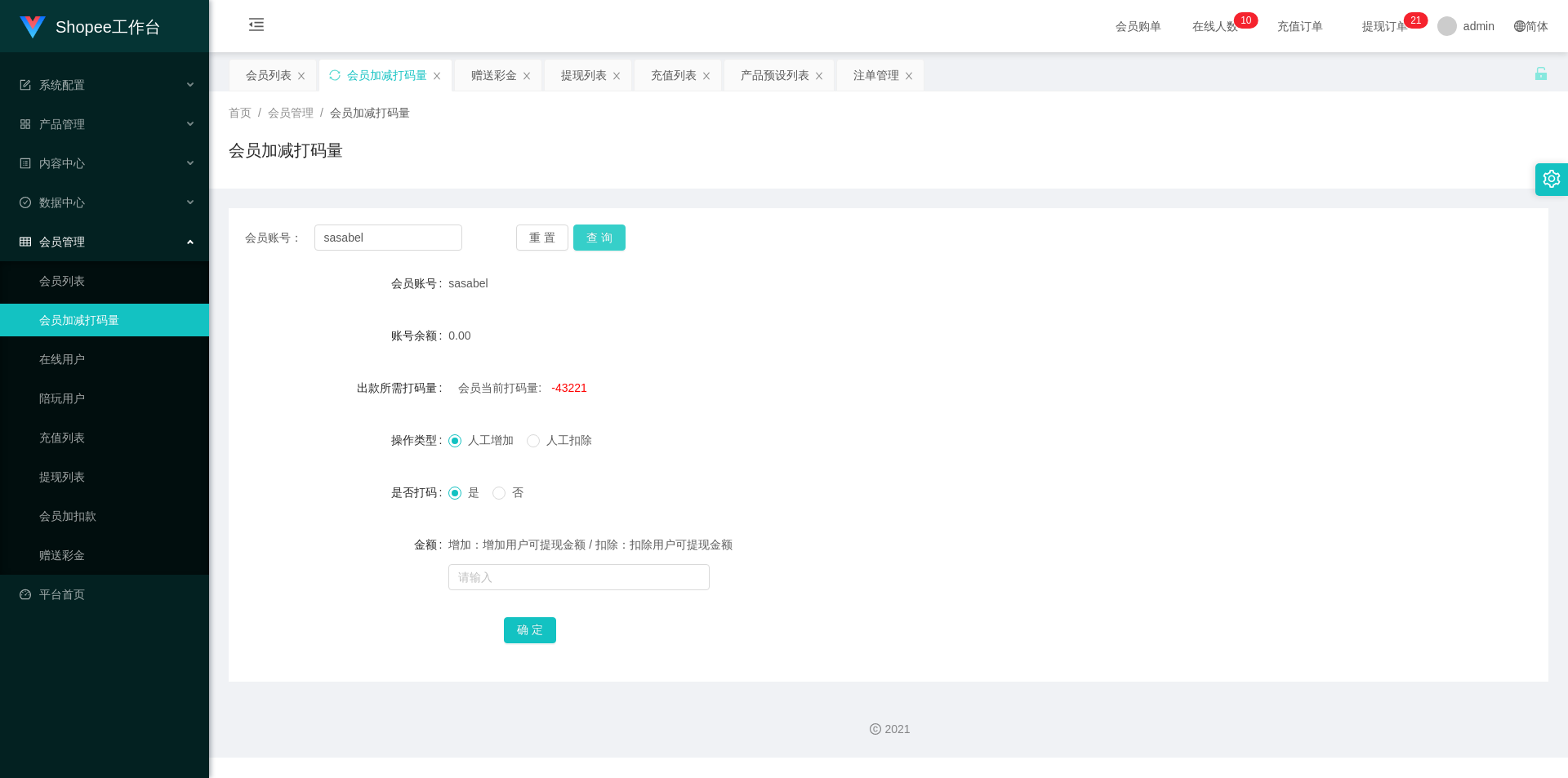
click at [595, 243] on button "查 询" at bounding box center [599, 237] width 52 height 26
click at [540, 582] on input "text" at bounding box center [579, 577] width 262 height 26
type input "1212456"
click at [554, 444] on span "人工扣除" at bounding box center [570, 440] width 59 height 13
click at [526, 629] on button "确 定" at bounding box center [530, 630] width 52 height 26
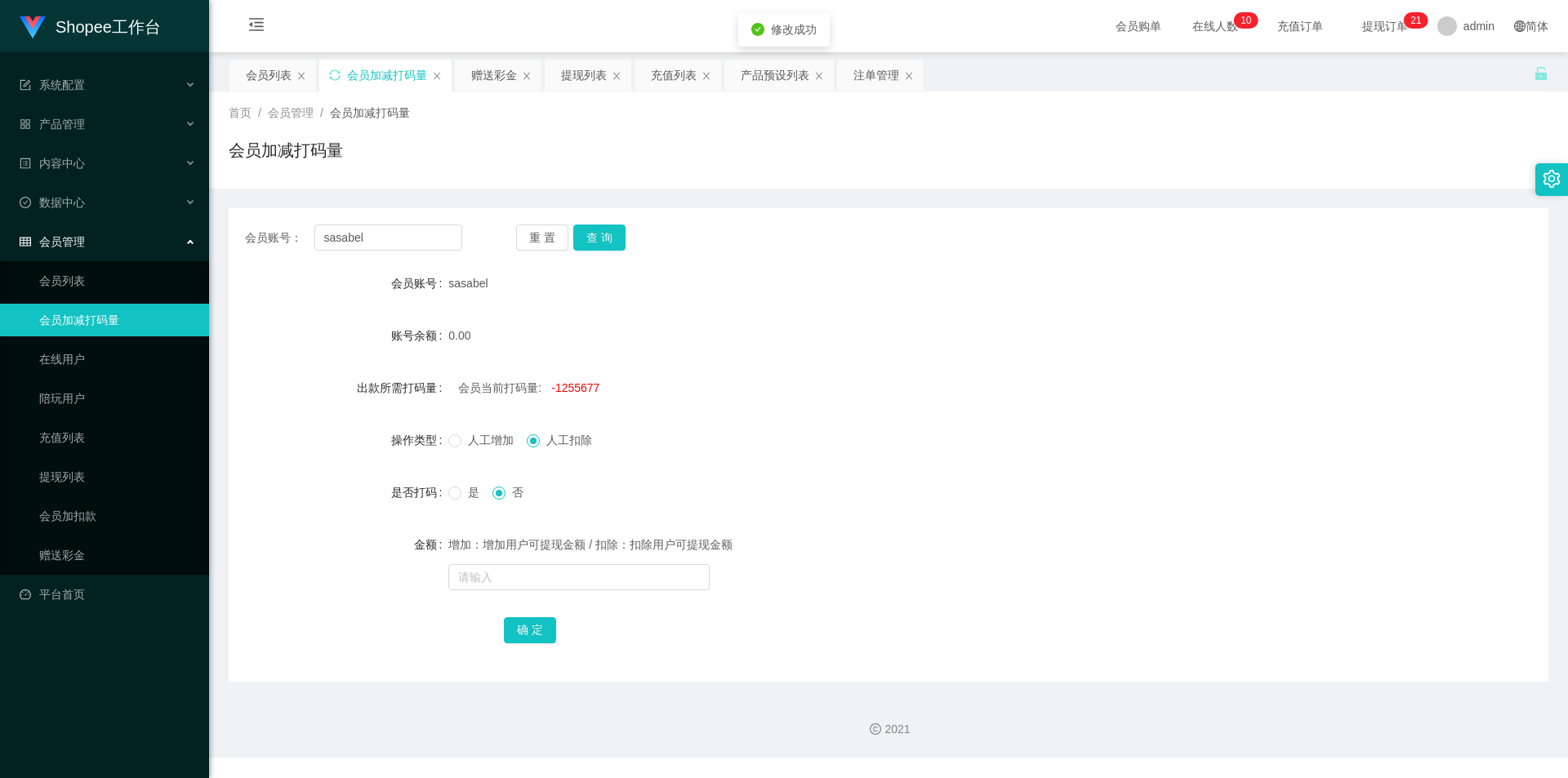
click at [476, 497] on span "是" at bounding box center [473, 492] width 24 height 13
click at [475, 440] on span "人工增加" at bounding box center [491, 440] width 59 height 13
click at [603, 230] on button "查 询" at bounding box center [599, 237] width 52 height 26
click at [522, 591] on div "增加：增加用户可提现金额 / 扣除：扣除用户可提现金额" at bounding box center [833, 560] width 770 height 65
click at [525, 579] on input "text" at bounding box center [579, 577] width 262 height 26
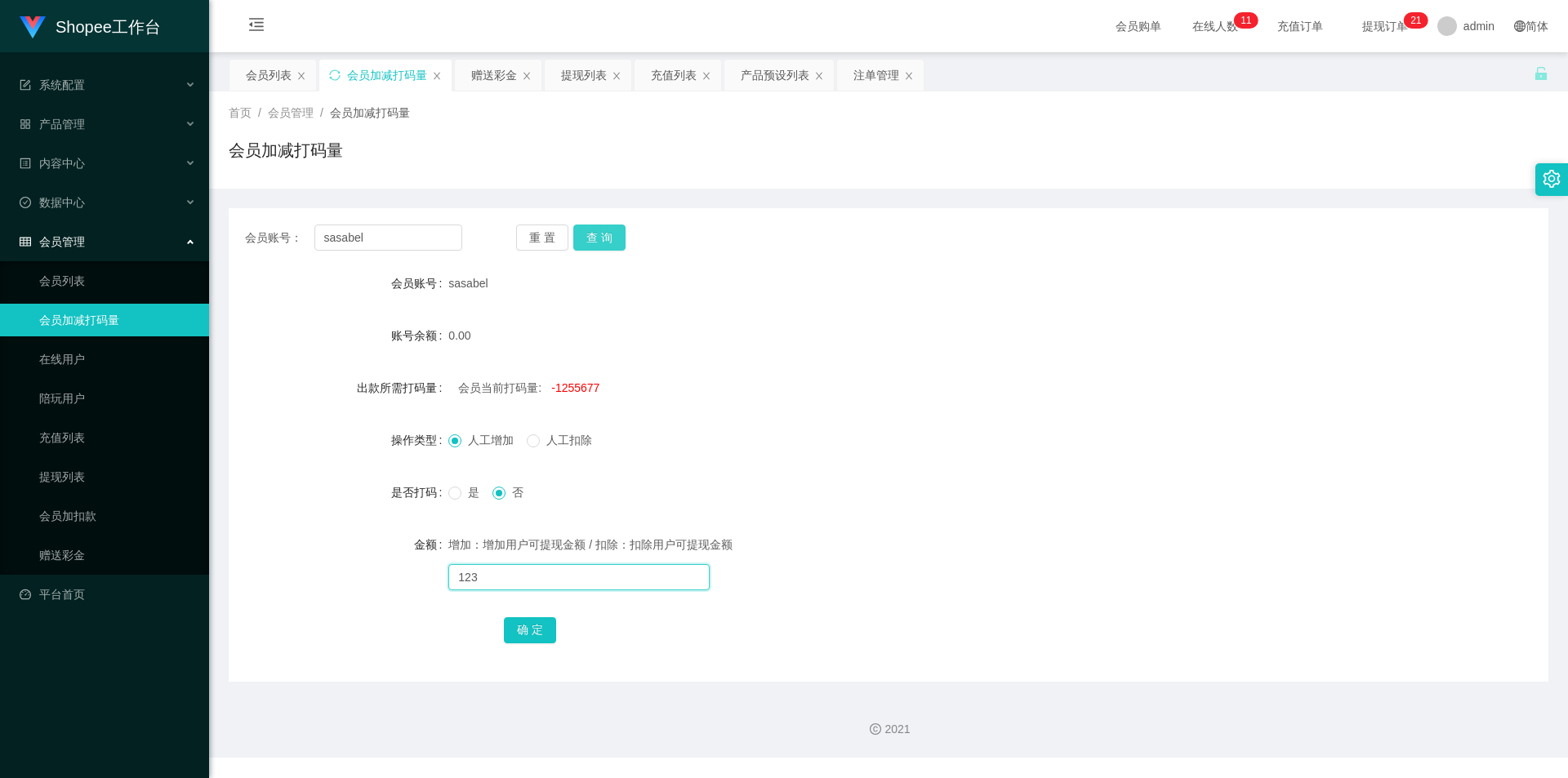
type input "123"
click at [621, 231] on button "查 询" at bounding box center [599, 237] width 52 height 26
click at [543, 570] on input "text" at bounding box center [579, 577] width 262 height 26
type input "123"
click at [527, 615] on div "确 定" at bounding box center [889, 629] width 770 height 33
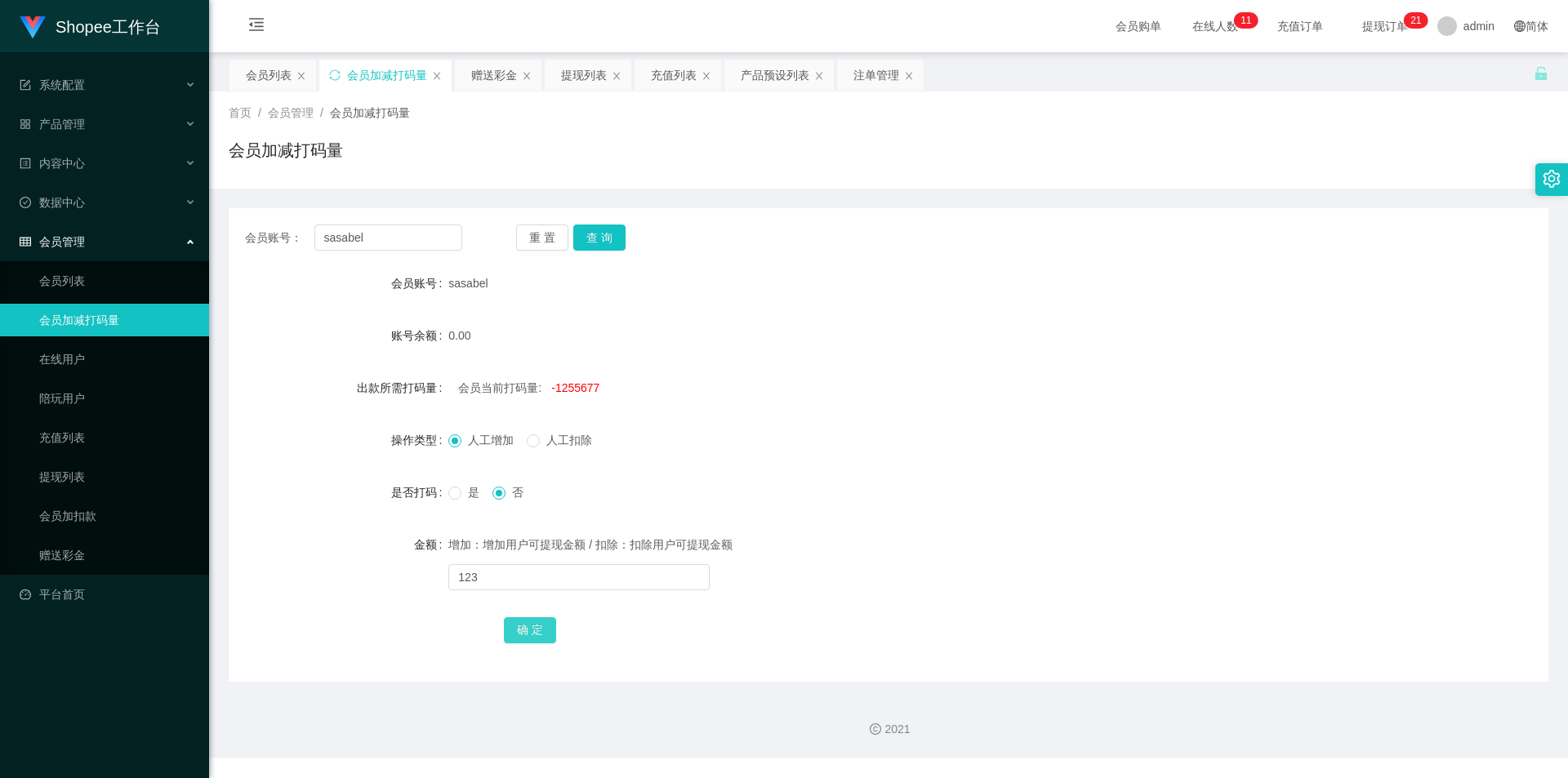
click at [519, 638] on button "确 定" at bounding box center [530, 630] width 52 height 26
click at [468, 496] on span "是" at bounding box center [473, 492] width 24 height 13
click at [483, 569] on input "text" at bounding box center [579, 577] width 262 height 26
type input "123"
drag, startPoint x: 510, startPoint y: 624, endPoint x: 504, endPoint y: 630, distance: 8.5
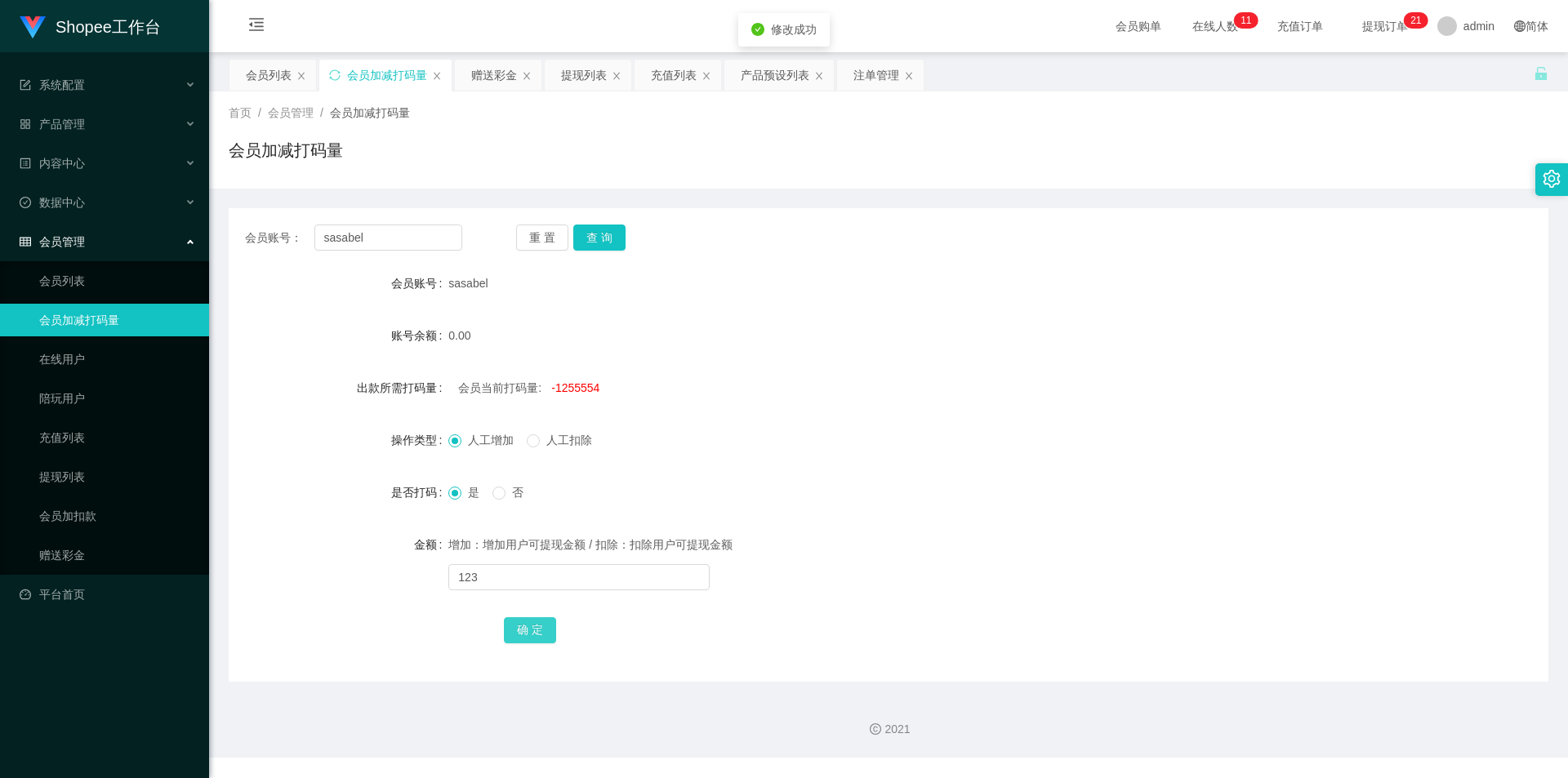
click at [510, 624] on button "确 定" at bounding box center [530, 630] width 52 height 26
click at [590, 249] on button "查 询" at bounding box center [599, 237] width 52 height 26
click at [276, 73] on div "会员列表" at bounding box center [268, 75] width 46 height 31
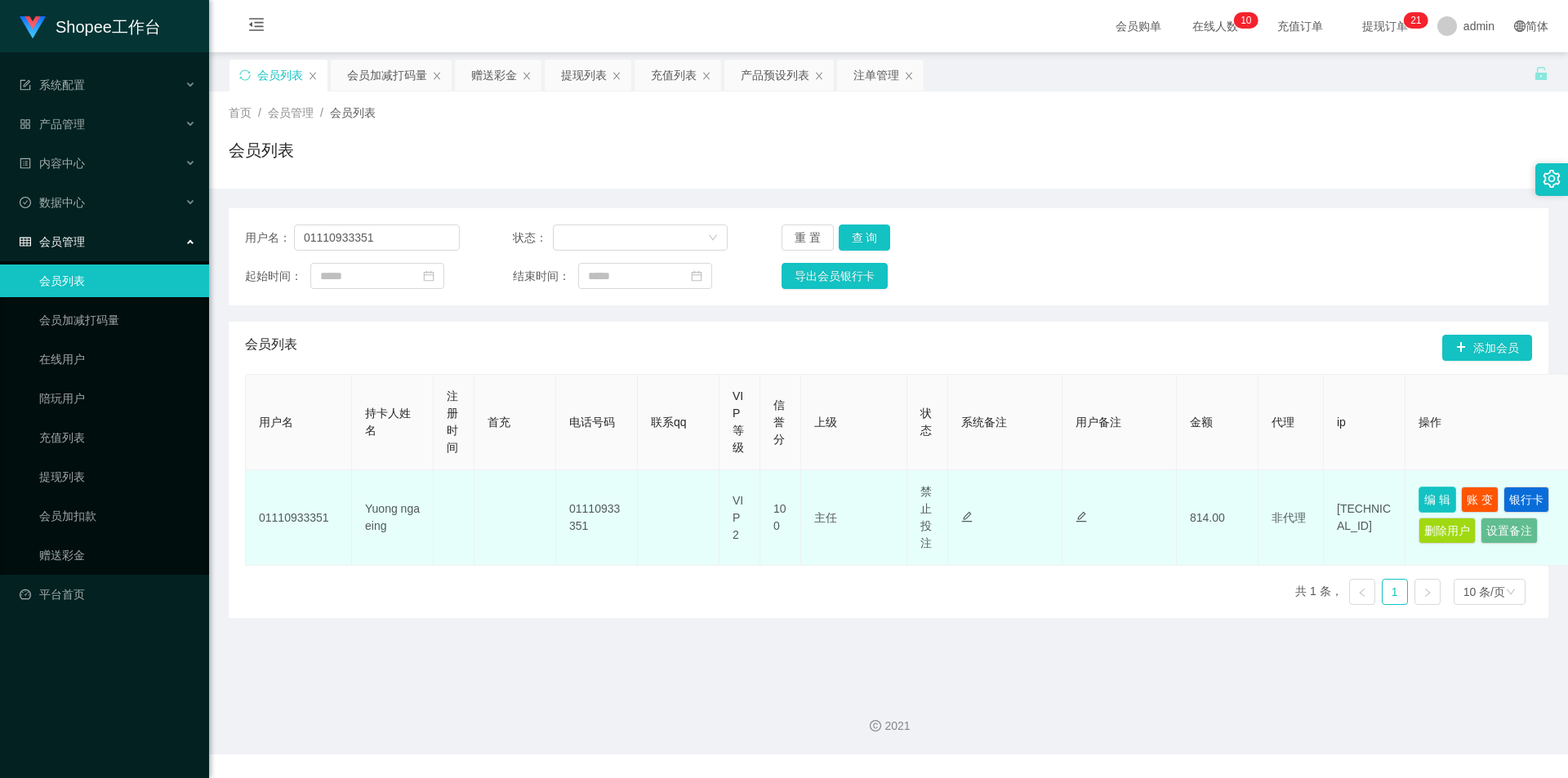
click at [1430, 505] on button "编 辑" at bounding box center [1437, 500] width 38 height 26
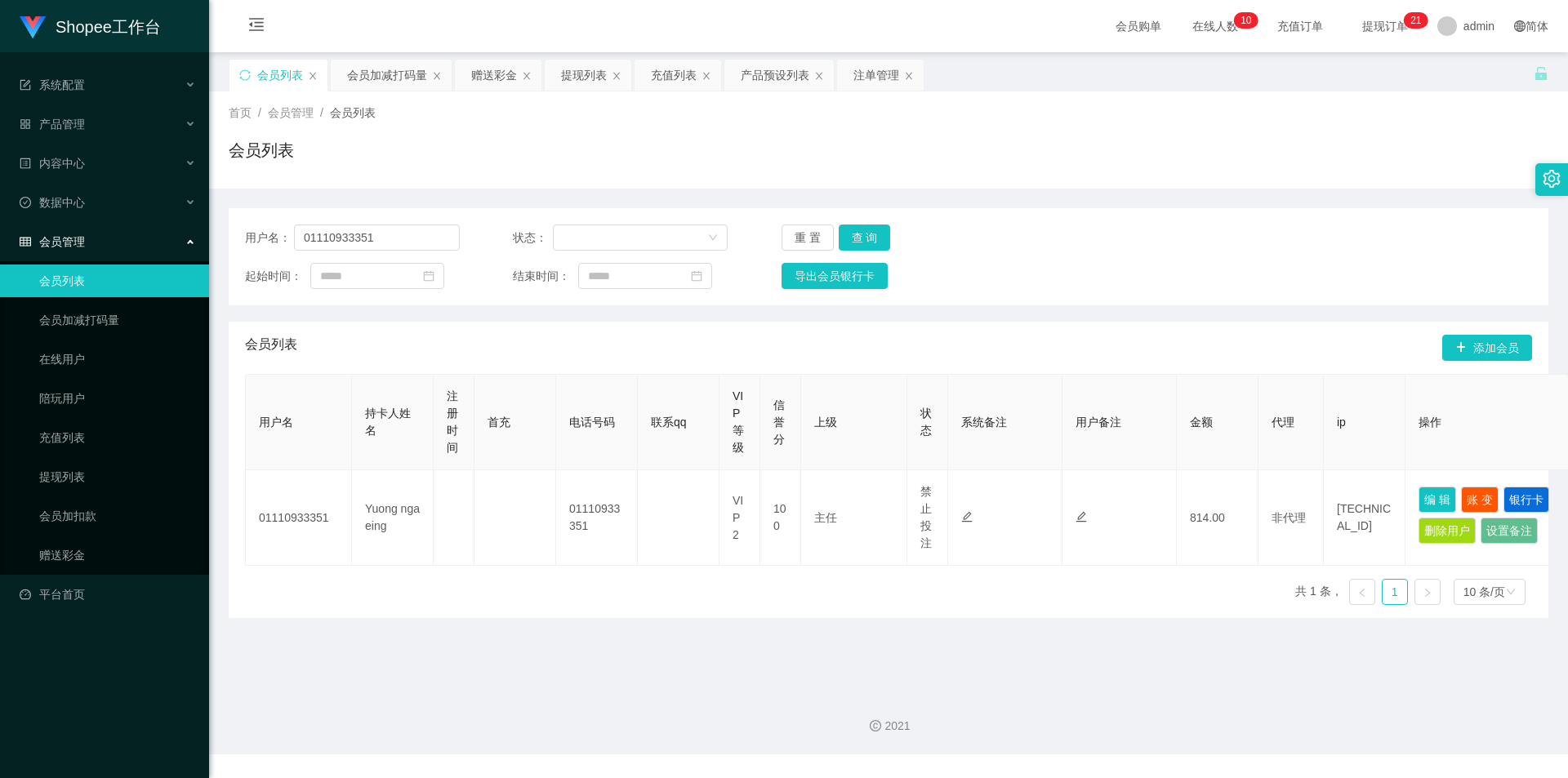
type input "01110933351"
type input "Yuong nga eing"
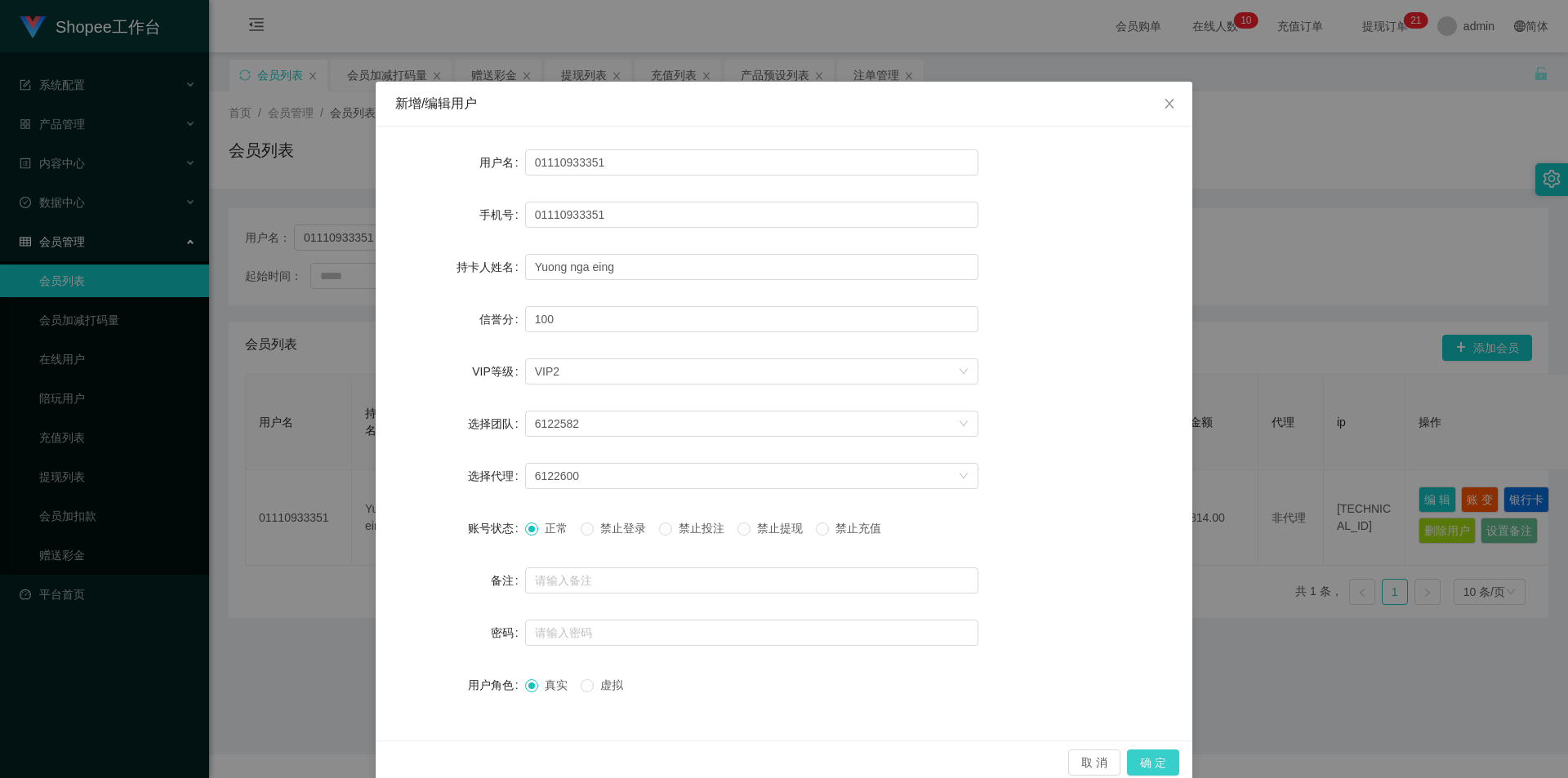
click at [1153, 758] on button "确 定" at bounding box center [1153, 762] width 52 height 26
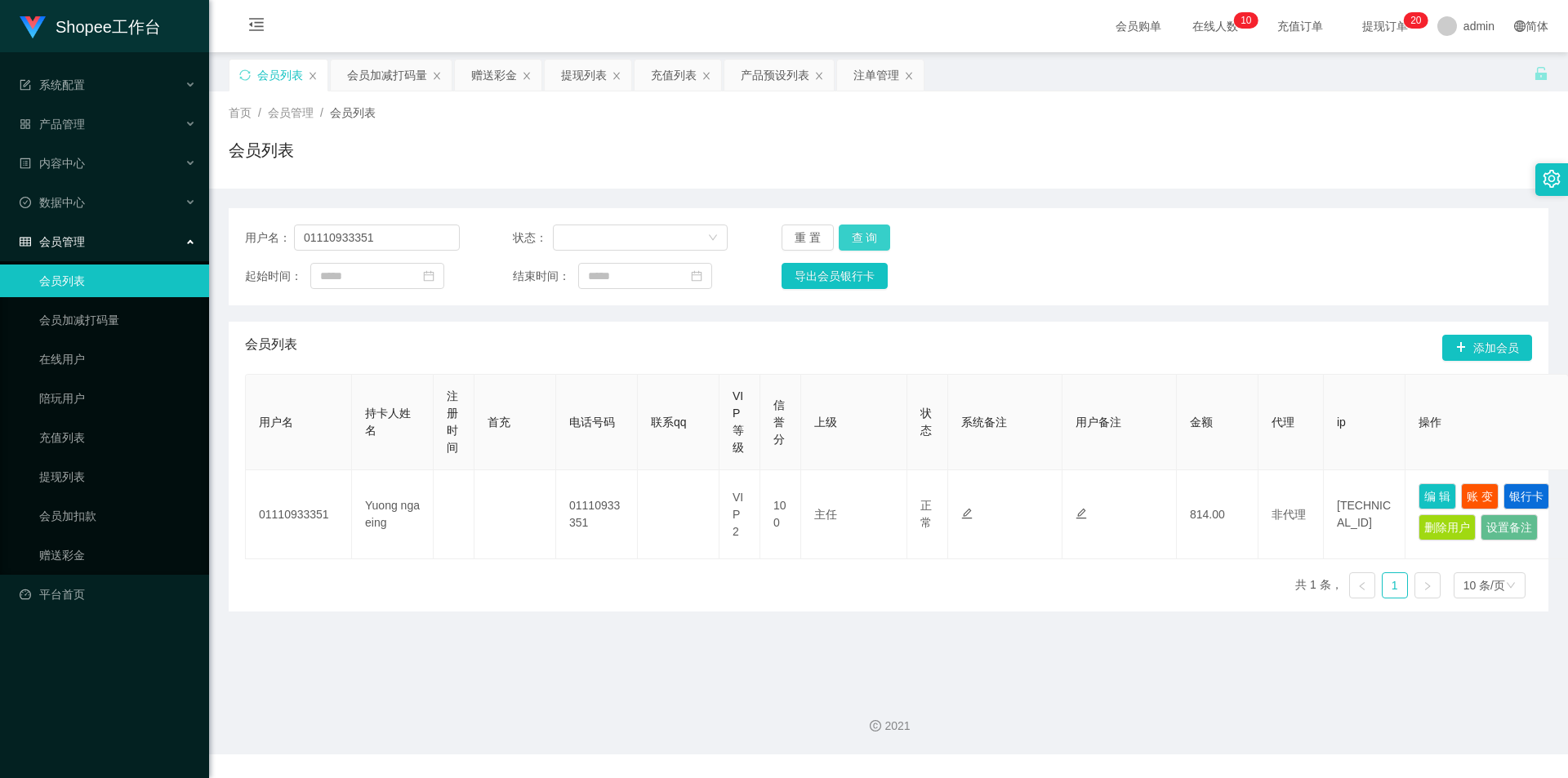
click at [868, 235] on button "查 询" at bounding box center [865, 237] width 52 height 26
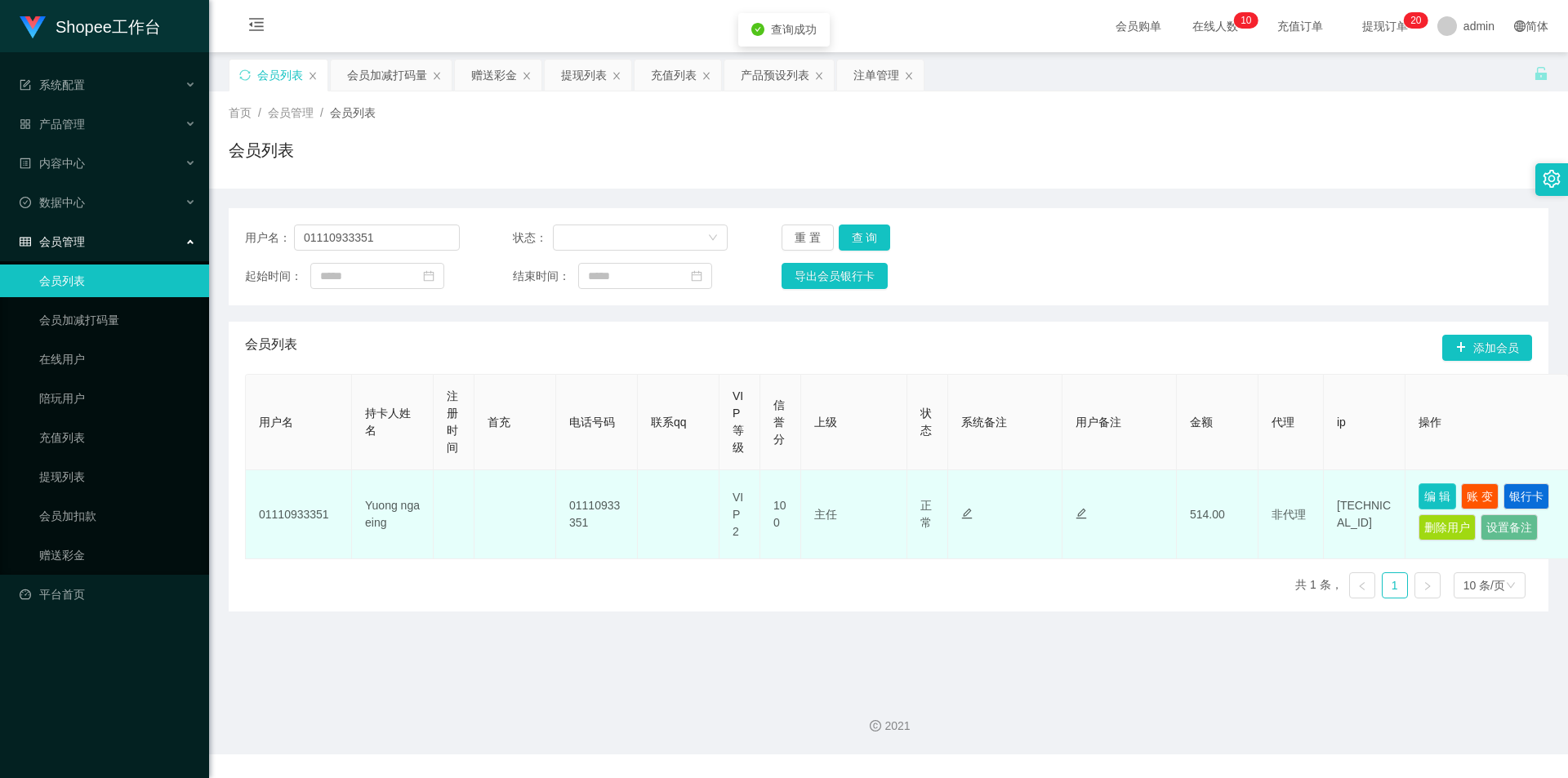
click at [1429, 489] on button "编 辑" at bounding box center [1437, 496] width 38 height 26
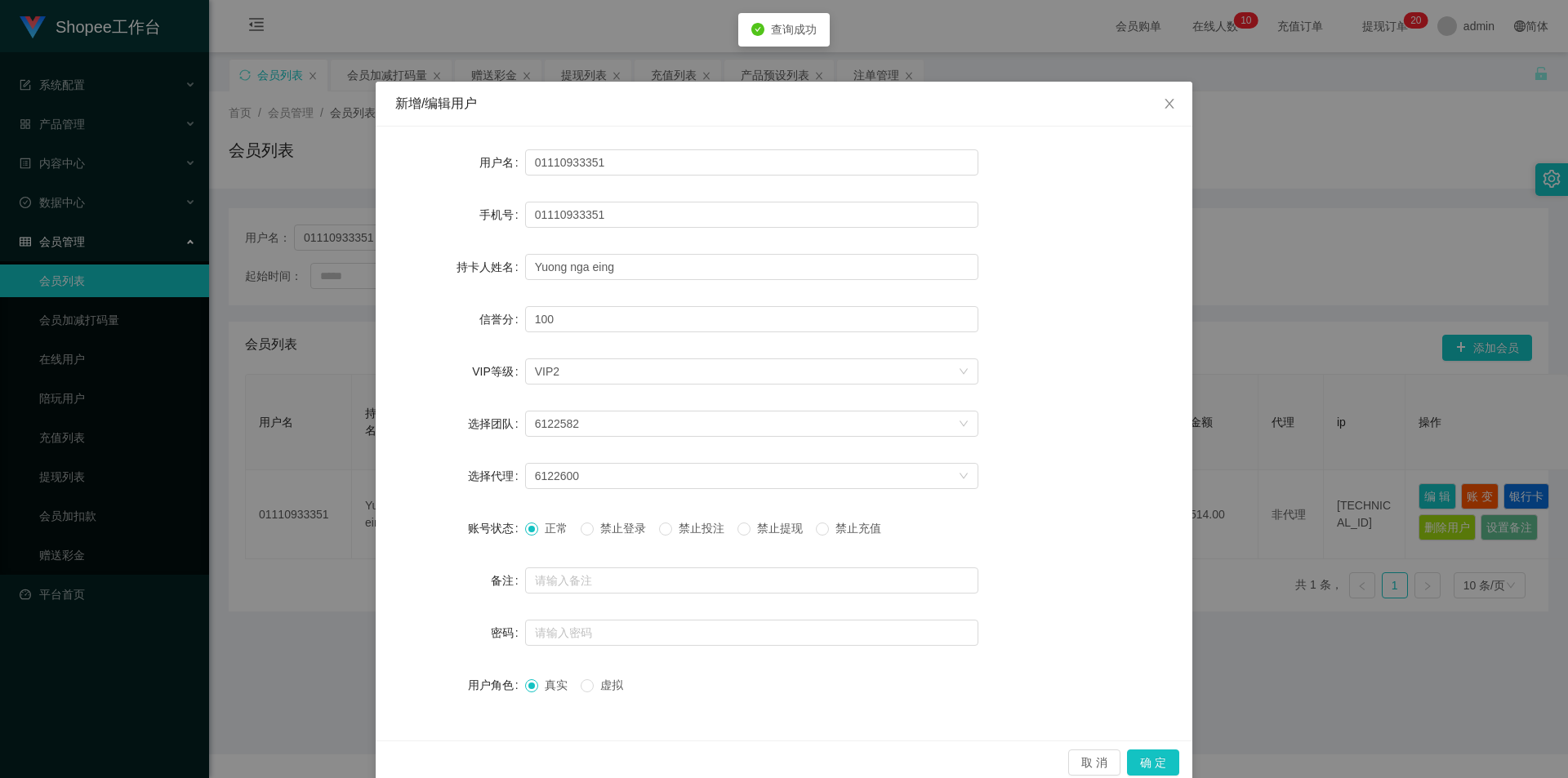
click at [694, 526] on span "禁止投注" at bounding box center [701, 527] width 59 height 13
click at [1139, 759] on button "确 定" at bounding box center [1153, 762] width 52 height 26
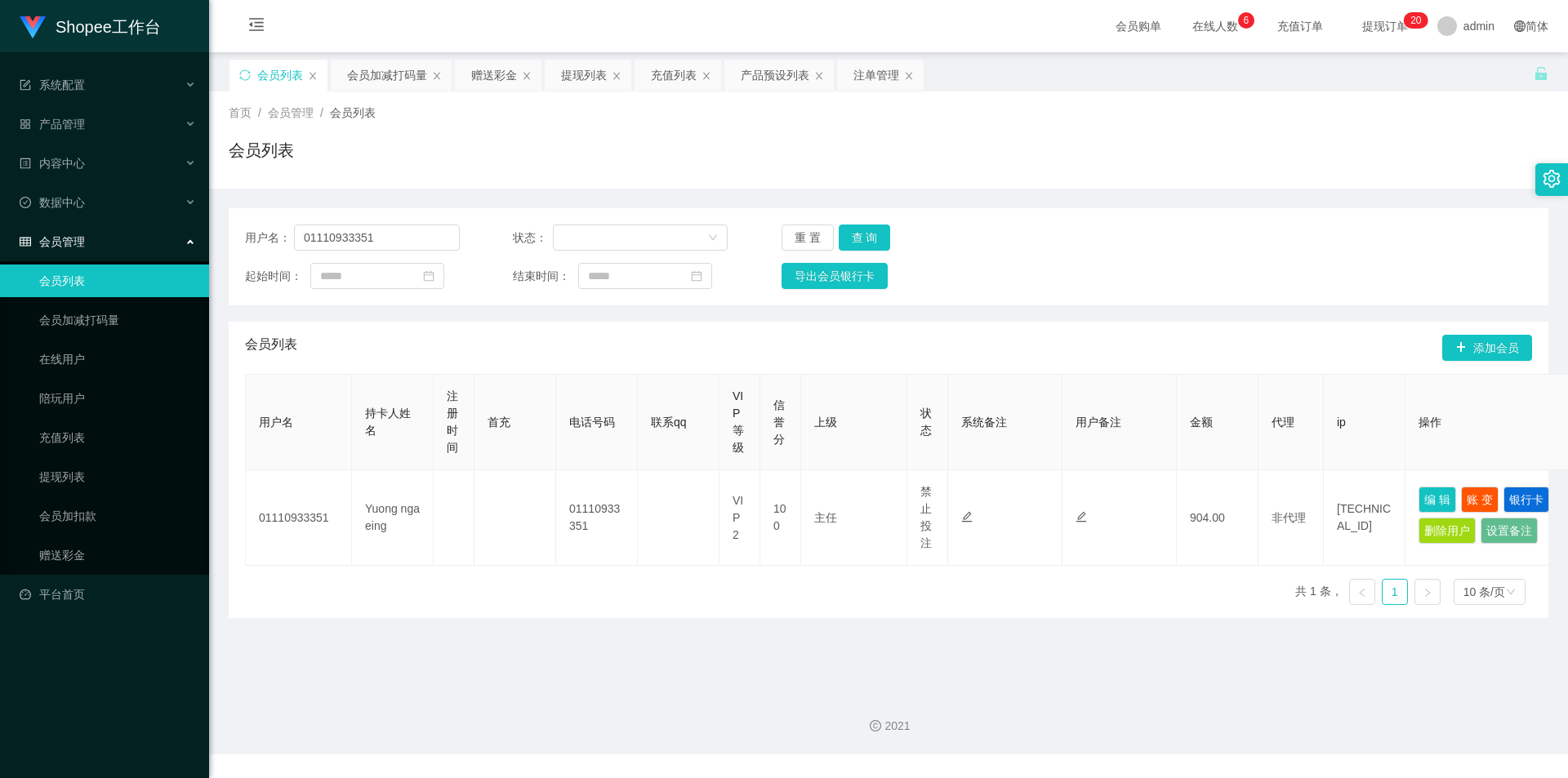
click at [852, 223] on div "用户名： 01110933351 状态： 重 置 查 询 起始时间： 结束时间： 导出会员银行卡" at bounding box center [889, 257] width 1320 height 97
click at [868, 230] on button "查 询" at bounding box center [865, 237] width 52 height 26
click at [370, 245] on input "01110933351" at bounding box center [376, 237] width 165 height 26
click at [391, 70] on div "会员加减打码量" at bounding box center [387, 75] width 80 height 31
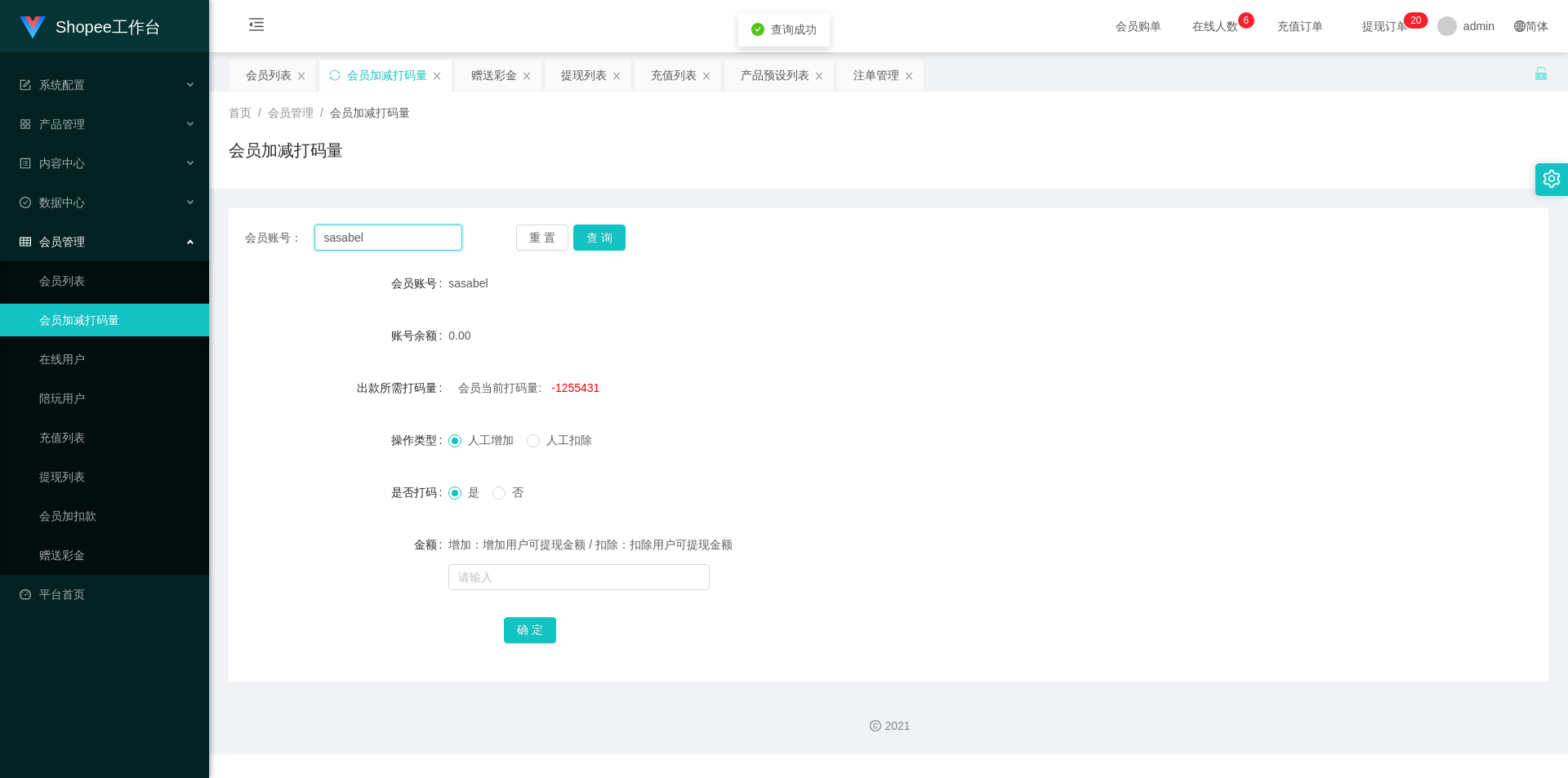
click at [394, 226] on input "sasabel" at bounding box center [388, 237] width 148 height 26
paste input "01110933351"
type input "01110933351"
click at [612, 238] on button "查 询" at bounding box center [599, 237] width 52 height 26
click at [564, 559] on div "增加：增加用户可提现金额 / 扣除：扣除用户可提现金额" at bounding box center [833, 544] width 770 height 33
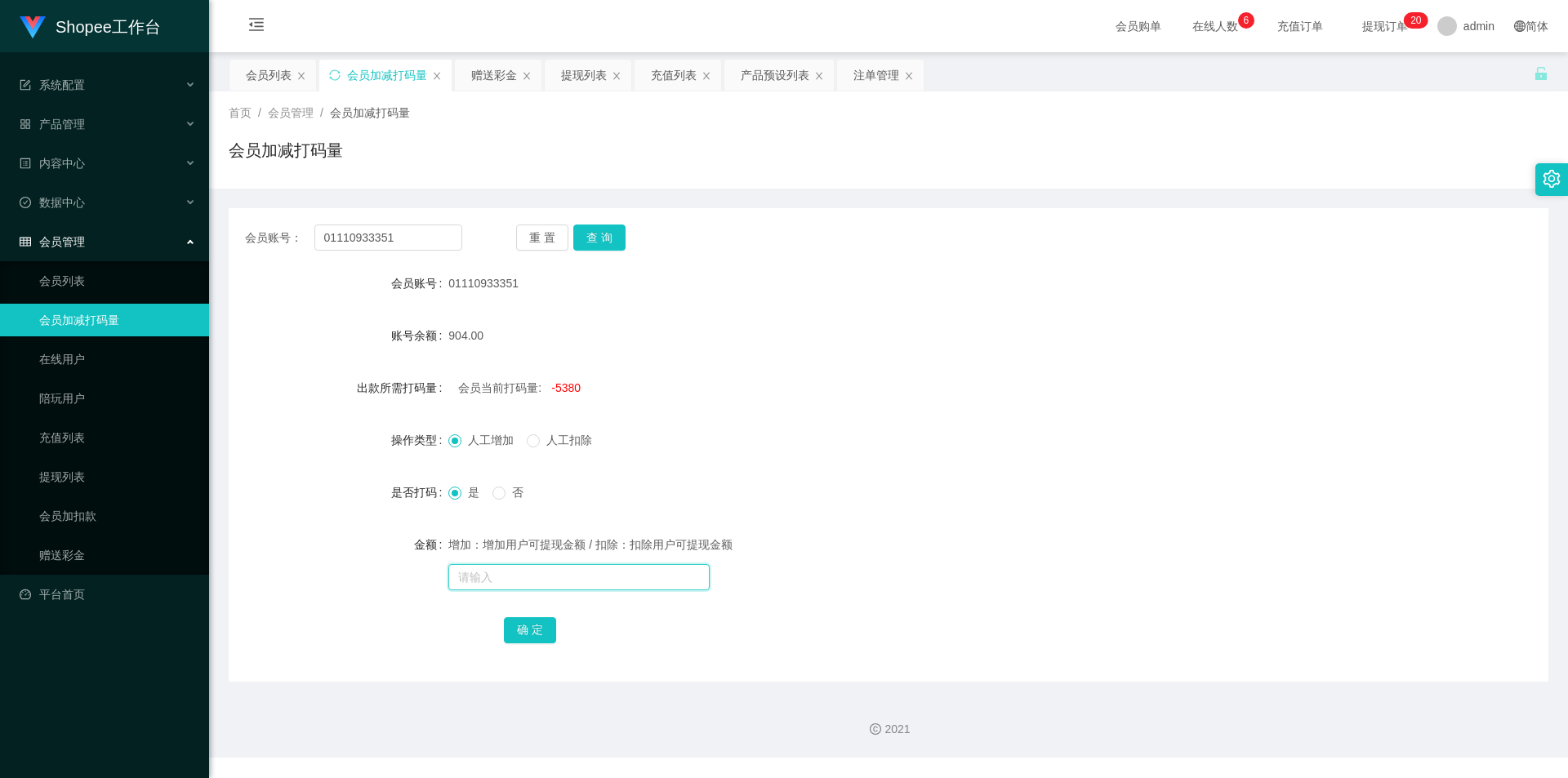
click at [563, 579] on input "text" at bounding box center [579, 577] width 262 height 26
type input "10000"
click at [532, 633] on button "确 定" at bounding box center [530, 630] width 52 height 26
click at [244, 76] on div "会员列表" at bounding box center [273, 75] width 87 height 31
click at [594, 76] on div "提现列表" at bounding box center [584, 75] width 46 height 31
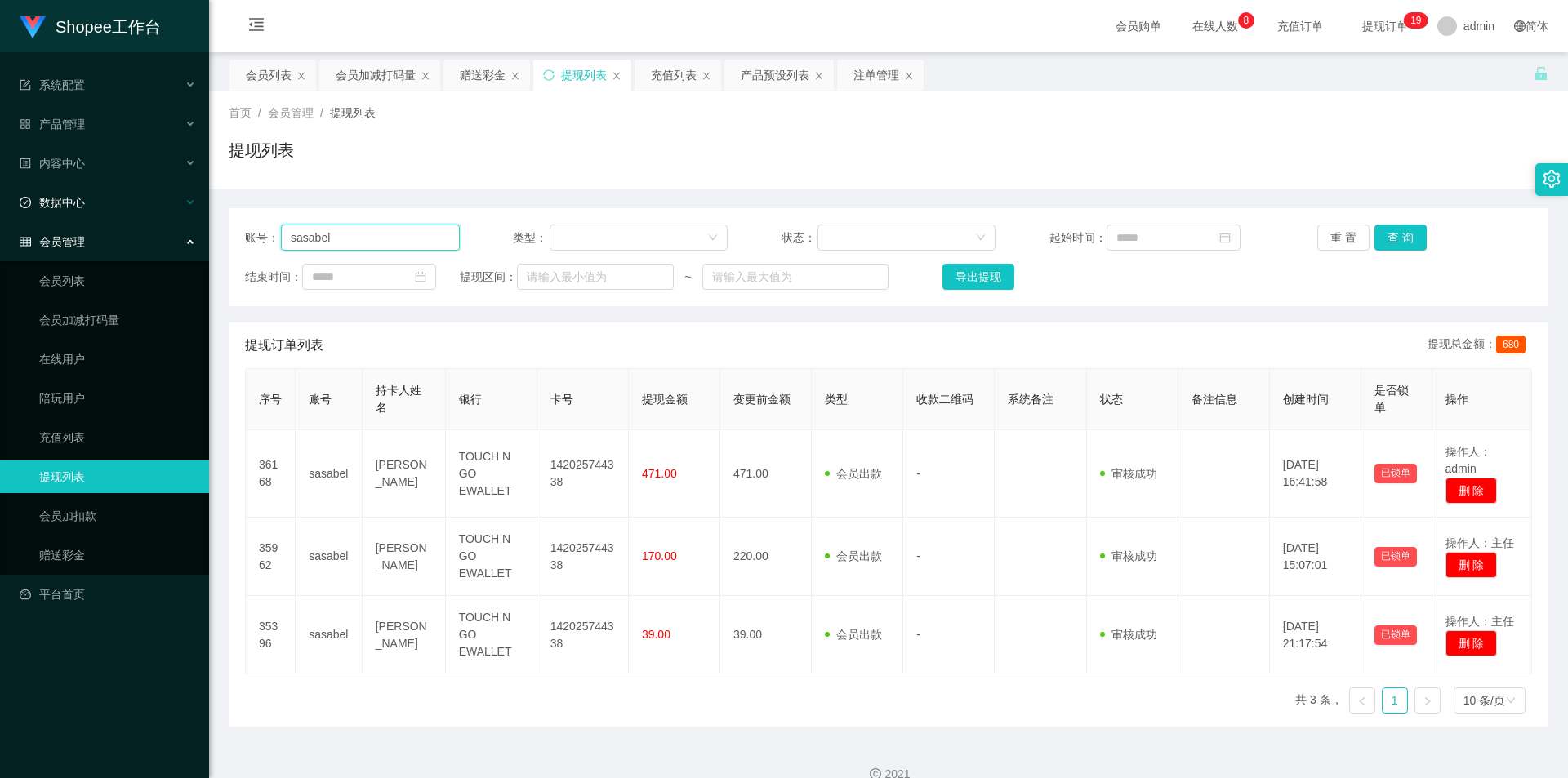
drag, startPoint x: 377, startPoint y: 245, endPoint x: 139, endPoint y: 198, distance: 242.6
click at [139, 199] on section "Shopee工作台 系统配置 产品管理 产品列表 产品预设列表 开奖记录 注单管理 即时注单 内容中心 数据中心 会员管理 会员列表 会员加减打码量 在线用户…" at bounding box center [784, 401] width 1568 height 802
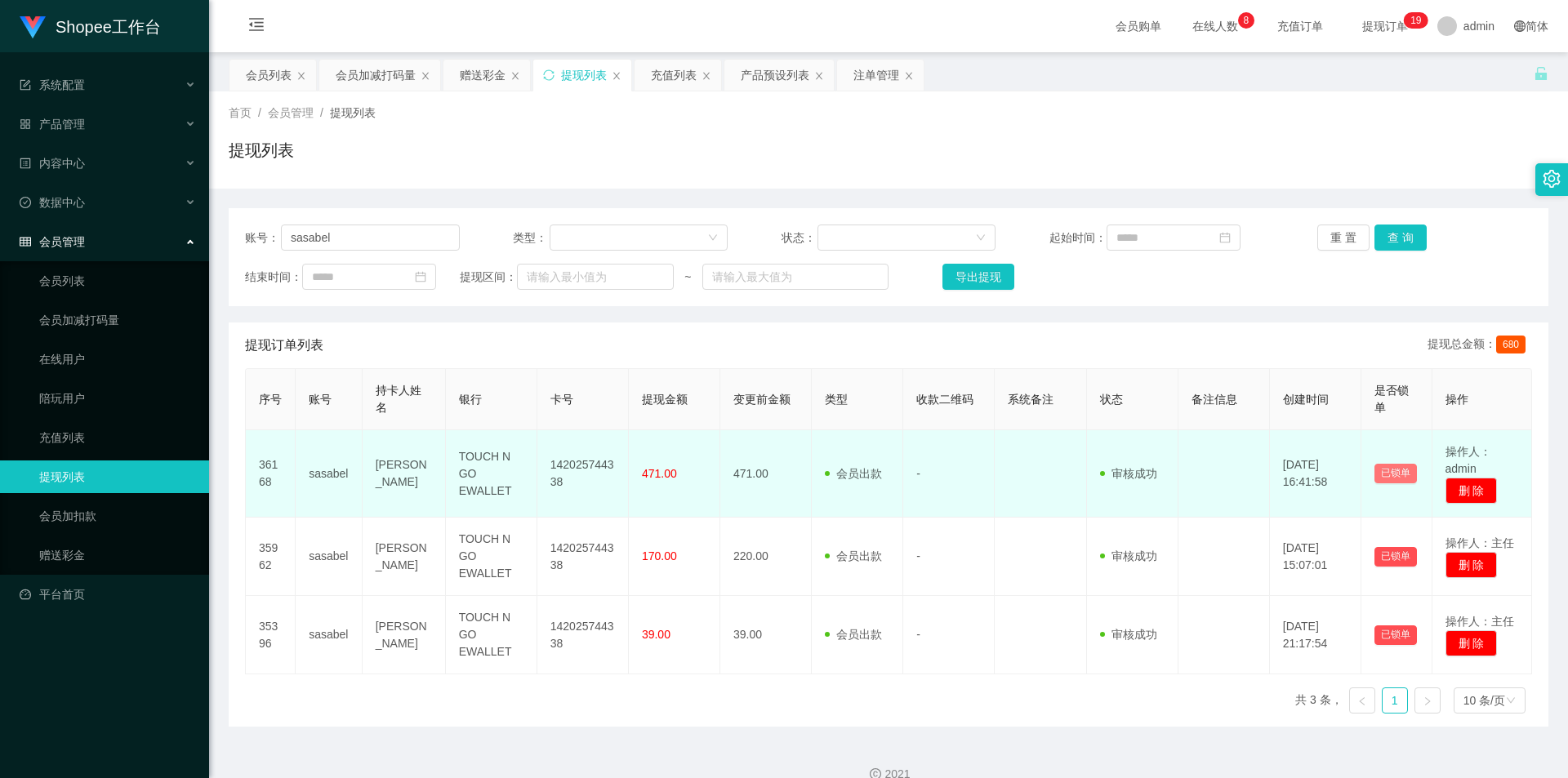
click at [1381, 478] on button "已锁单" at bounding box center [1396, 473] width 42 height 19
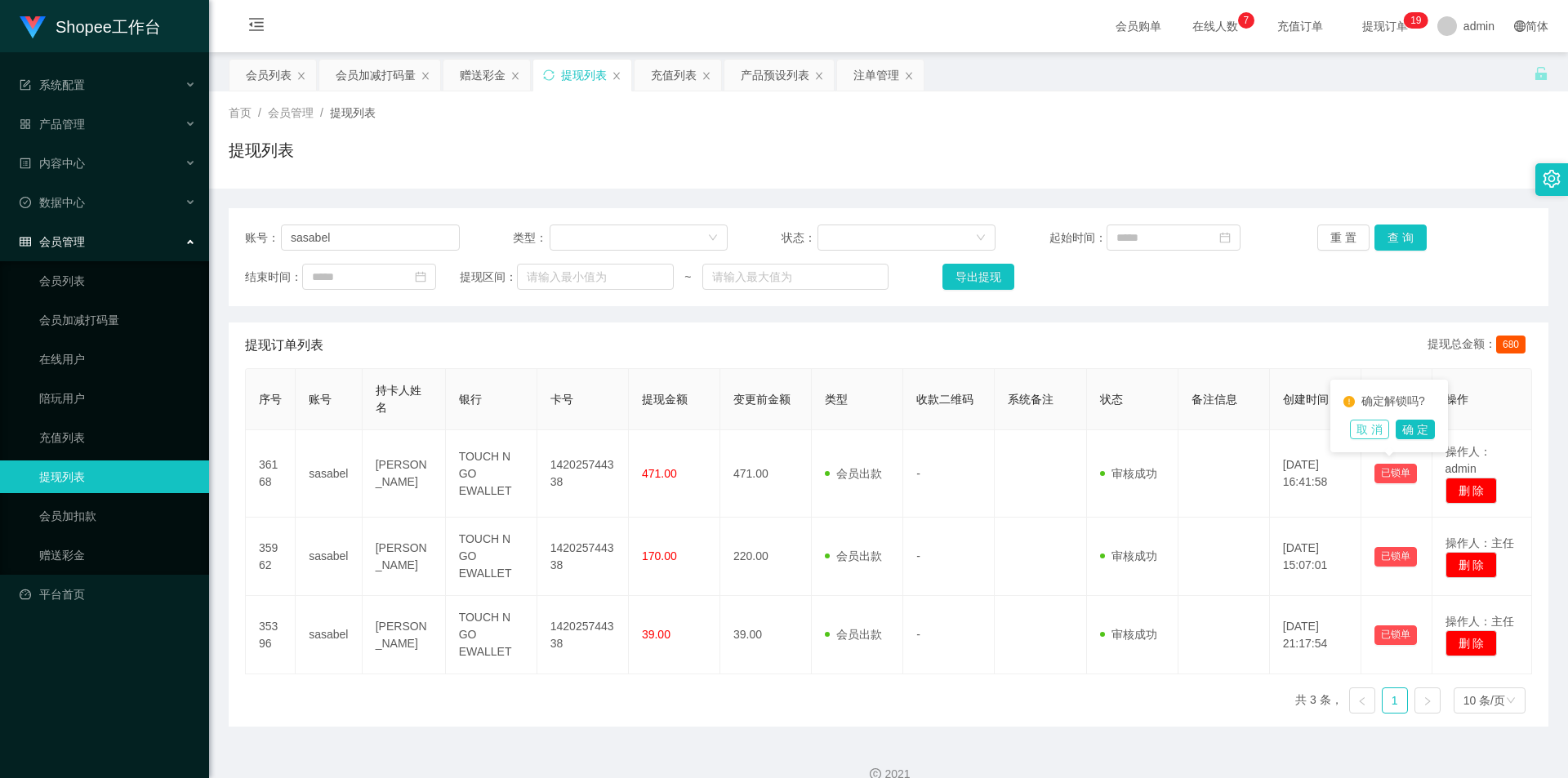
click at [1381, 433] on button "取 消" at bounding box center [1369, 429] width 39 height 19
click at [402, 230] on input "sasabel" at bounding box center [370, 237] width 179 height 26
paste input "money come"
type input "money come"
click at [260, 68] on div "会员列表" at bounding box center [268, 75] width 46 height 31
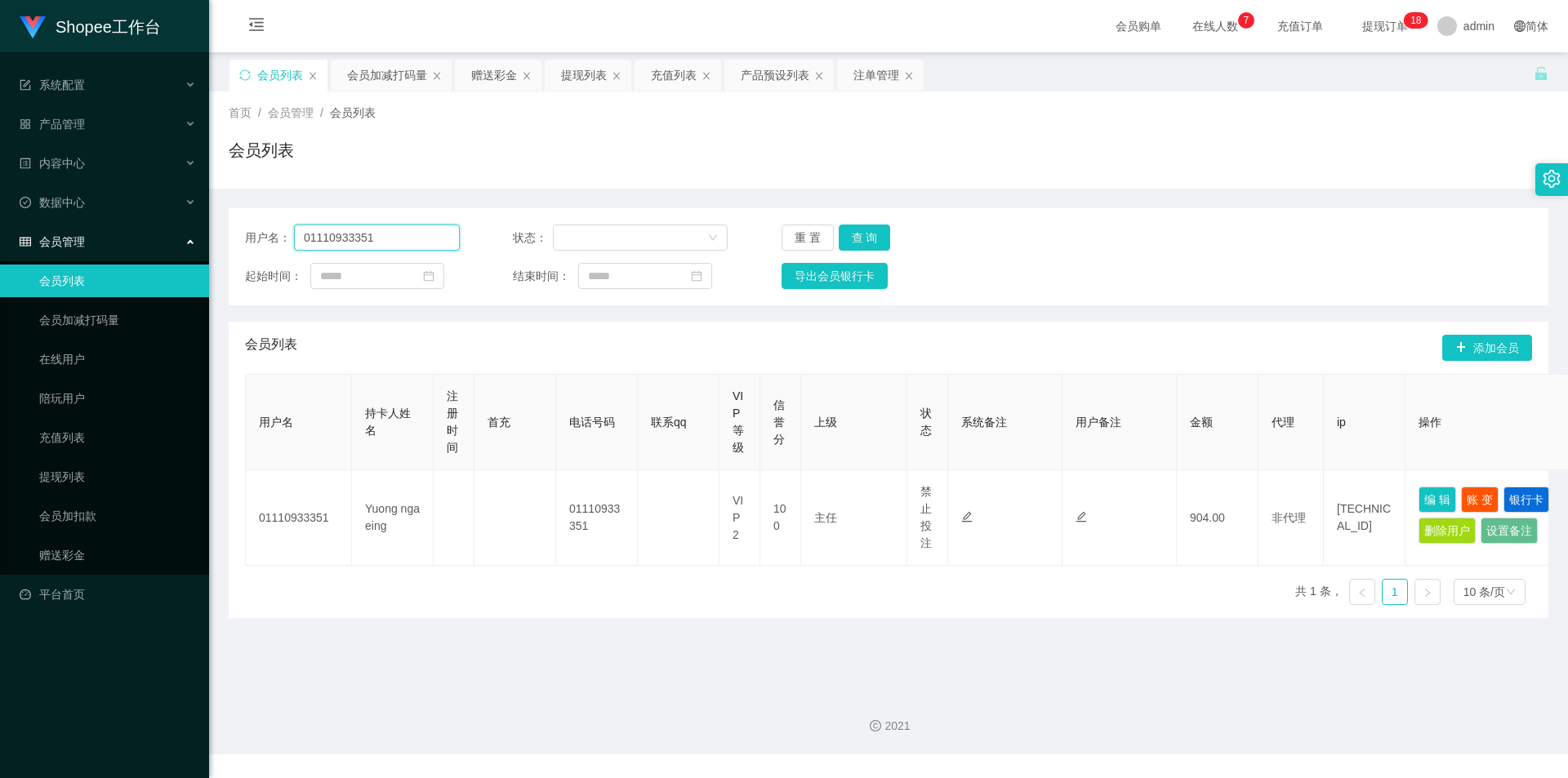
click at [442, 249] on input "01110933351" at bounding box center [376, 237] width 165 height 26
paste input "money come"
type input "money come"
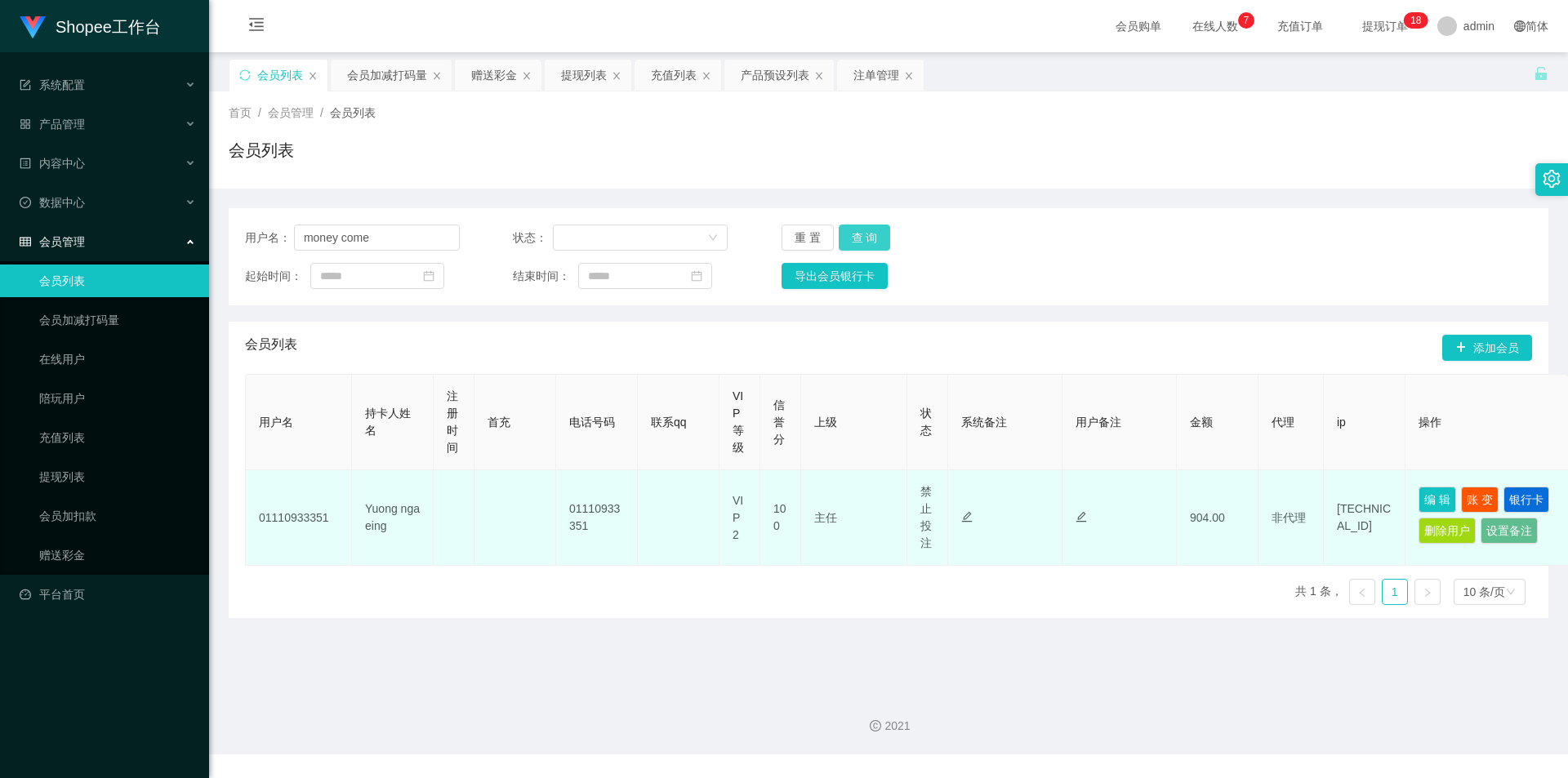
drag, startPoint x: 870, startPoint y: 238, endPoint x: 1211, endPoint y: 505, distance: 433.1
click at [870, 238] on button "查 询" at bounding box center [865, 237] width 52 height 26
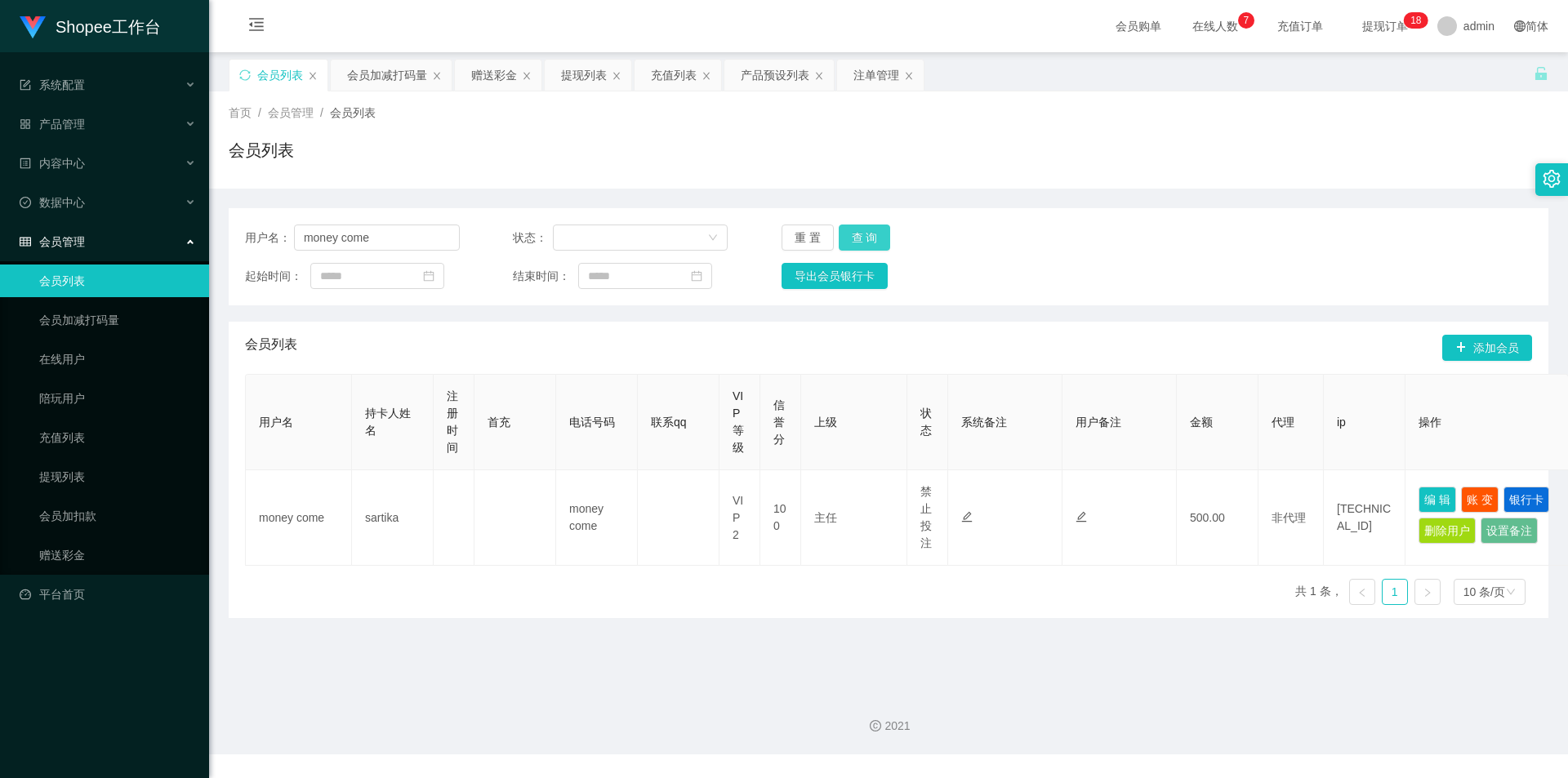
click at [868, 227] on button "查 询" at bounding box center [865, 237] width 52 height 26
click at [401, 236] on input "money come" at bounding box center [376, 237] width 165 height 26
click at [406, 78] on div "会员加减打码量" at bounding box center [387, 75] width 80 height 31
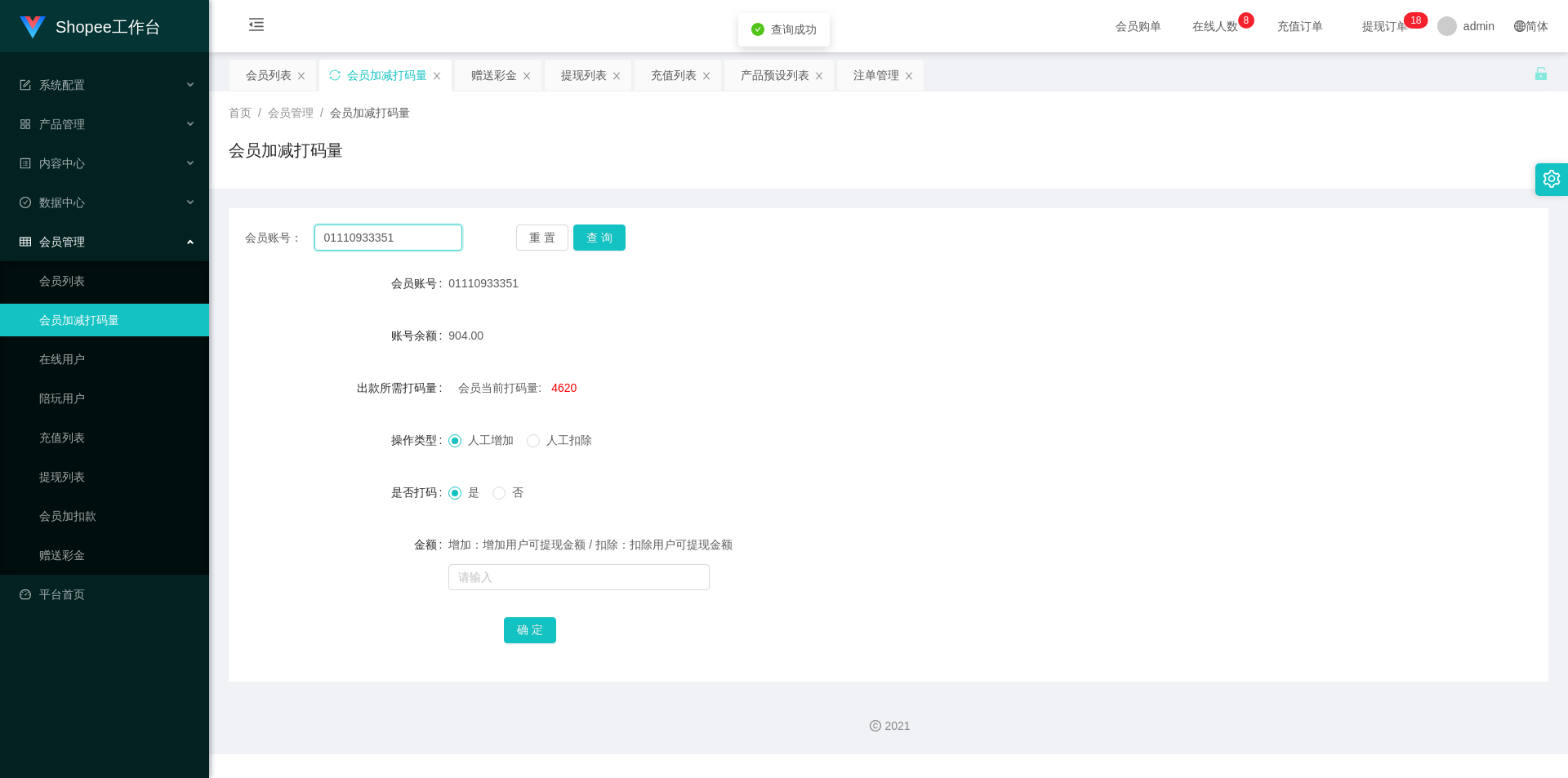
click at [410, 233] on input "01110933351" at bounding box center [388, 237] width 148 height 26
paste input "money come"
type input "money come"
click at [596, 227] on button "查 询" at bounding box center [599, 237] width 52 height 26
click at [262, 73] on div "会员列表" at bounding box center [268, 75] width 46 height 31
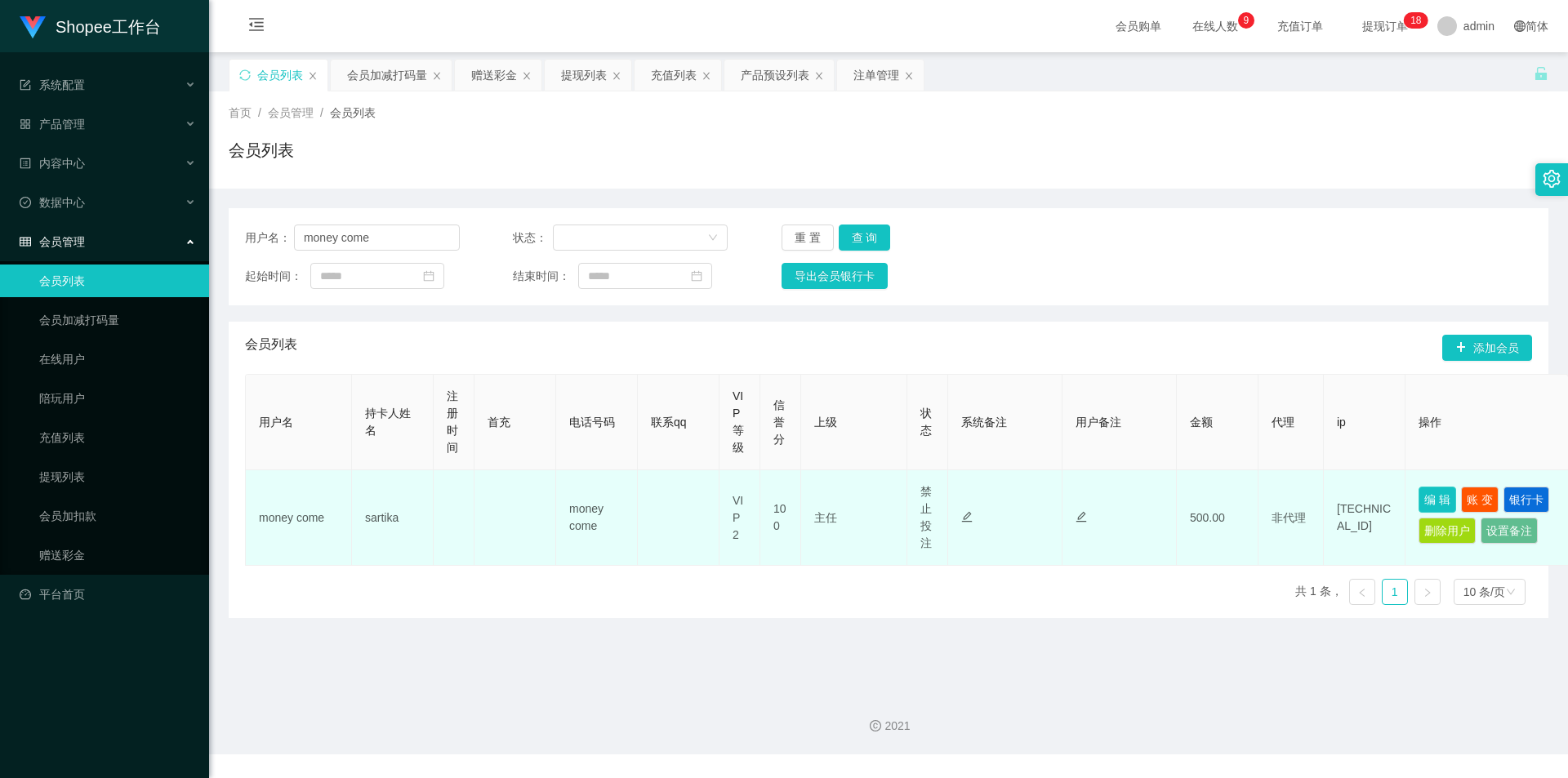
click at [1455, 496] on button "编 辑" at bounding box center [1437, 500] width 38 height 26
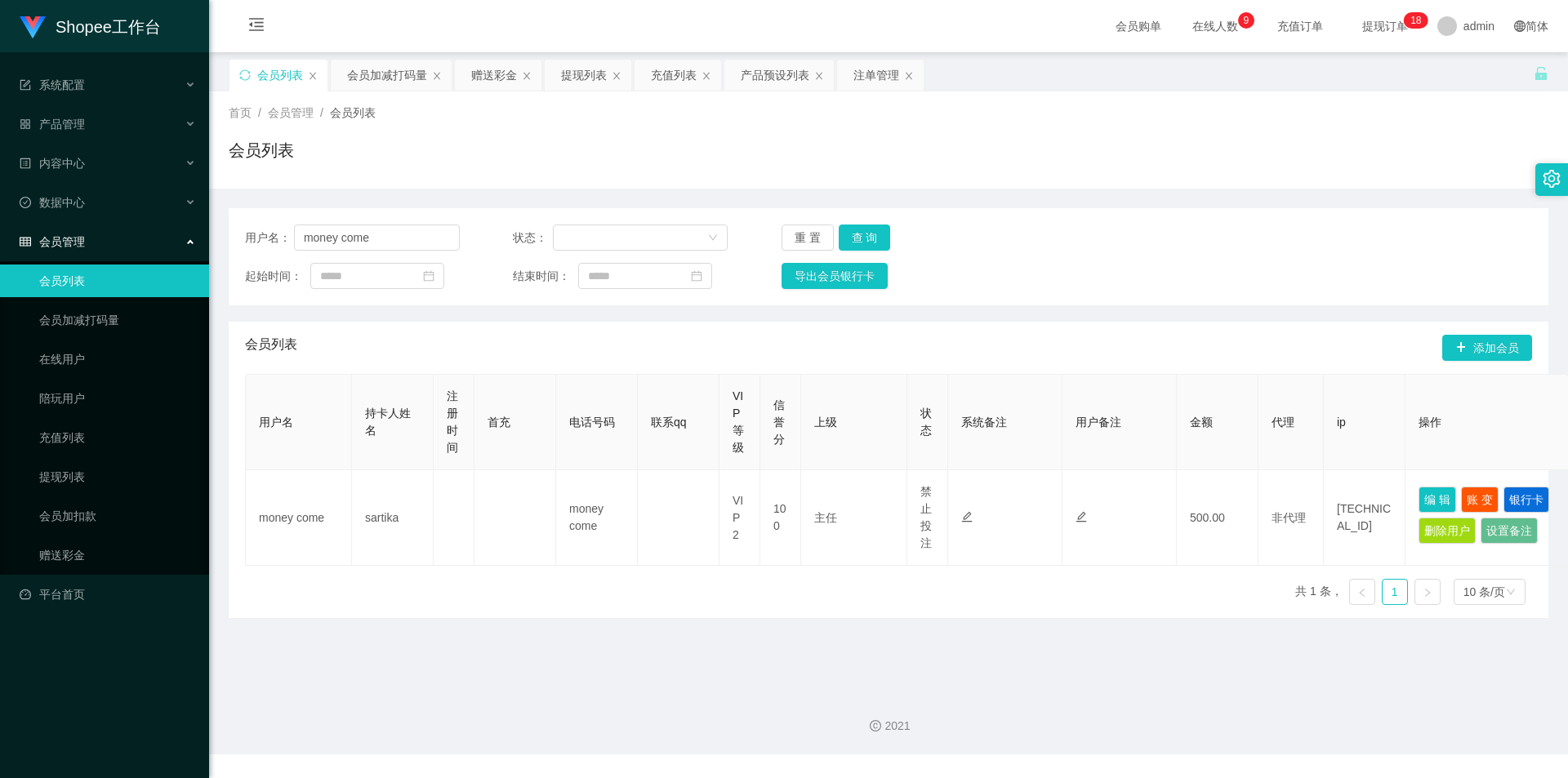
type input "money come"
type input "sartika"
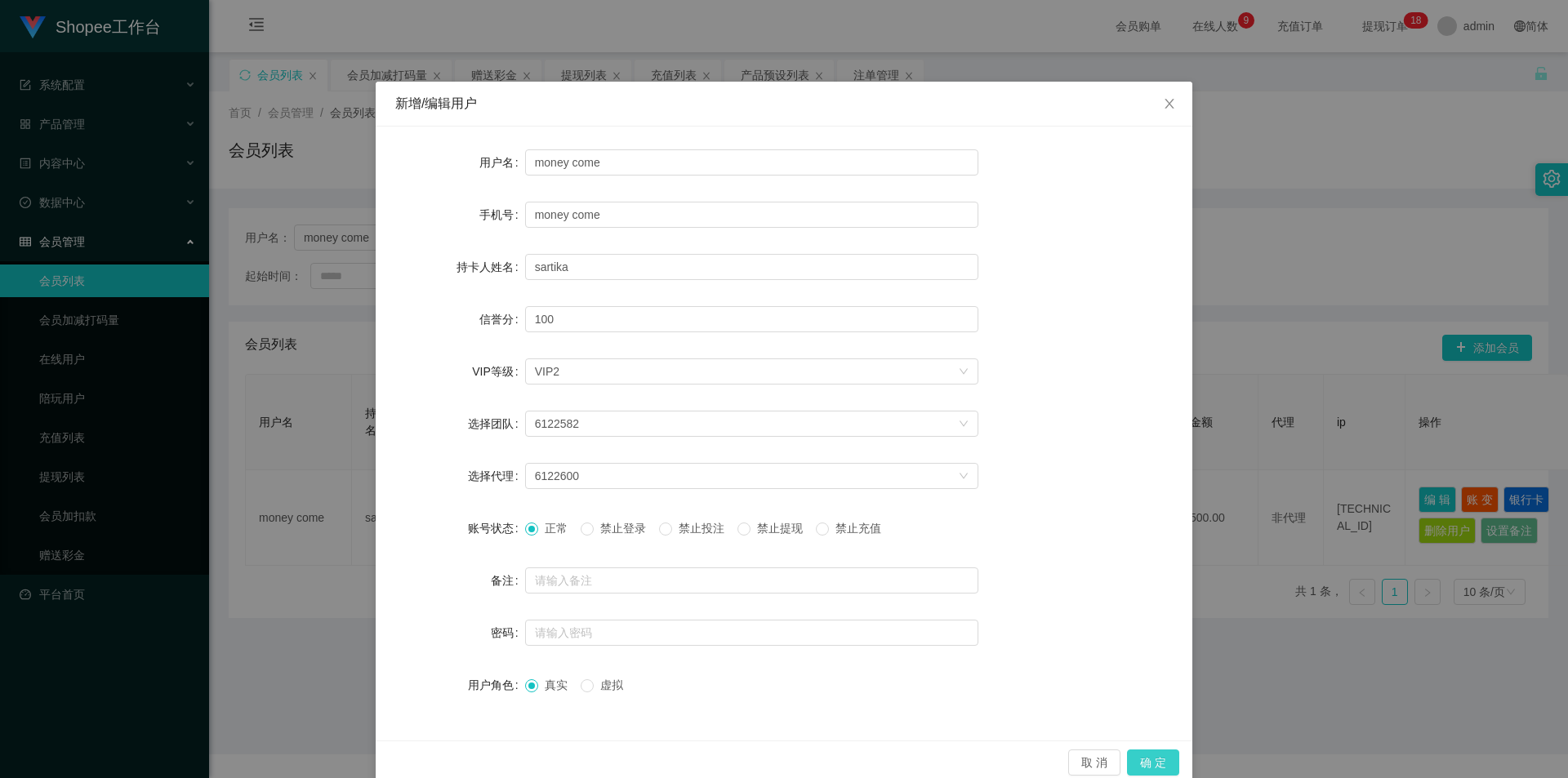
click at [1139, 756] on button "确 定" at bounding box center [1153, 762] width 52 height 26
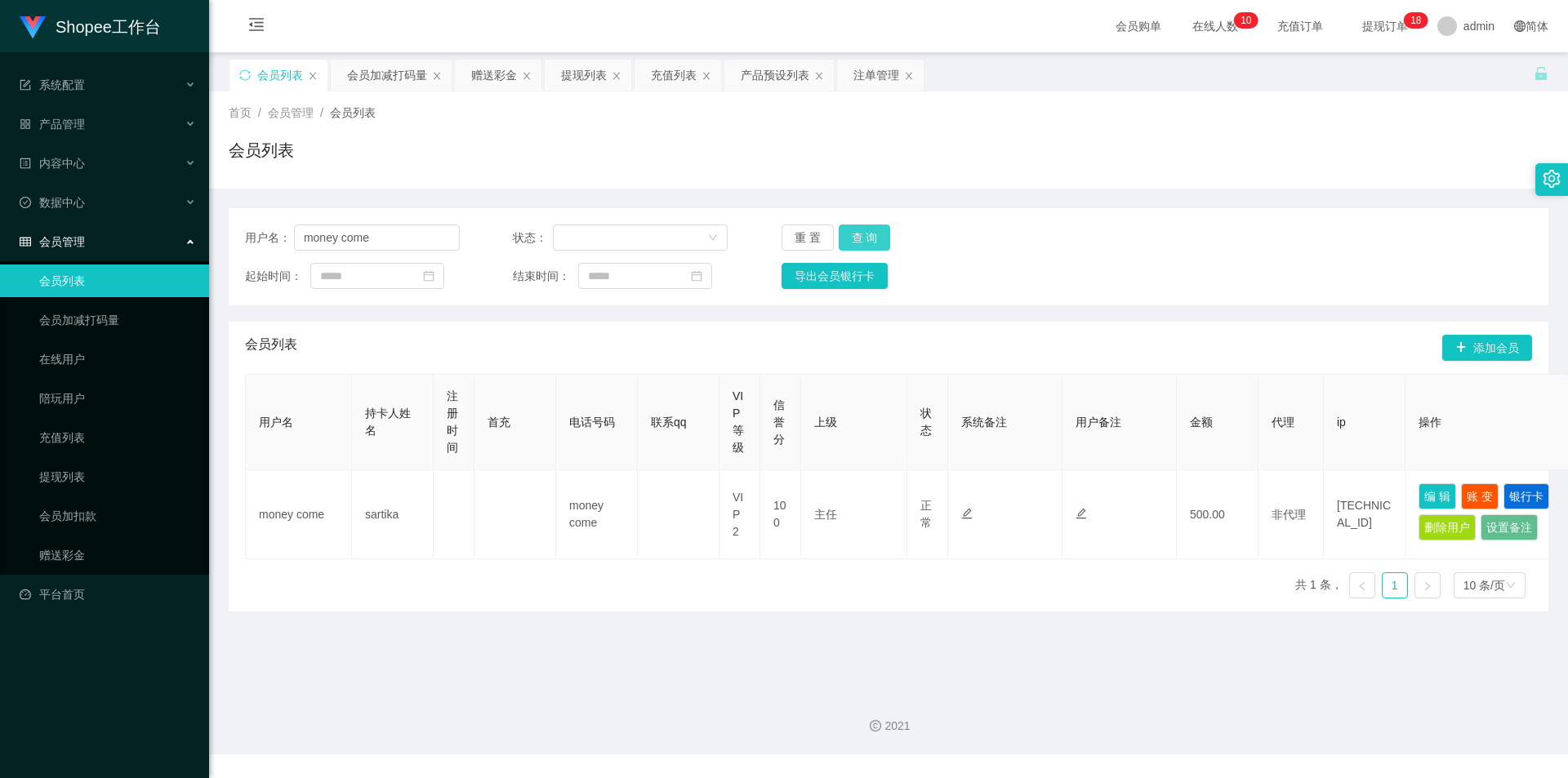
click at [873, 228] on button "查 询" at bounding box center [865, 237] width 52 height 26
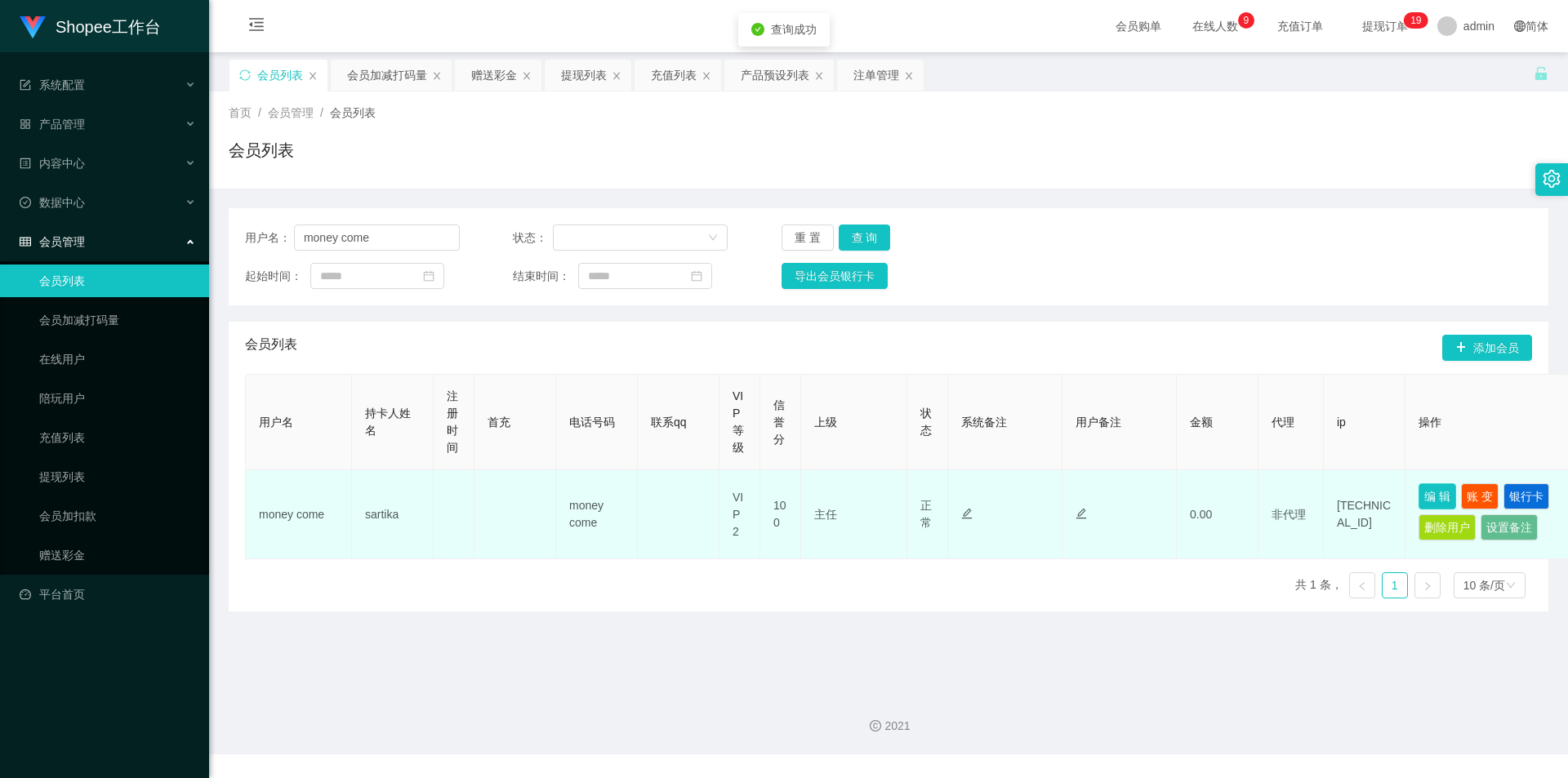
click at [1430, 495] on button "编 辑" at bounding box center [1437, 496] width 38 height 26
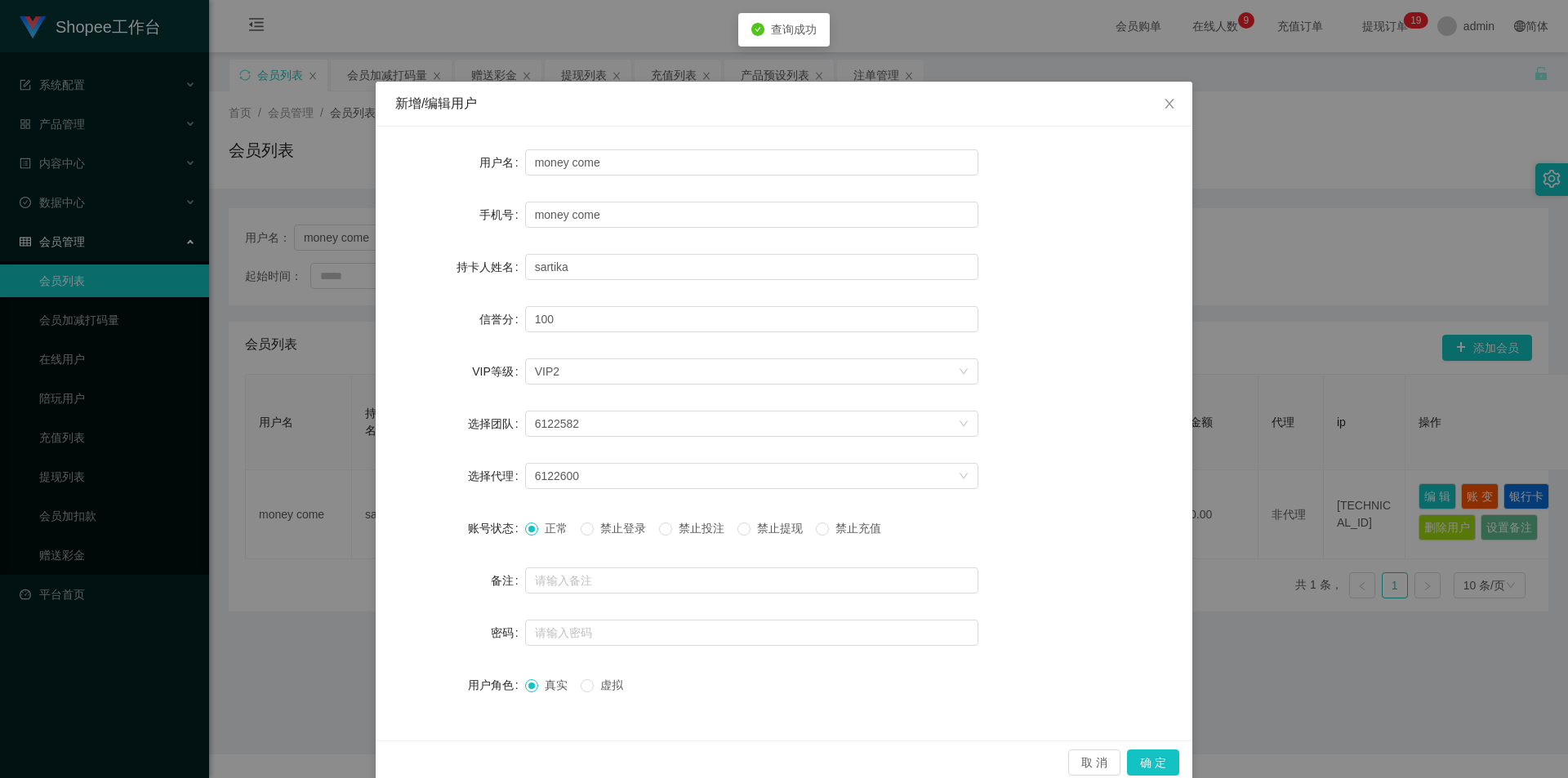
click at [707, 527] on span "禁止投注" at bounding box center [701, 527] width 59 height 13
click at [1141, 757] on button "确 定" at bounding box center [1153, 762] width 52 height 26
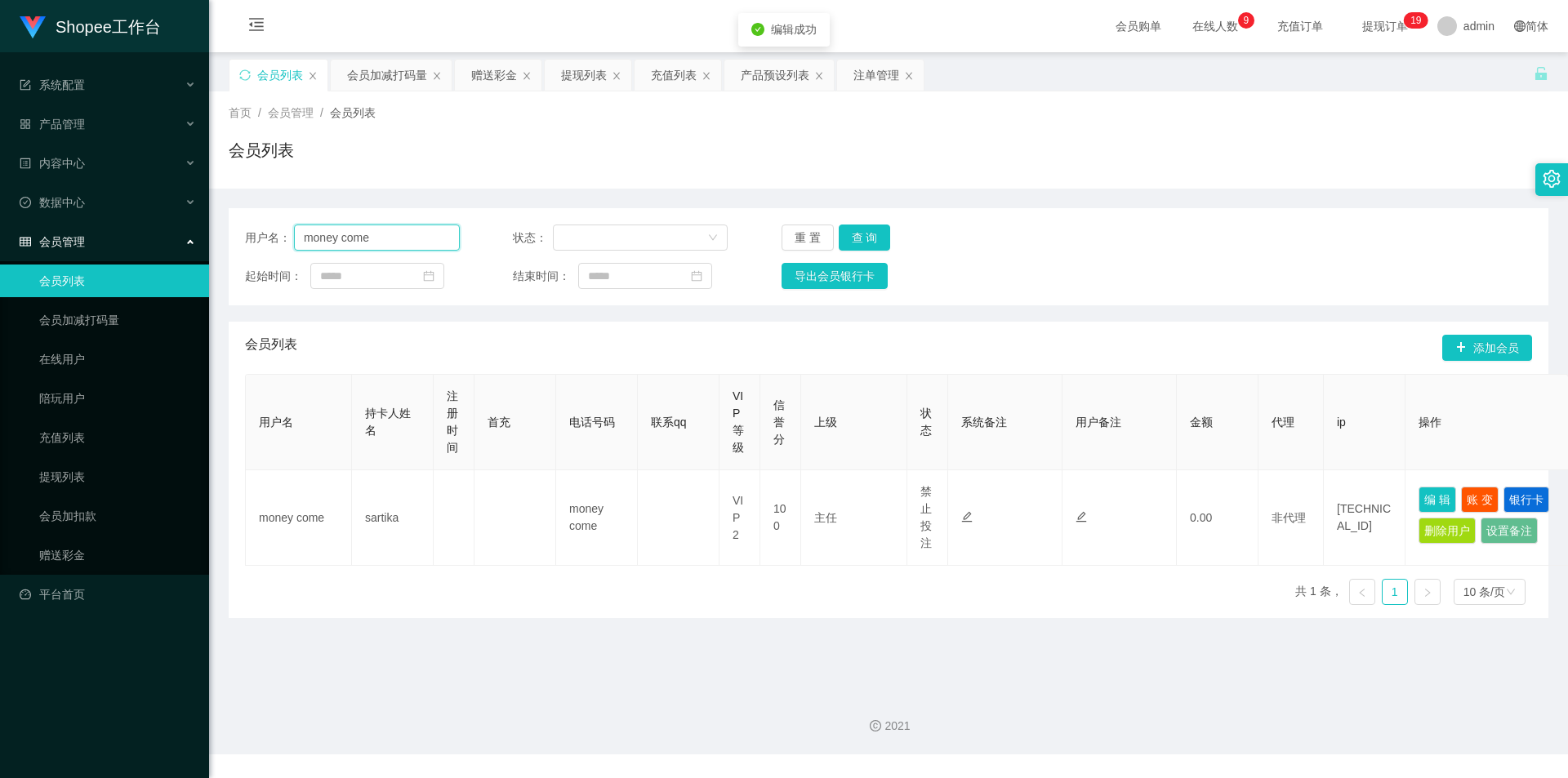
click at [390, 235] on input "money come" at bounding box center [376, 237] width 165 height 26
drag, startPoint x: 384, startPoint y: 64, endPoint x: 366, endPoint y: 192, distance: 129.3
click at [384, 64] on div "会员加减打码量" at bounding box center [387, 75] width 80 height 31
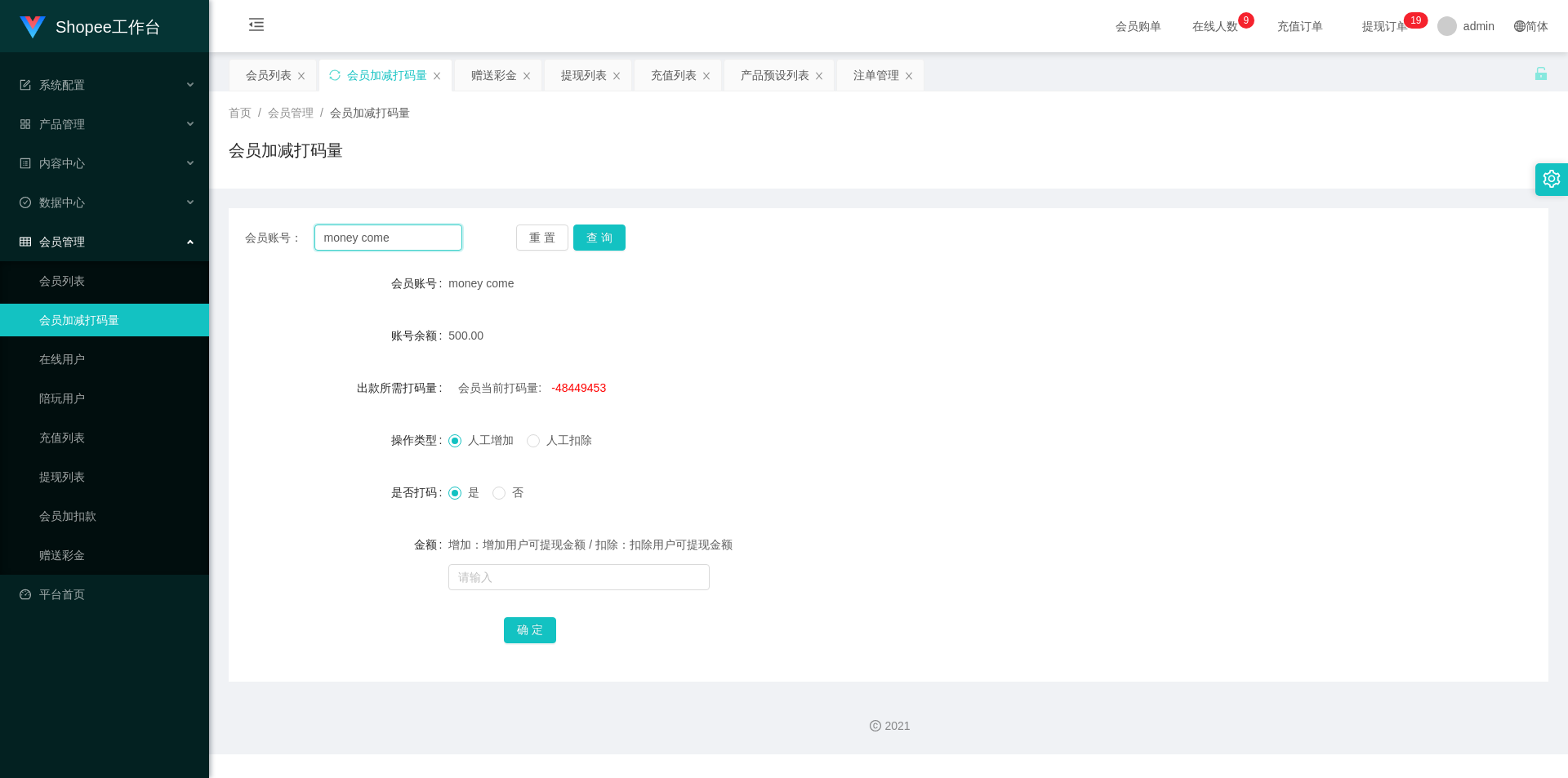
click at [408, 231] on input "money come" at bounding box center [388, 237] width 148 height 26
click at [604, 231] on button "查 询" at bounding box center [599, 237] width 52 height 26
click at [587, 397] on div "会员当前打码量: -48448953" at bounding box center [833, 387] width 770 height 33
click at [587, 393] on span "-48448953" at bounding box center [578, 387] width 55 height 13
click at [586, 392] on span "-48448953" at bounding box center [578, 387] width 55 height 13
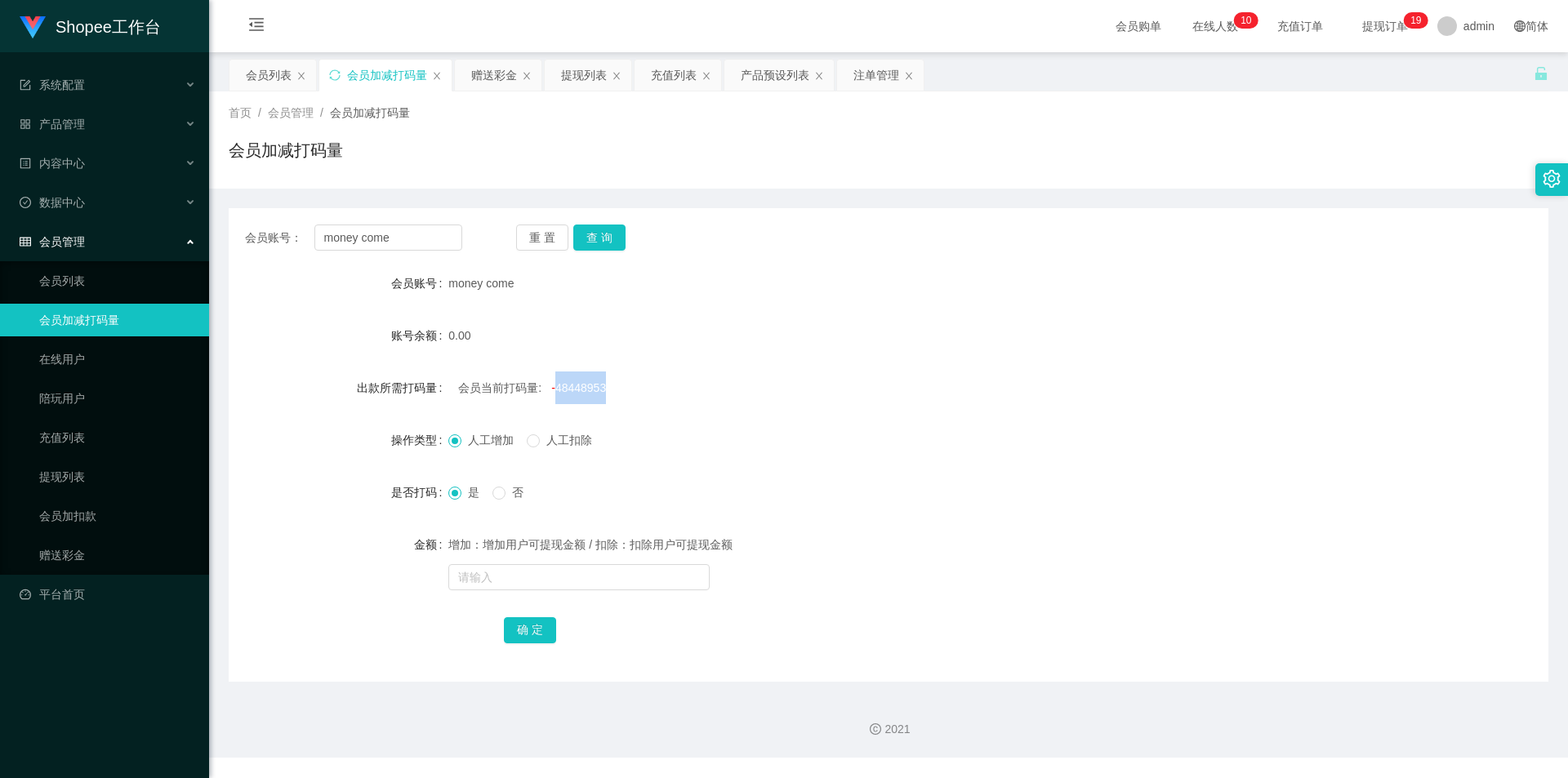
copy span "48448953"
click at [539, 577] on input "text" at bounding box center [579, 577] width 262 height 26
paste input "48448953"
type input "48448953"
drag, startPoint x: 527, startPoint y: 638, endPoint x: 518, endPoint y: 631, distance: 11.4
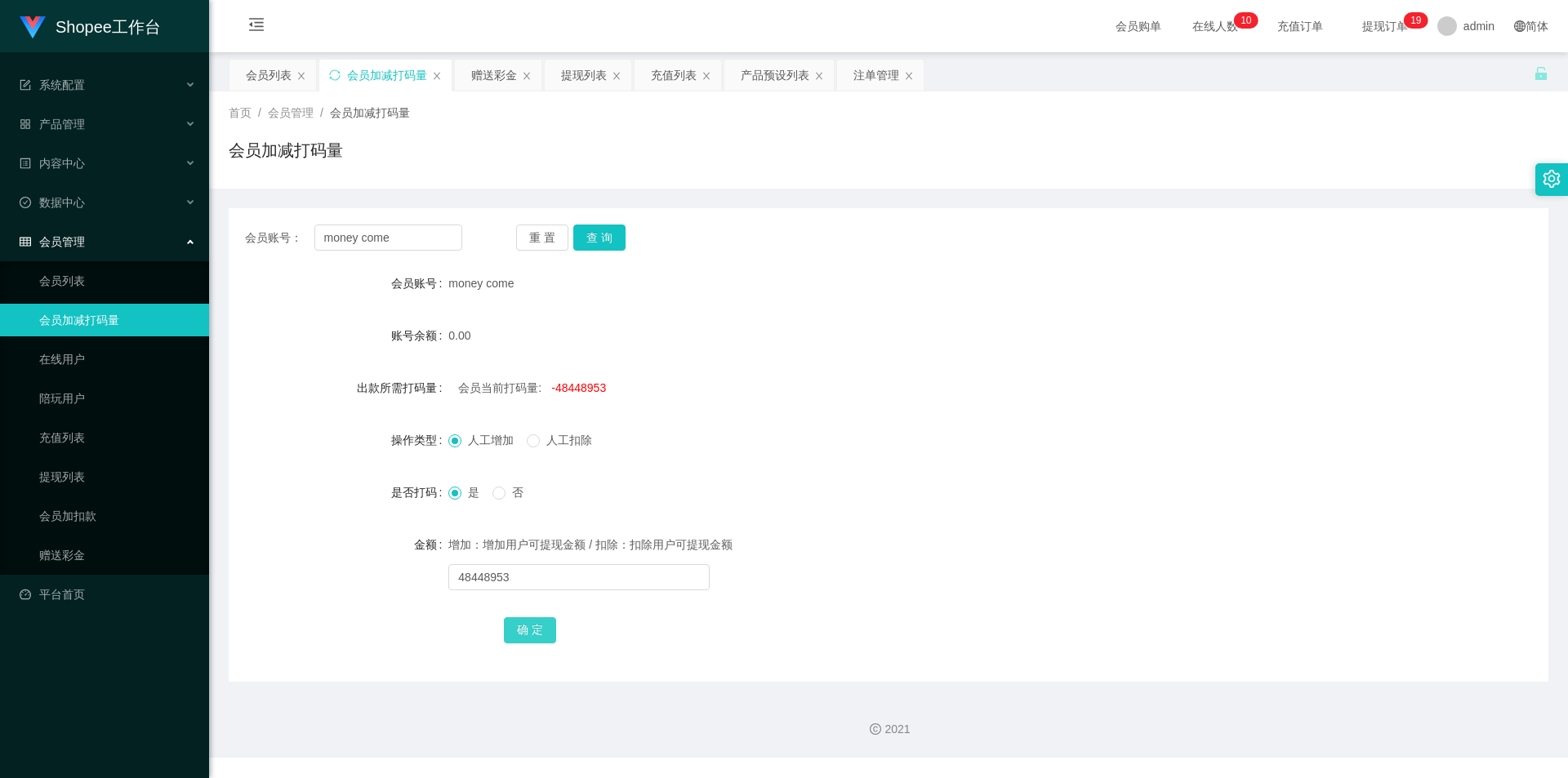
click at [527, 638] on button "确 定" at bounding box center [530, 630] width 52 height 26
click at [542, 570] on input "text" at bounding box center [579, 577] width 262 height 26
type input "5600"
click at [624, 228] on div "重 置 查 询" at bounding box center [624, 237] width 217 height 26
click at [609, 242] on button "查 询" at bounding box center [599, 237] width 52 height 26
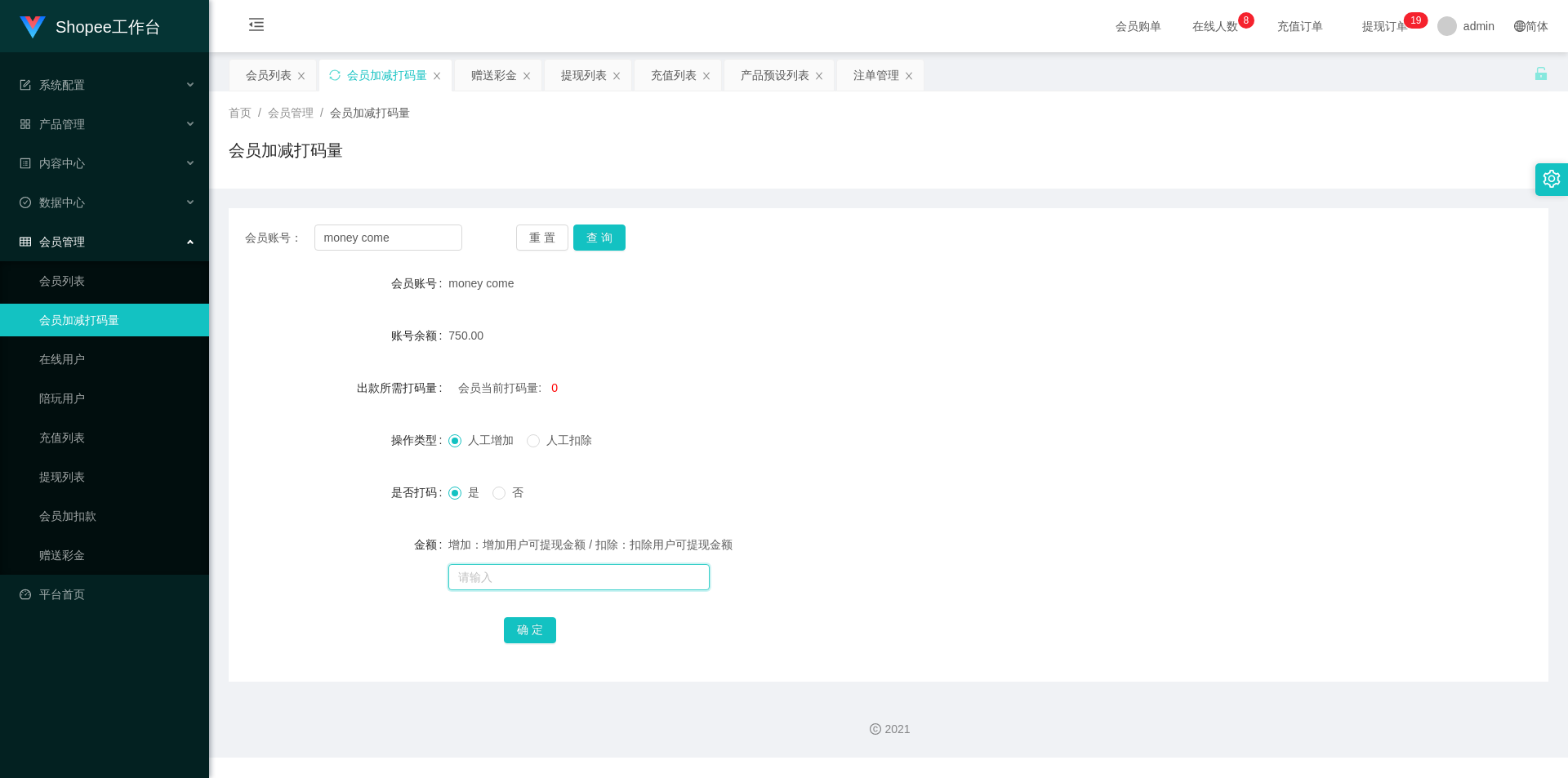
click at [512, 572] on input "text" at bounding box center [579, 577] width 262 height 26
type input "5900"
click at [273, 71] on div "会员列表" at bounding box center [268, 75] width 46 height 31
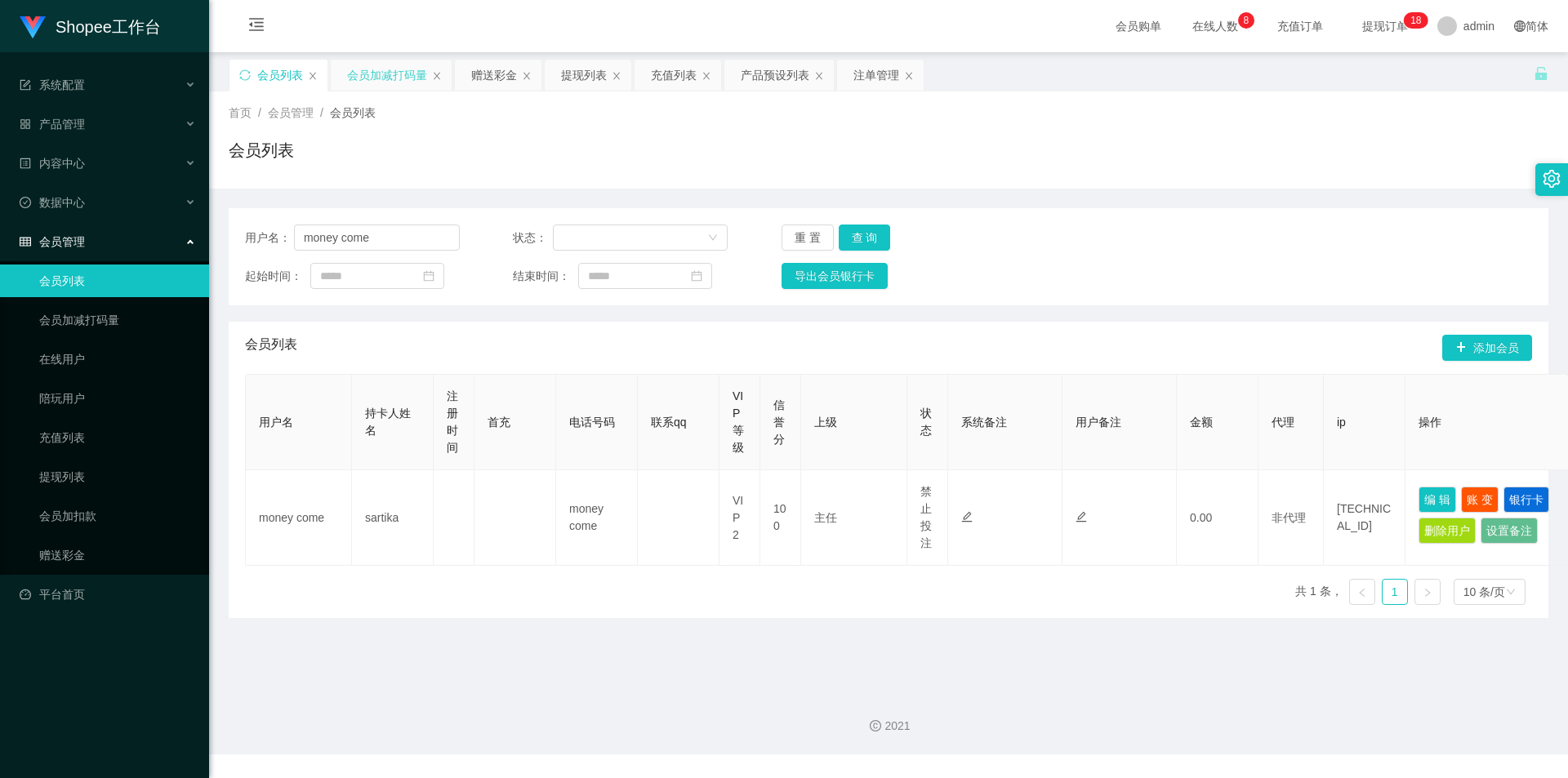
click at [423, 84] on div "会员加减打码量" at bounding box center [387, 75] width 80 height 31
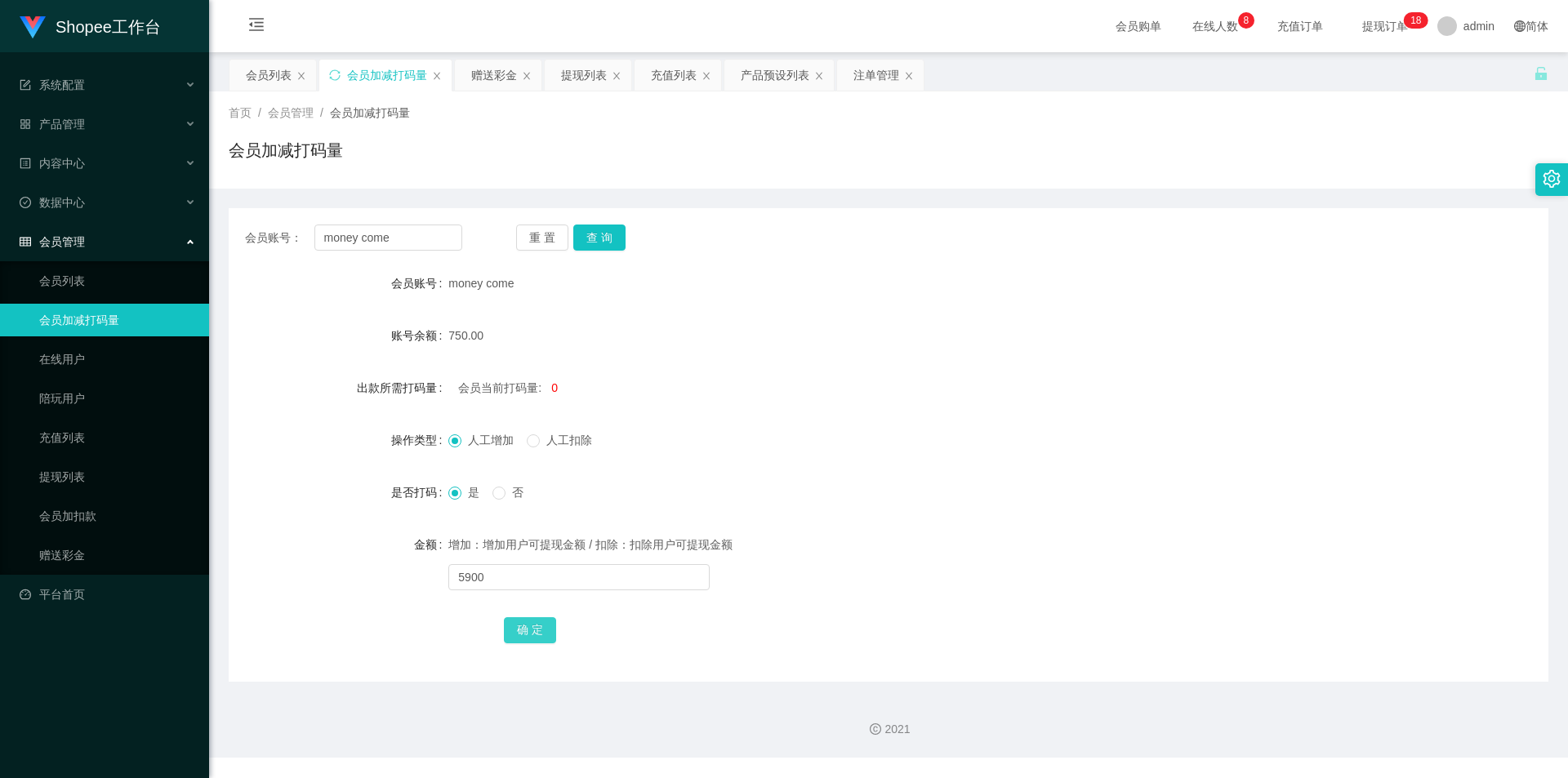
click at [522, 630] on button "确 定" at bounding box center [530, 630] width 52 height 26
click at [237, 68] on div "会员列表" at bounding box center [273, 75] width 87 height 31
click at [251, 74] on div "会员列表" at bounding box center [268, 75] width 46 height 31
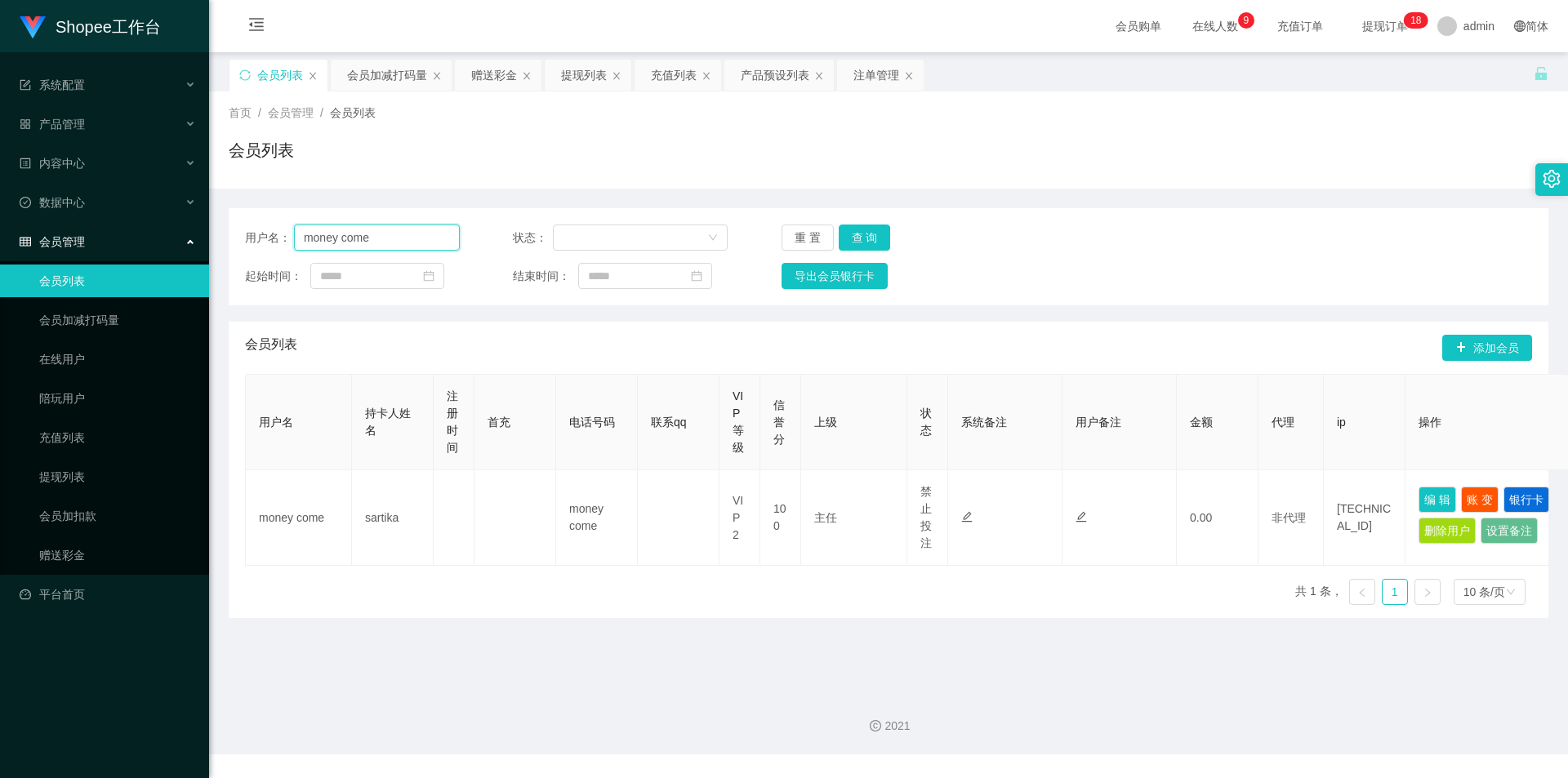
click at [345, 235] on input "money come" at bounding box center [376, 237] width 165 height 26
paste input "Taobaobao"
type input "Taobaobao"
drag, startPoint x: 852, startPoint y: 235, endPoint x: 1282, endPoint y: 387, distance: 456.1
click at [852, 235] on button "查 询" at bounding box center [865, 237] width 52 height 26
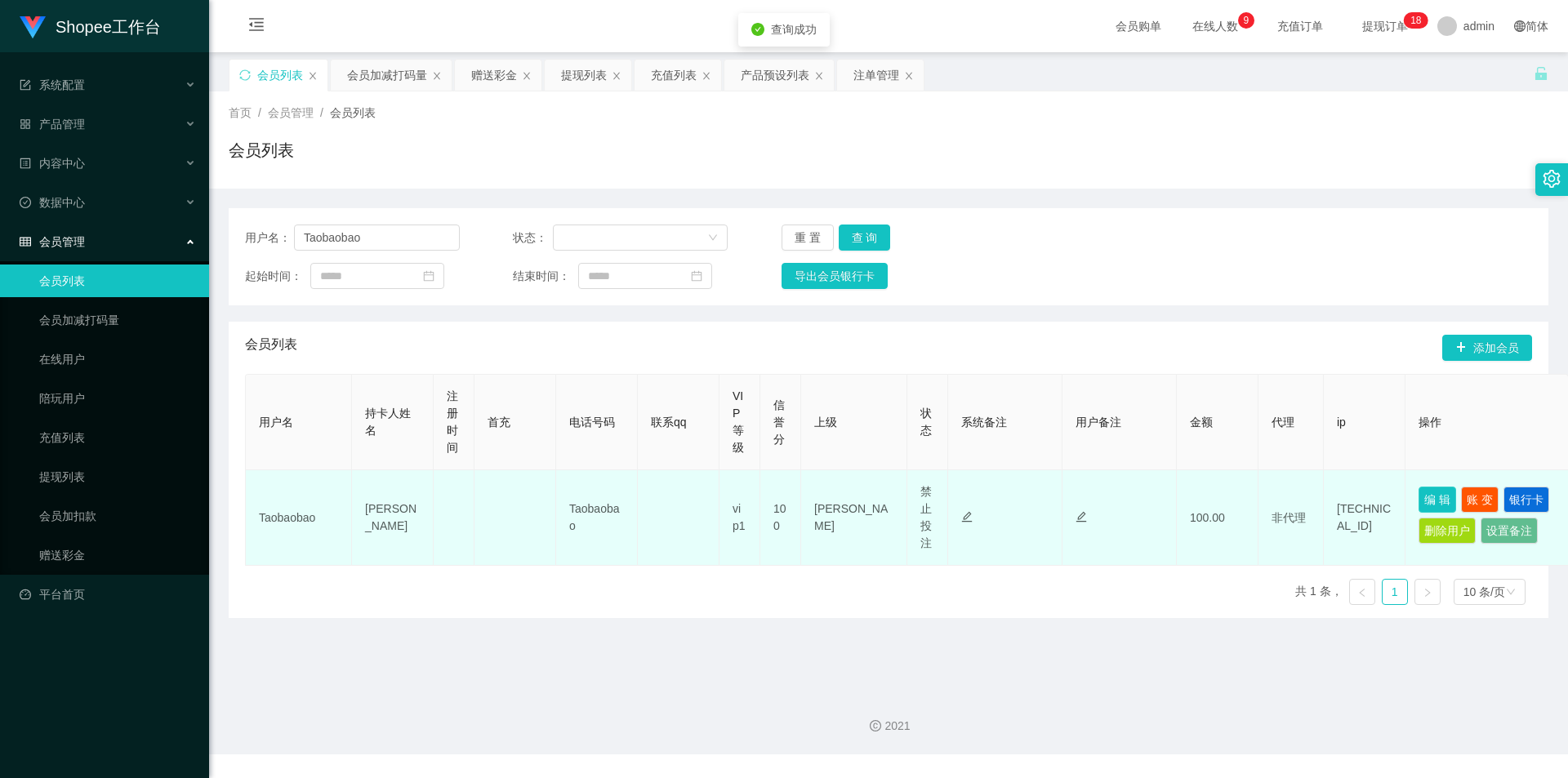
click at [1441, 499] on button "编 辑" at bounding box center [1437, 500] width 38 height 26
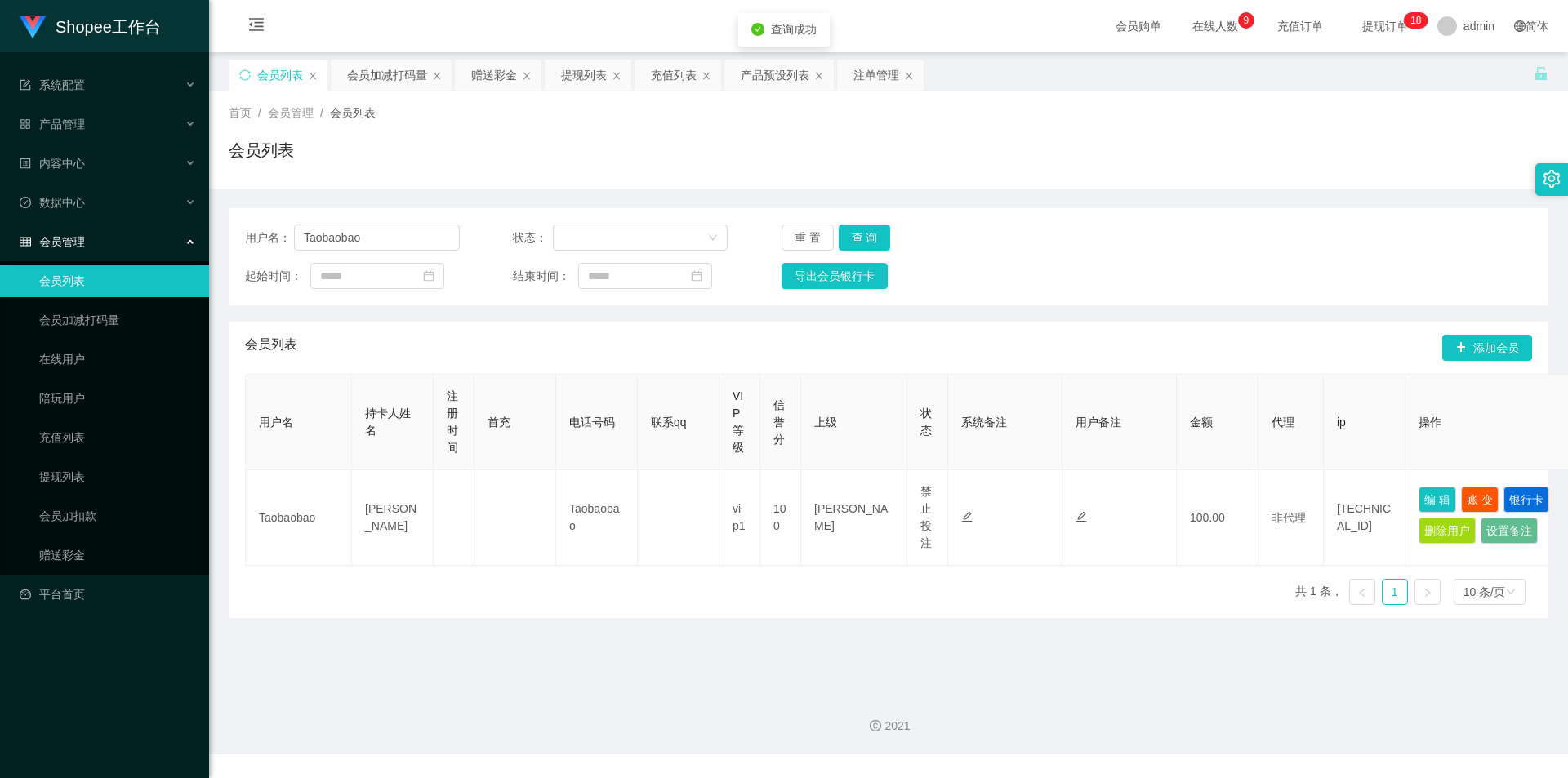
type input "Taobaobao"
type input "[PERSON_NAME]"
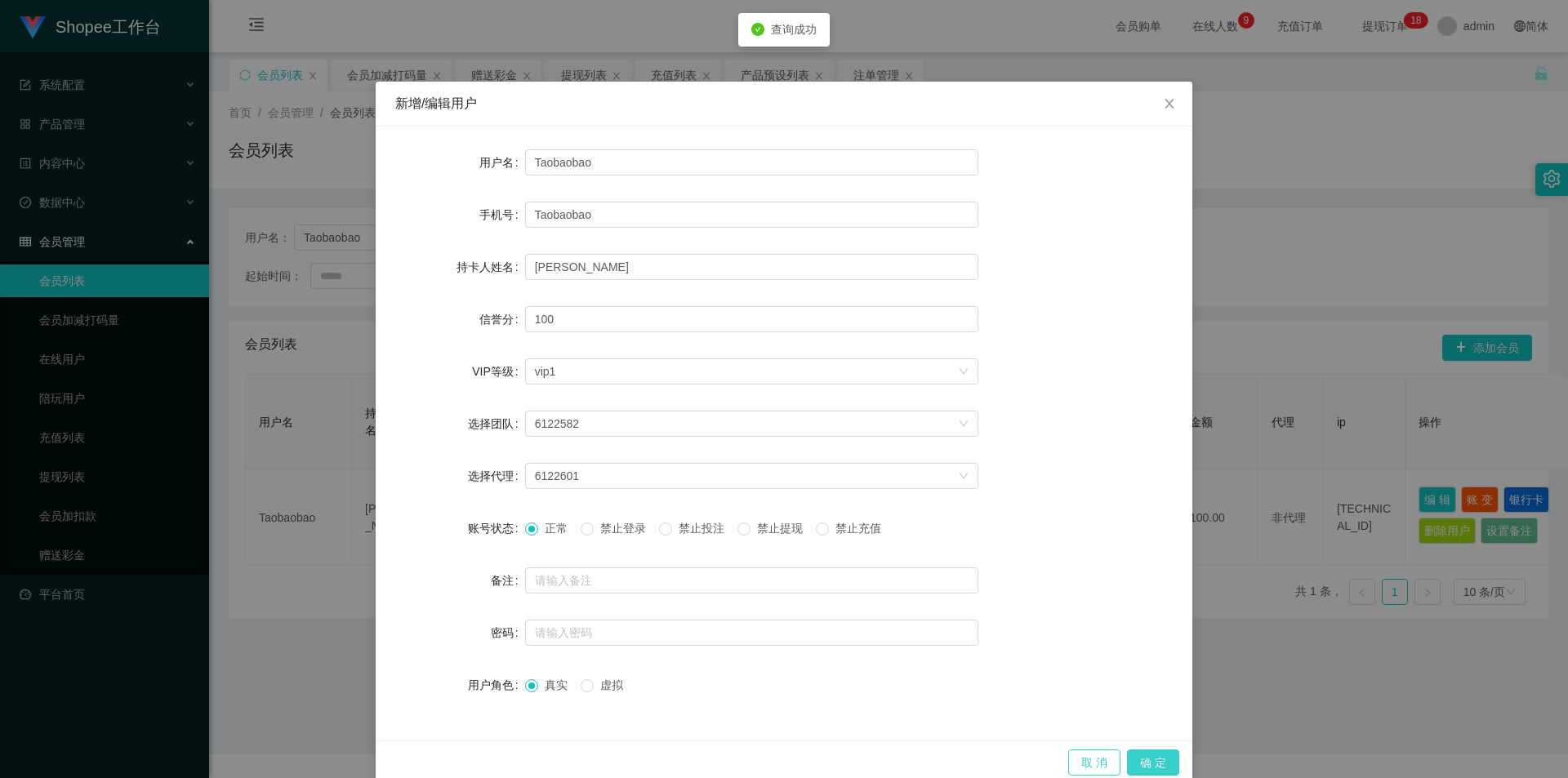
drag, startPoint x: 1164, startPoint y: 767, endPoint x: 1102, endPoint y: 770, distance: 62.1
click at [1165, 766] on button "确 定" at bounding box center [1153, 762] width 52 height 26
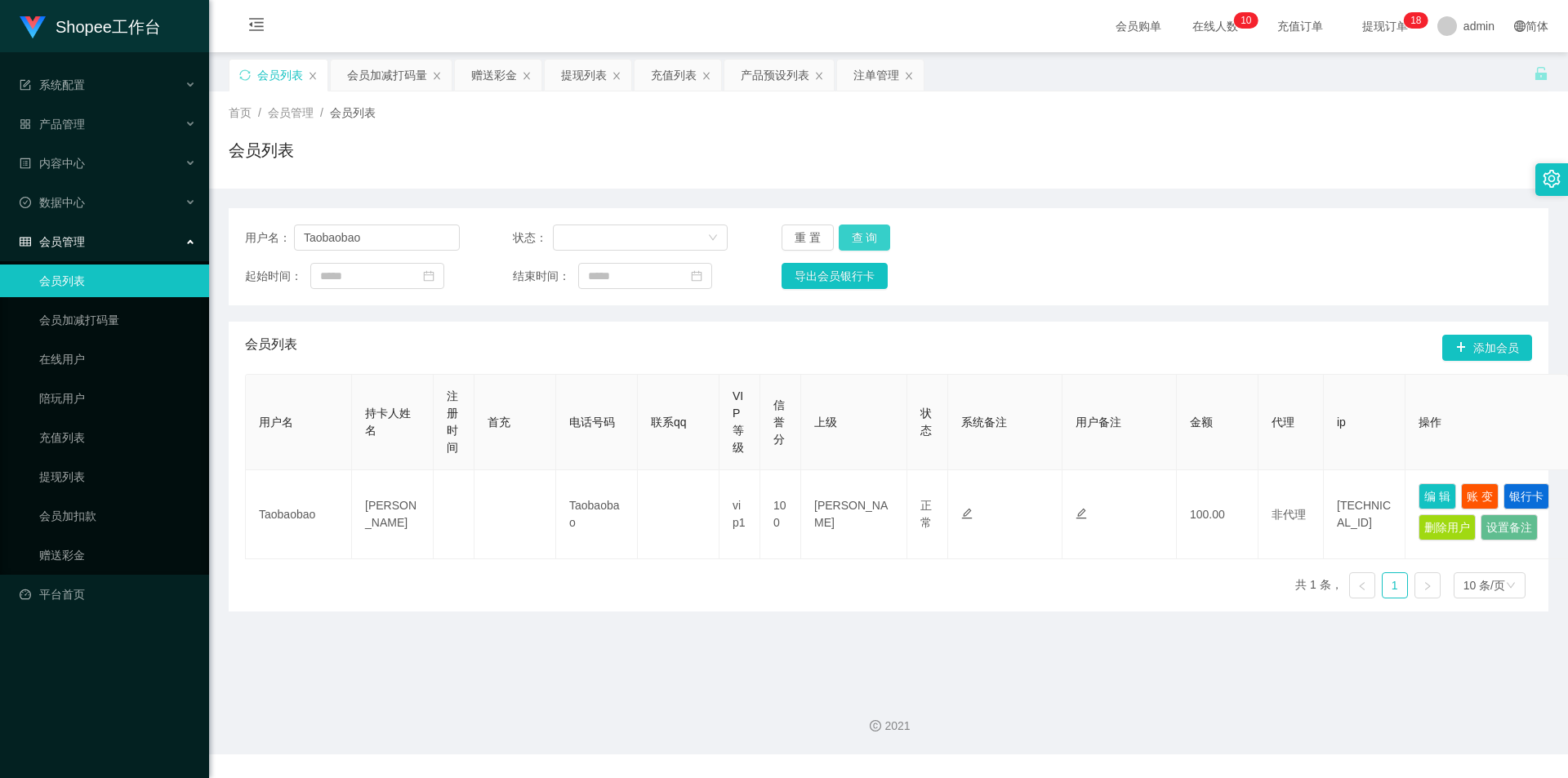
click at [880, 244] on button "查 询" at bounding box center [865, 237] width 52 height 26
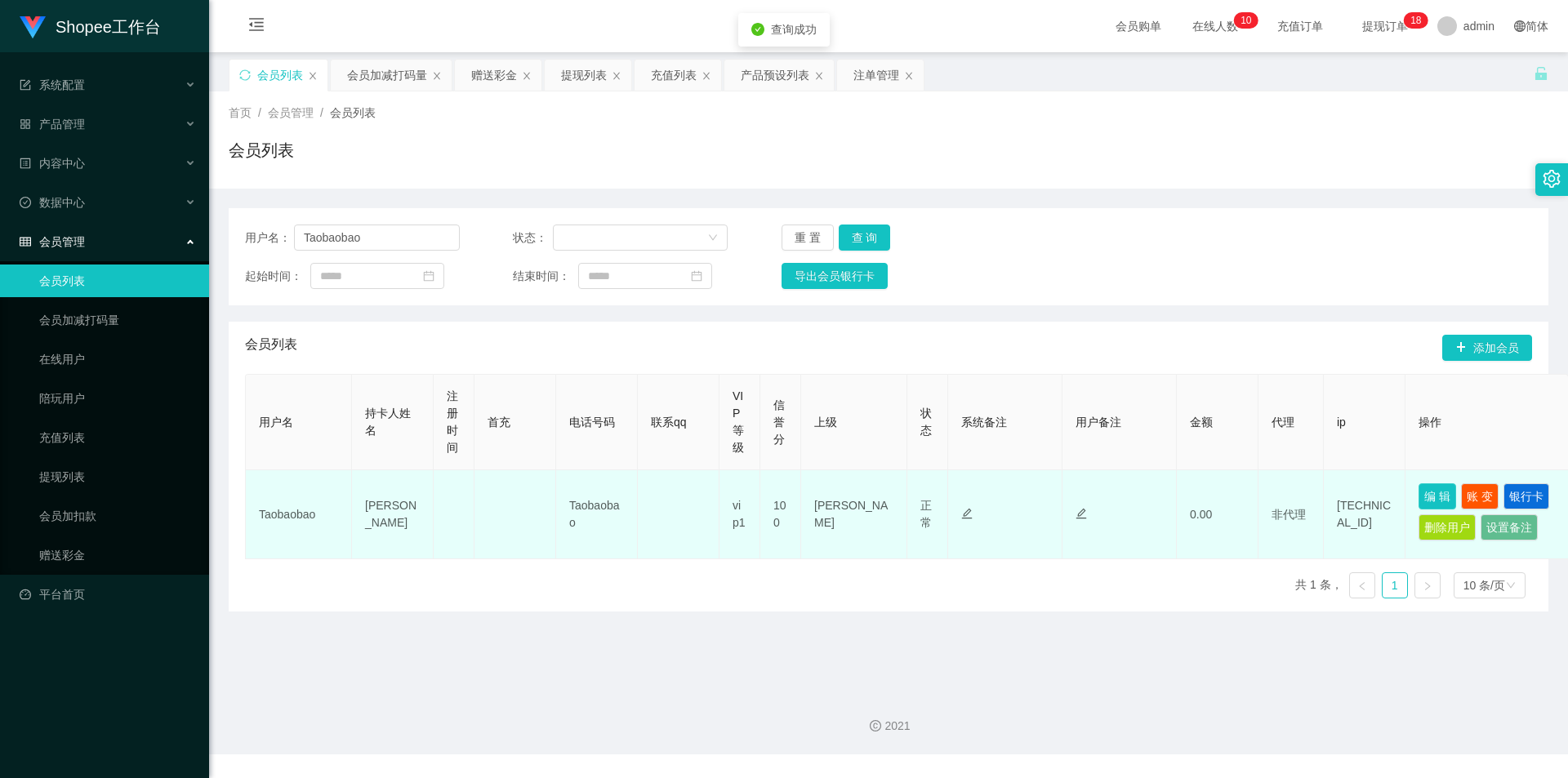
click at [1447, 489] on button "编 辑" at bounding box center [1437, 496] width 38 height 26
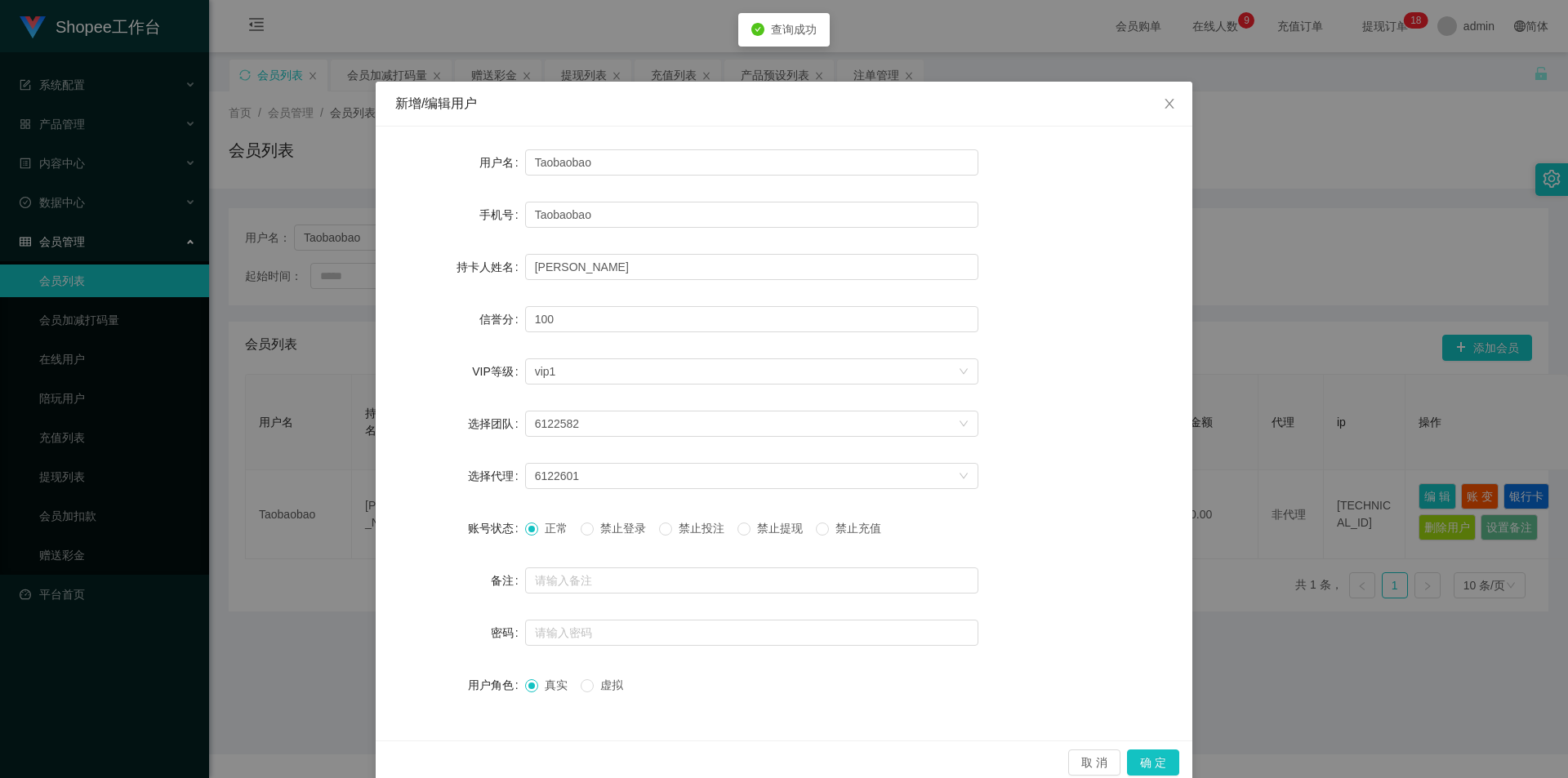
click at [699, 528] on span "禁止投注" at bounding box center [701, 527] width 59 height 13
click at [1149, 770] on button "确 定" at bounding box center [1153, 762] width 52 height 26
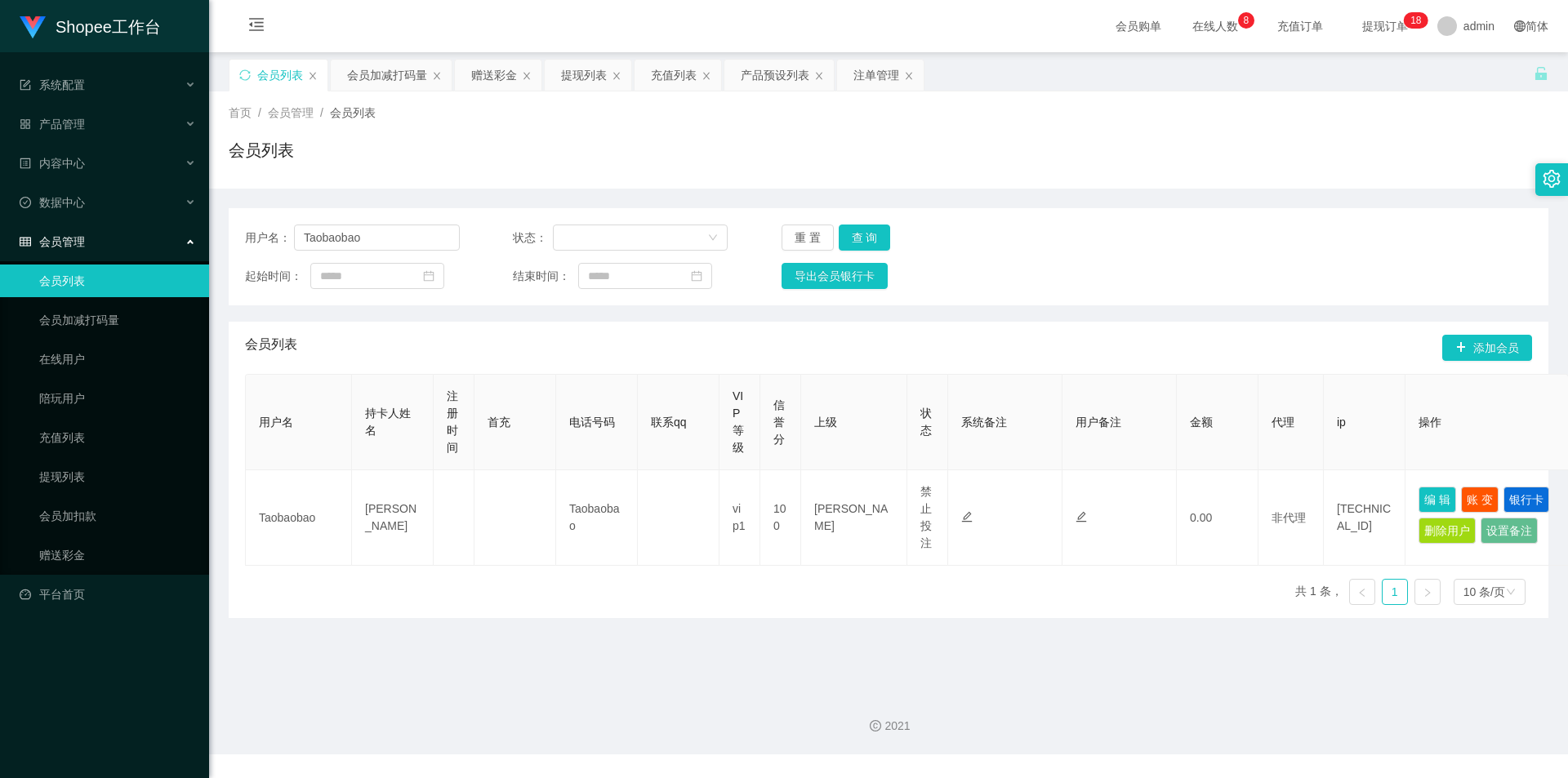
click at [392, 224] on div "用户名： Taobaobao 状态： 重 置 查 询 起始时间： 结束时间： 导出会员银行卡" at bounding box center [889, 257] width 1320 height 97
click at [385, 244] on input "Taobaobao" at bounding box center [376, 237] width 165 height 26
drag, startPoint x: 385, startPoint y: 62, endPoint x: 384, endPoint y: 86, distance: 24.0
click at [385, 62] on div "会员加减打码量" at bounding box center [387, 75] width 80 height 31
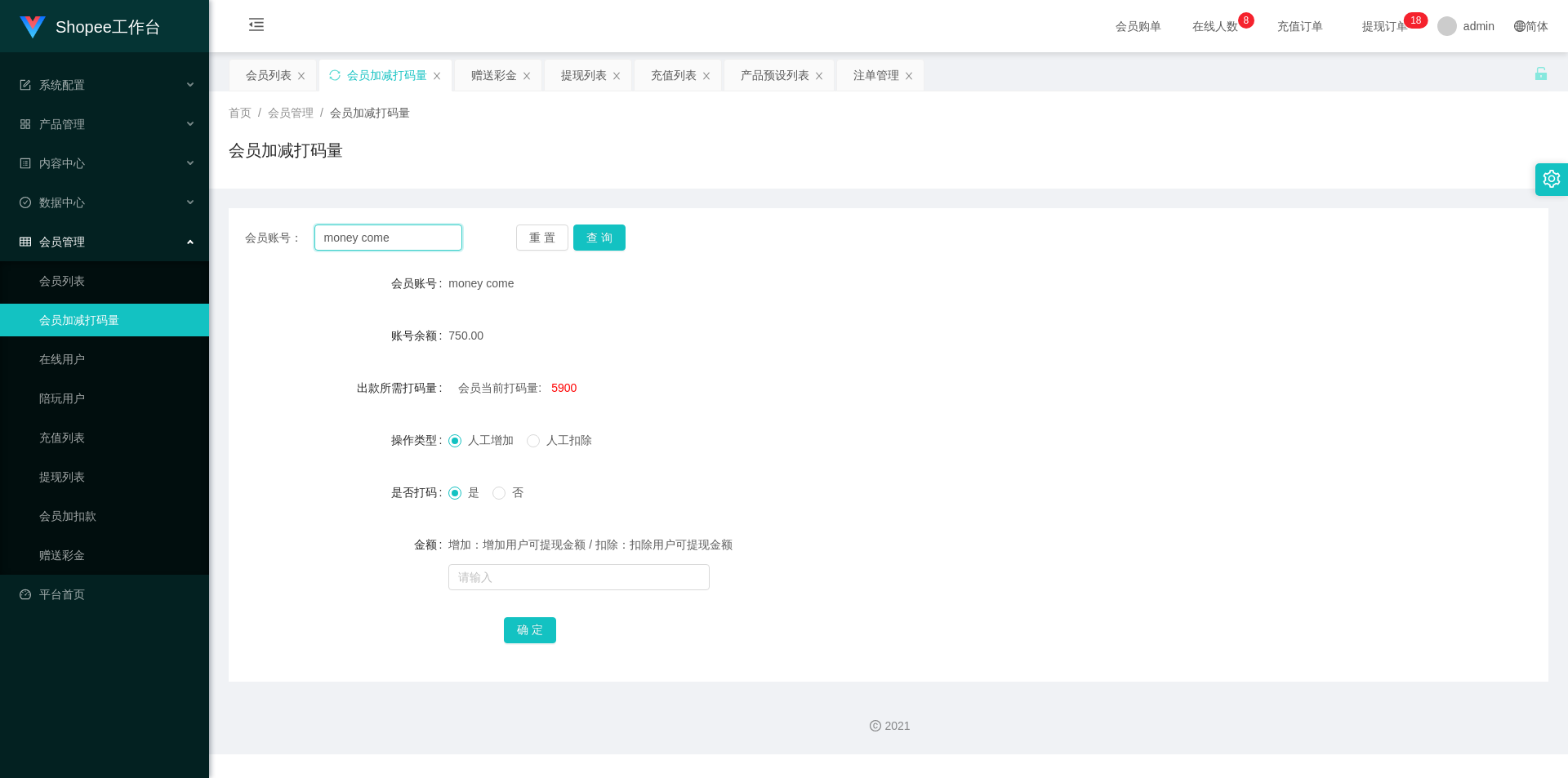
click at [381, 246] on input "money come" at bounding box center [388, 237] width 148 height 26
paste input "Taobaobao"
type input "Taobaobao"
click at [599, 238] on button "查 询" at bounding box center [599, 237] width 52 height 26
click at [564, 381] on span "-855927" at bounding box center [571, 387] width 41 height 13
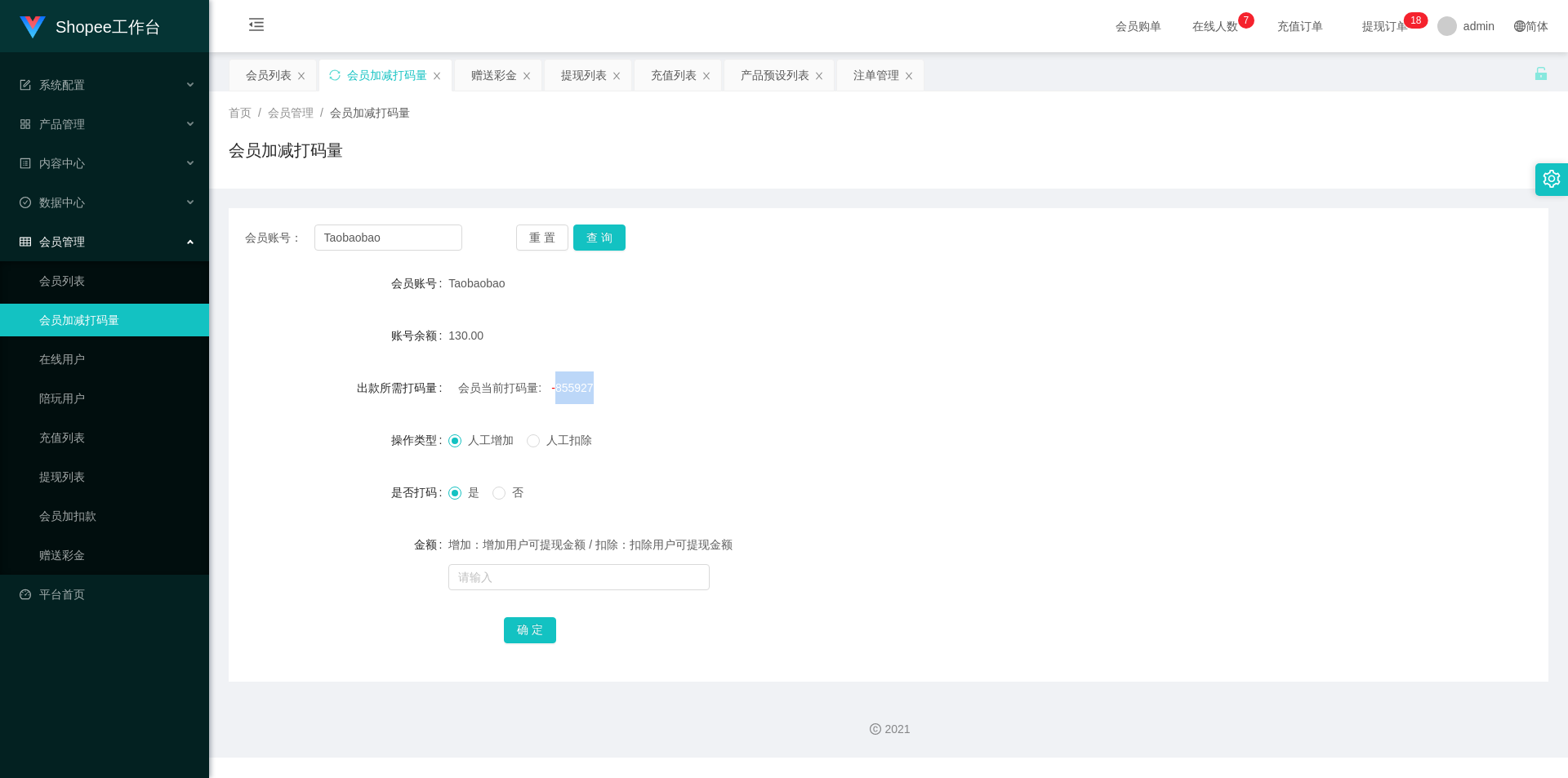
click at [564, 381] on span "-855927" at bounding box center [571, 387] width 41 height 13
copy span "855927"
click at [507, 561] on div "增加：增加用户可提现金额 / 扣除：扣除用户可提现金额" at bounding box center [833, 560] width 770 height 65
click at [505, 571] on input "text" at bounding box center [579, 577] width 262 height 26
paste input "855927"
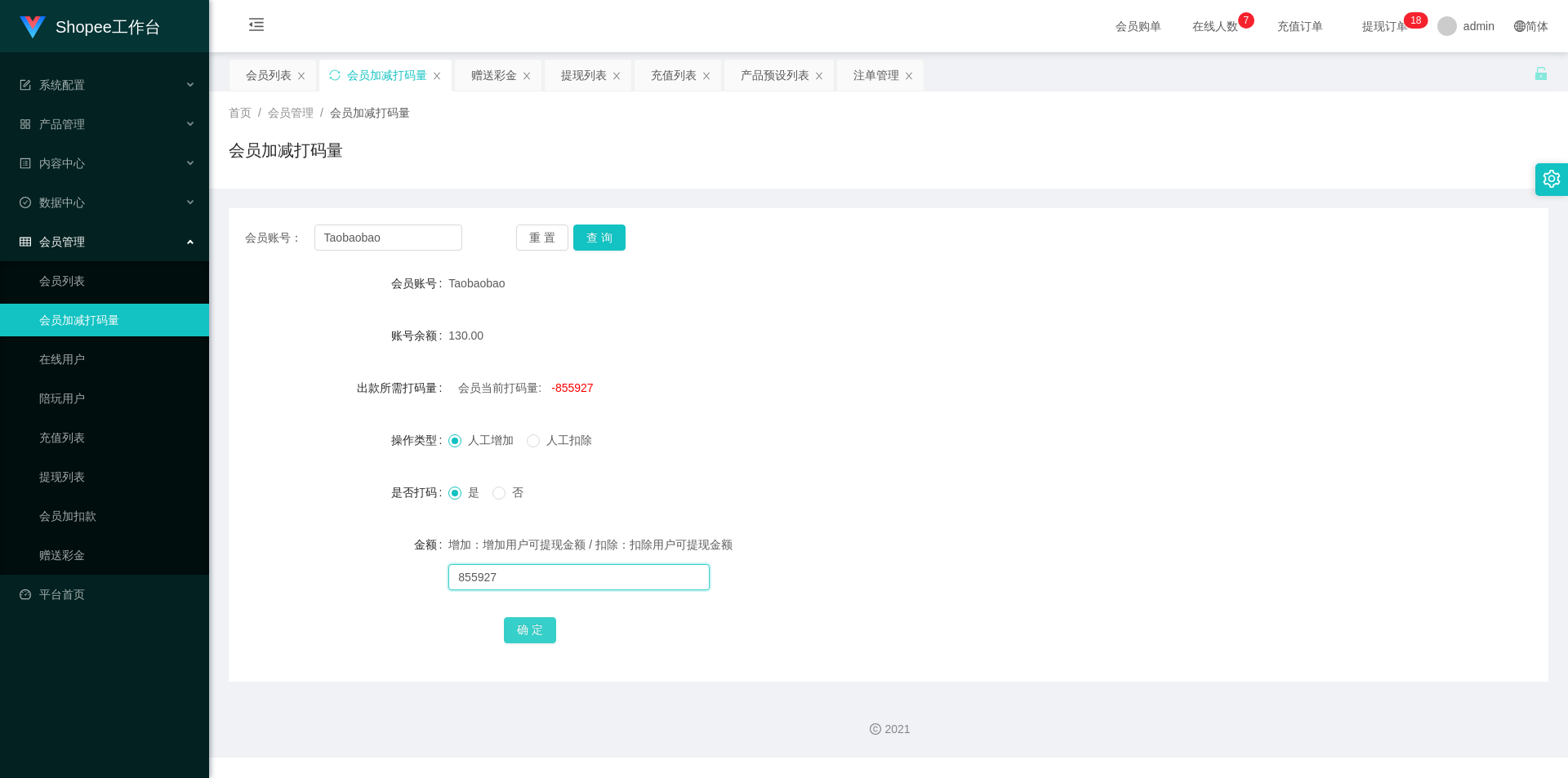
type input "855927"
click at [531, 632] on button "确 定" at bounding box center [530, 630] width 52 height 26
click at [535, 583] on input "text" at bounding box center [579, 577] width 262 height 26
type input "3625"
click at [516, 623] on button "确 定" at bounding box center [530, 630] width 52 height 26
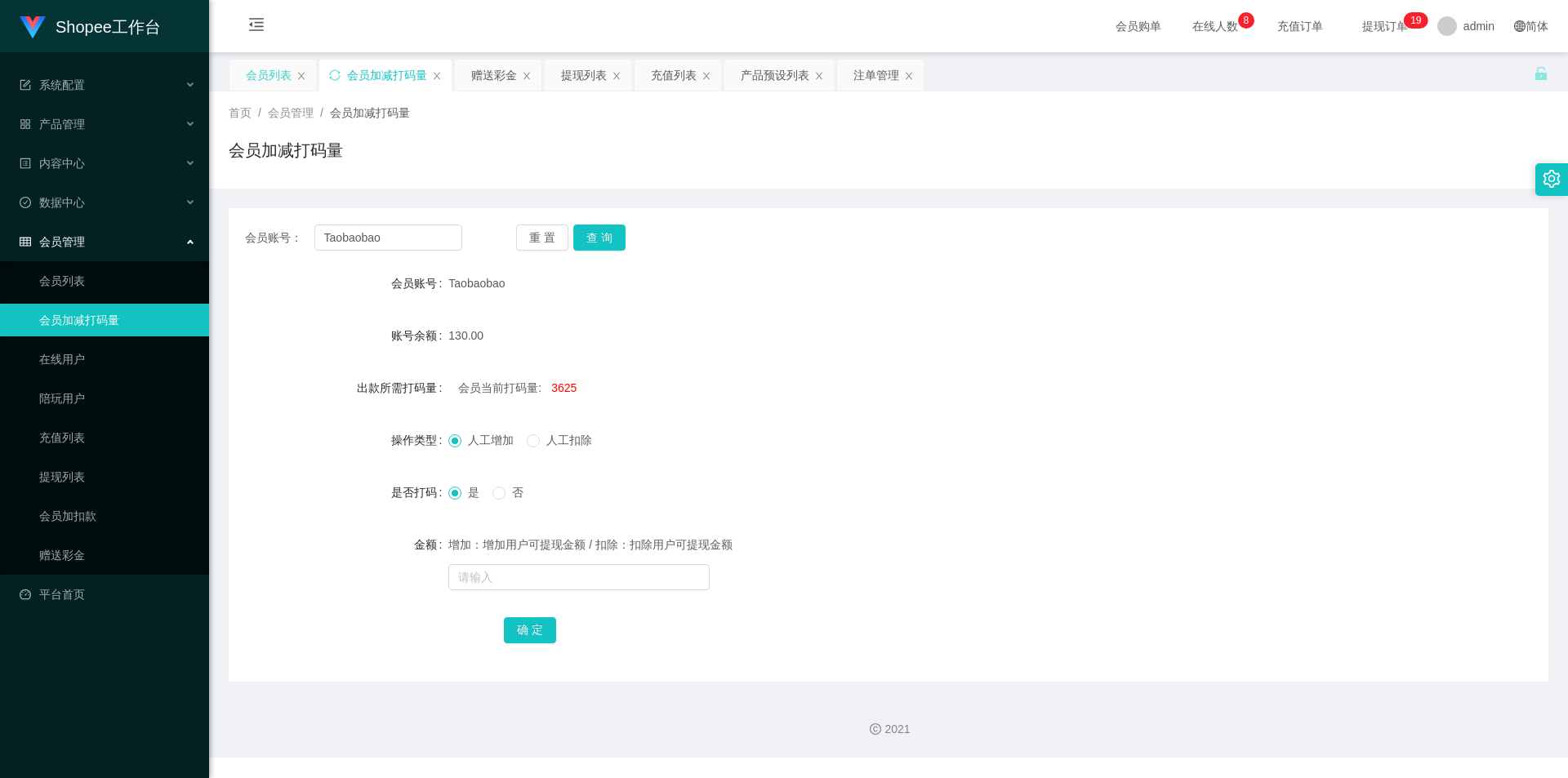
click at [276, 83] on div "会员列表" at bounding box center [268, 75] width 46 height 31
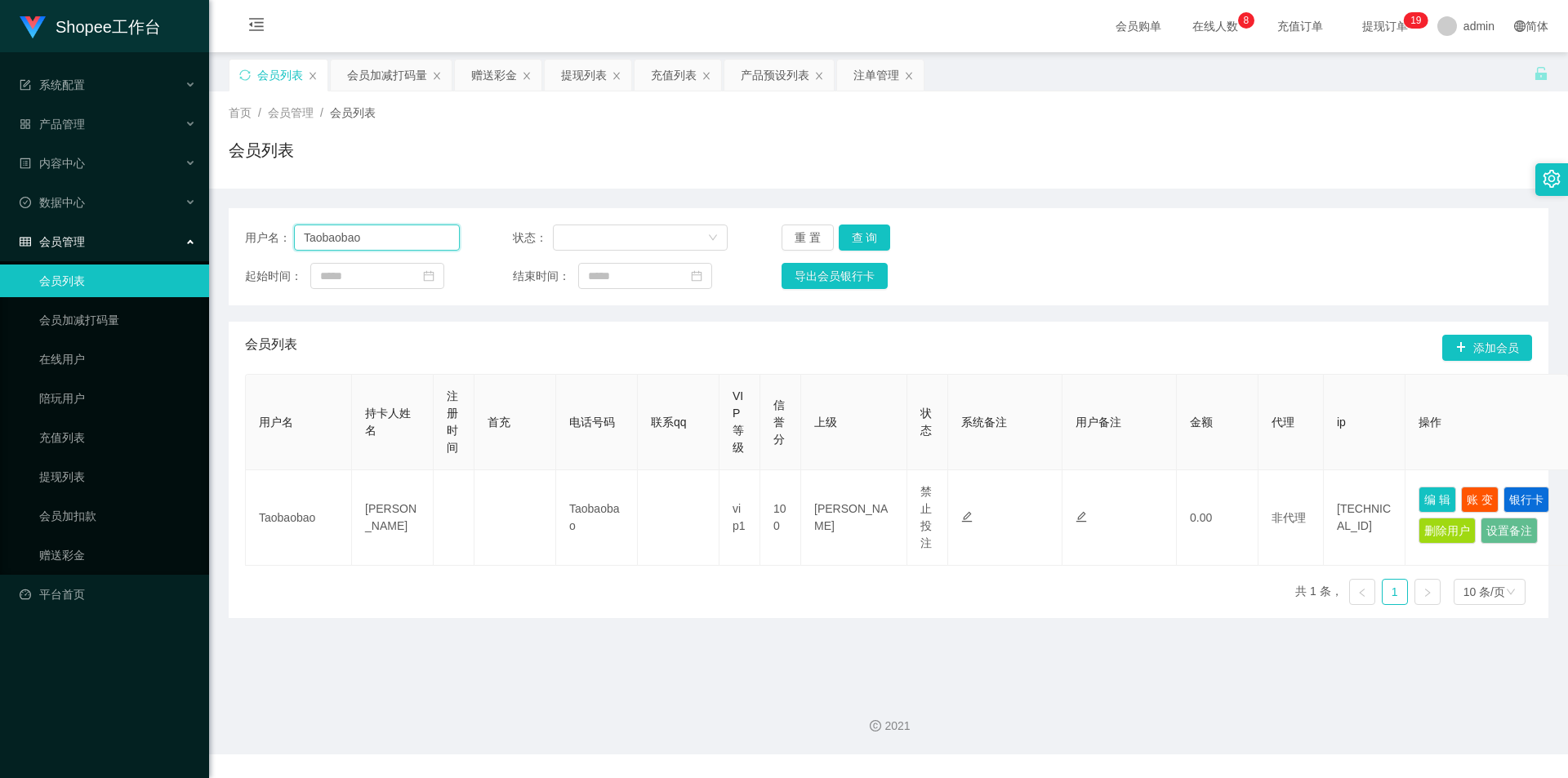
drag, startPoint x: 418, startPoint y: 236, endPoint x: 463, endPoint y: 235, distance: 45.0
click at [419, 238] on input "Taobaobao" at bounding box center [376, 237] width 165 height 26
paste input "selina"
type input "selina"
drag, startPoint x: 861, startPoint y: 230, endPoint x: 1002, endPoint y: 332, distance: 174.0
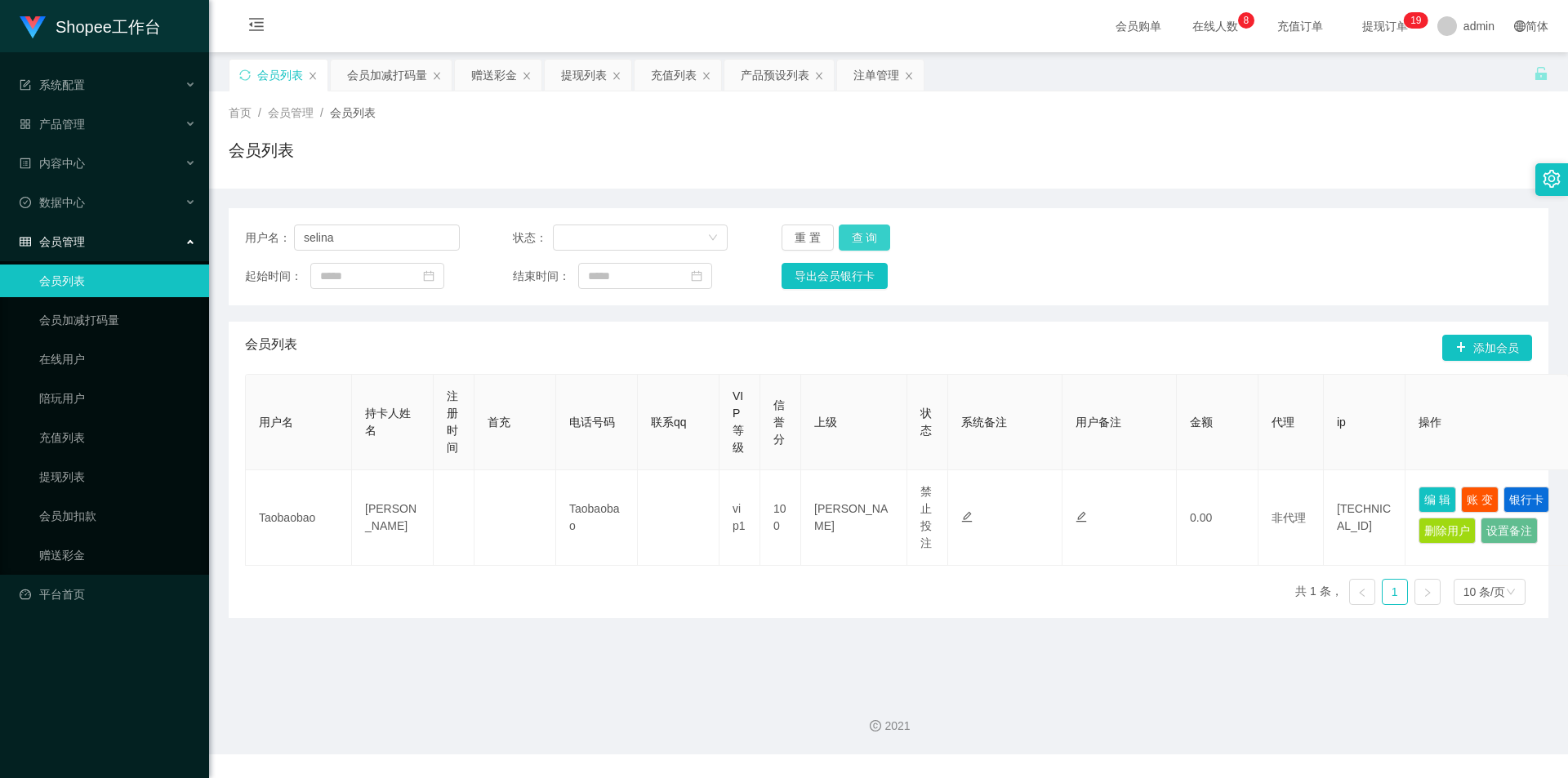
click at [861, 230] on button "查 询" at bounding box center [865, 237] width 52 height 26
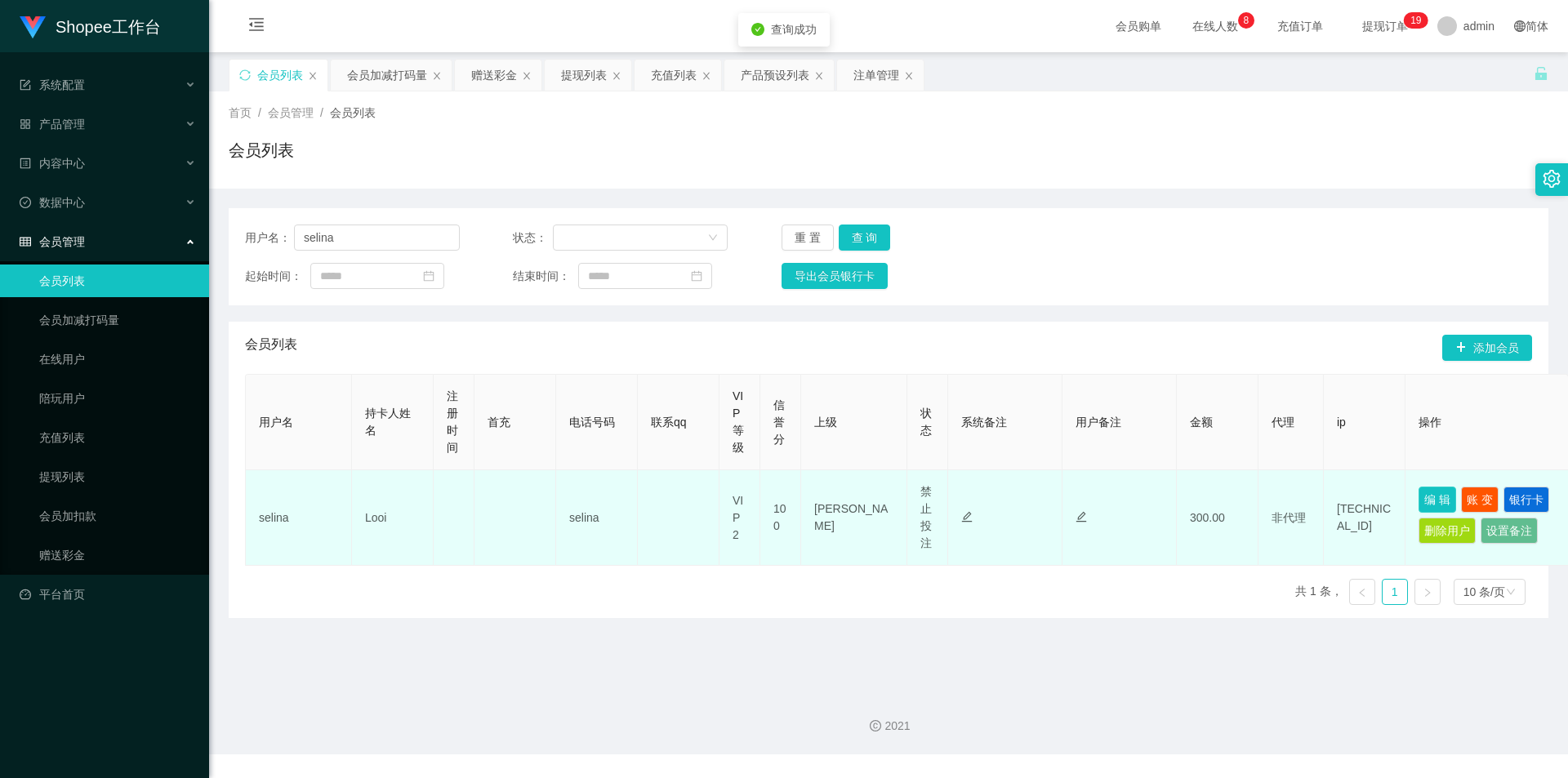
click at [1447, 494] on button "编 辑" at bounding box center [1437, 500] width 38 height 26
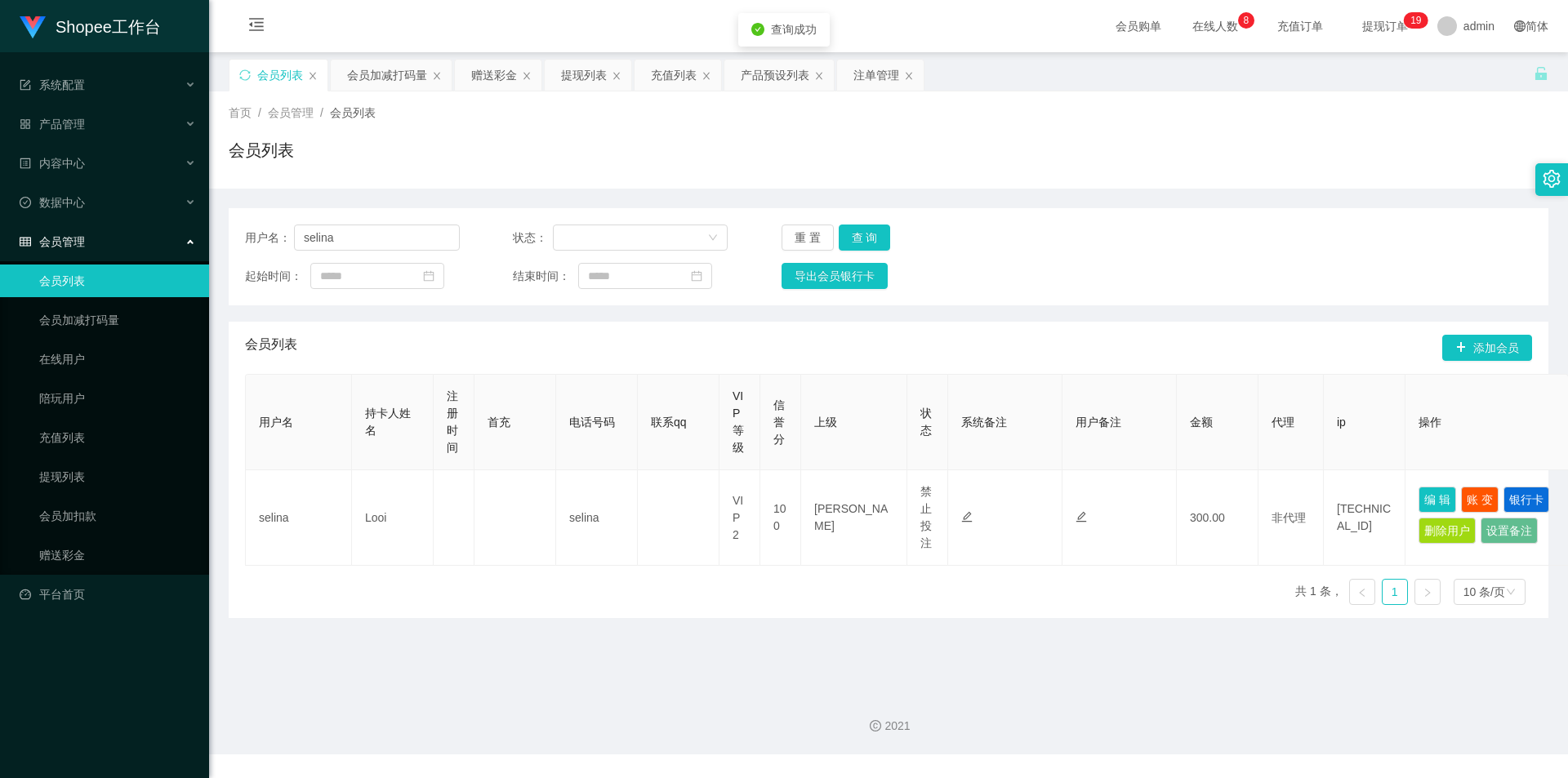
type input "selina"
type input "Looi"
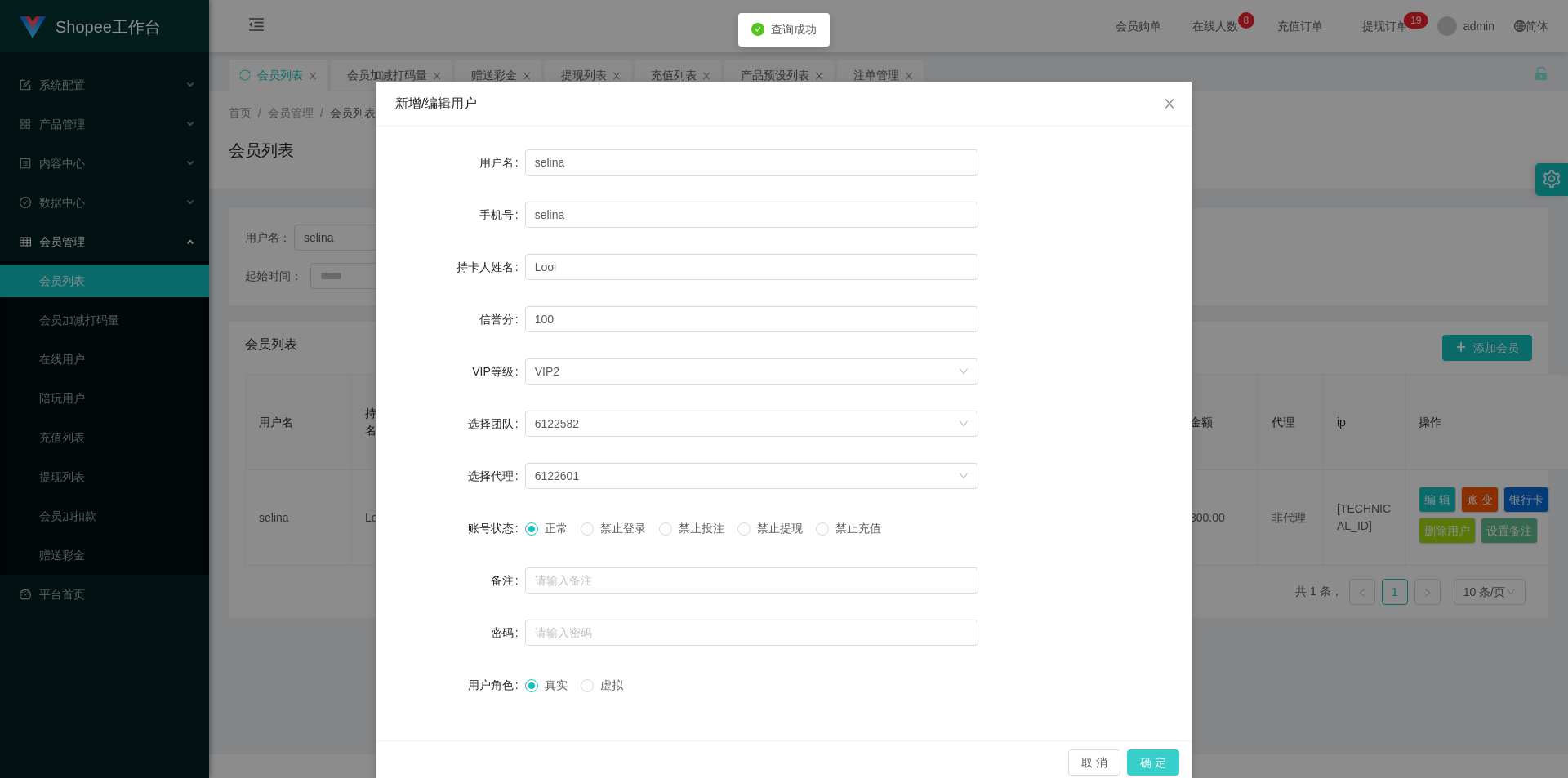
click at [1142, 754] on button "确 定" at bounding box center [1153, 762] width 52 height 26
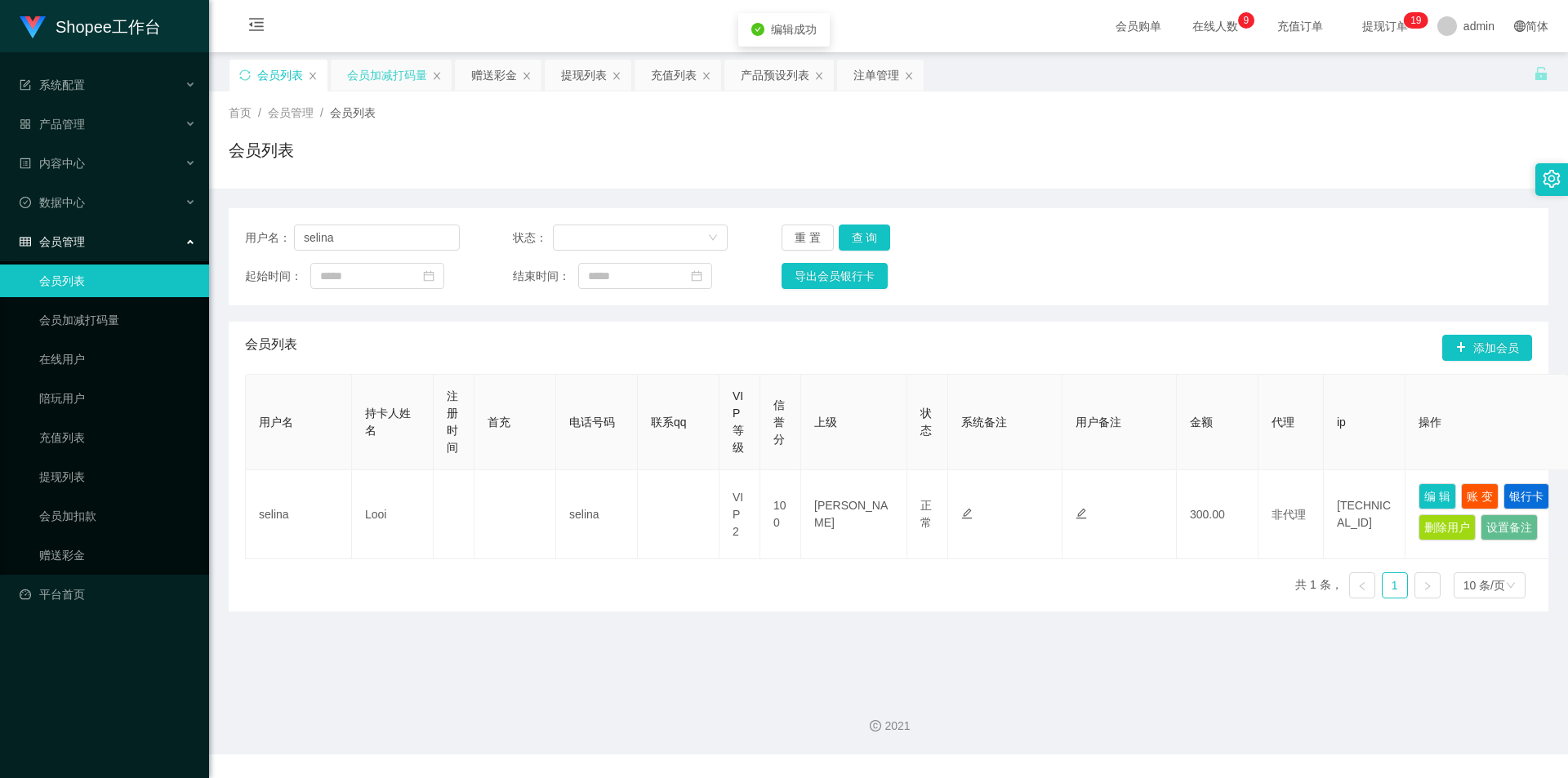
click at [382, 69] on div "会员加减打码量" at bounding box center [387, 75] width 80 height 31
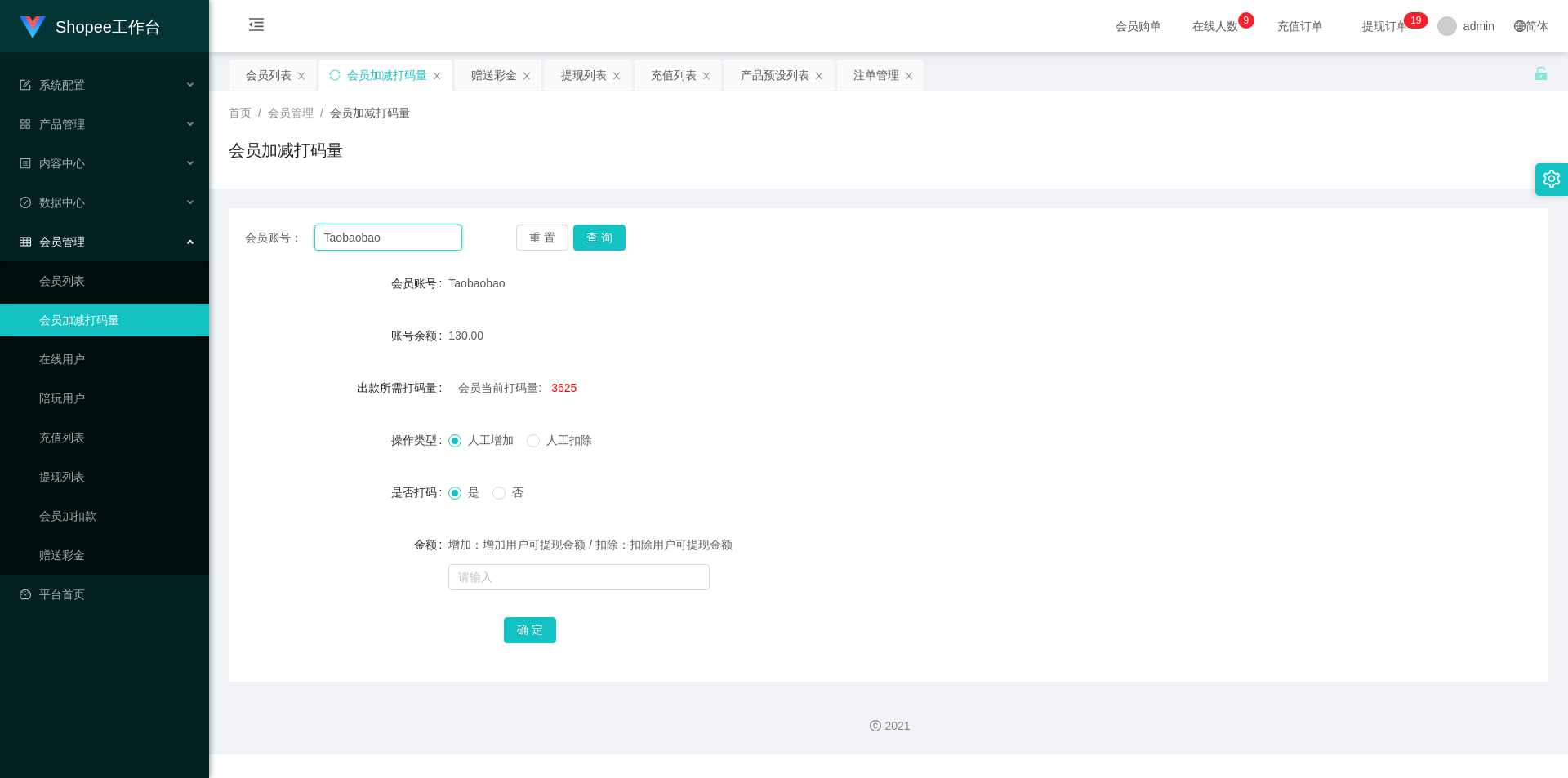
drag, startPoint x: 374, startPoint y: 239, endPoint x: 386, endPoint y: 240, distance: 12.0
click at [374, 239] on input "Taobaobao" at bounding box center [388, 237] width 148 height 26
paste input "selina"
type input "selina"
drag, startPoint x: 615, startPoint y: 243, endPoint x: 478, endPoint y: 621, distance: 402.1
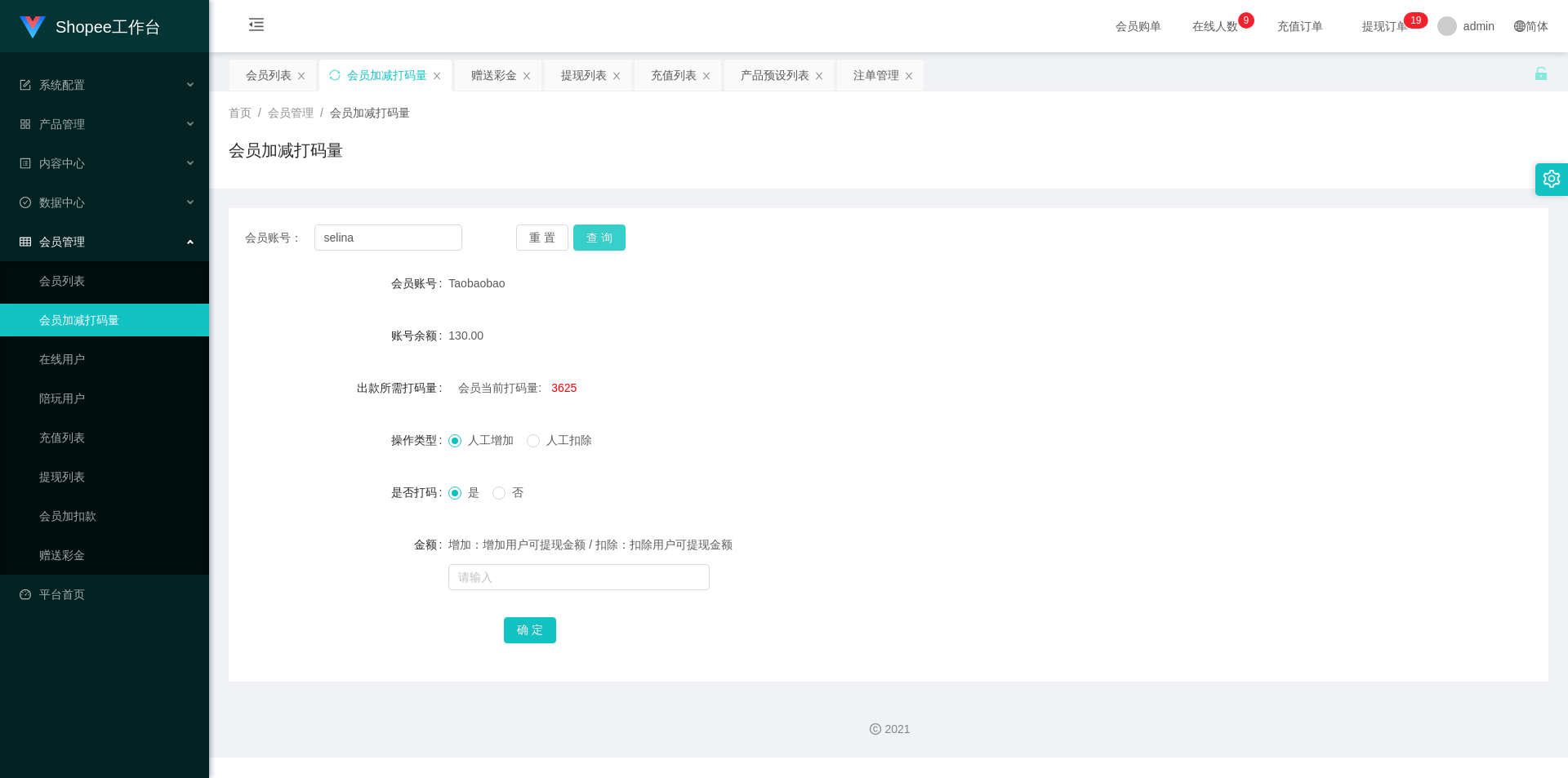
click at [613, 242] on button "查 询" at bounding box center [599, 237] width 52 height 26
click at [872, 70] on div "注单管理" at bounding box center [876, 75] width 46 height 31
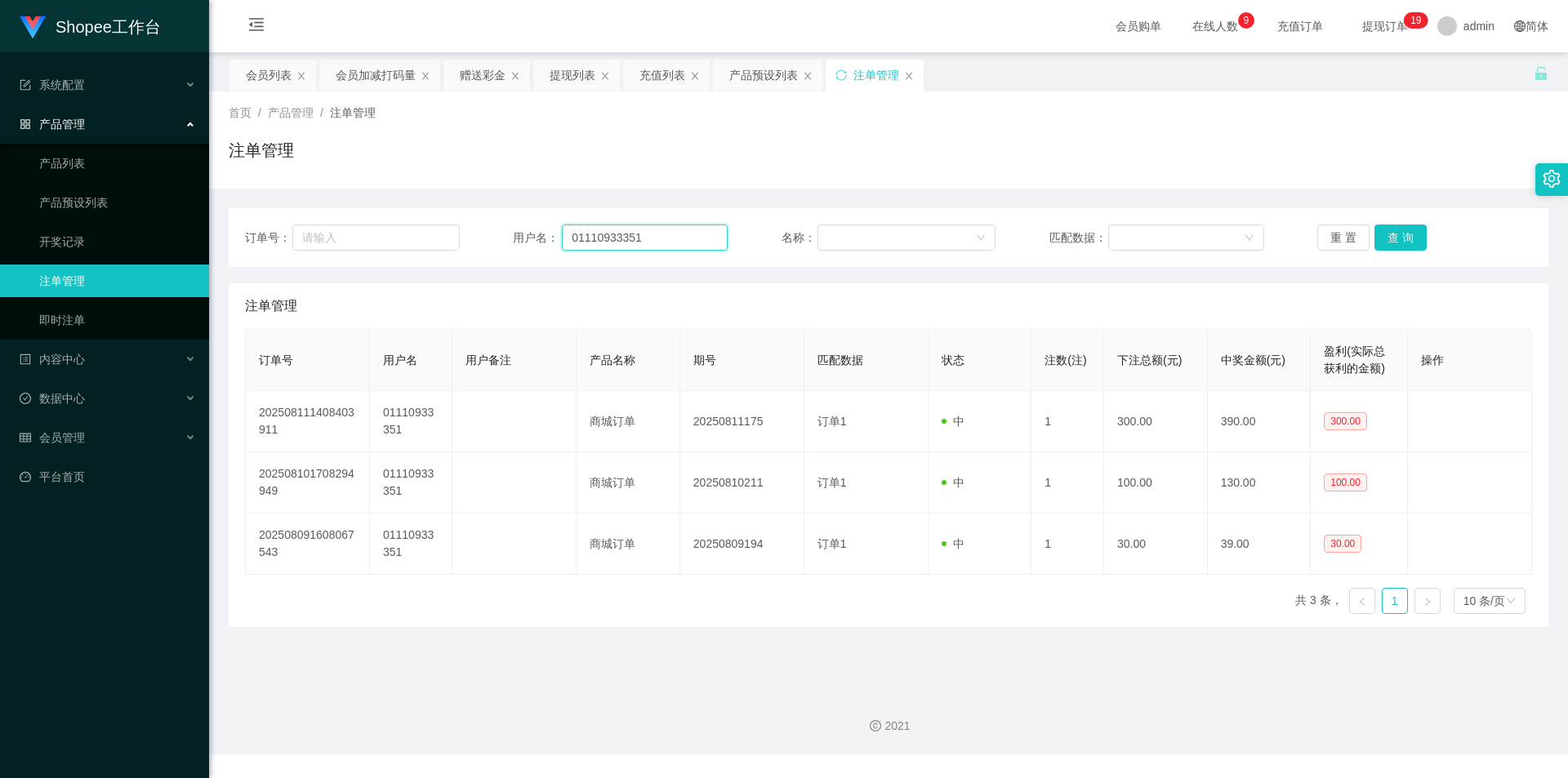
drag, startPoint x: 625, startPoint y: 241, endPoint x: 592, endPoint y: 380, distance: 142.9
click at [625, 241] on input "01110933351" at bounding box center [645, 237] width 165 height 26
paste input "selina"
type input "selina"
click at [262, 73] on div "会员列表" at bounding box center [268, 75] width 46 height 31
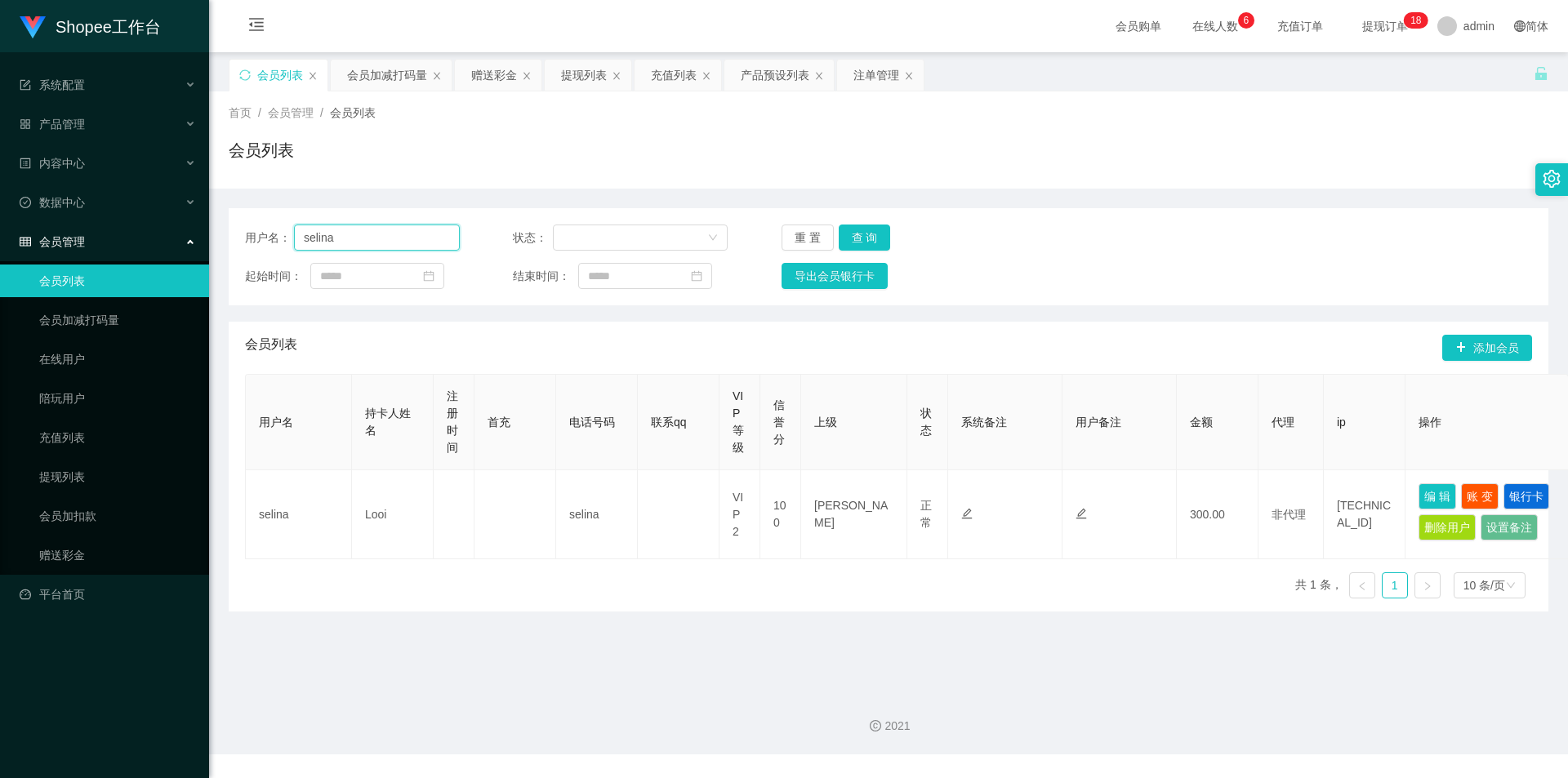
click at [381, 238] on input "selina" at bounding box center [376, 237] width 165 height 26
drag, startPoint x: 1446, startPoint y: 489, endPoint x: 1101, endPoint y: 514, distance: 345.9
click at [1446, 489] on button "编 辑" at bounding box center [1437, 496] width 38 height 26
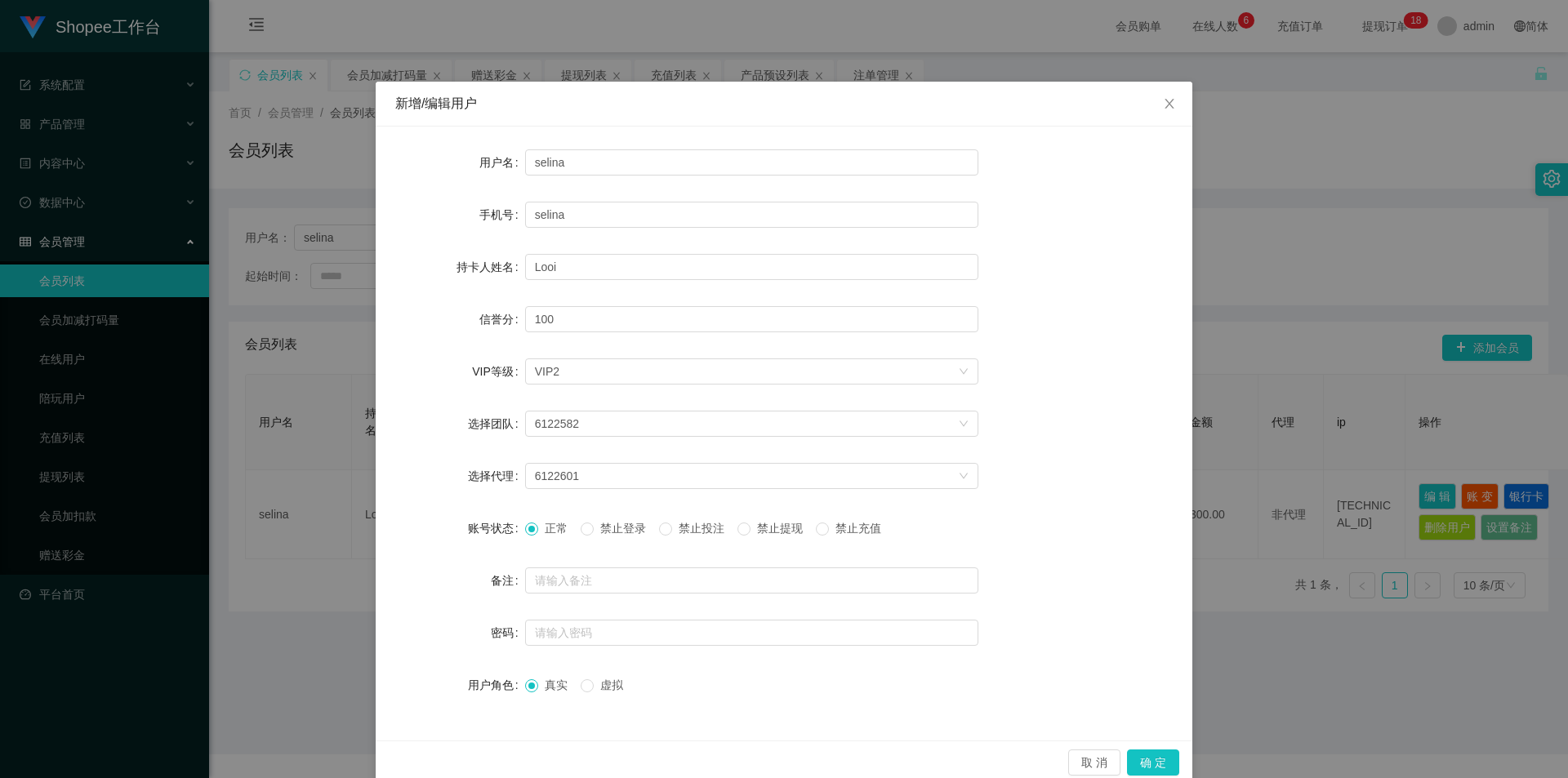
click at [680, 529] on span "禁止投注" at bounding box center [701, 527] width 59 height 13
click at [1148, 754] on button "确 定" at bounding box center [1153, 762] width 52 height 26
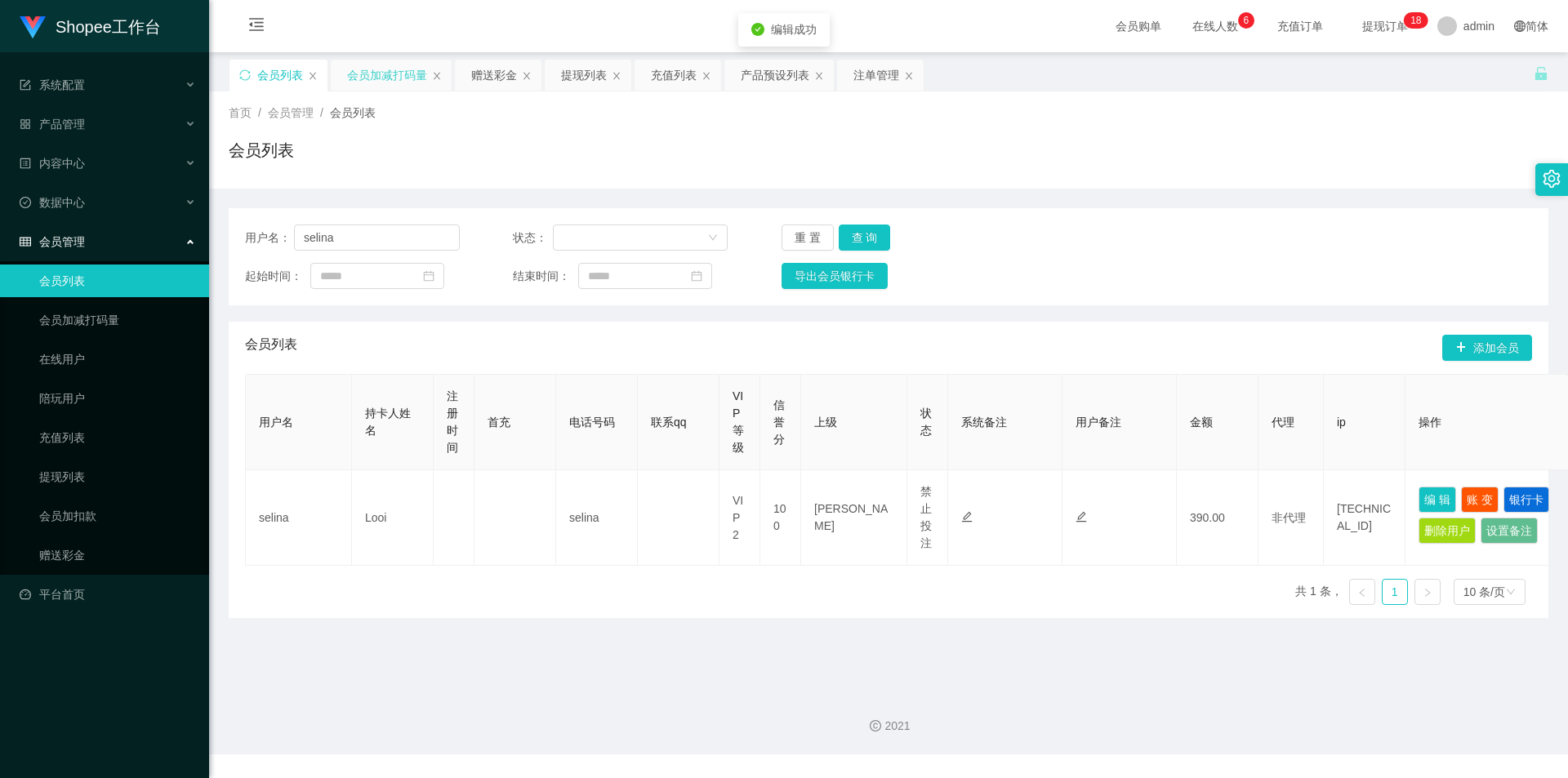
click at [371, 75] on div "会员加减打码量" at bounding box center [387, 75] width 80 height 31
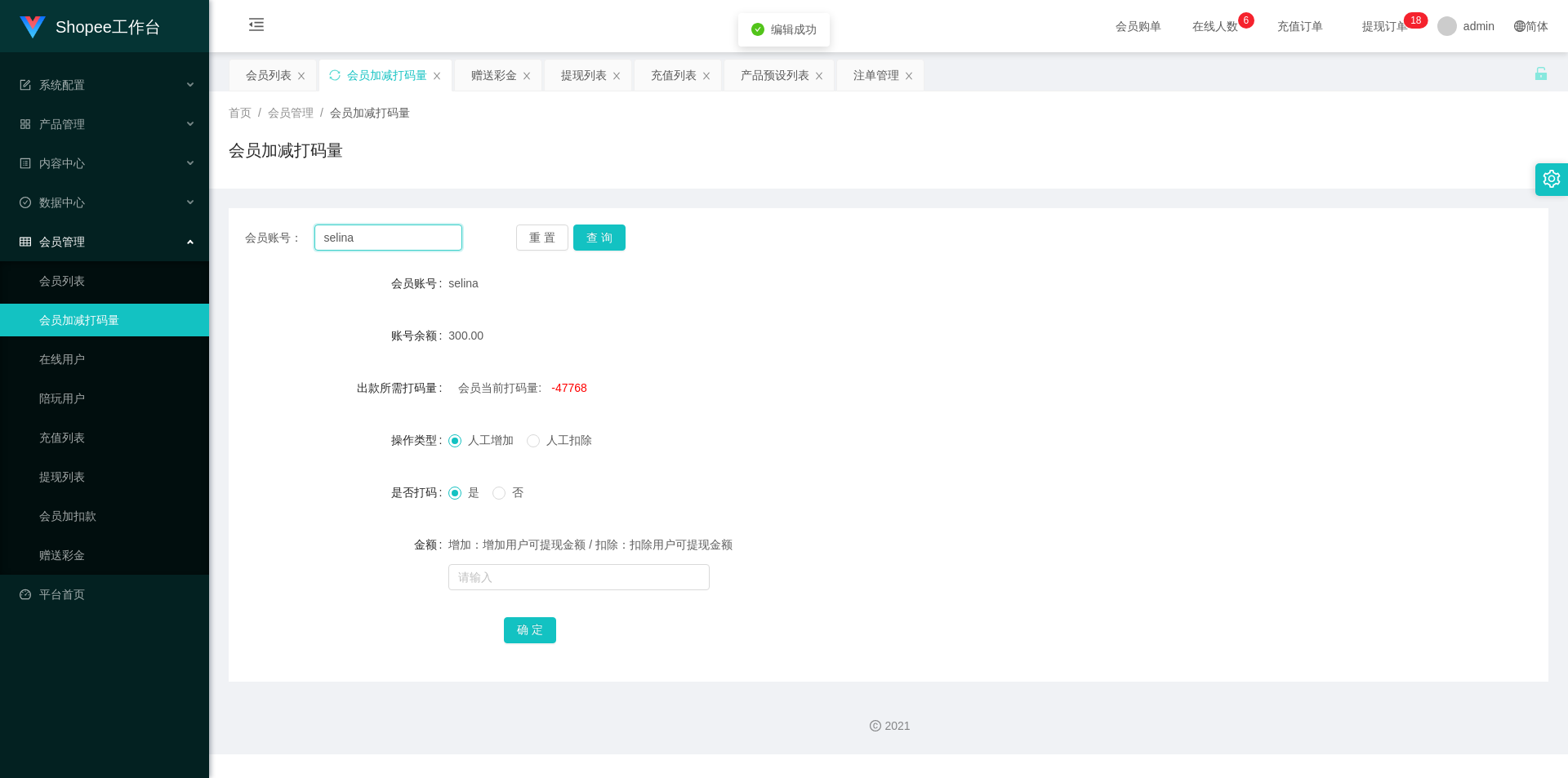
click at [387, 240] on input "selina" at bounding box center [388, 237] width 148 height 26
drag, startPoint x: 600, startPoint y: 242, endPoint x: 619, endPoint y: 374, distance: 133.4
click at [600, 242] on button "查 询" at bounding box center [599, 237] width 52 height 26
click at [274, 79] on div "会员列表" at bounding box center [268, 75] width 46 height 31
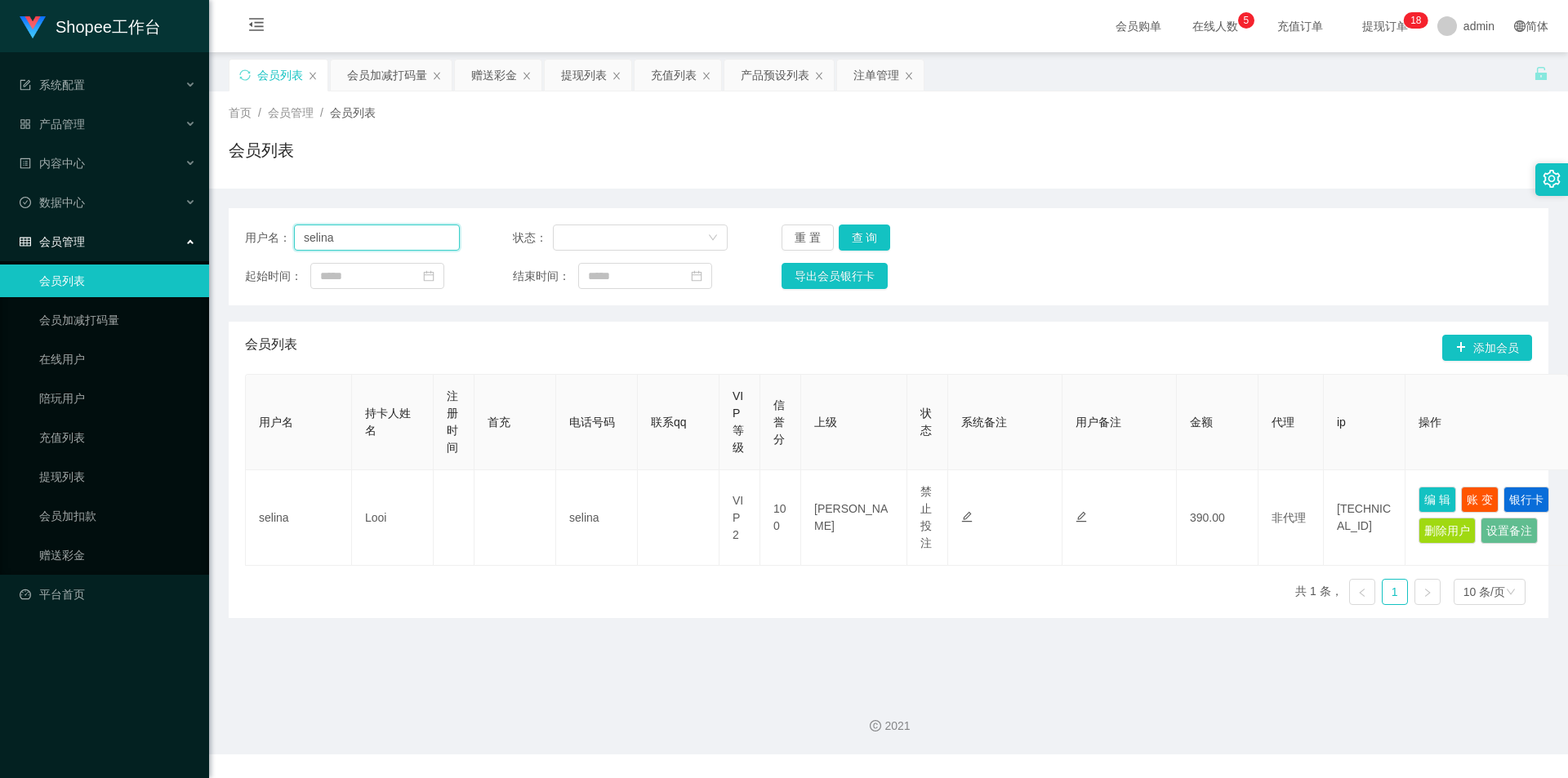
click at [385, 239] on input "selina" at bounding box center [376, 237] width 165 height 26
paste input "Mochi9191"
type input "Mochi9191"
click at [871, 233] on button "查 询" at bounding box center [865, 237] width 52 height 26
click at [402, 89] on div "会员加减打码量" at bounding box center [387, 75] width 80 height 31
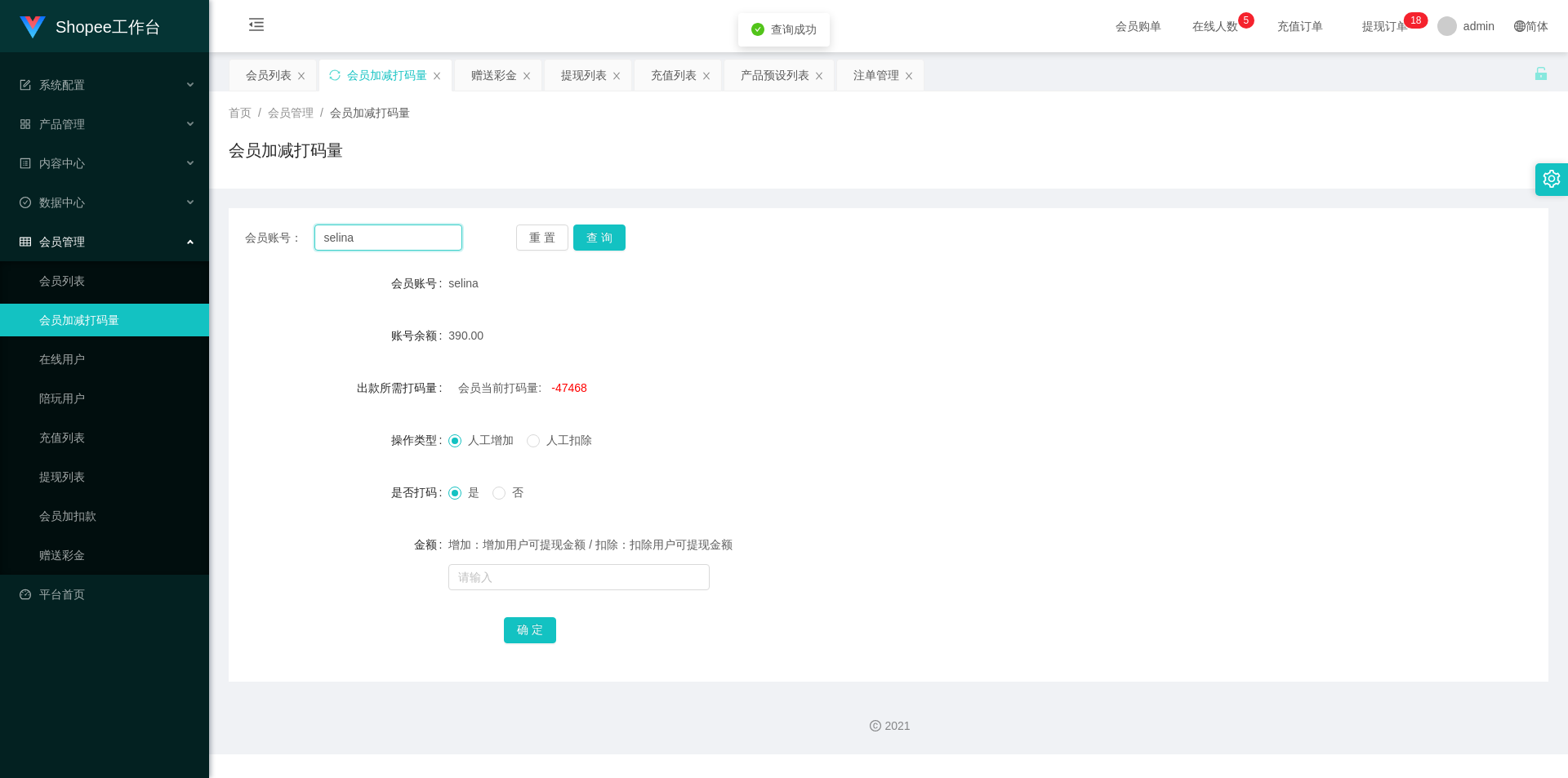
click at [382, 224] on input "selina" at bounding box center [388, 237] width 148 height 26
paste input "Mochi9191"
type input "Mochi9191"
click at [588, 230] on button "查 询" at bounding box center [599, 237] width 52 height 26
click at [239, 65] on div "会员列表" at bounding box center [273, 75] width 87 height 31
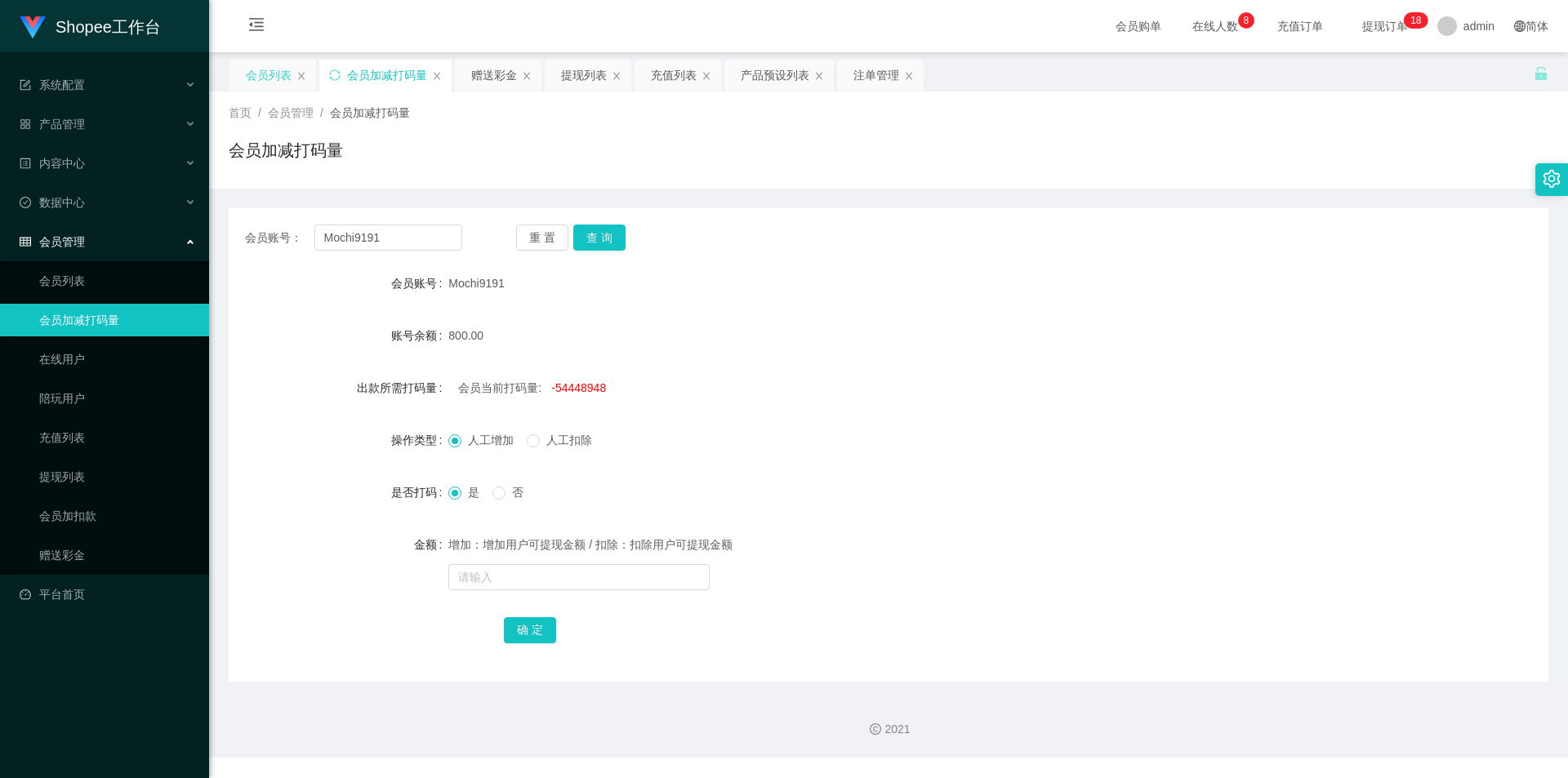
click at [272, 79] on div "会员列表" at bounding box center [268, 75] width 46 height 31
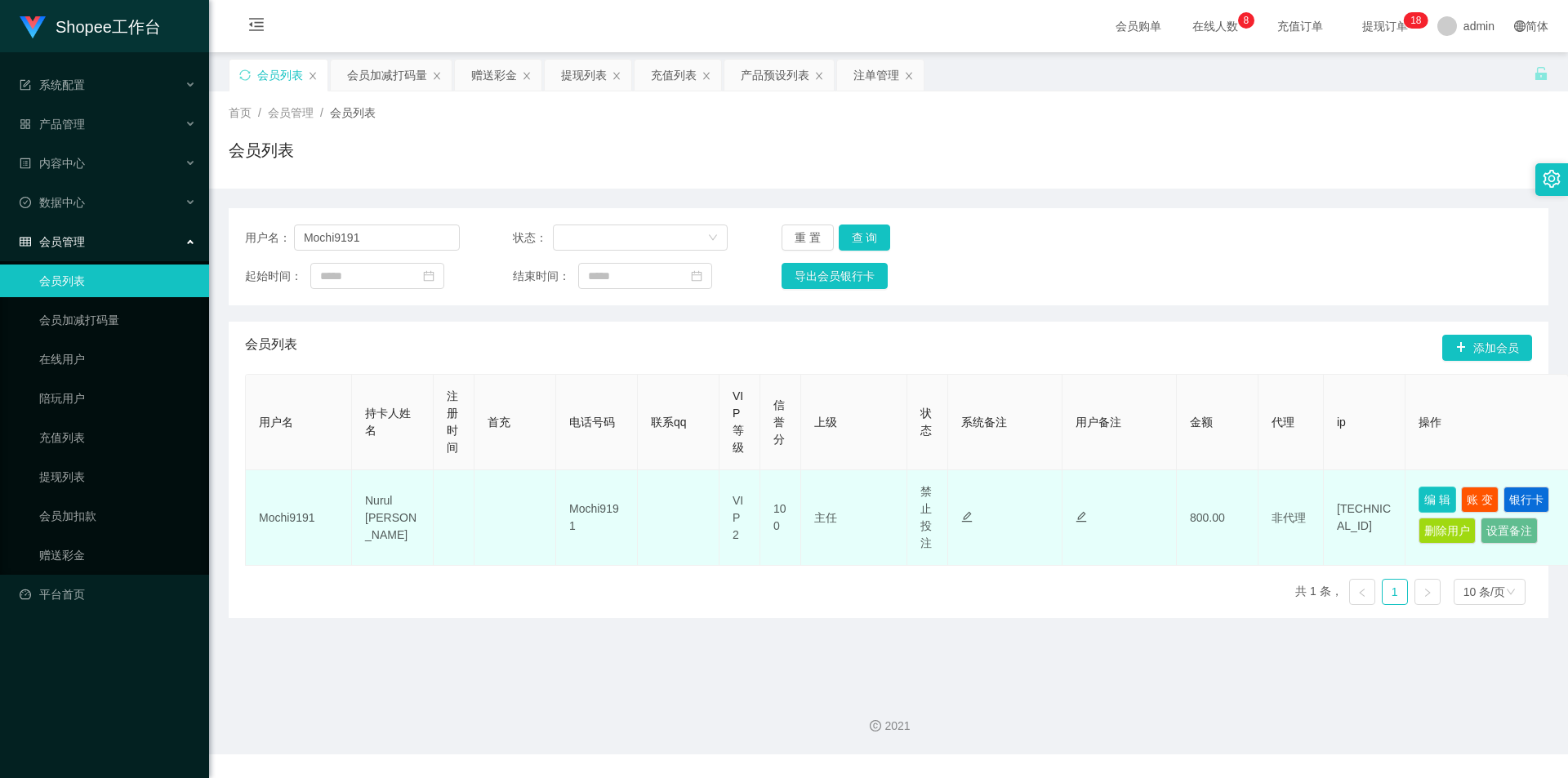
click at [1431, 501] on button "编 辑" at bounding box center [1437, 500] width 38 height 26
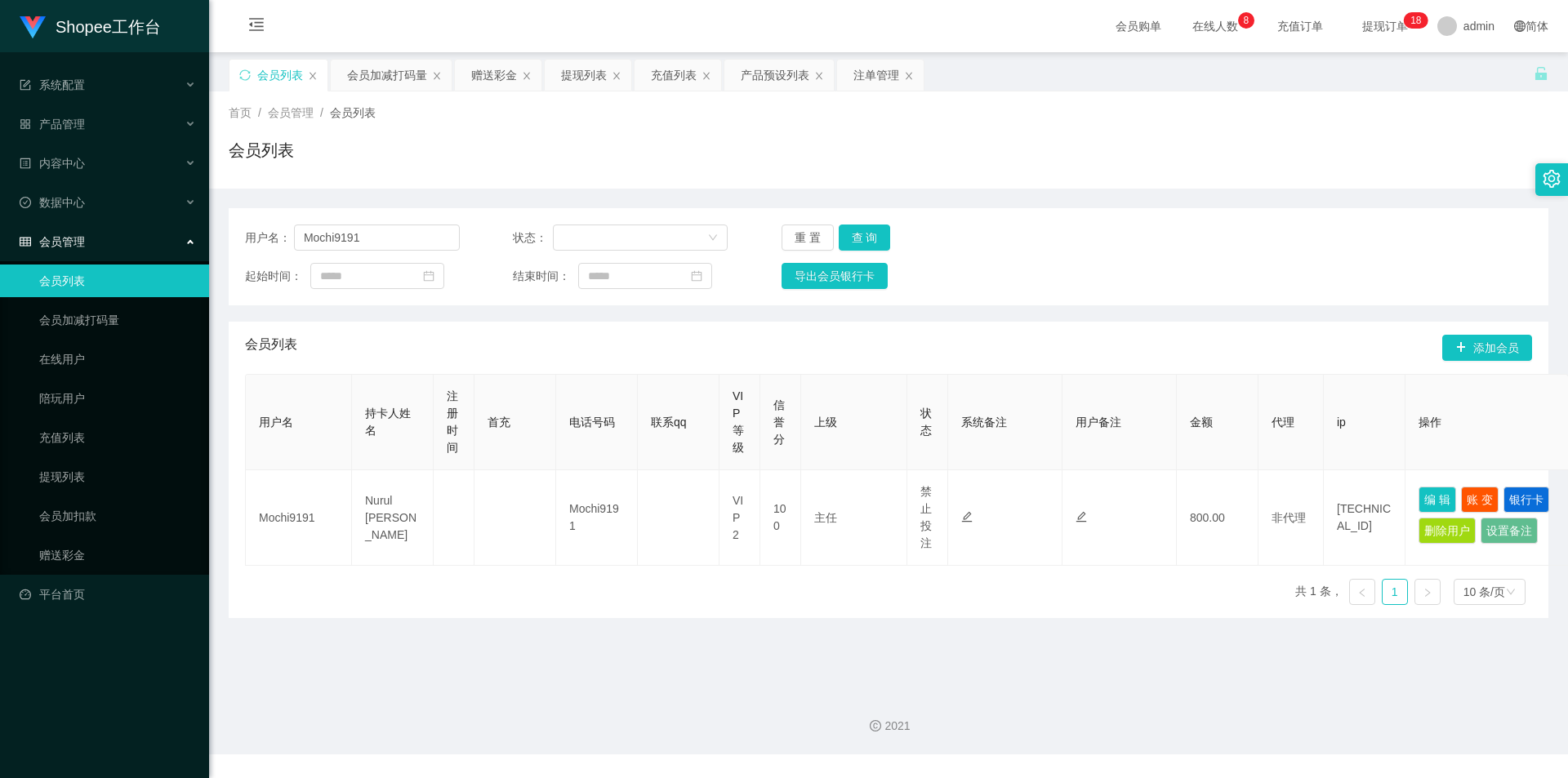
type input "Mochi9191"
type input "Nurul [PERSON_NAME]"
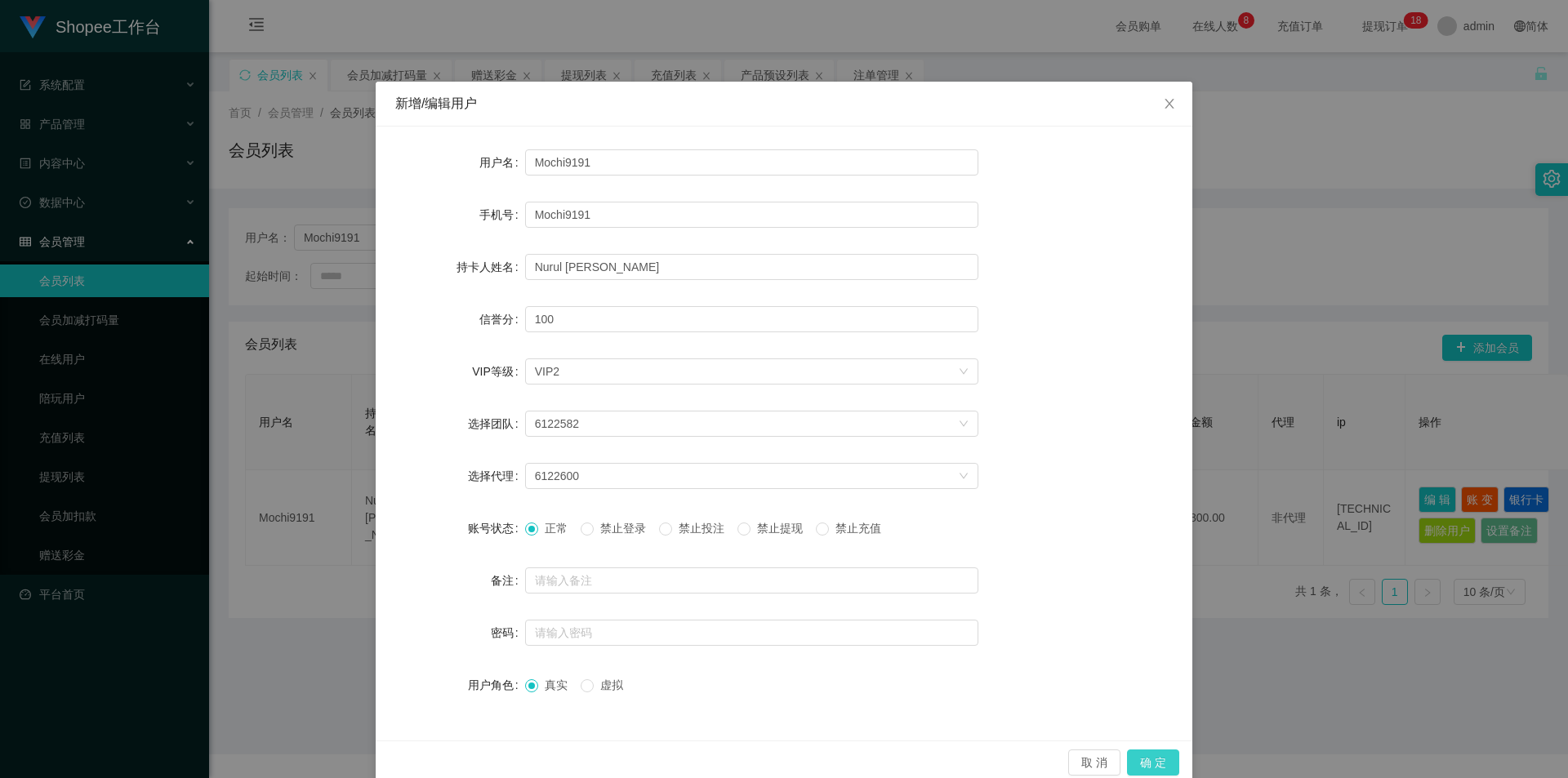
drag, startPoint x: 1144, startPoint y: 766, endPoint x: 1116, endPoint y: 774, distance: 29.1
click at [1145, 766] on button "确 定" at bounding box center [1153, 762] width 52 height 26
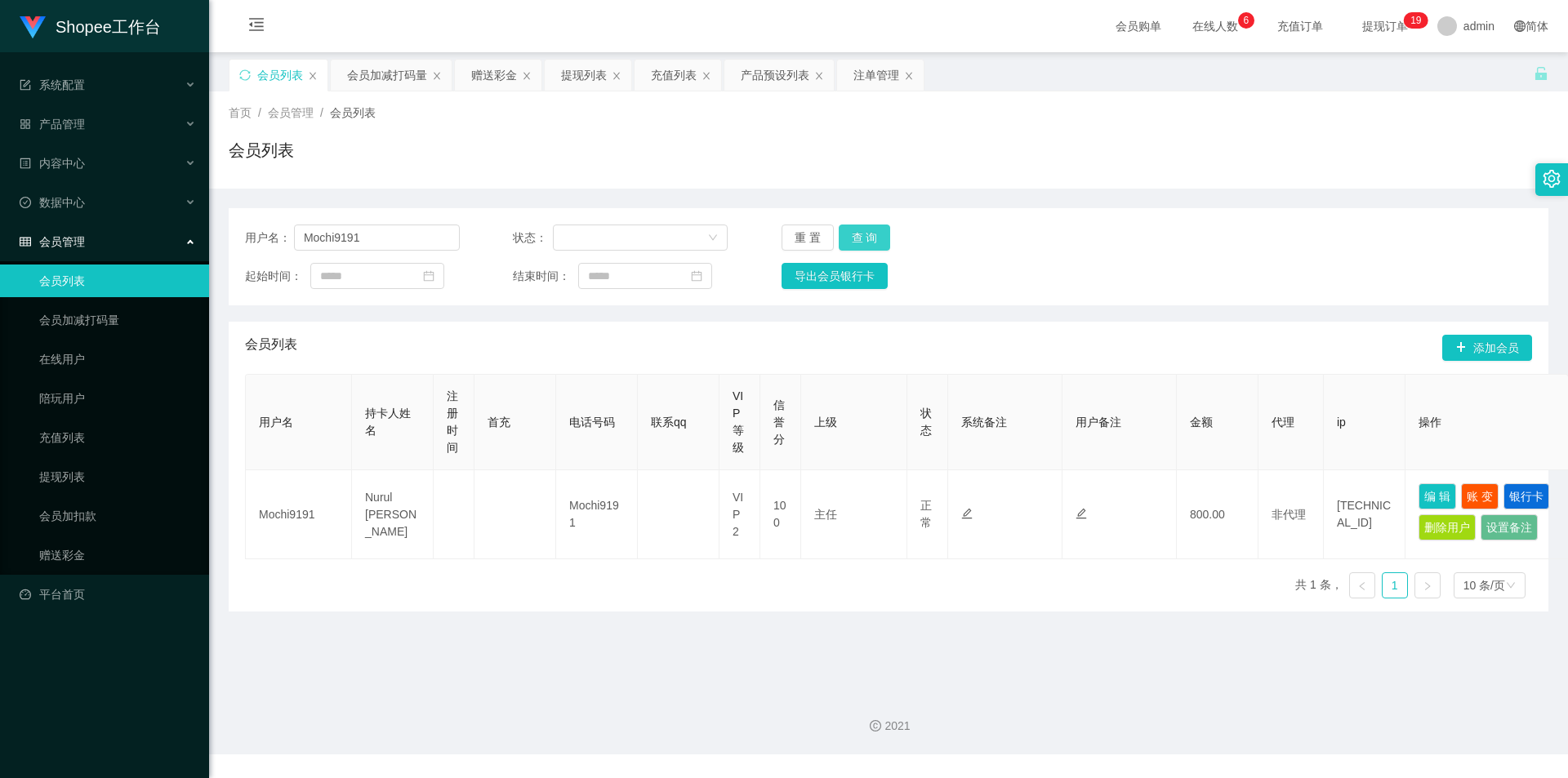
click at [870, 230] on button "查 询" at bounding box center [865, 237] width 52 height 26
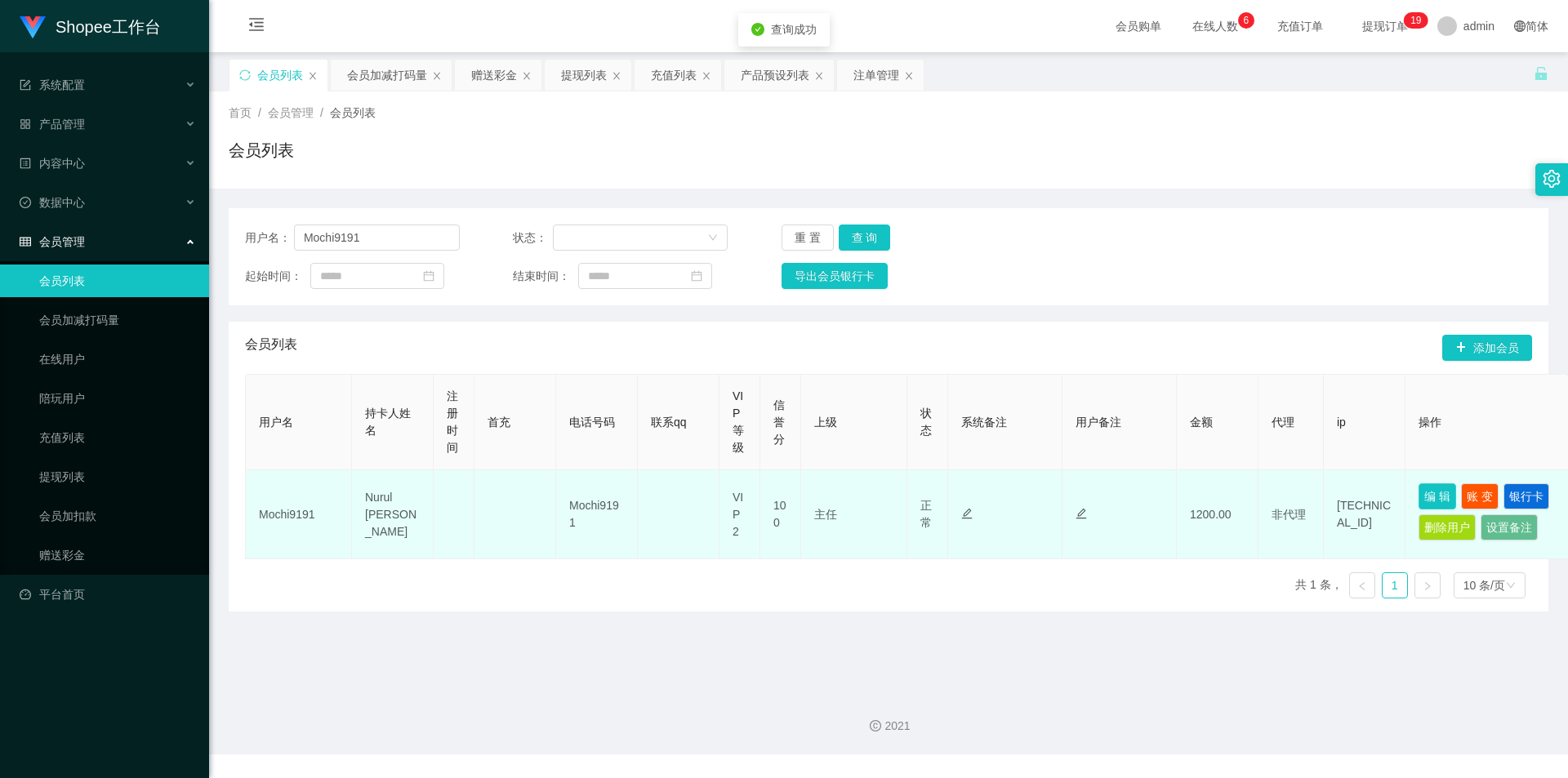
click at [1435, 492] on button "编 辑" at bounding box center [1437, 496] width 38 height 26
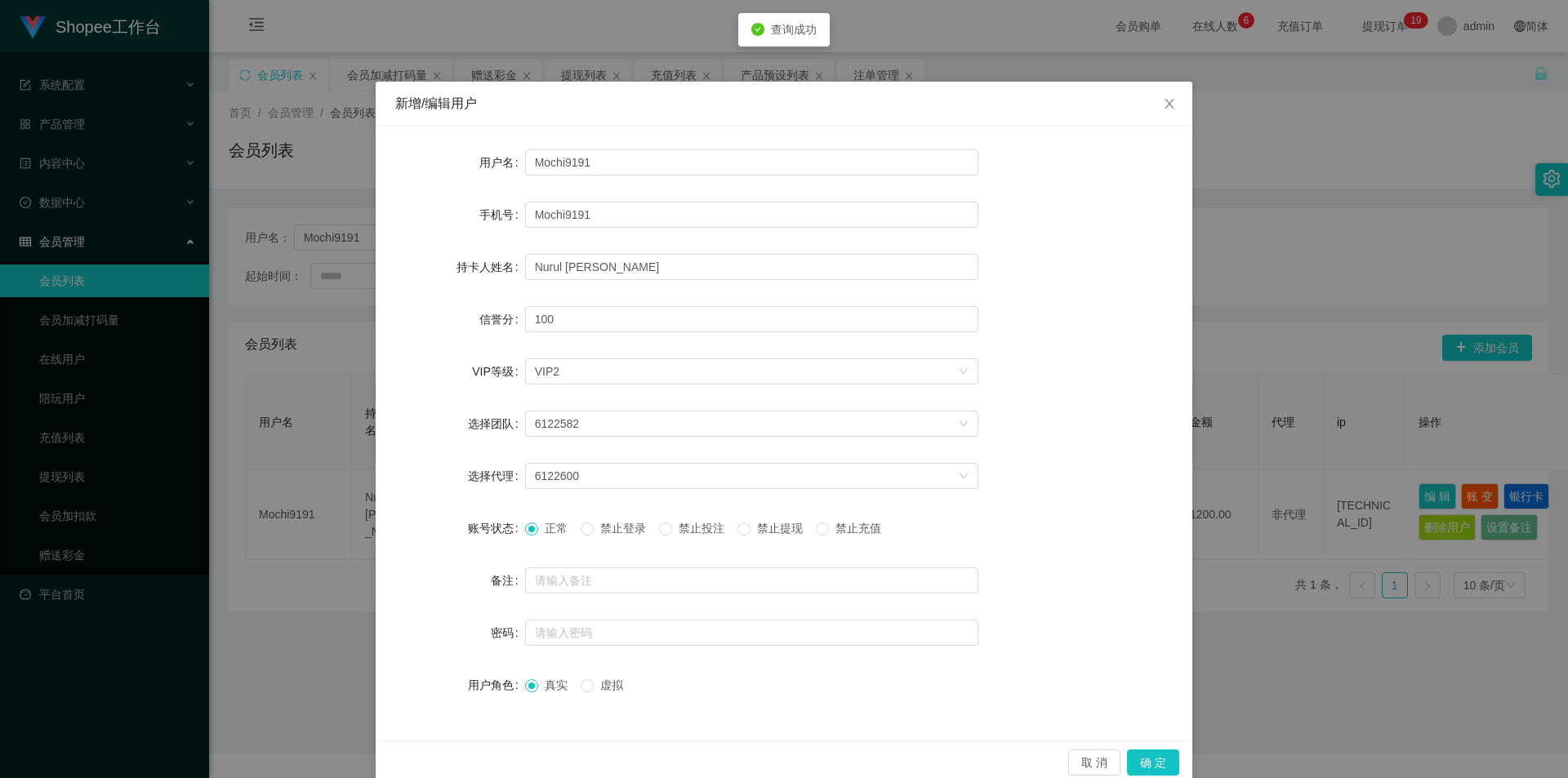
click at [684, 532] on span "禁止投注" at bounding box center [701, 527] width 59 height 13
click at [1140, 756] on button "确 定" at bounding box center [1153, 762] width 52 height 26
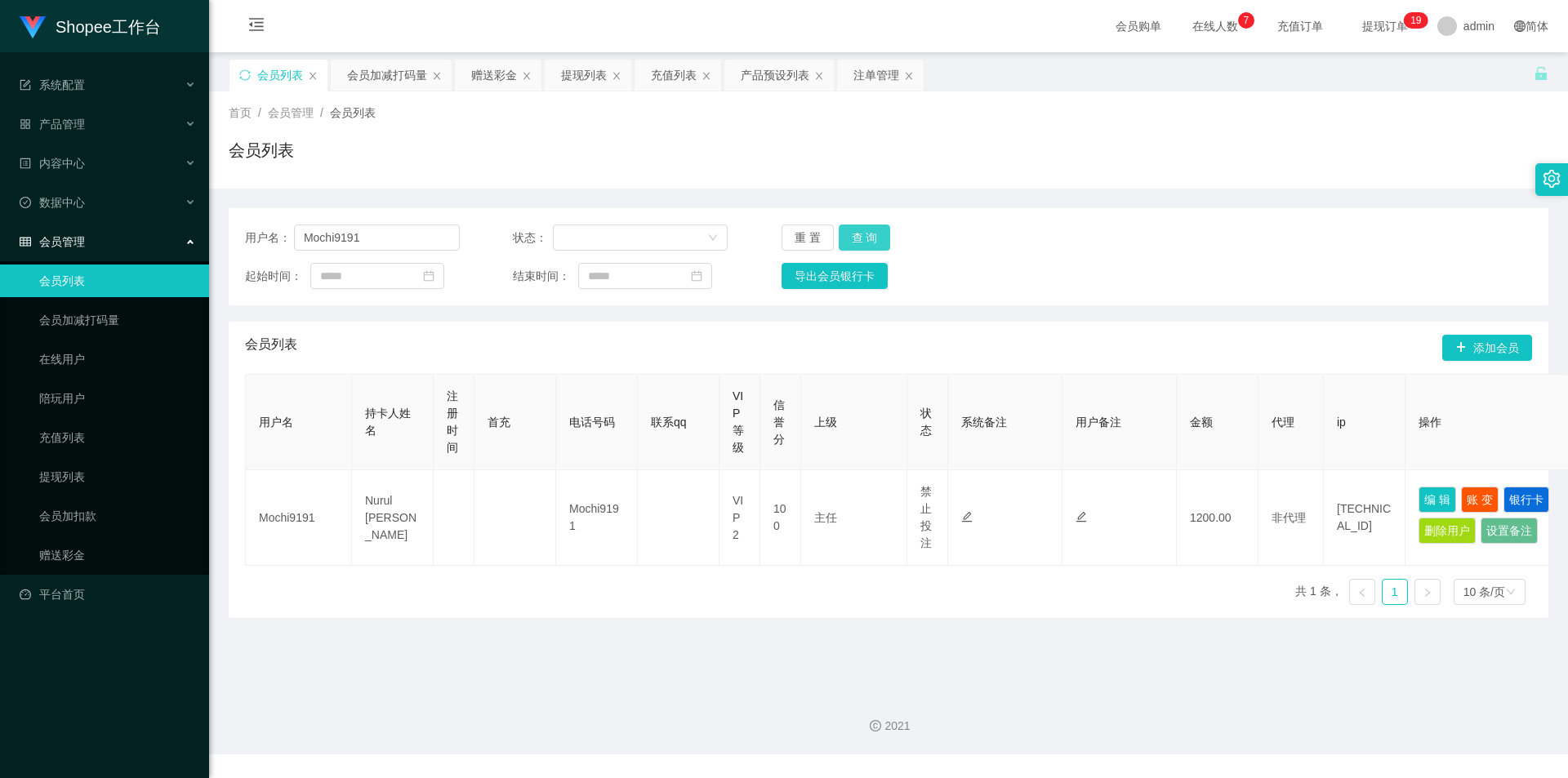
click at [862, 235] on button "查 询" at bounding box center [865, 237] width 52 height 26
drag, startPoint x: 374, startPoint y: 237, endPoint x: 400, endPoint y: 260, distance: 34.7
click at [374, 237] on input "Mochi9191" at bounding box center [376, 237] width 165 height 26
paste input "Gak12345"
type input "Gak12345"
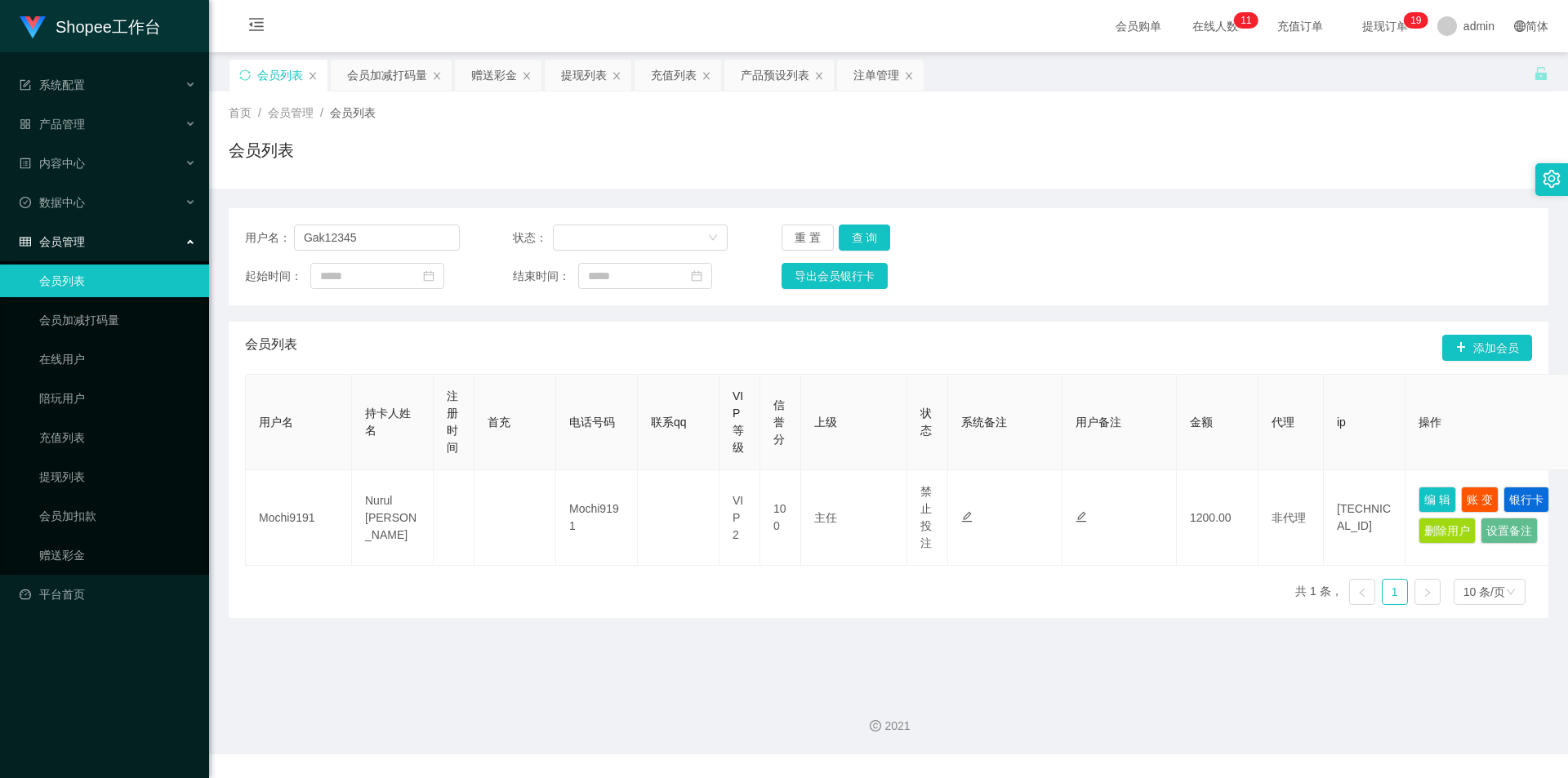
drag, startPoint x: 862, startPoint y: 222, endPoint x: 860, endPoint y: 251, distance: 29.1
click at [862, 222] on div "用户名： Gak12345 状态： 重 置 查 询 起始时间： 结束时间： 导出会员银行卡" at bounding box center [889, 257] width 1320 height 97
click at [867, 240] on button "查 询" at bounding box center [865, 237] width 52 height 26
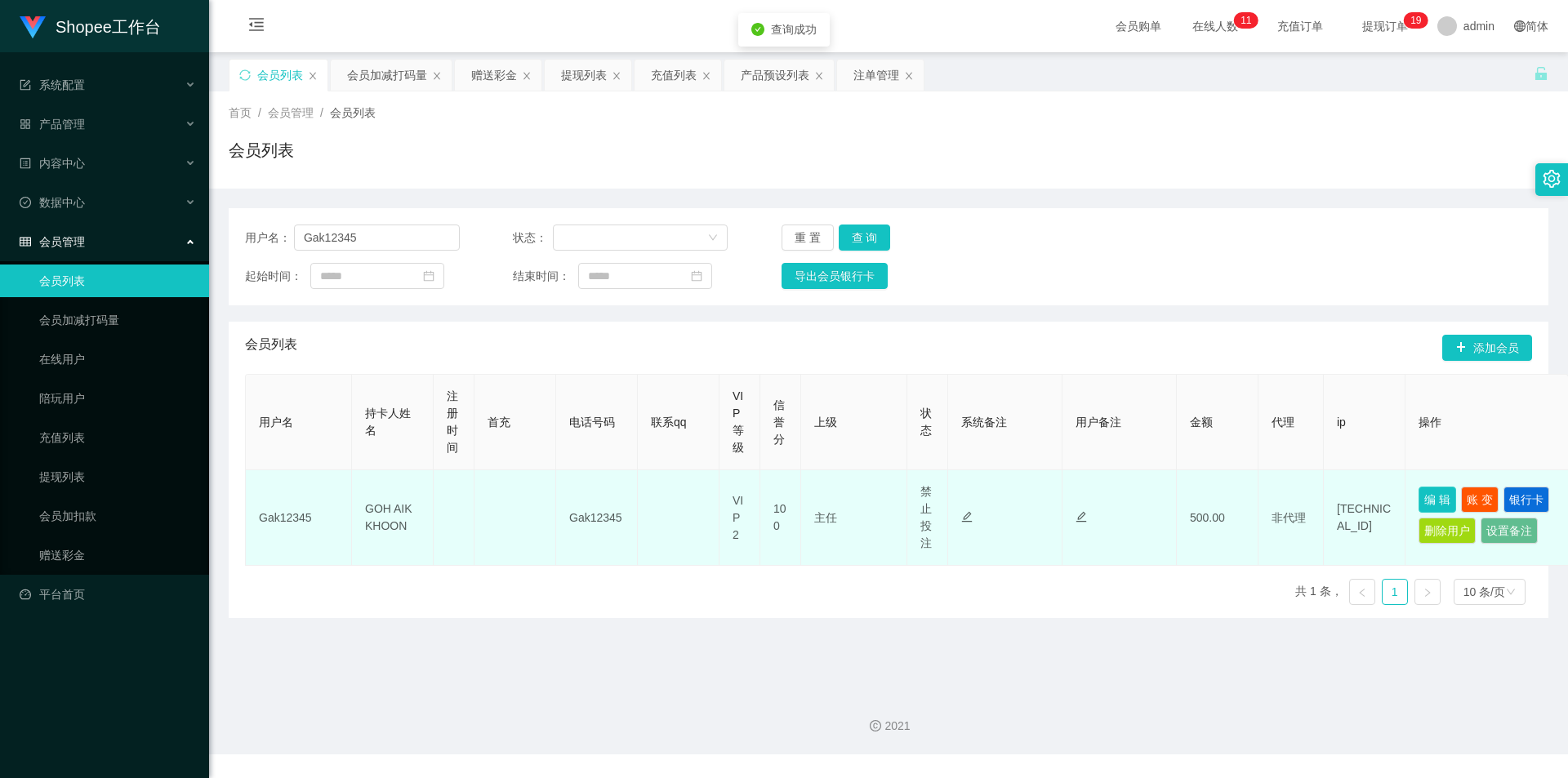
click at [1441, 509] on button "编 辑" at bounding box center [1437, 500] width 38 height 26
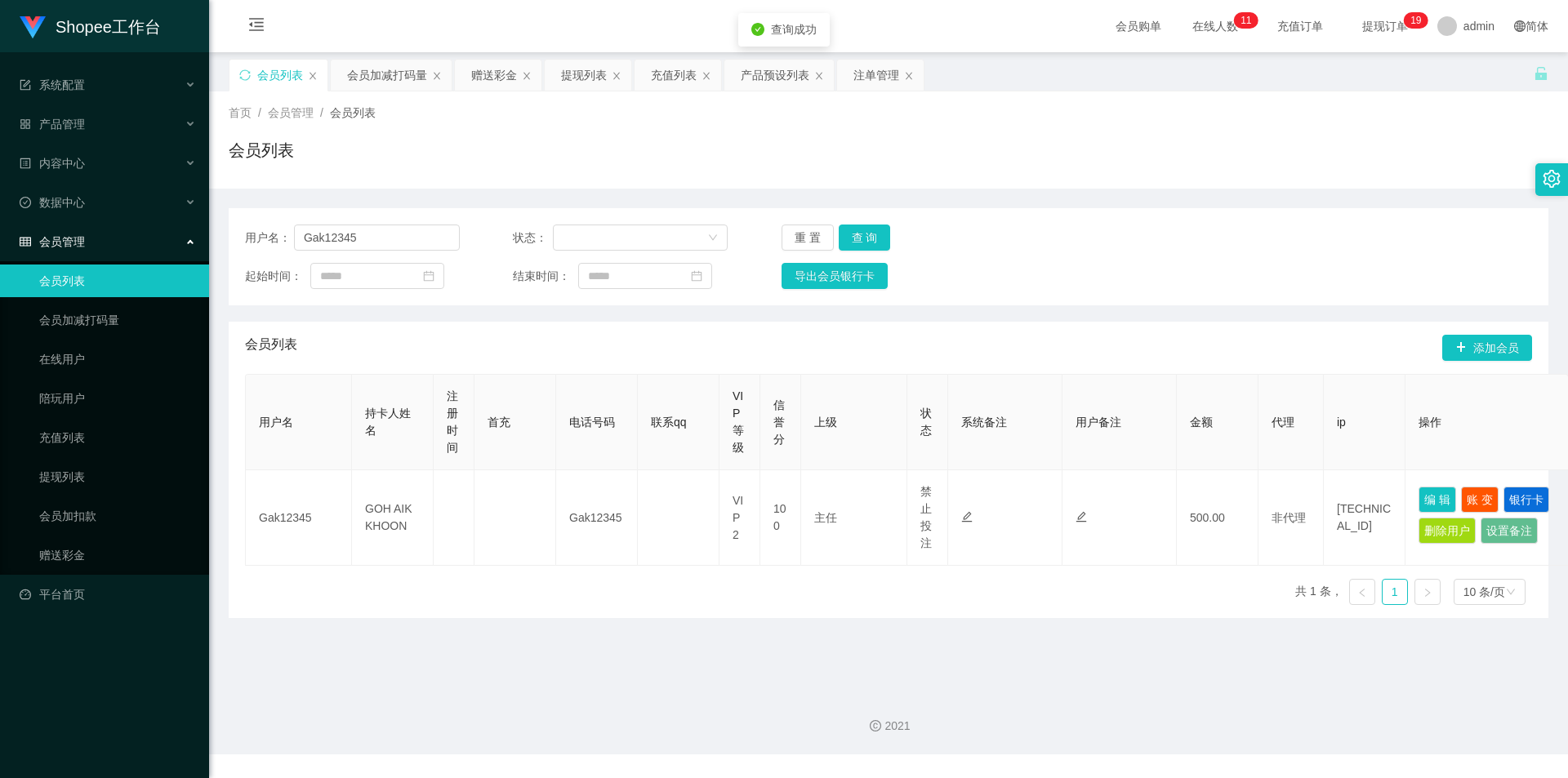
type input "Gak12345"
type input "GOH AIK KHOON"
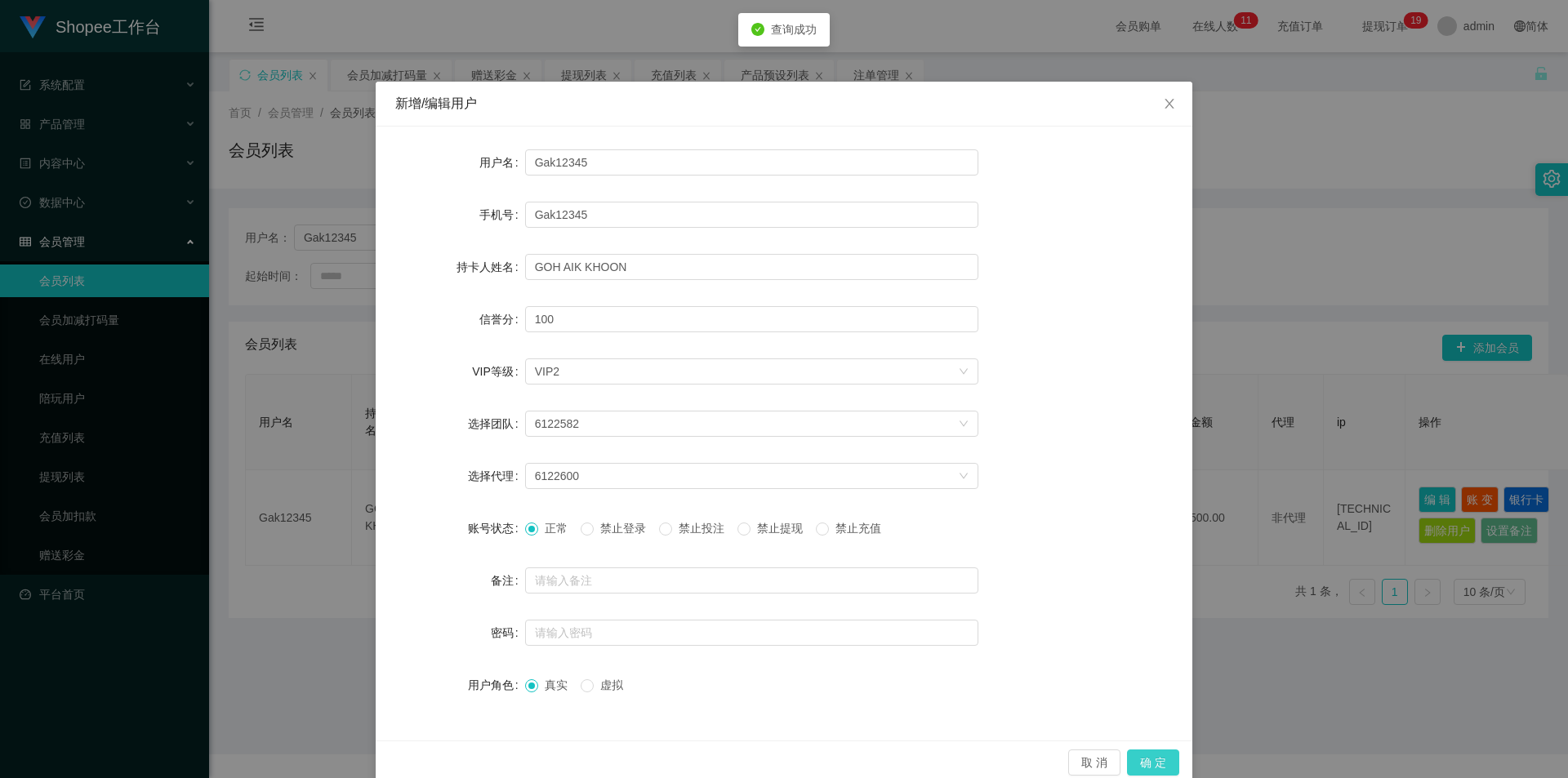
click at [1160, 760] on button "确 定" at bounding box center [1153, 762] width 52 height 26
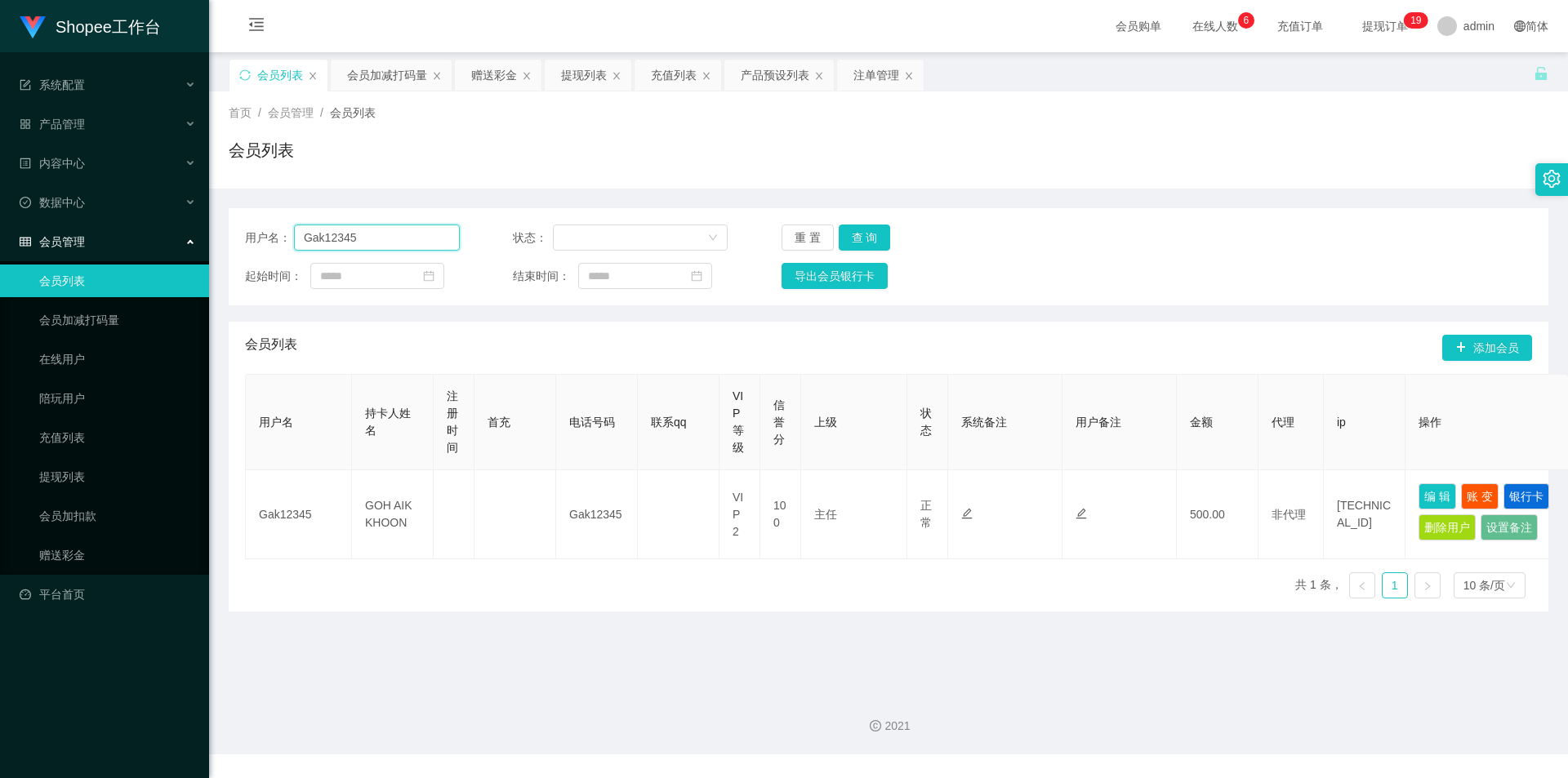
click at [387, 227] on input "Gak12345" at bounding box center [376, 237] width 165 height 26
click at [880, 236] on button "查 询" at bounding box center [865, 237] width 52 height 26
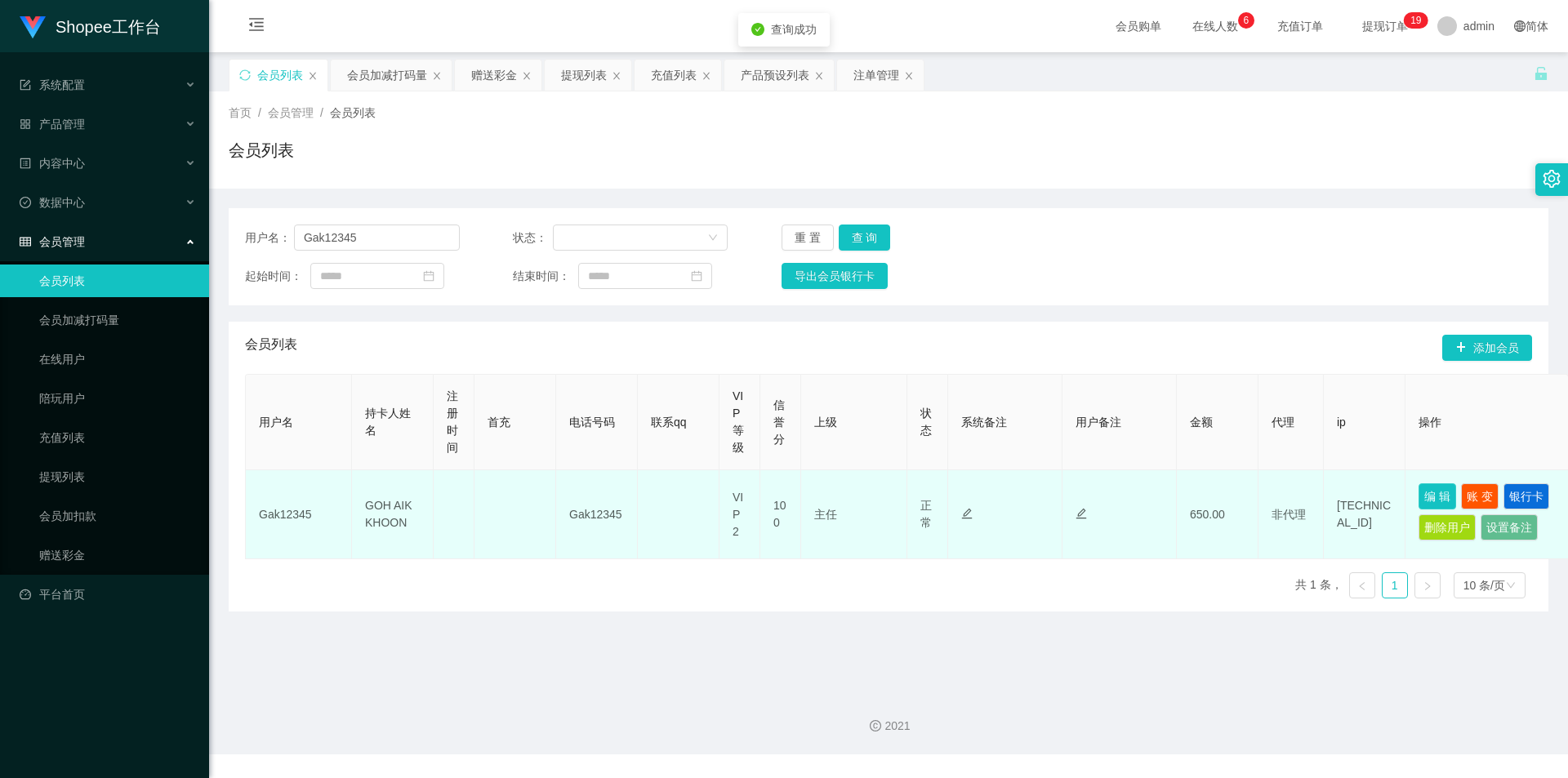
click at [1422, 492] on button "编 辑" at bounding box center [1437, 496] width 38 height 26
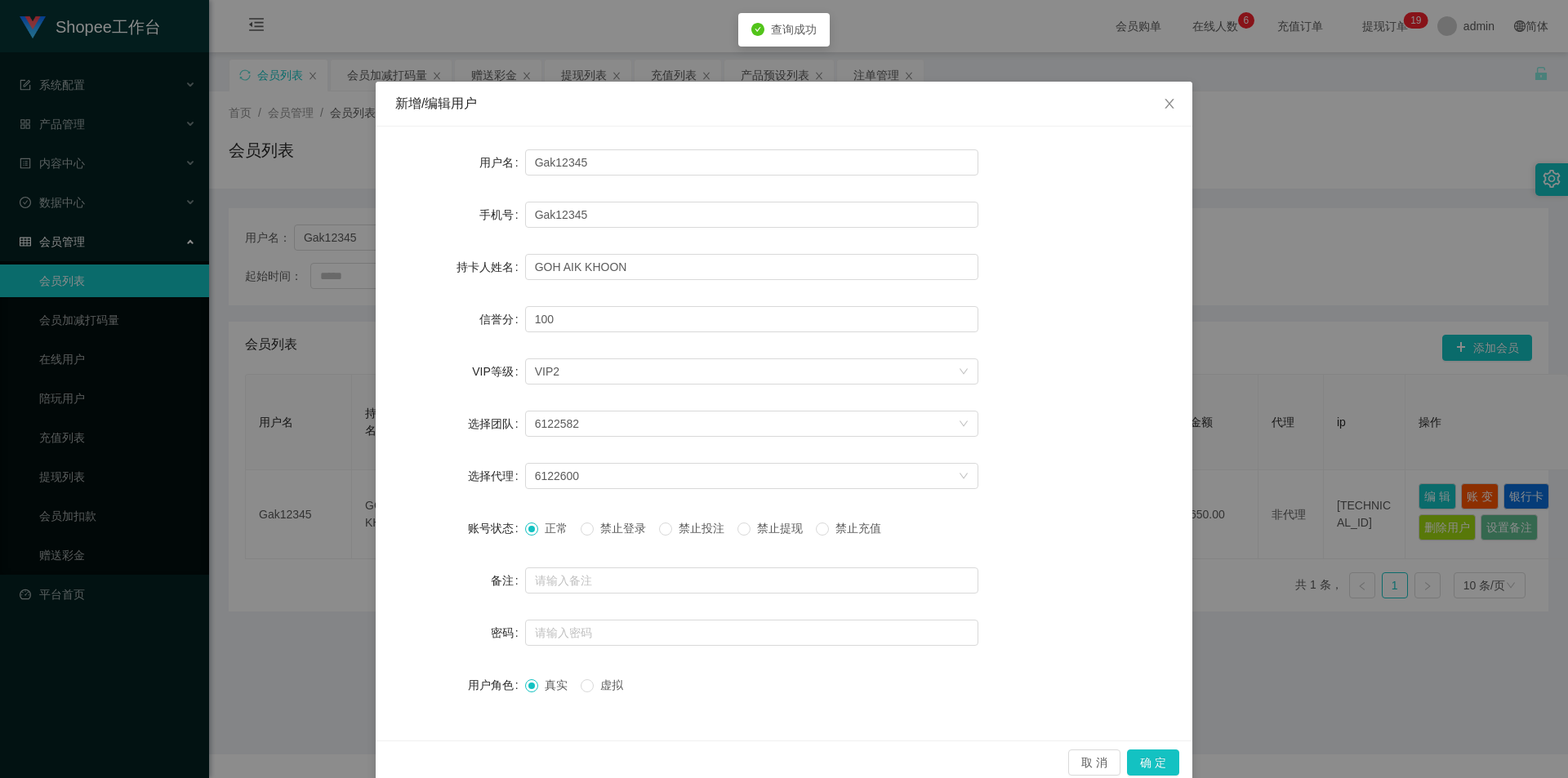
click at [701, 525] on span "禁止投注" at bounding box center [701, 527] width 59 height 13
click at [1145, 754] on button "确 定" at bounding box center [1153, 762] width 52 height 26
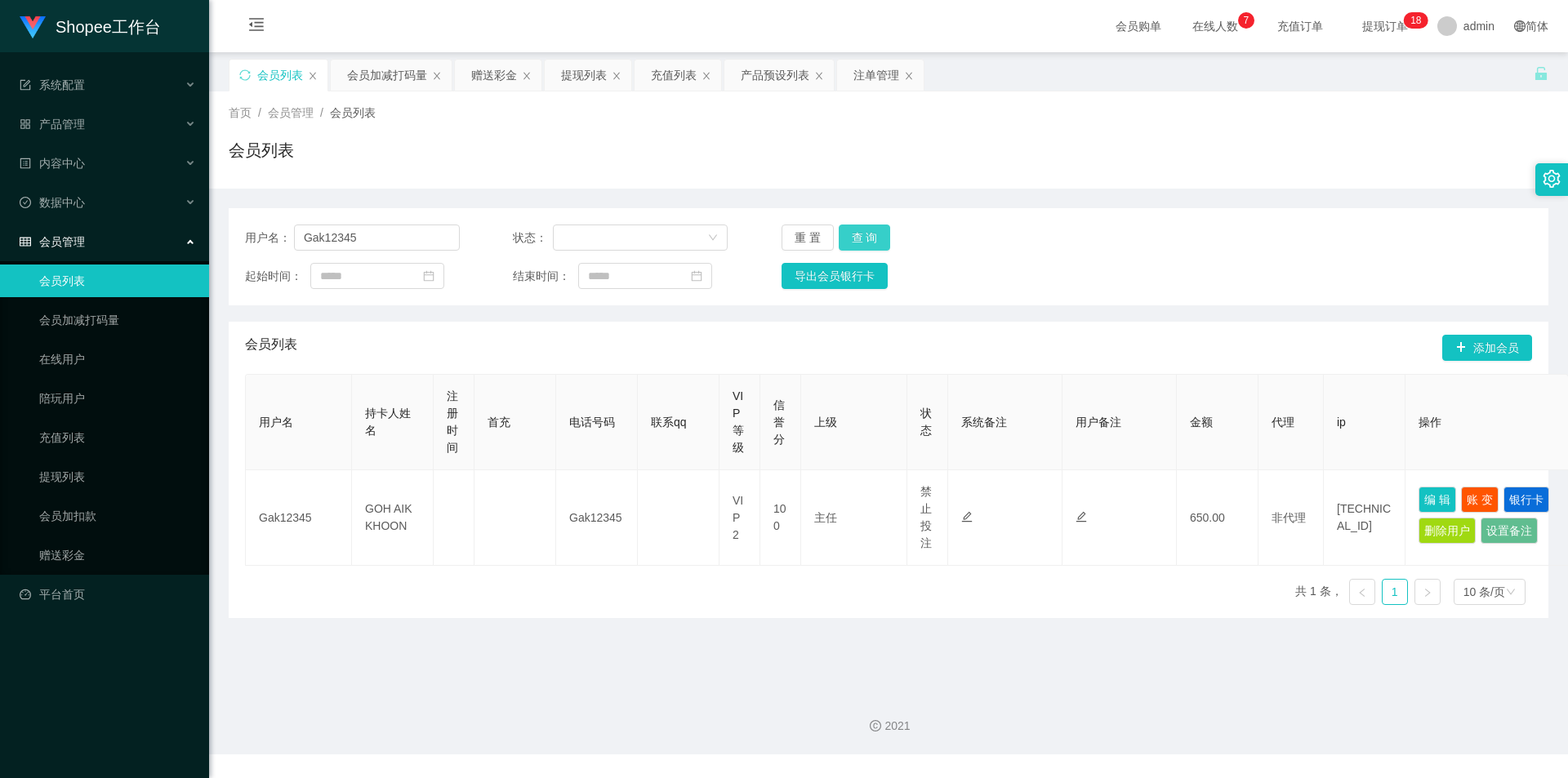
drag, startPoint x: 891, startPoint y: 224, endPoint x: 862, endPoint y: 235, distance: 31.0
click at [888, 224] on div "用户名： Gak12345 状态： 重 置 查 询 起始时间： 结束时间： 导出会员银行卡" at bounding box center [889, 257] width 1320 height 97
click at [862, 235] on button "查 询" at bounding box center [865, 237] width 52 height 26
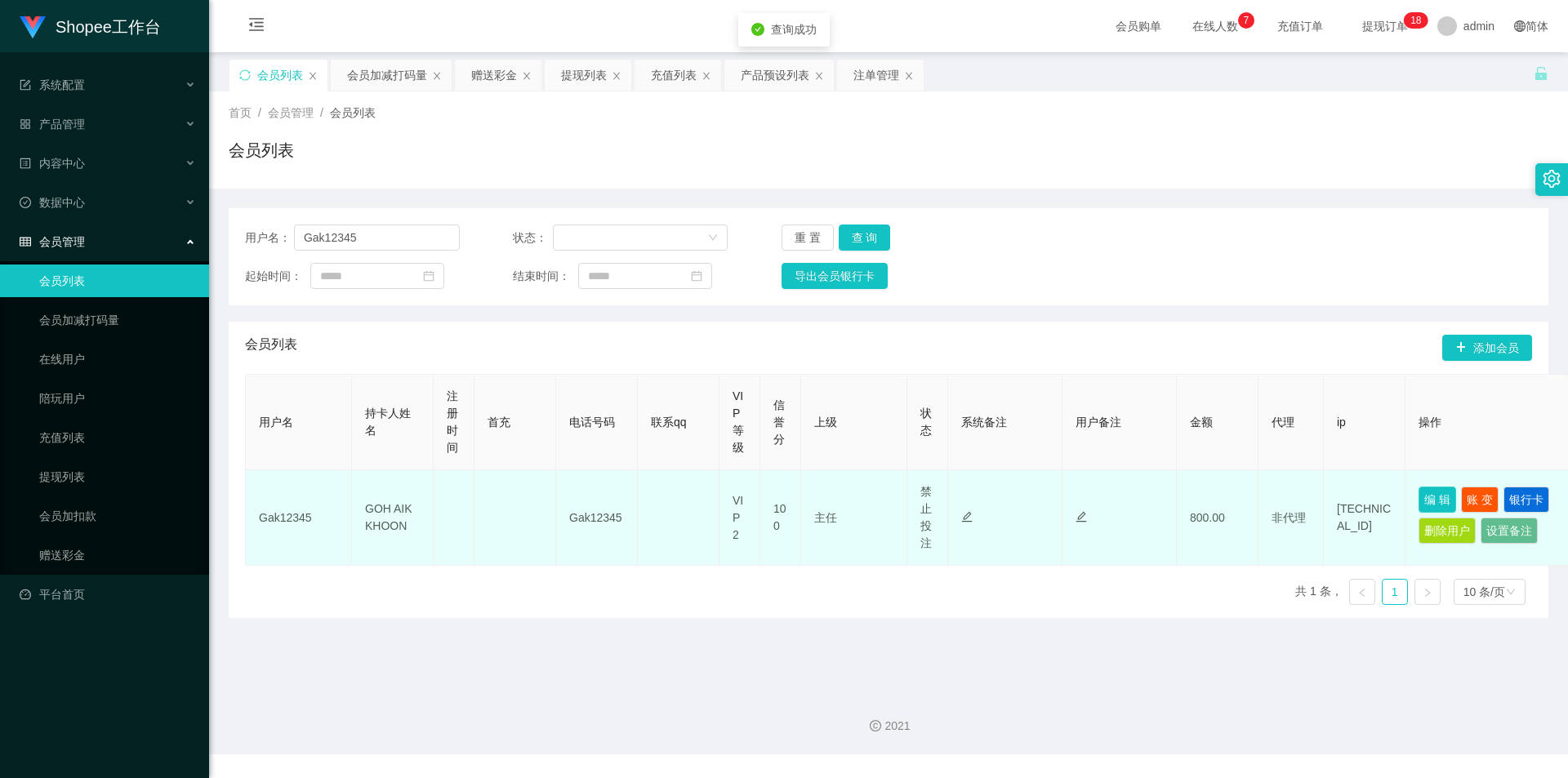
click at [1419, 492] on button "编 辑" at bounding box center [1437, 500] width 38 height 26
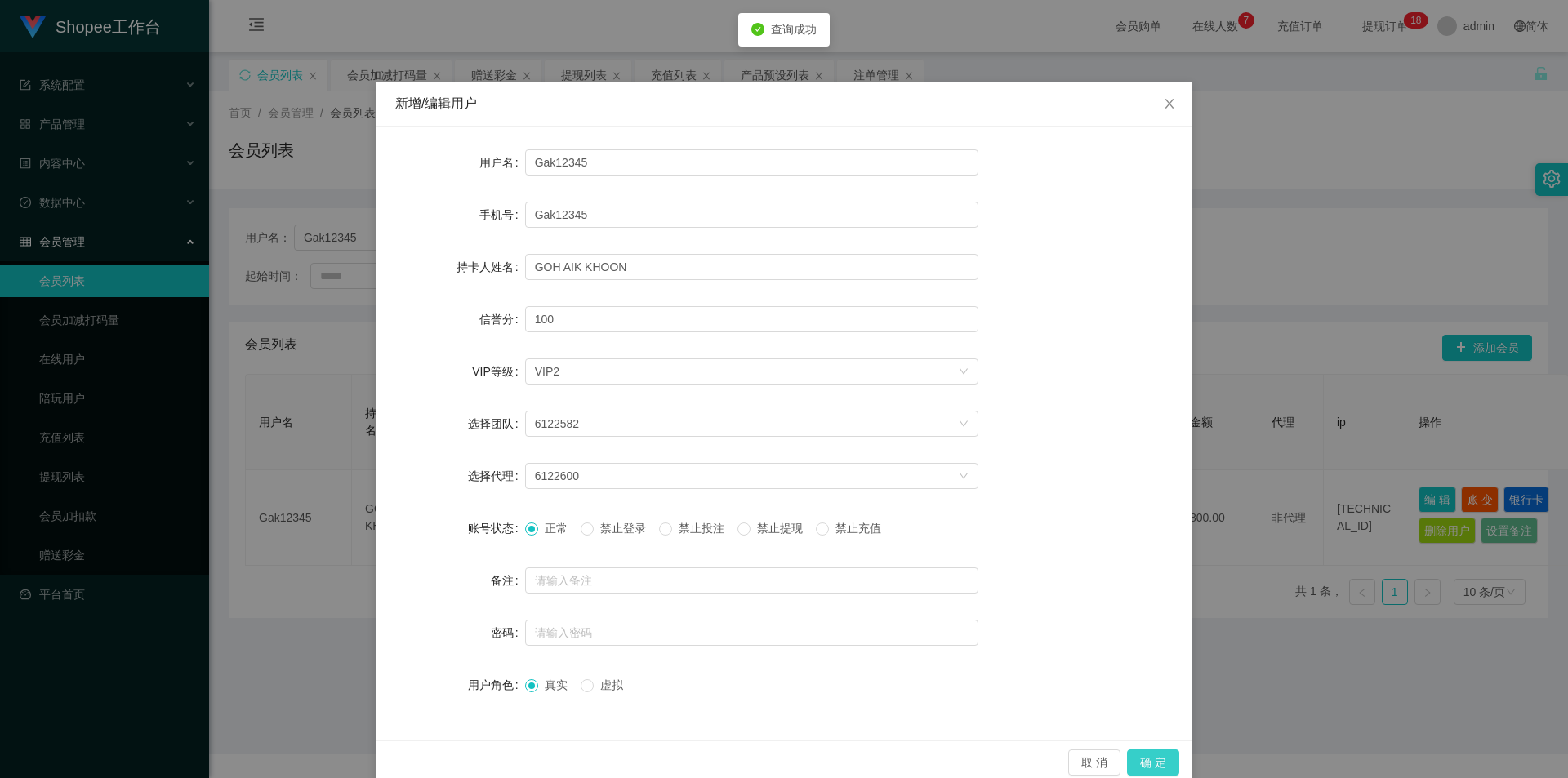
click at [1138, 763] on button "确 定" at bounding box center [1153, 762] width 52 height 26
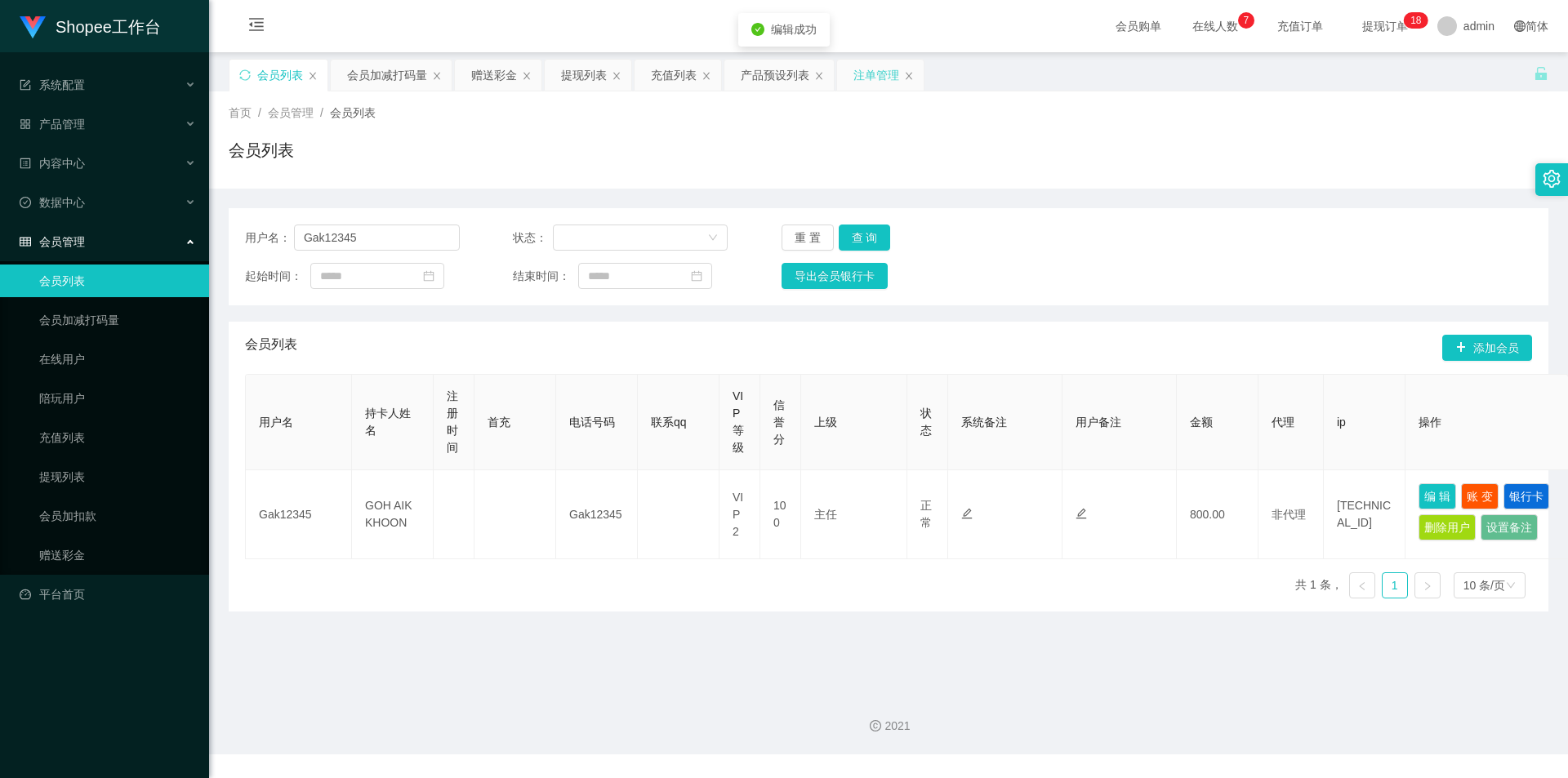
click at [873, 80] on div "注单管理" at bounding box center [876, 75] width 46 height 31
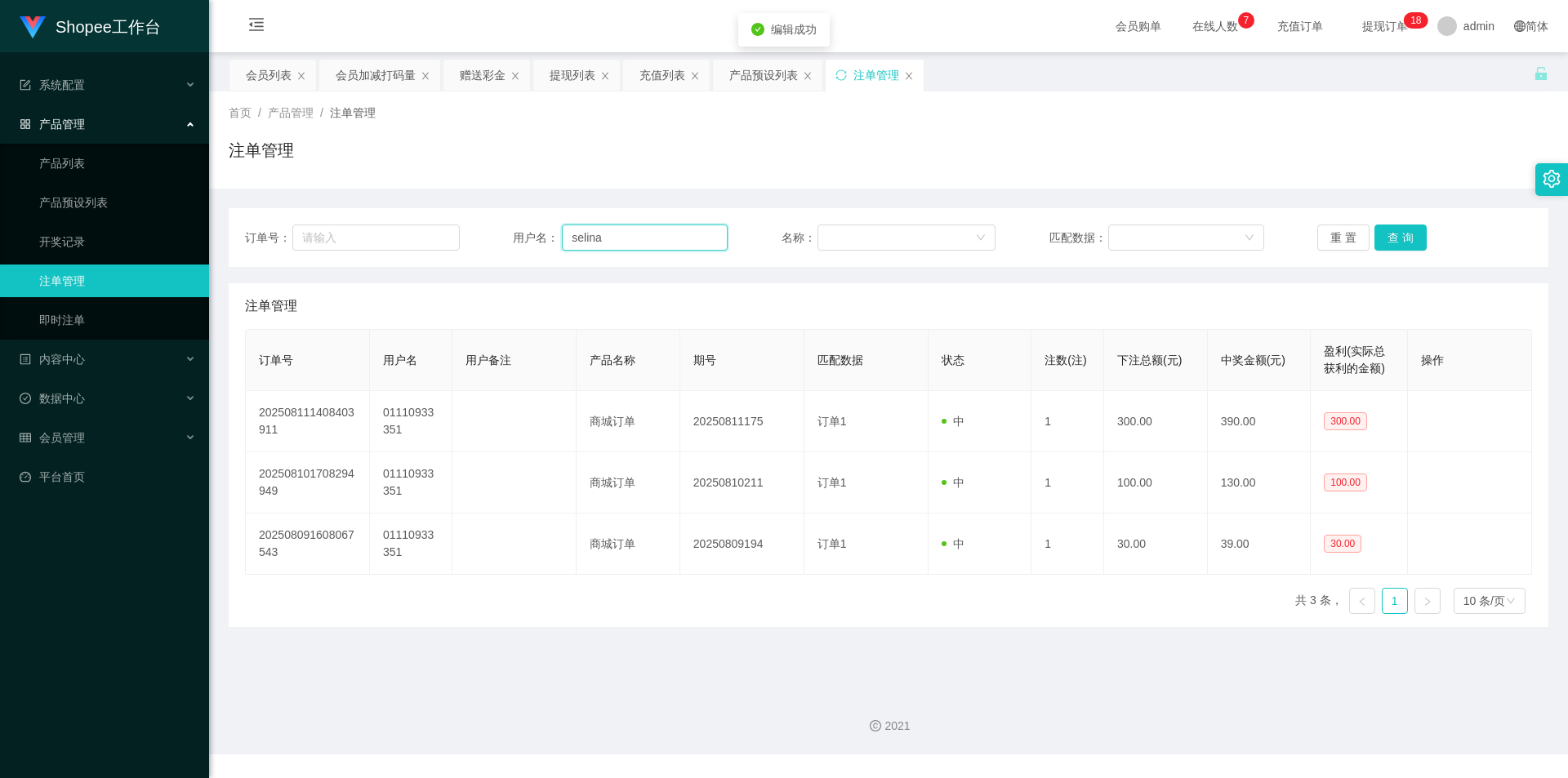
drag, startPoint x: 645, startPoint y: 246, endPoint x: 1065, endPoint y: 294, distance: 422.7
click at [646, 244] on input "selina" at bounding box center [645, 237] width 165 height 26
paste input "Gak12345"
type input "Gak12345"
click at [1409, 232] on button "查 询" at bounding box center [1401, 237] width 52 height 26
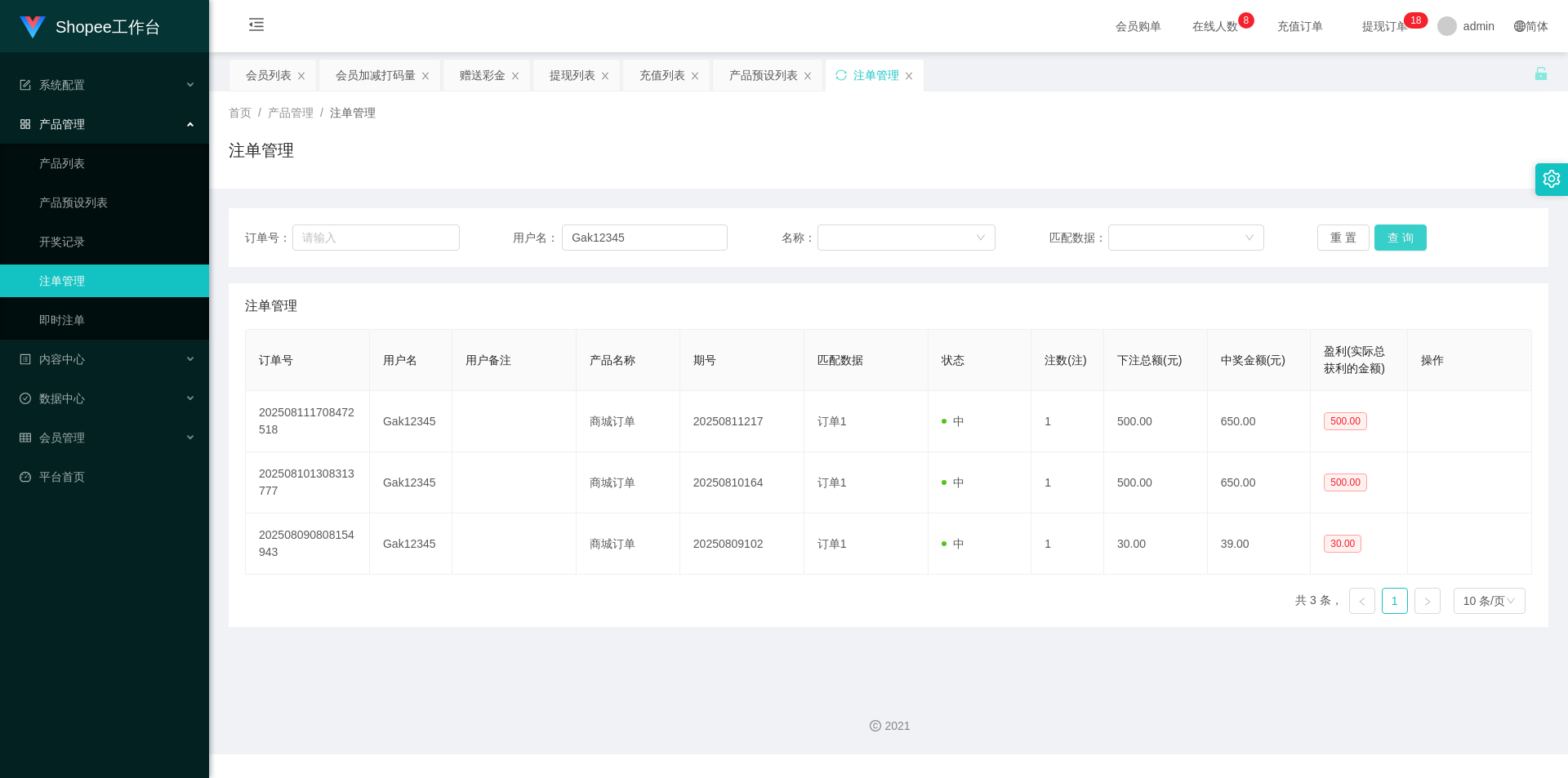
click at [1408, 239] on button "查 询" at bounding box center [1401, 237] width 52 height 26
click at [264, 73] on div "会员列表" at bounding box center [268, 75] width 46 height 31
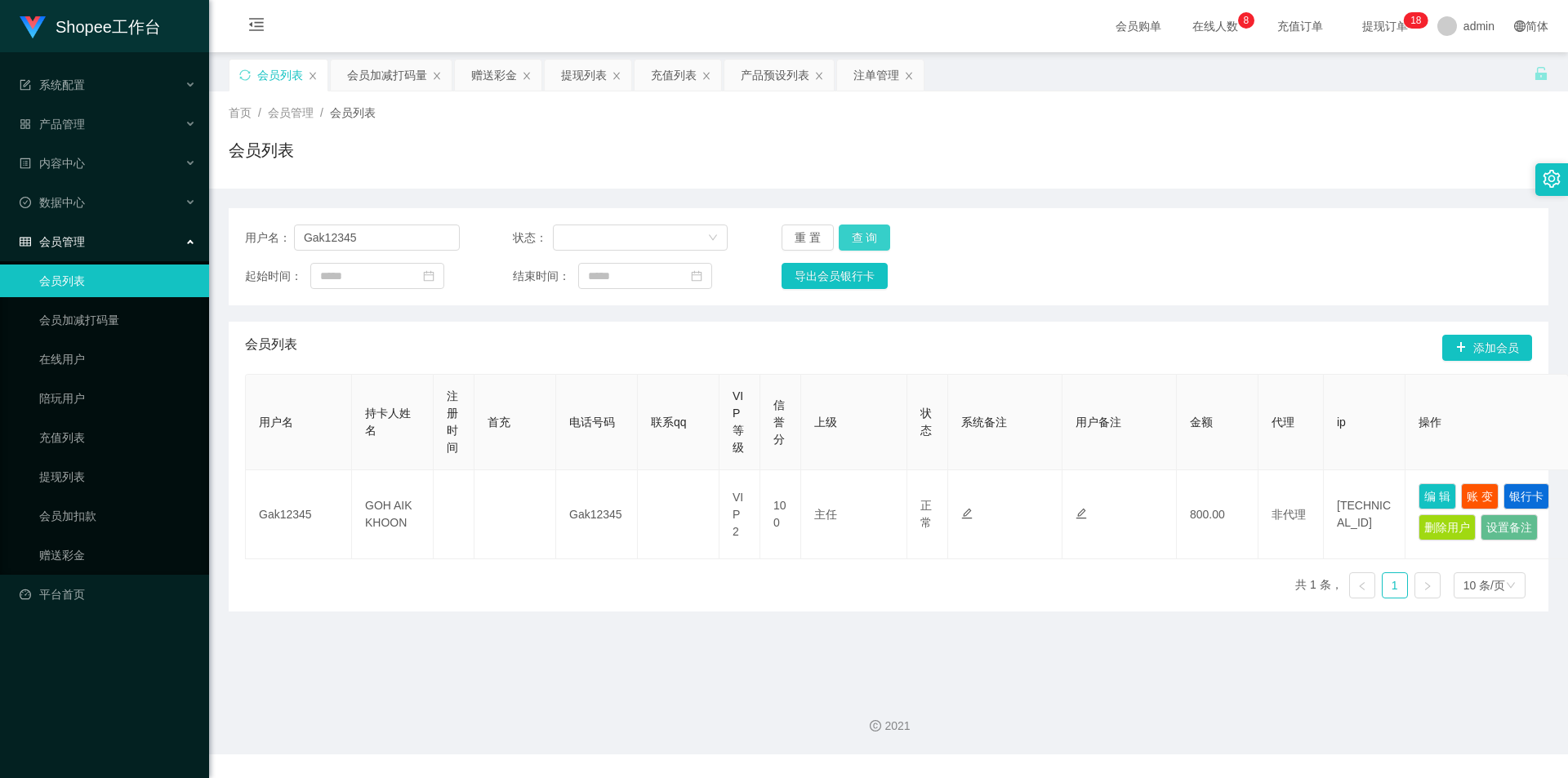
click at [861, 231] on button "查 询" at bounding box center [865, 237] width 52 height 26
click at [873, 237] on button "查 询" at bounding box center [865, 237] width 52 height 26
click at [871, 237] on button "查 询" at bounding box center [865, 237] width 52 height 26
click at [871, 237] on div "重 置 查 询" at bounding box center [889, 237] width 214 height 26
click at [871, 237] on button "查 询" at bounding box center [873, 237] width 70 height 26
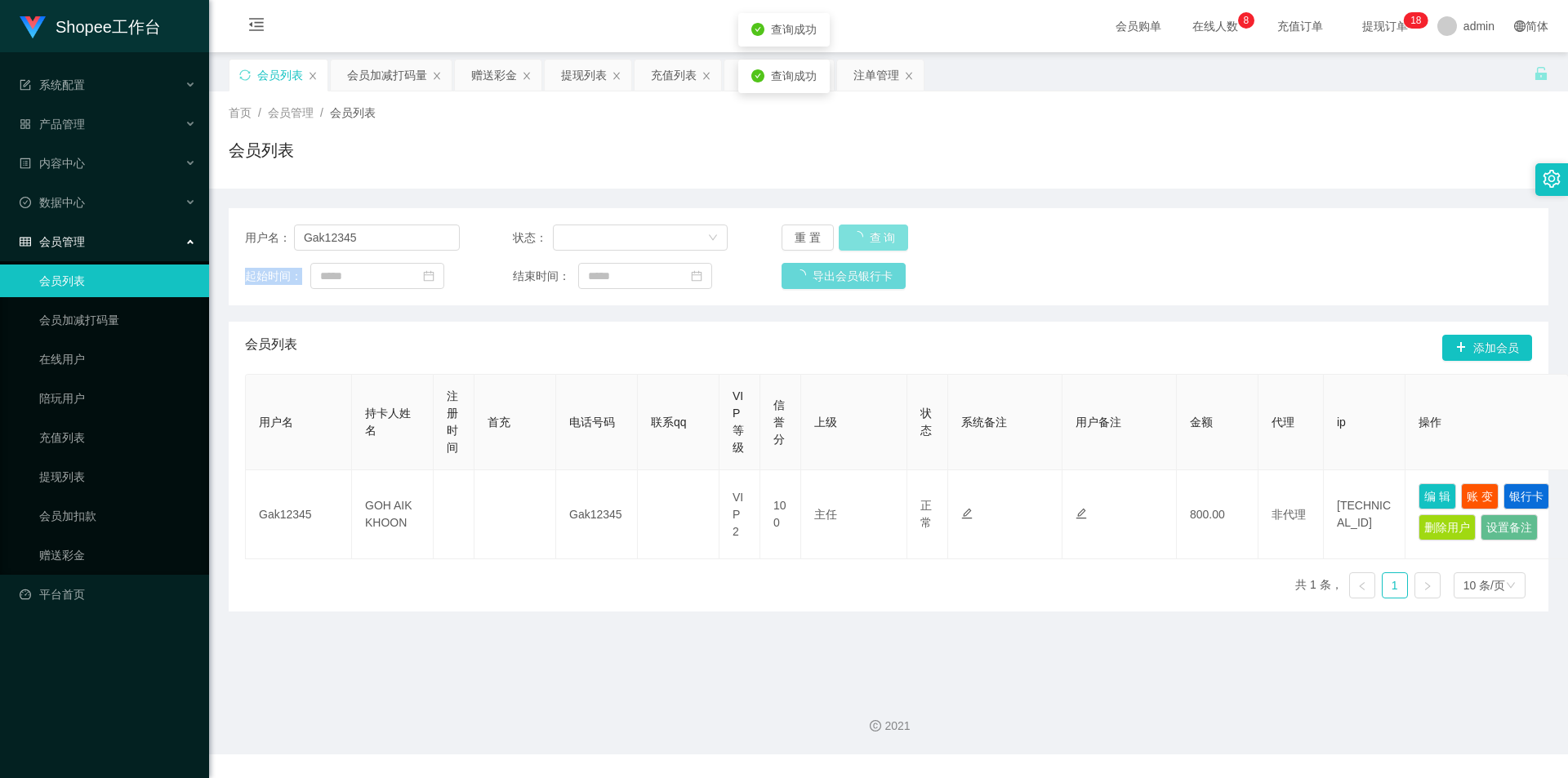
click at [871, 237] on div "重 置 查 询" at bounding box center [889, 237] width 214 height 26
click at [871, 237] on button "查 询" at bounding box center [865, 237] width 52 height 26
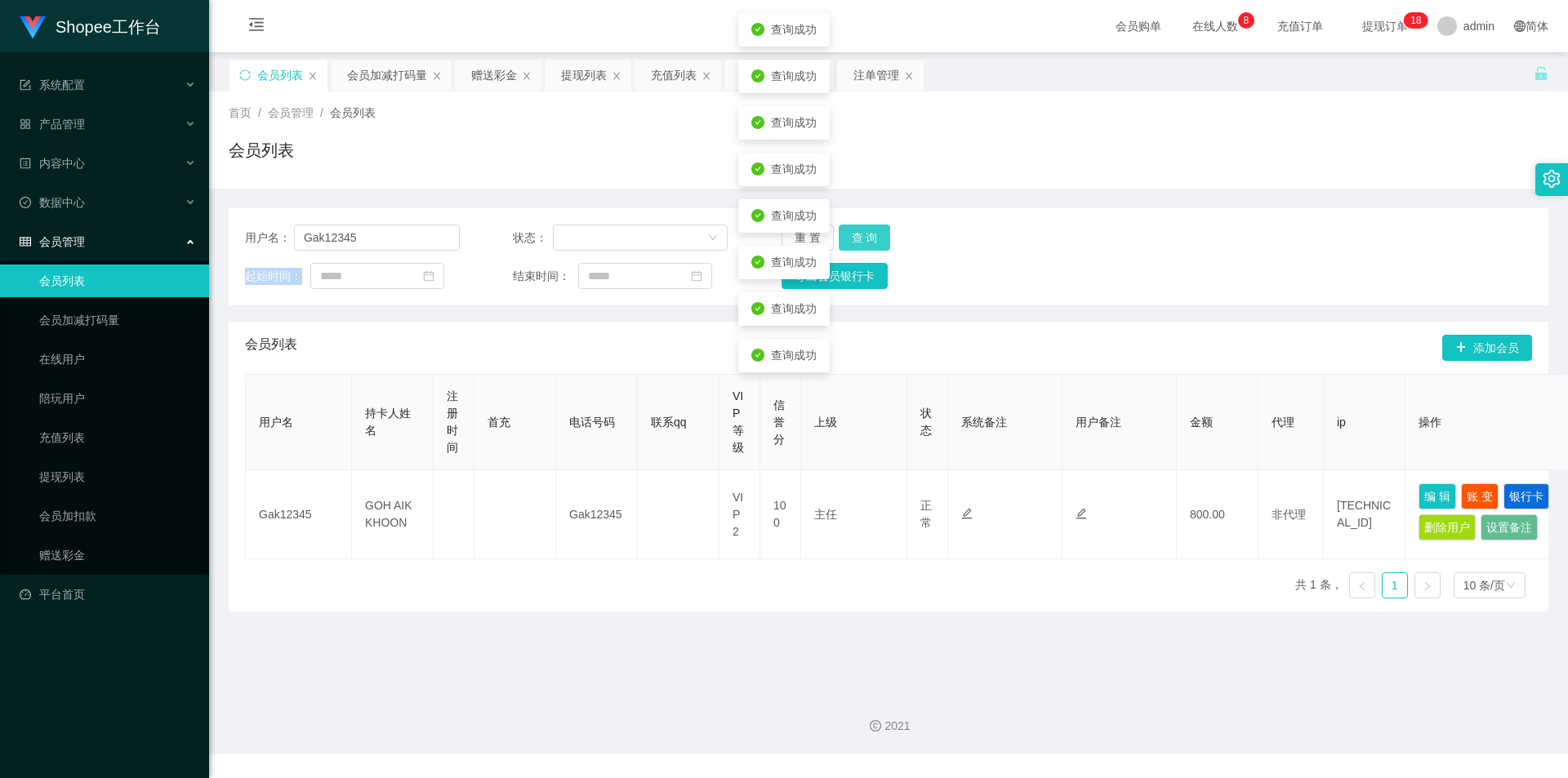
drag, startPoint x: 0, startPoint y: 0, endPoint x: 871, endPoint y: 237, distance: 902.7
click at [871, 237] on button "查 询" at bounding box center [865, 237] width 52 height 26
click at [871, 237] on div "重 置 查 询" at bounding box center [889, 237] width 214 height 26
click at [871, 237] on button "查 询" at bounding box center [865, 237] width 52 height 26
click at [871, 237] on div "重 置 查 询" at bounding box center [889, 237] width 214 height 26
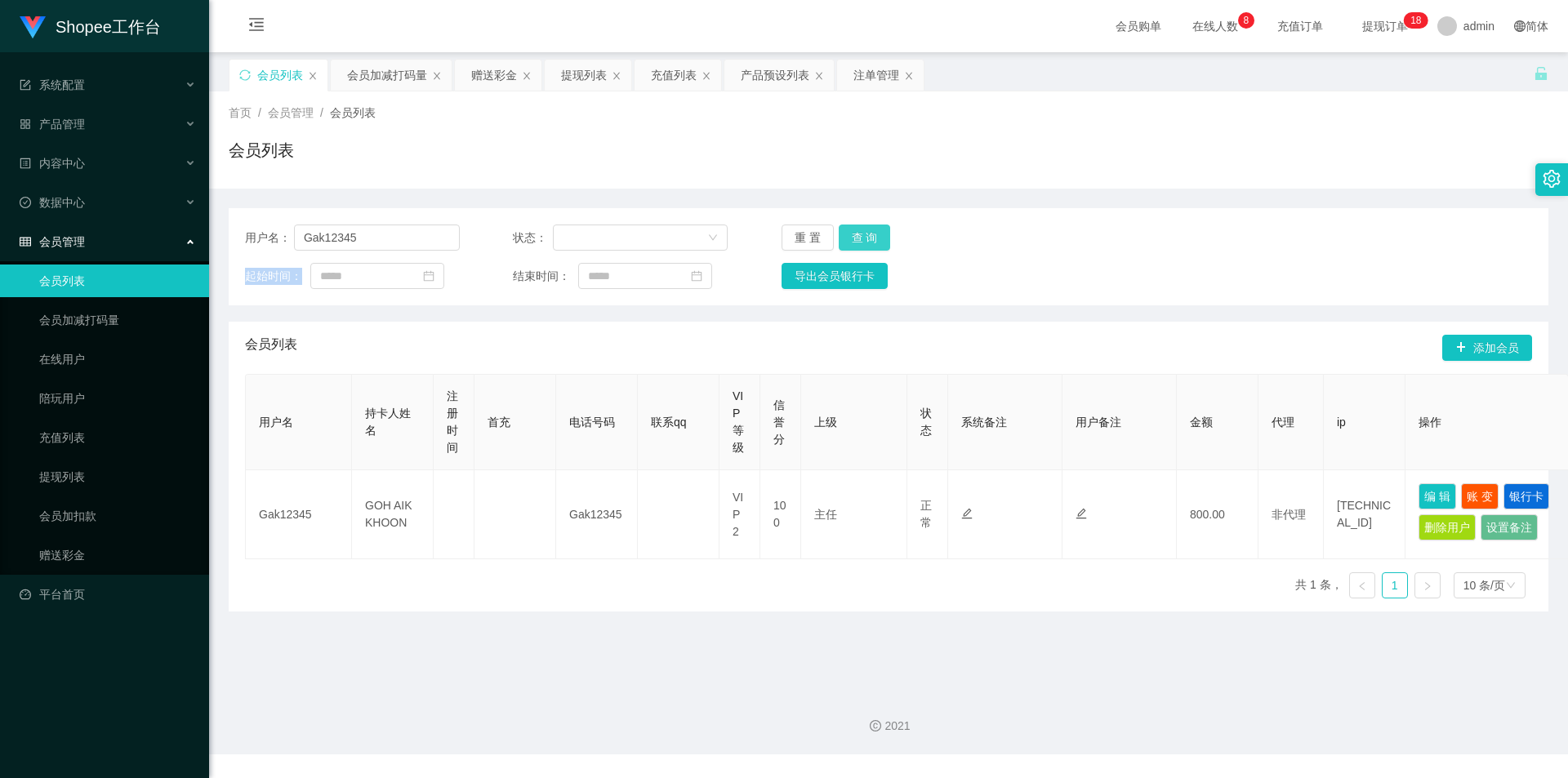
click at [867, 239] on button "查 询" at bounding box center [865, 237] width 52 height 26
click at [867, 239] on div "重 置 查 询" at bounding box center [889, 237] width 214 height 26
click at [867, 239] on button "查 询" at bounding box center [865, 237] width 52 height 26
click at [867, 239] on div "重 置 查 询" at bounding box center [889, 237] width 214 height 26
click at [867, 239] on button "查 询" at bounding box center [865, 237] width 52 height 26
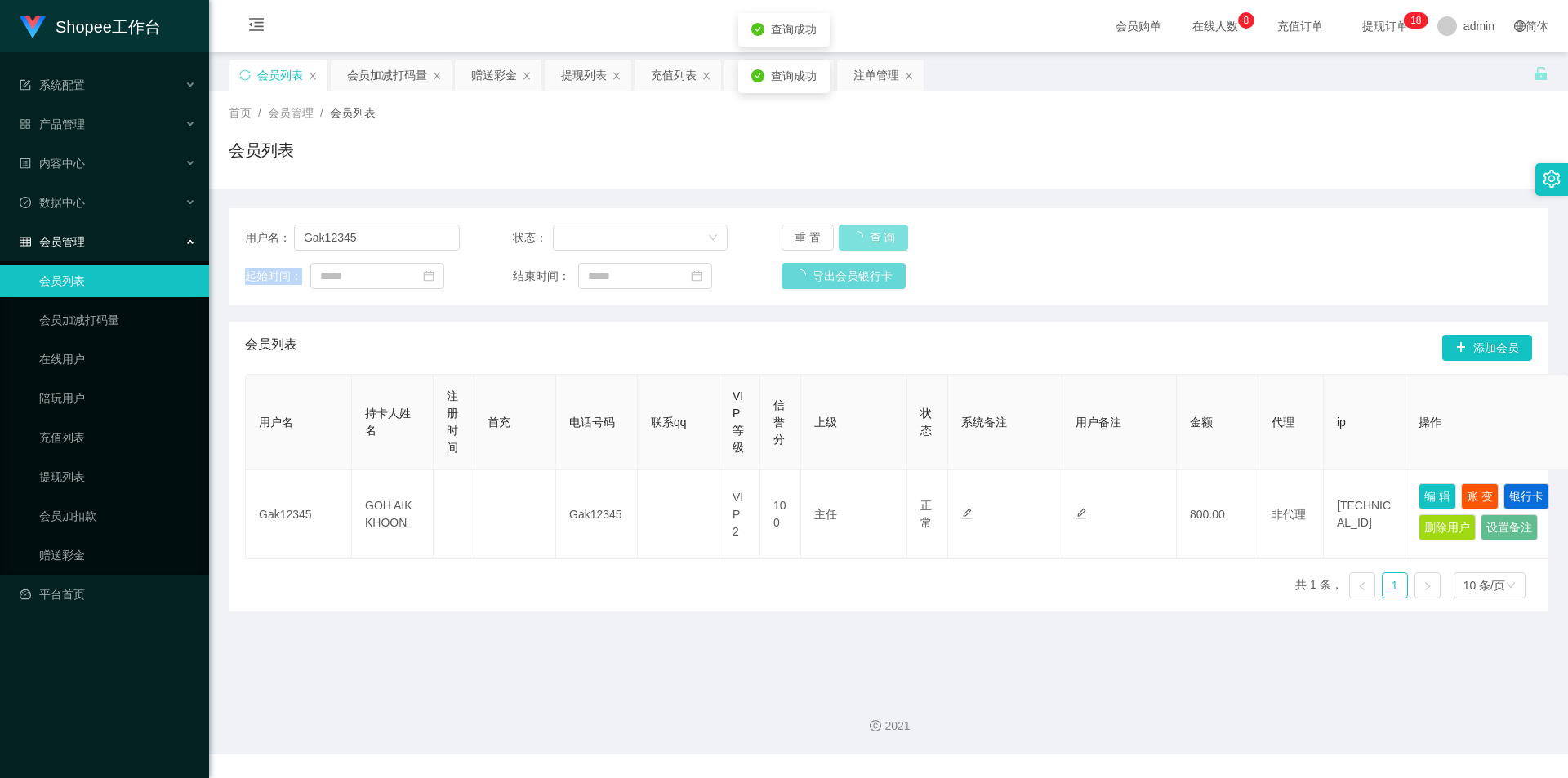
click at [867, 239] on div "重 置 查 询" at bounding box center [889, 237] width 214 height 26
click at [867, 239] on button "查 询" at bounding box center [873, 237] width 70 height 26
click at [867, 239] on div "重 置 查 询" at bounding box center [889, 237] width 214 height 26
click at [860, 236] on button "查 询" at bounding box center [865, 237] width 52 height 26
click at [851, 236] on button "查 询" at bounding box center [865, 237] width 52 height 26
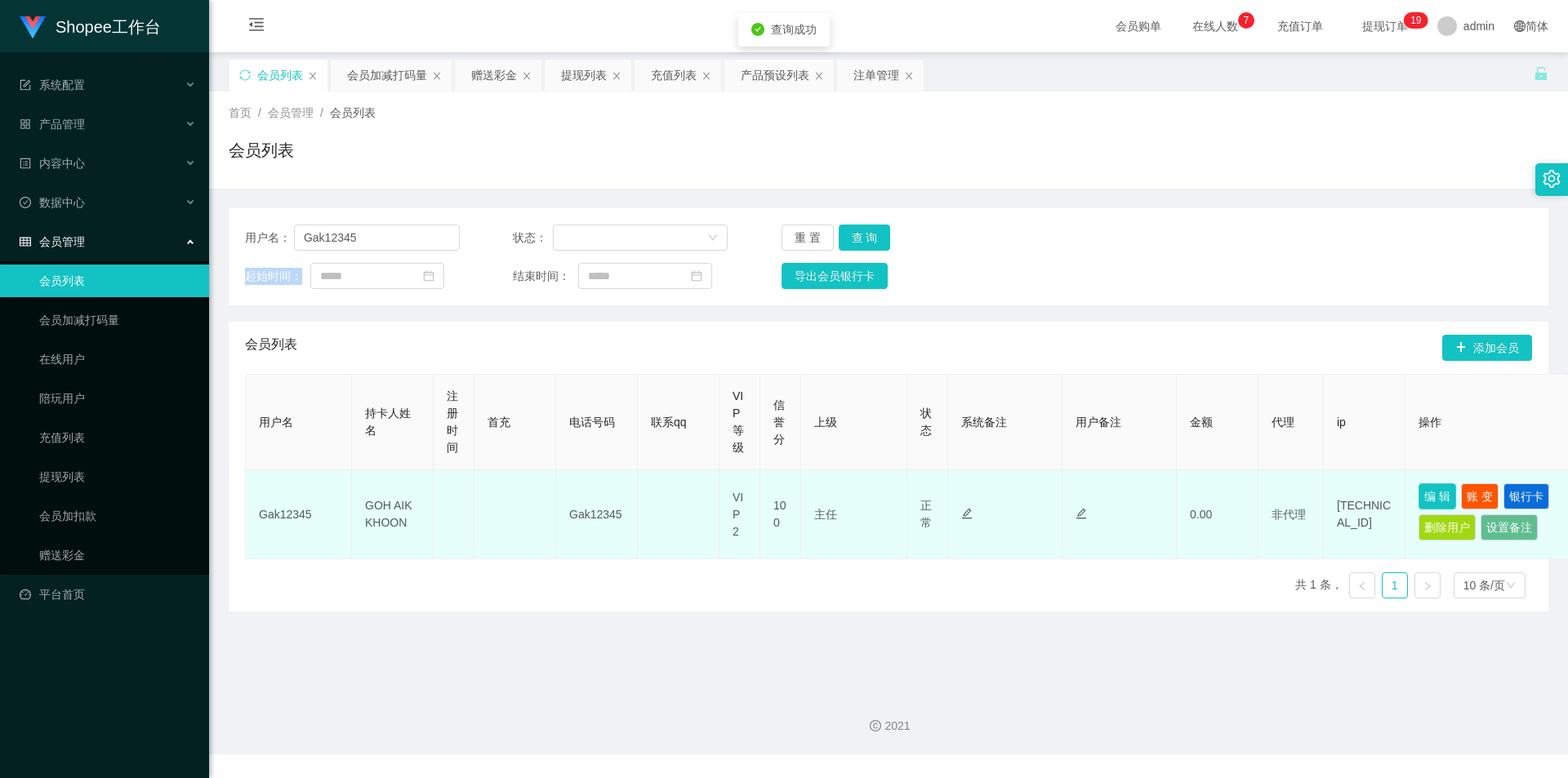
click at [1429, 490] on button "编 辑" at bounding box center [1437, 496] width 38 height 26
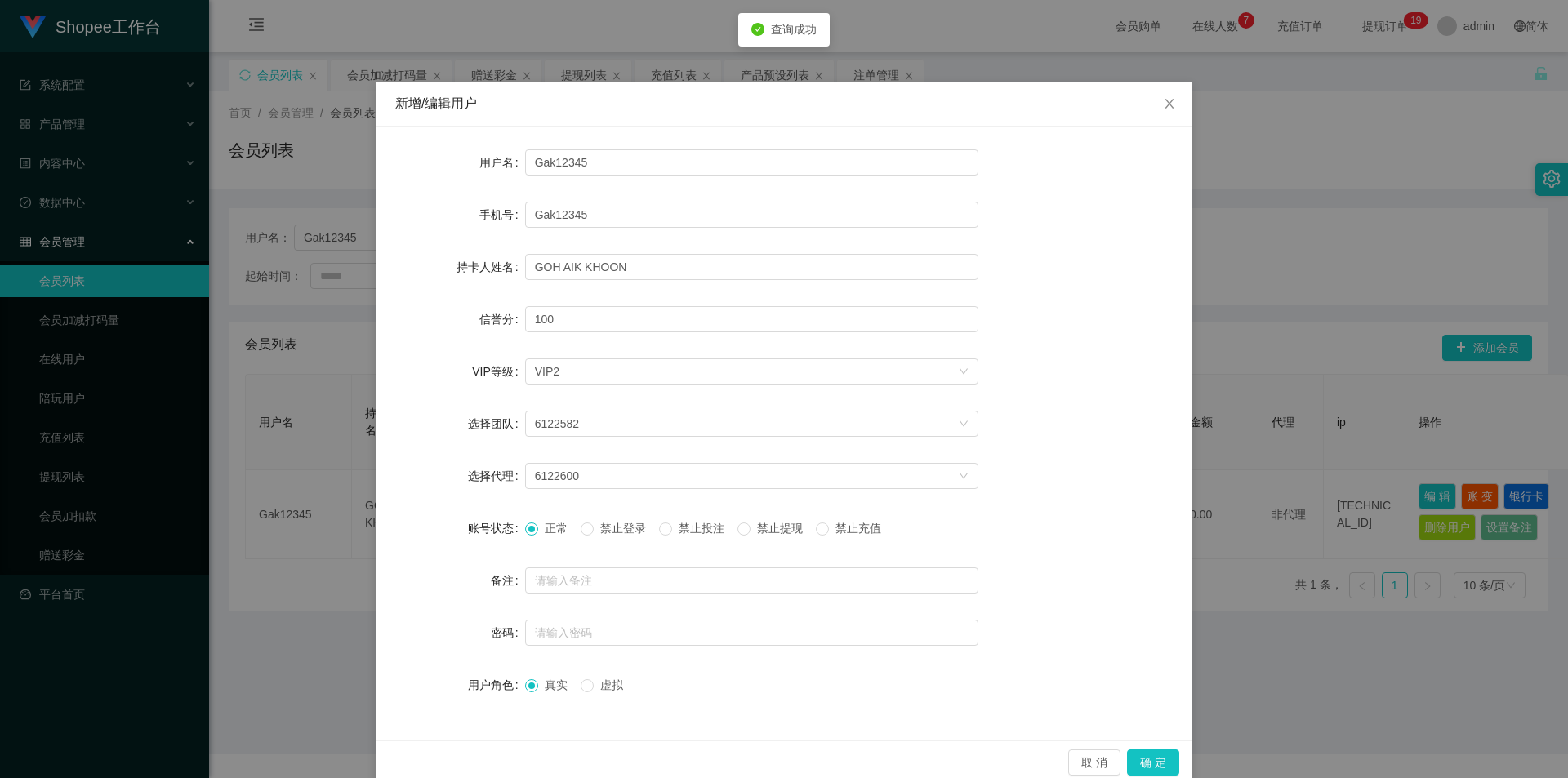
click at [695, 521] on span "禁止投注" at bounding box center [701, 527] width 59 height 13
click at [1166, 766] on button "确 定" at bounding box center [1153, 762] width 52 height 26
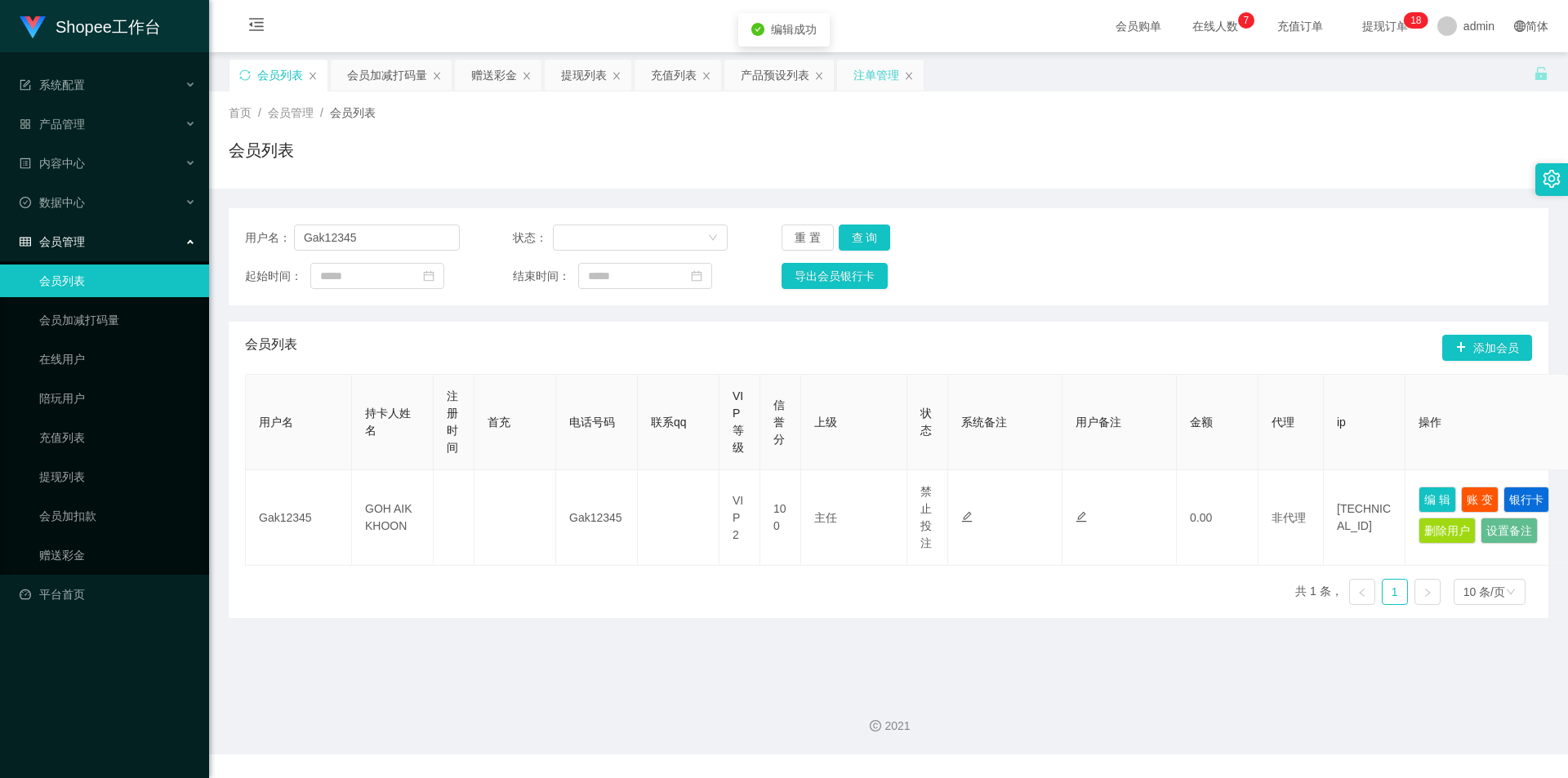
click at [876, 83] on div "注单管理" at bounding box center [876, 75] width 46 height 31
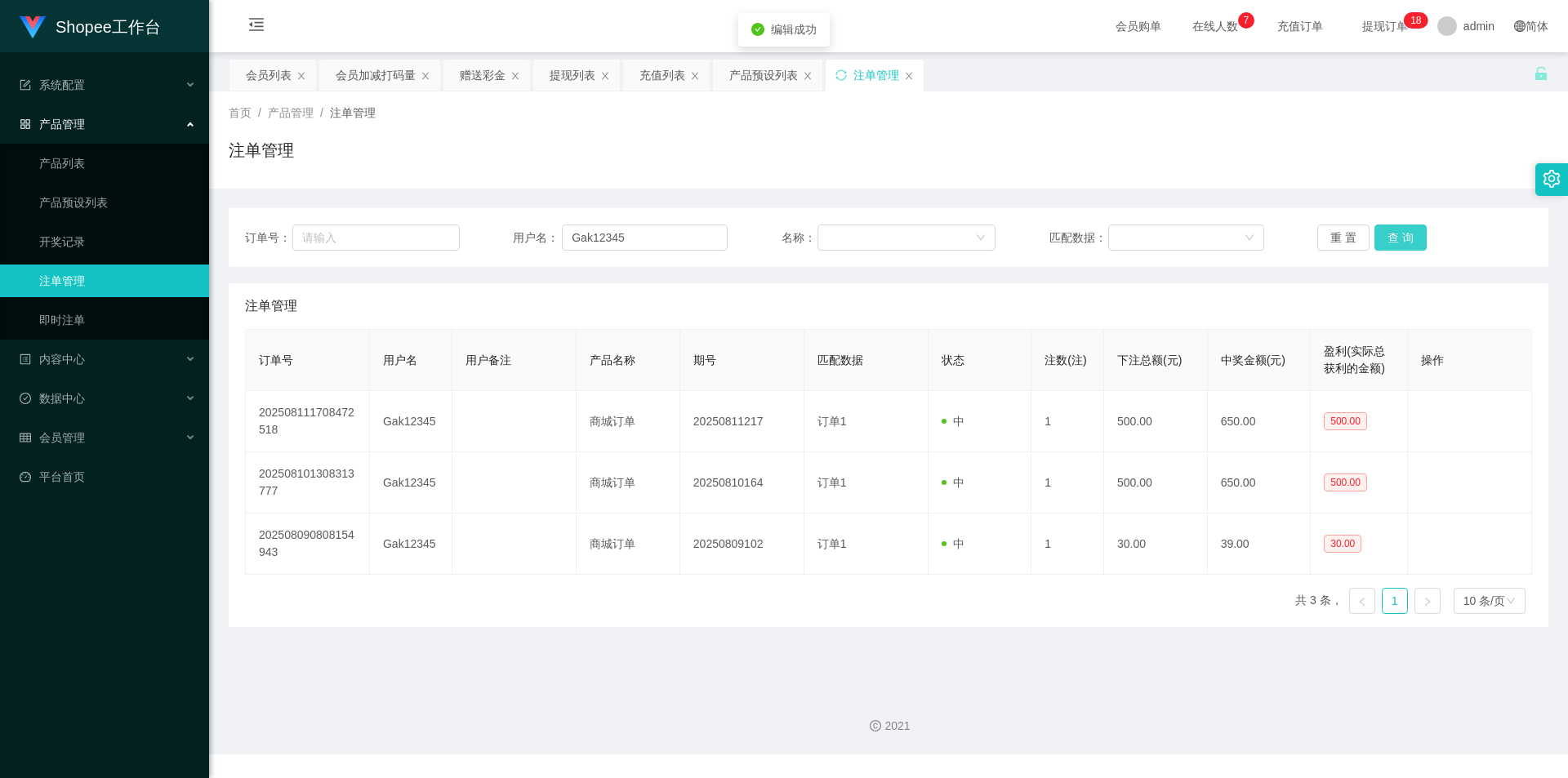
click at [1405, 234] on button "查 询" at bounding box center [1401, 237] width 52 height 26
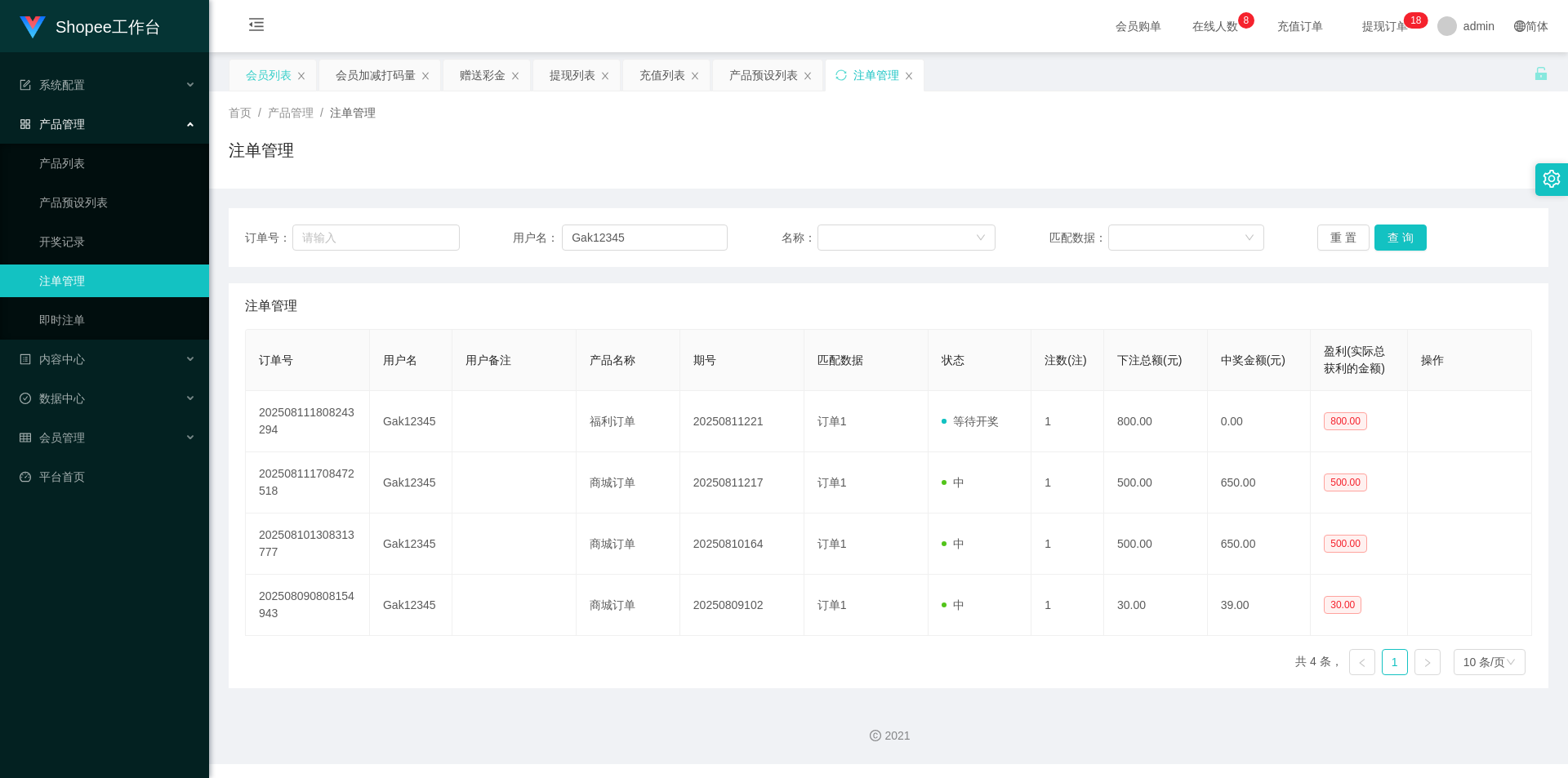
click at [251, 67] on div "会员列表" at bounding box center [268, 75] width 46 height 31
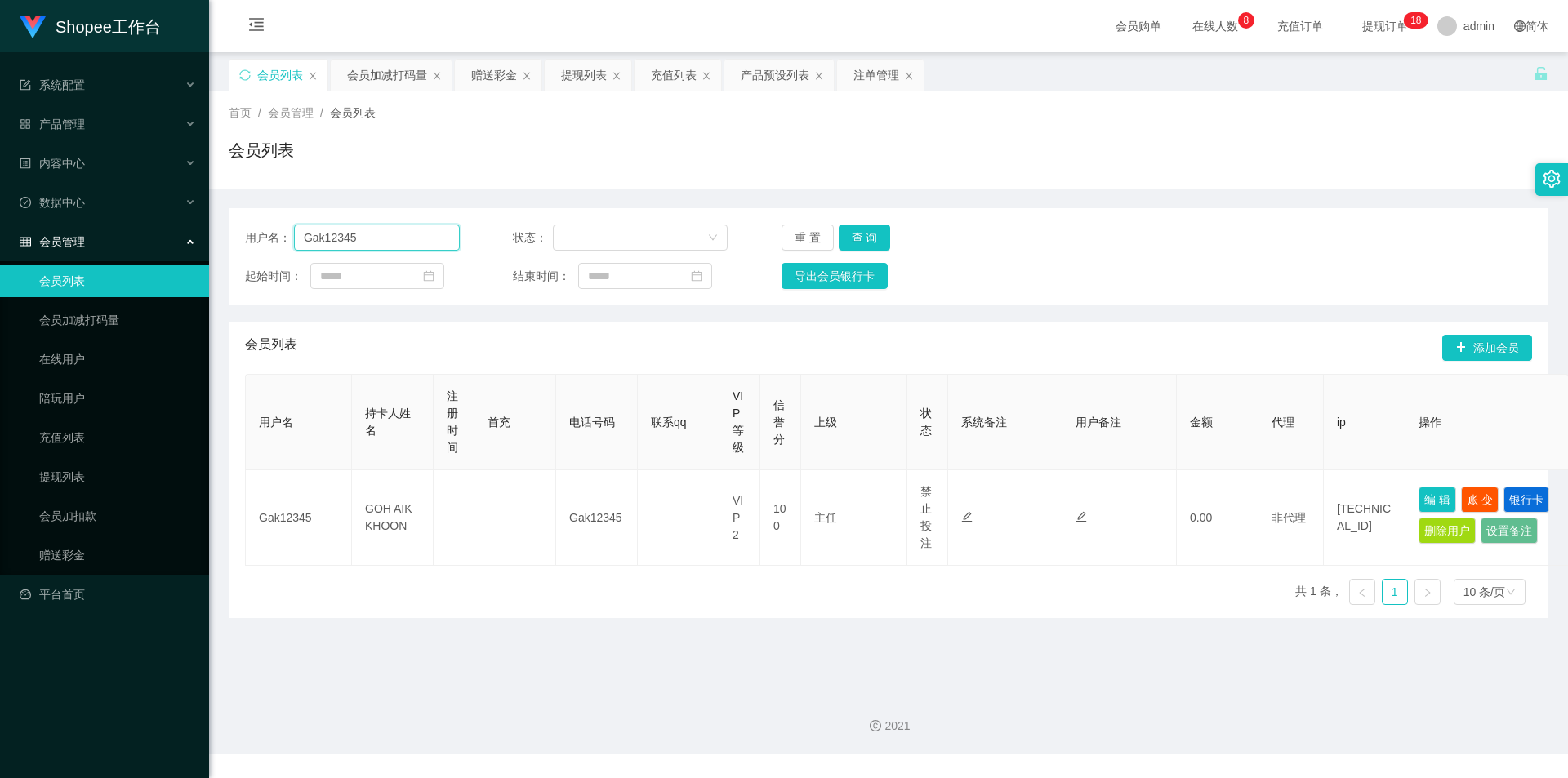
click at [338, 241] on input "Gak12345" at bounding box center [376, 237] width 165 height 26
click at [397, 78] on div "会员加减打码量" at bounding box center [387, 75] width 80 height 31
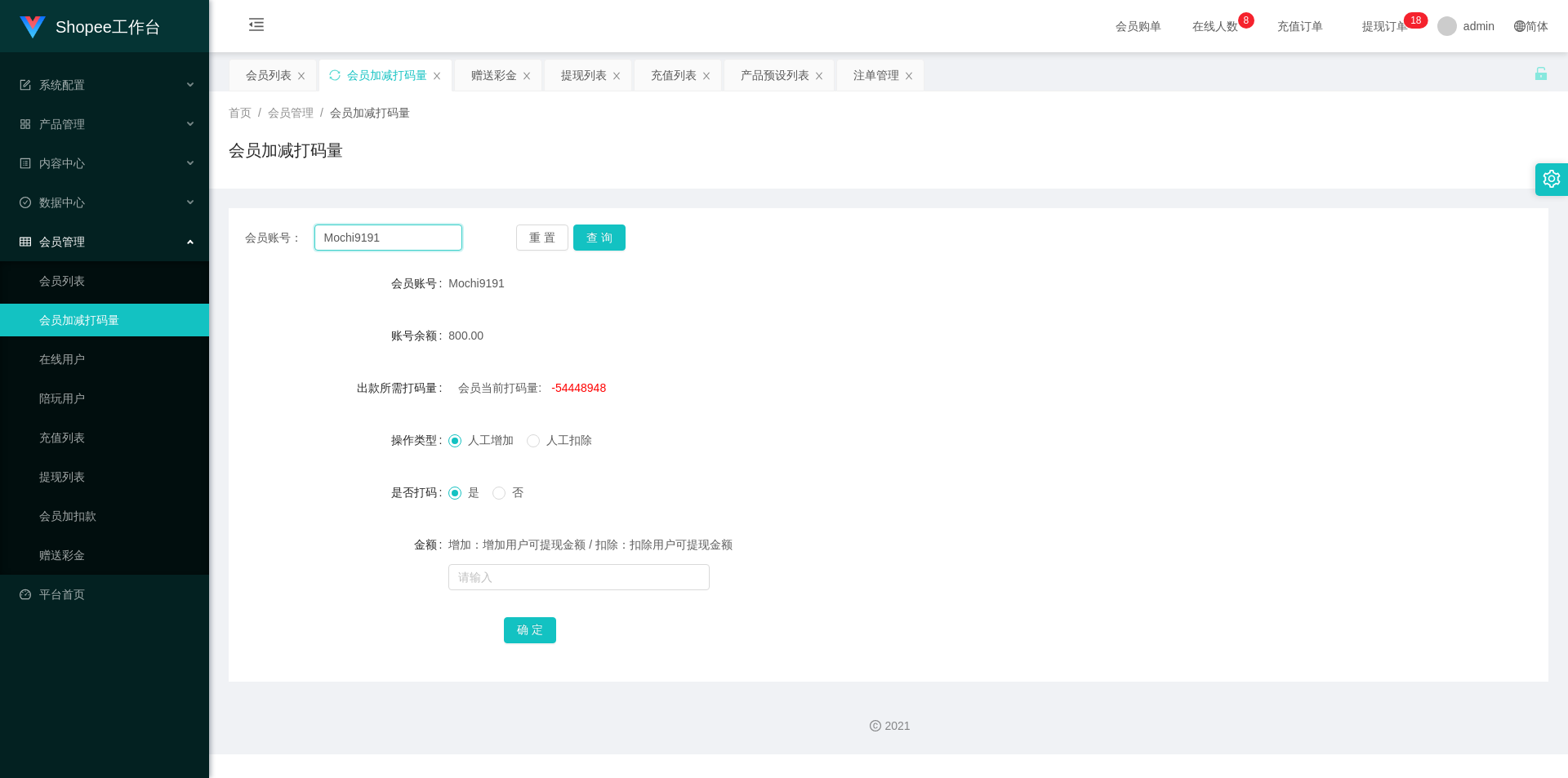
click at [442, 240] on input "Mochi9191" at bounding box center [388, 237] width 148 height 26
paste input "Gak12345"
type input "Gak12345"
drag, startPoint x: 596, startPoint y: 224, endPoint x: 611, endPoint y: 320, distance: 97.2
click at [596, 224] on button "查 询" at bounding box center [599, 237] width 52 height 26
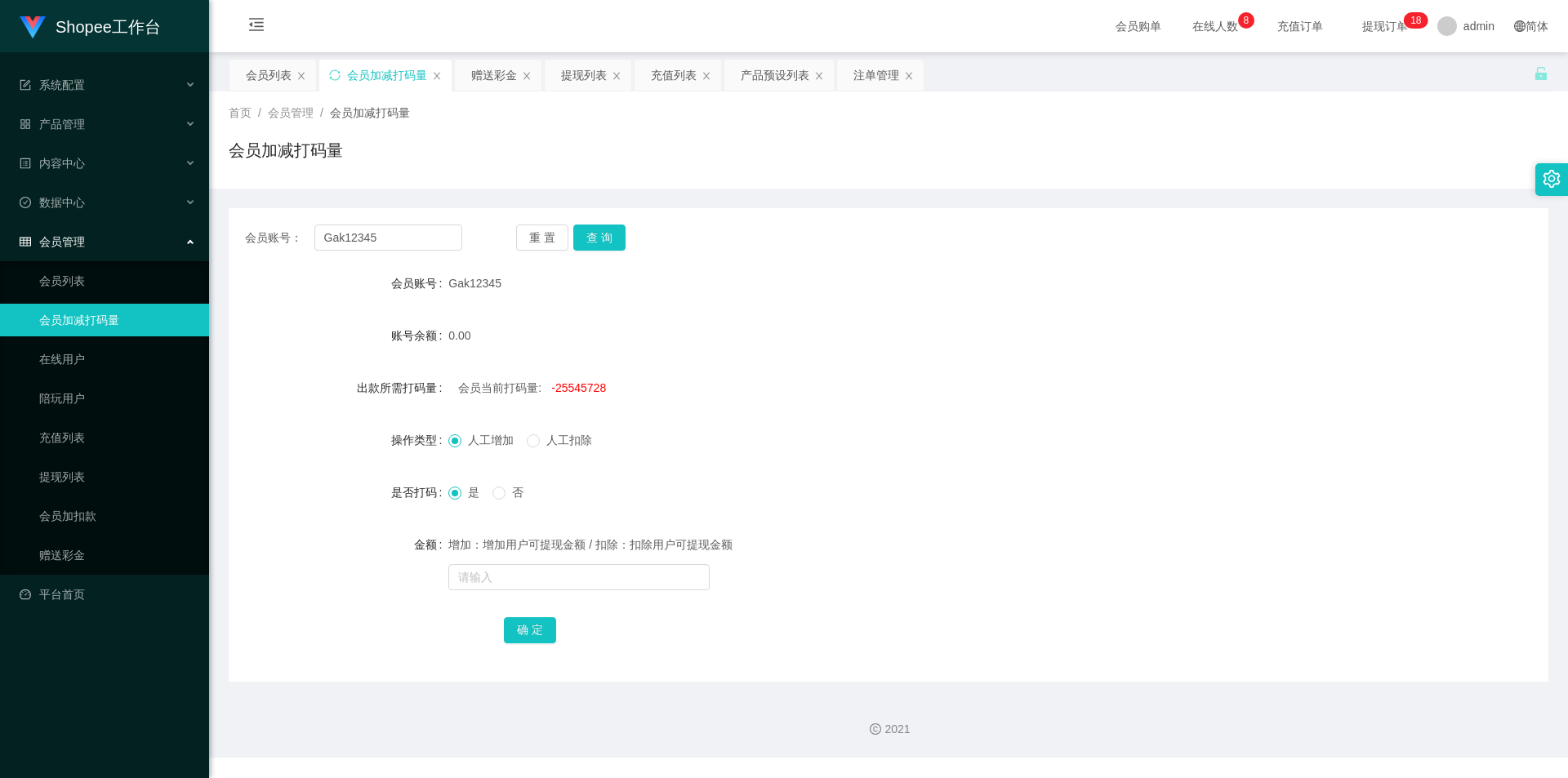
click at [576, 385] on span "-25545728" at bounding box center [578, 387] width 55 height 13
copy span "25545728"
drag, startPoint x: 543, startPoint y: 571, endPoint x: 544, endPoint y: 606, distance: 35.0
click at [543, 573] on input "text" at bounding box center [579, 577] width 262 height 26
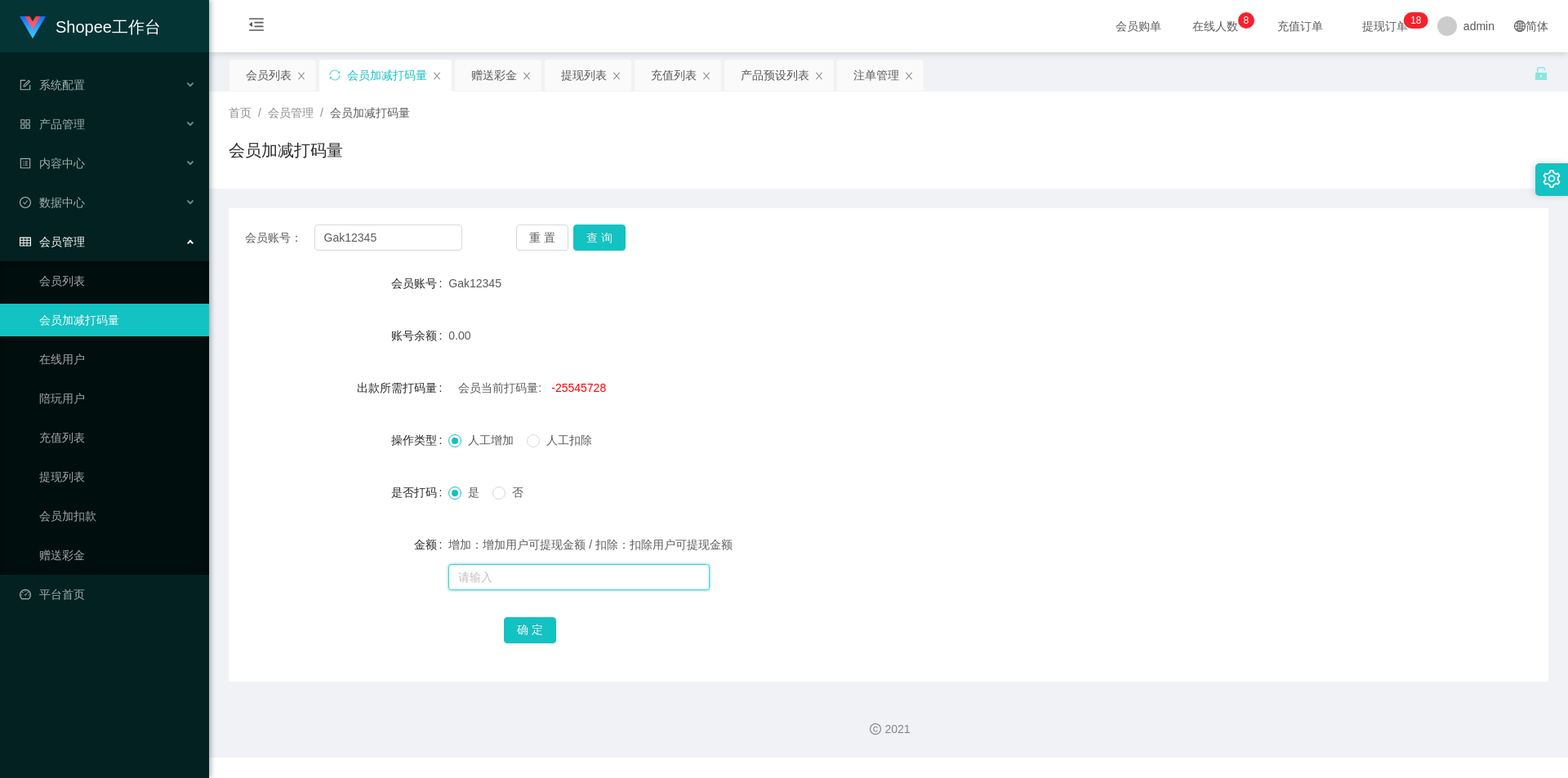
paste input "25545728"
type input "25545728"
click at [543, 630] on button "确 定" at bounding box center [530, 630] width 52 height 26
click at [547, 575] on input "text" at bounding box center [579, 577] width 262 height 26
type input "6532"
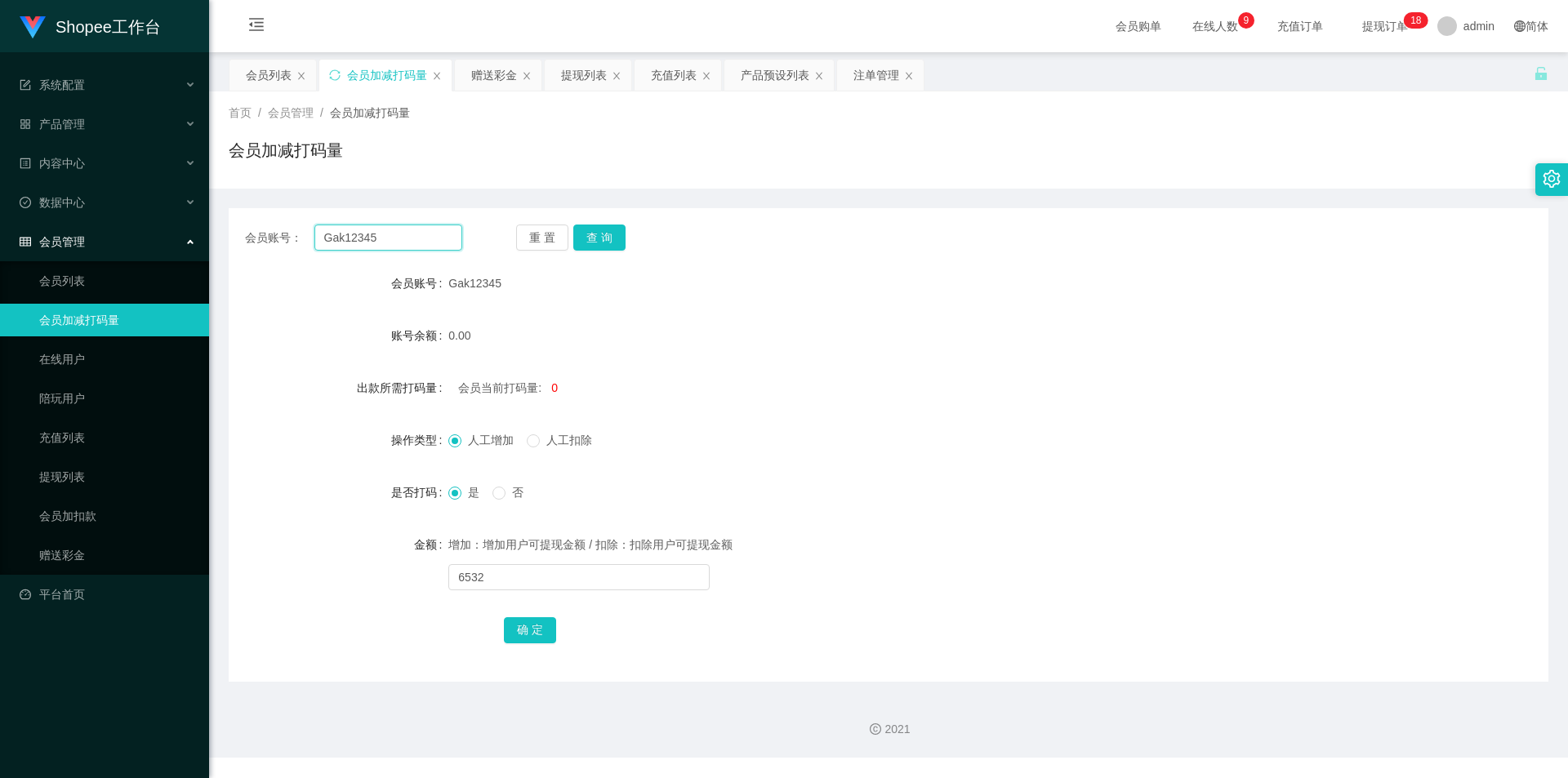
click at [430, 239] on input "Gak12345" at bounding box center [388, 237] width 148 height 26
drag, startPoint x: 855, startPoint y: 75, endPoint x: 843, endPoint y: 83, distance: 14.4
click at [855, 75] on div "注单管理" at bounding box center [876, 75] width 46 height 31
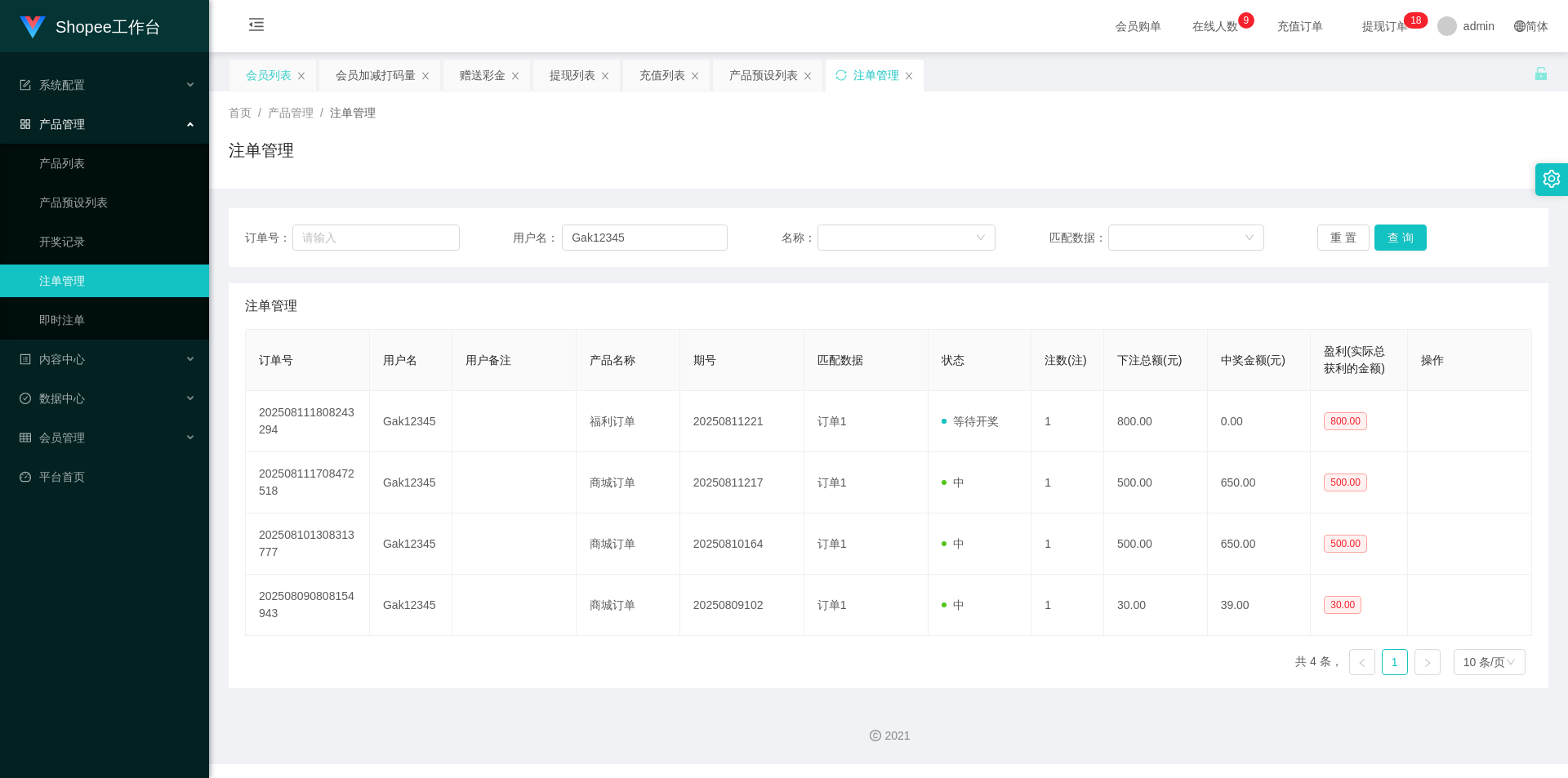
click at [251, 72] on div "会员列表" at bounding box center [268, 75] width 46 height 31
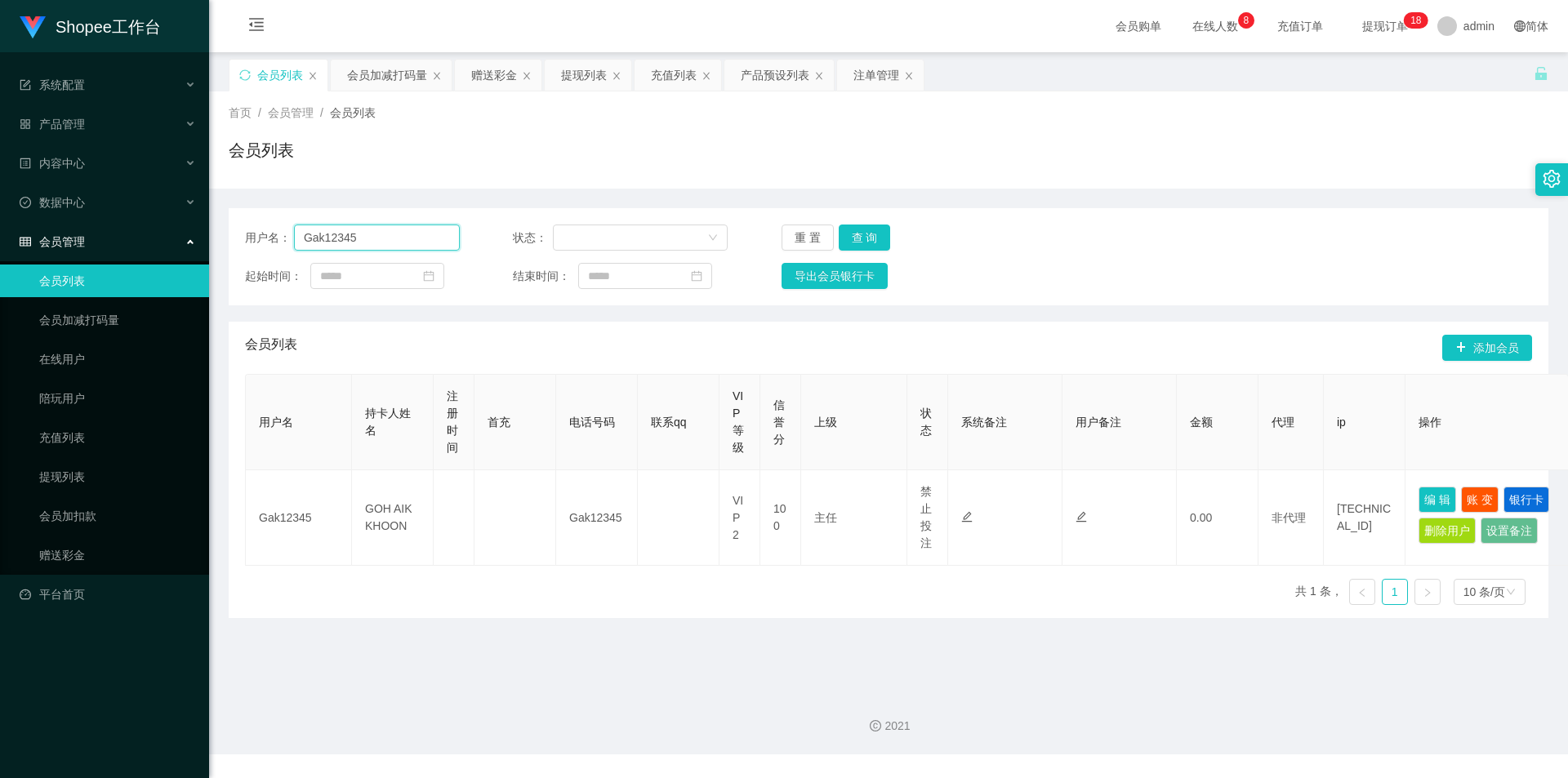
click at [343, 243] on input "Gak12345" at bounding box center [376, 237] width 165 height 26
paste input "Mochi9191"
type input "Mochi9191"
click at [870, 230] on button "查 询" at bounding box center [865, 237] width 52 height 26
click at [379, 60] on div "会员加减打码量" at bounding box center [387, 75] width 80 height 31
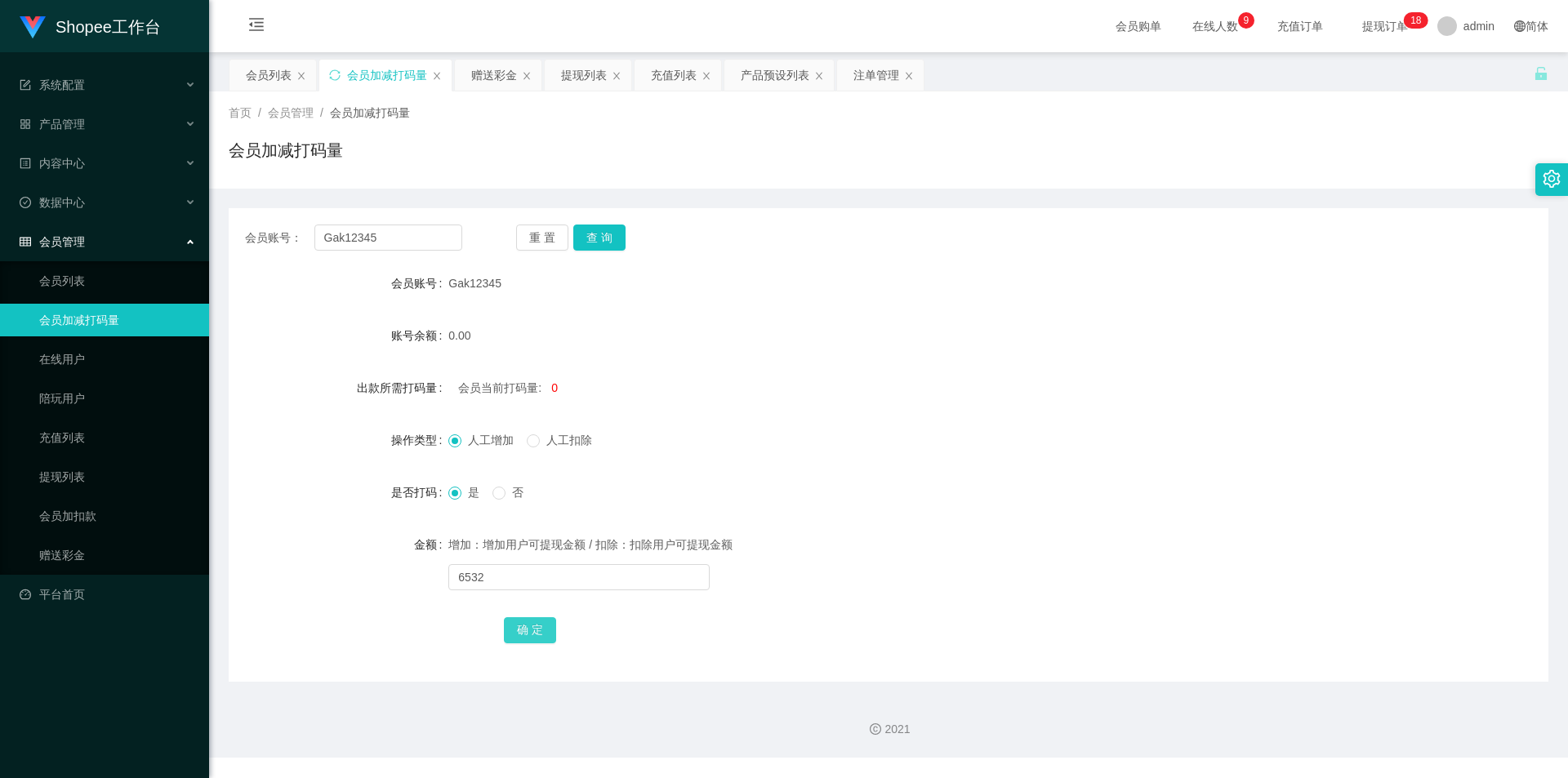
click at [538, 633] on button "确 定" at bounding box center [530, 630] width 52 height 26
click at [271, 75] on div "会员列表" at bounding box center [268, 75] width 46 height 31
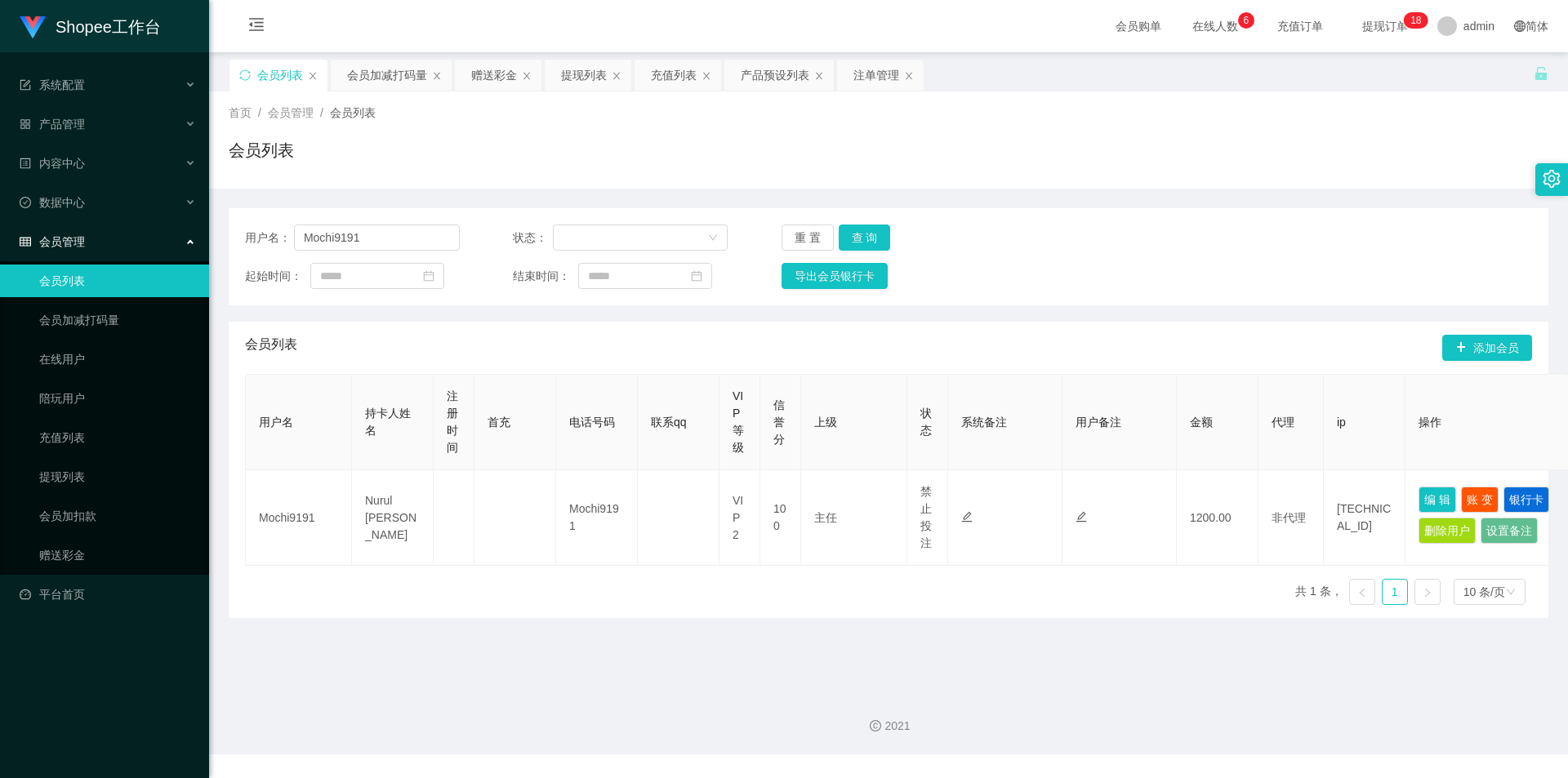
click at [416, 252] on div "用户名： Mochi9191 状态： 重 置 查 询 起始时间： 结束时间： 导出会员银行卡" at bounding box center [889, 257] width 1320 height 97
click at [389, 237] on input "Mochi9191" at bounding box center [376, 237] width 165 height 26
click at [867, 241] on button "查 询" at bounding box center [865, 237] width 52 height 26
